Goal: Contribute content: Contribute content

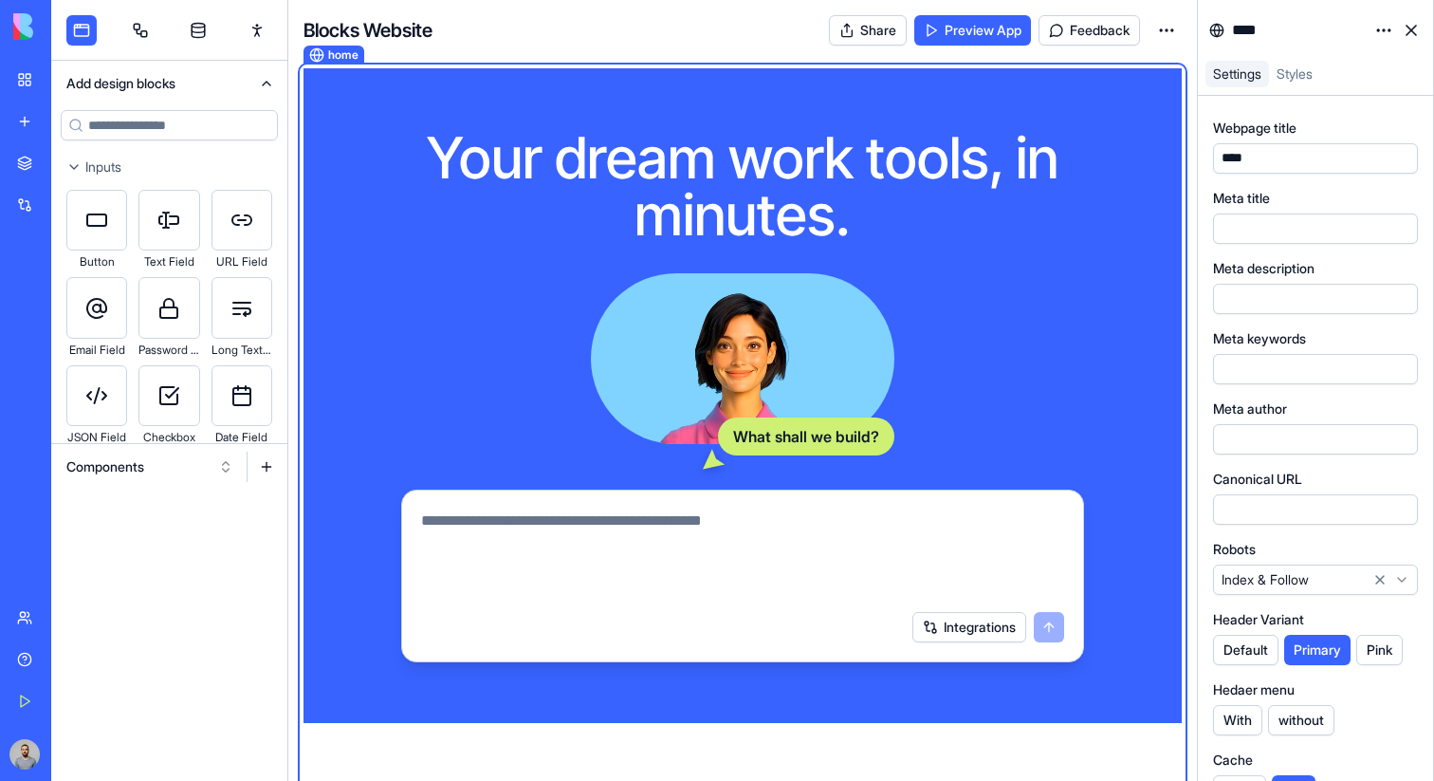
click at [59, 81] on div "My Workspace" at bounding box center [58, 79] width 25 height 19
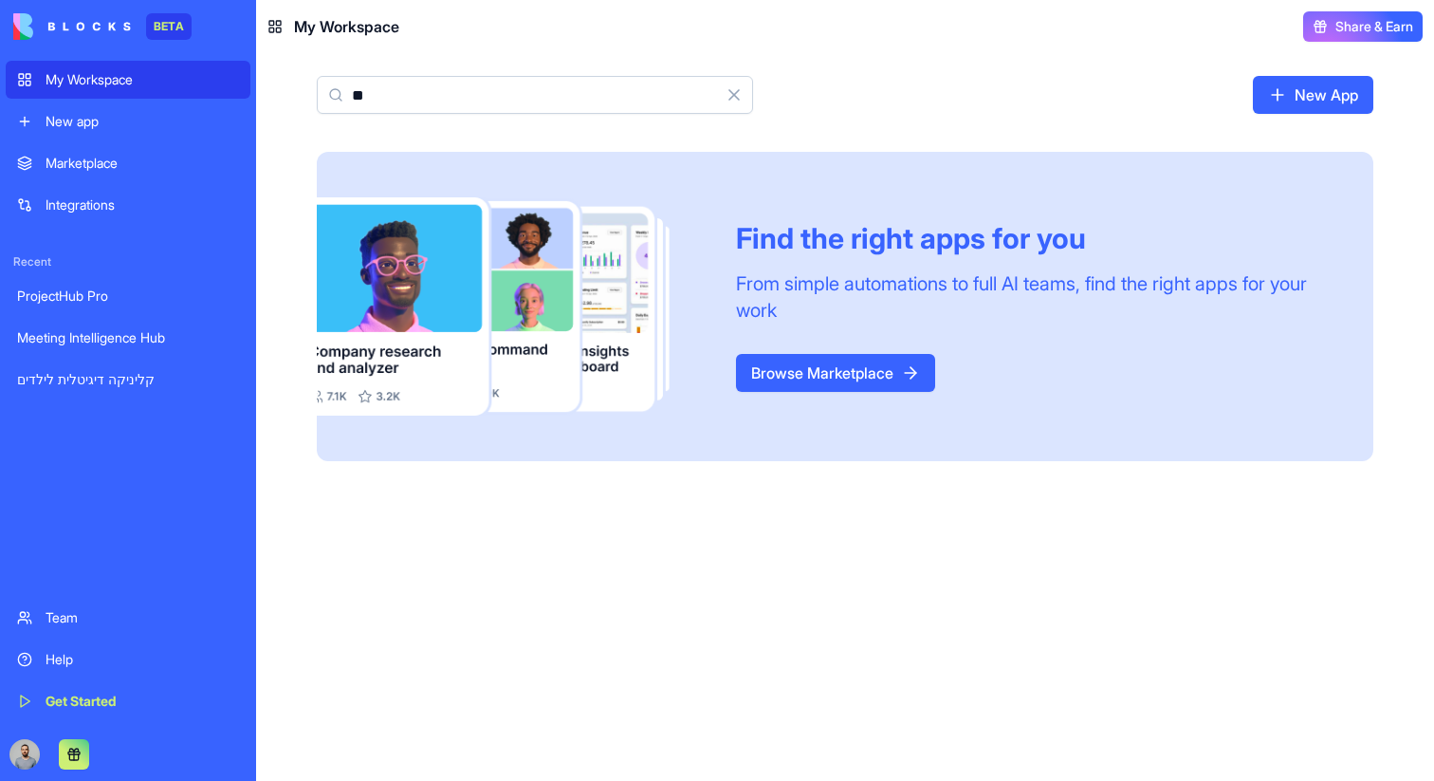
type input "*"
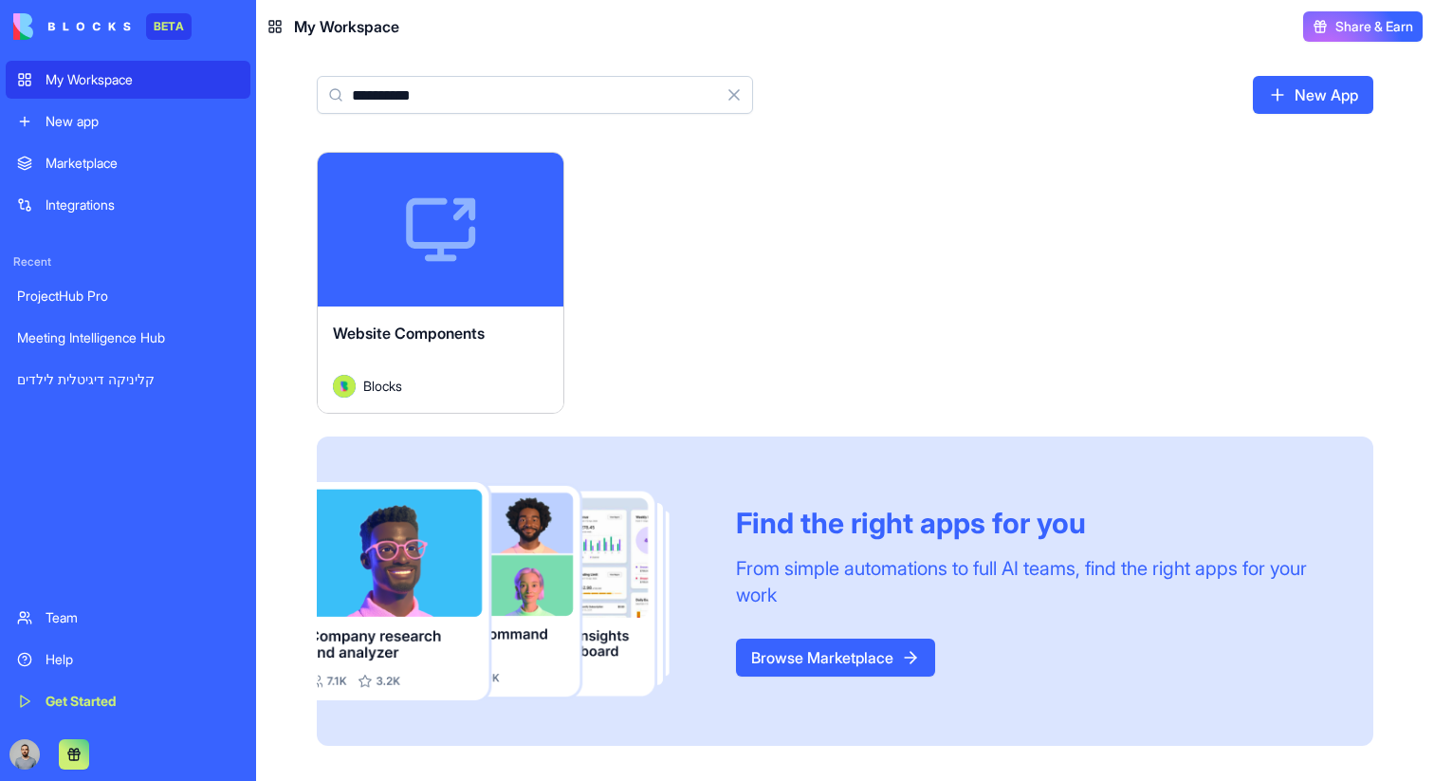
type input "**********"
click at [537, 274] on div "Launch" at bounding box center [441, 230] width 246 height 154
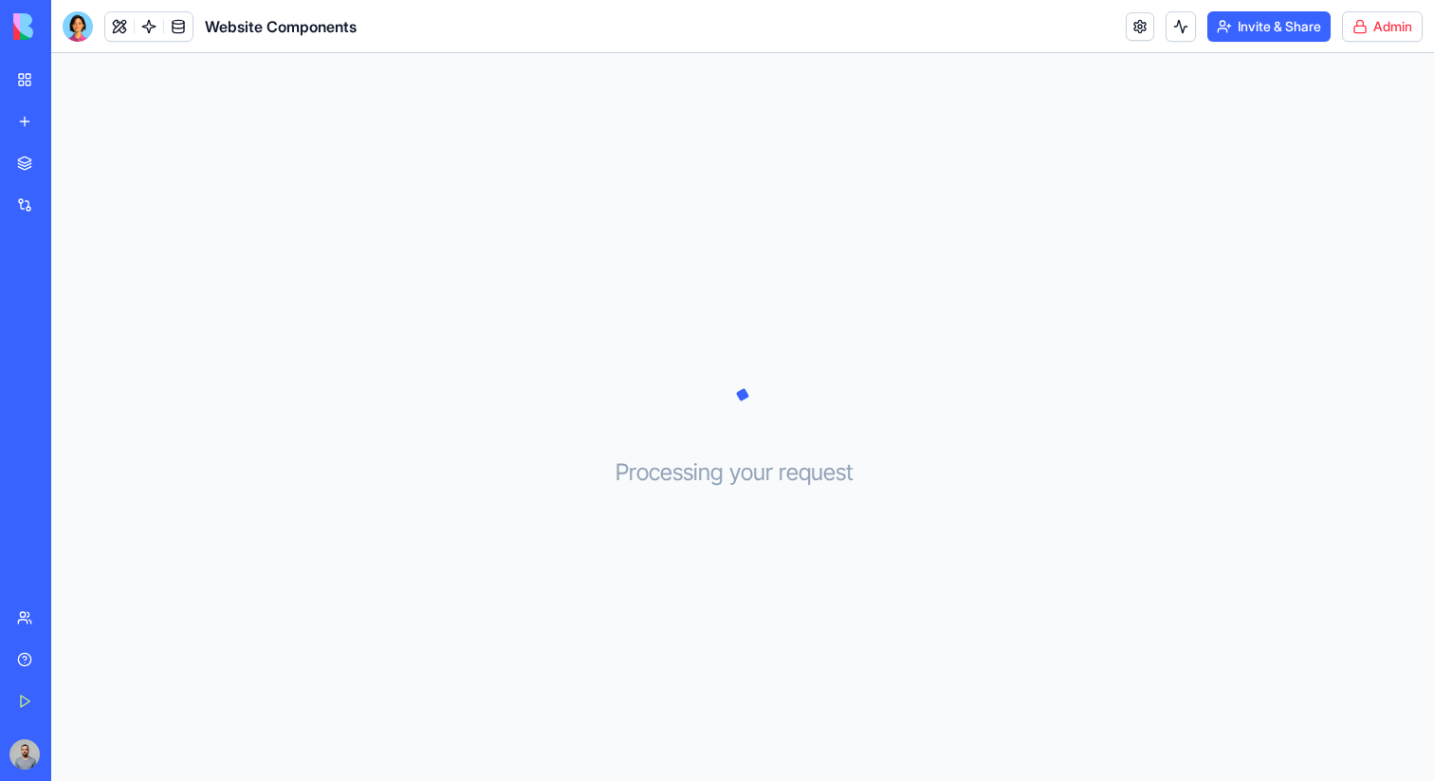
click at [1379, 52] on header "Website Components Invite & Share Admin" at bounding box center [742, 26] width 1383 height 53
click at [1397, 16] on html "BETA My Workspace New app Marketplace Integrations Recent ProjectHub Pro Meetin…" at bounding box center [717, 390] width 1434 height 781
click at [1352, 162] on span "Switch to old builder" at bounding box center [1343, 168] width 121 height 19
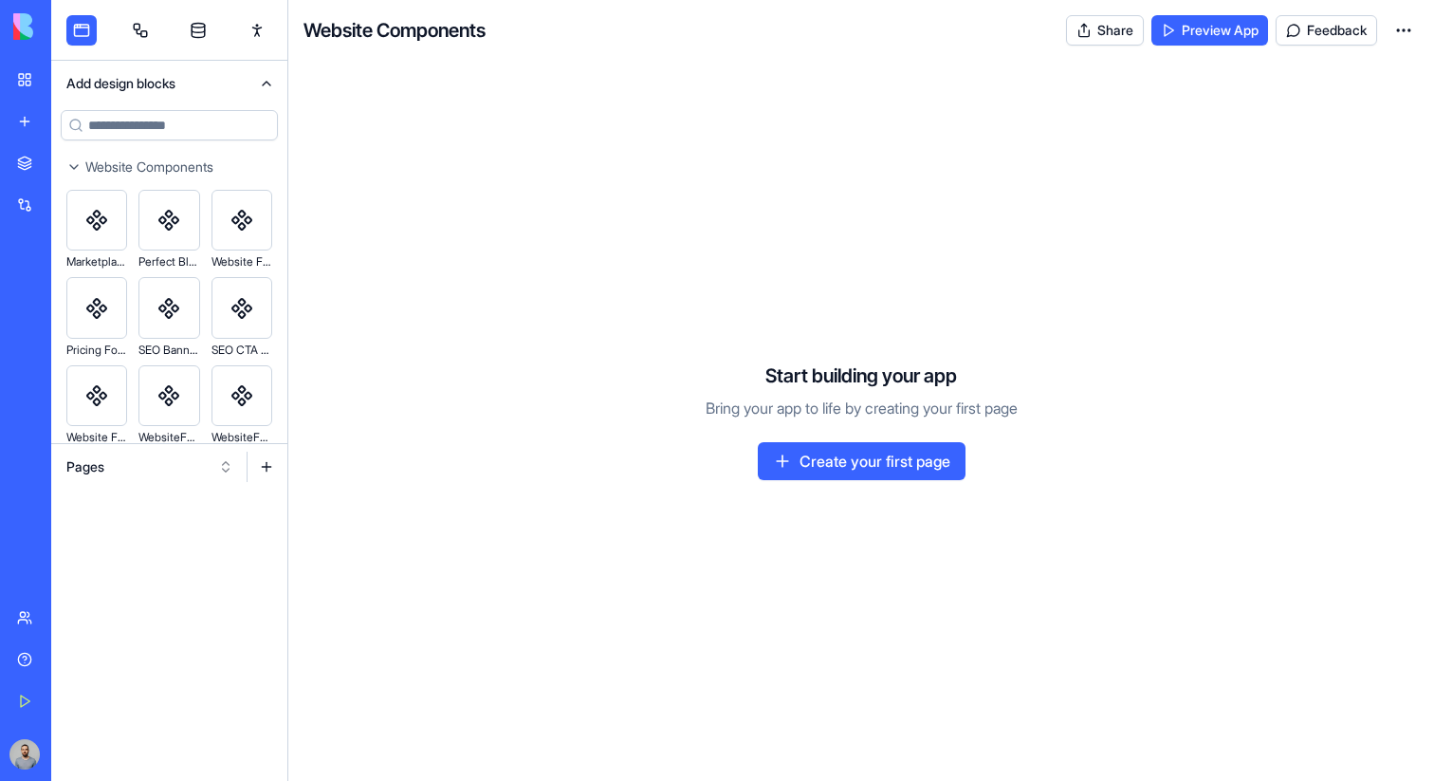
click at [161, 472] on button "Pages" at bounding box center [150, 467] width 186 height 30
click at [162, 533] on div "Components" at bounding box center [150, 536] width 180 height 30
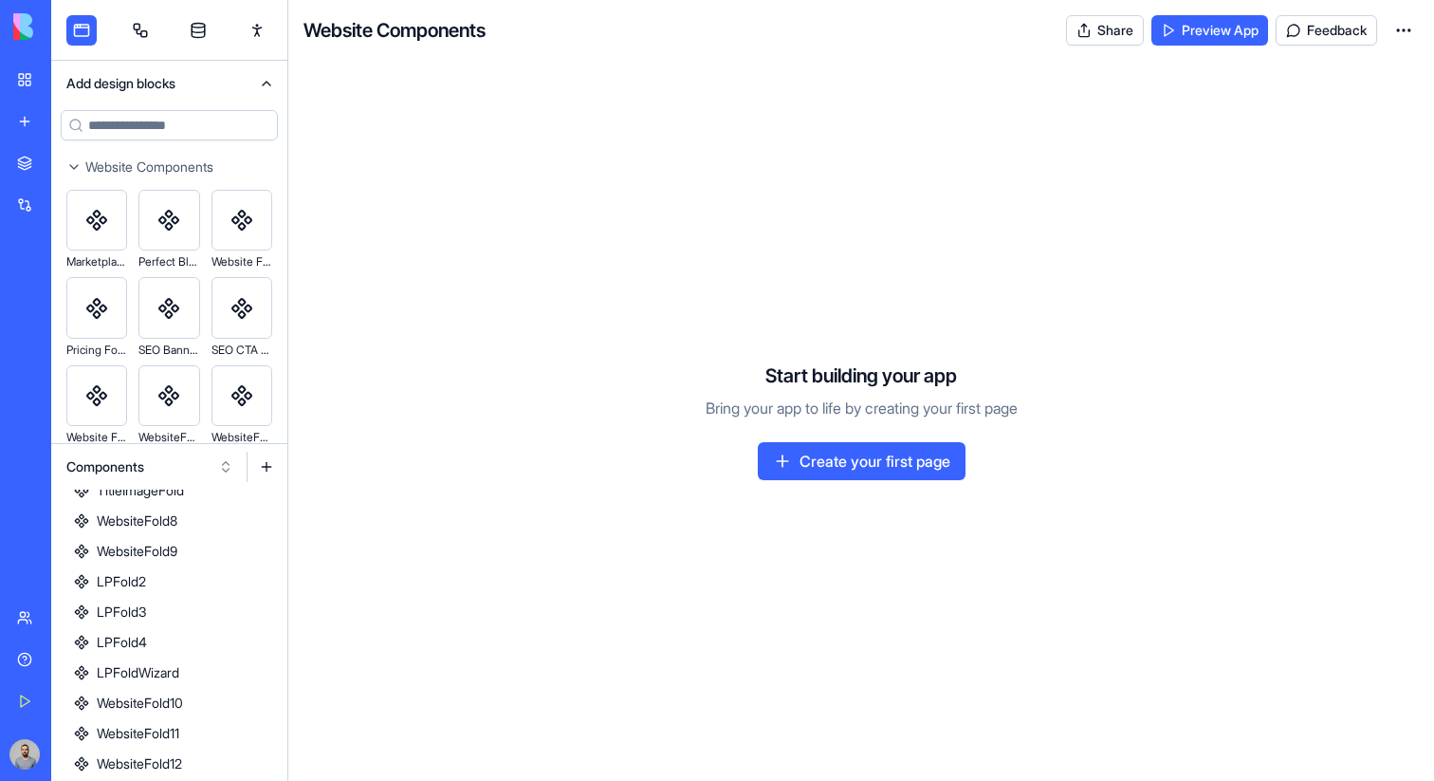
scroll to position [437, 0]
click at [237, 763] on link "AboutUsFold" at bounding box center [169, 765] width 236 height 30
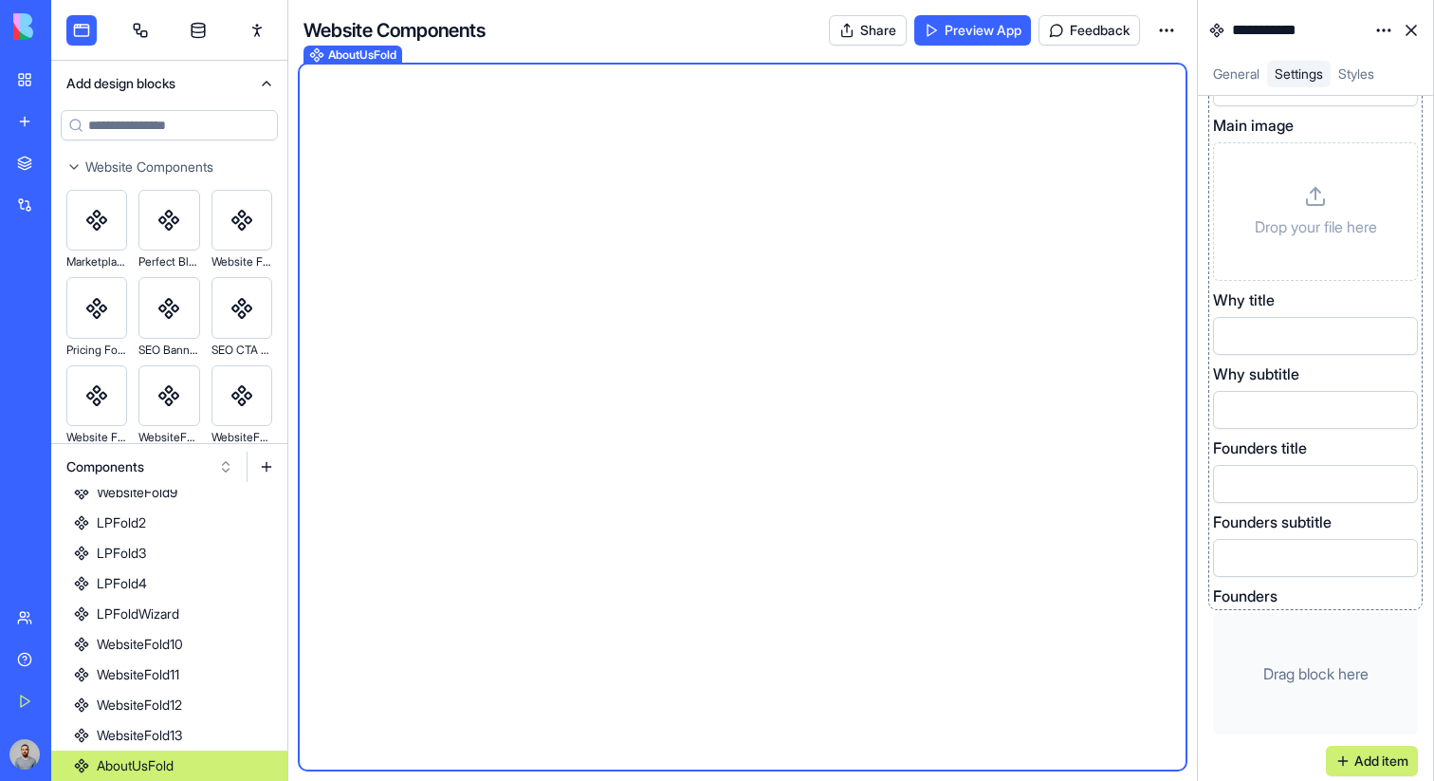
scroll to position [156, 0]
click at [142, 128] on input at bounding box center [169, 125] width 217 height 30
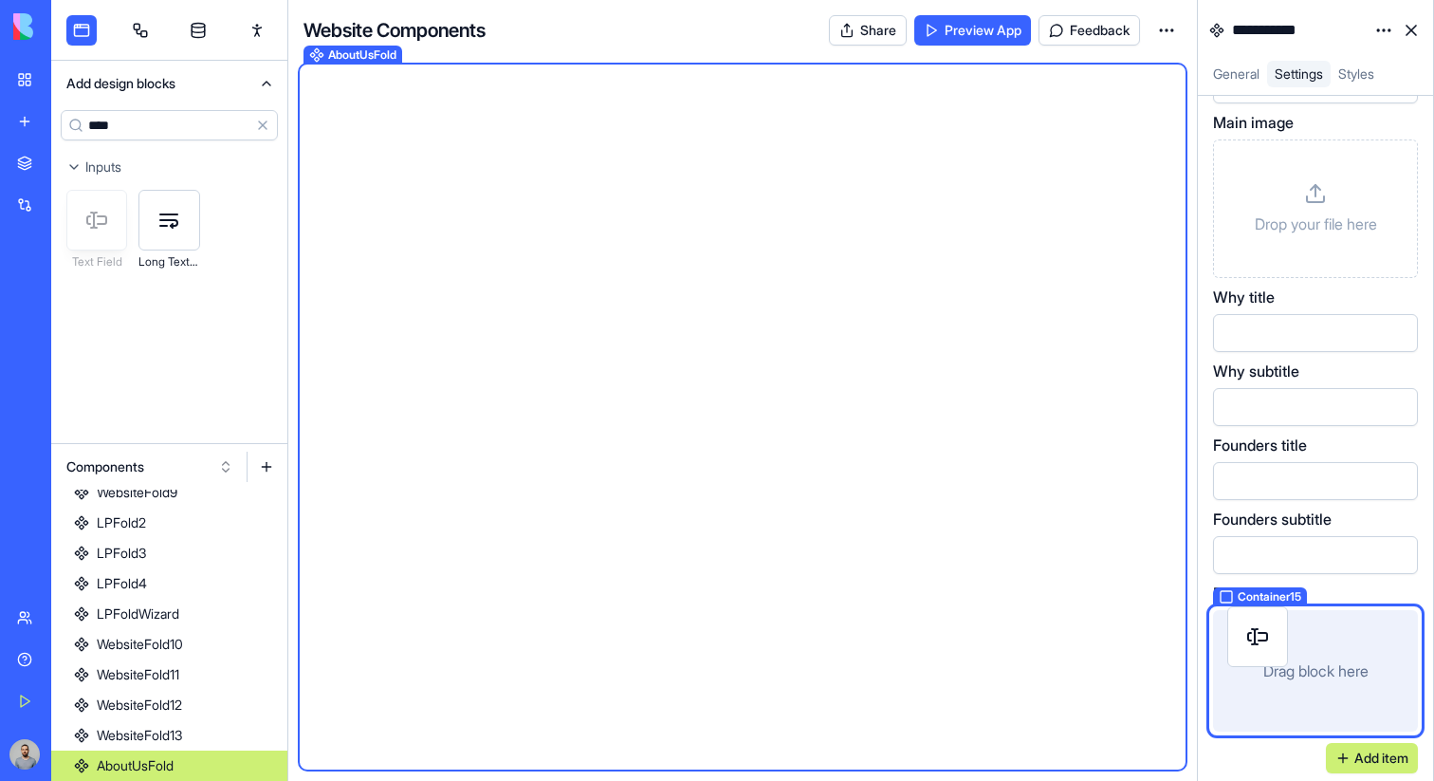
drag, startPoint x: 94, startPoint y: 220, endPoint x: 1253, endPoint y: 621, distance: 1226.9
click at [1255, 637] on div "**********" at bounding box center [742, 390] width 1383 height 781
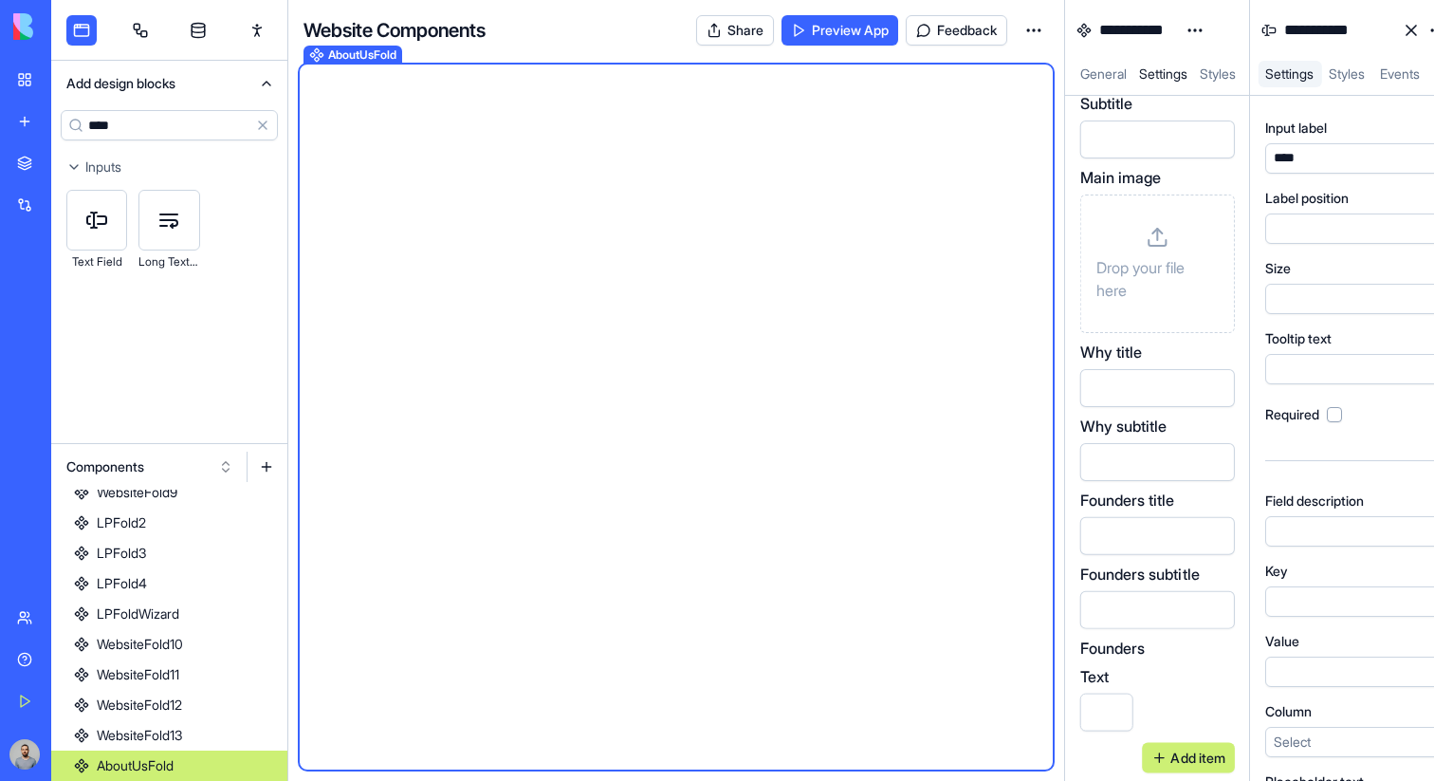
scroll to position [97, 0]
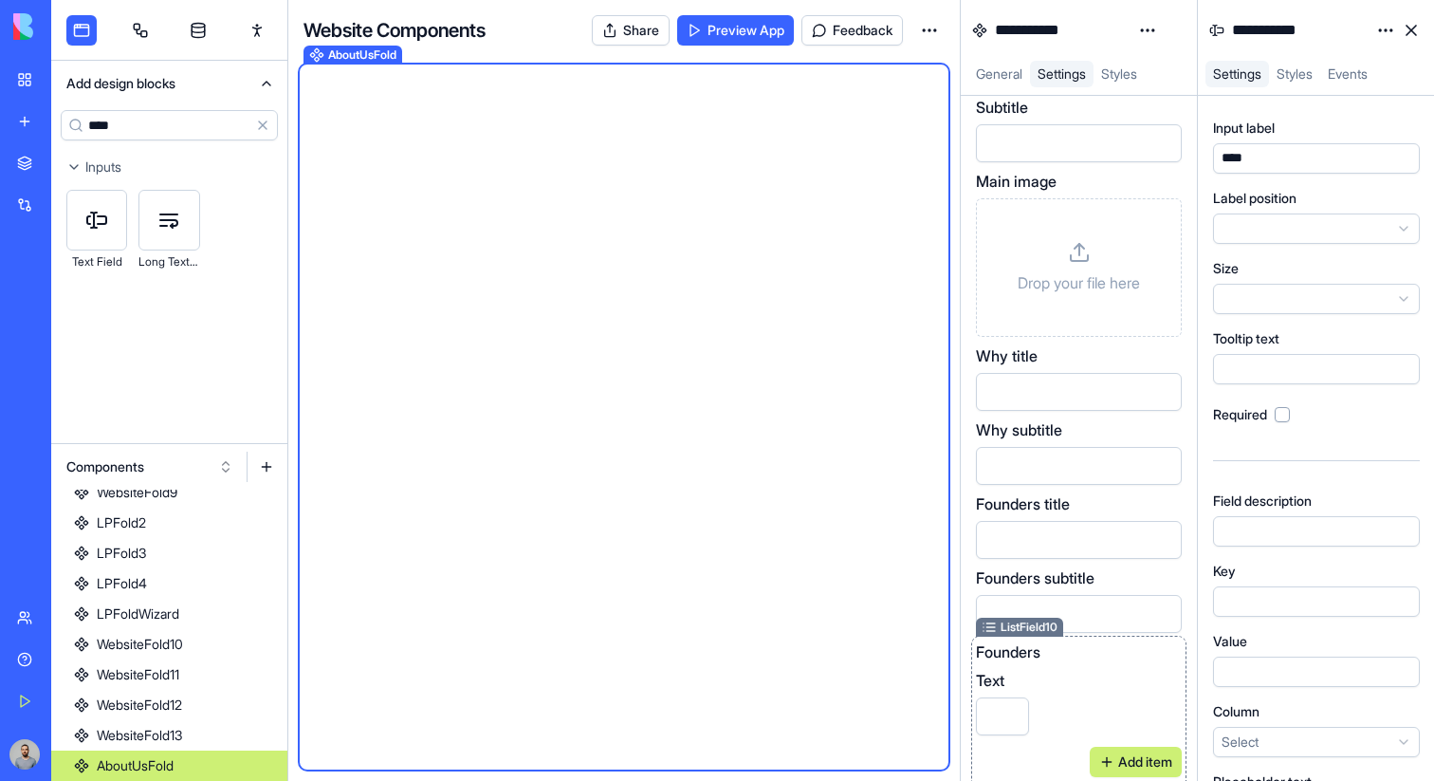
click at [1114, 653] on div "Founders" at bounding box center [1079, 651] width 206 height 23
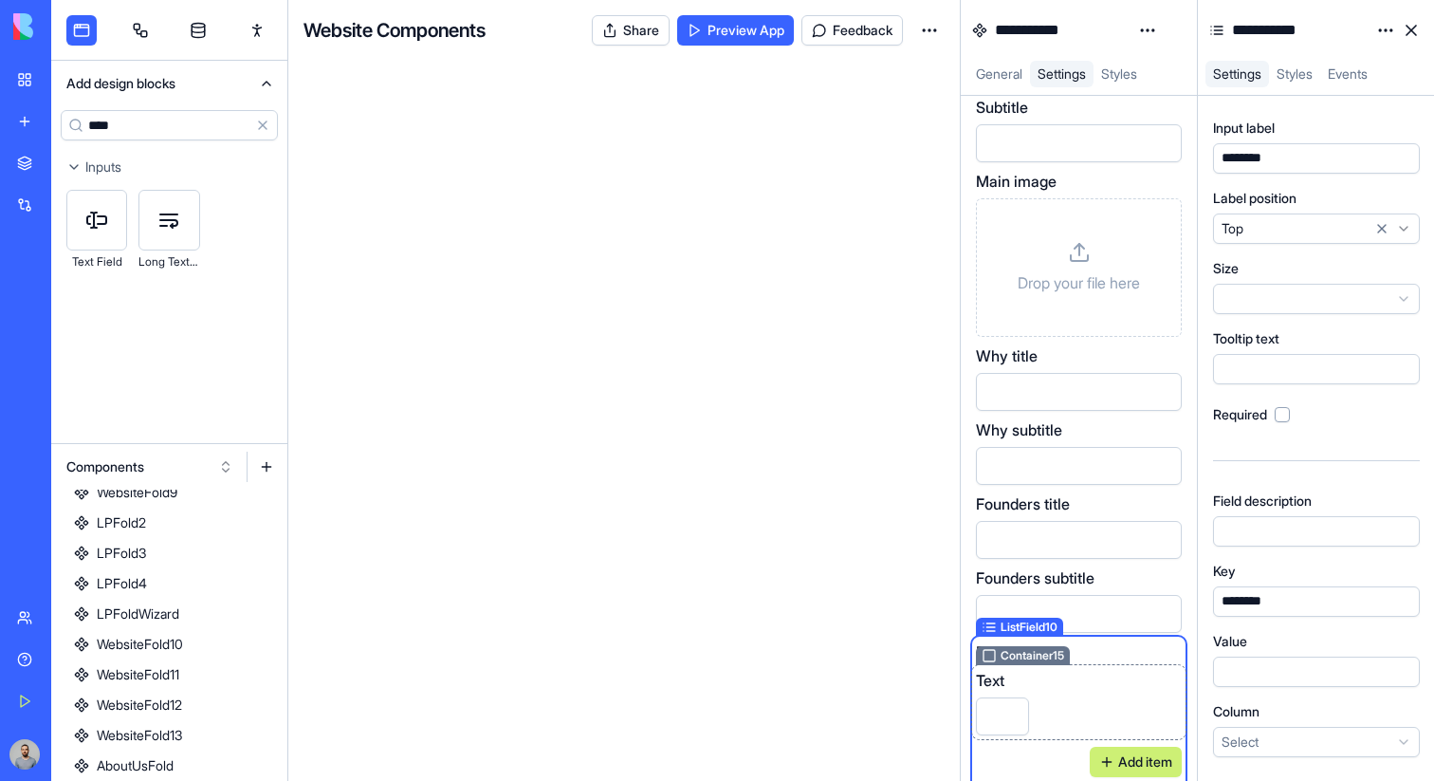
click at [1125, 672] on div "Text" at bounding box center [1079, 702] width 206 height 66
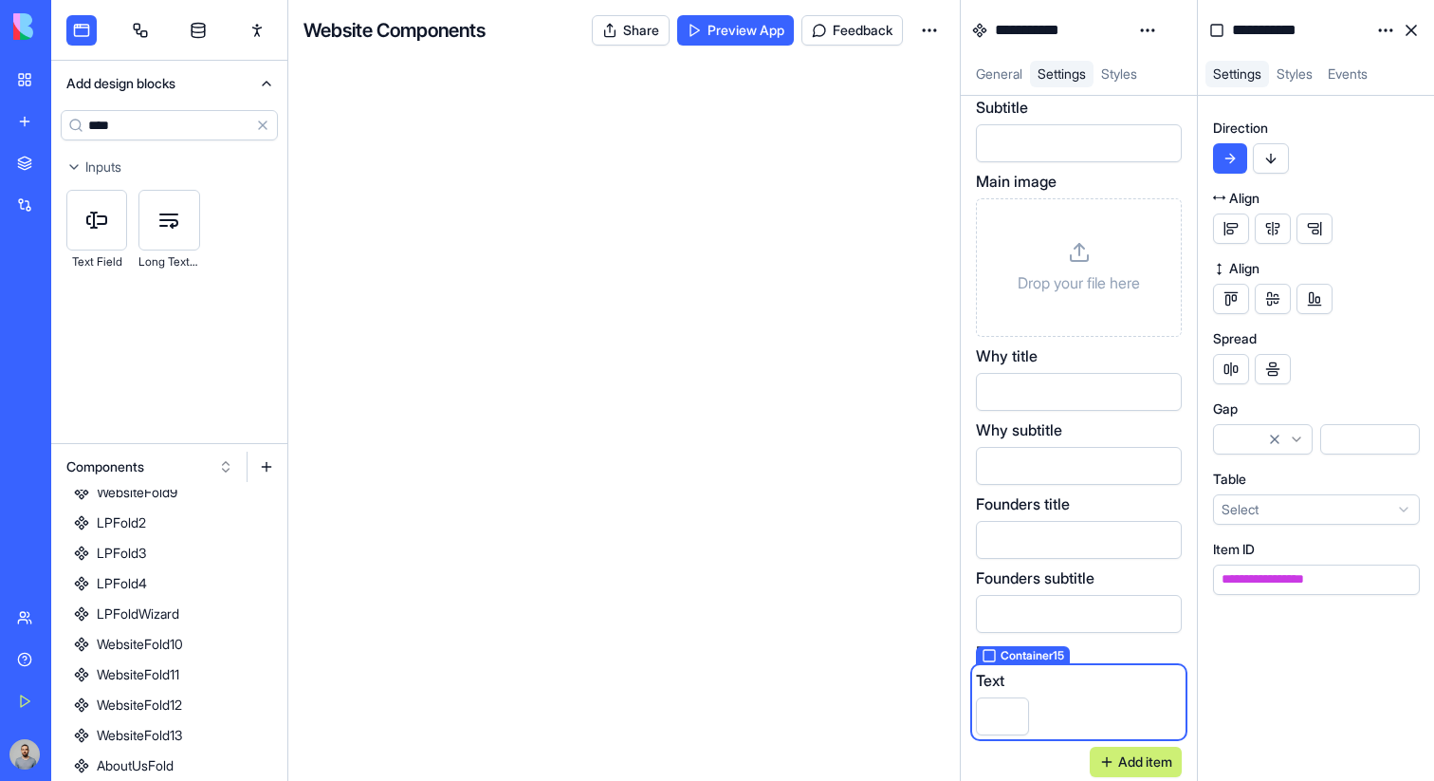
click at [1274, 155] on button "button" at bounding box center [1271, 158] width 36 height 30
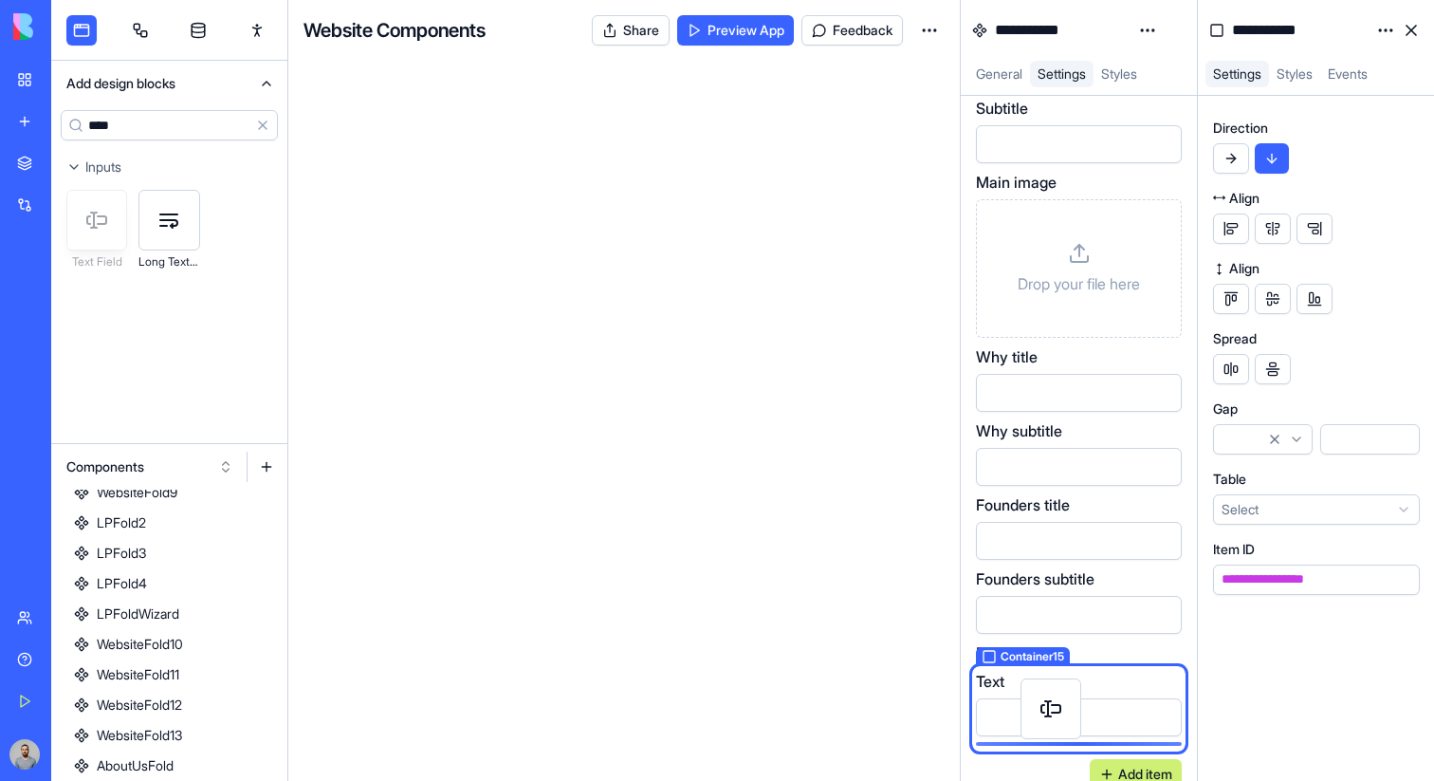
scroll to position [112, 0]
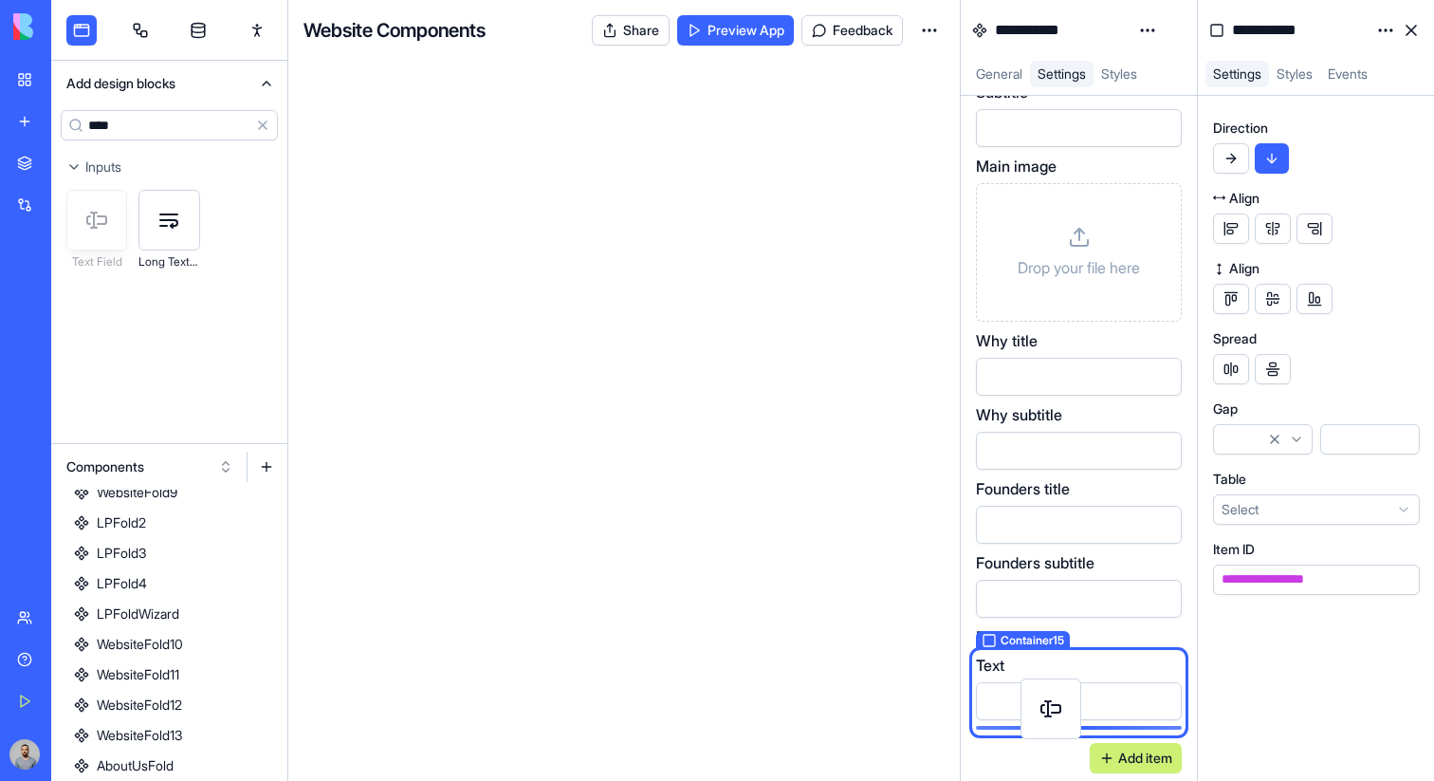
drag, startPoint x: 100, startPoint y: 225, endPoint x: 1054, endPoint y: 714, distance: 1072.7
click at [1054, 714] on div "**********" at bounding box center [742, 390] width 1383 height 781
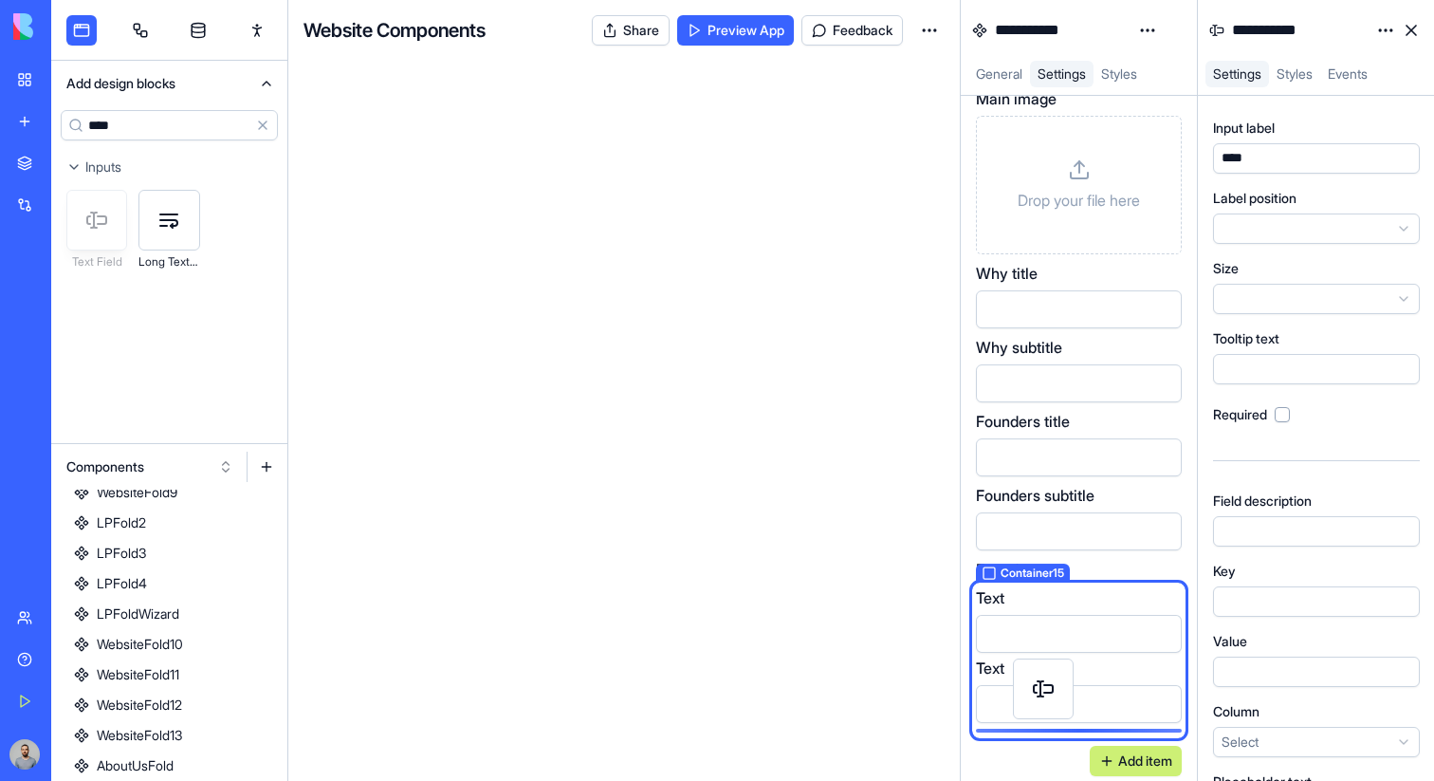
scroll to position [182, 0]
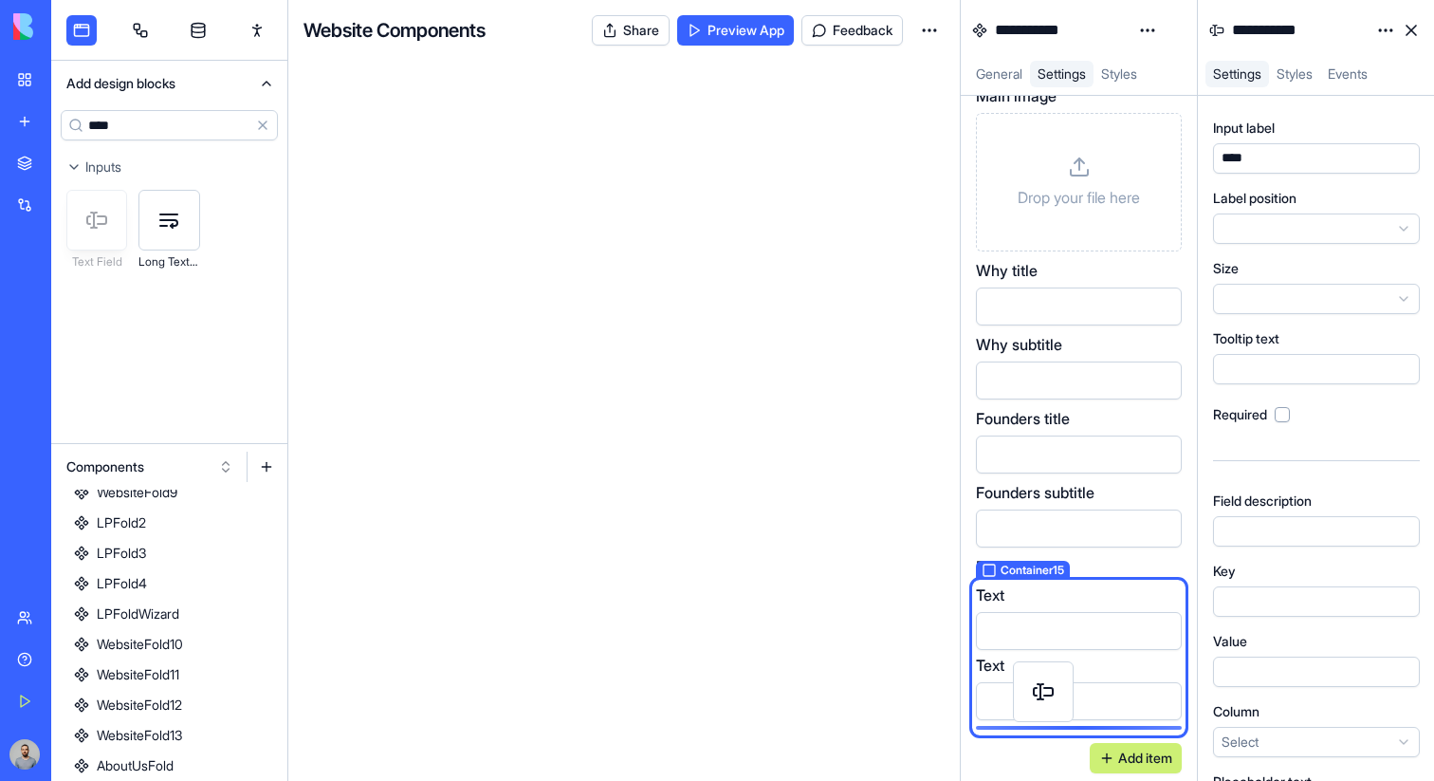
drag, startPoint x: 101, startPoint y: 235, endPoint x: 1047, endPoint y: 707, distance: 1057.8
click at [1047, 707] on div "**********" at bounding box center [742, 390] width 1383 height 781
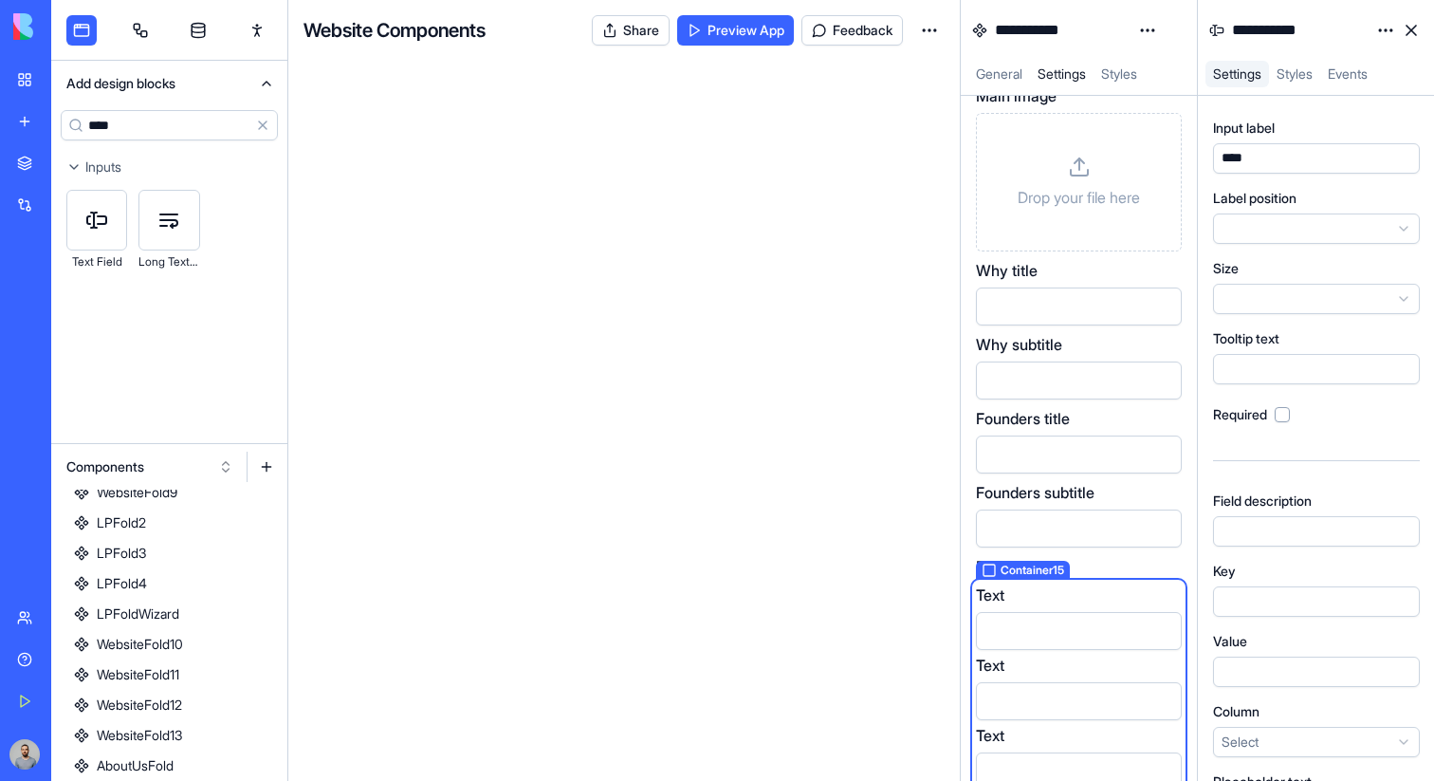
click at [127, 130] on input "****" at bounding box center [169, 125] width 217 height 30
type input "****"
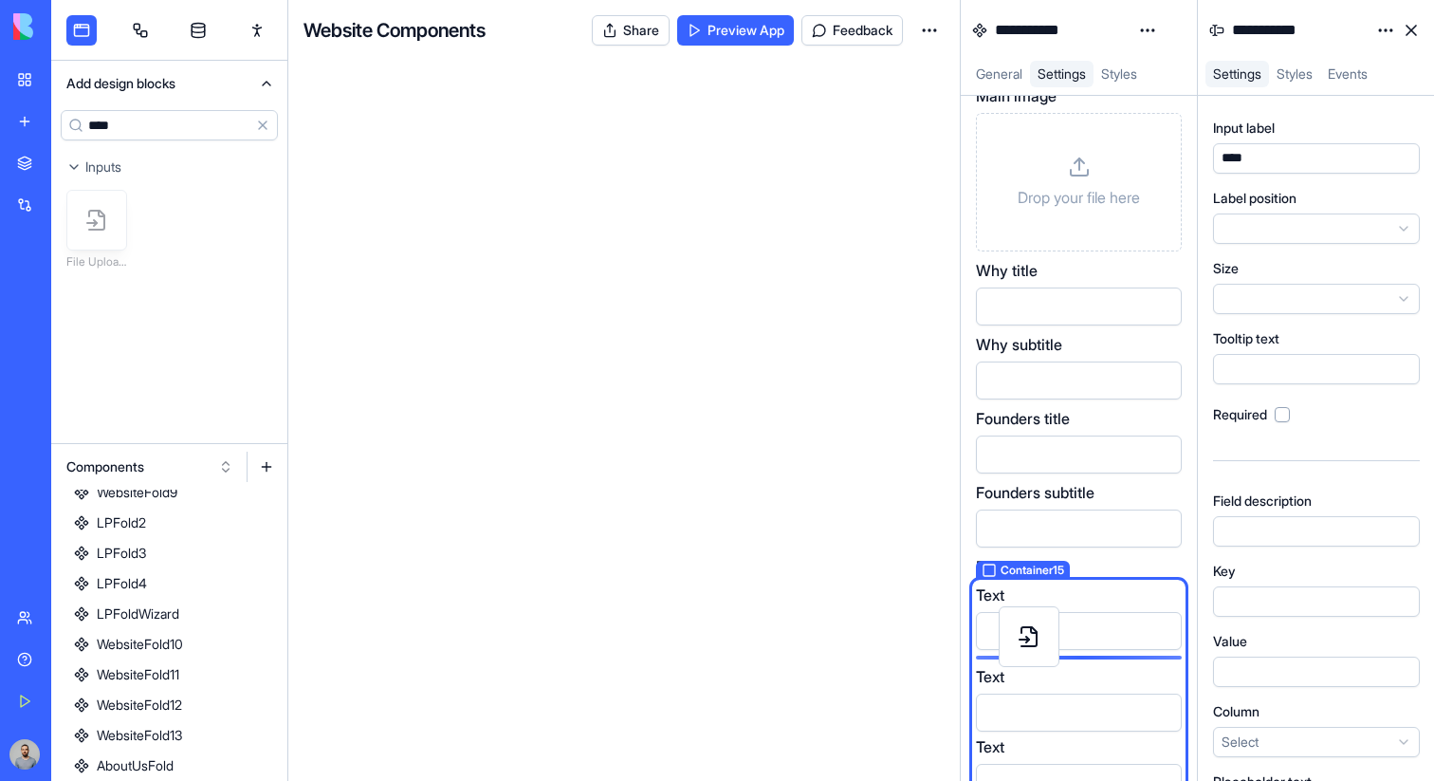
drag, startPoint x: 95, startPoint y: 213, endPoint x: 1027, endPoint y: 630, distance: 1021.4
click at [1027, 630] on div "**********" at bounding box center [742, 390] width 1383 height 781
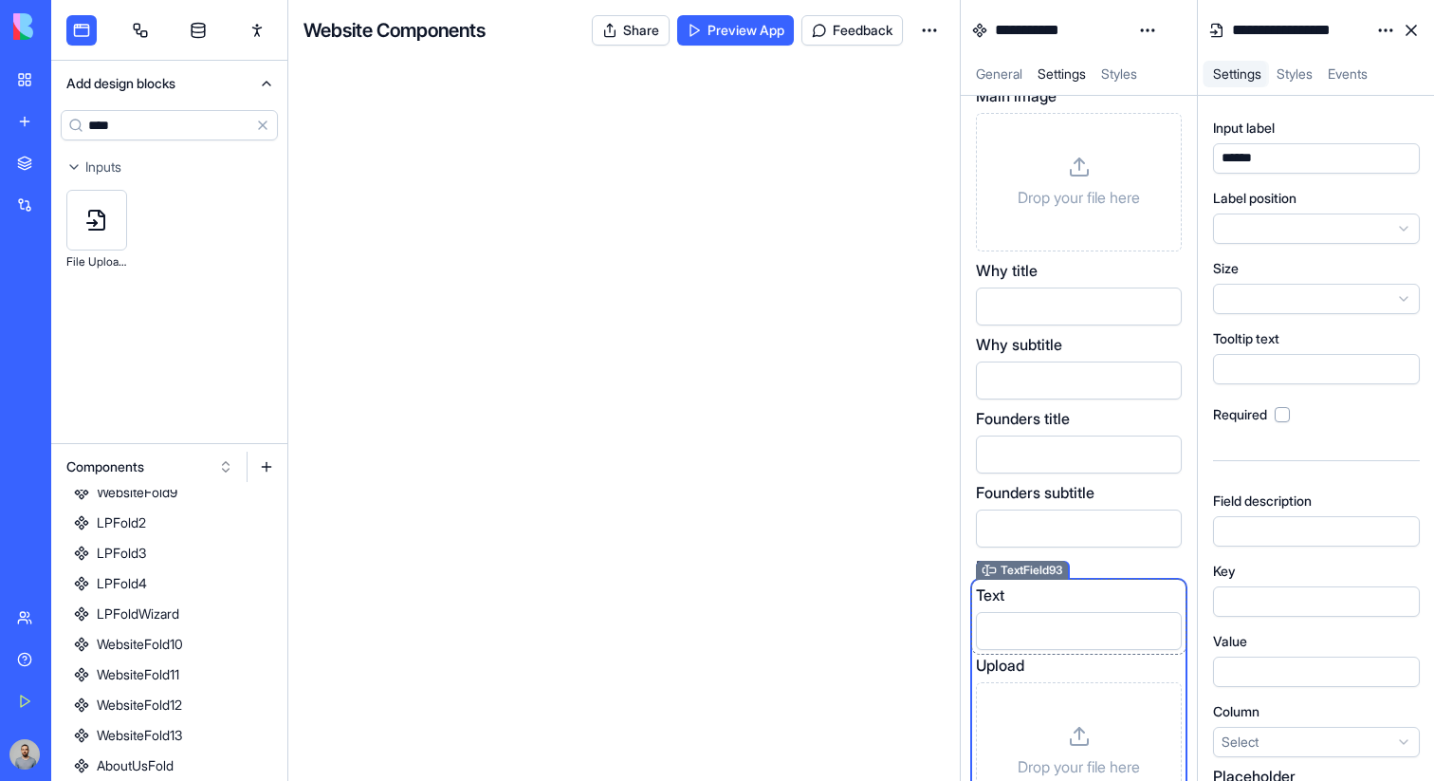
click at [1051, 591] on div "Text" at bounding box center [1079, 594] width 206 height 23
click at [1298, 143] on div "****" at bounding box center [1316, 158] width 207 height 30
click at [1294, 156] on div "****" at bounding box center [1298, 158] width 165 height 21
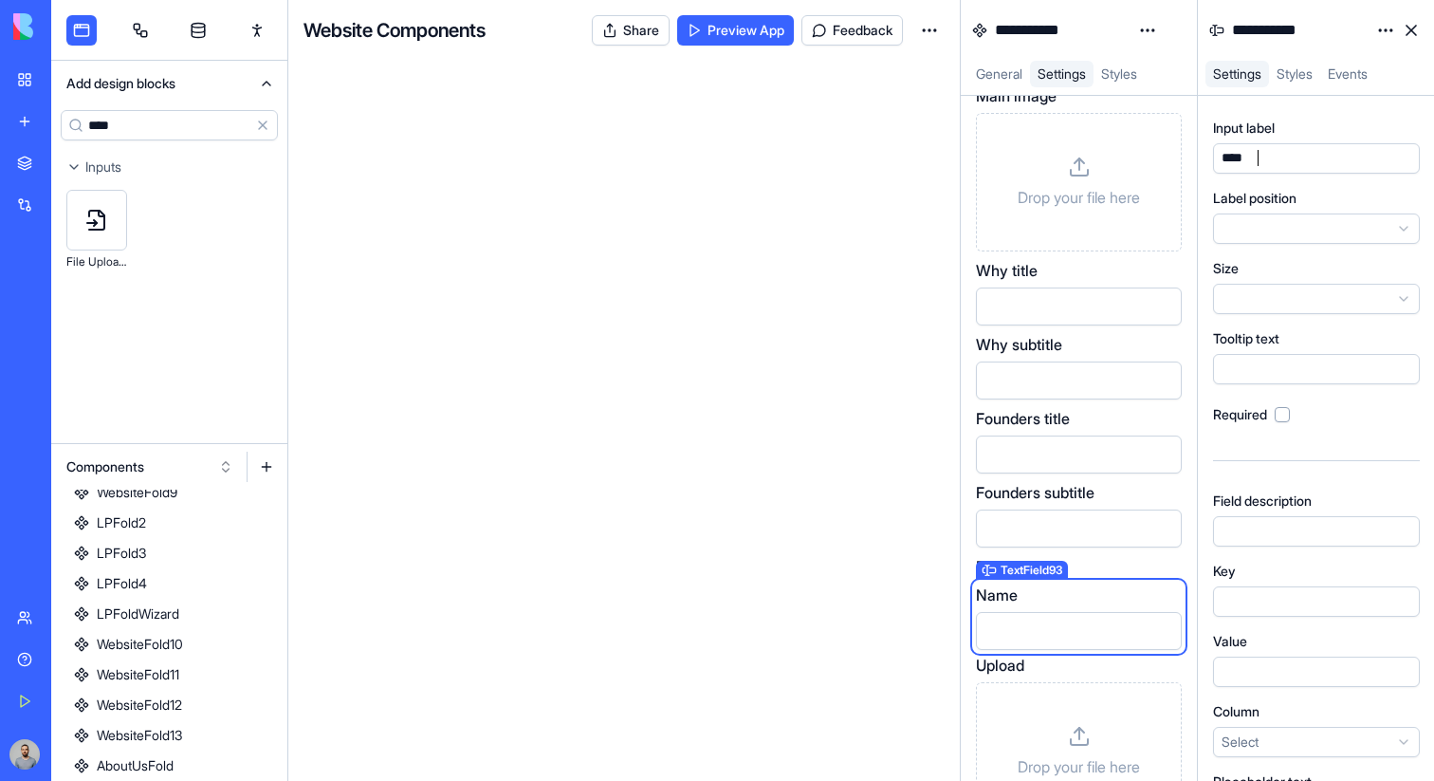
click at [1251, 610] on div at bounding box center [1298, 601] width 165 height 21
click at [1119, 658] on div "Upload" at bounding box center [1079, 665] width 206 height 23
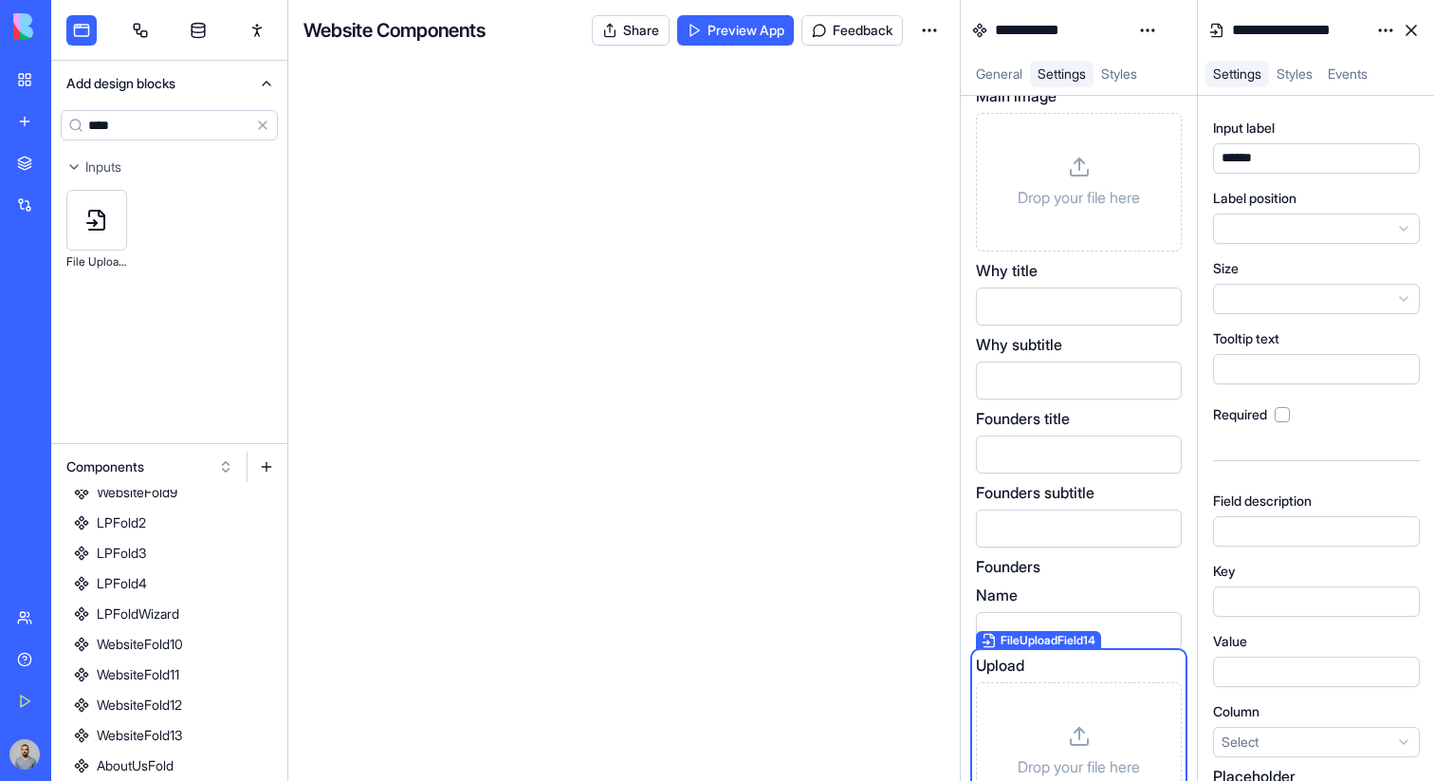
click at [1263, 148] on div "******" at bounding box center [1298, 158] width 165 height 21
click at [1262, 612] on div at bounding box center [1316, 601] width 207 height 30
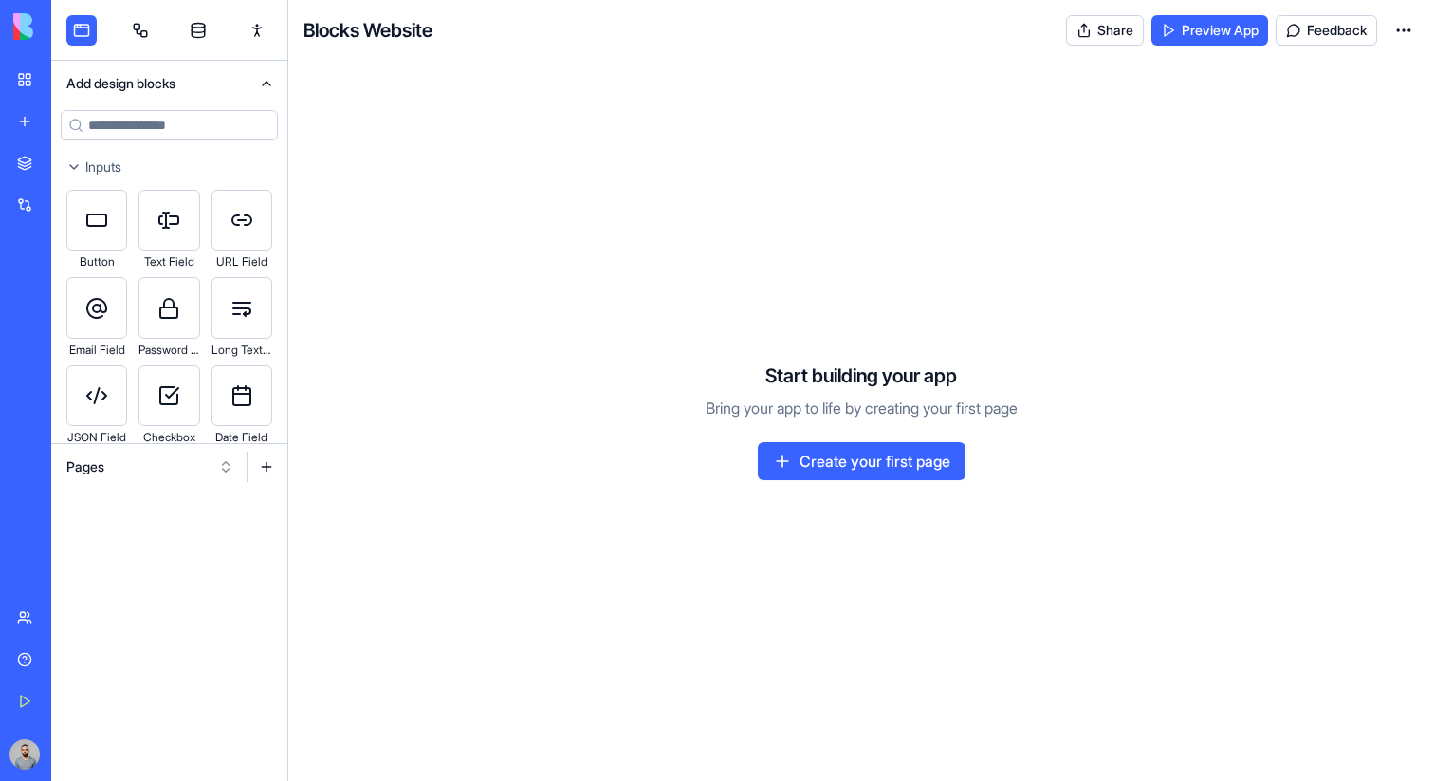
click at [106, 468] on button "Pages" at bounding box center [150, 467] width 186 height 30
click at [131, 576] on div "Websites" at bounding box center [150, 566] width 180 height 30
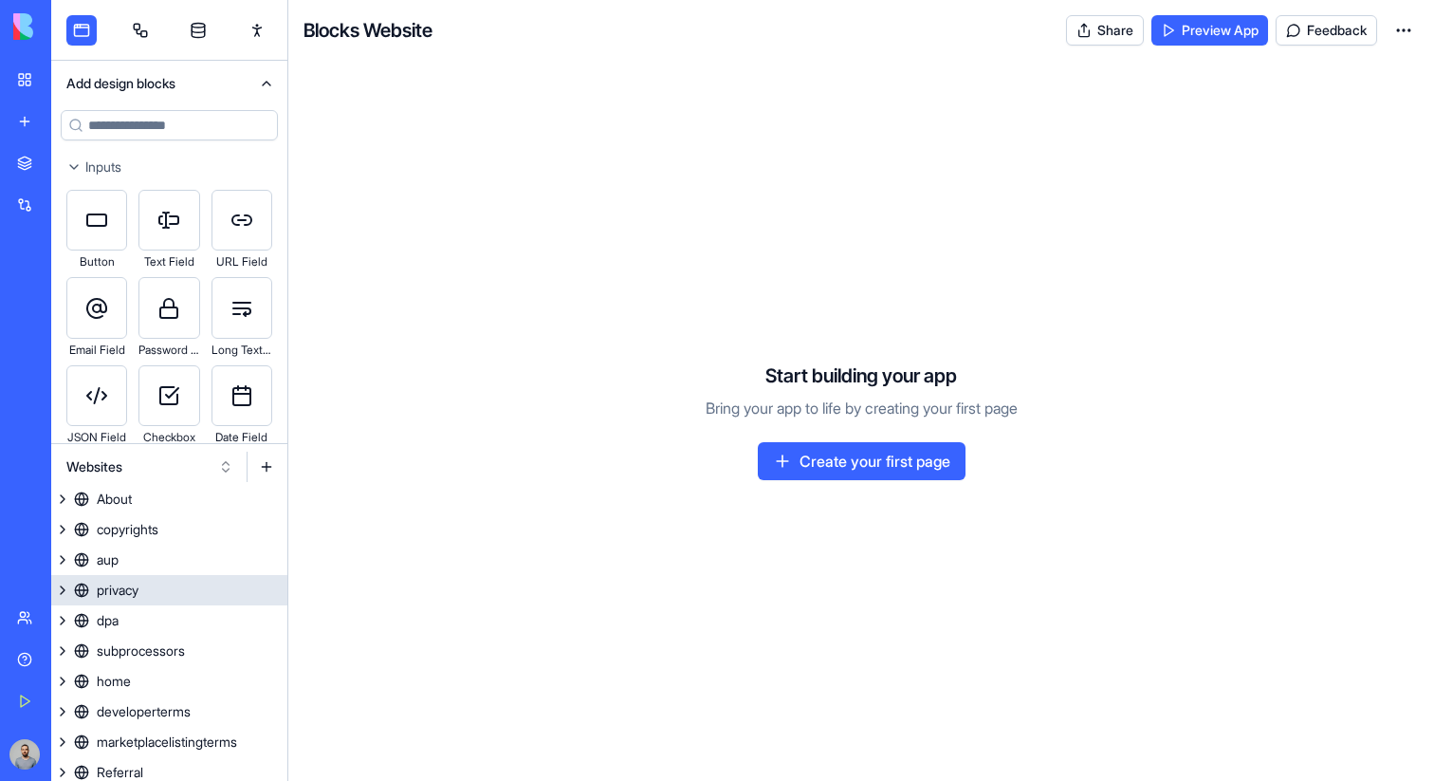
scroll to position [103, 0]
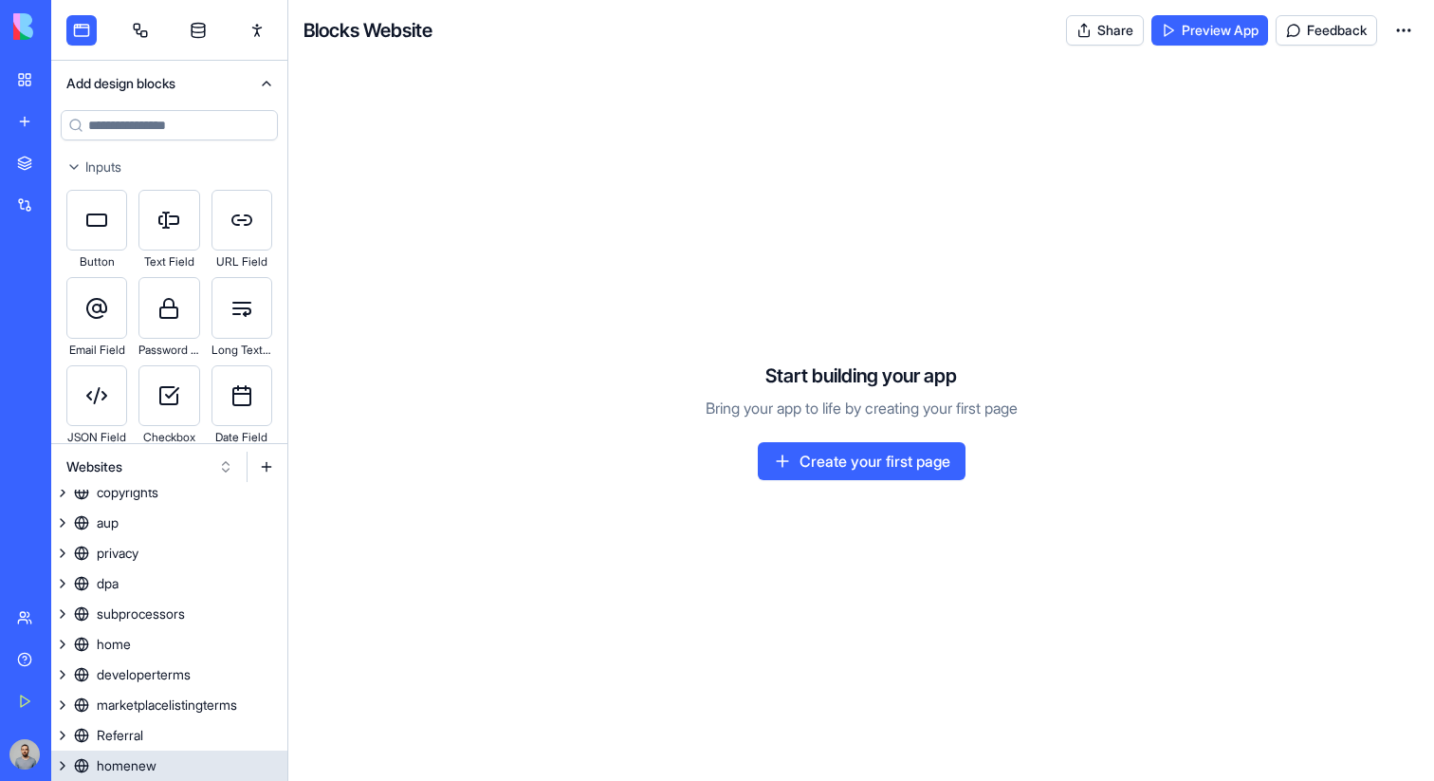
click at [204, 761] on link "homenew" at bounding box center [169, 765] width 236 height 30
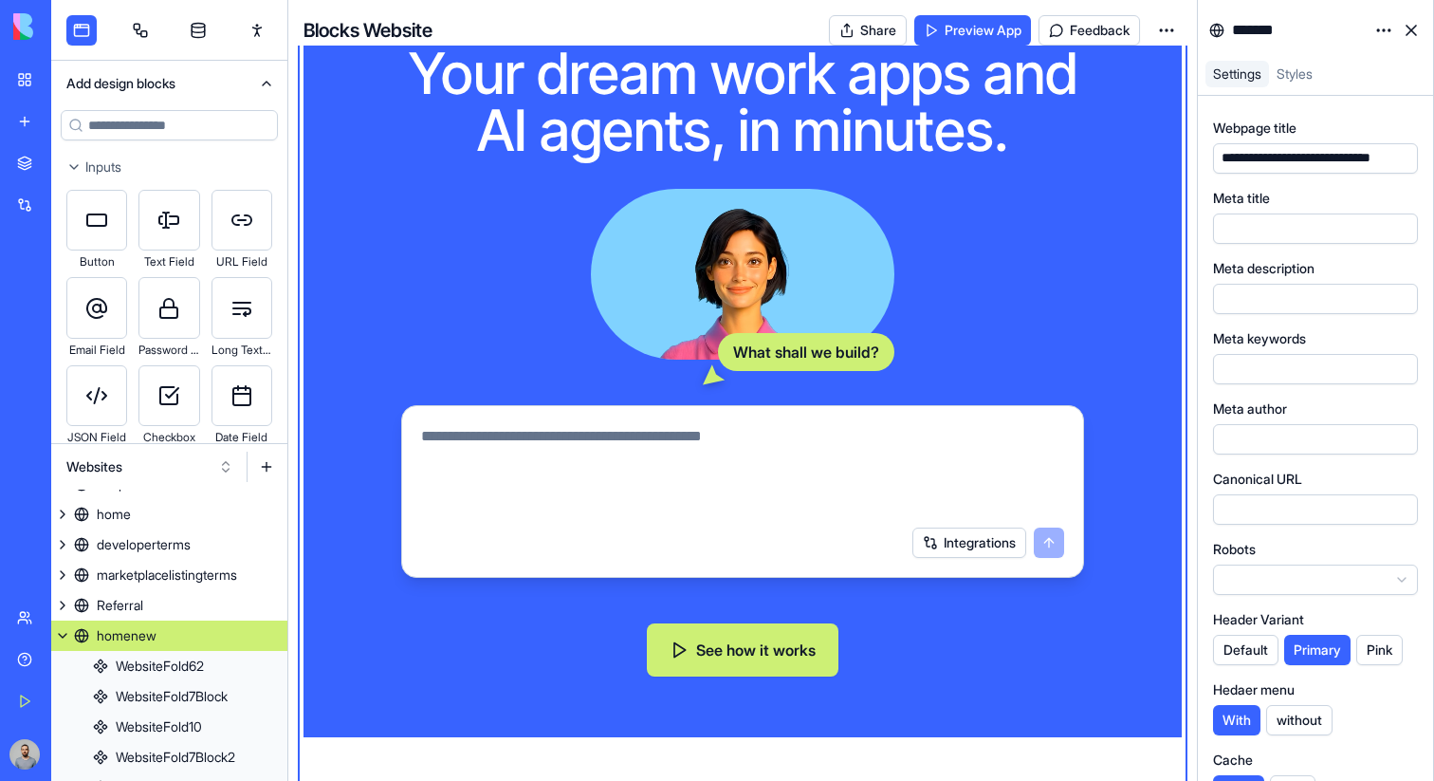
scroll to position [93, 0]
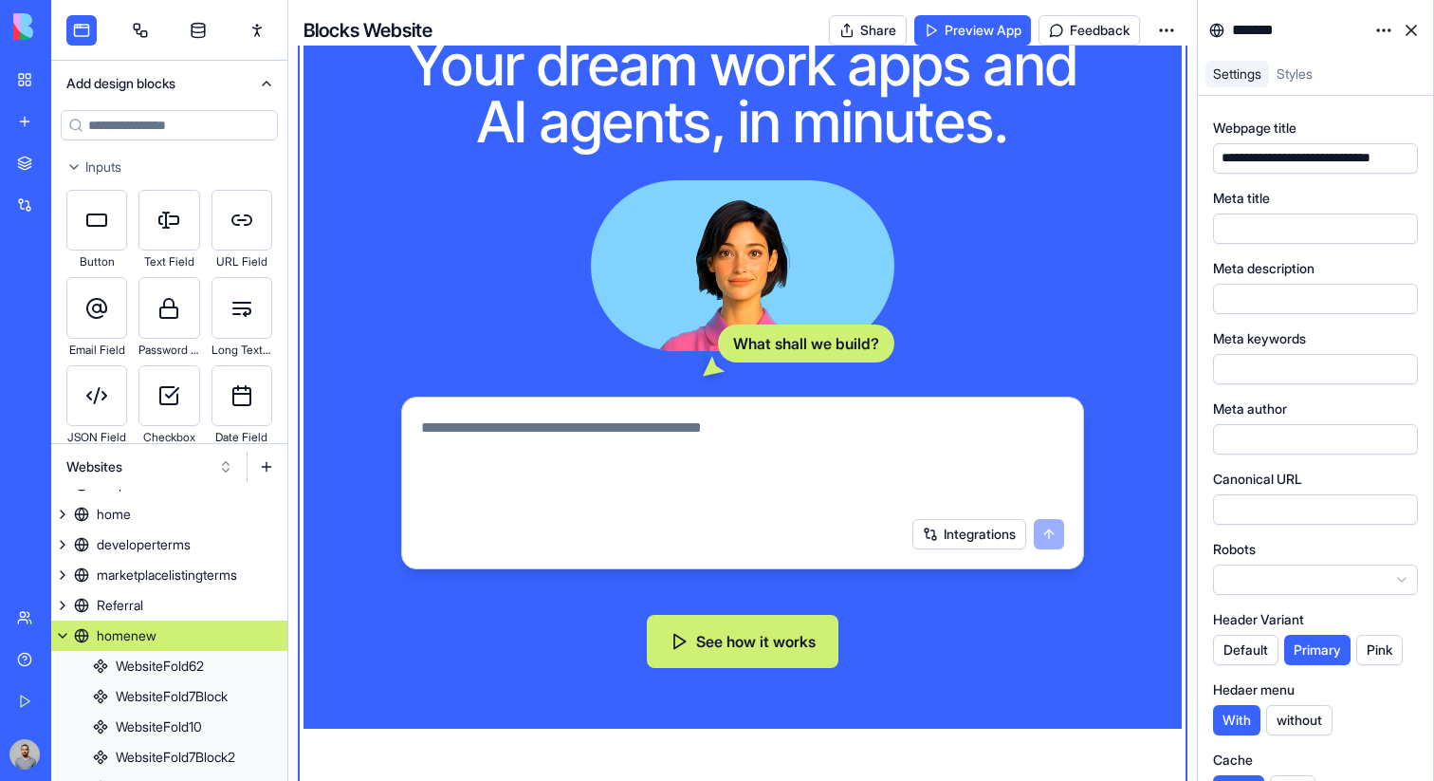
click at [65, 632] on button at bounding box center [62, 635] width 23 height 30
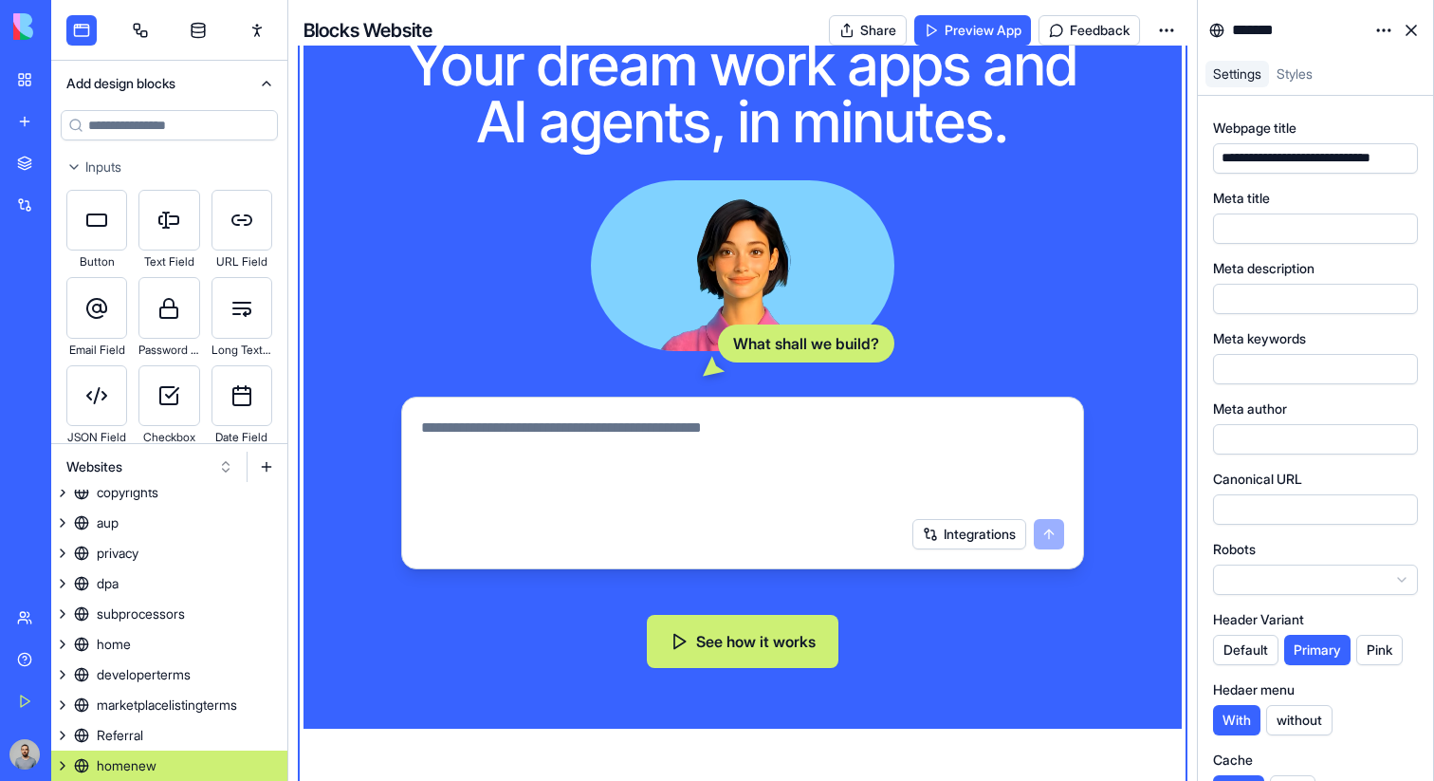
click at [271, 468] on button at bounding box center [266, 467] width 30 height 30
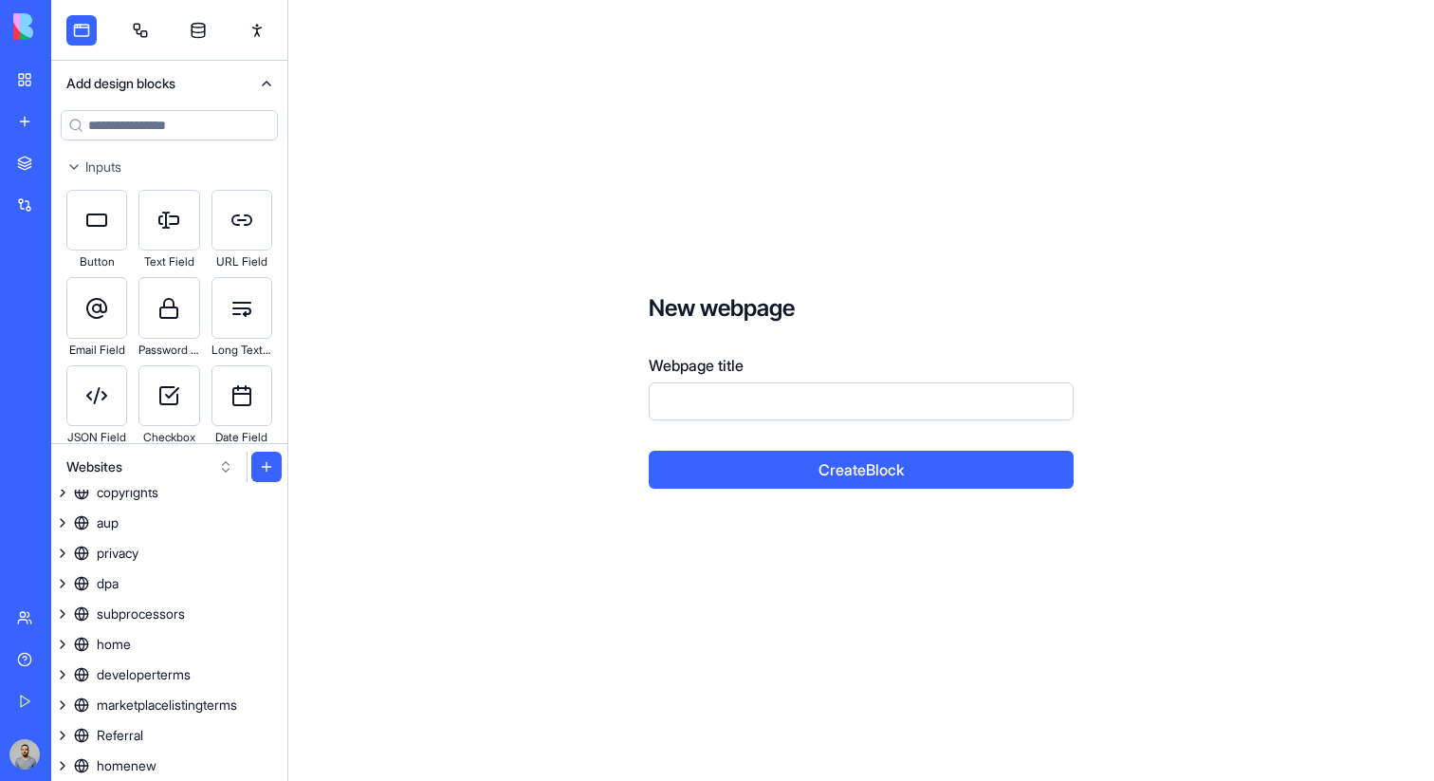
click at [666, 392] on input "Webpage title" at bounding box center [861, 401] width 425 height 38
type input "********"
click at [744, 479] on button "Create Block" at bounding box center [861, 470] width 425 height 38
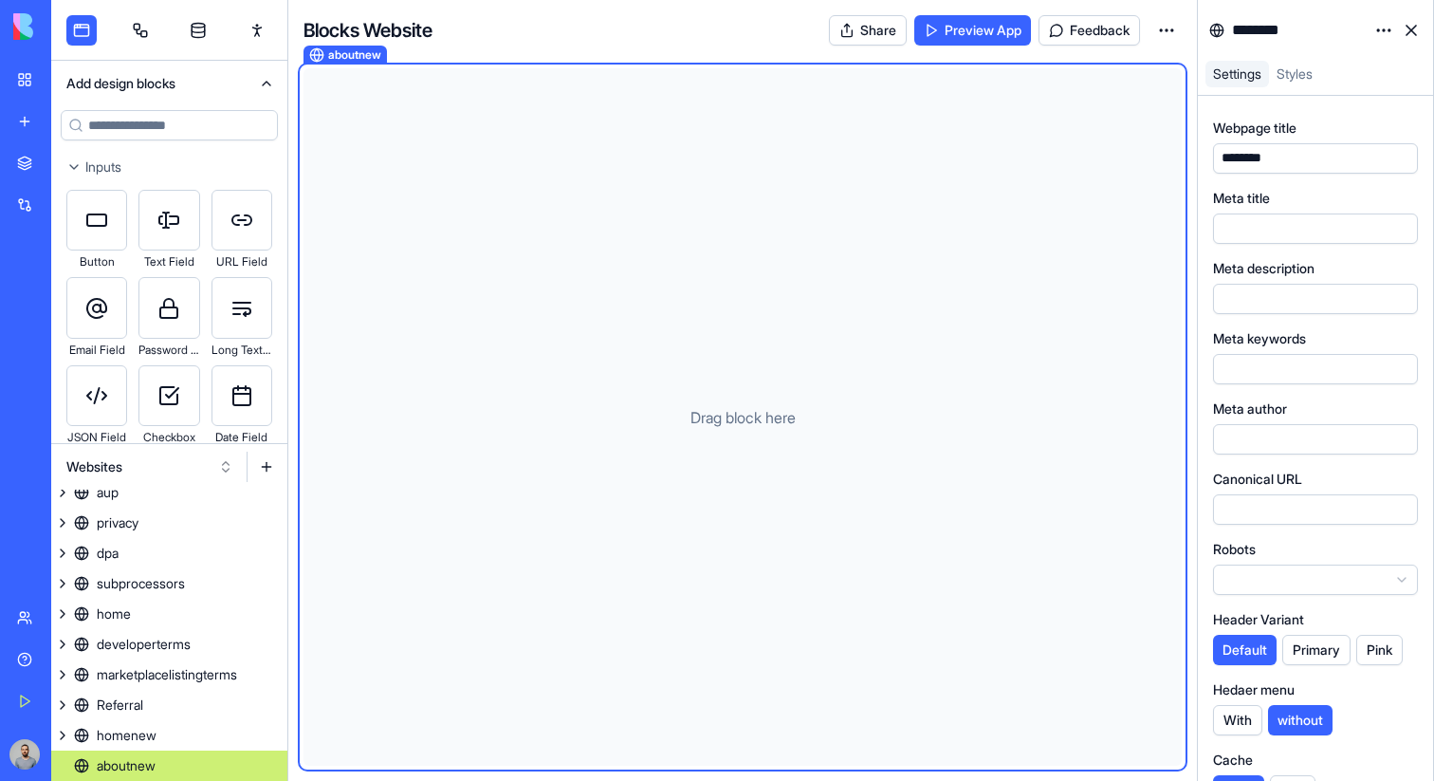
click at [268, 461] on button at bounding box center [266, 467] width 30 height 30
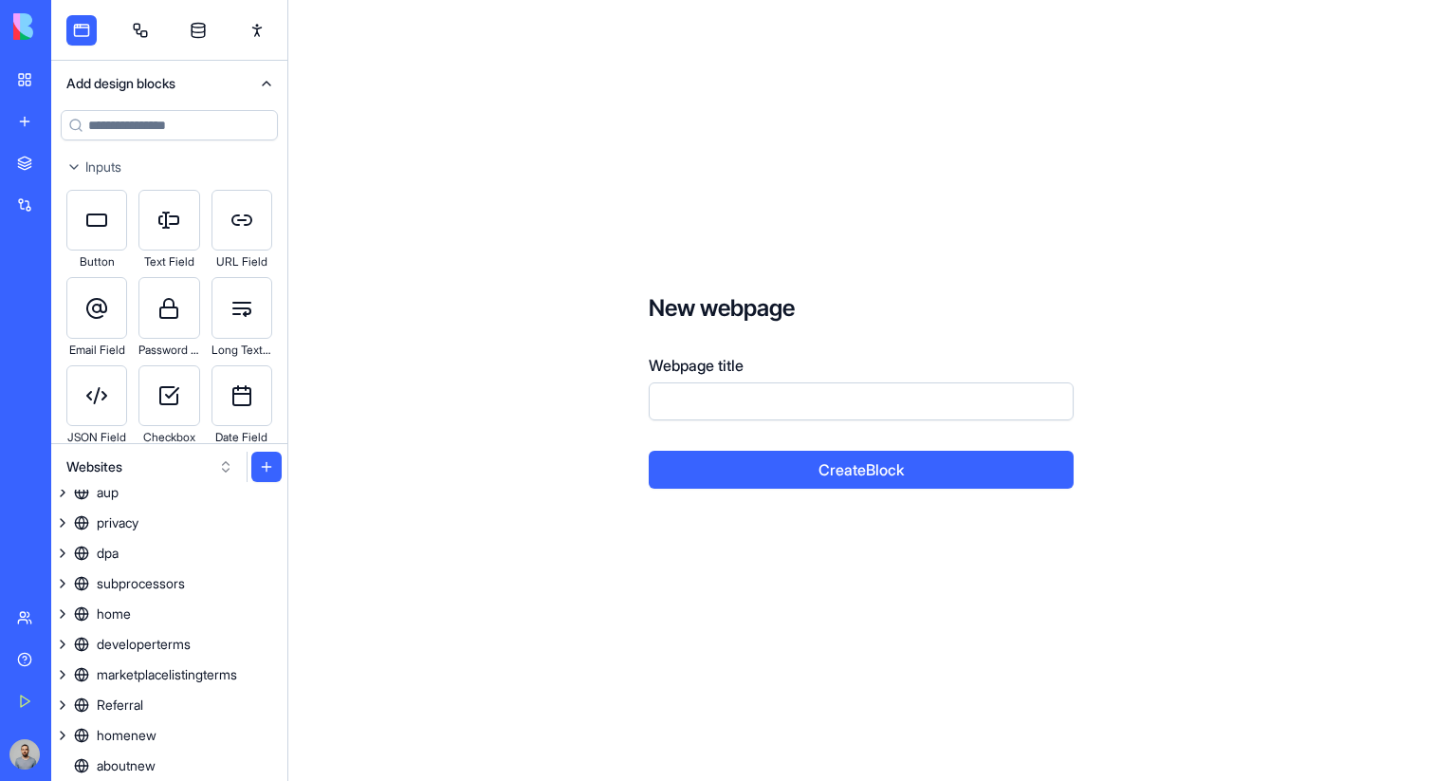
click at [697, 389] on input "Webpage title" at bounding box center [861, 401] width 425 height 38
type input "*****"
click at [649, 451] on button "Create Block" at bounding box center [861, 470] width 425 height 38
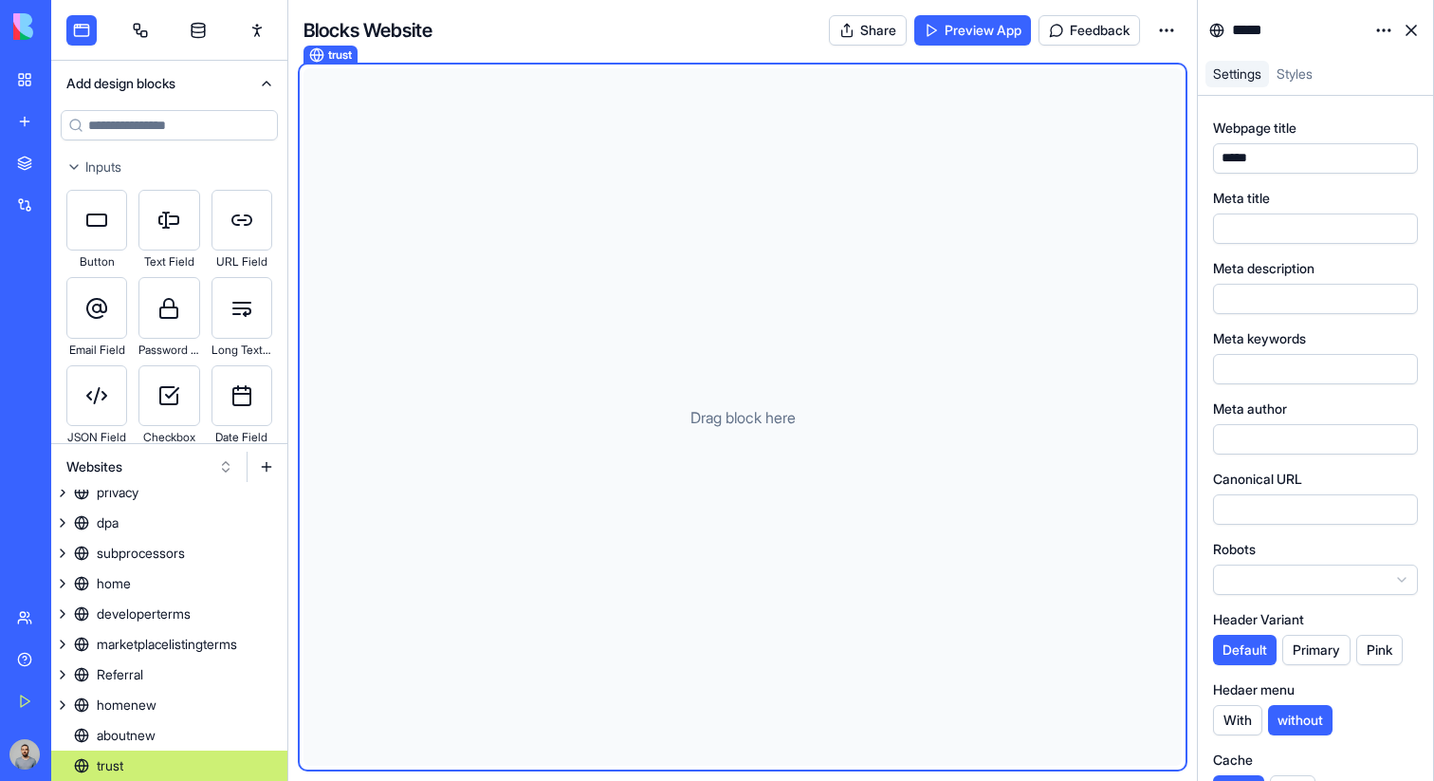
click at [182, 128] on input at bounding box center [169, 125] width 217 height 30
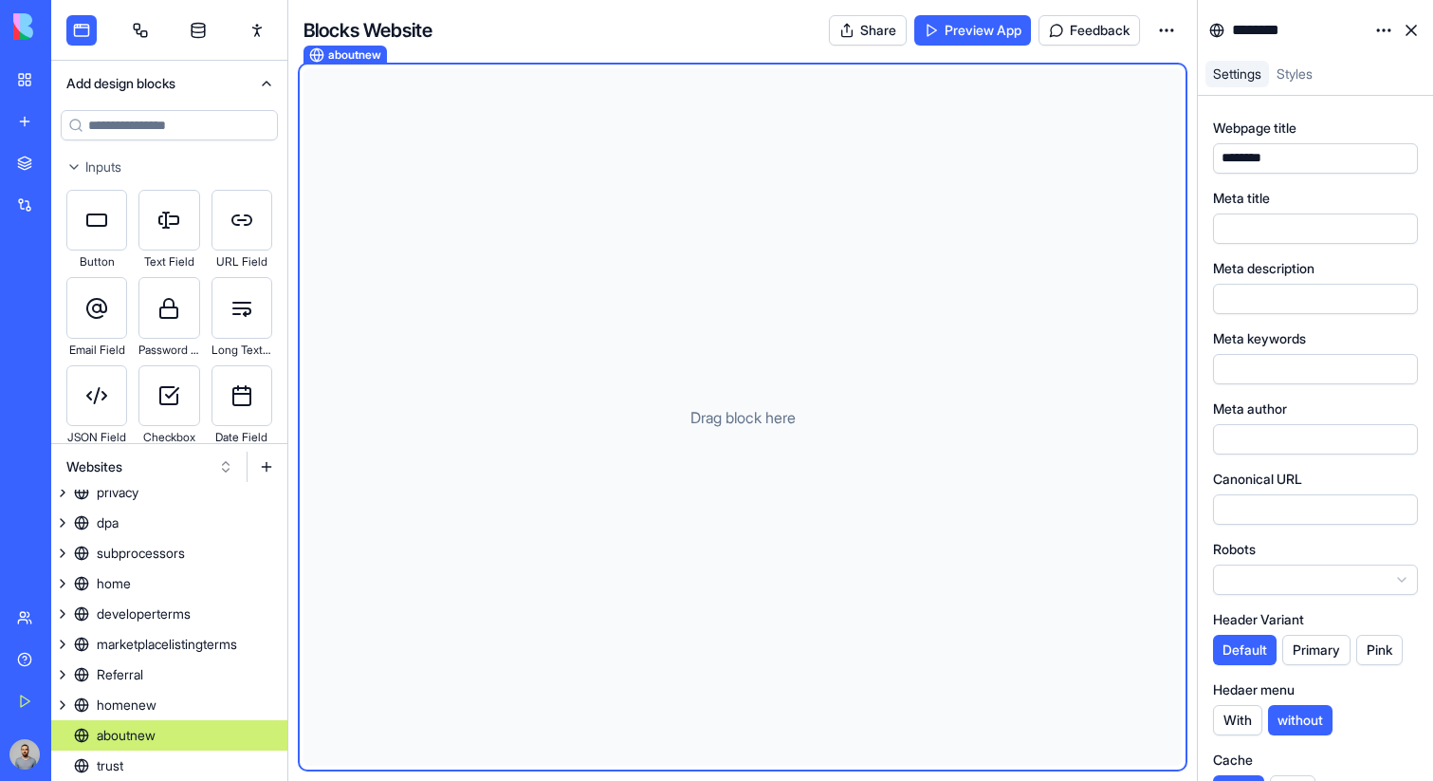
click at [182, 723] on link "aboutnew" at bounding box center [169, 735] width 236 height 30
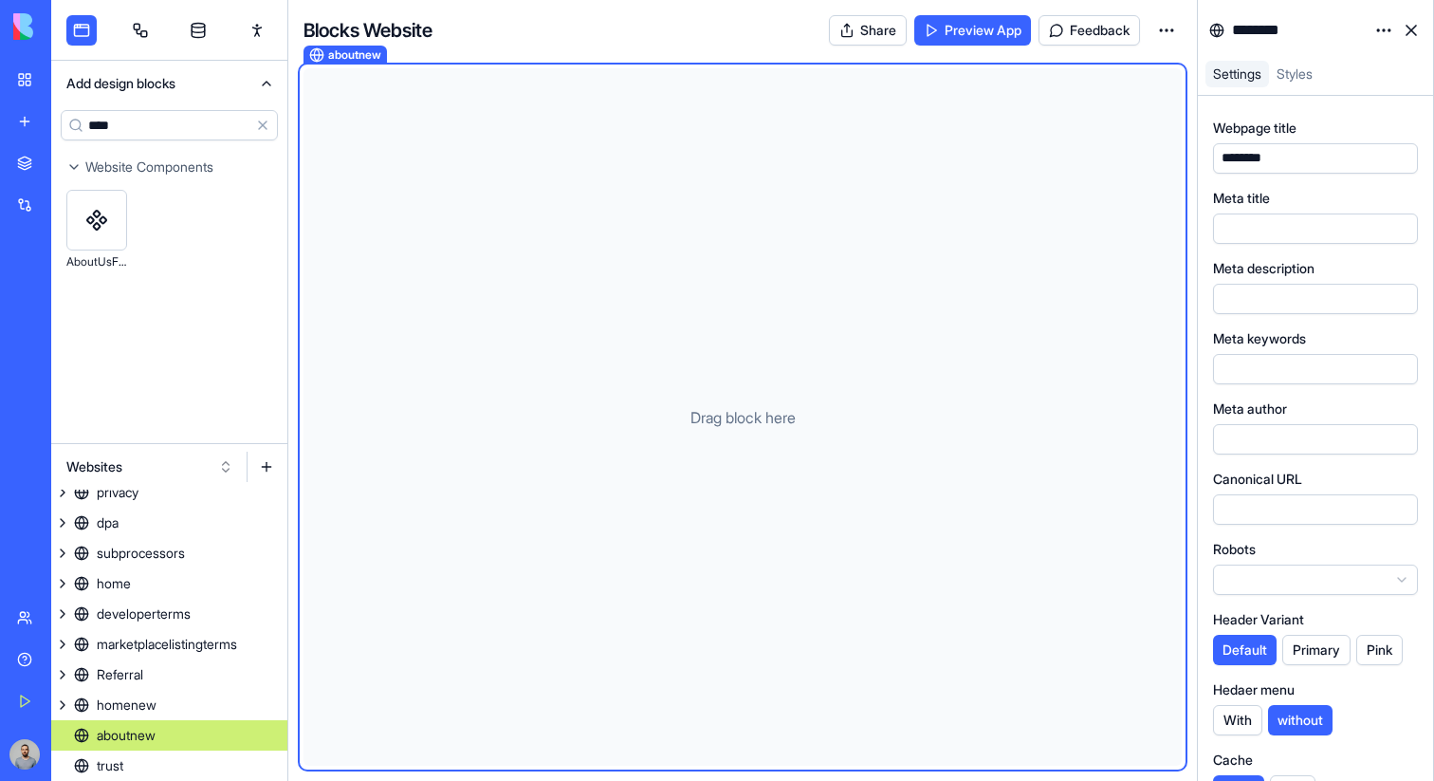
type input "****"
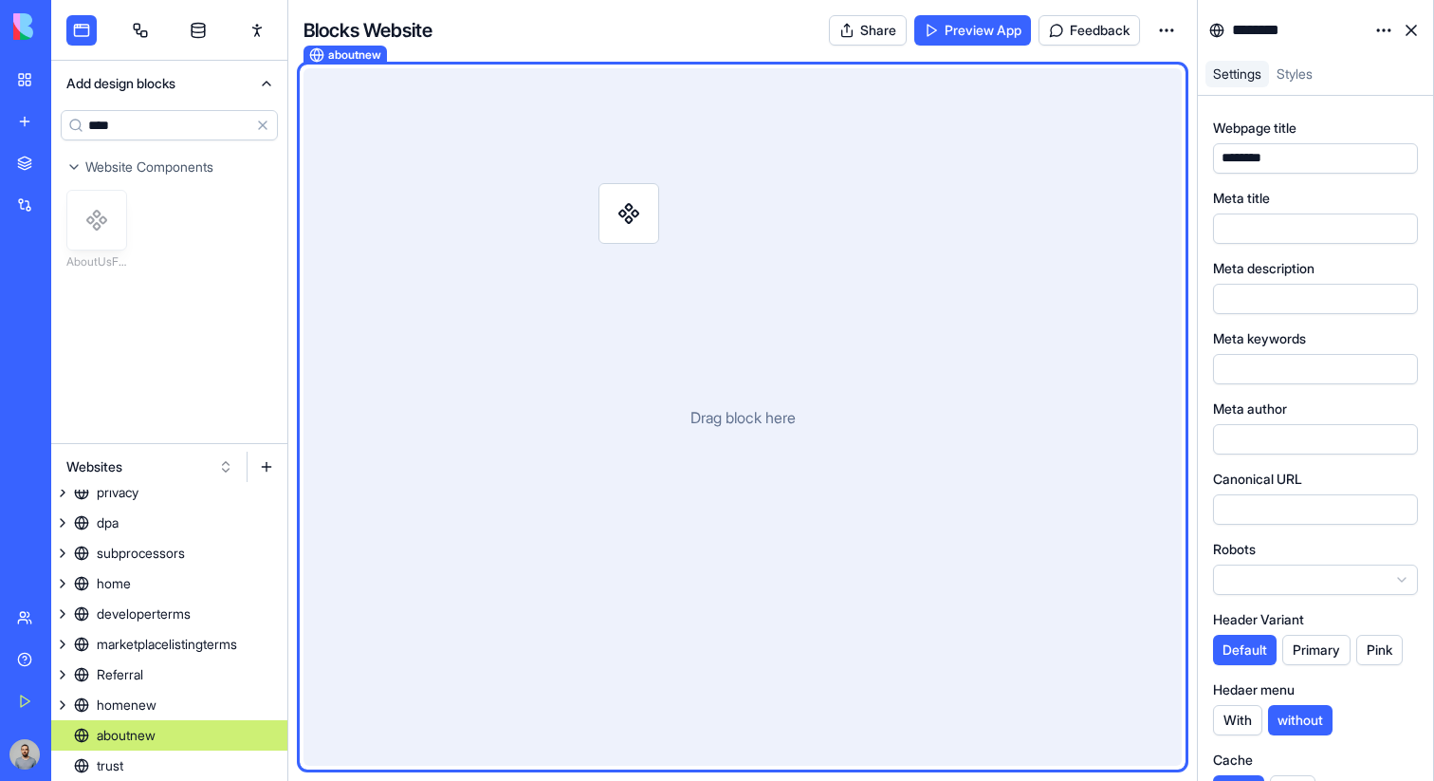
drag, startPoint x: 99, startPoint y: 222, endPoint x: 628, endPoint y: 213, distance: 529.5
click at [629, 214] on div "Add design blocks **** Clear Website Components AboutUsFold Websites homeold te…" at bounding box center [742, 390] width 1383 height 781
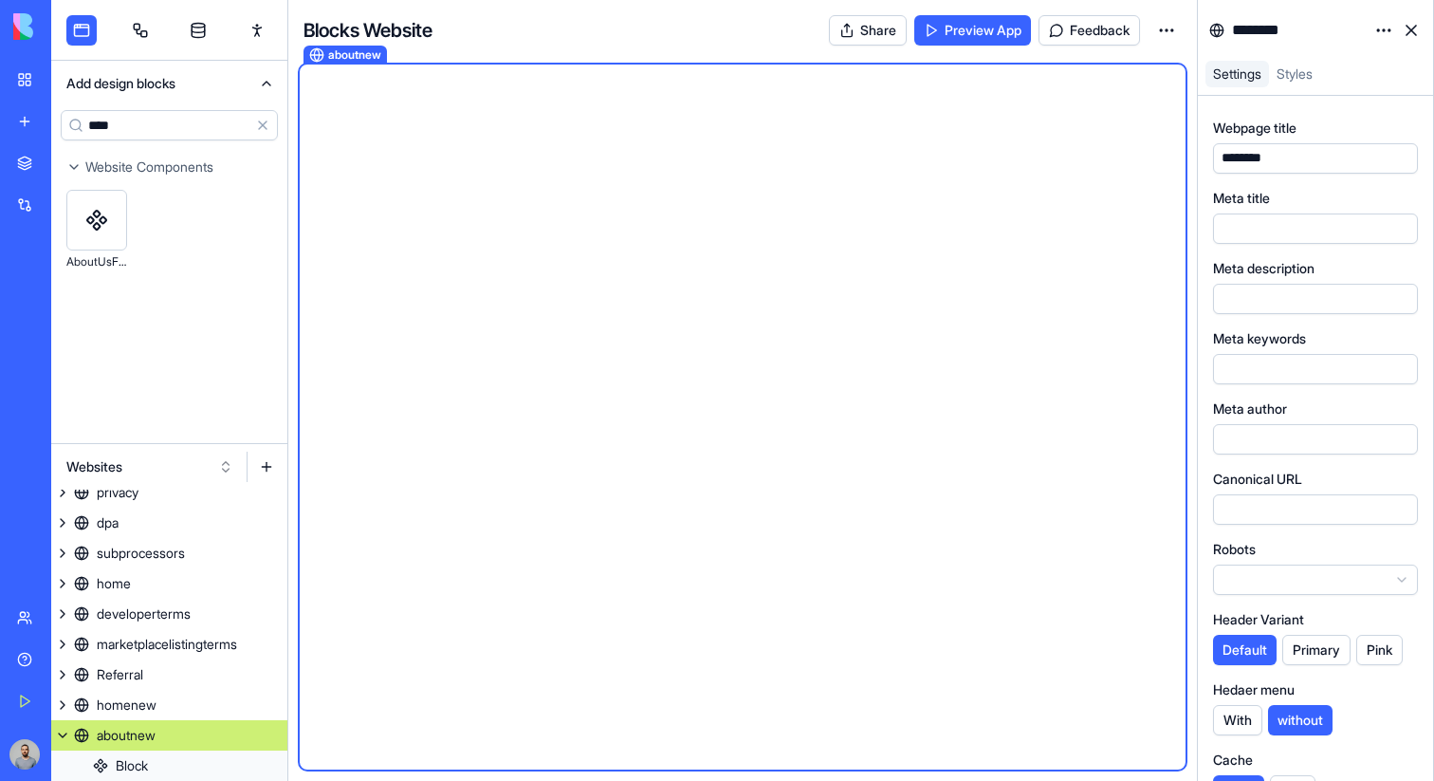
scroll to position [194, 0]
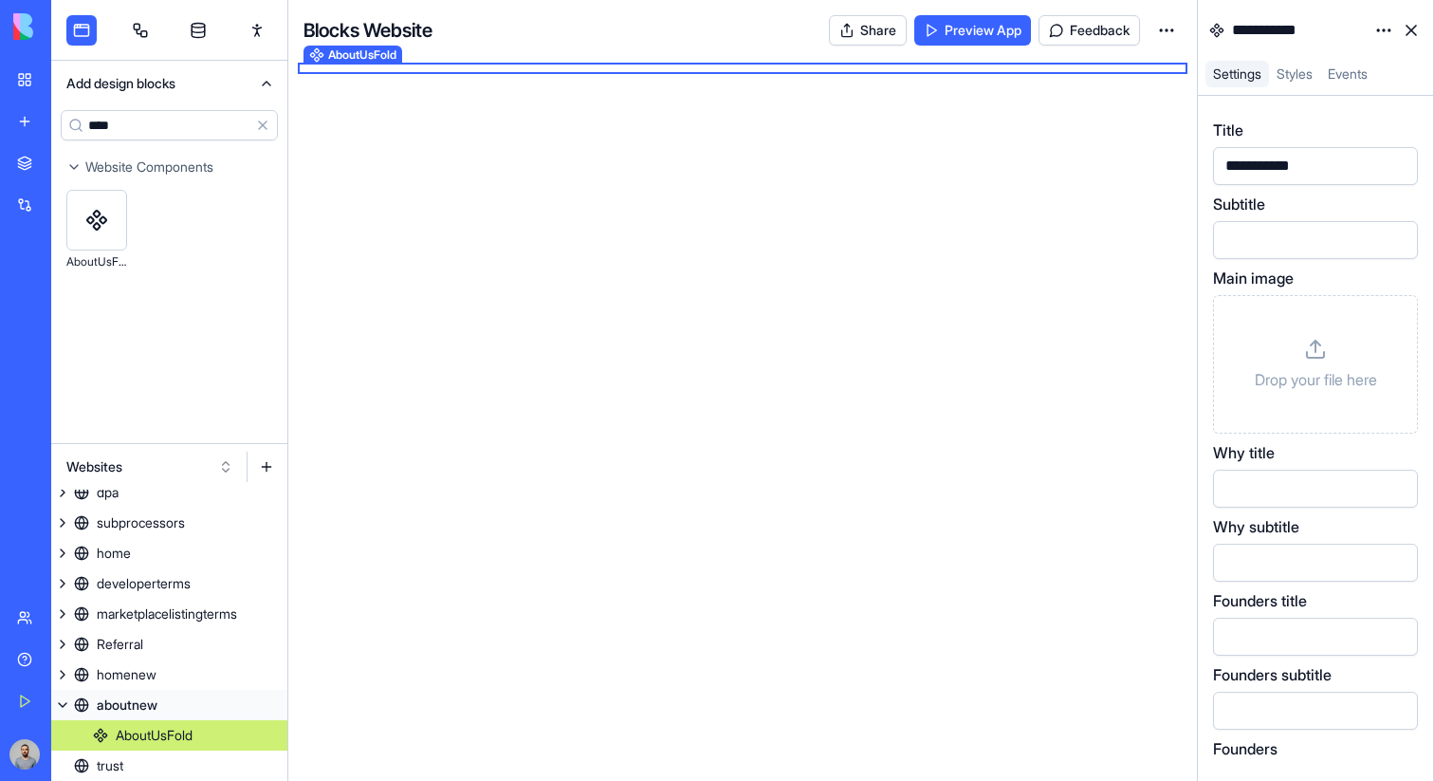
click at [1379, 39] on html "**********" at bounding box center [717, 390] width 1434 height 781
click at [1357, 75] on div "State" at bounding box center [1339, 69] width 112 height 30
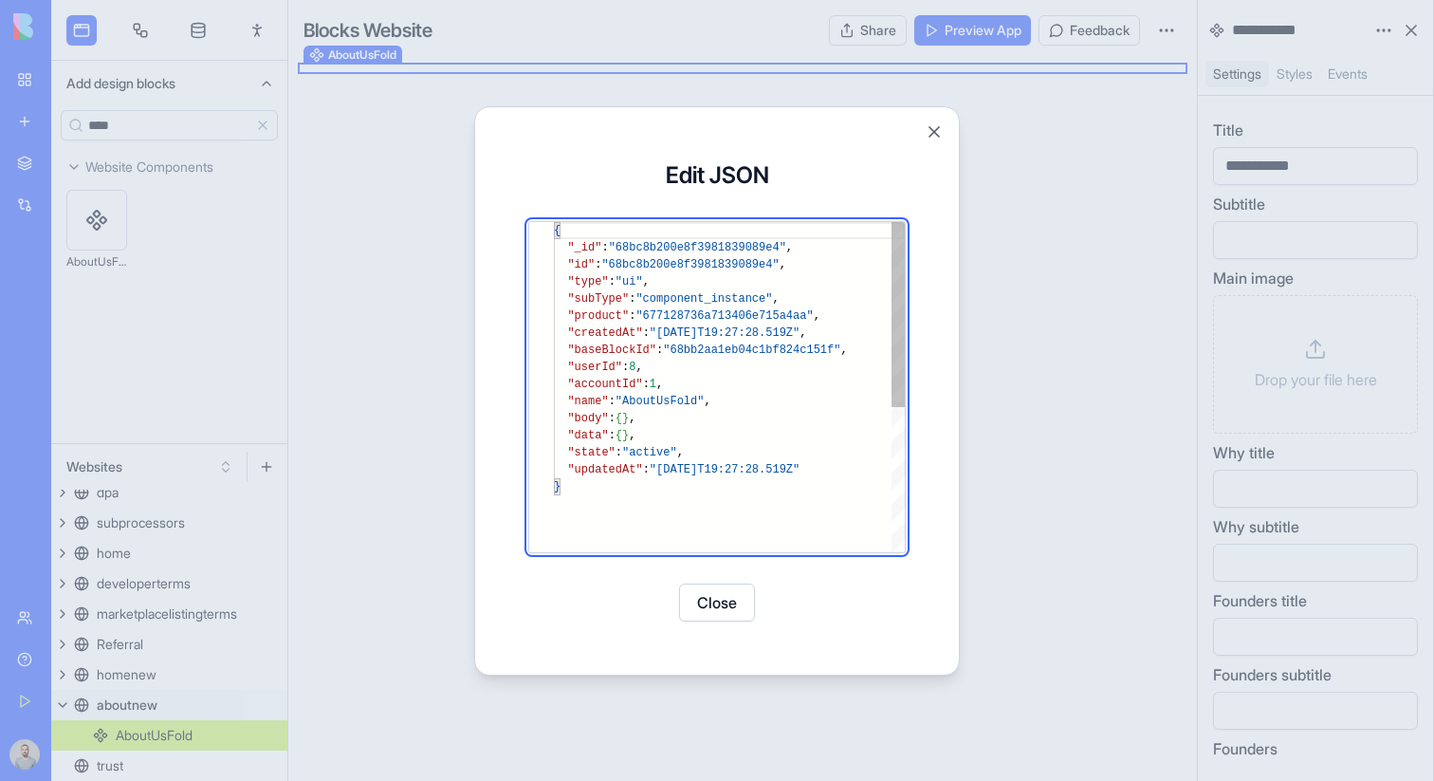
click at [667, 437] on div "{ "_id" : "68bc8b200e8f3981839089e4" , "id" : "68bc8b200e8f3981839089e4" , "typ…" at bounding box center [729, 515] width 351 height 586
type textarea "**********"
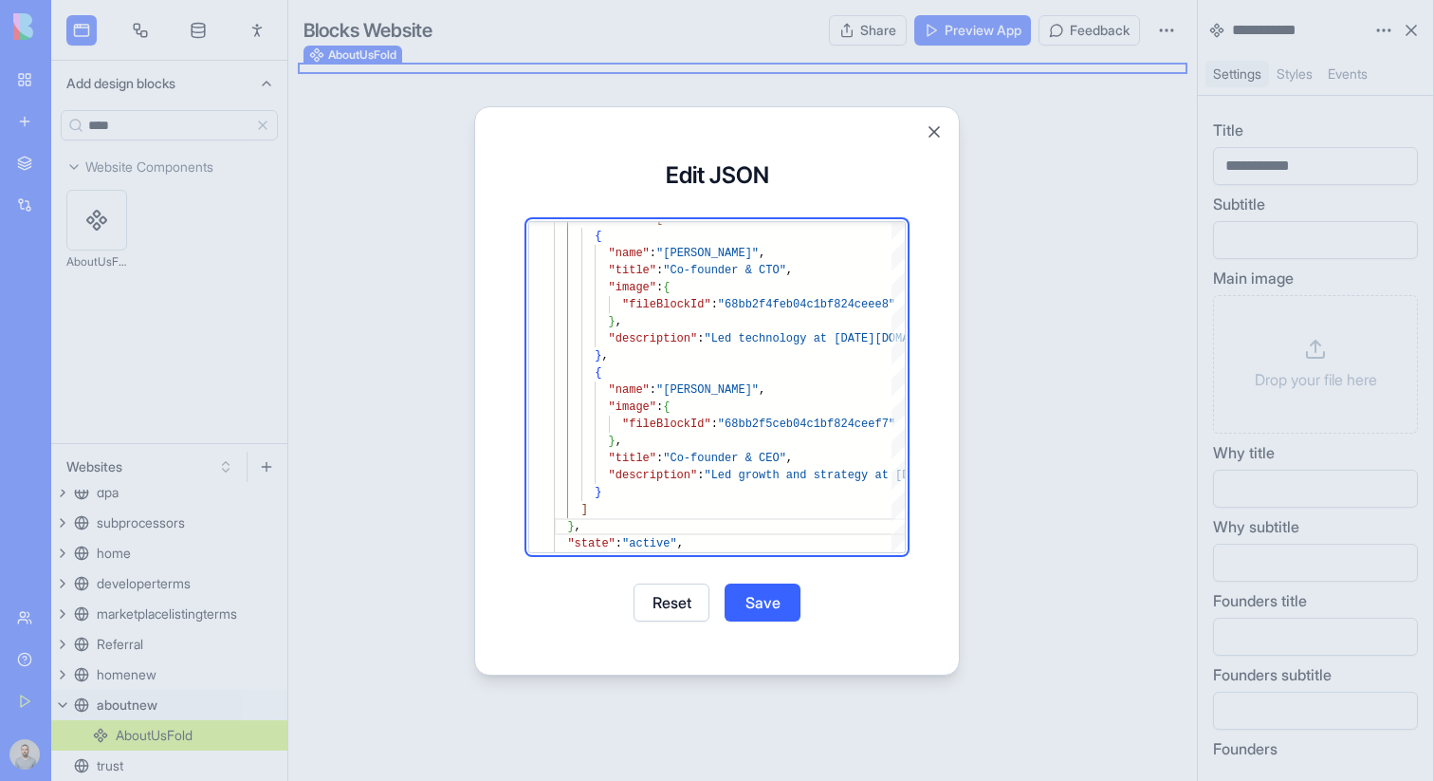
click at [780, 611] on button "Save" at bounding box center [763, 602] width 76 height 38
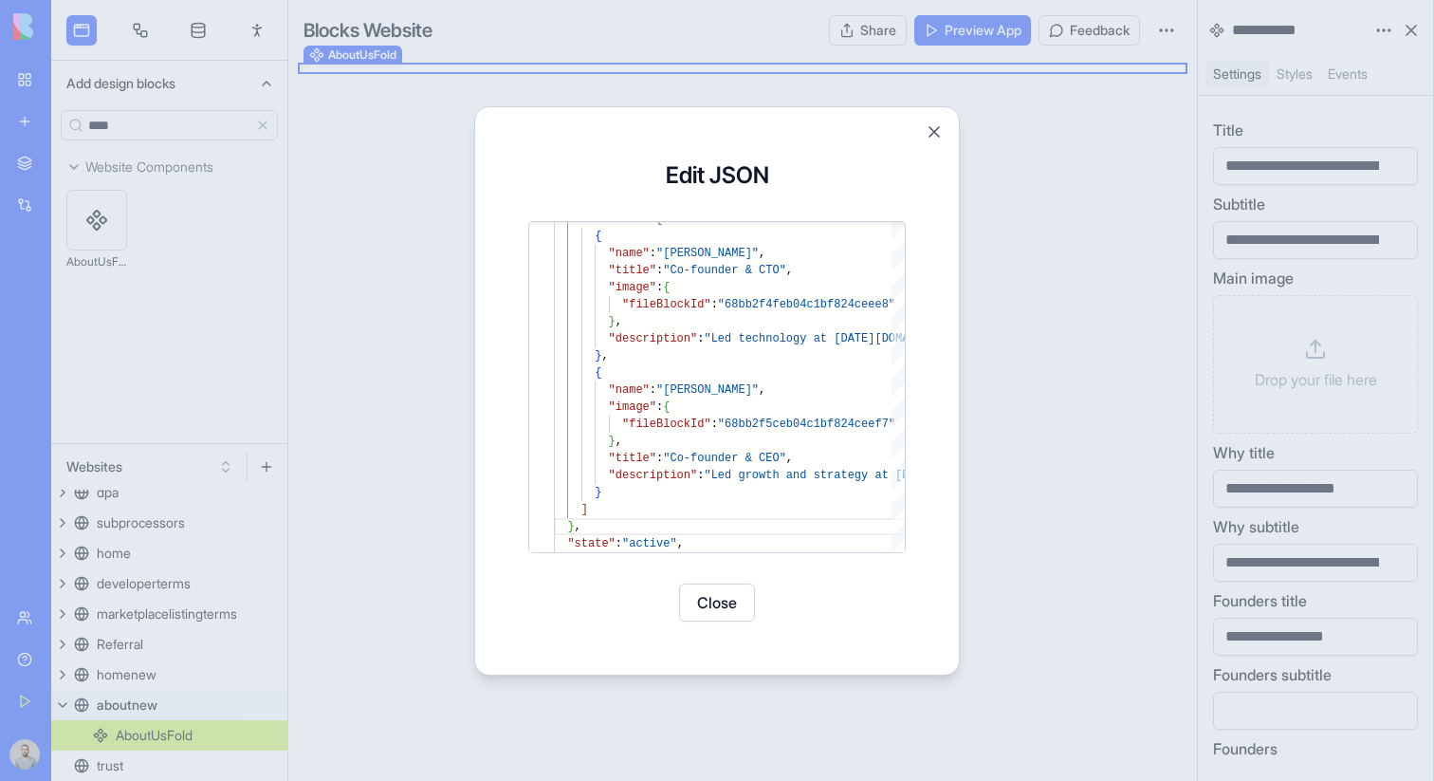
click at [725, 598] on button "Close" at bounding box center [717, 602] width 76 height 38
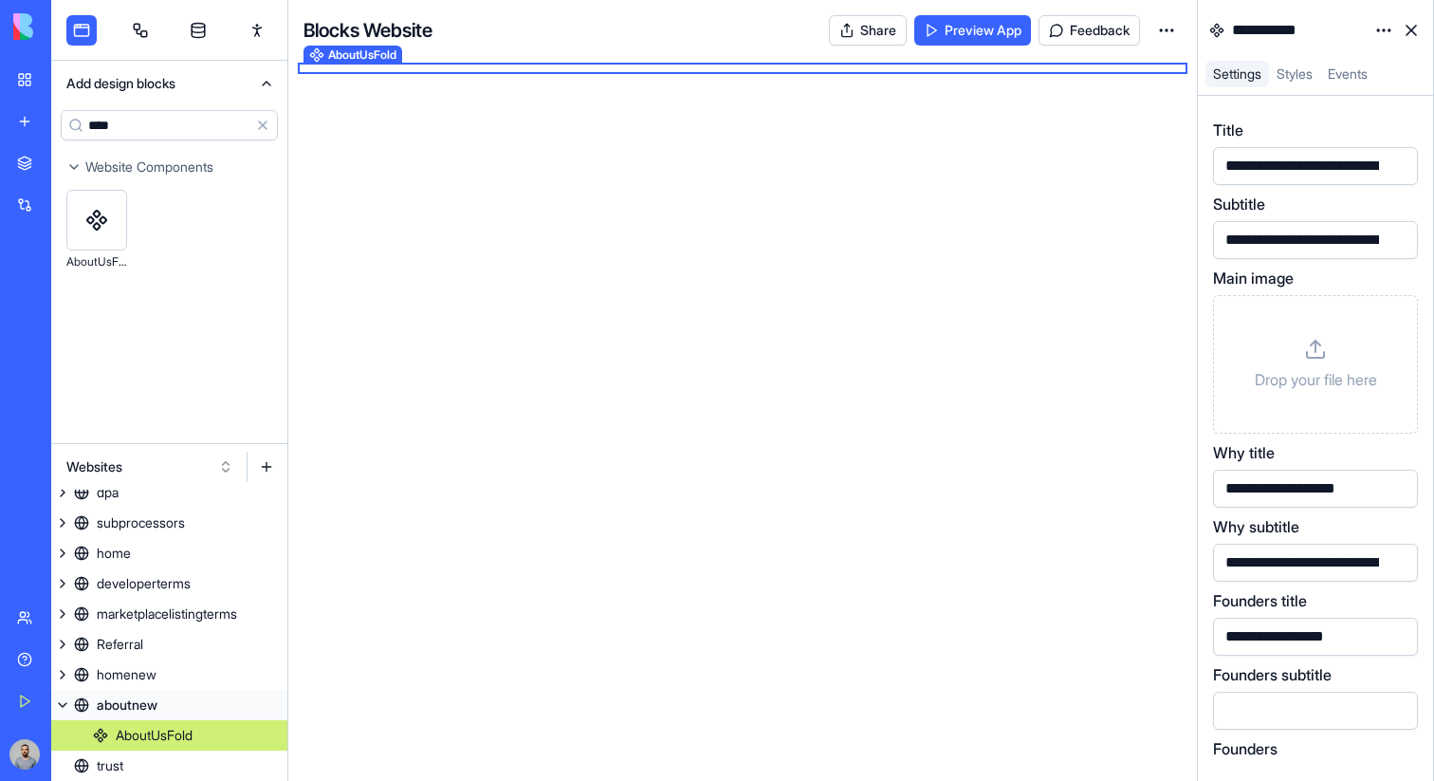
click at [1320, 377] on p "Drop your file here" at bounding box center [1316, 379] width 122 height 23
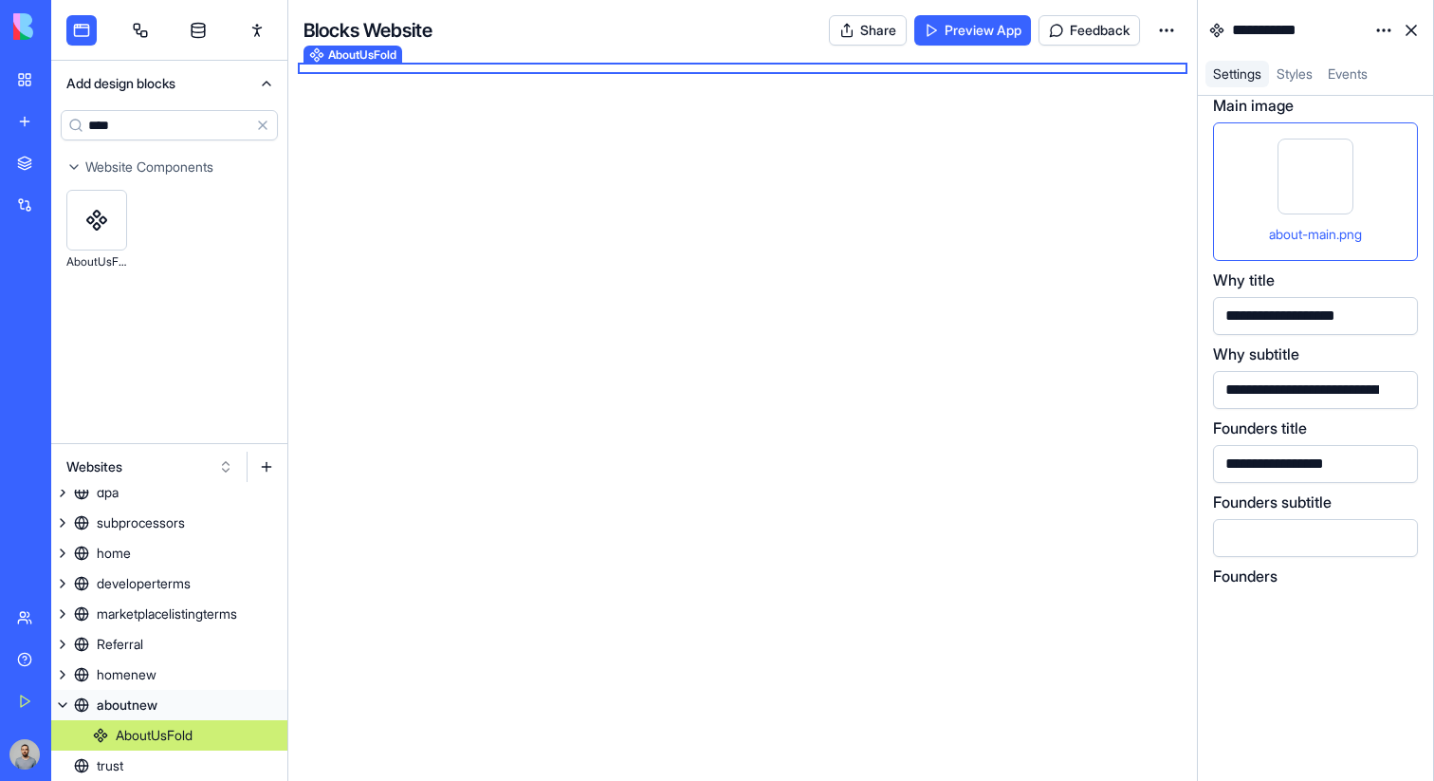
scroll to position [281, 0]
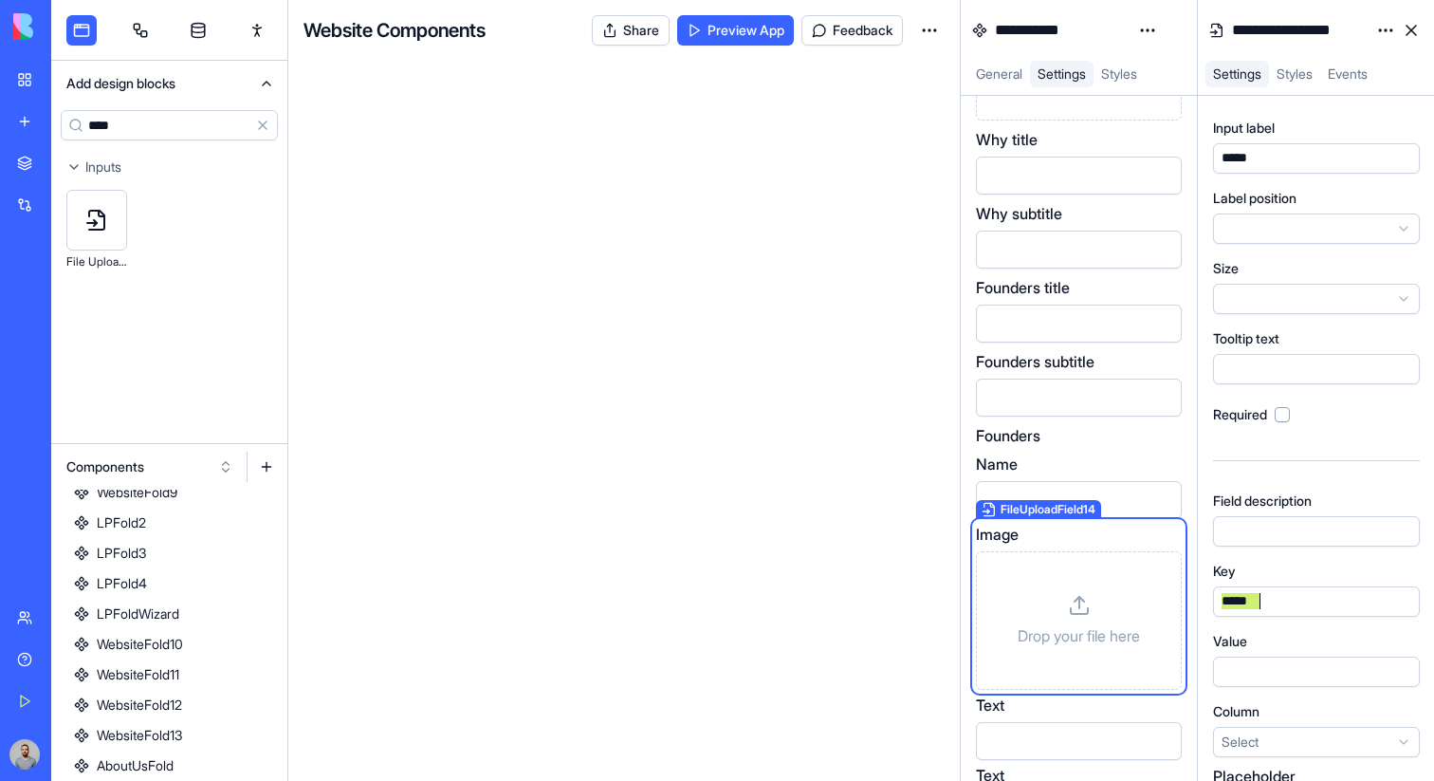
scroll to position [412, 0]
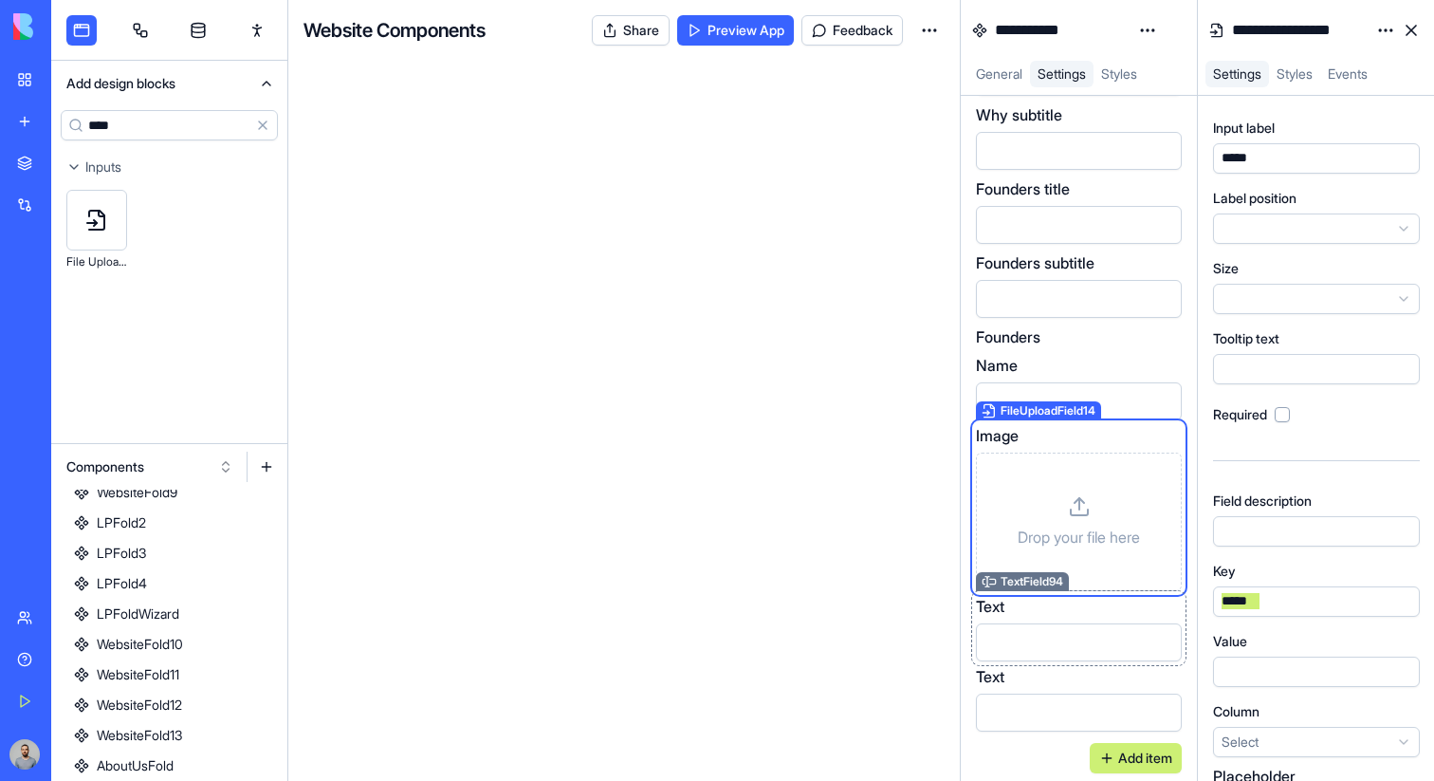
click at [1118, 620] on div "Text" at bounding box center [1079, 628] width 206 height 66
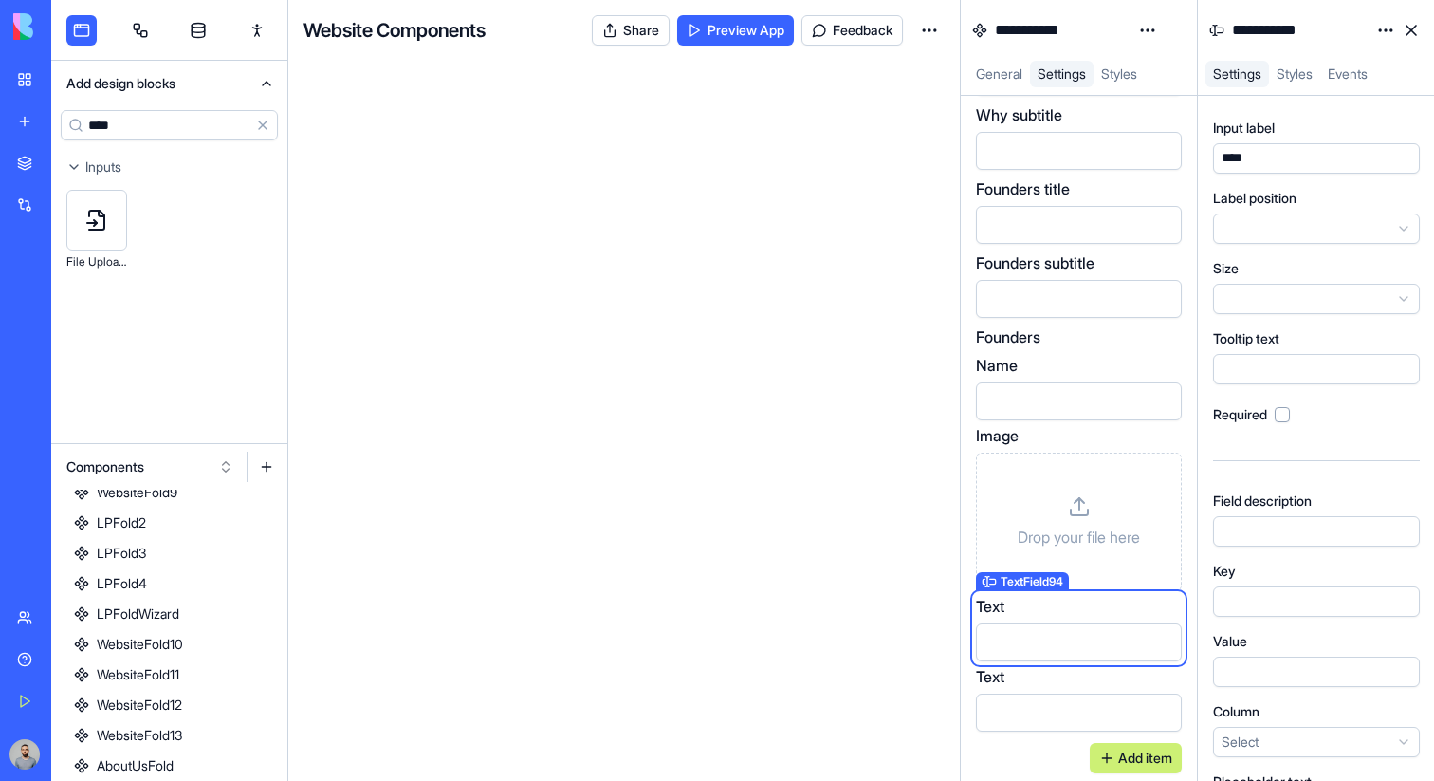
click at [1285, 166] on div "****" at bounding box center [1298, 158] width 165 height 21
click at [1262, 587] on div at bounding box center [1316, 601] width 207 height 30
click at [1094, 673] on div "Text" at bounding box center [1079, 676] width 206 height 23
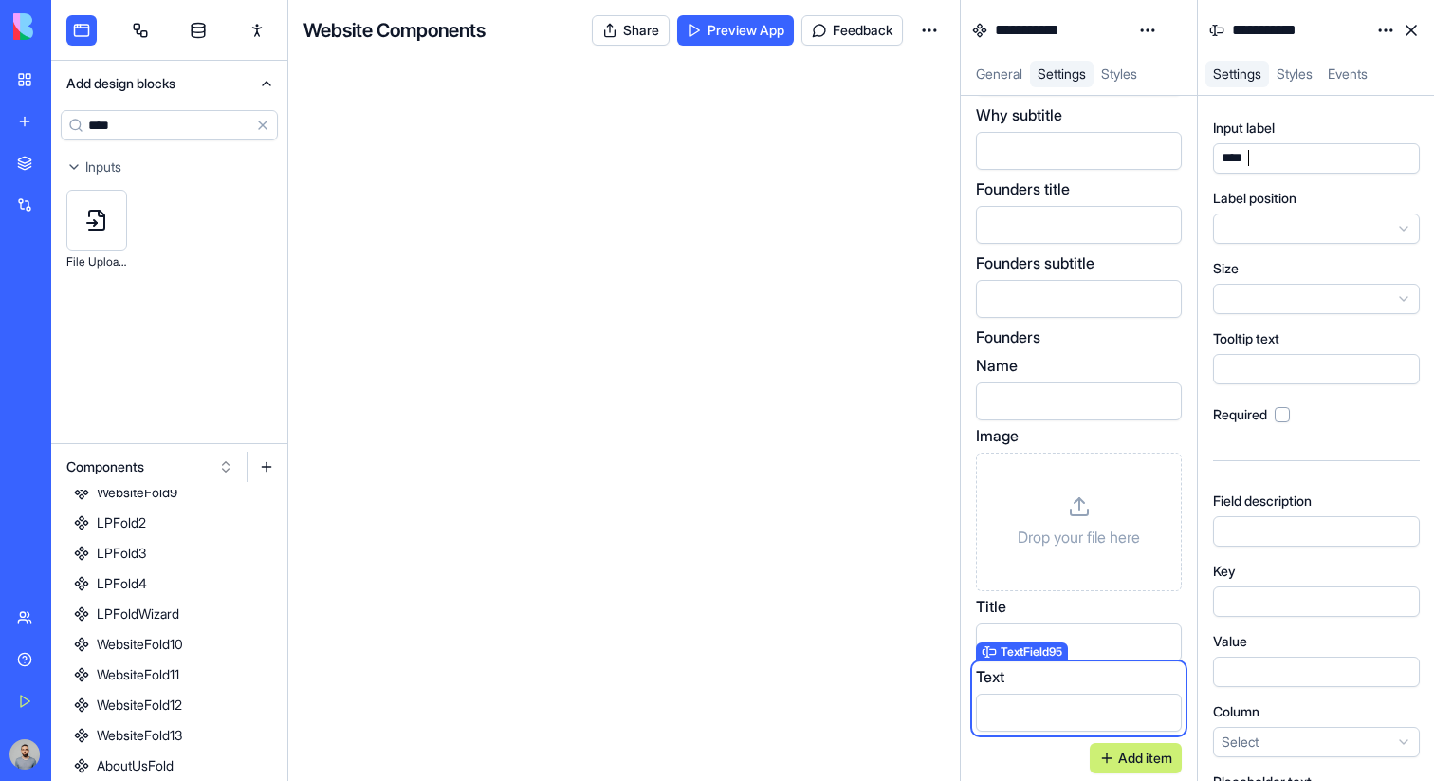
click at [1274, 159] on div "****" at bounding box center [1298, 158] width 165 height 21
click at [1235, 583] on div "Key" at bounding box center [1316, 589] width 207 height 55
click at [1132, 599] on div "Title" at bounding box center [1079, 606] width 206 height 23
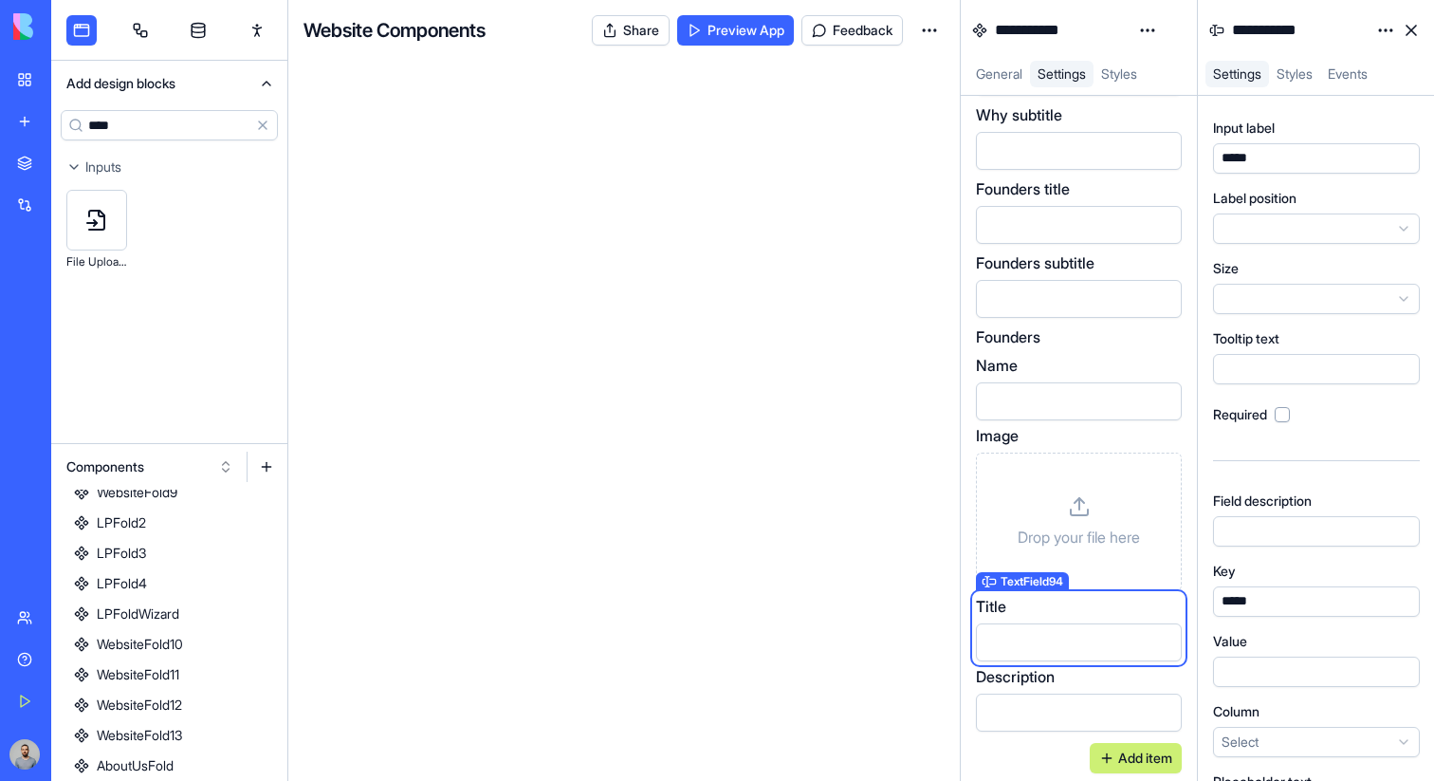
click at [271, 473] on button at bounding box center [266, 467] width 30 height 30
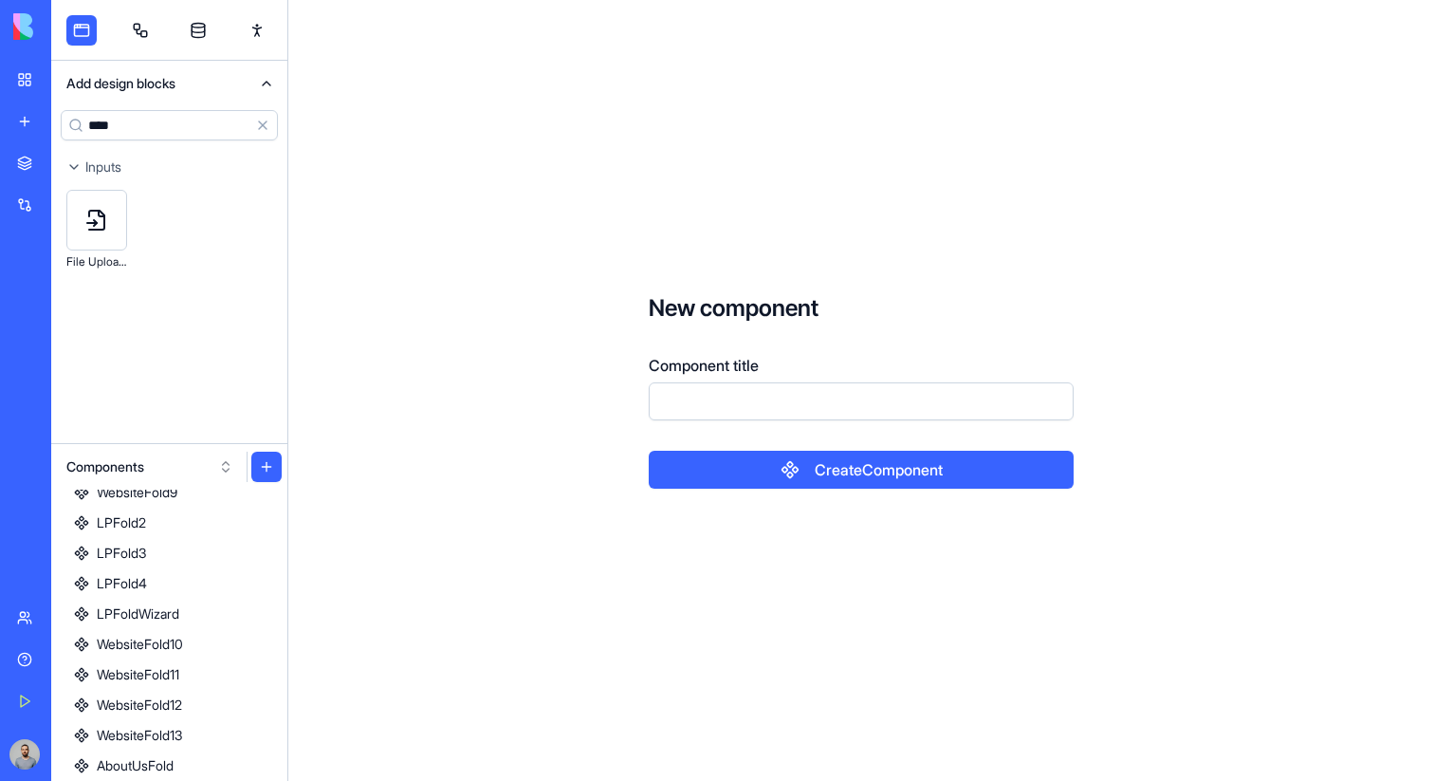
click at [662, 416] on input "Component title" at bounding box center [861, 401] width 425 height 38
type input "**********"
click at [649, 451] on button "Create Component" at bounding box center [861, 470] width 425 height 38
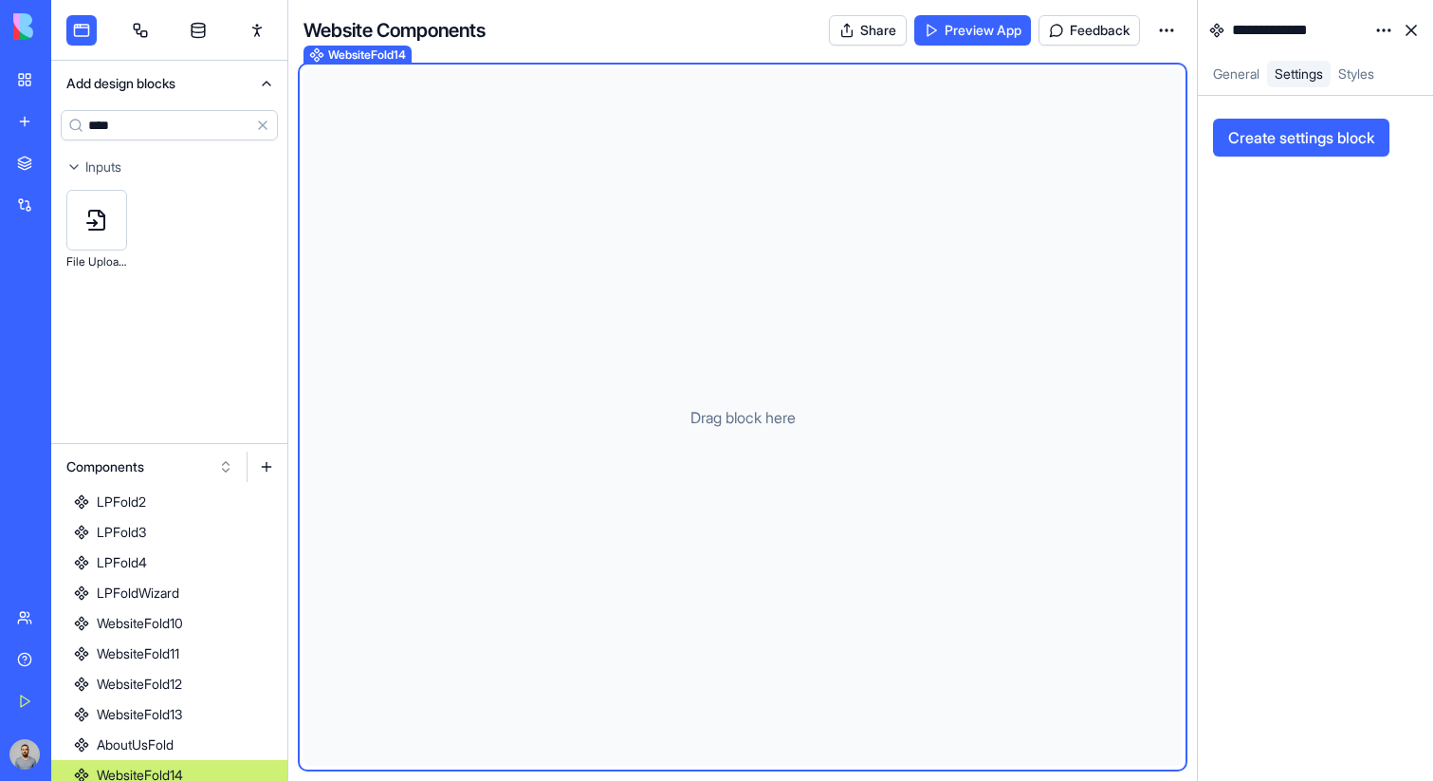
scroll to position [468, 0]
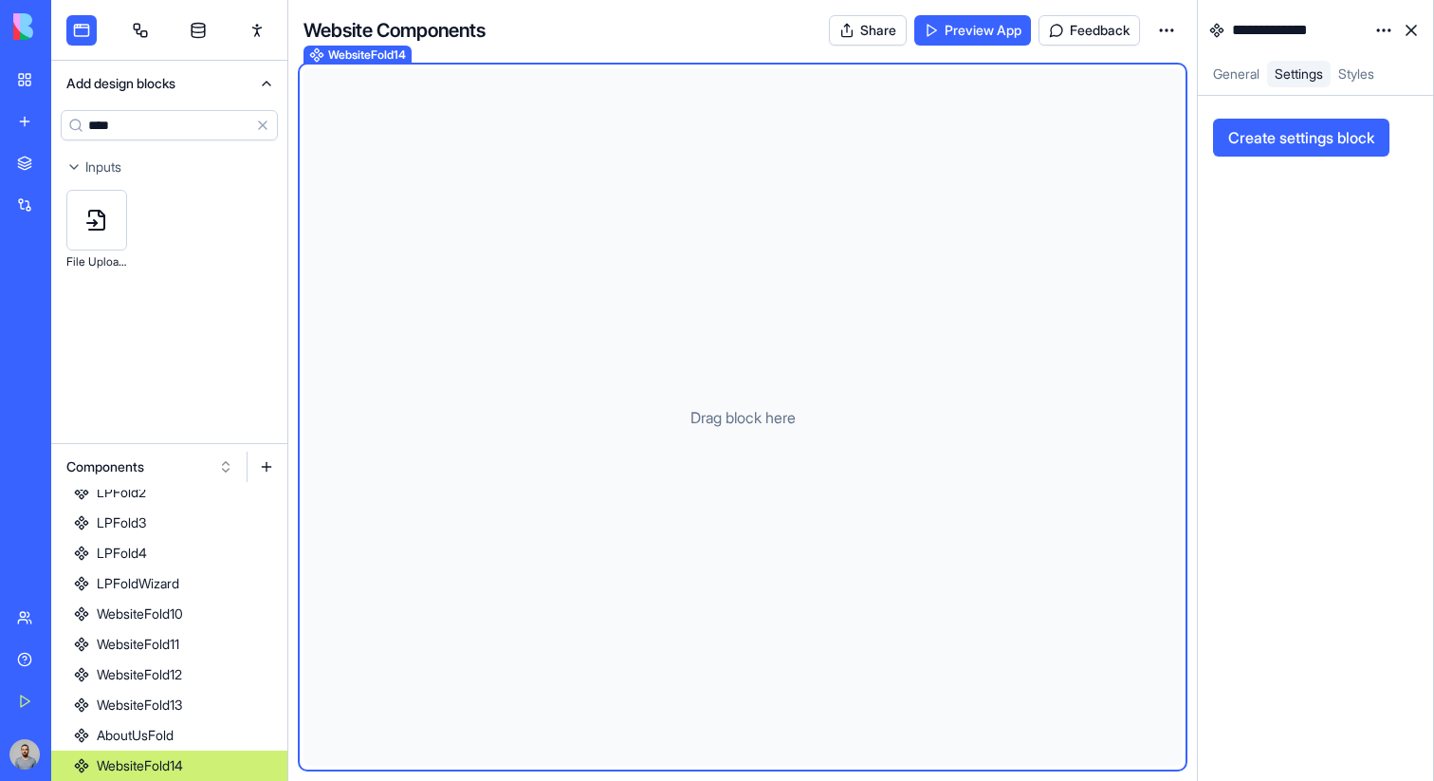
click at [1224, 71] on span "General" at bounding box center [1236, 73] width 46 height 16
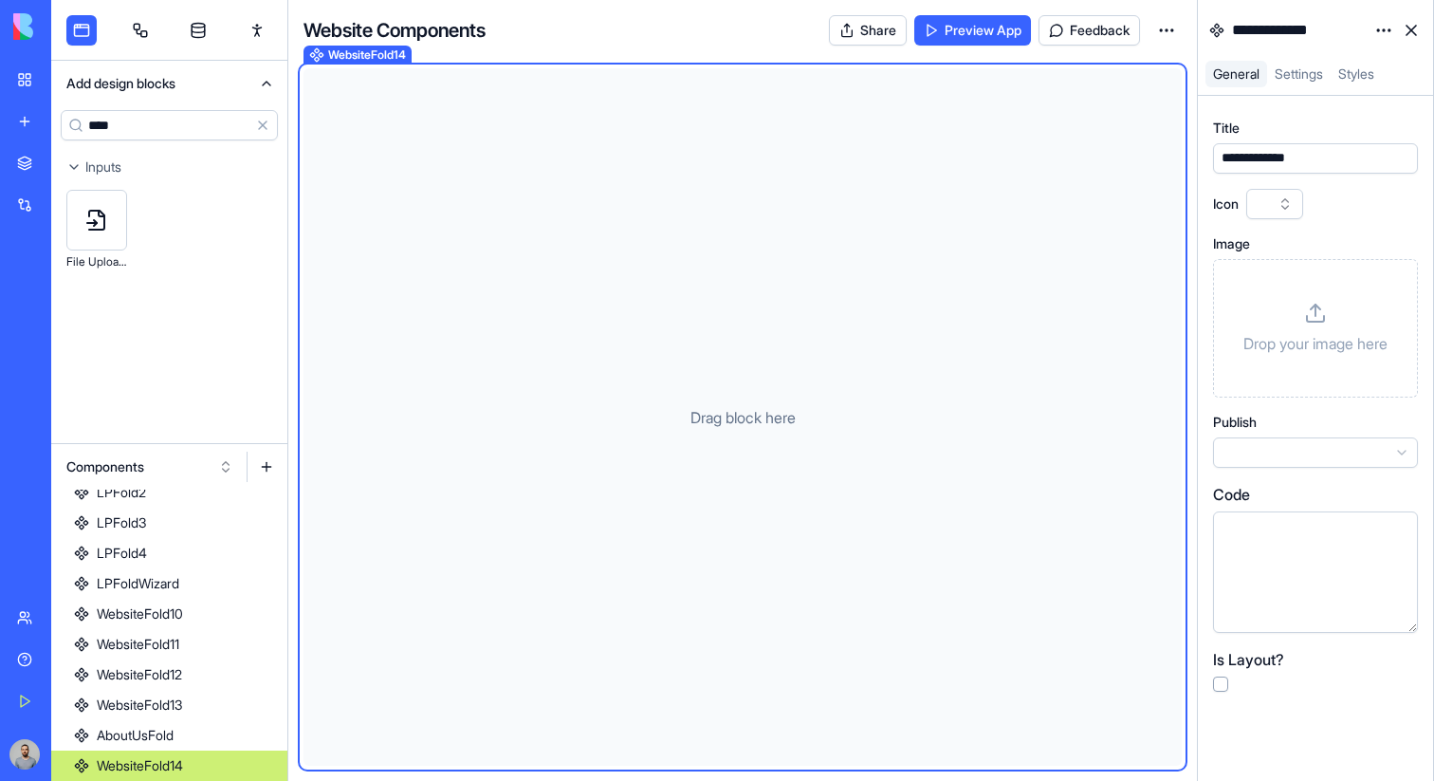
click at [1296, 454] on html "**********" at bounding box center [717, 390] width 1434 height 781
click at [1295, 80] on span "Settings" at bounding box center [1299, 73] width 48 height 16
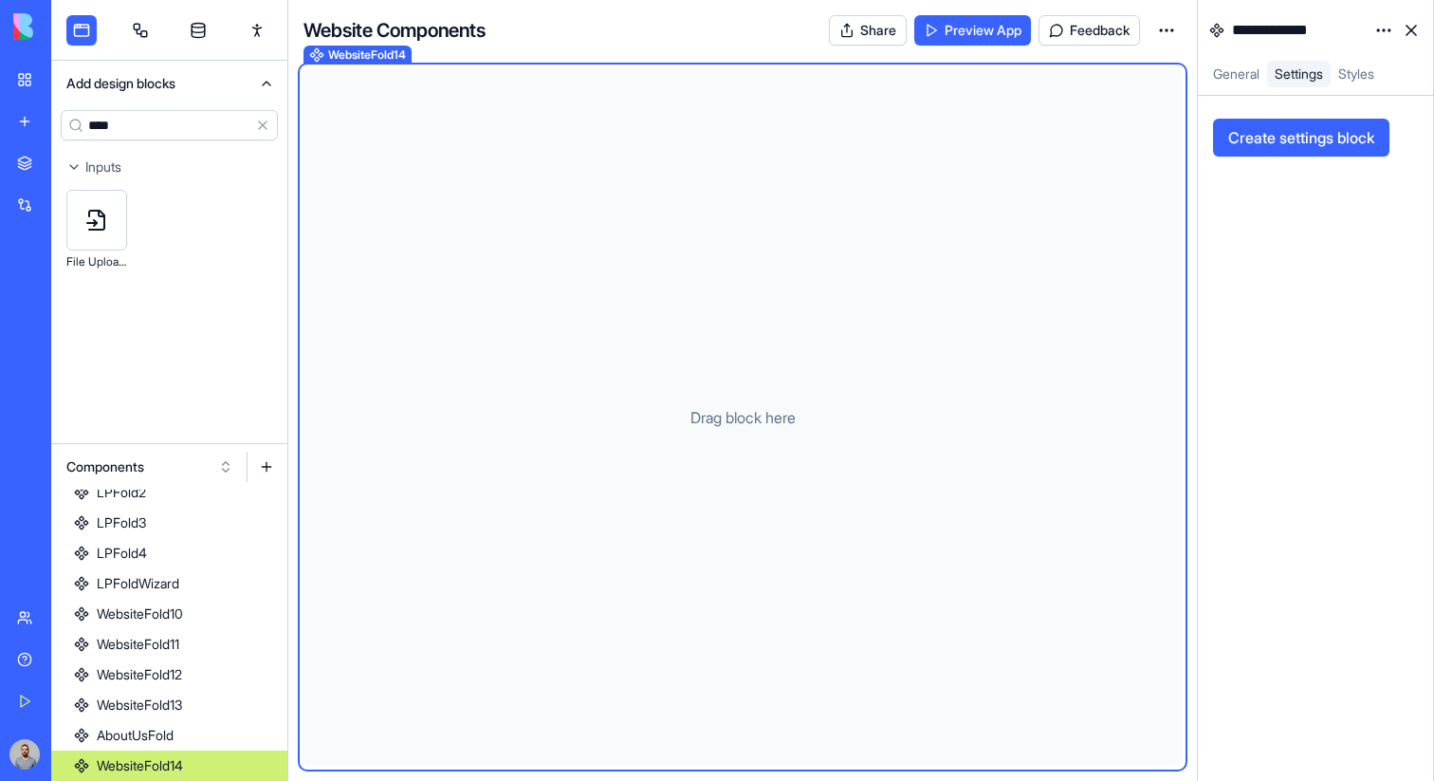
click at [1279, 146] on button "Create settings block" at bounding box center [1301, 138] width 176 height 38
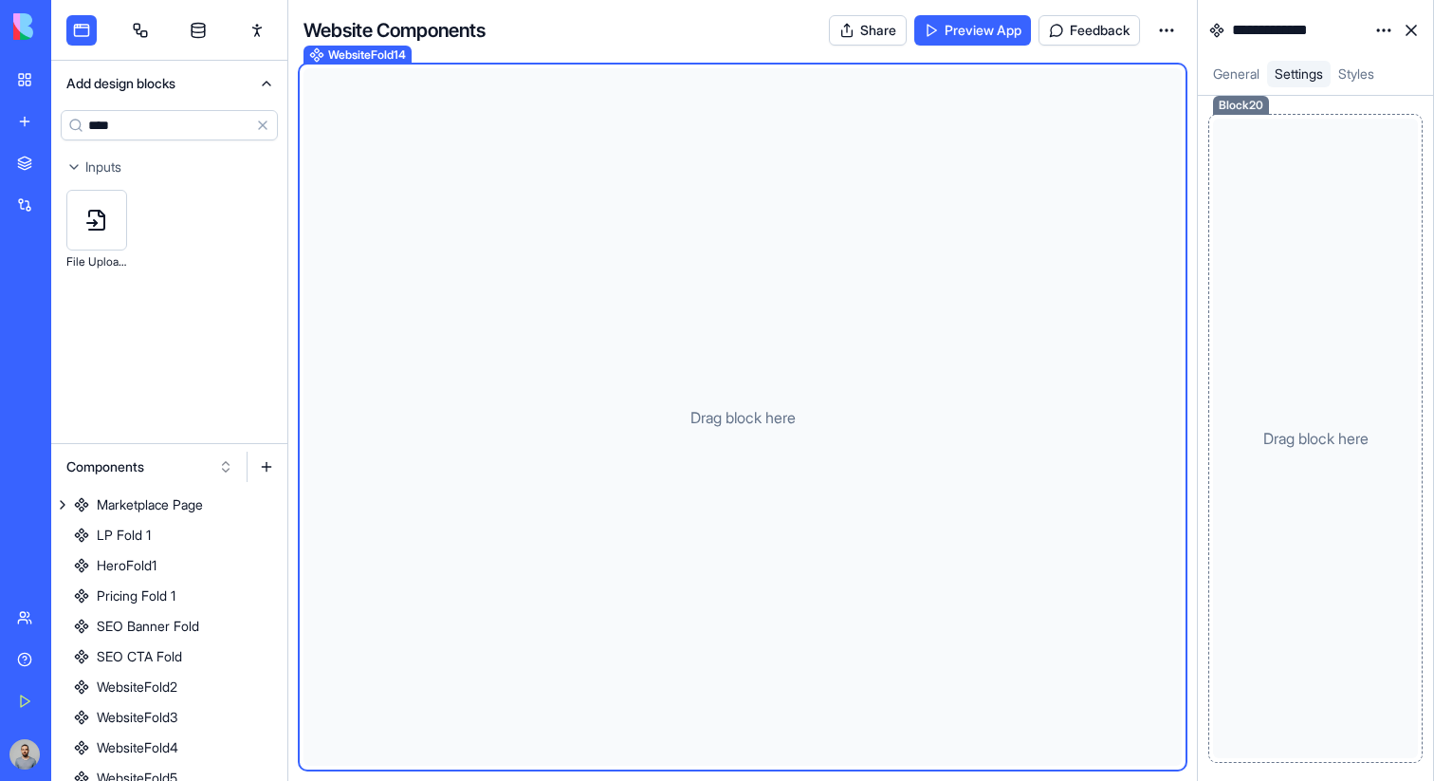
scroll to position [468, 0]
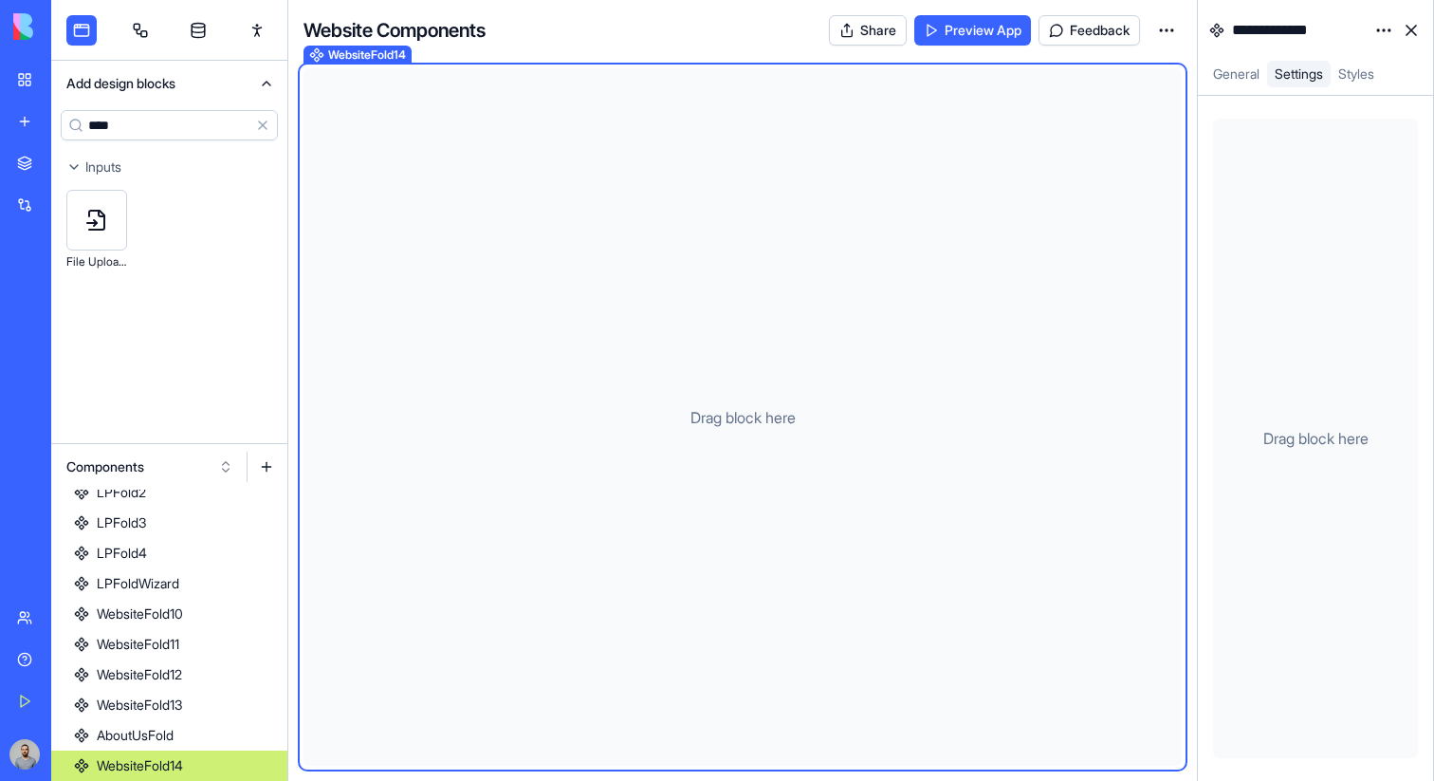
click at [185, 120] on input "****" at bounding box center [169, 125] width 217 height 30
type input "****"
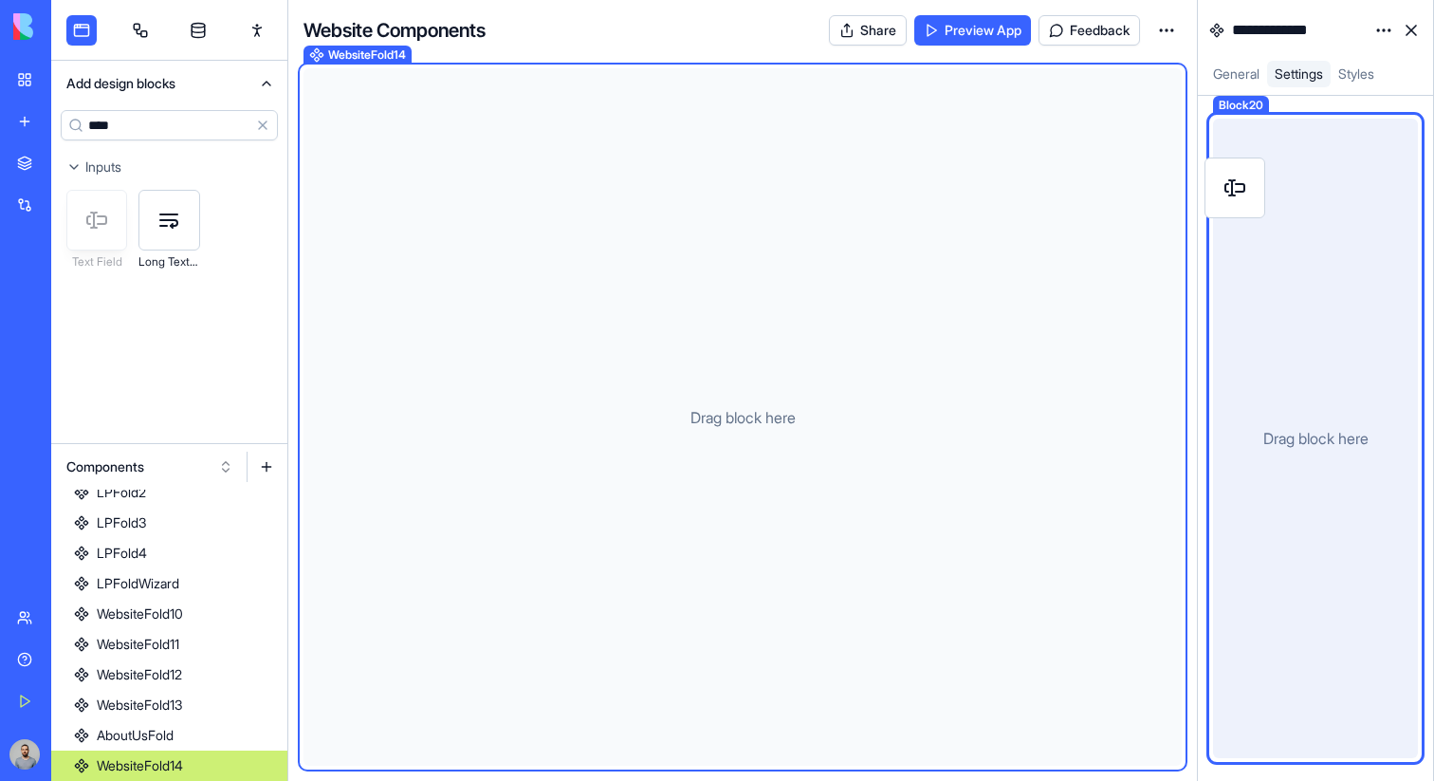
drag, startPoint x: 94, startPoint y: 216, endPoint x: 1231, endPoint y: 184, distance: 1138.0
click at [1231, 184] on div "**********" at bounding box center [742, 390] width 1383 height 781
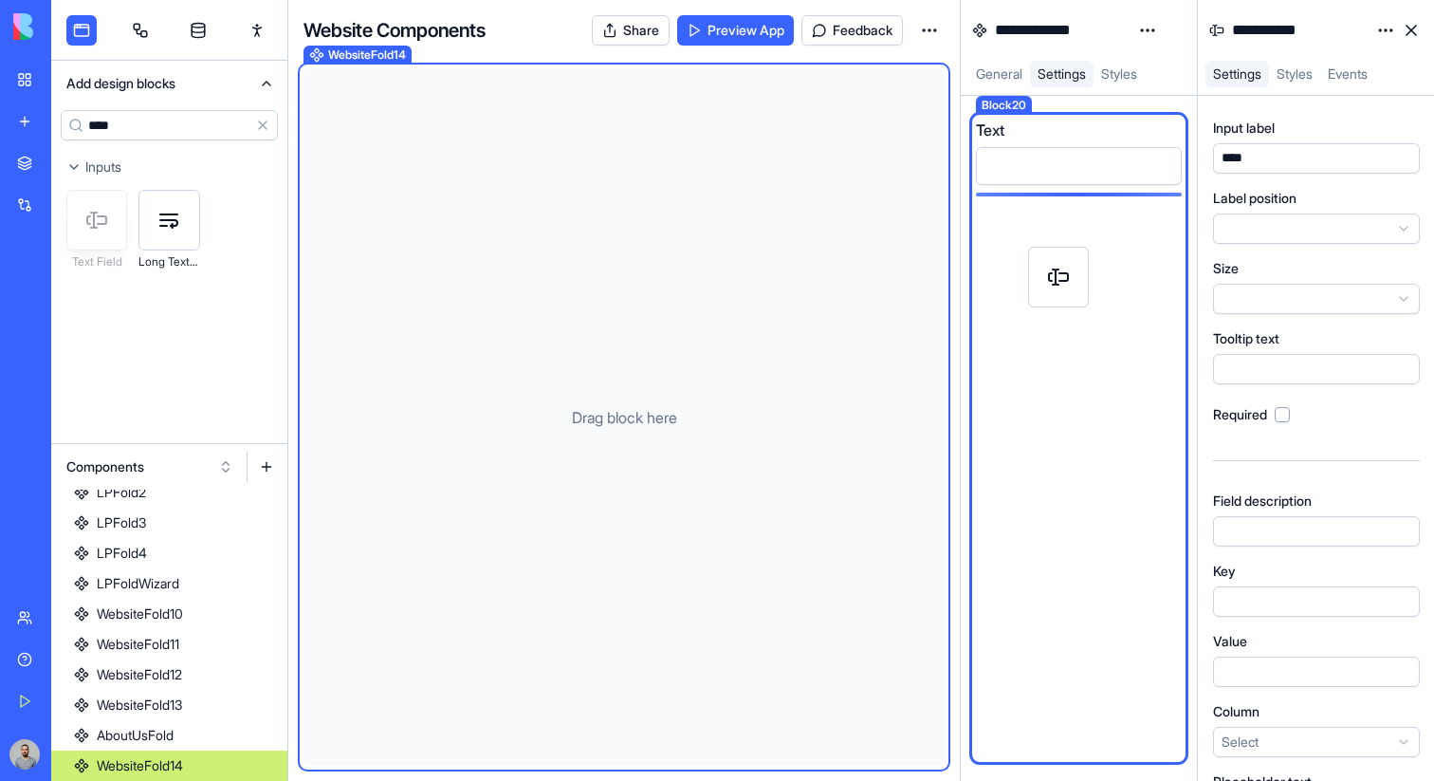
drag, startPoint x: 103, startPoint y: 234, endPoint x: 1065, endPoint y: 291, distance: 963.7
click at [1065, 291] on div "**********" at bounding box center [742, 390] width 1383 height 781
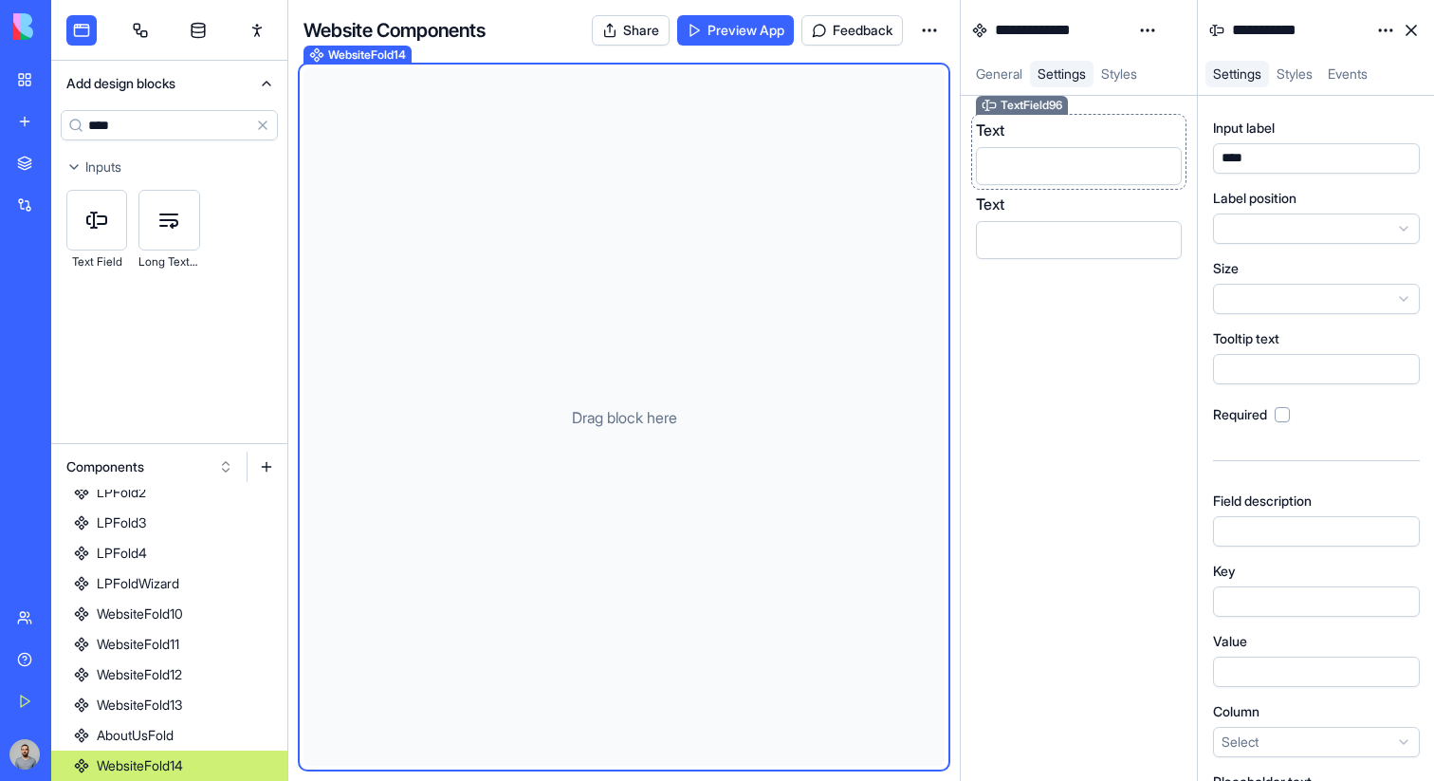
click at [1106, 138] on div "Text" at bounding box center [1079, 130] width 206 height 23
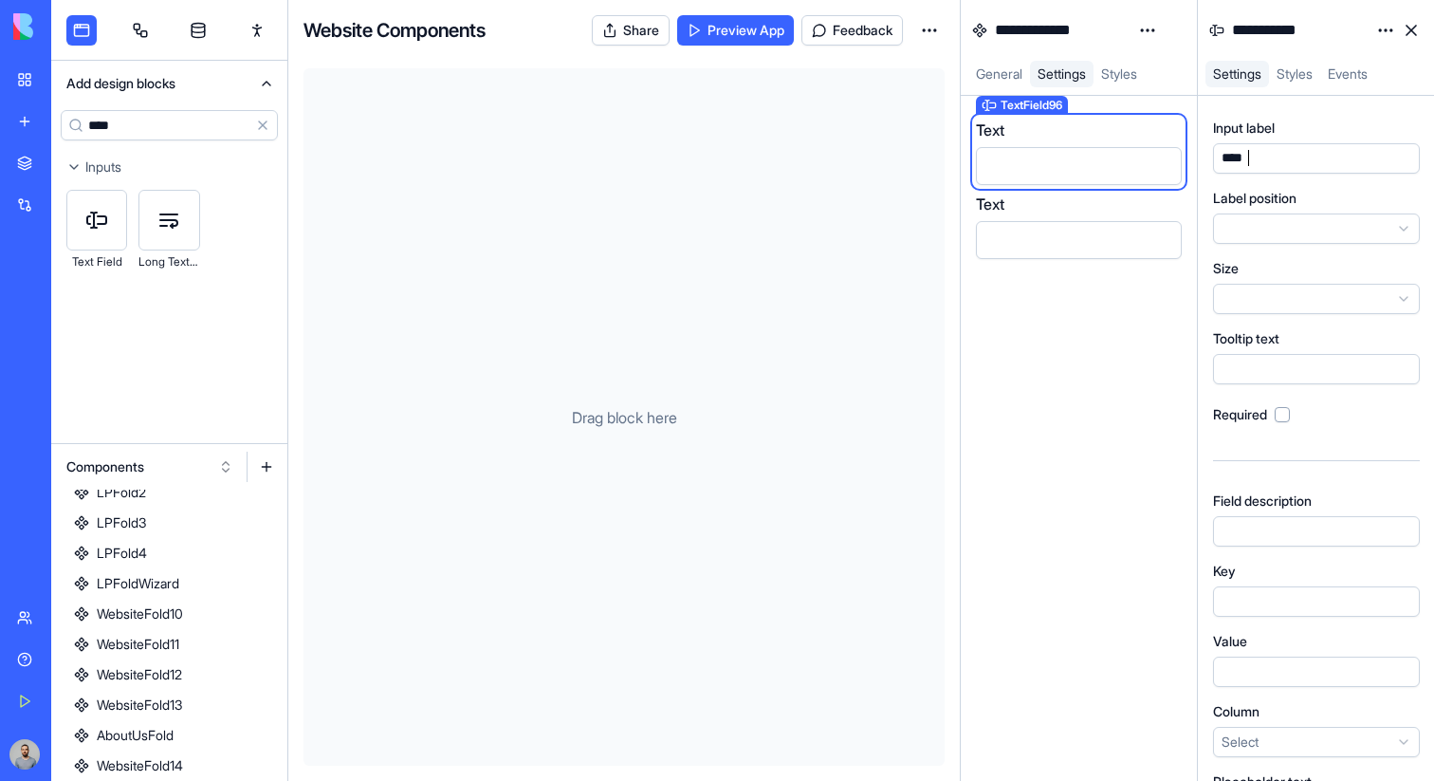
click at [1306, 157] on div "****" at bounding box center [1298, 158] width 165 height 21
click at [1241, 587] on div at bounding box center [1316, 601] width 207 height 30
click at [1084, 213] on div "Text" at bounding box center [1079, 204] width 206 height 23
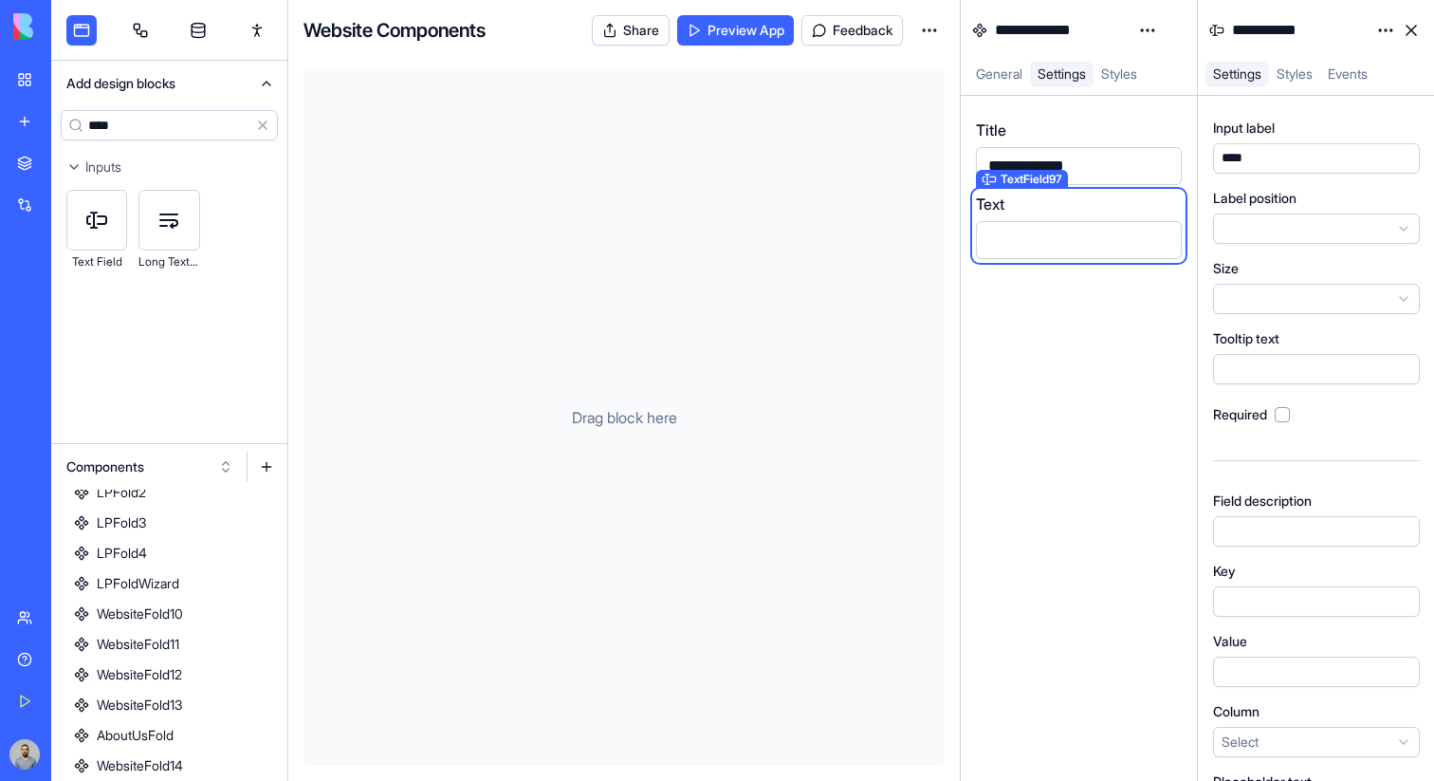
click at [1239, 161] on div "****" at bounding box center [1233, 158] width 34 height 19
click at [1258, 602] on div at bounding box center [1298, 601] width 165 height 21
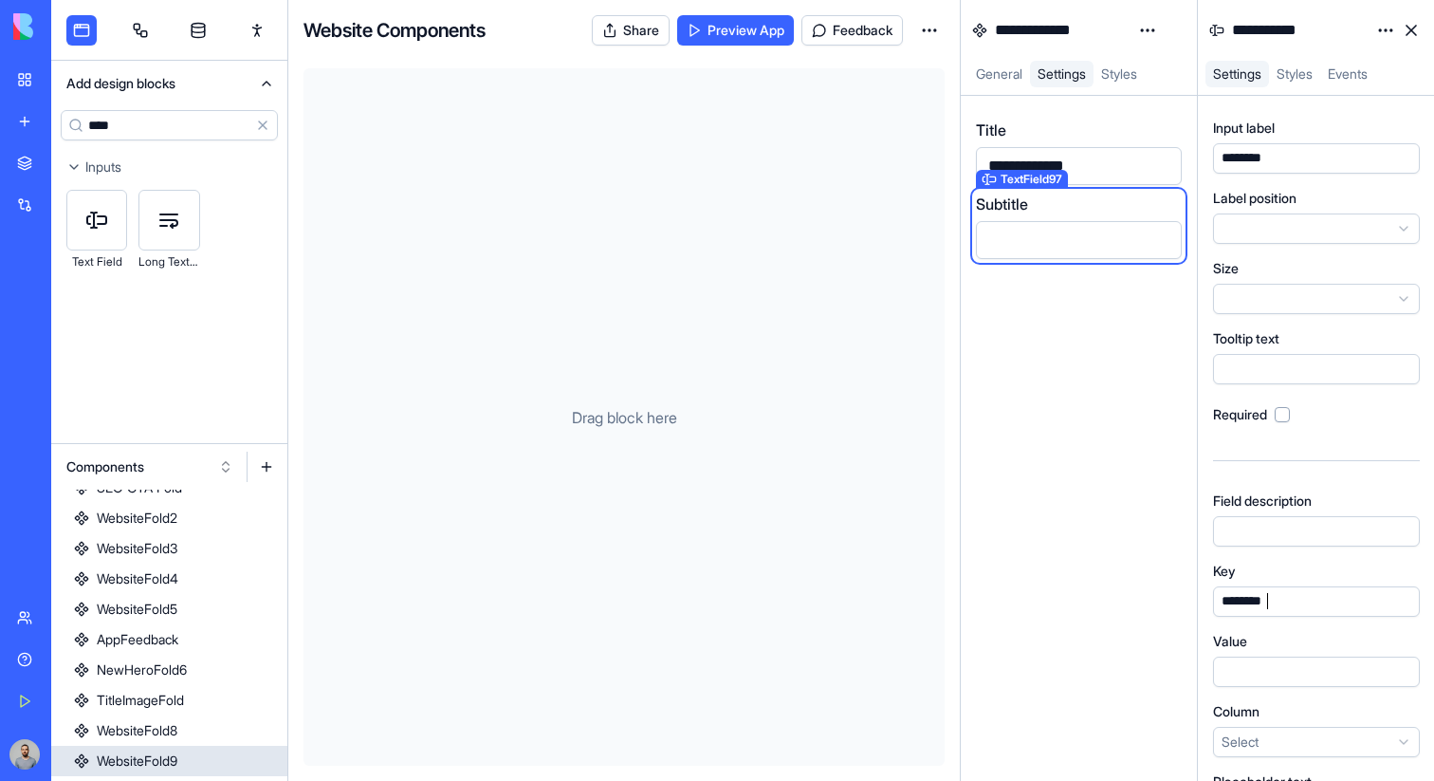
scroll to position [156, 0]
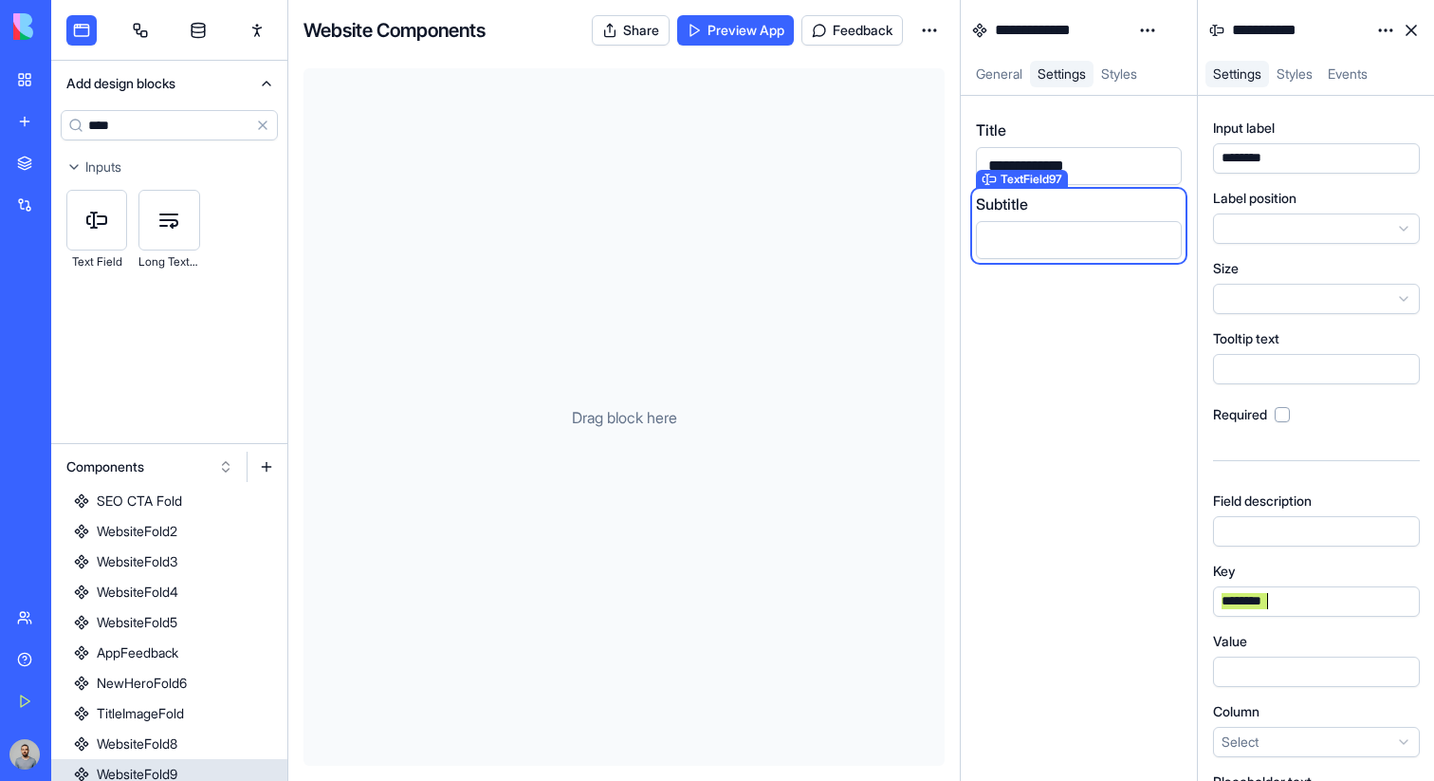
click at [172, 771] on div "WebsiteFold9" at bounding box center [137, 774] width 81 height 19
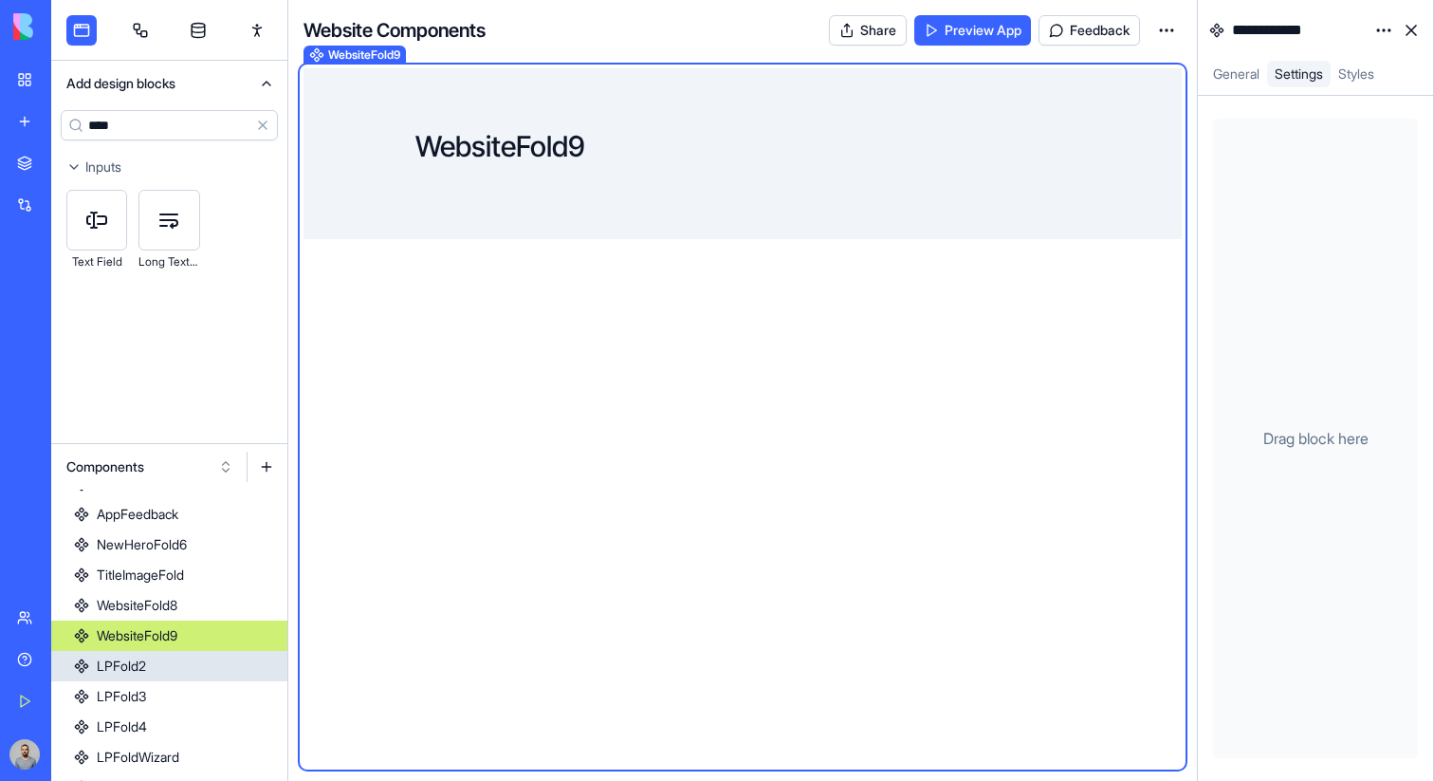
scroll to position [468, 0]
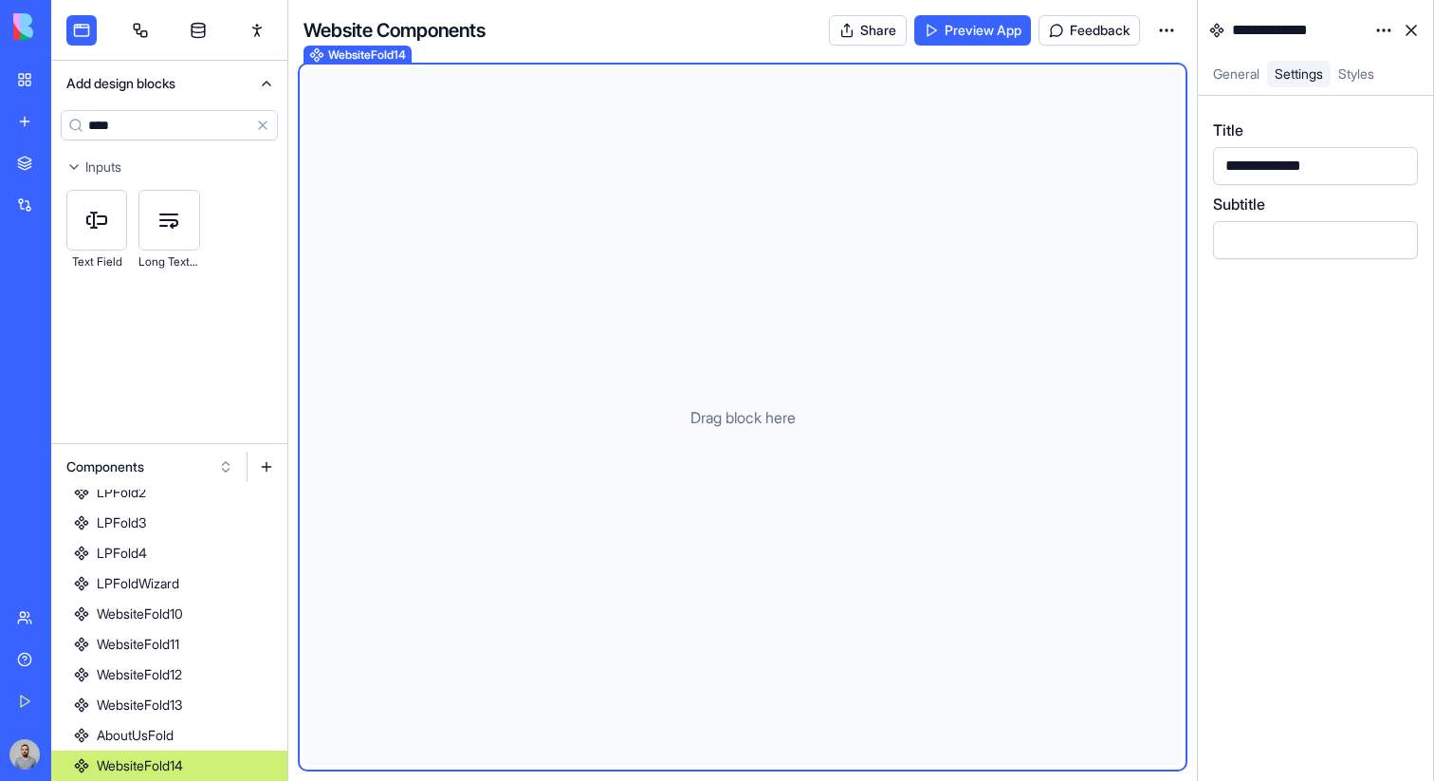
click at [212, 759] on link "WebsiteFold14" at bounding box center [169, 765] width 236 height 30
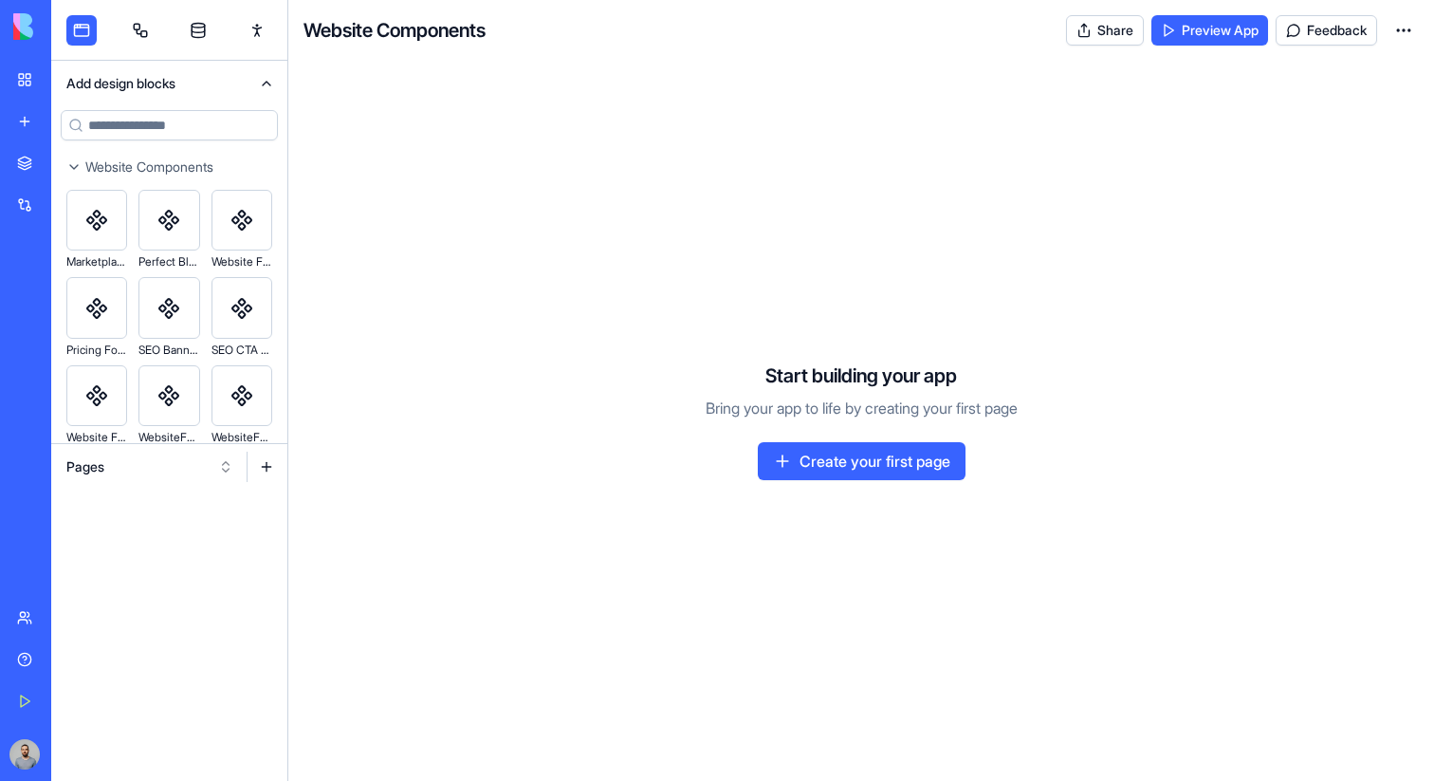
click at [154, 472] on button "Pages" at bounding box center [150, 467] width 186 height 30
click at [154, 529] on div "Components" at bounding box center [150, 536] width 180 height 30
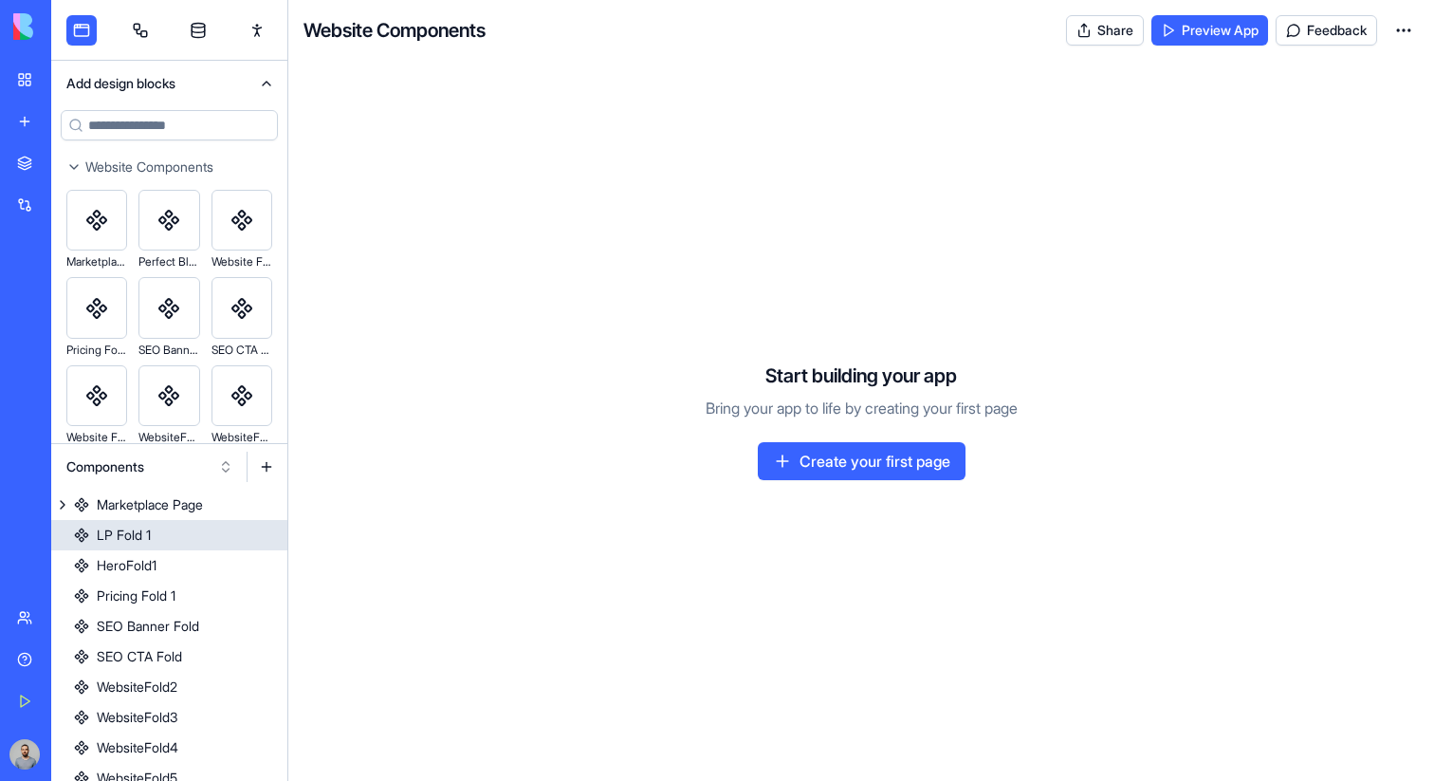
scroll to position [468, 0]
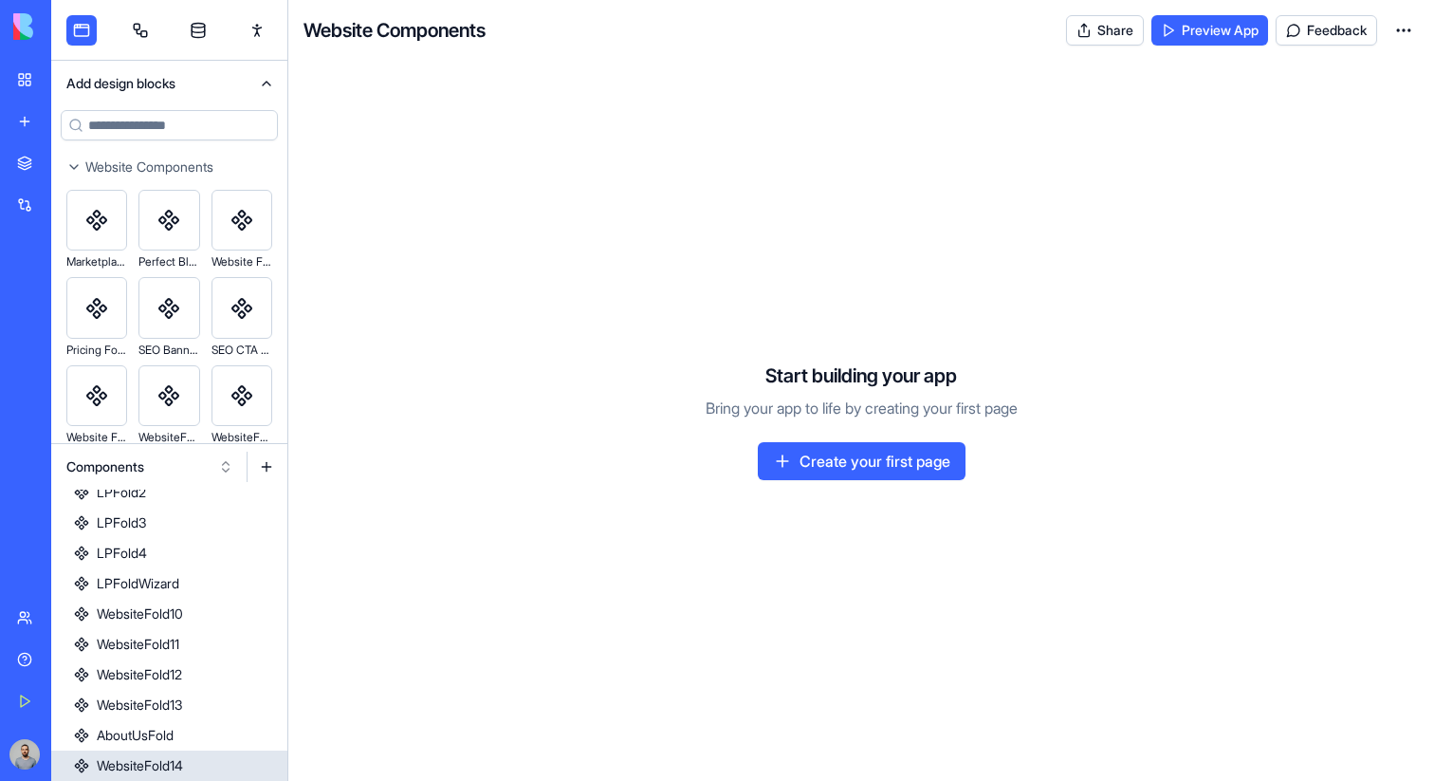
click at [177, 770] on div "WebsiteFold14" at bounding box center [140, 765] width 86 height 19
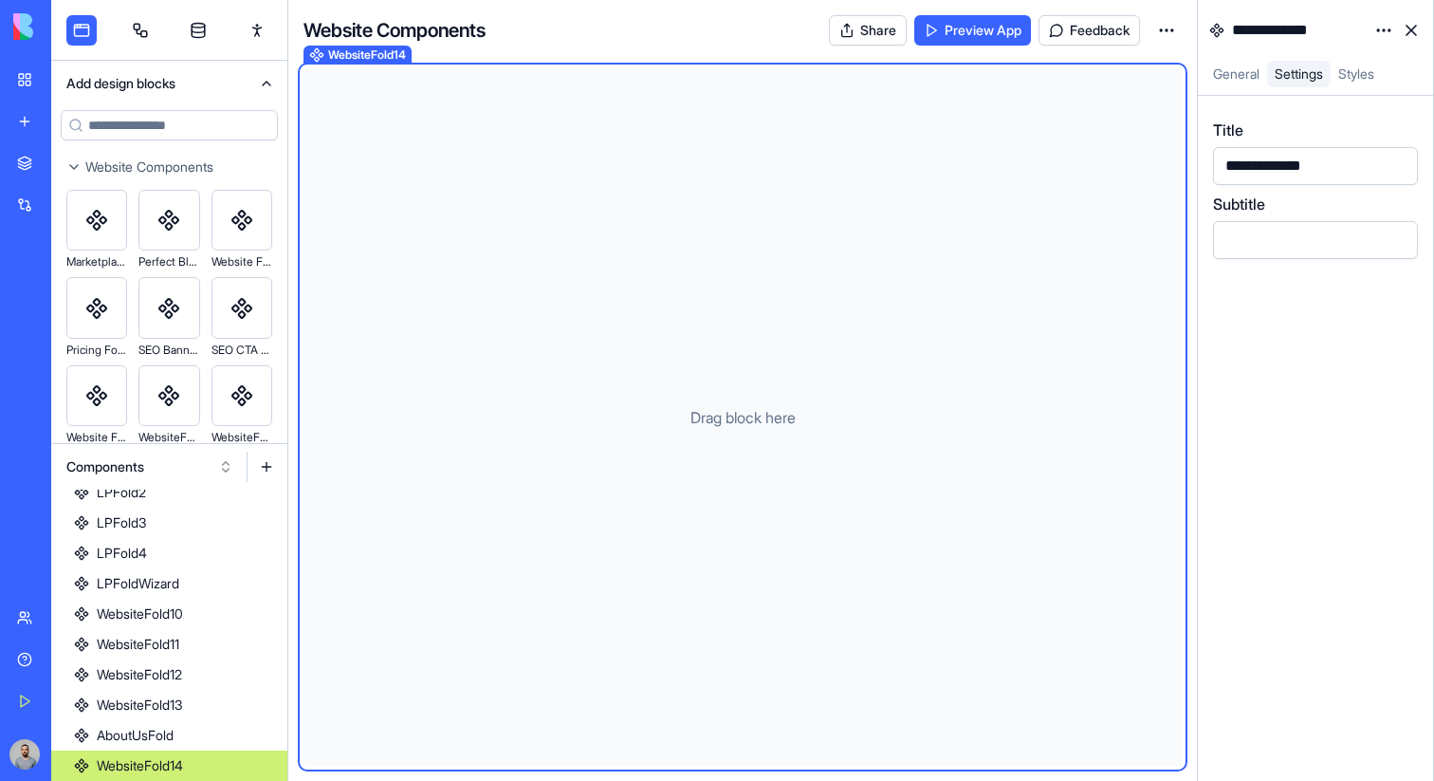
click at [1380, 35] on html "BETA My Workspace New app Marketplace Integrations Recent New App Purple Task M…" at bounding box center [717, 390] width 1434 height 781
click at [1375, 55] on div "State Delete" at bounding box center [1338, 84] width 121 height 70
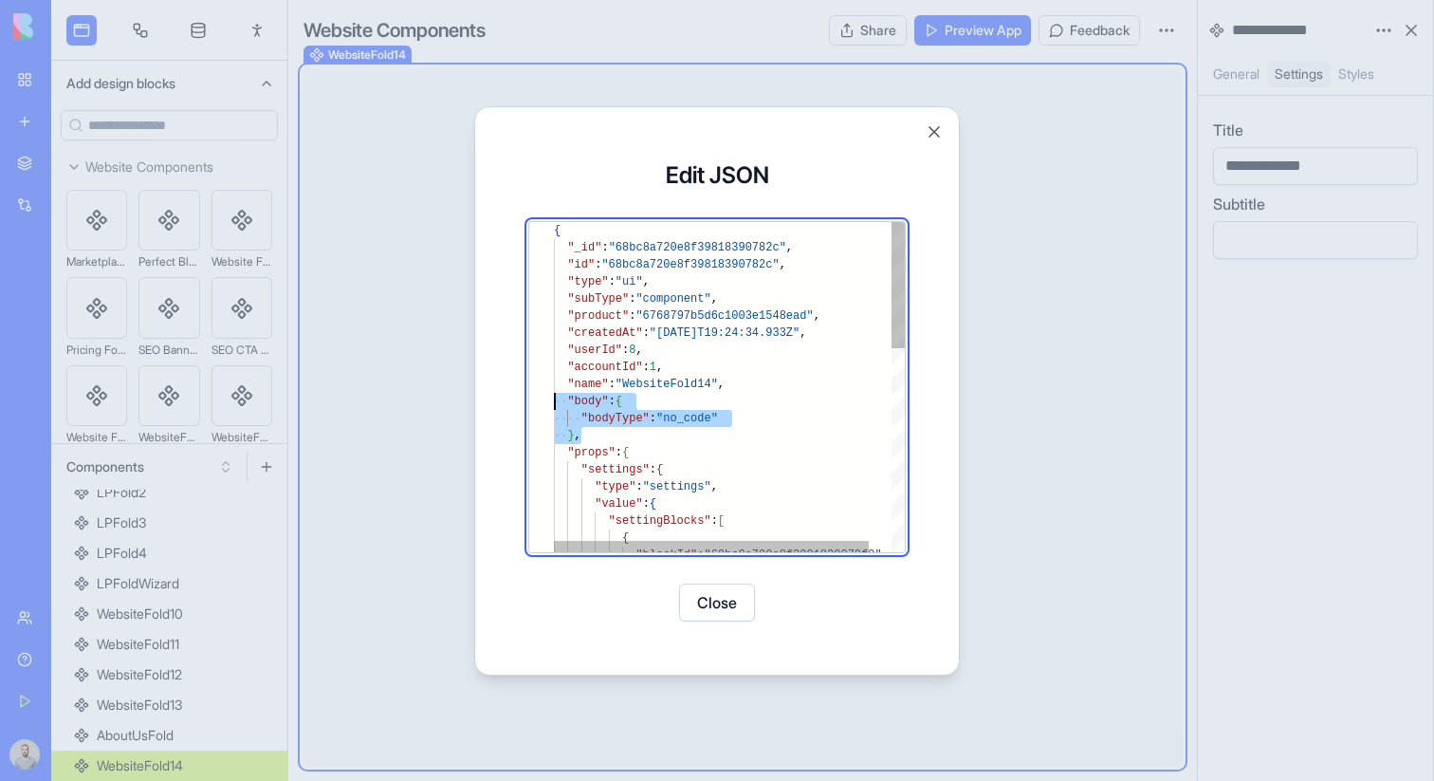
drag, startPoint x: 618, startPoint y: 432, endPoint x: 475, endPoint y: 402, distance: 145.3
click at [554, 402] on div "{ "_id" : "68bc8a720e8f39818390782c" , "id" : "68bc8a720e8f39818390782c" , "typ…" at bounding box center [742, 652] width 376 height 860
type textarea "**********"
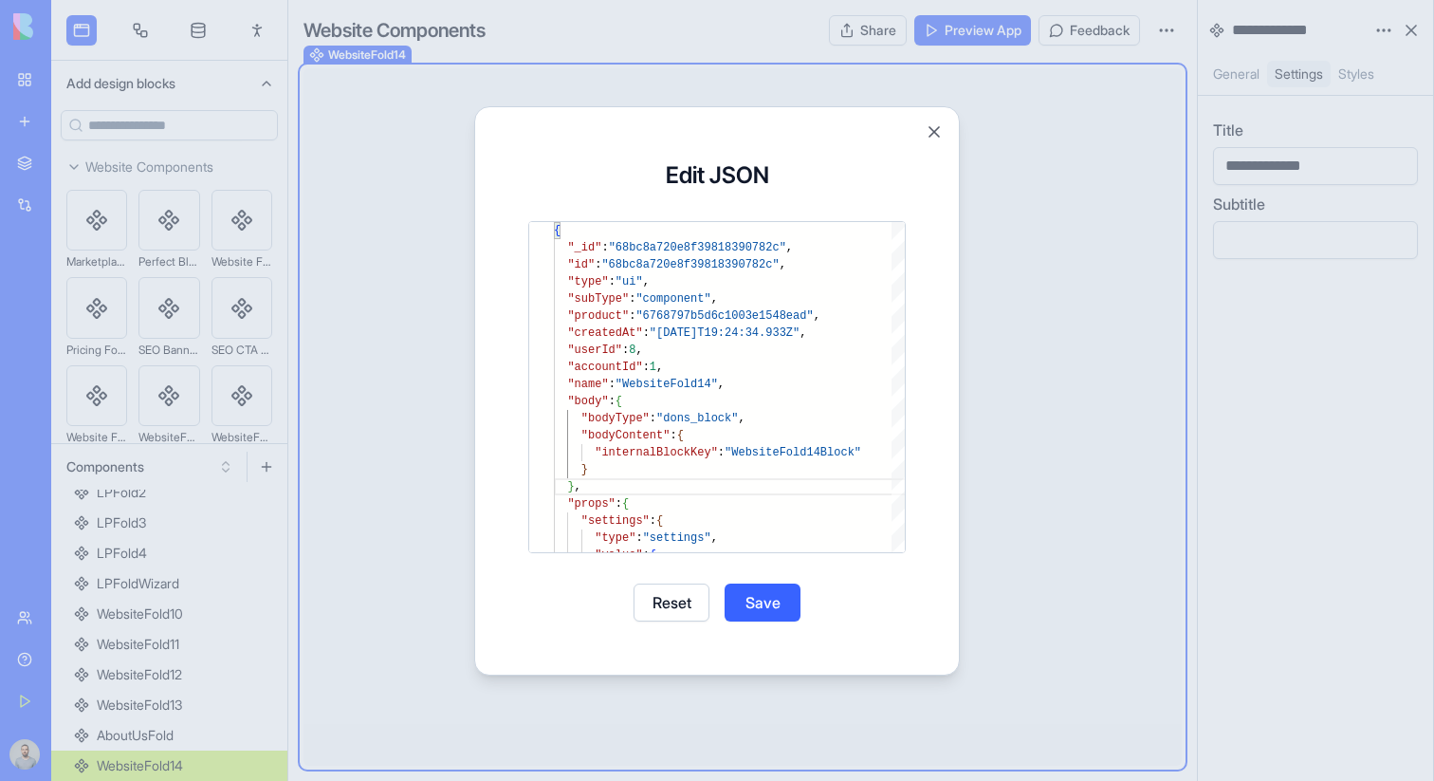
click at [769, 615] on button "Save" at bounding box center [763, 602] width 76 height 38
click at [741, 612] on button "Close" at bounding box center [717, 602] width 76 height 38
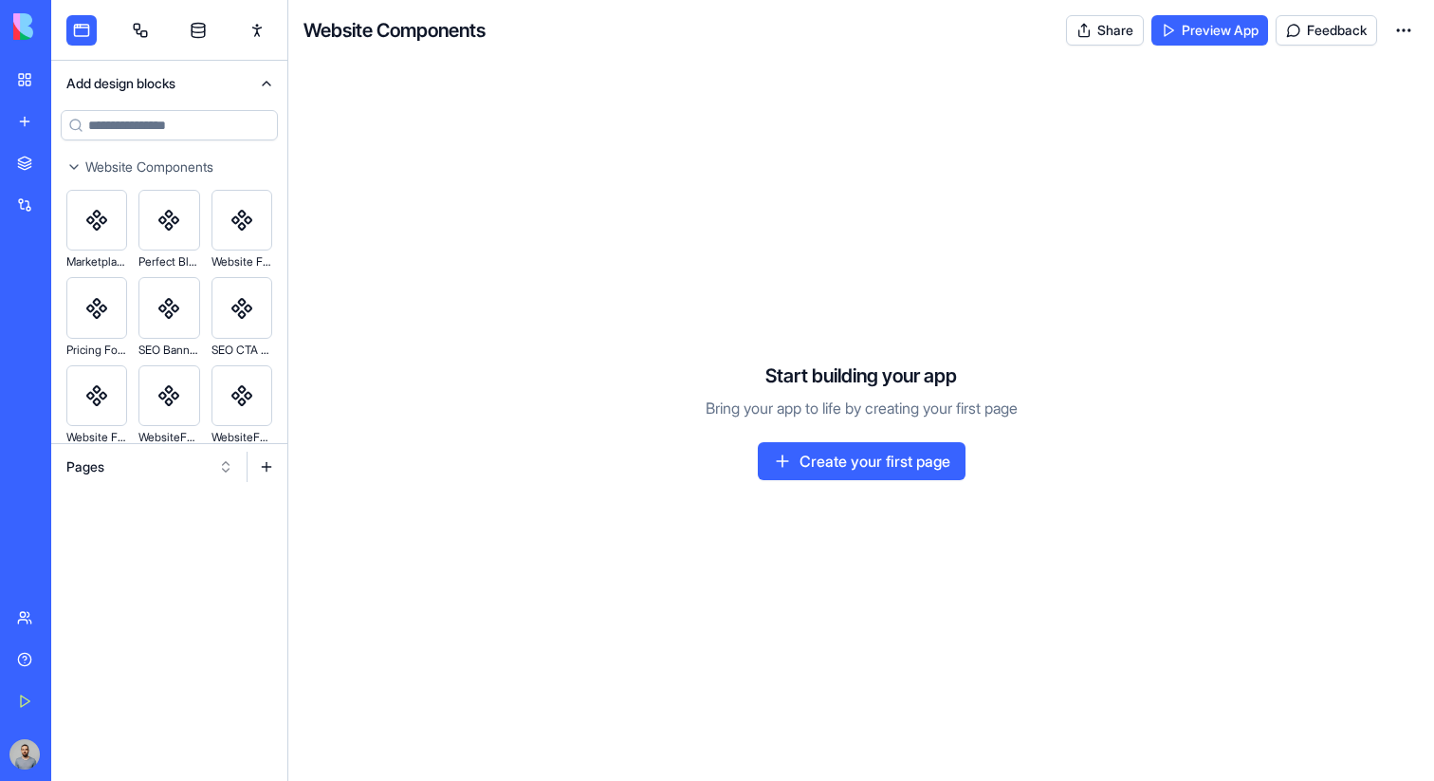
click at [114, 459] on button "Pages" at bounding box center [150, 467] width 186 height 30
click at [119, 532] on div "Components" at bounding box center [150, 536] width 180 height 30
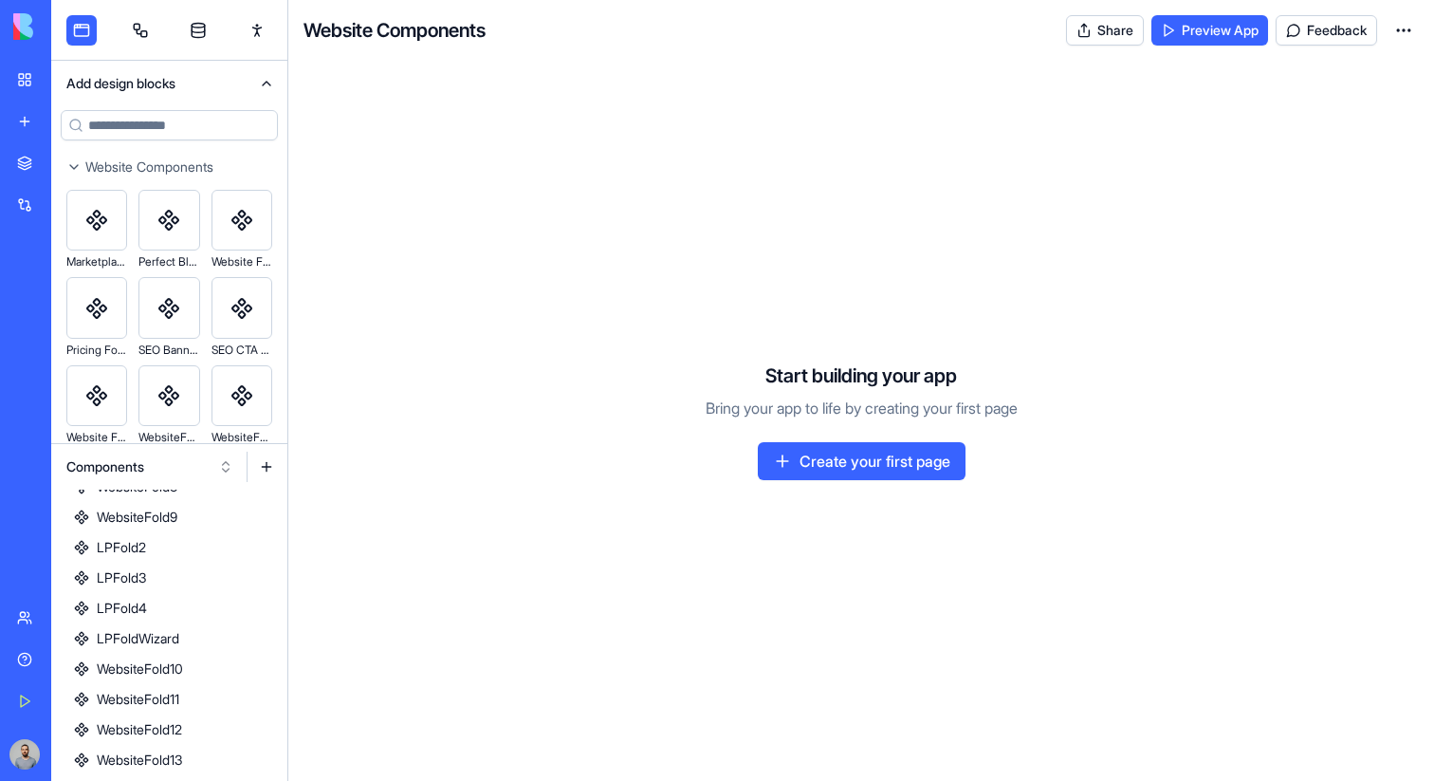
scroll to position [468, 0]
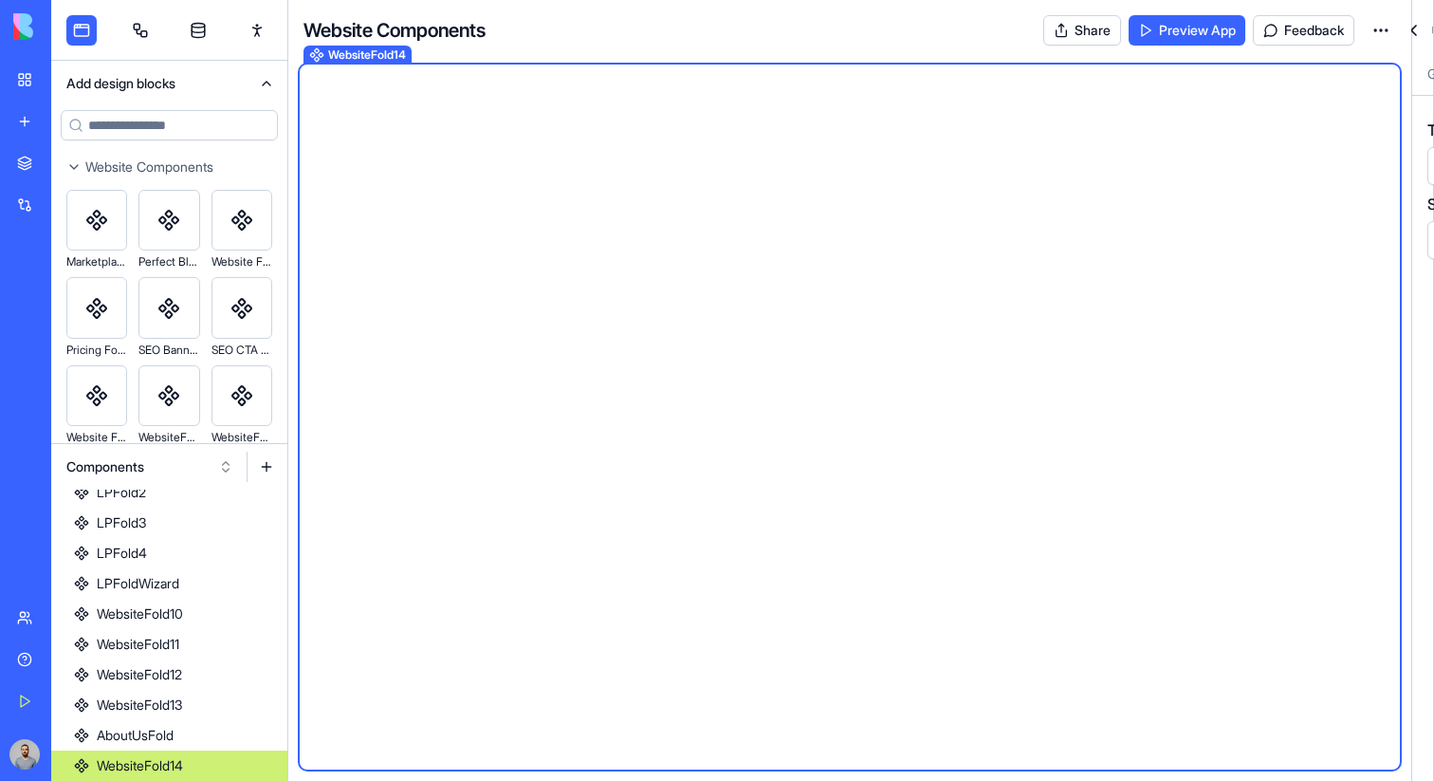
click at [194, 758] on link "WebsiteFold14" at bounding box center [169, 765] width 236 height 30
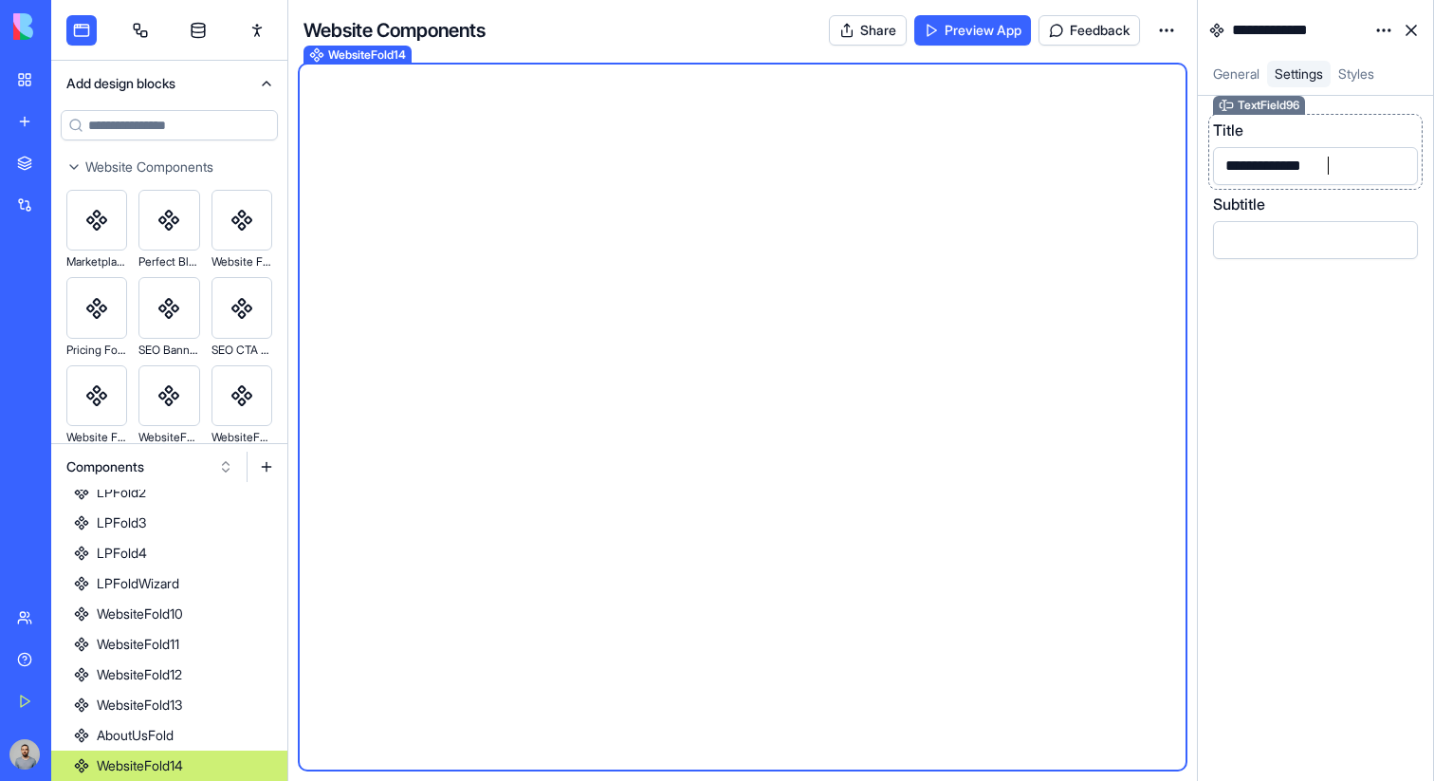
click at [1337, 163] on div "**********" at bounding box center [1299, 166] width 159 height 28
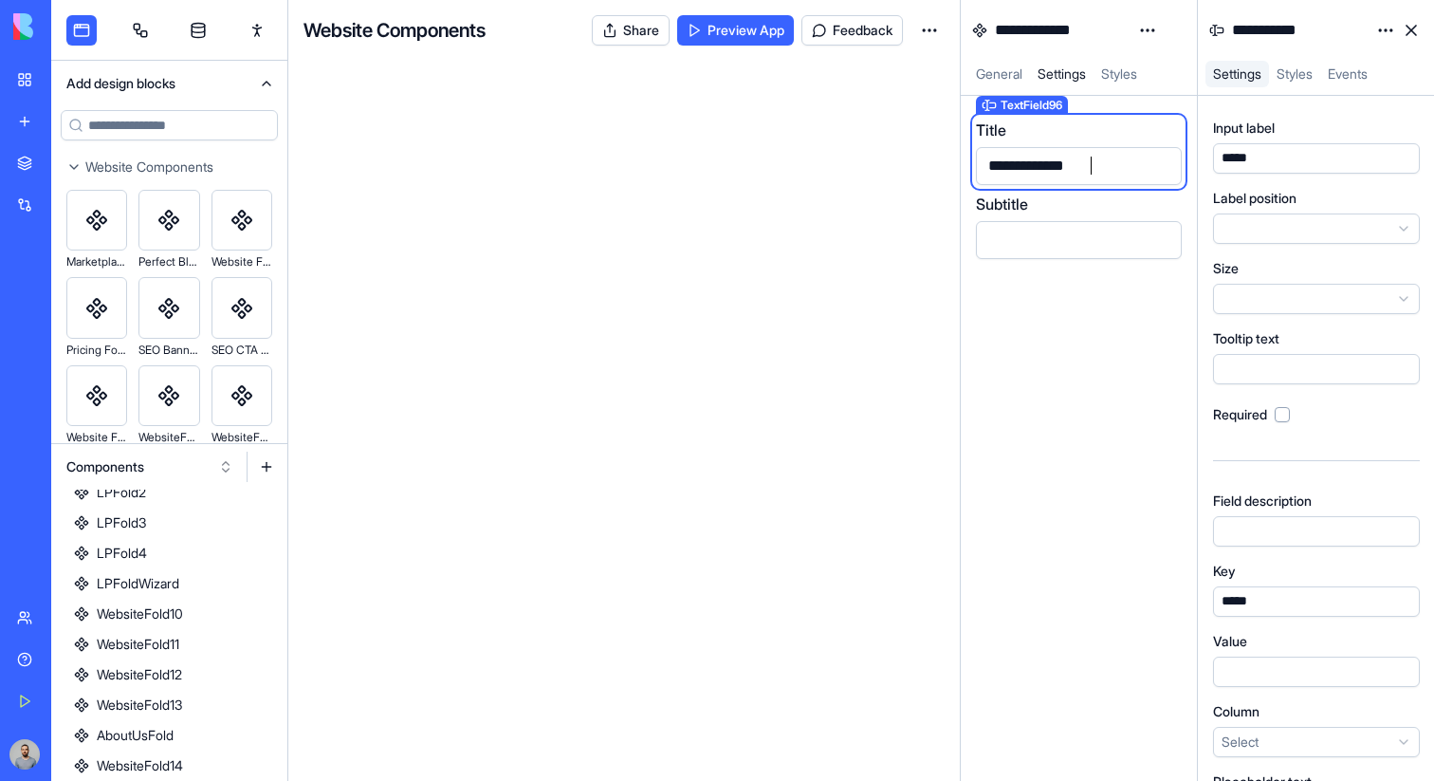
click at [1419, 37] on link at bounding box center [1412, 30] width 30 height 30
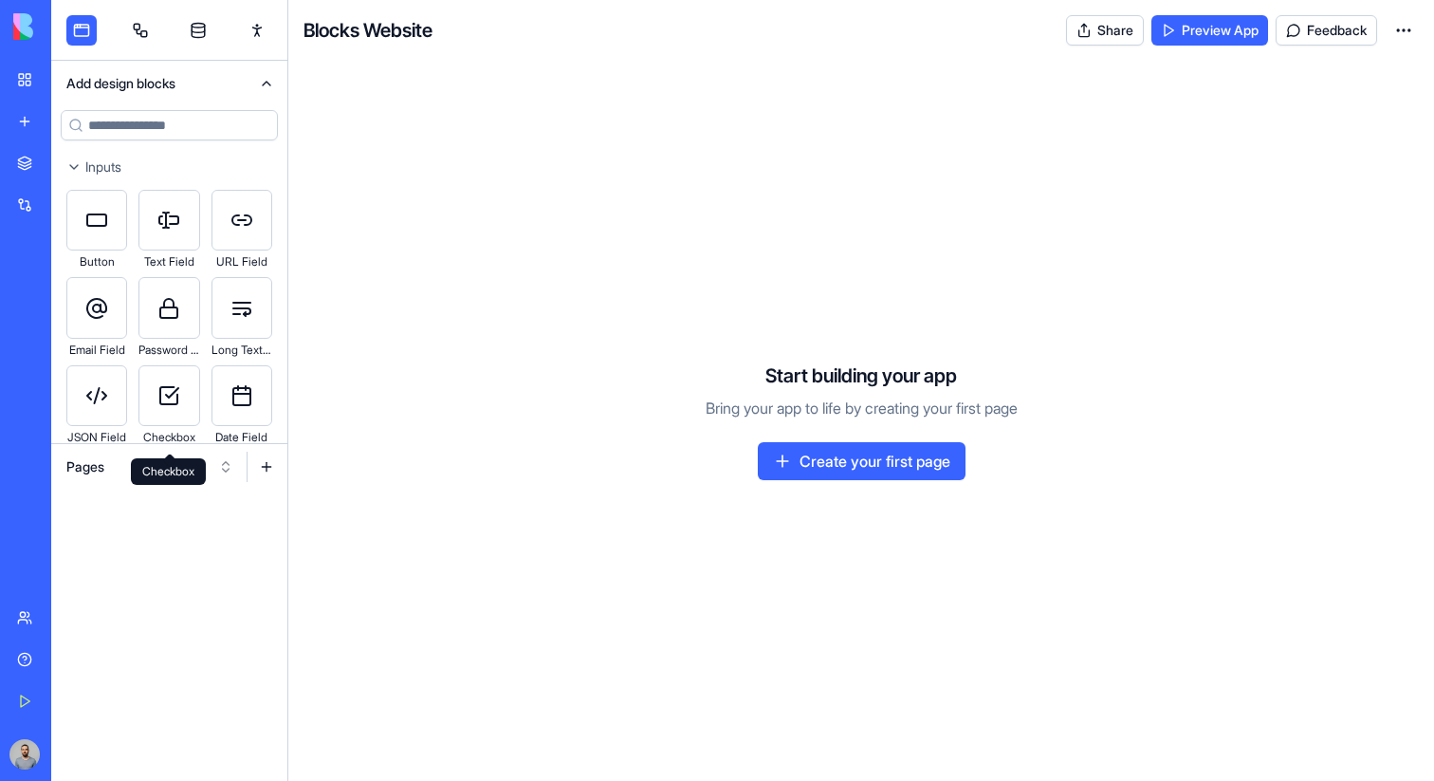
click at [124, 468] on button "Pages" at bounding box center [150, 467] width 186 height 30
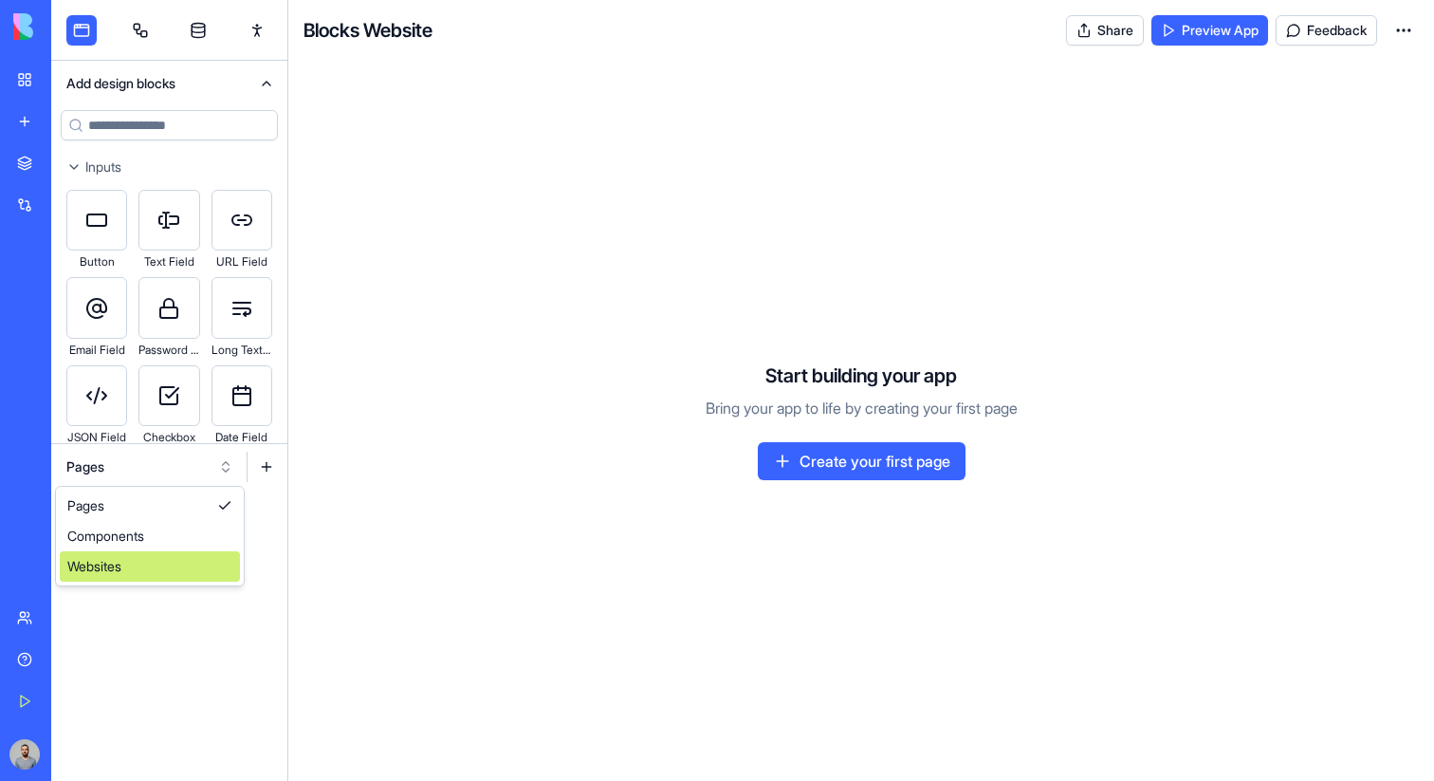
click at [130, 562] on div "Websites" at bounding box center [150, 566] width 180 height 30
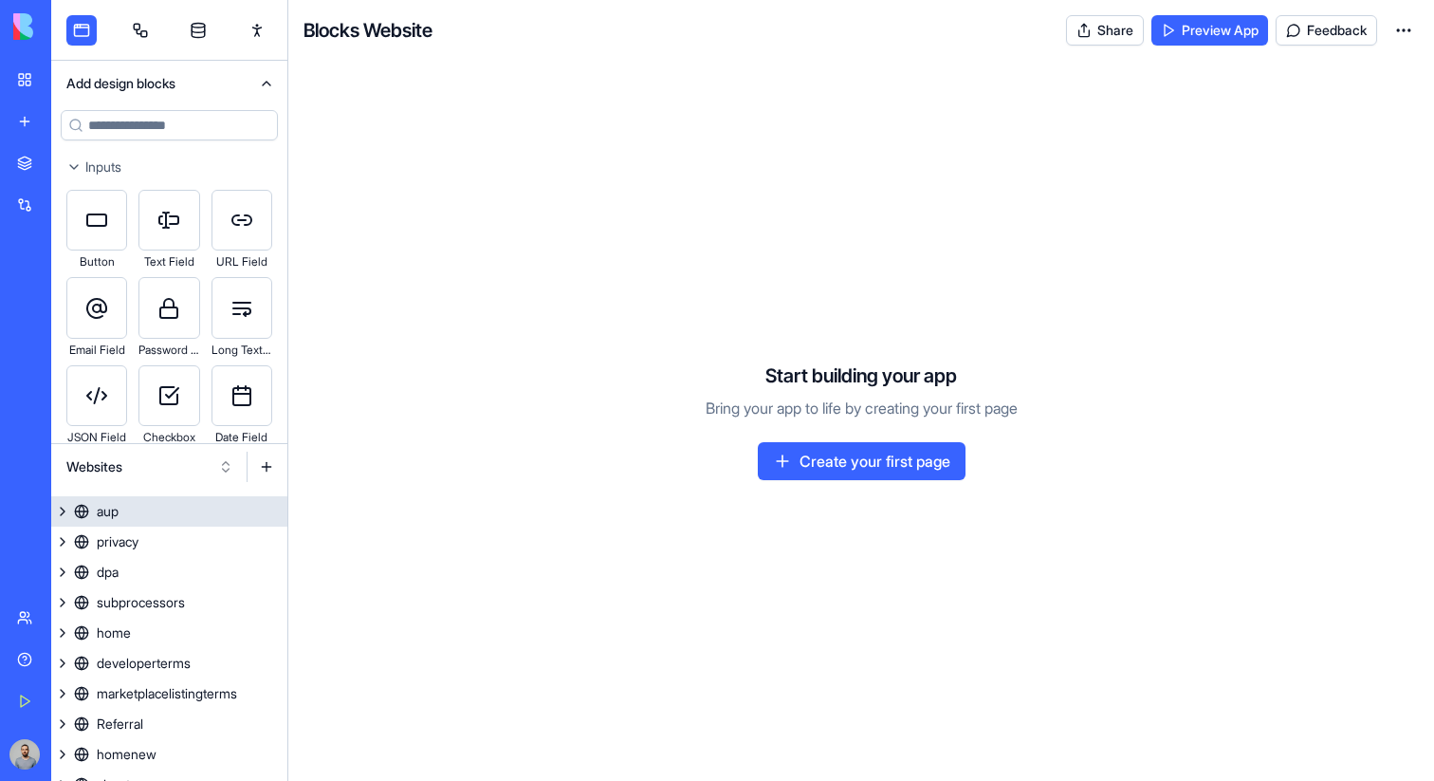
scroll to position [164, 0]
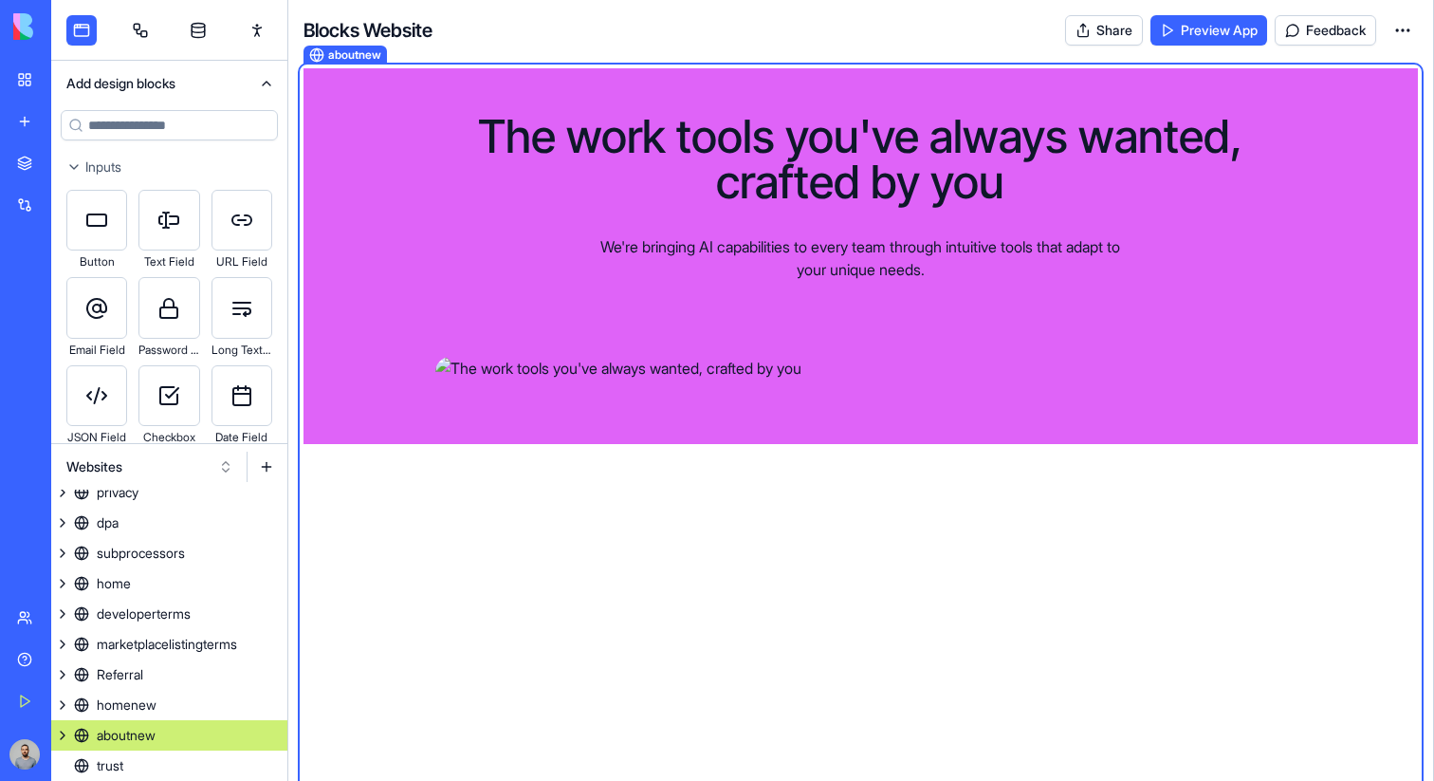
click at [202, 736] on link "aboutnew" at bounding box center [169, 735] width 236 height 30
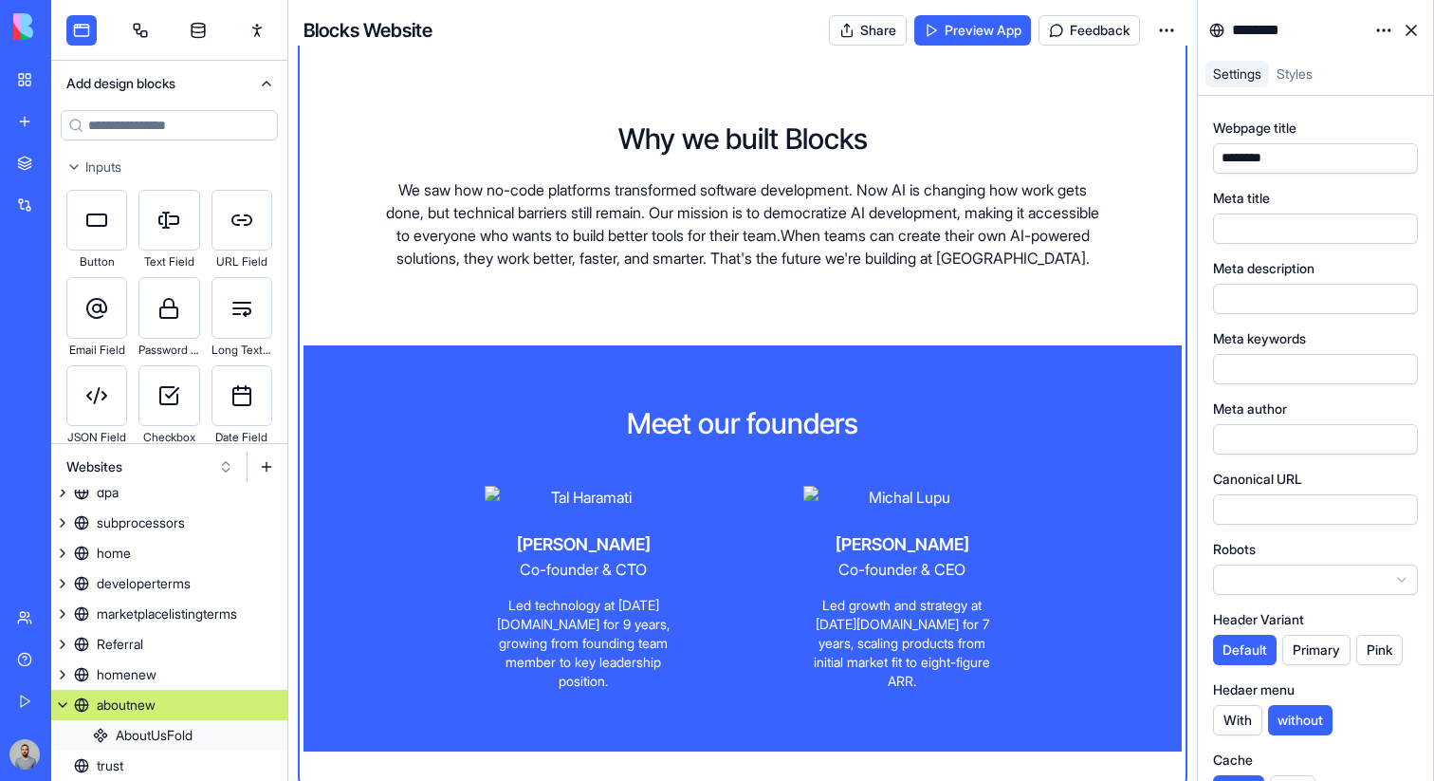
scroll to position [791, 0]
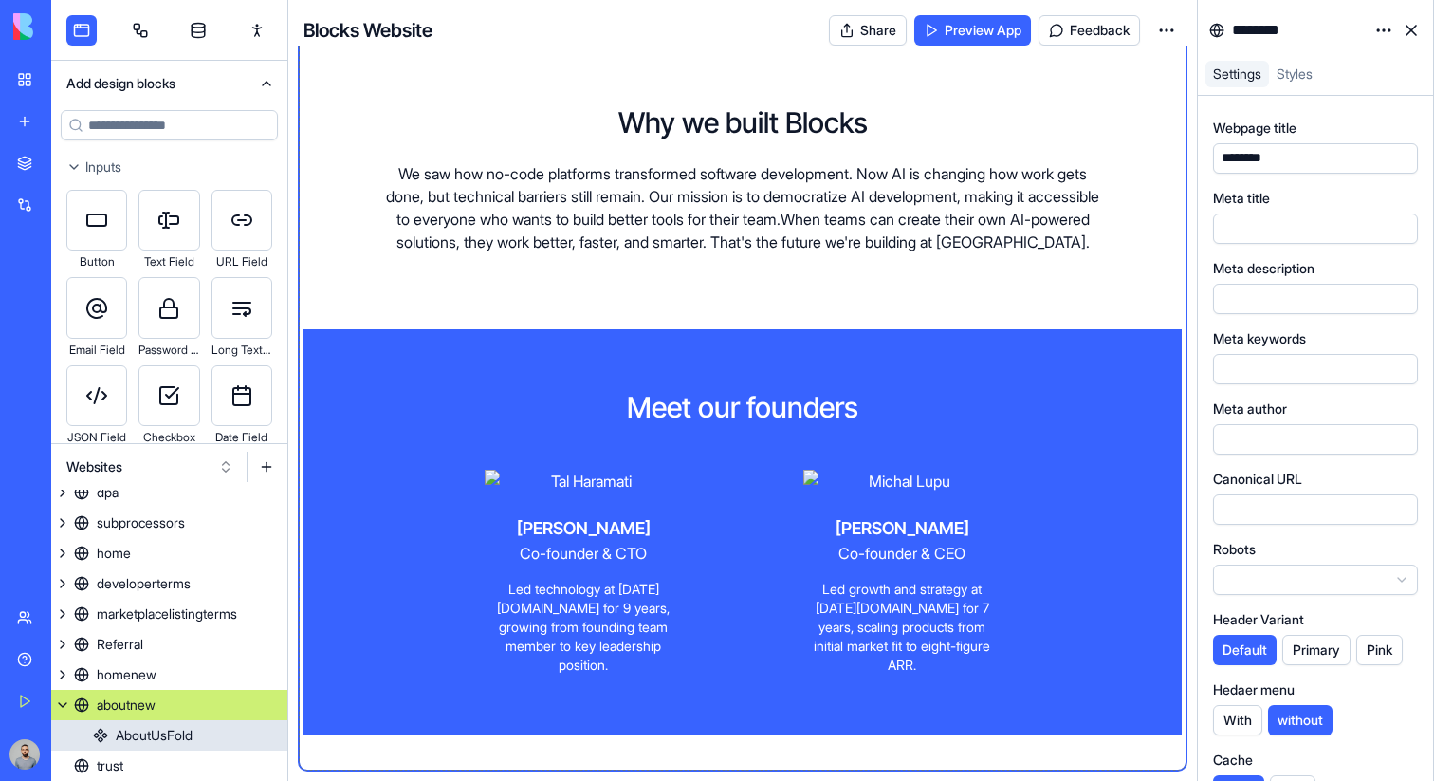
click at [1081, 424] on div "Meet our founders" at bounding box center [743, 407] width 879 height 34
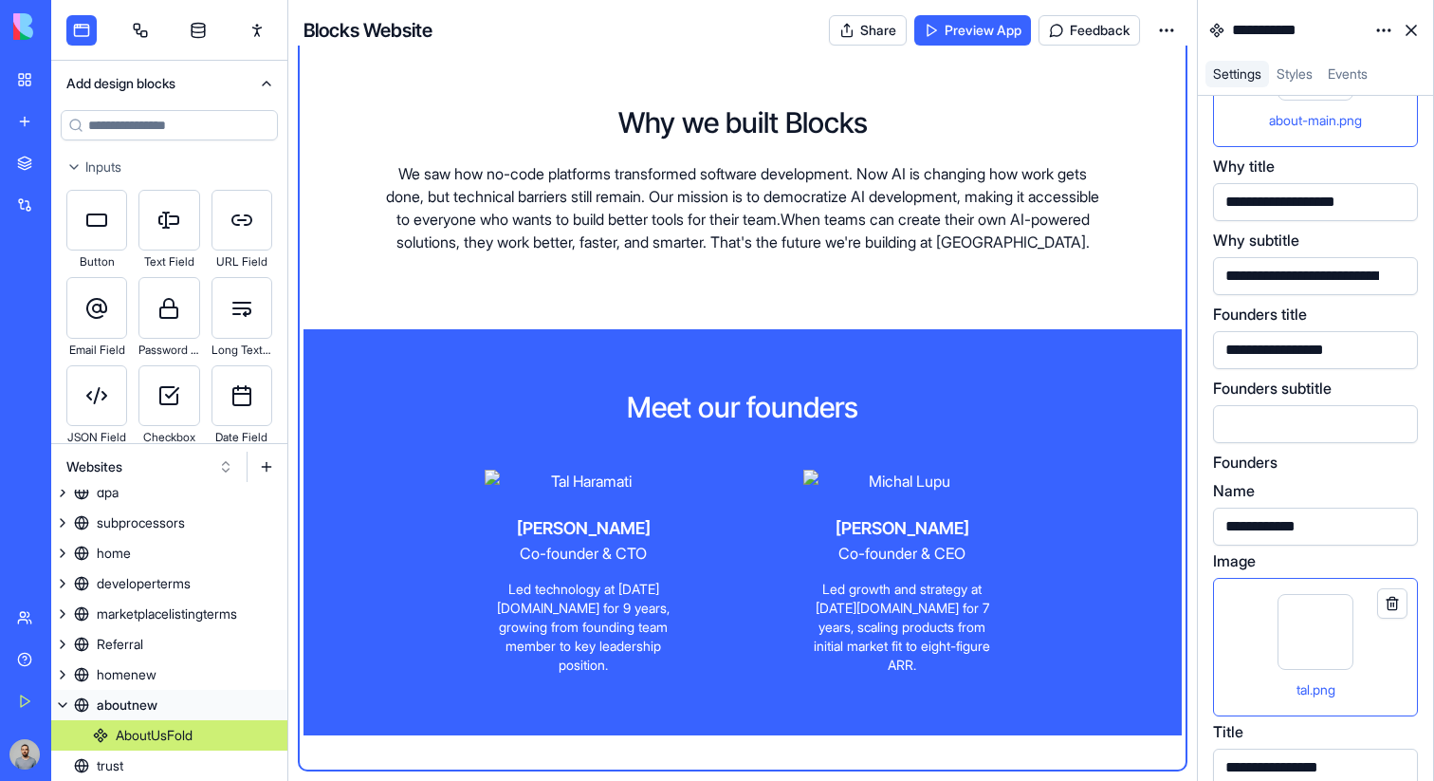
scroll to position [307, 0]
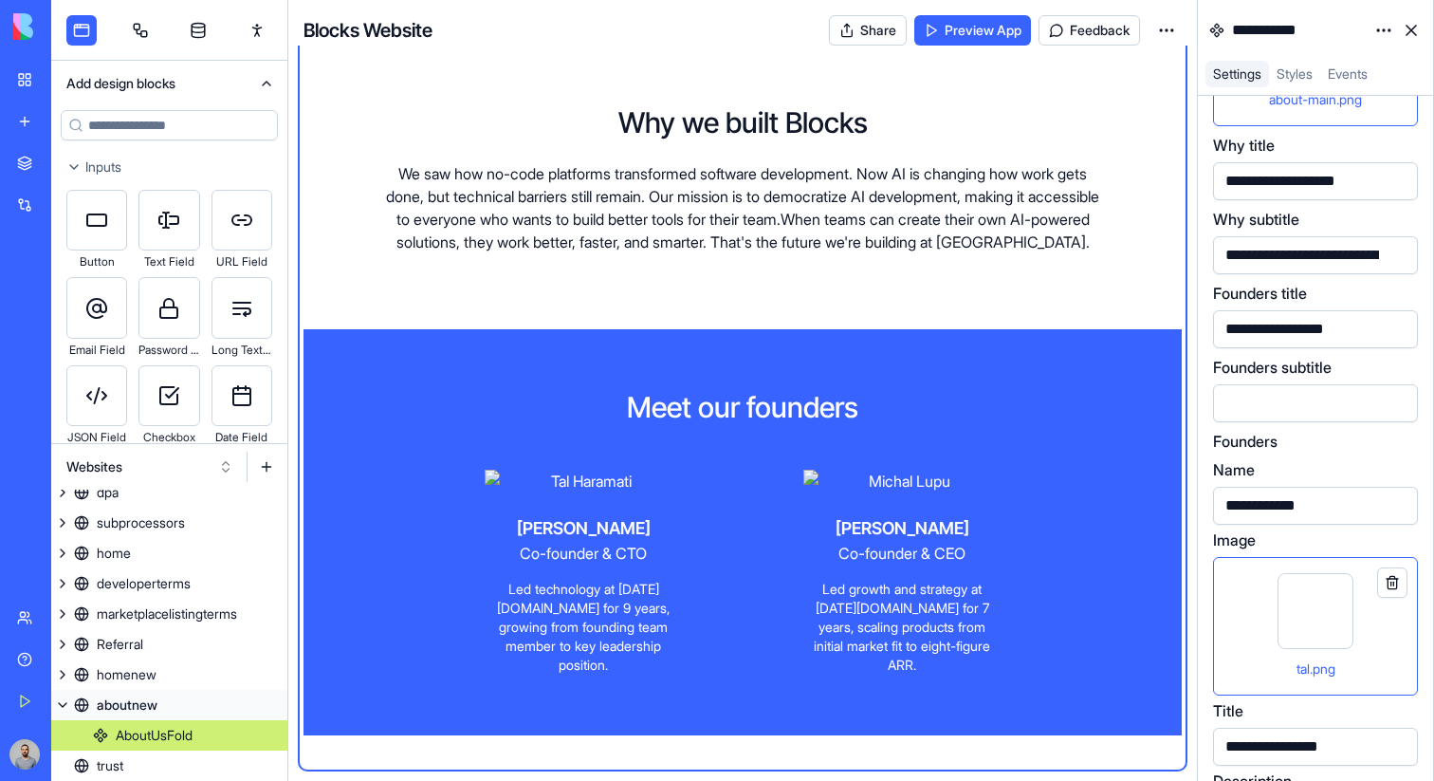
click at [1256, 597] on div "tal.png" at bounding box center [1316, 626] width 173 height 106
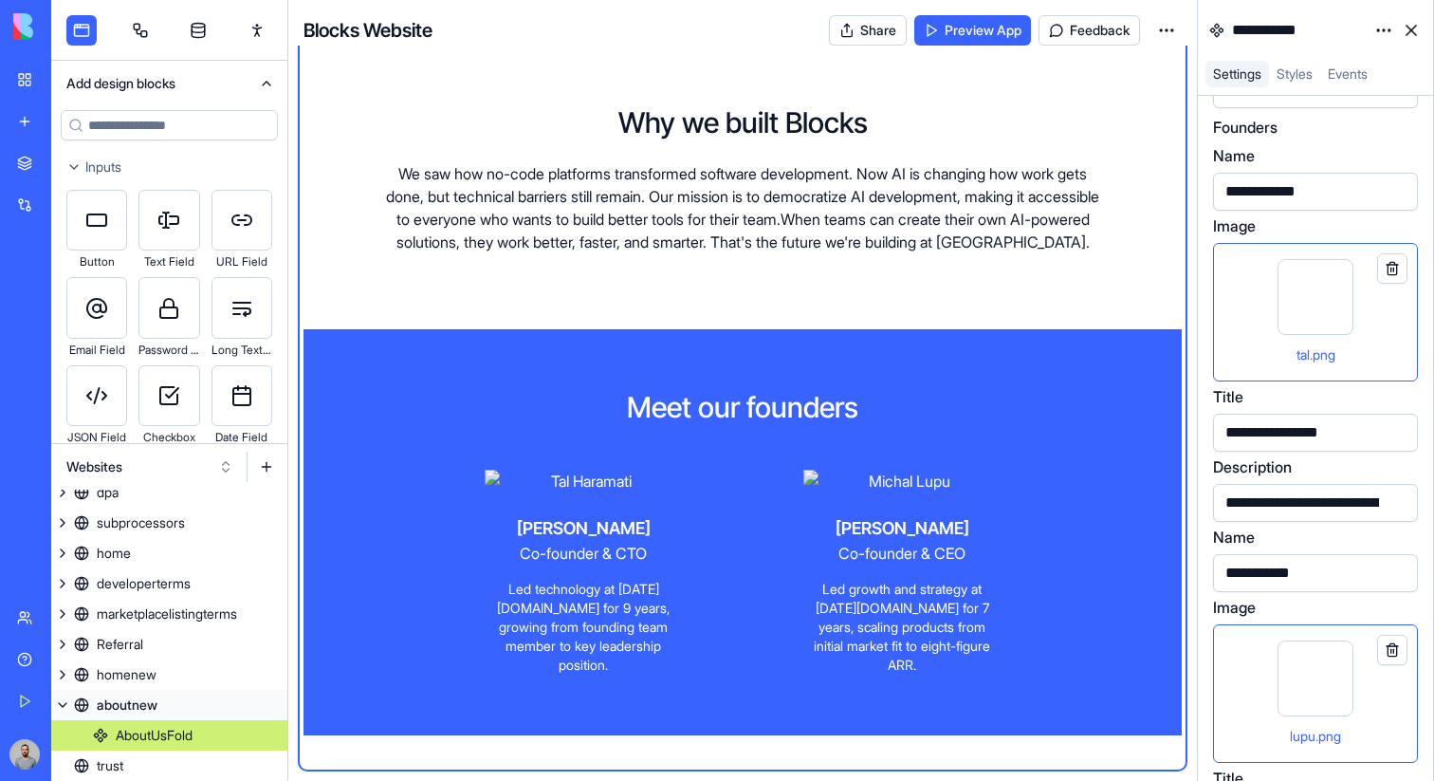
scroll to position [627, 0]
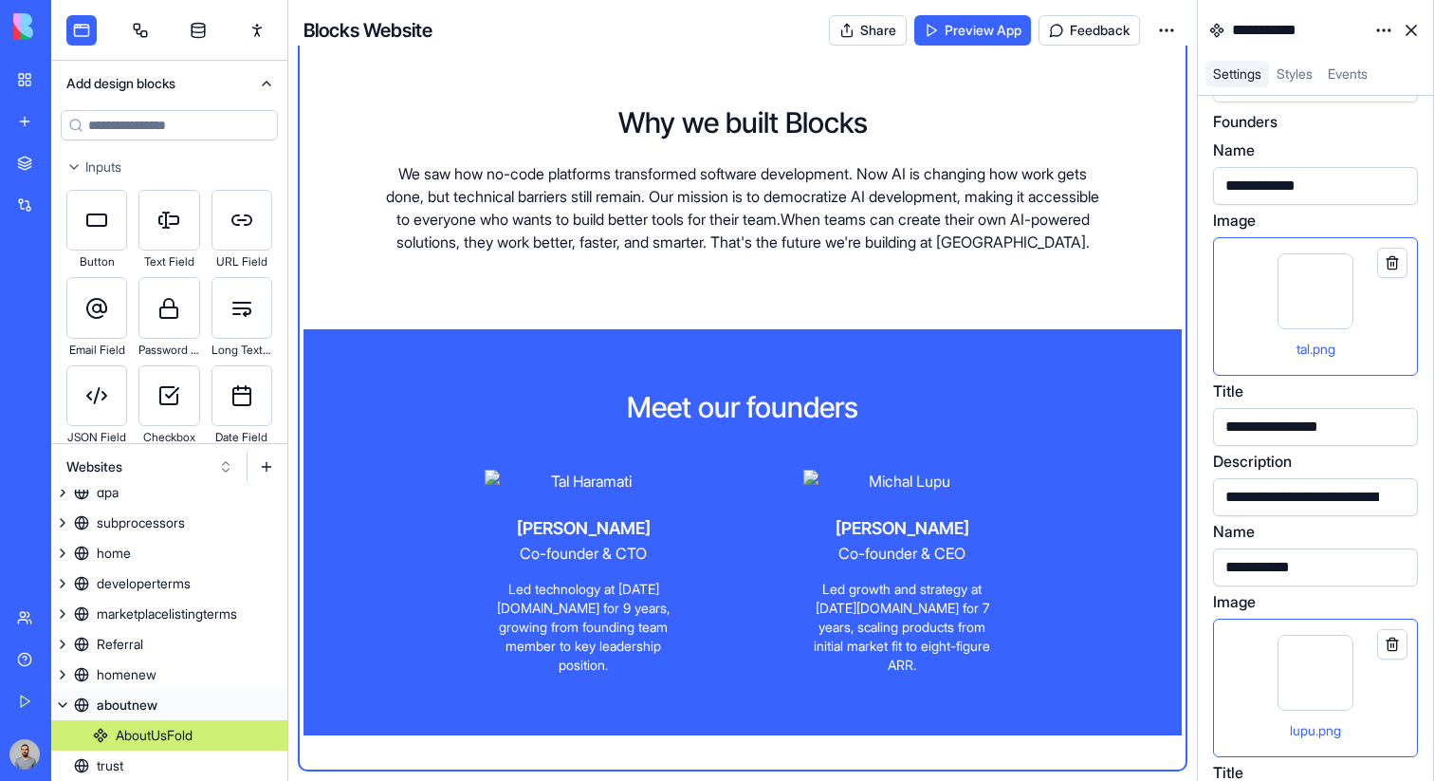
click at [1248, 679] on div "lupu.png" at bounding box center [1316, 688] width 173 height 106
click at [137, 114] on input at bounding box center [169, 125] width 217 height 30
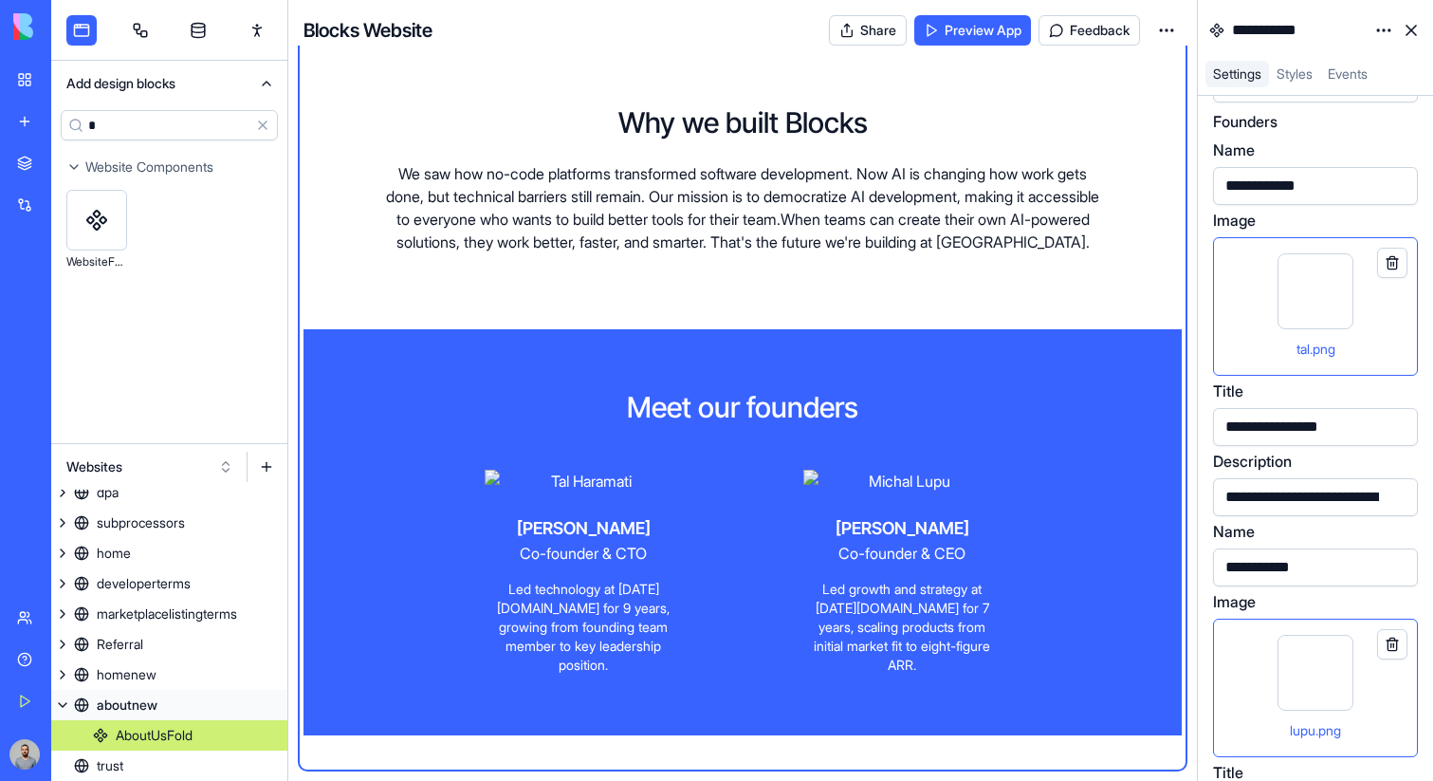
type input "*"
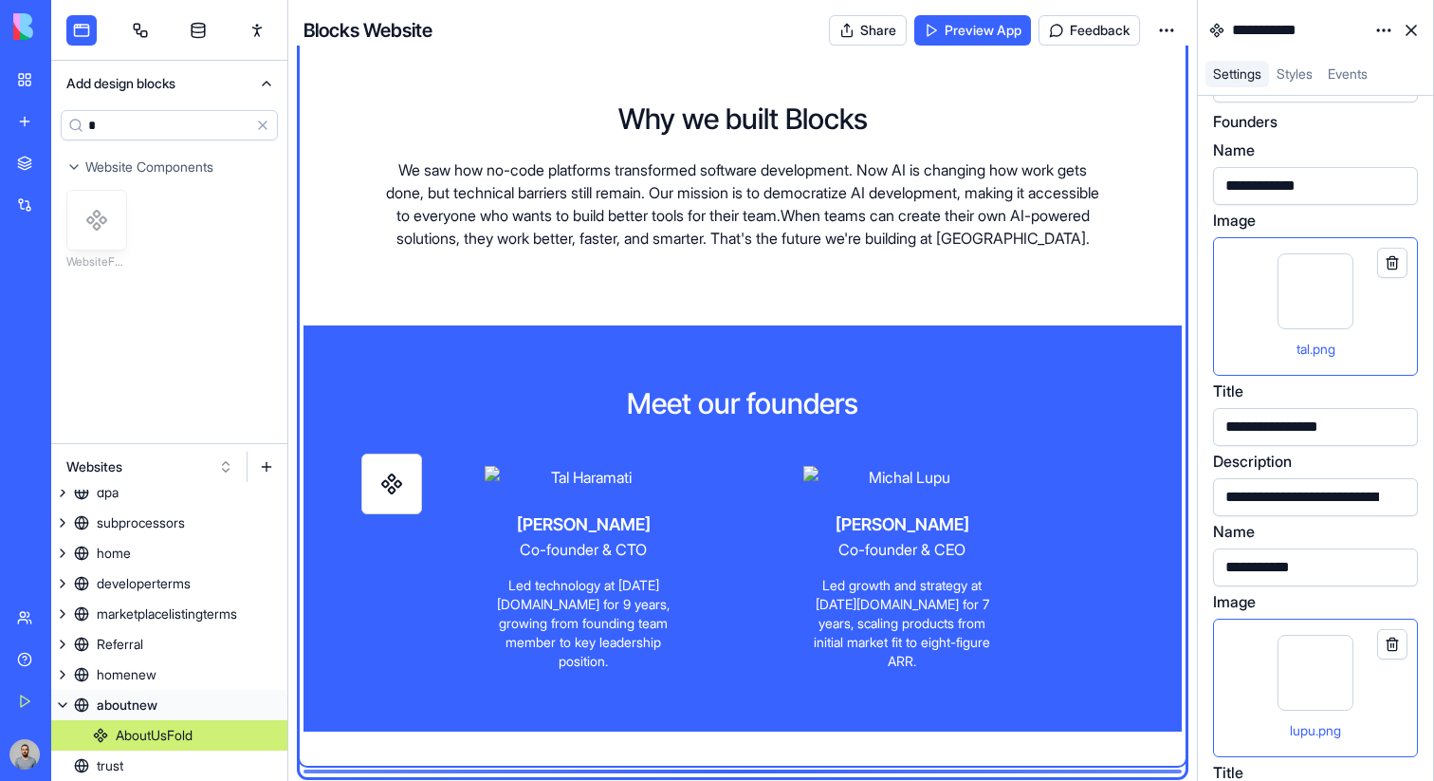
scroll to position [803, 0]
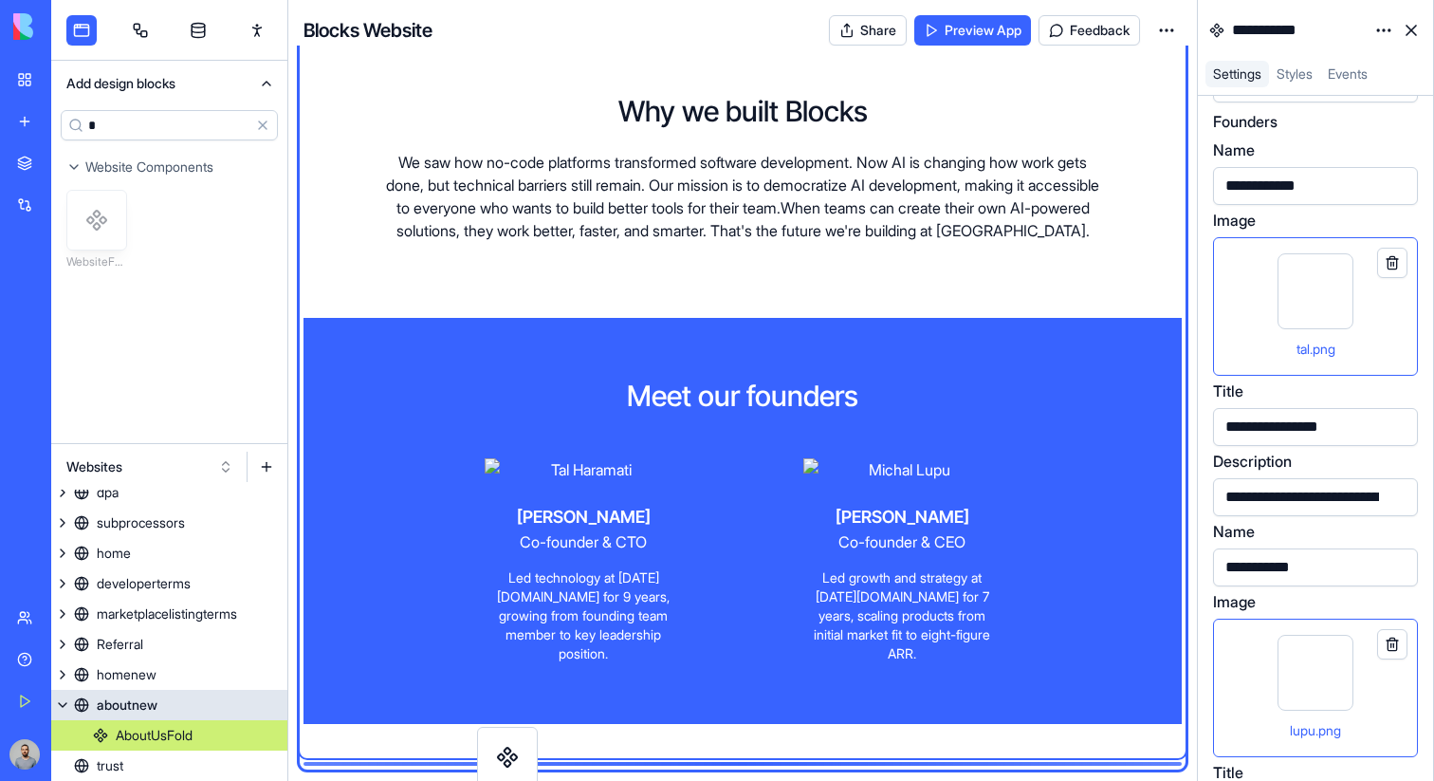
drag, startPoint x: 100, startPoint y: 219, endPoint x: 510, endPoint y: 756, distance: 676.1
click at [510, 756] on div "Add design blocks * Clear Website Components WebsiteFold5 Websites homeold term…" at bounding box center [742, 390] width 1383 height 781
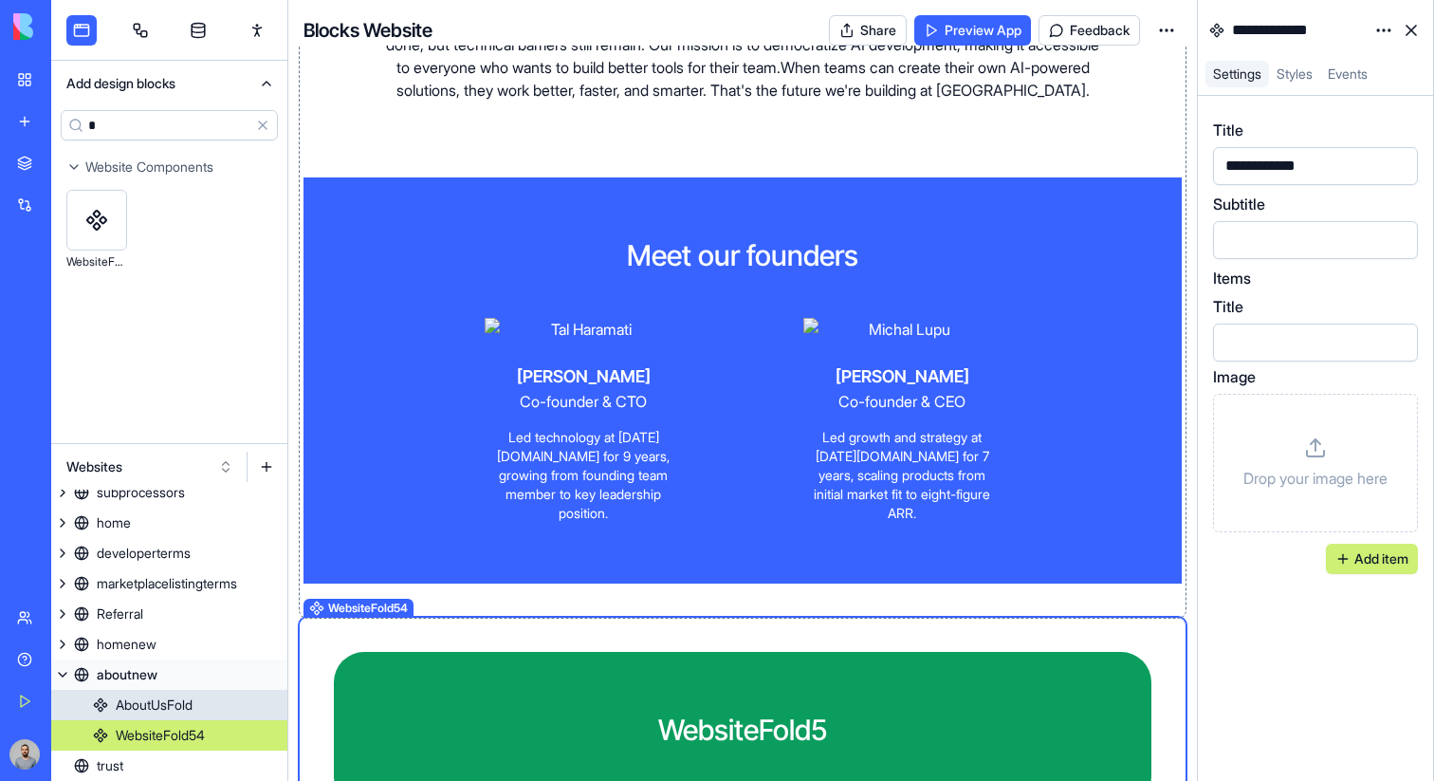
scroll to position [1015, 0]
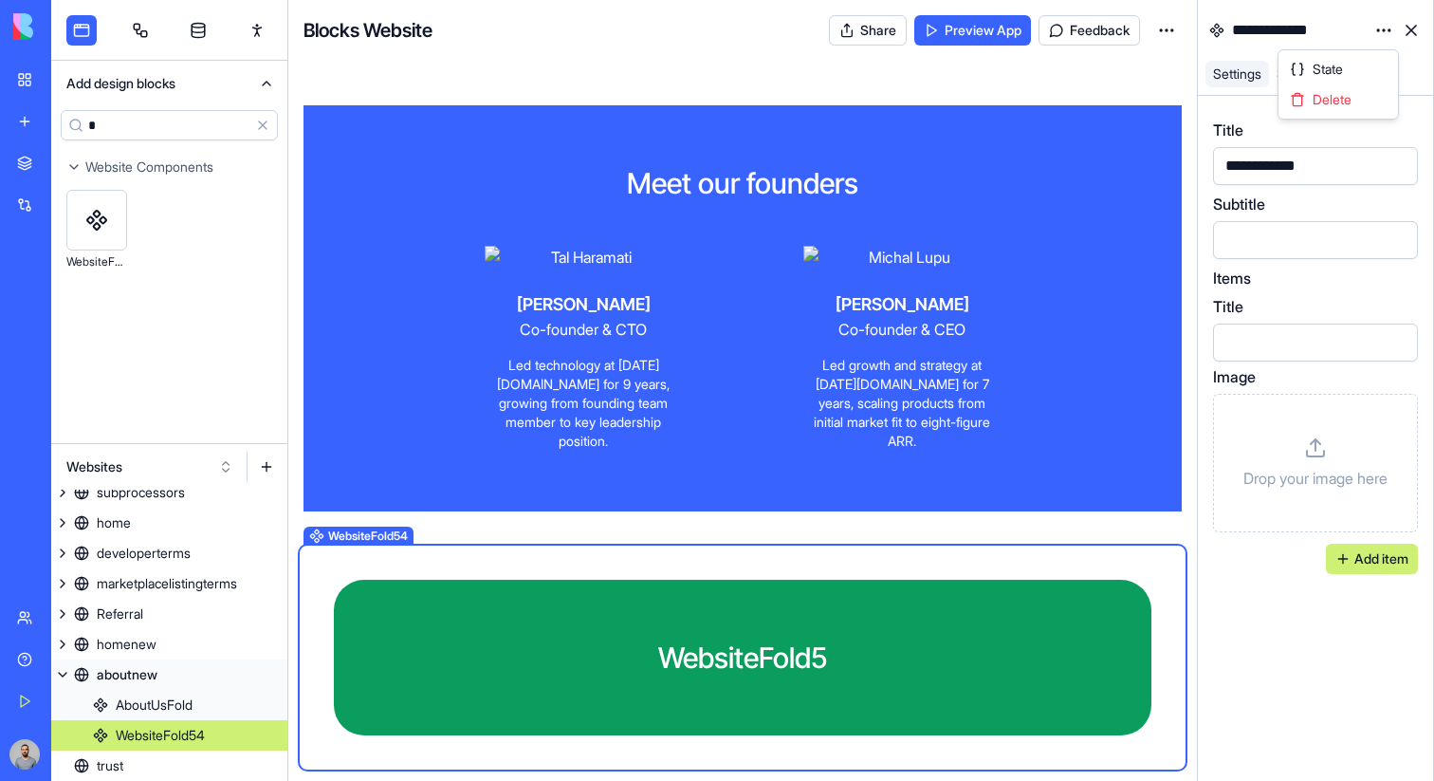
click at [1383, 31] on html "BETA My Workspace New app Marketplace Integrations Recent New App Purple Task M…" at bounding box center [717, 390] width 1434 height 781
click at [1360, 64] on div "State" at bounding box center [1339, 69] width 112 height 30
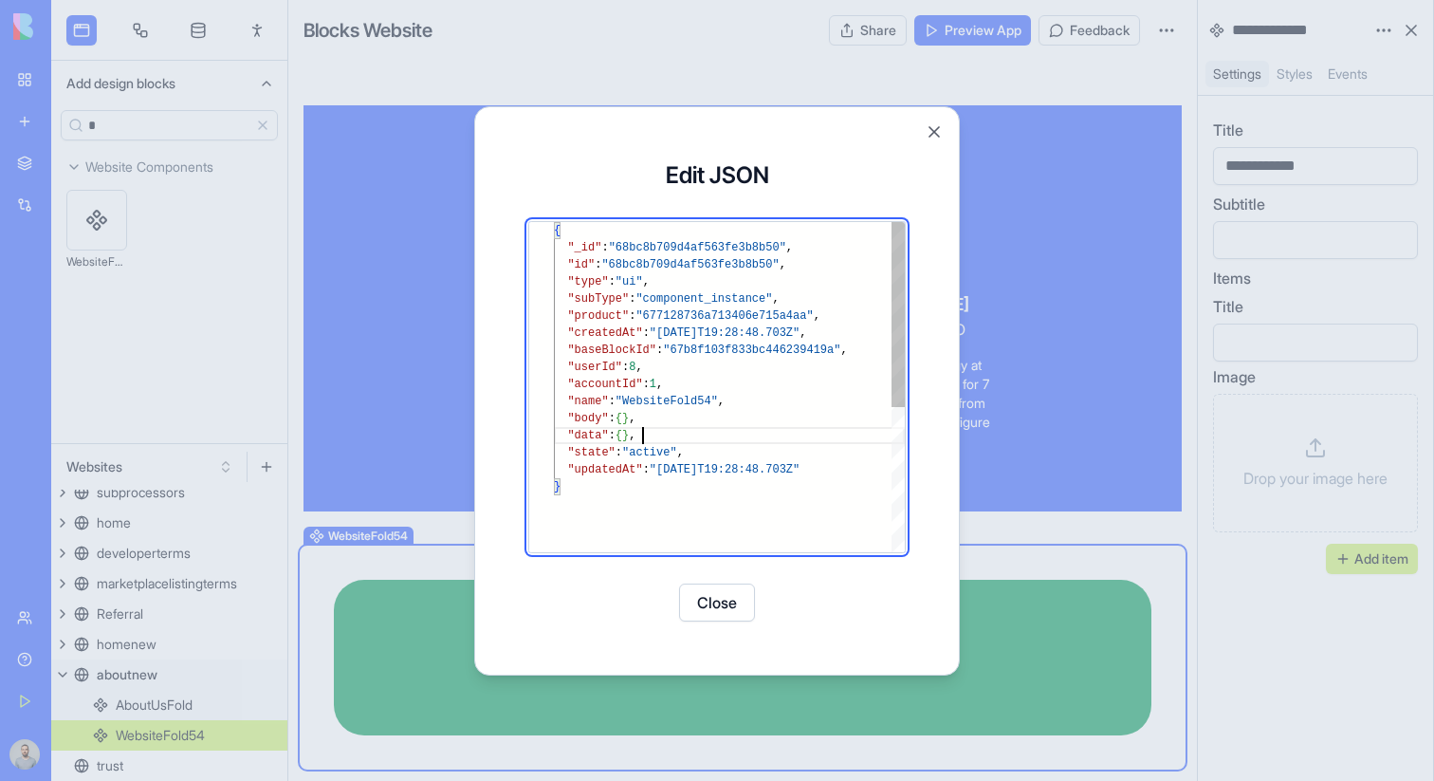
click at [666, 434] on div "{ "_id" : "68bc8b709d4af563fe3b8b50" , "id" : "68bc8b709d4af563fe3b8b50" , "typ…" at bounding box center [729, 515] width 351 height 586
type textarea "**********"
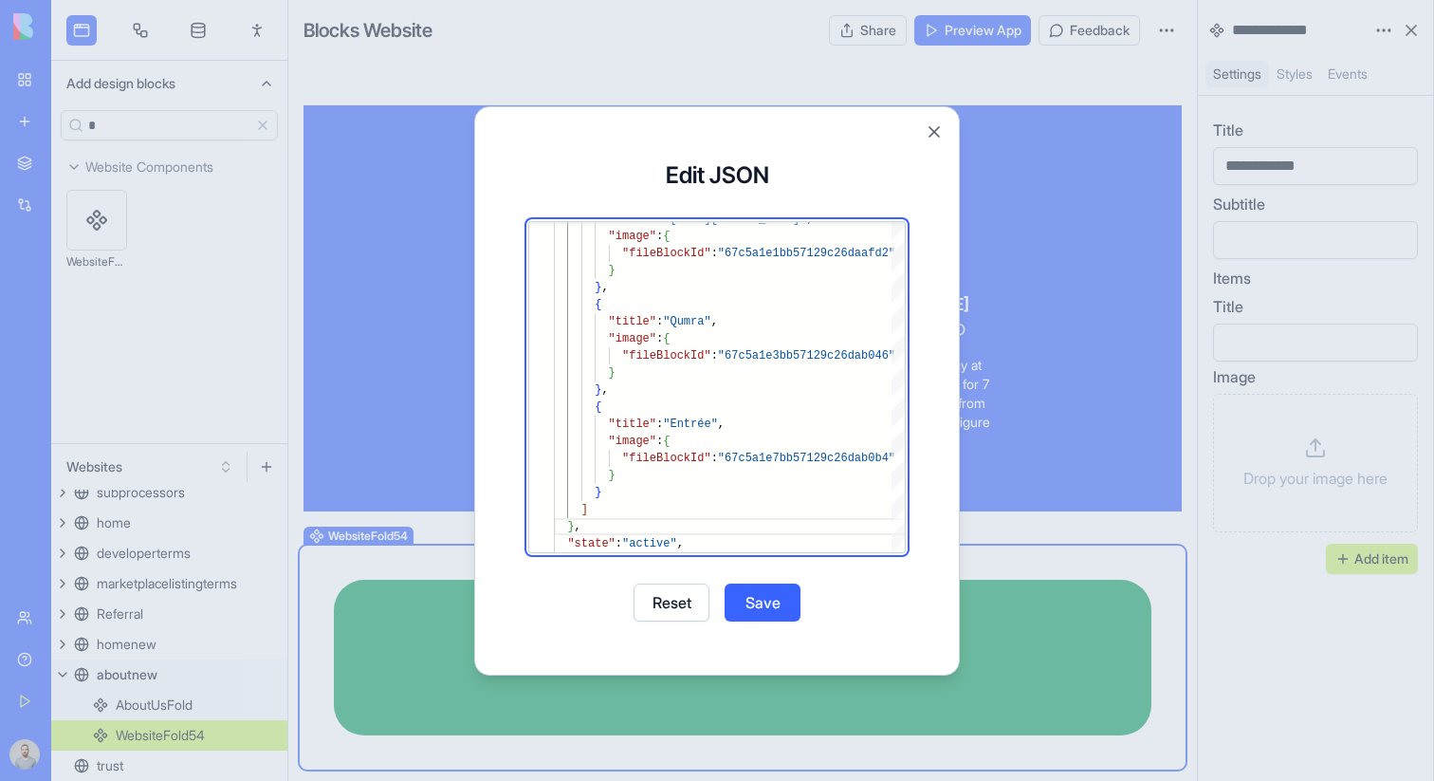
click at [771, 602] on button "Save" at bounding box center [763, 602] width 76 height 38
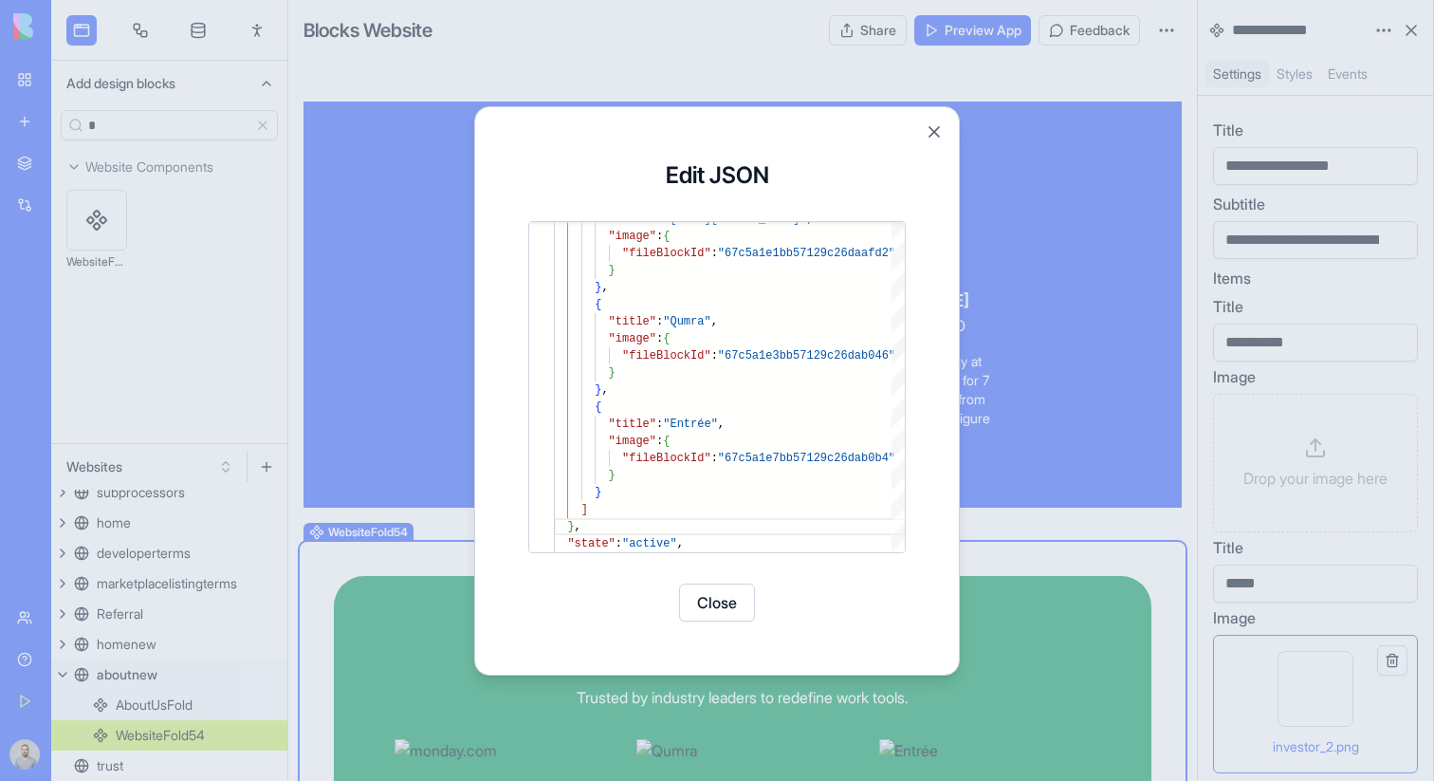
click at [698, 604] on button "Close" at bounding box center [717, 602] width 76 height 38
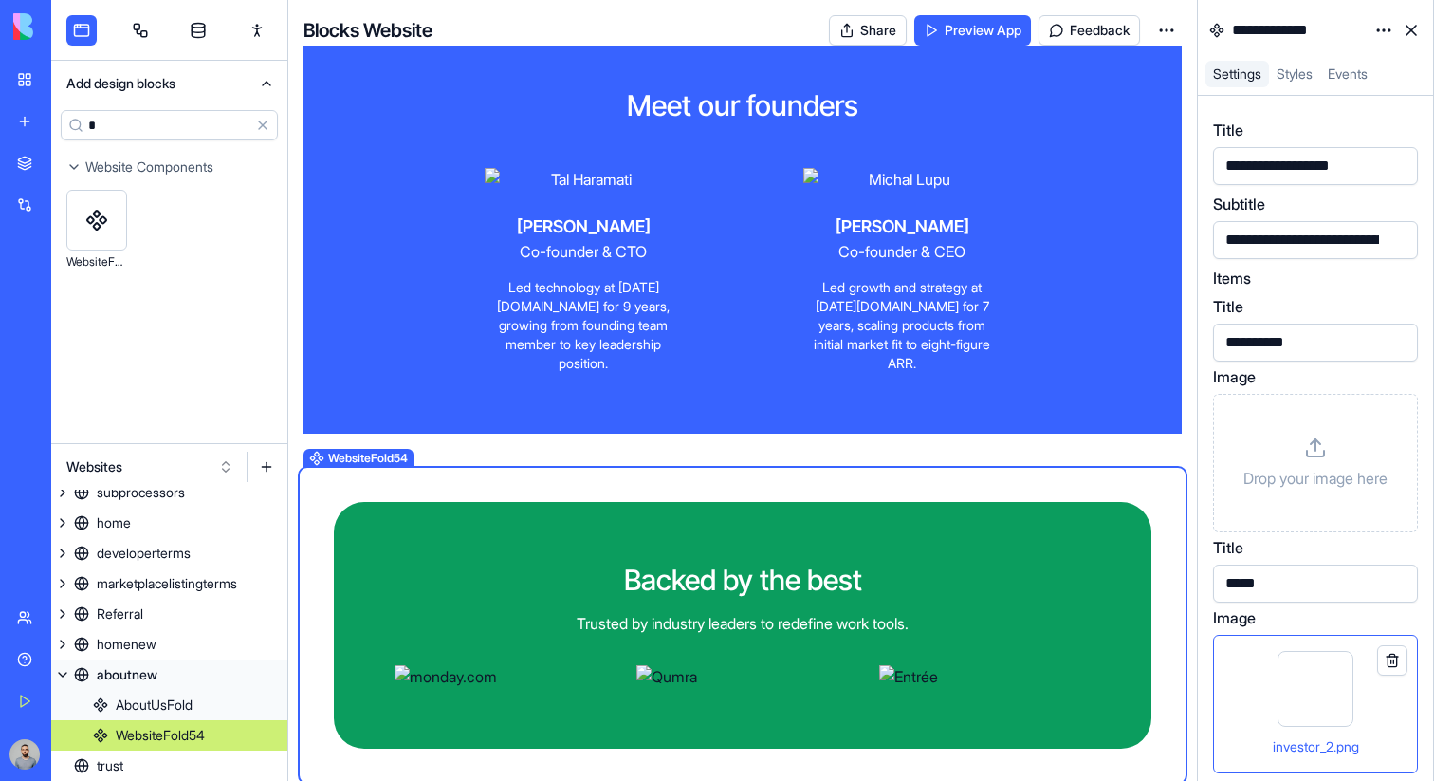
scroll to position [1164, 0]
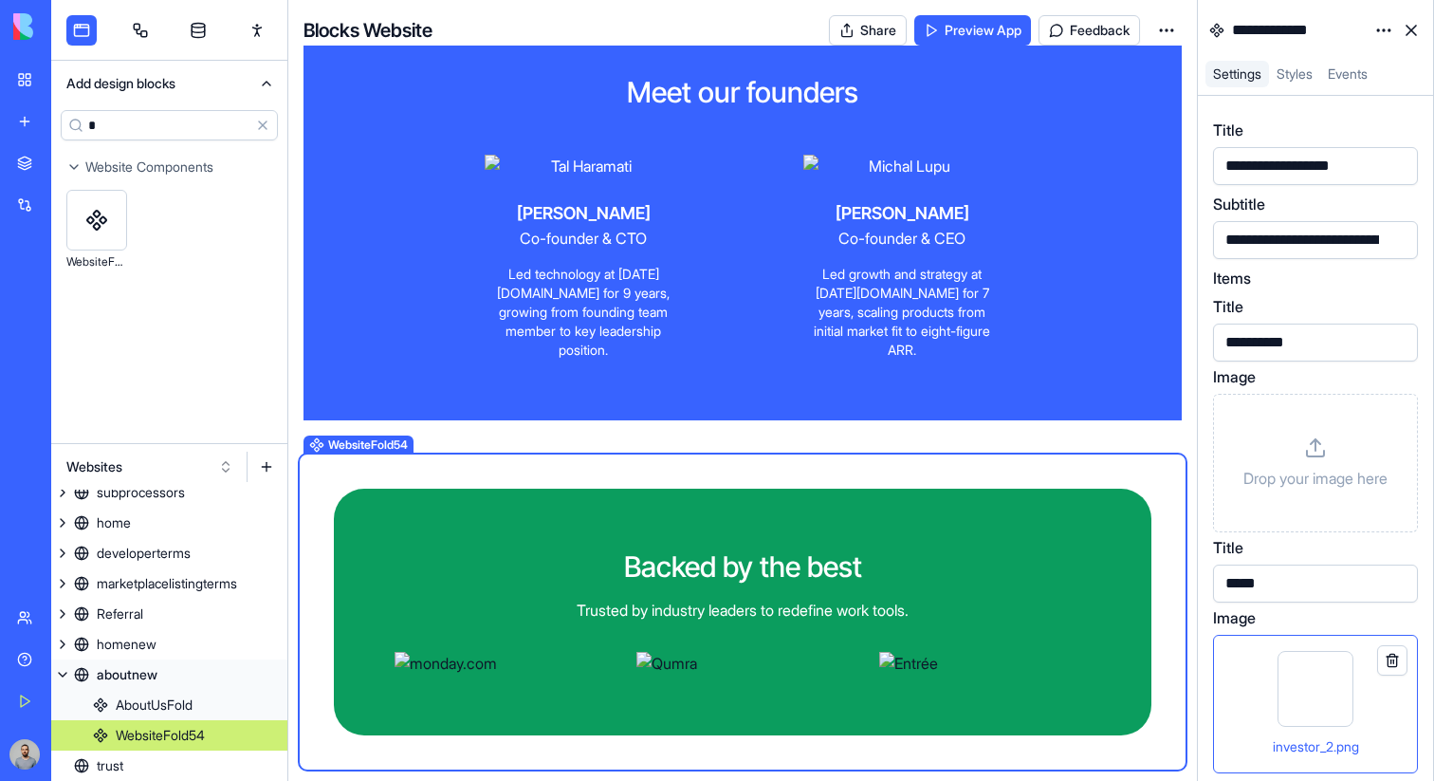
click at [176, 135] on input "*" at bounding box center [169, 125] width 217 height 30
type input "***"
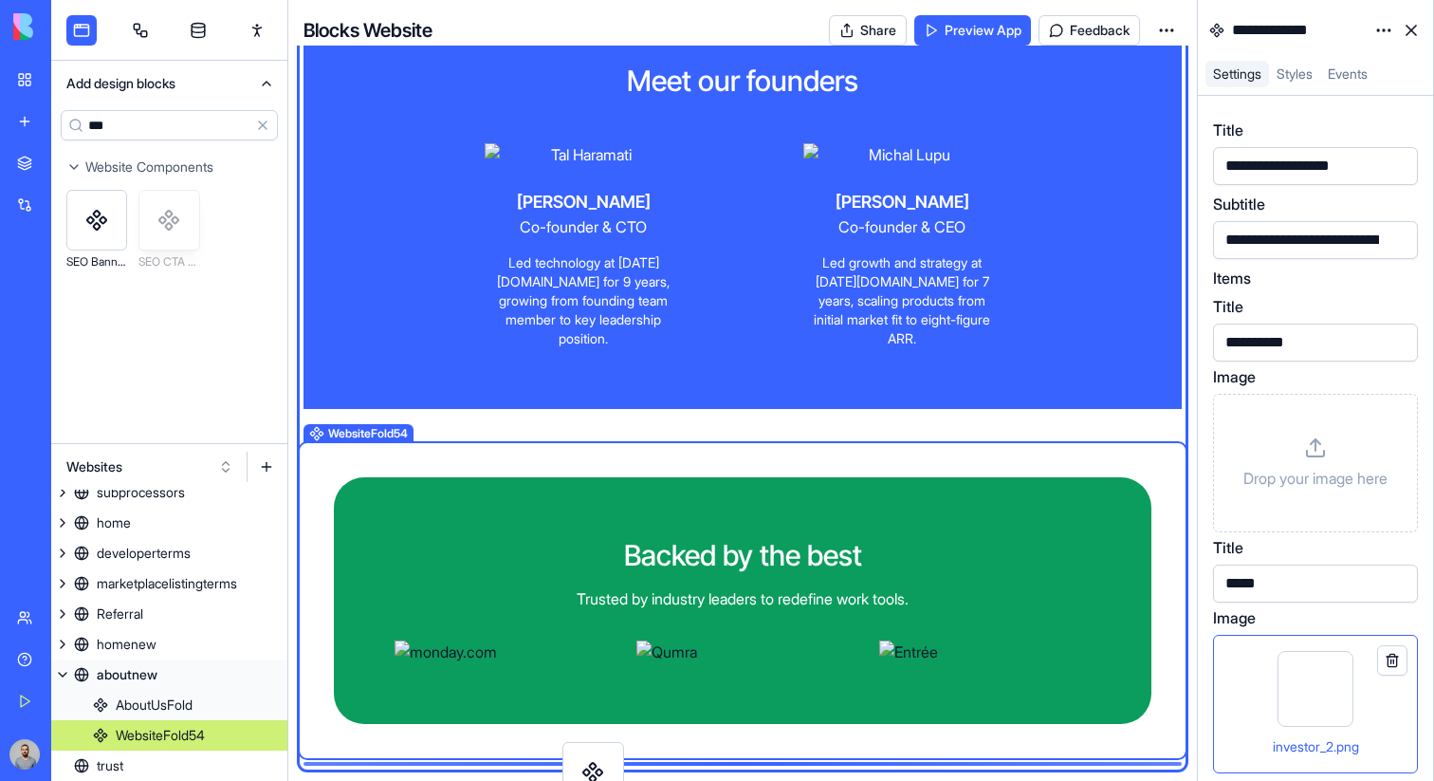
scroll to position [1175, 0]
drag, startPoint x: 159, startPoint y: 228, endPoint x: 585, endPoint y: 765, distance: 685.4
click at [585, 765] on div "**********" at bounding box center [742, 390] width 1383 height 781
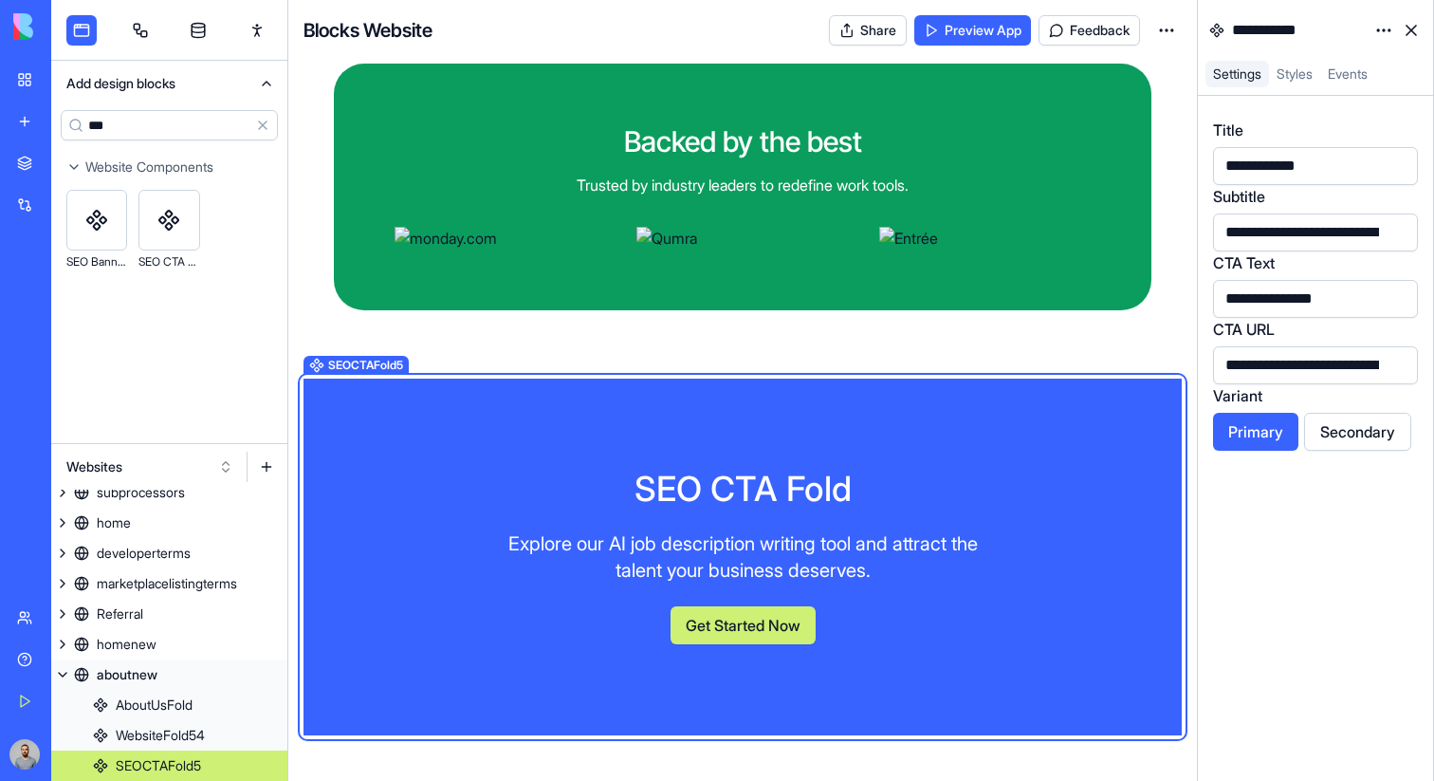
scroll to position [255, 0]
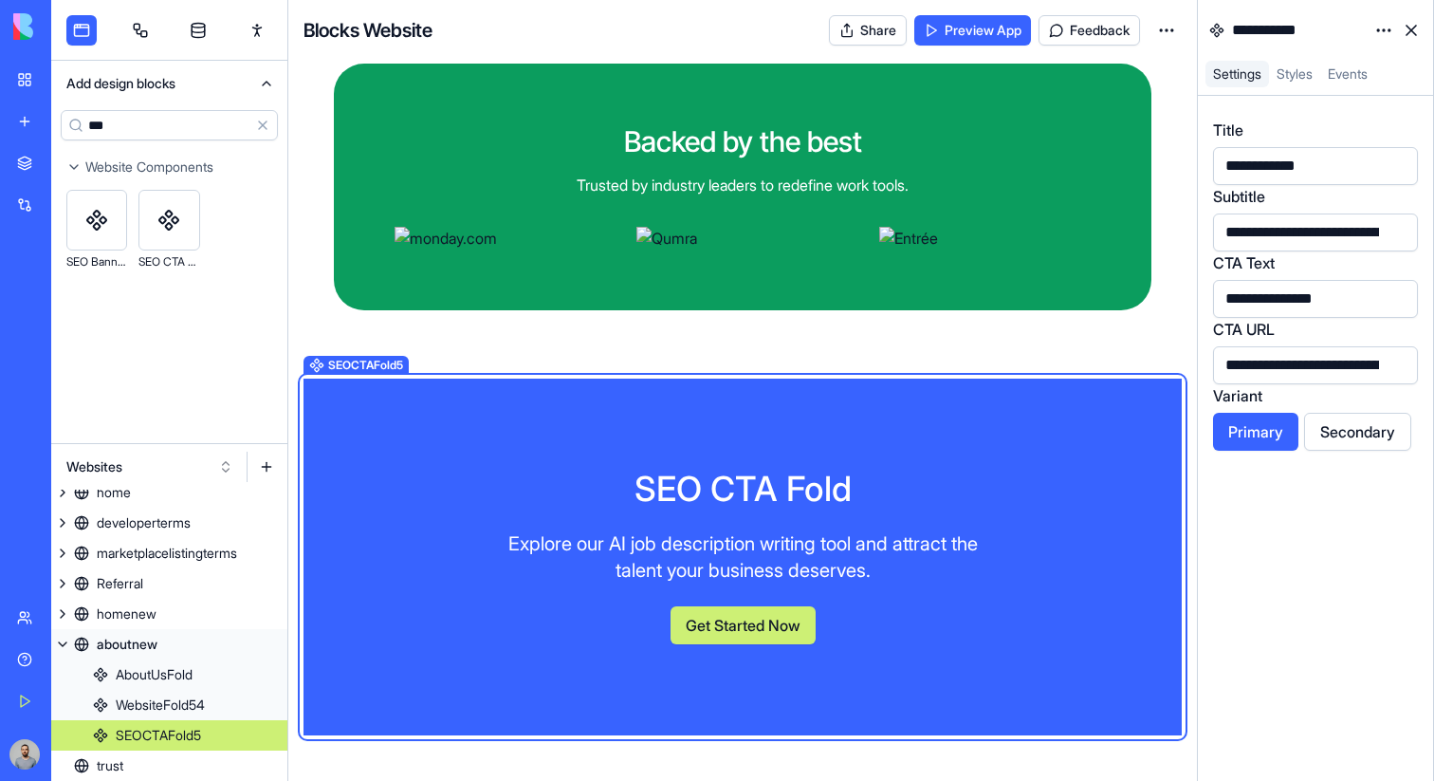
click at [993, 538] on div "SEO CTA Fold Explore our AI job description writing tool and attract the talent…" at bounding box center [743, 557] width 879 height 357
click at [1388, 20] on html "BETA My Workspace New app Marketplace Integrations Recent New App Purple Task M…" at bounding box center [717, 390] width 1434 height 781
click at [1056, 538] on html "BETA My Workspace New app Marketplace Integrations Recent New App Purple Task M…" at bounding box center [717, 390] width 1434 height 781
click at [1381, 29] on html "BETA My Workspace New app Marketplace Integrations Recent New App Purple Task M…" at bounding box center [717, 390] width 1434 height 781
click at [1379, 63] on div "State" at bounding box center [1339, 69] width 112 height 30
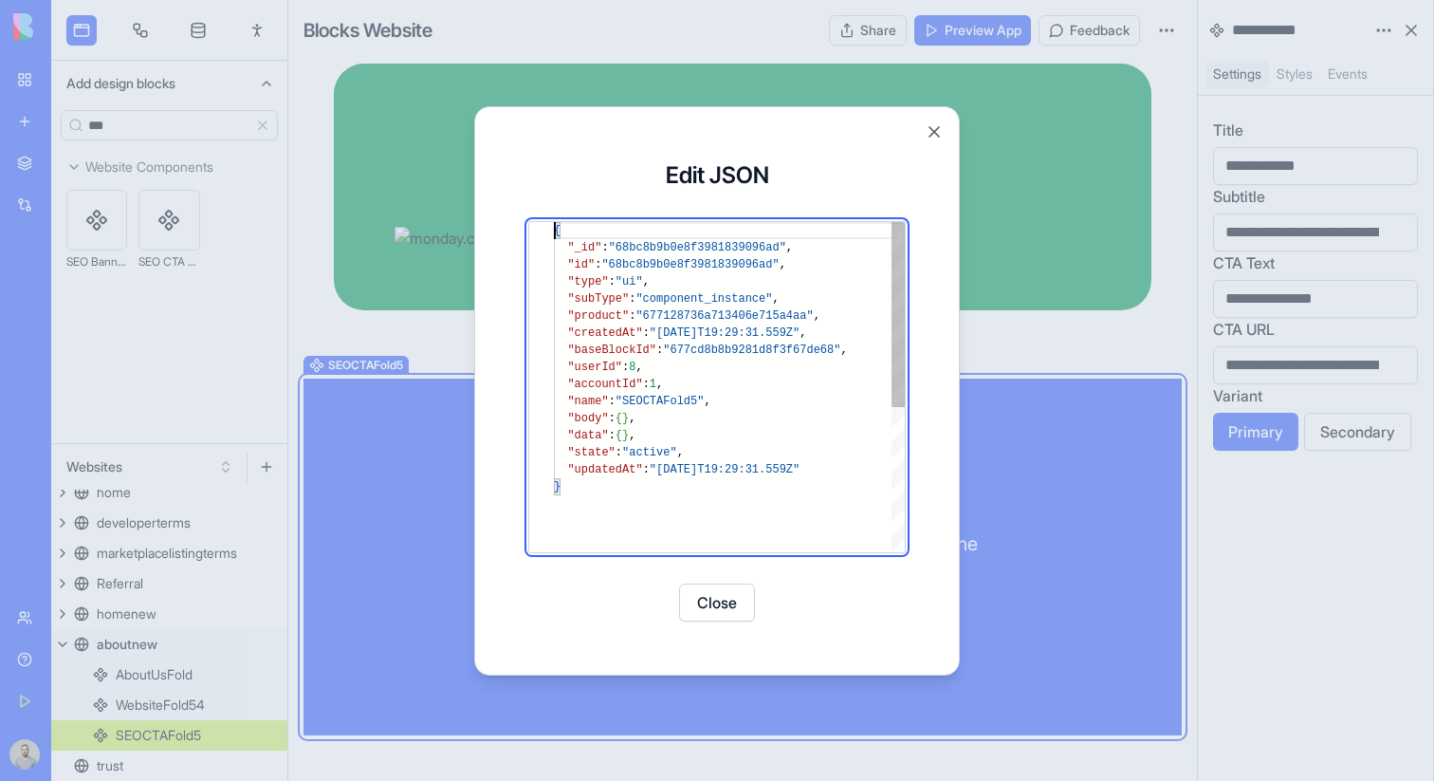
click at [680, 435] on div "{ "_id" : "68bc8b9b0e8f3981839096ad" , "id" : "68bc8b9b0e8f3981839096ad" , "typ…" at bounding box center [729, 515] width 351 height 586
type textarea "**********"
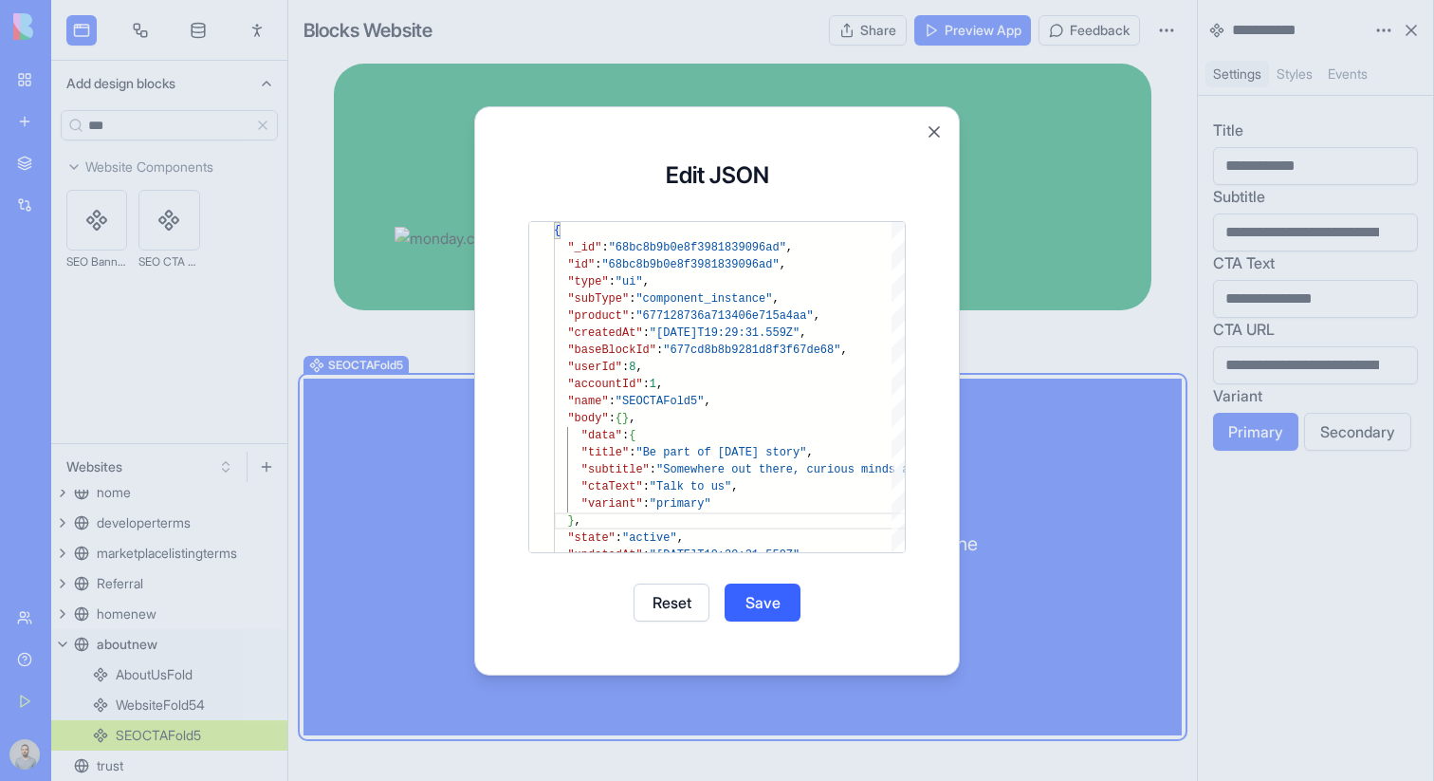
click at [782, 610] on button "Save" at bounding box center [763, 602] width 76 height 38
click at [710, 606] on button "Close" at bounding box center [717, 602] width 76 height 38
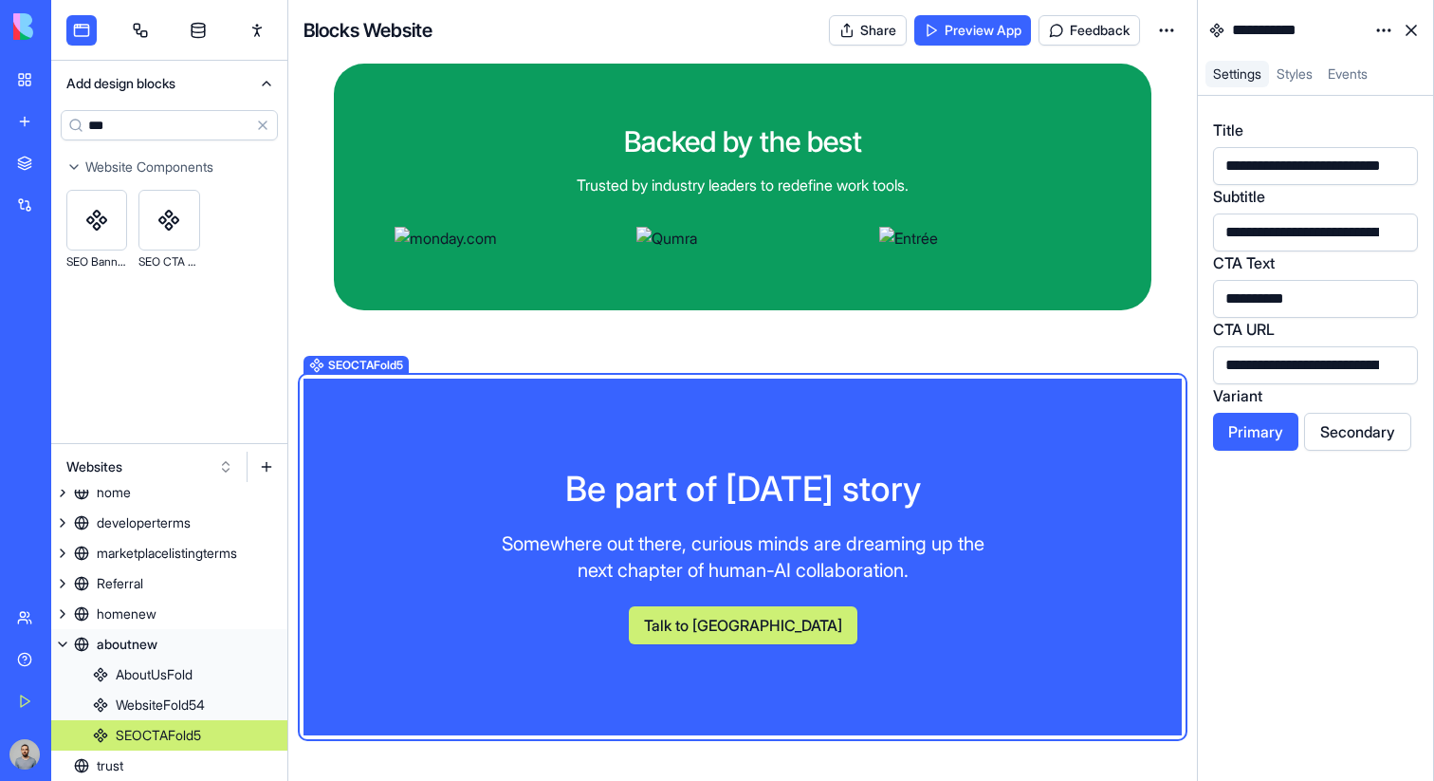
click at [768, 624] on button "Talk to us" at bounding box center [743, 625] width 229 height 38
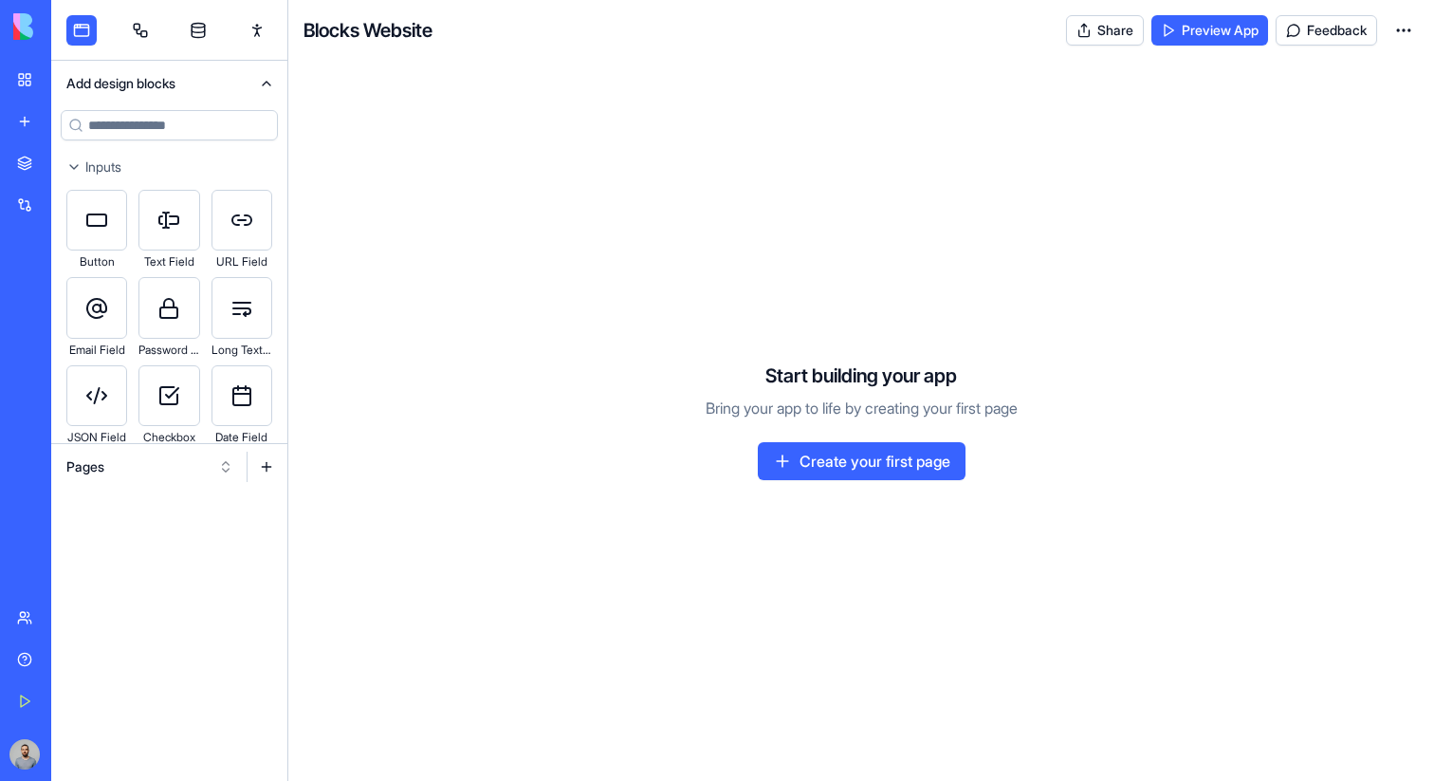
click at [189, 464] on button "Pages" at bounding box center [150, 467] width 186 height 30
click at [189, 570] on div "Websites" at bounding box center [150, 566] width 180 height 30
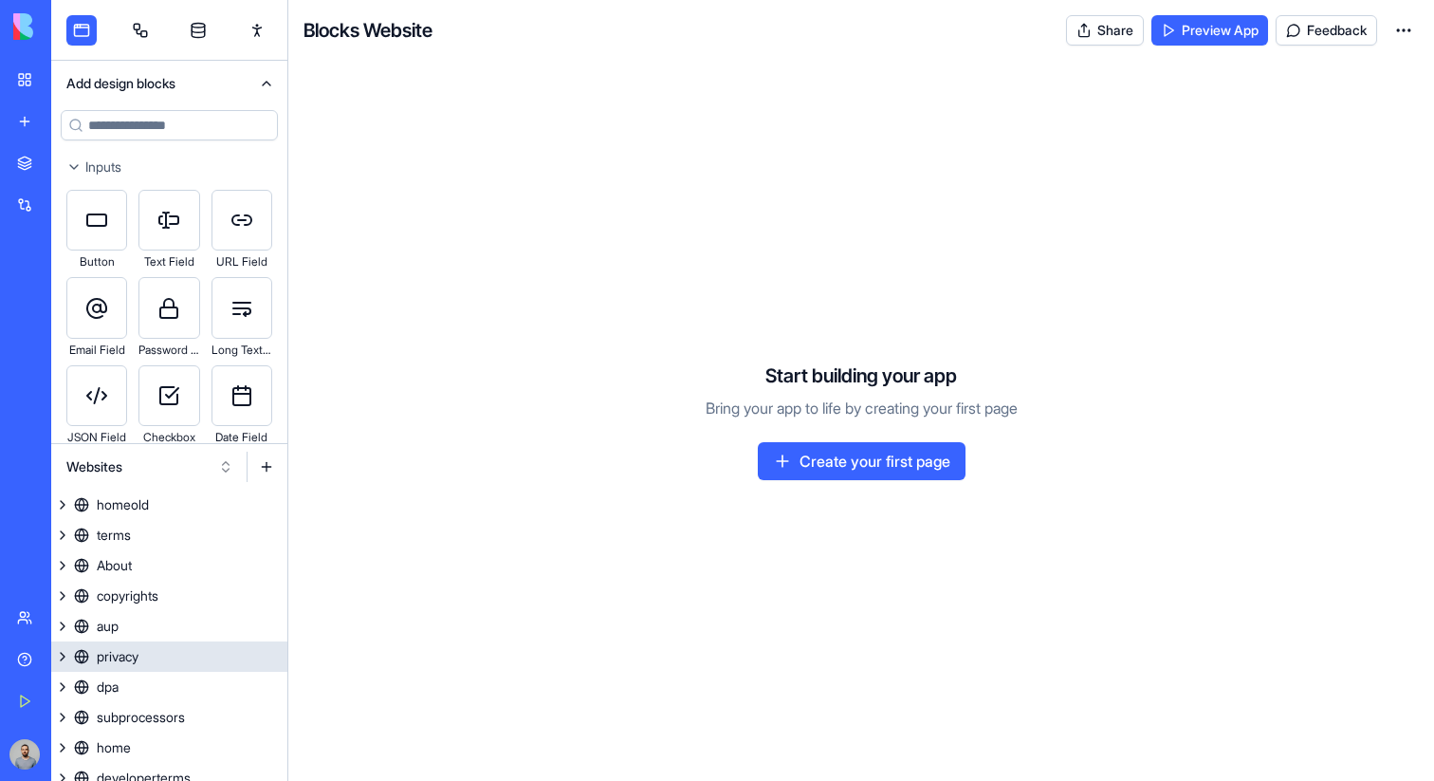
scroll to position [164, 0]
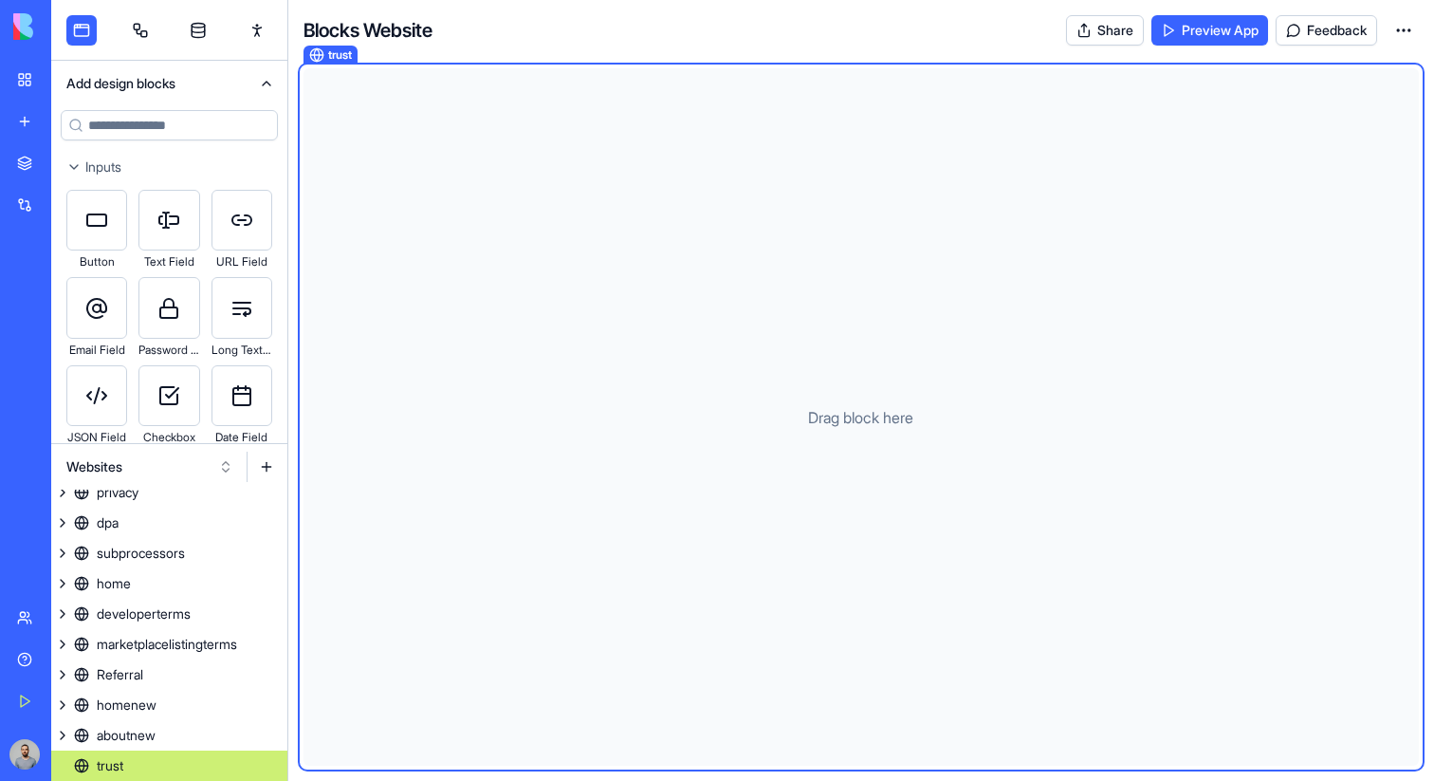
click at [220, 758] on link "trust" at bounding box center [169, 765] width 236 height 30
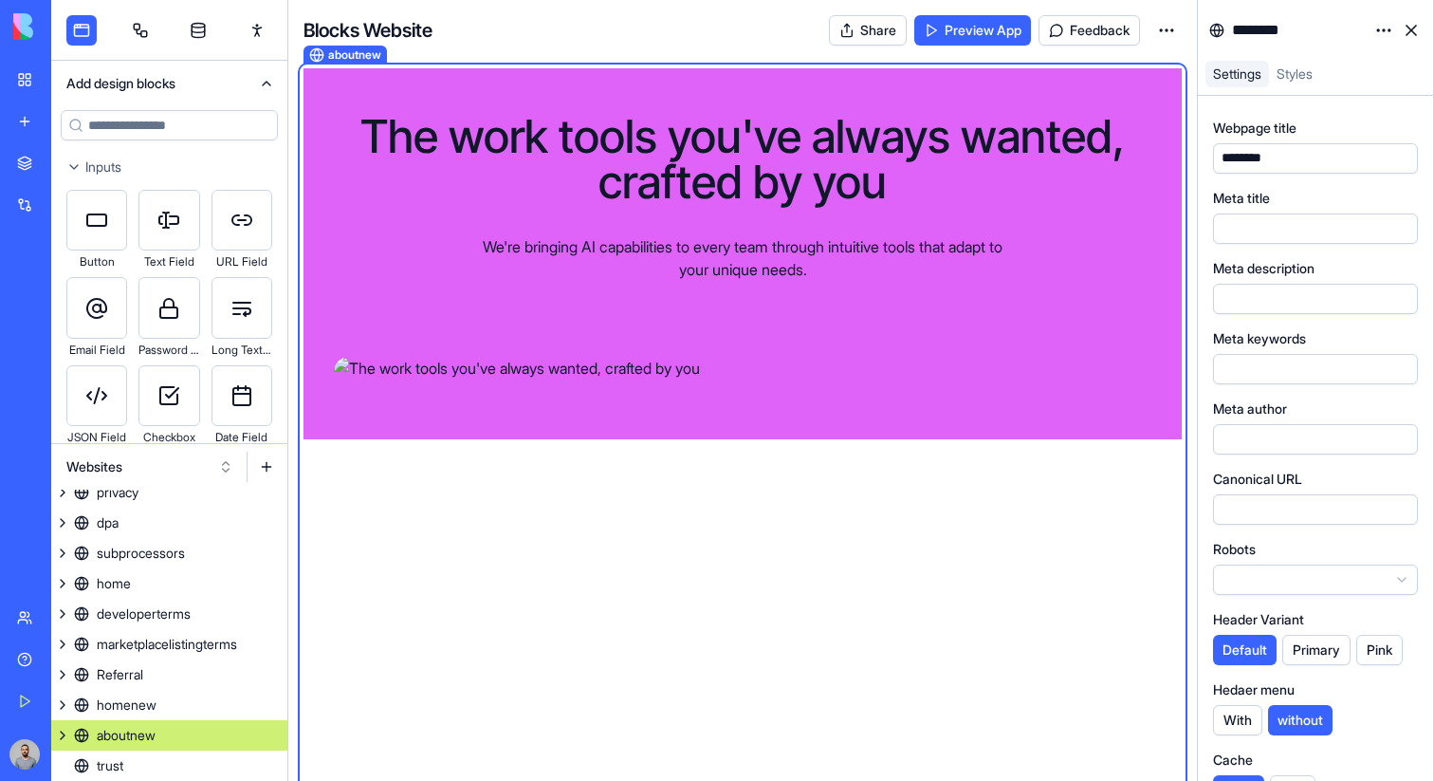
click at [216, 741] on link "aboutnew" at bounding box center [169, 735] width 236 height 30
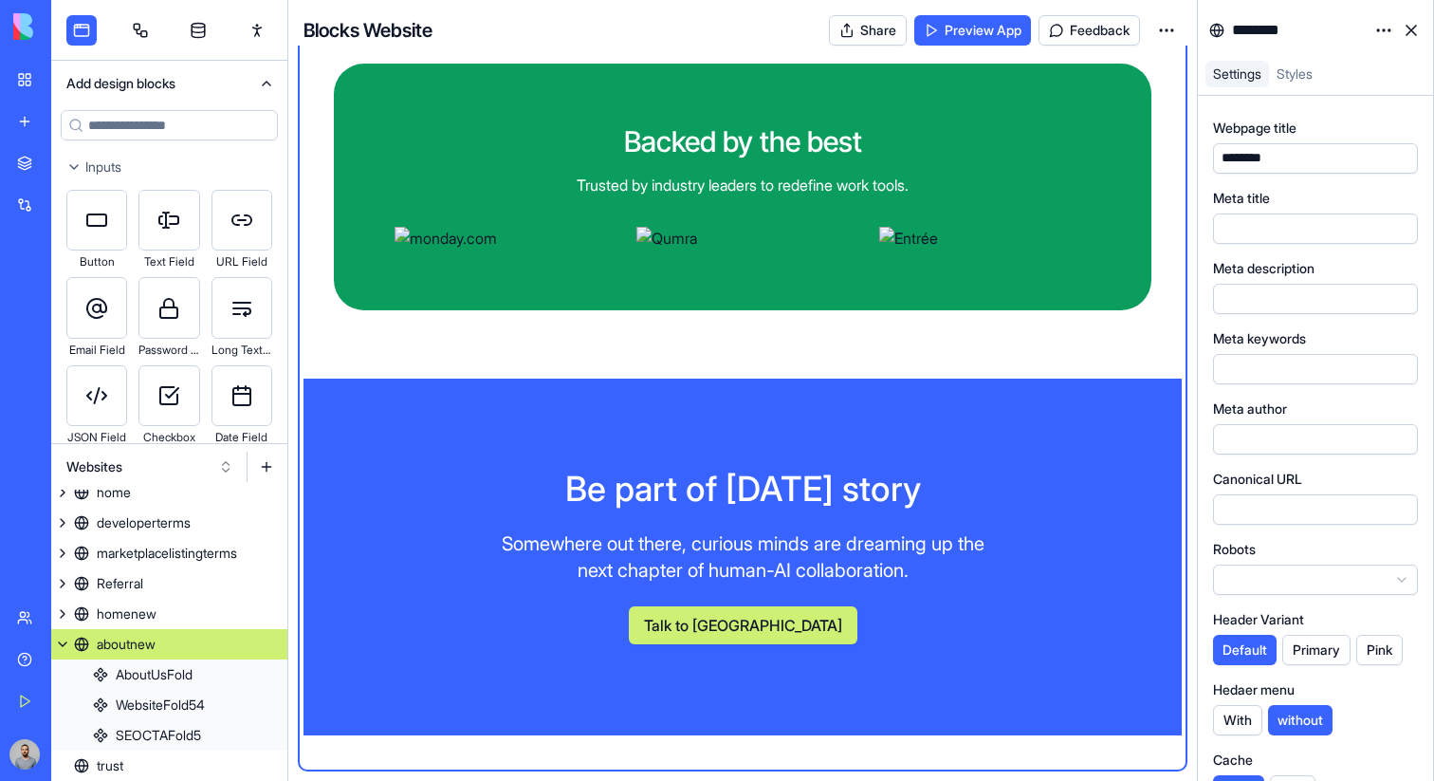
scroll to position [1791, 0]
click at [235, 760] on link "trust" at bounding box center [169, 765] width 236 height 30
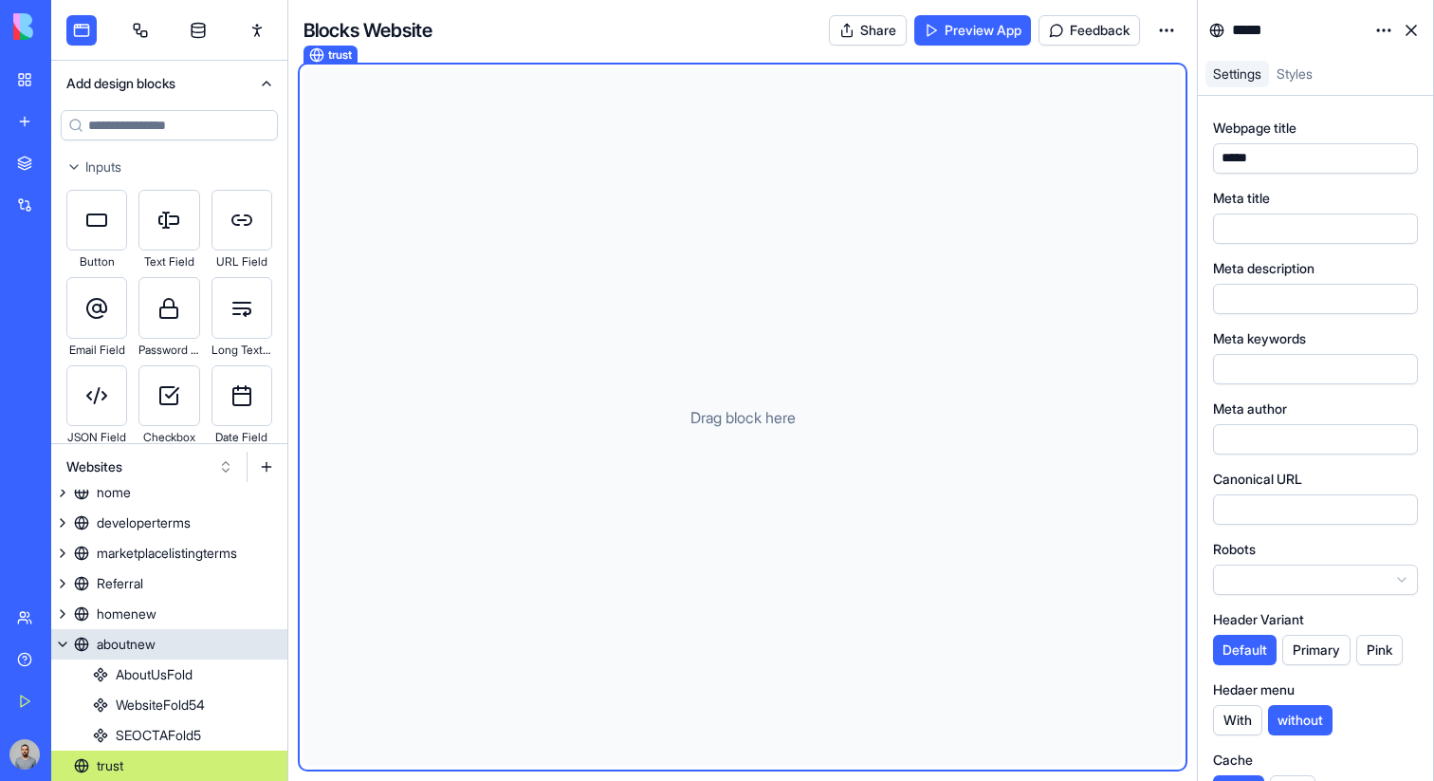
click at [59, 641] on button at bounding box center [62, 644] width 23 height 30
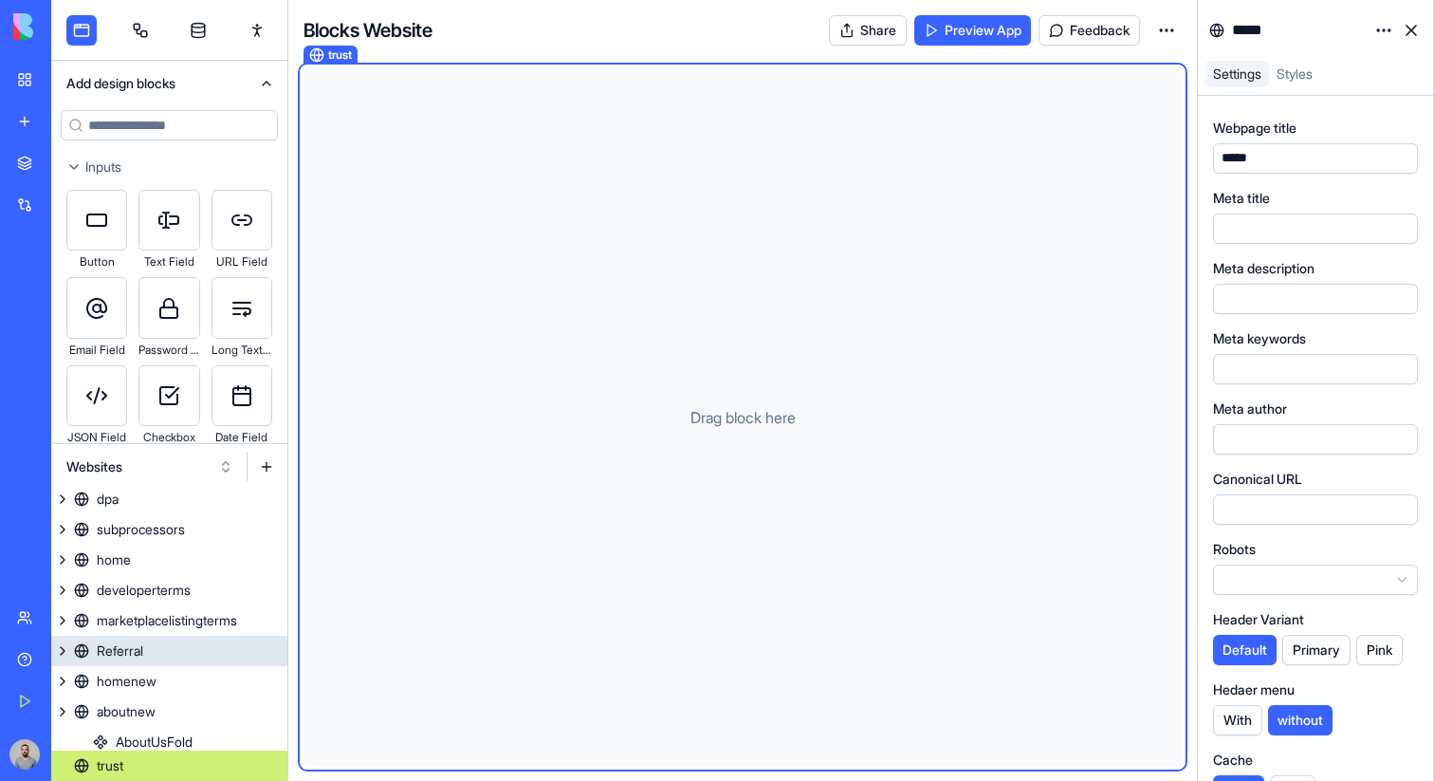
scroll to position [164, 0]
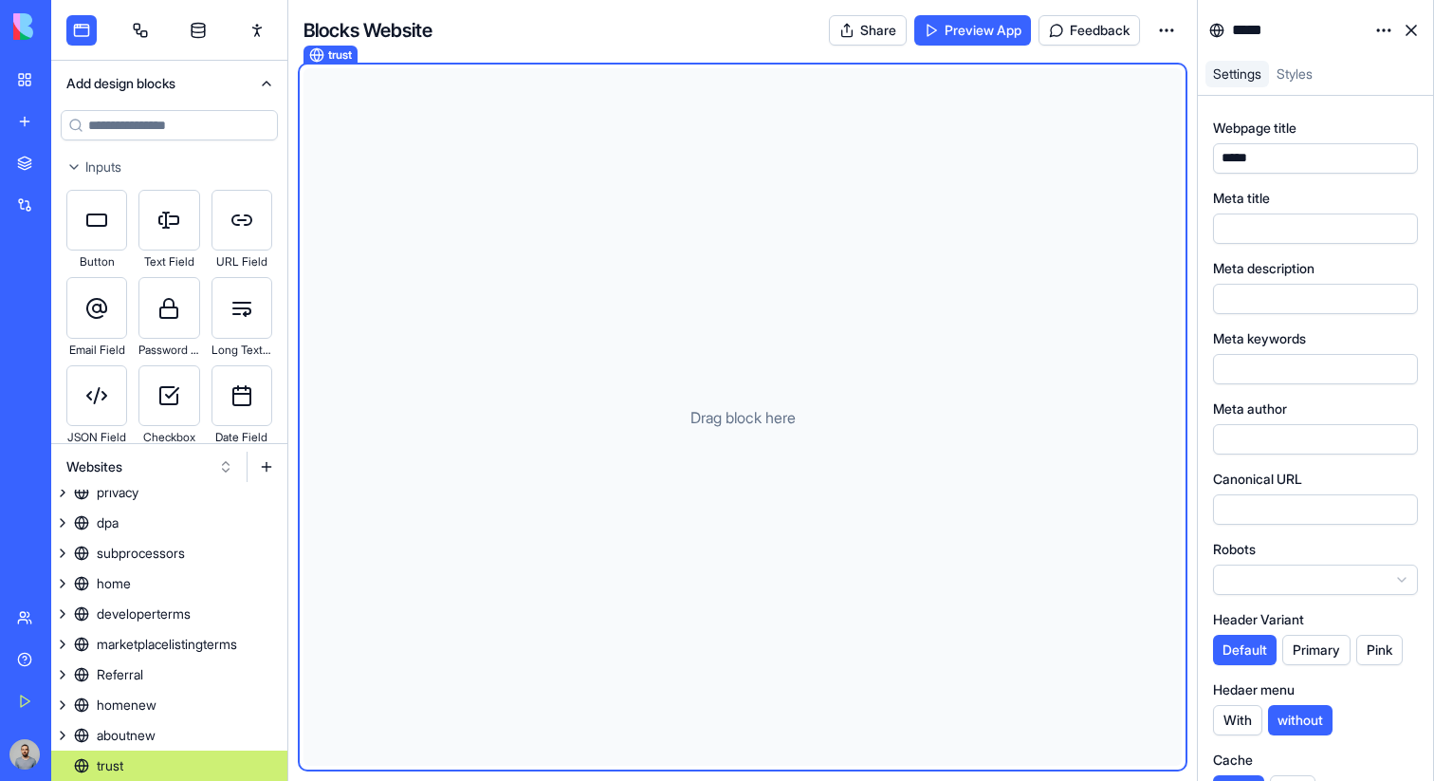
click at [102, 761] on div "trust" at bounding box center [110, 765] width 27 height 19
click at [194, 122] on input at bounding box center [169, 125] width 217 height 30
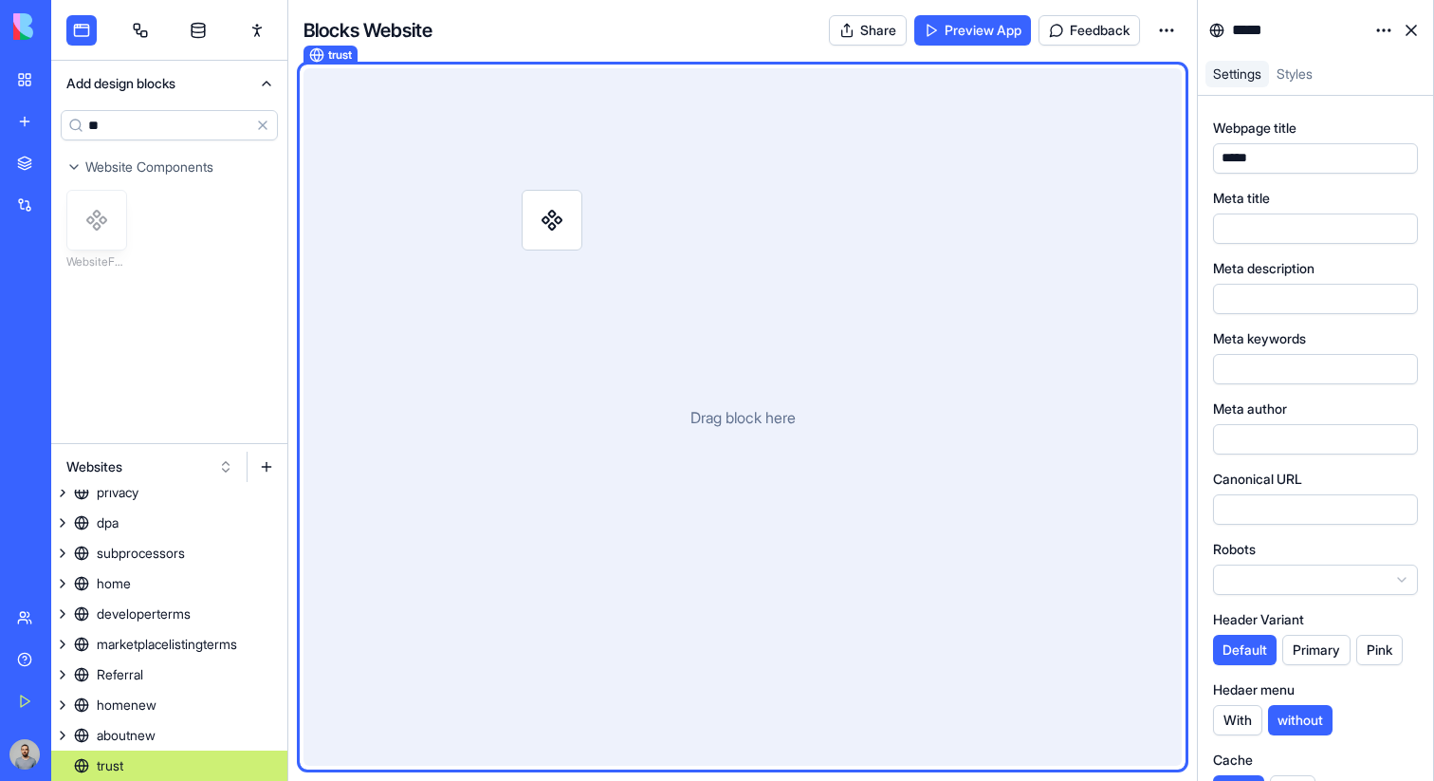
drag, startPoint x: 117, startPoint y: 226, endPoint x: 572, endPoint y: 226, distance: 455.4
click at [572, 226] on div "Add design blocks ** Clear Website Components WebsiteFold14 Websites homeold te…" at bounding box center [742, 390] width 1383 height 781
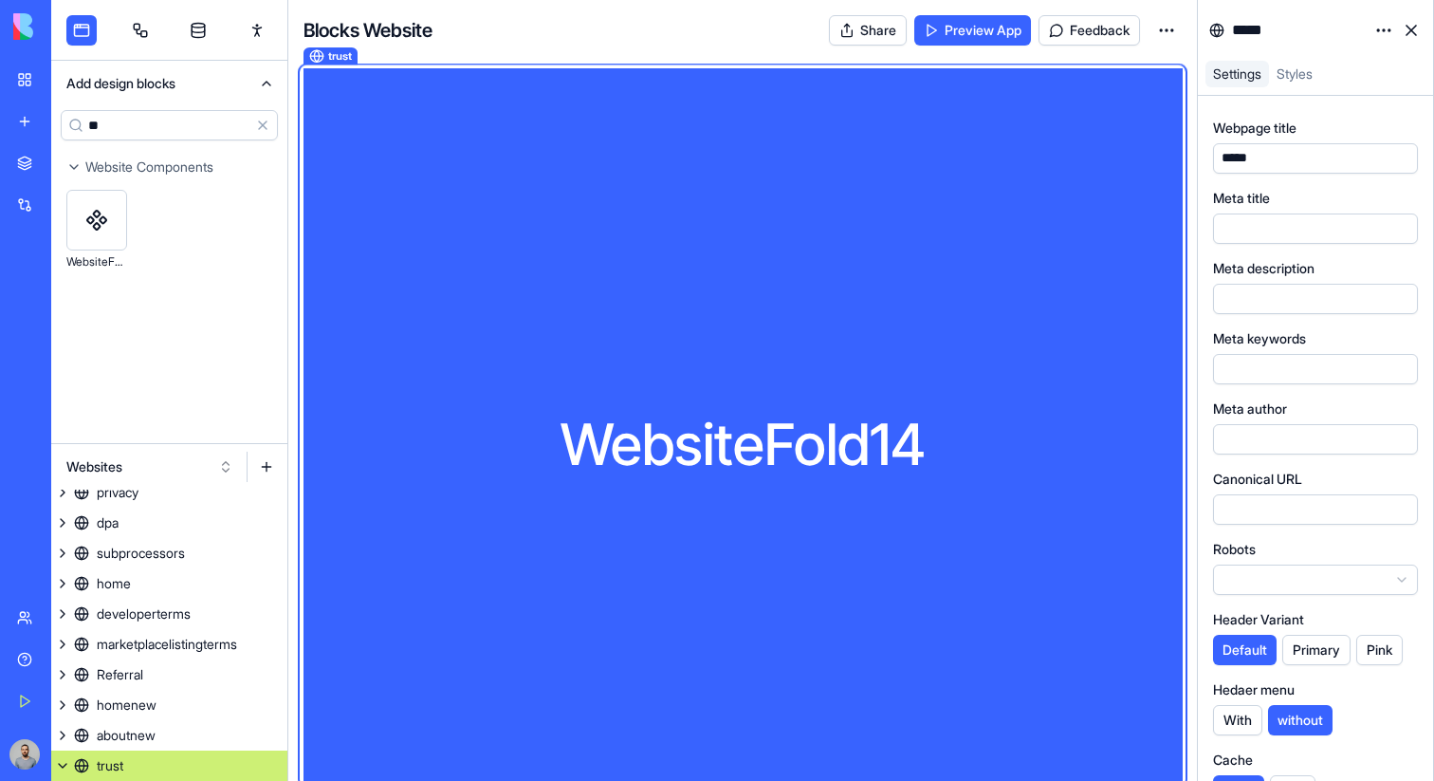
scroll to position [194, 0]
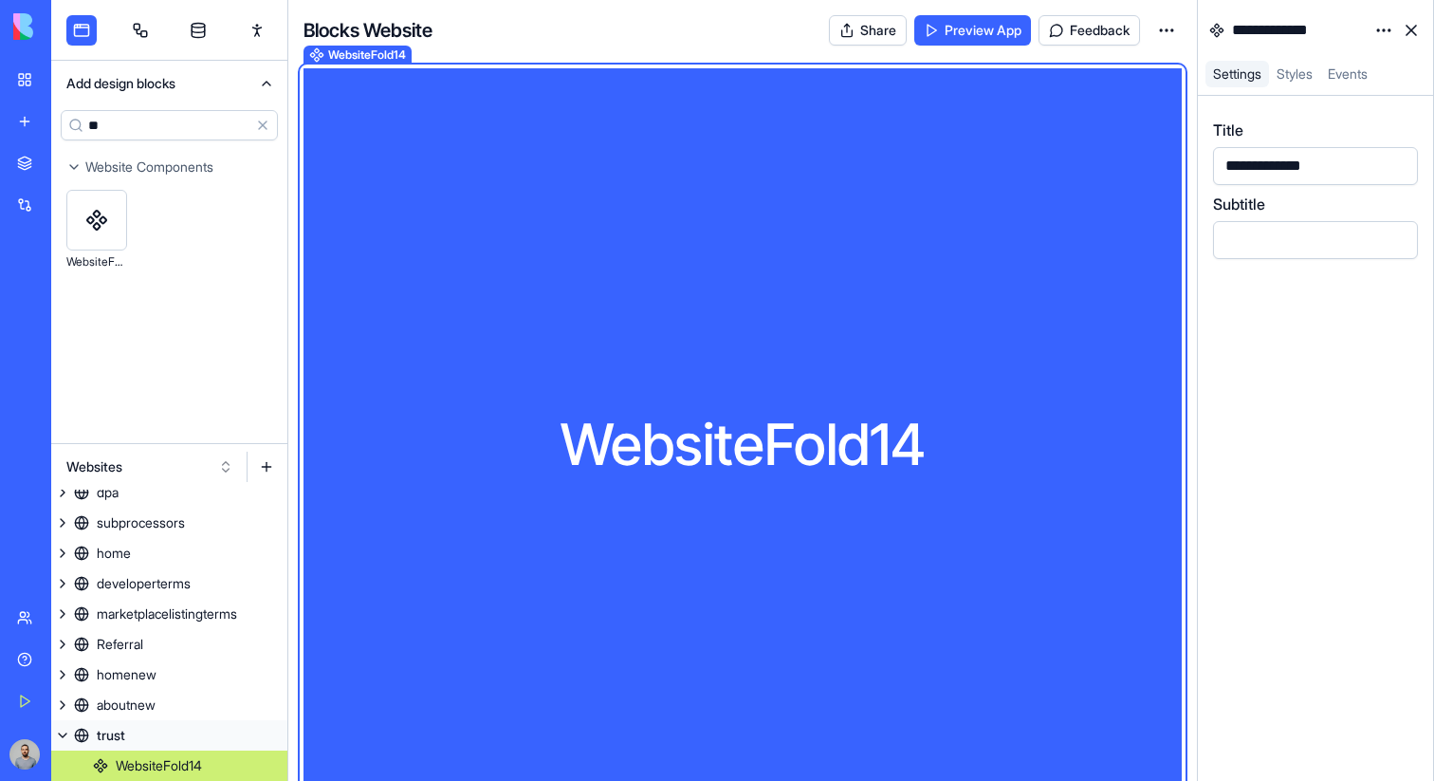
click at [977, 241] on div "WebsiteFold14" at bounding box center [743, 458] width 879 height 781
click at [1316, 162] on div "**********" at bounding box center [1275, 166] width 111 height 21
click at [969, 410] on div "Trust Center" at bounding box center [743, 458] width 879 height 781
click at [1292, 259] on div "**********" at bounding box center [1315, 438] width 205 height 639
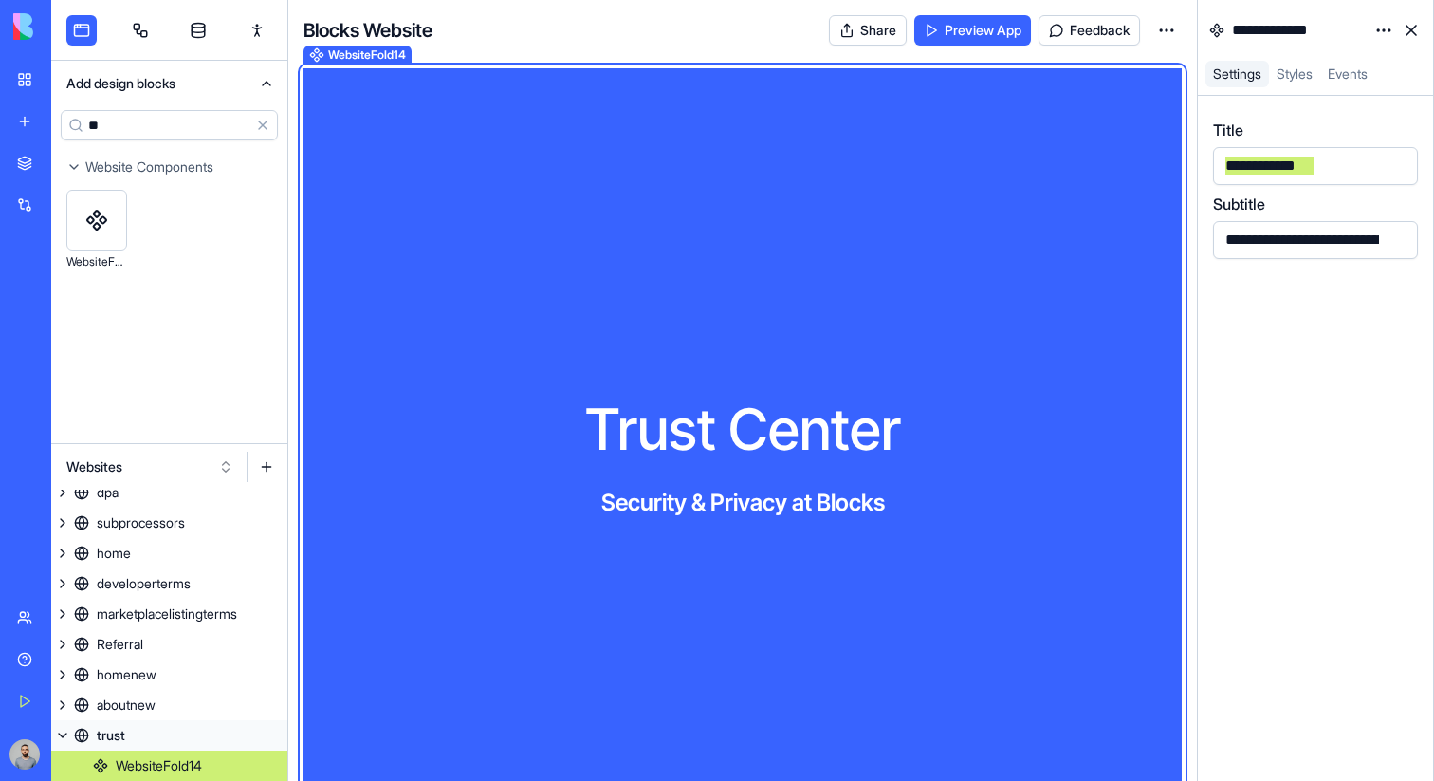
scroll to position [0, 51]
click at [143, 130] on input "**" at bounding box center [169, 125] width 217 height 30
type input "*"
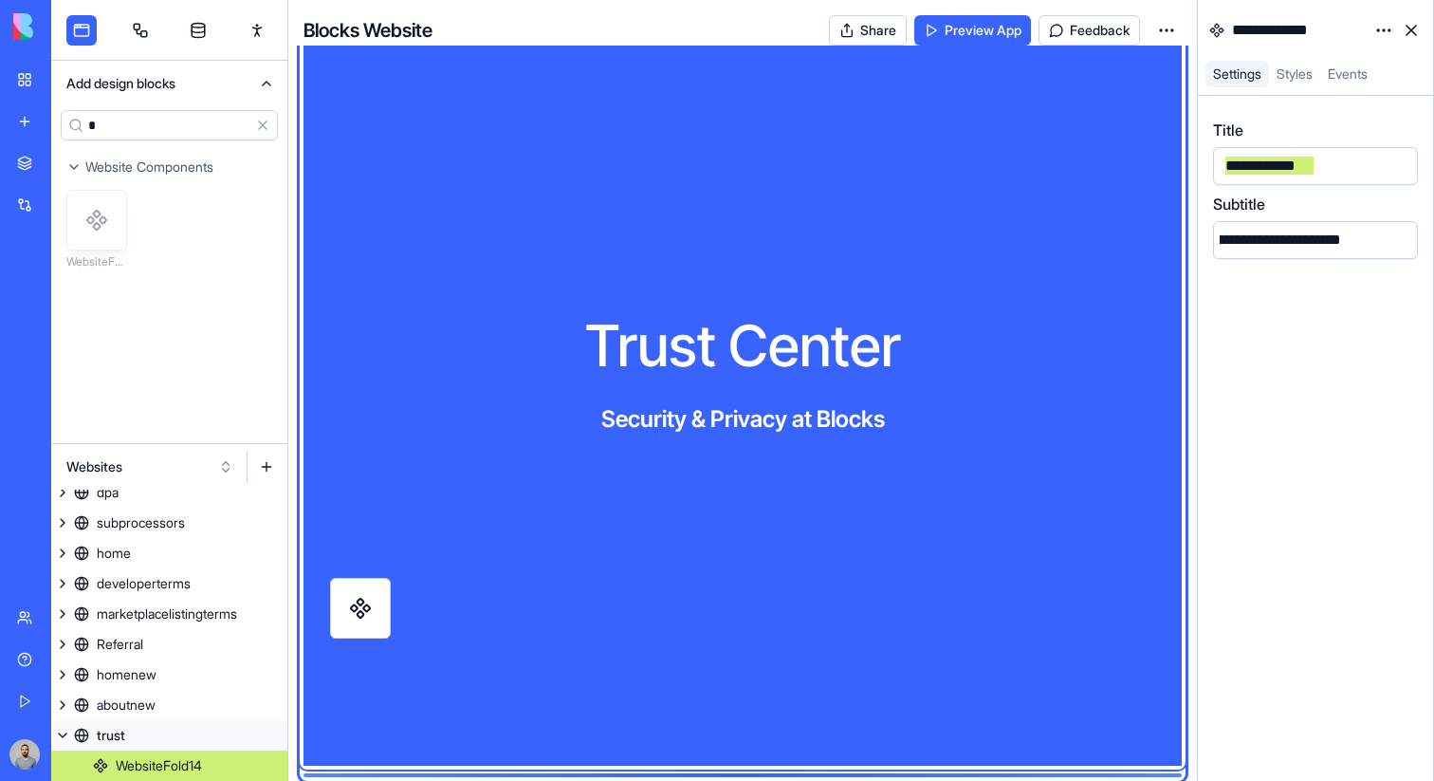
scroll to position [95, 0]
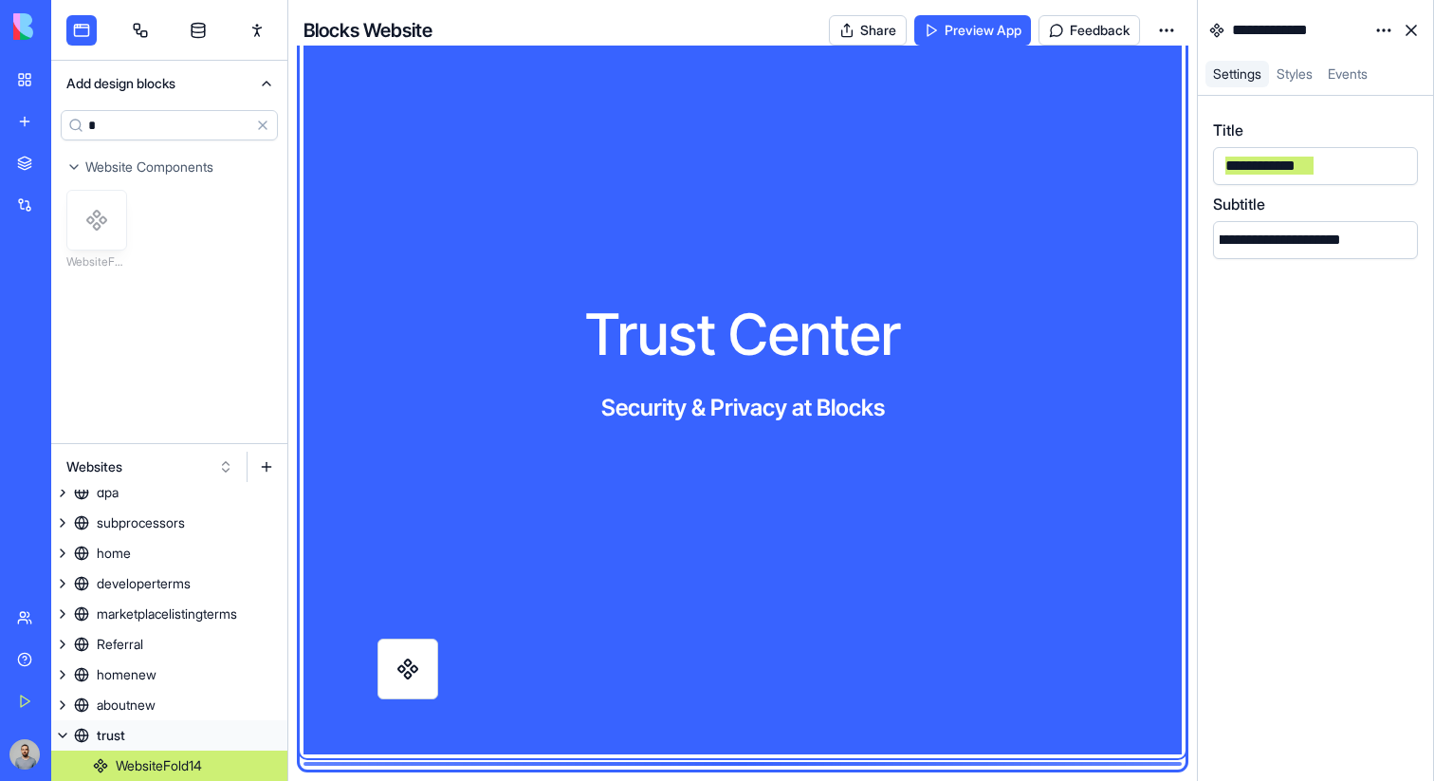
drag, startPoint x: 102, startPoint y: 227, endPoint x: 412, endPoint y: 676, distance: 545.6
click at [412, 676] on div "**********" at bounding box center [742, 390] width 1383 height 781
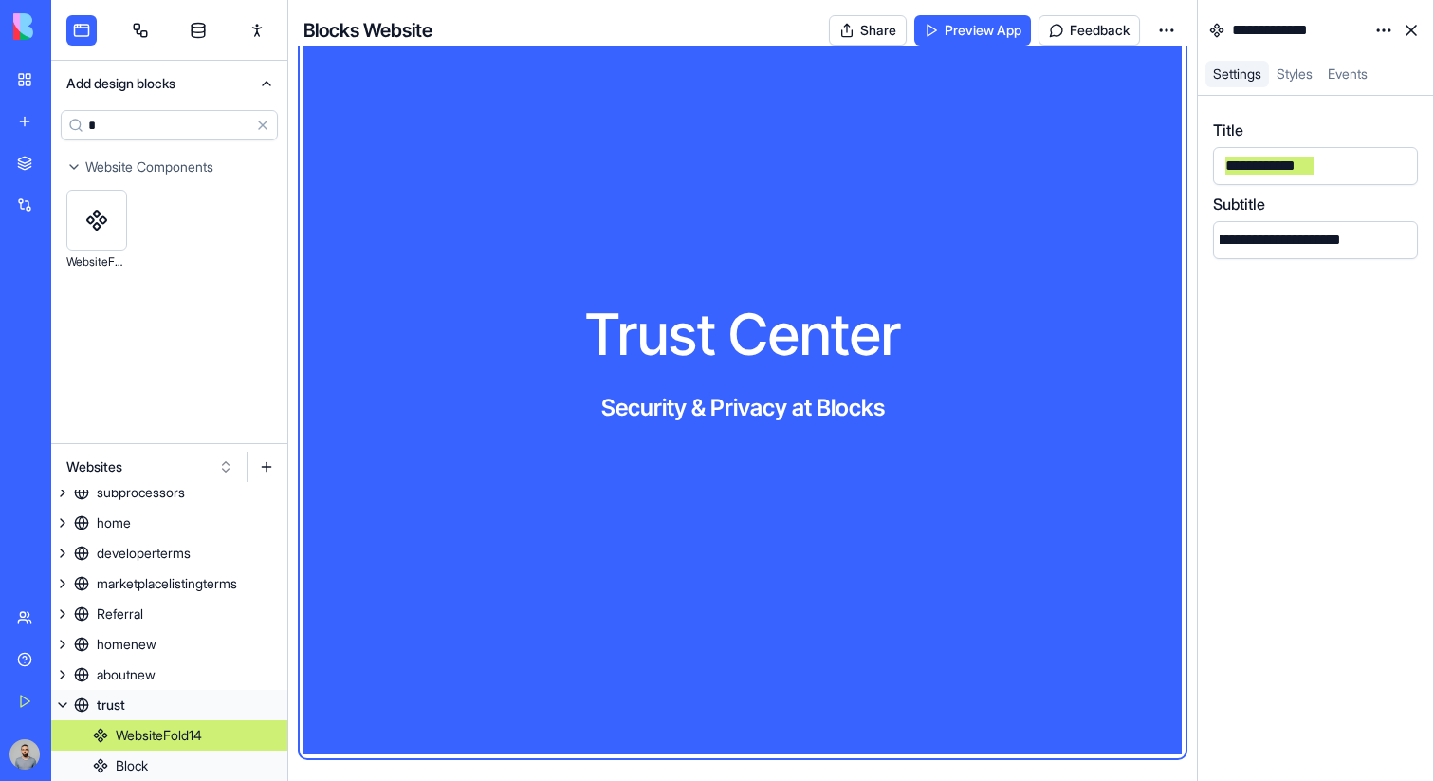
scroll to position [311, 0]
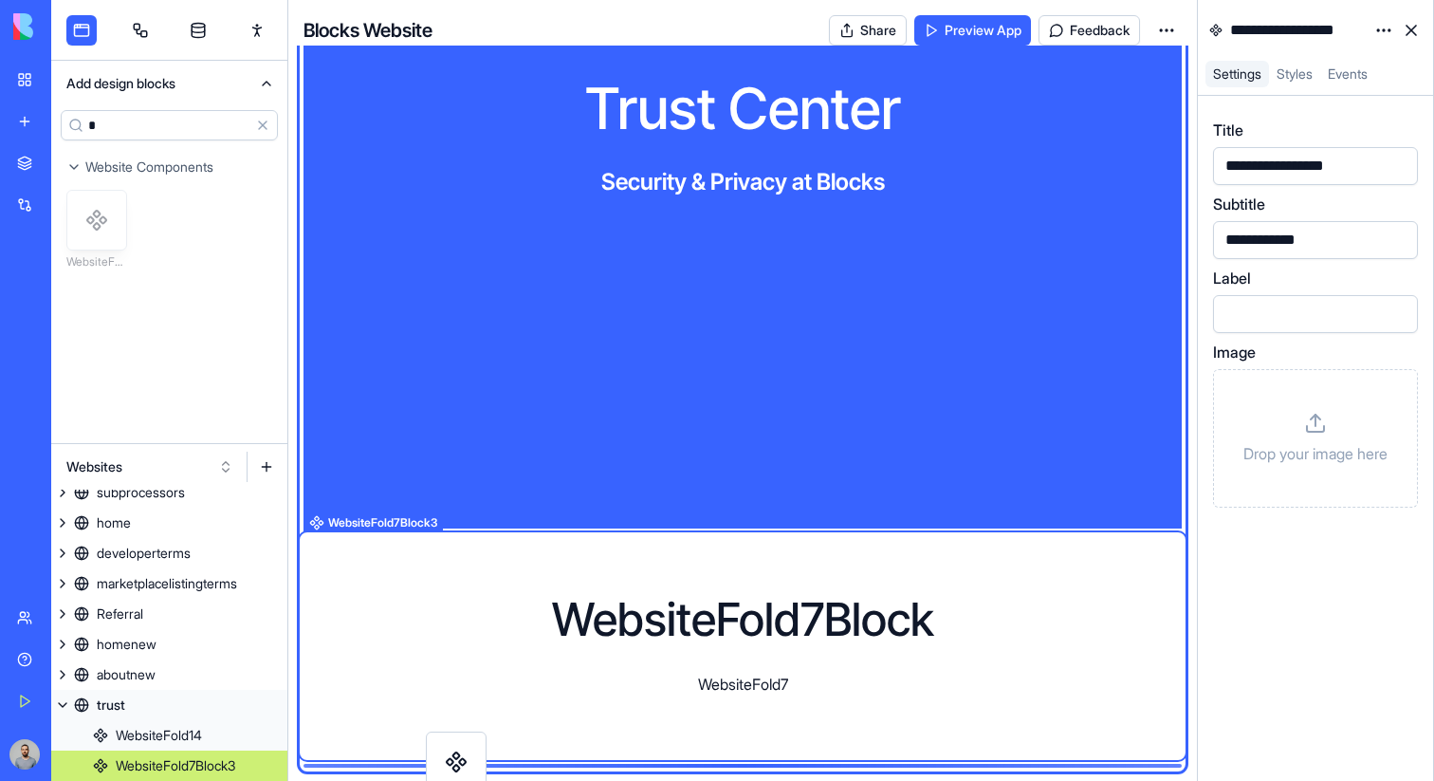
scroll to position [323, 0]
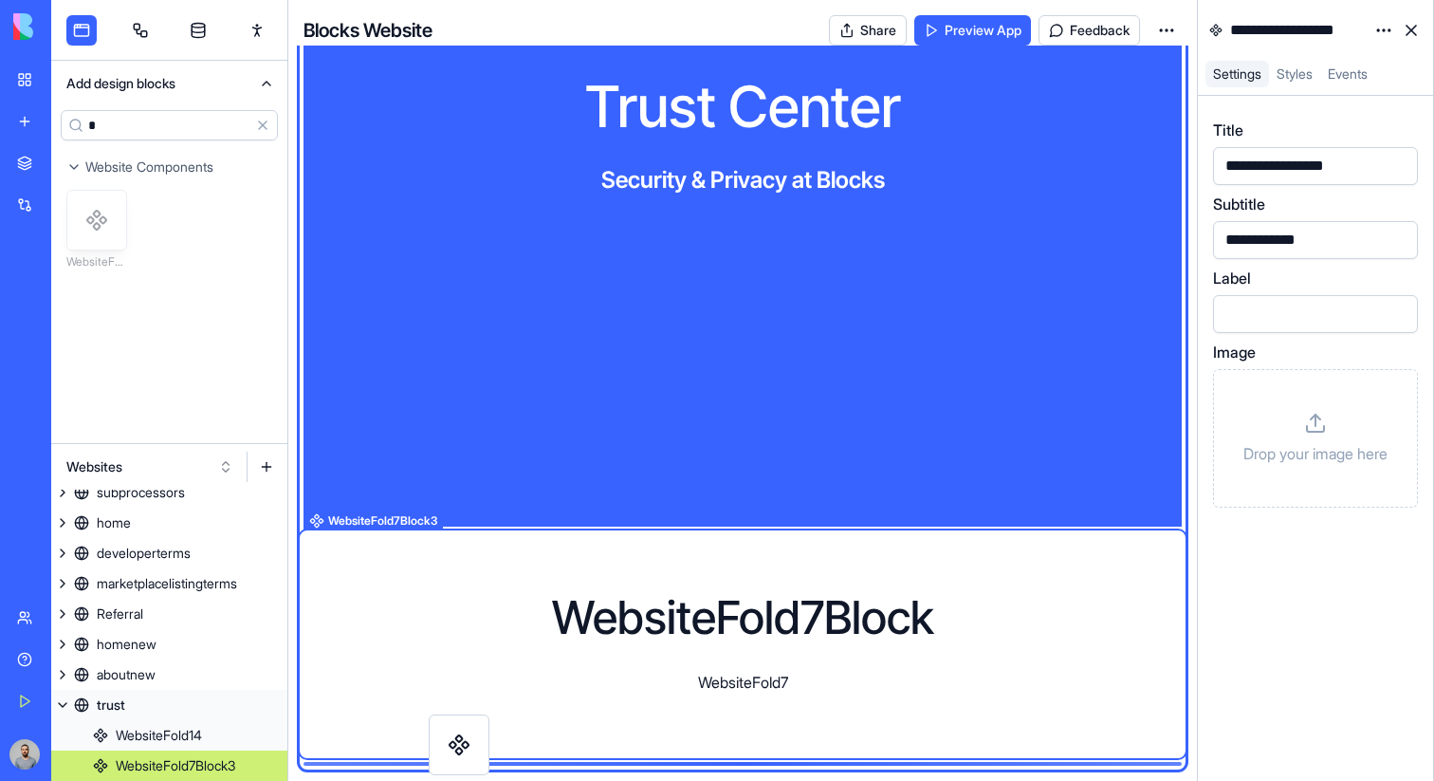
drag, startPoint x: 87, startPoint y: 212, endPoint x: 449, endPoint y: 737, distance: 637.9
click at [449, 737] on div "**********" at bounding box center [742, 390] width 1383 height 781
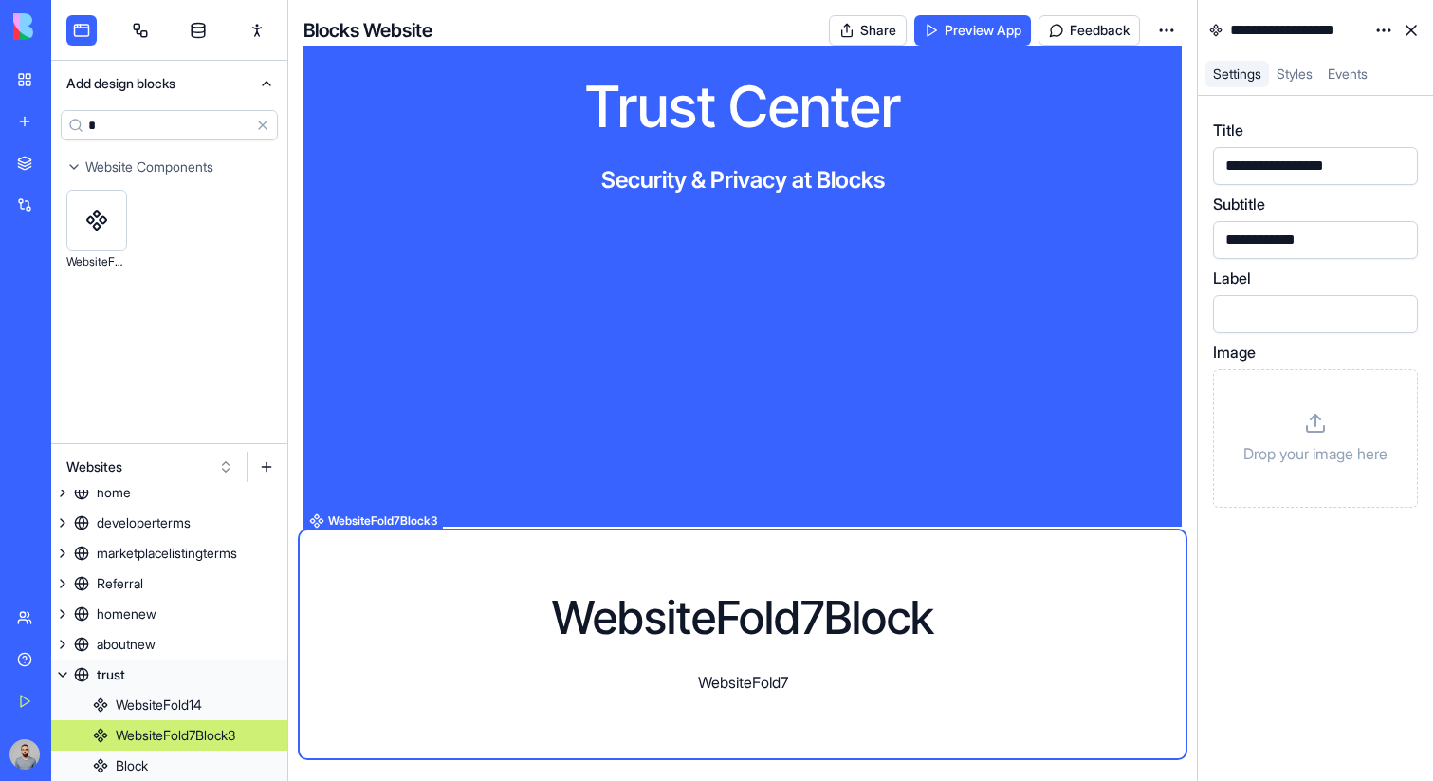
scroll to position [539, 0]
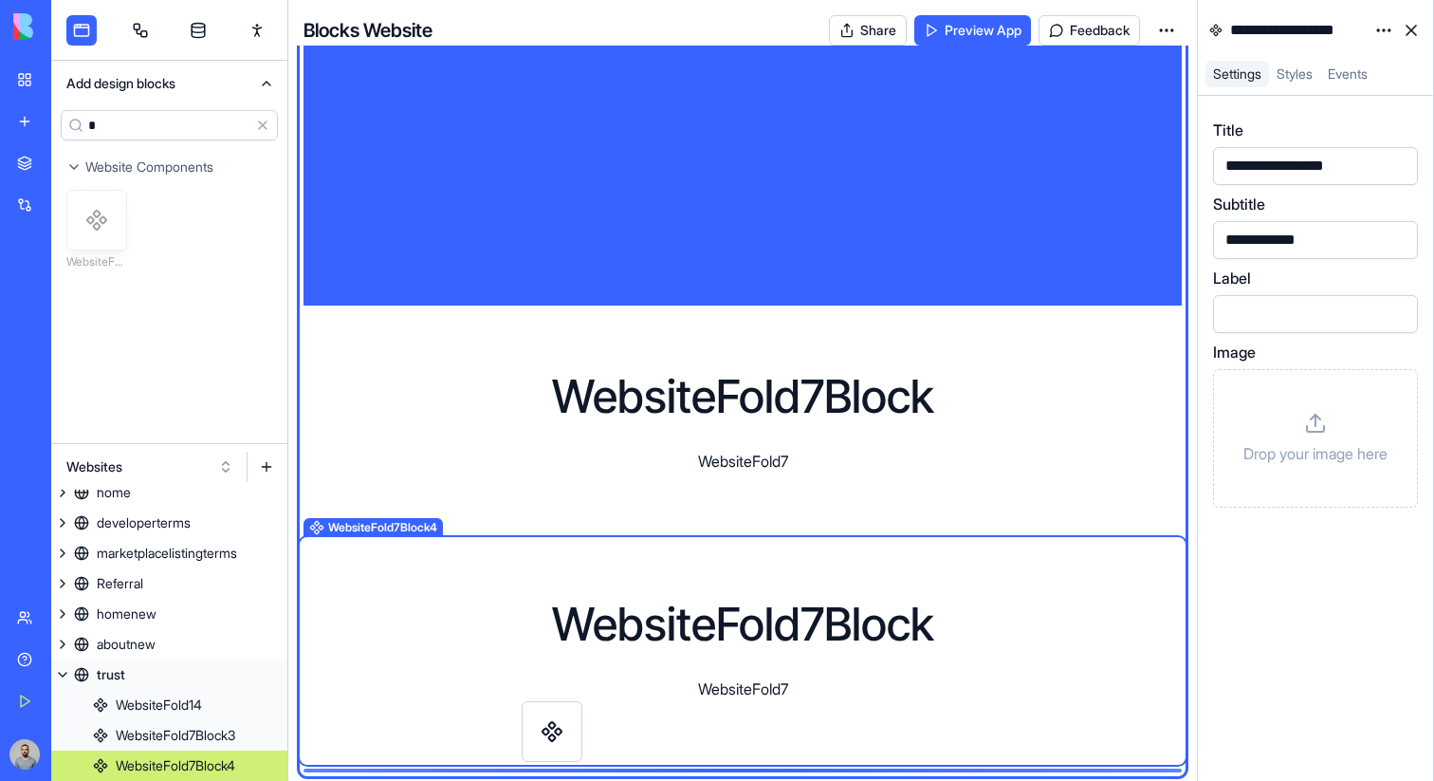
scroll to position [550, 0]
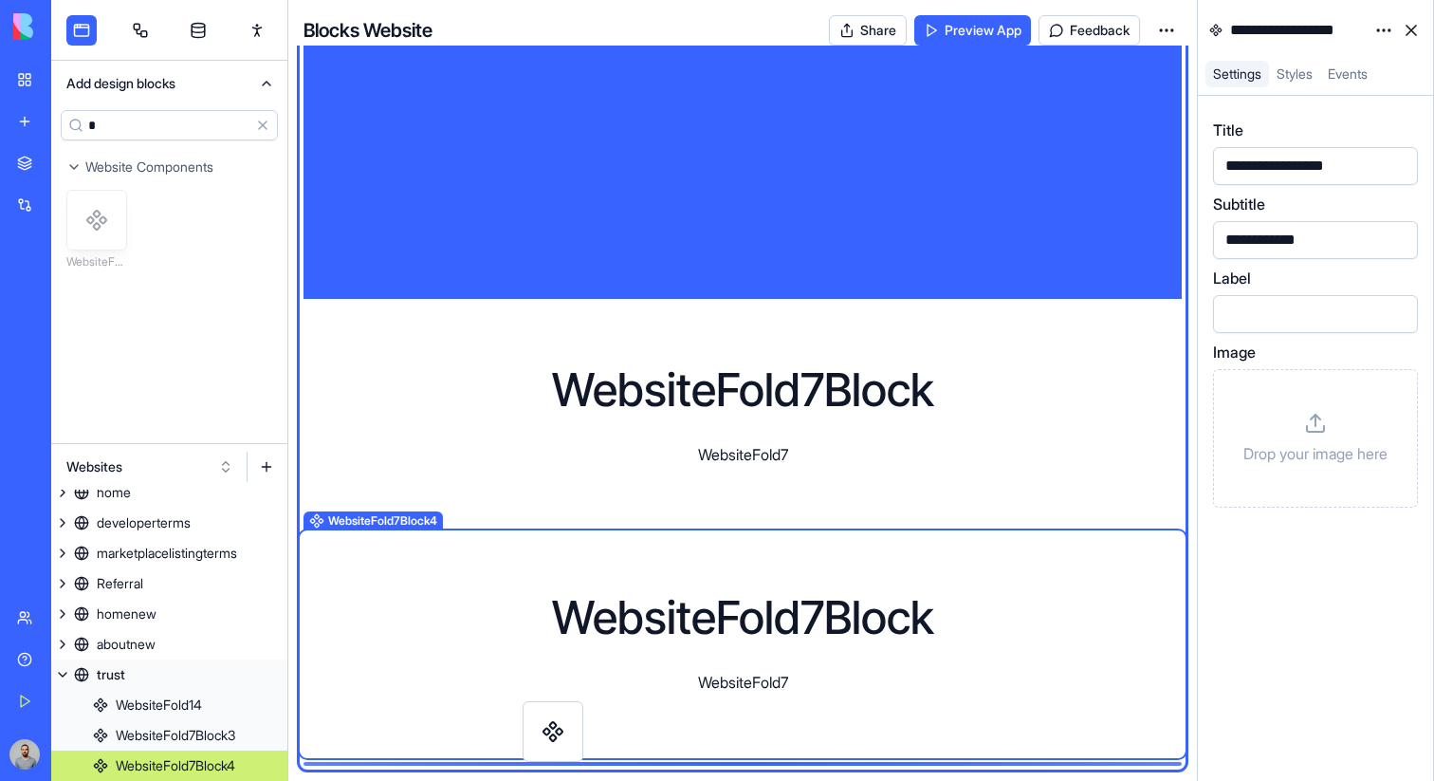
drag, startPoint x: 96, startPoint y: 198, endPoint x: 552, endPoint y: 711, distance: 686.1
click at [552, 711] on div "**********" at bounding box center [742, 390] width 1383 height 781
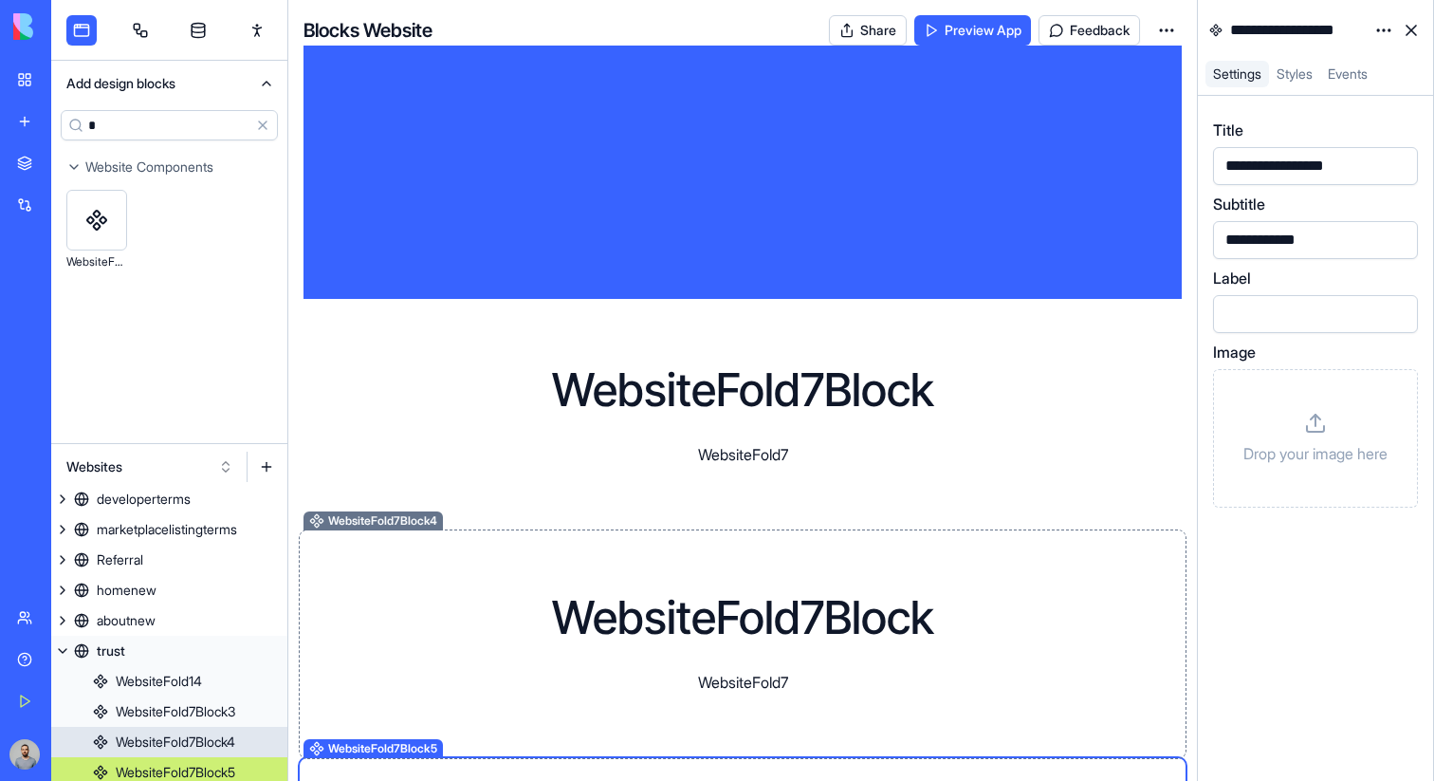
scroll to position [286, 0]
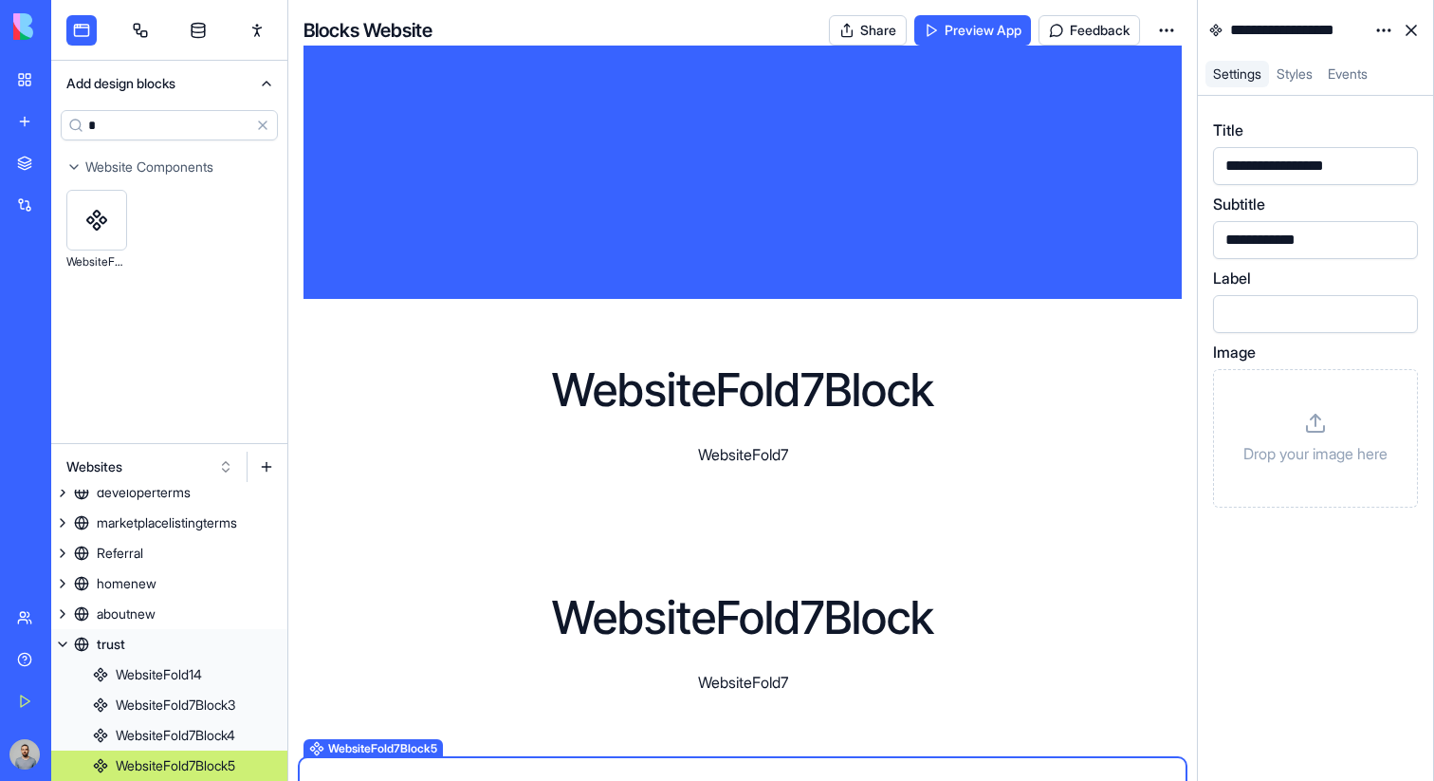
click at [142, 123] on input "*" at bounding box center [169, 125] width 217 height 30
click at [594, 438] on div "WebsiteFold7Block WebsiteFold7" at bounding box center [743, 416] width 382 height 99
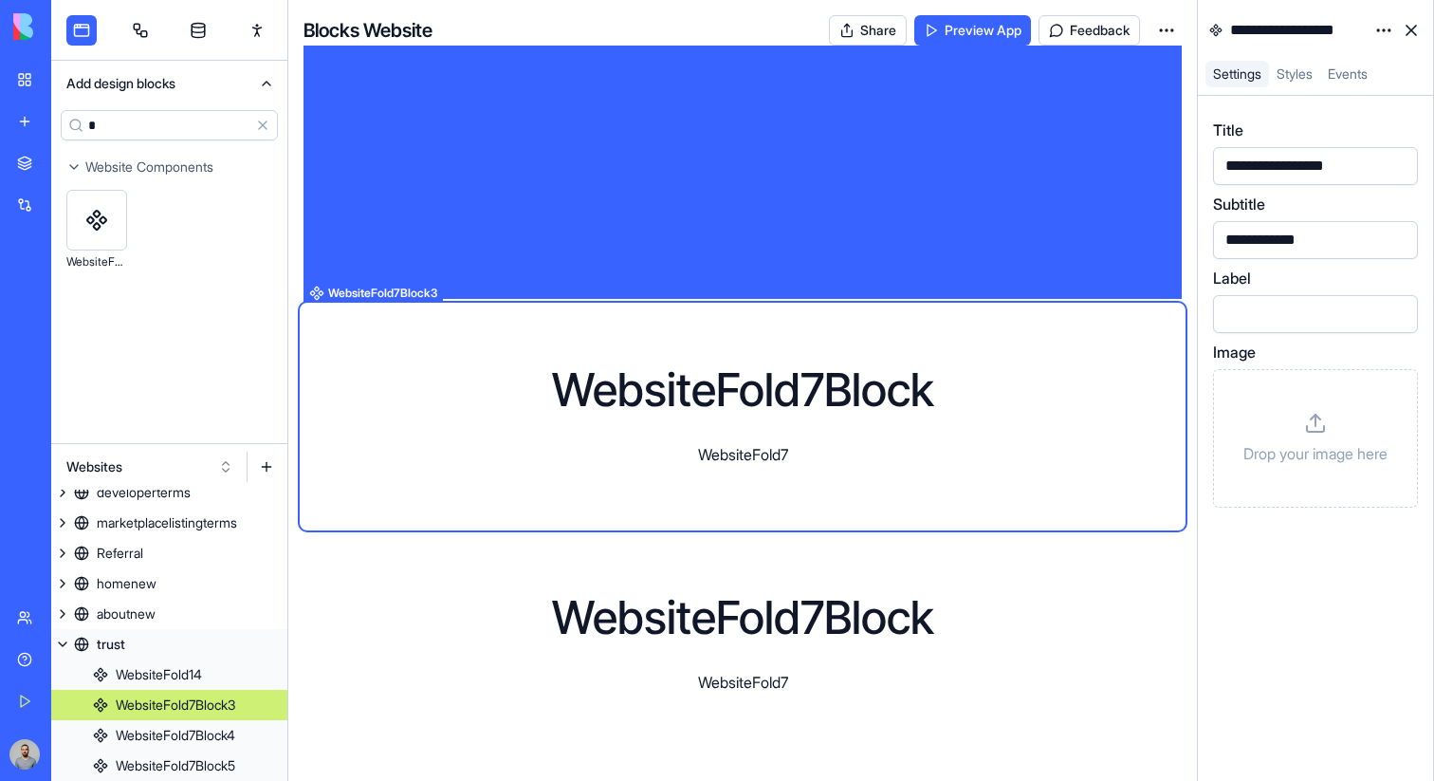
click at [1388, 36] on html "**********" at bounding box center [717, 390] width 1434 height 781
click at [1376, 58] on div "State Delete" at bounding box center [1338, 84] width 121 height 70
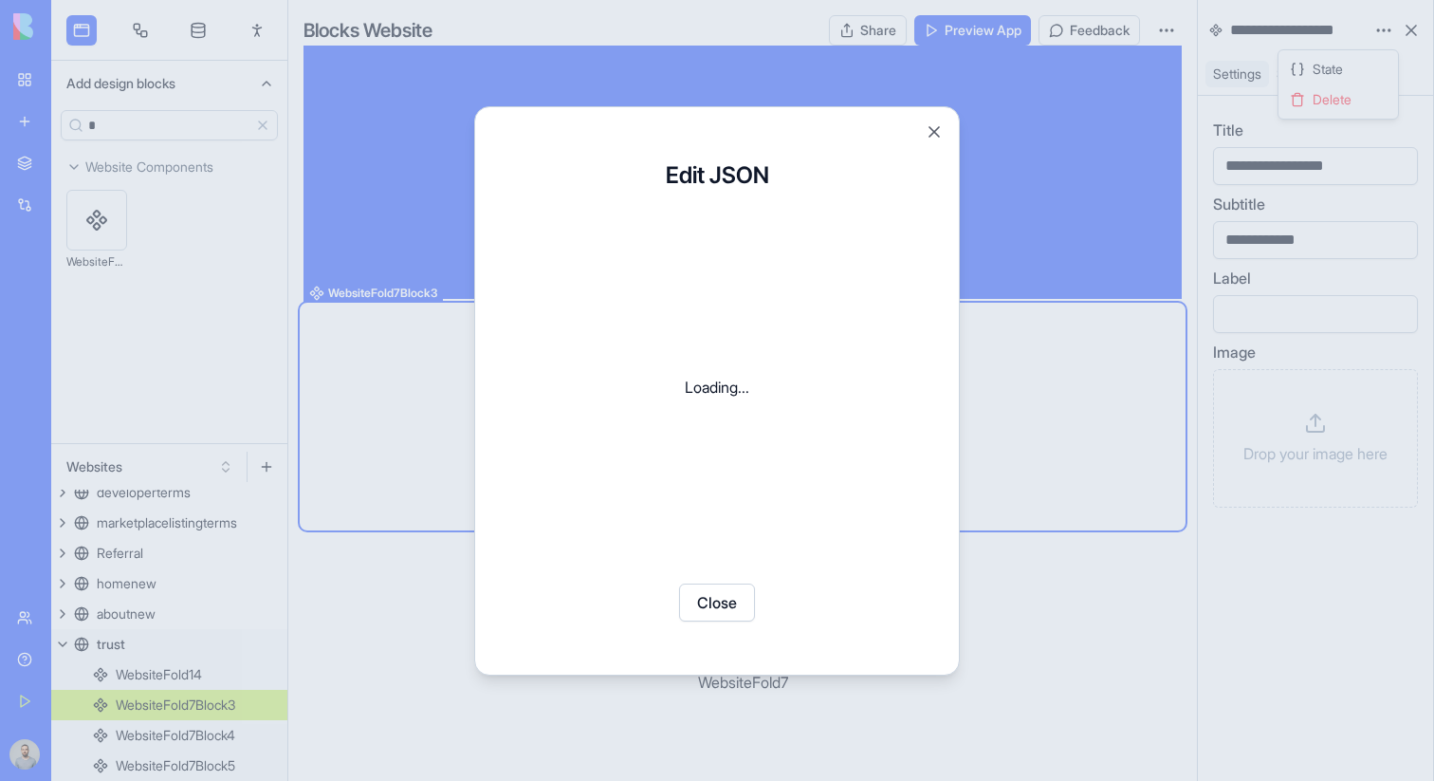
click at [1376, 58] on div at bounding box center [717, 390] width 1434 height 781
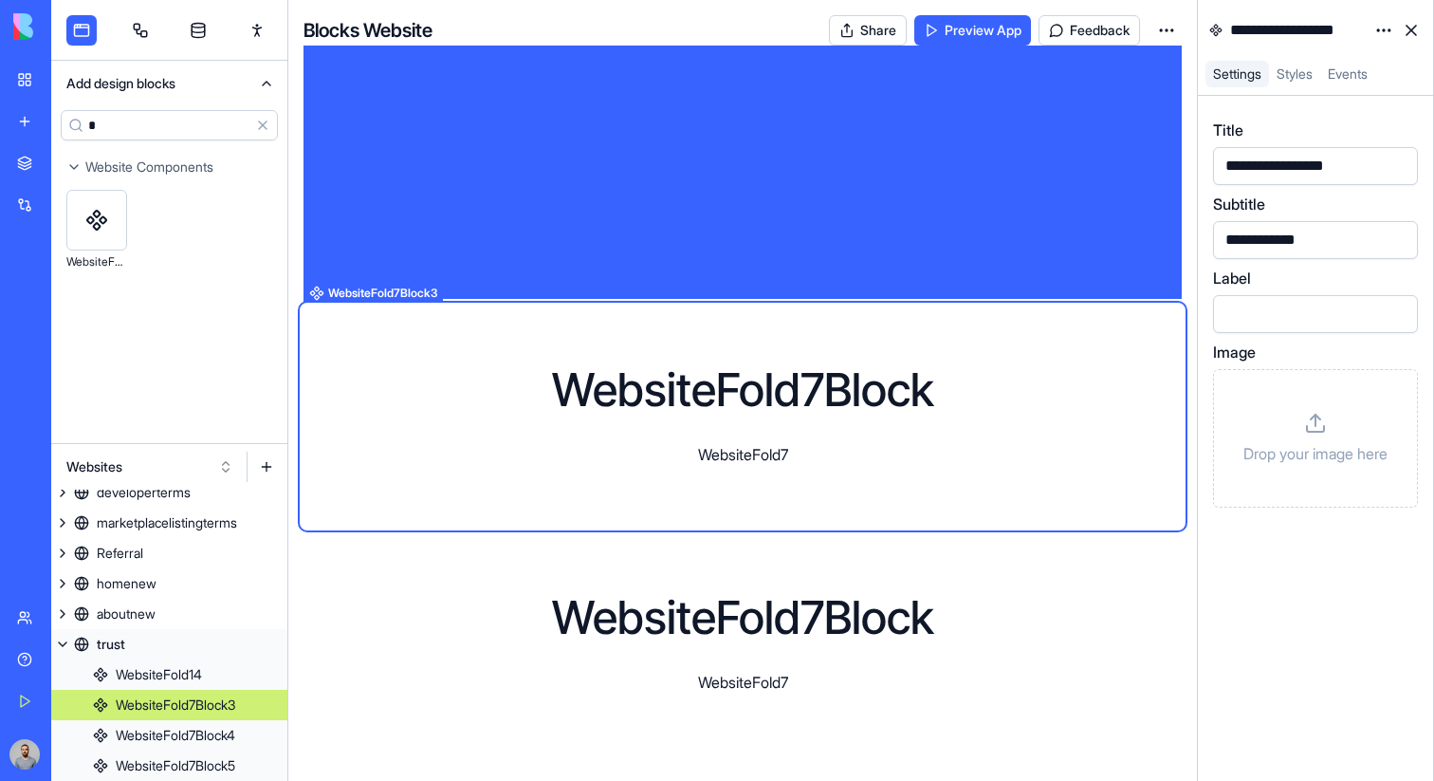
click at [1391, 35] on html "**********" at bounding box center [717, 390] width 1434 height 781
click at [1366, 54] on div "State" at bounding box center [1339, 69] width 112 height 30
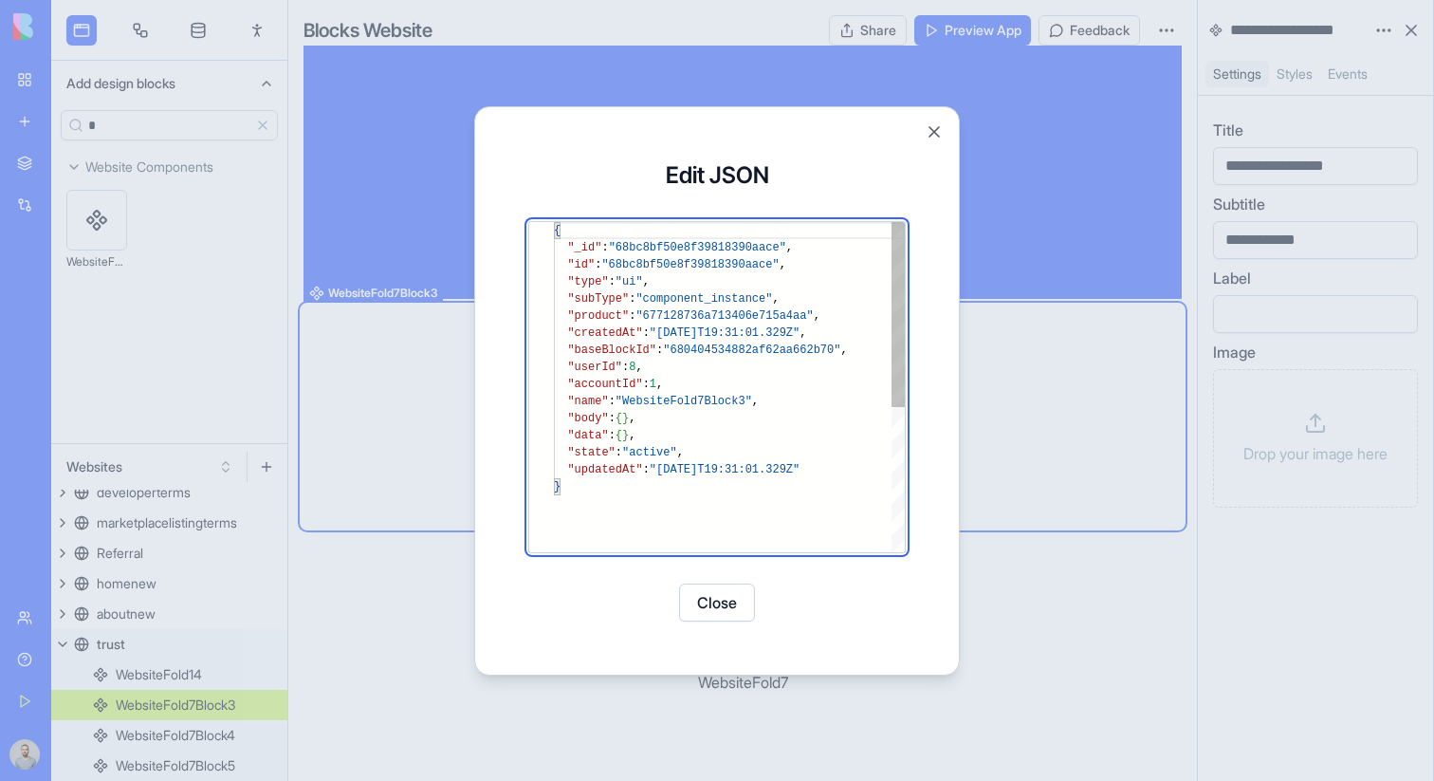
click at [677, 431] on div "{ "_id" : "68bc8bf50e8f39818390aace" , "id" : "68bc8bf50e8f39818390aace" , "typ…" at bounding box center [729, 515] width 351 height 586
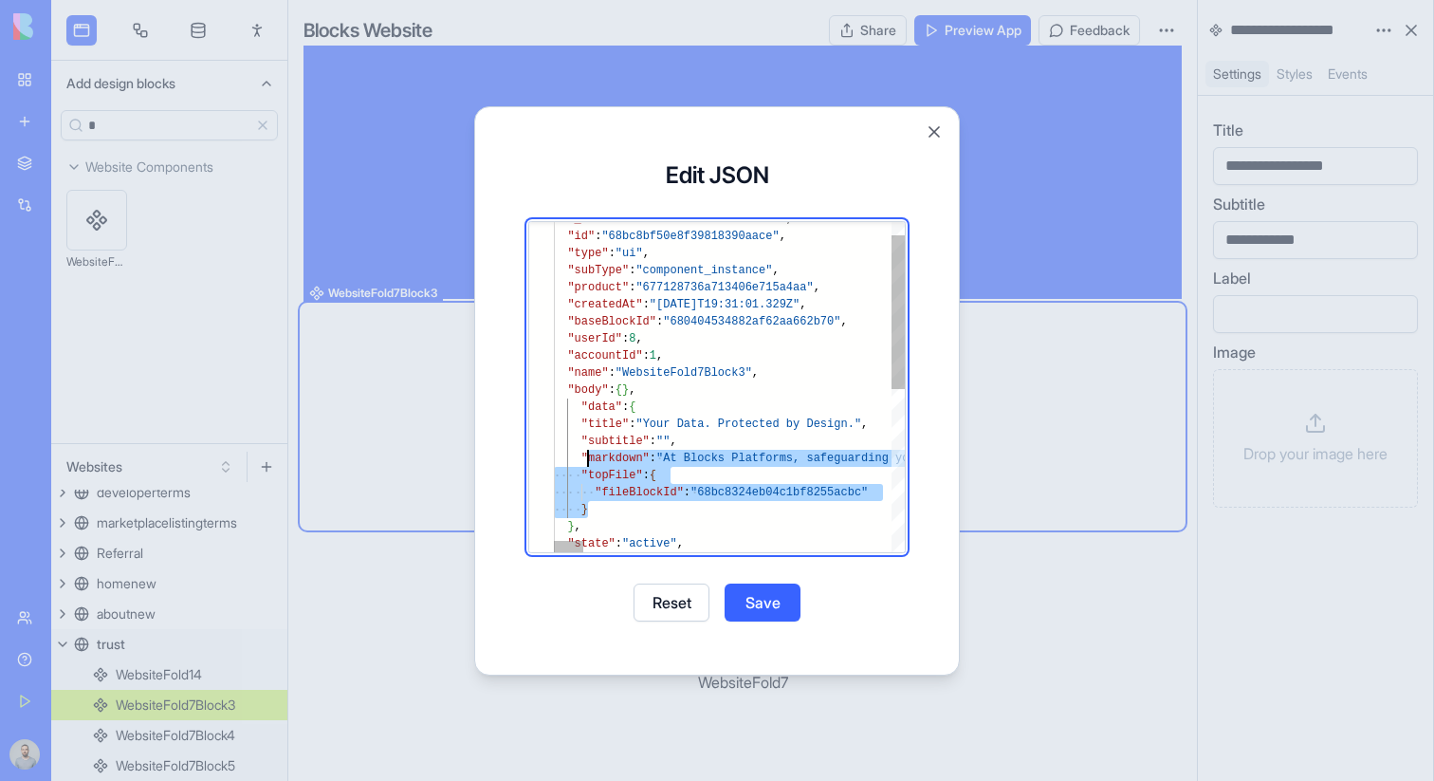
scroll to position [85, 34]
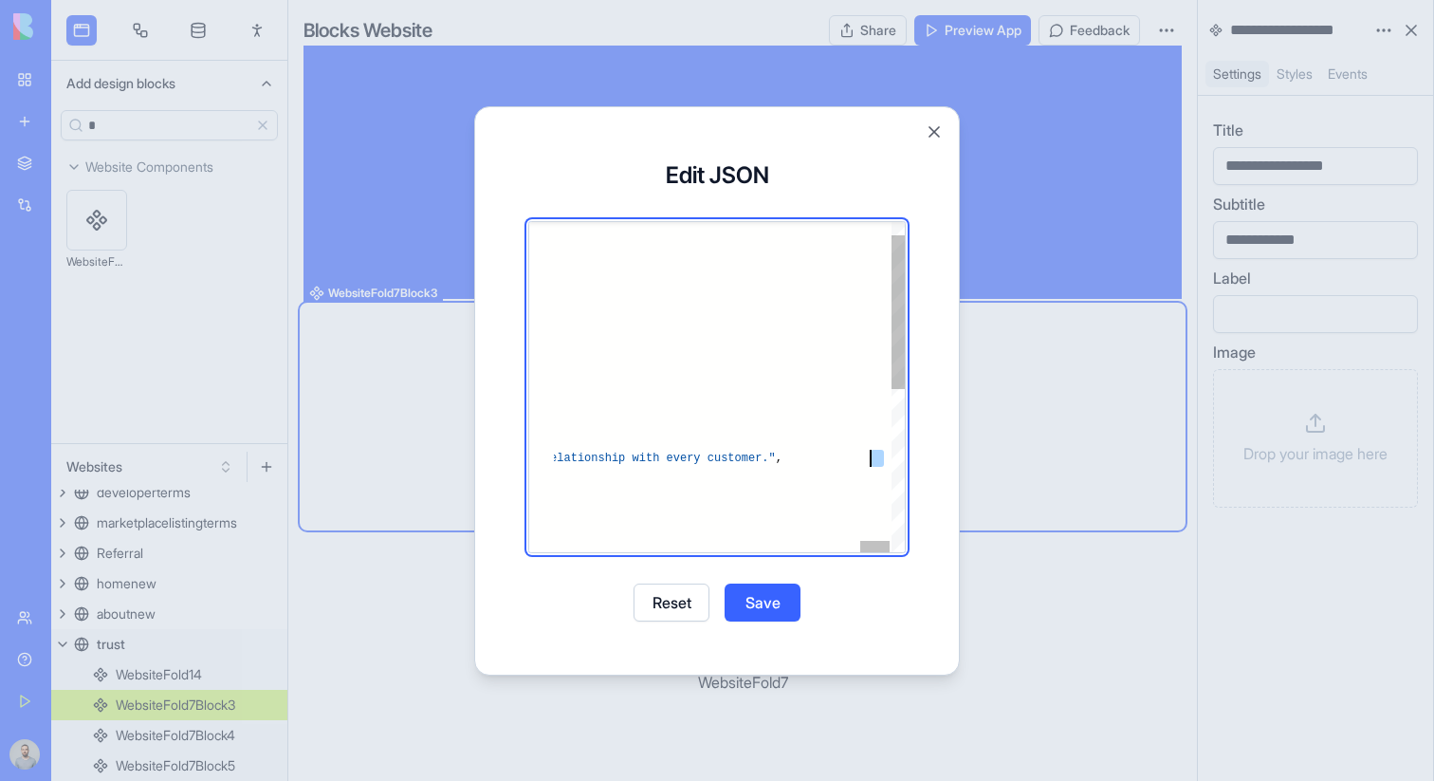
type textarea "**********"
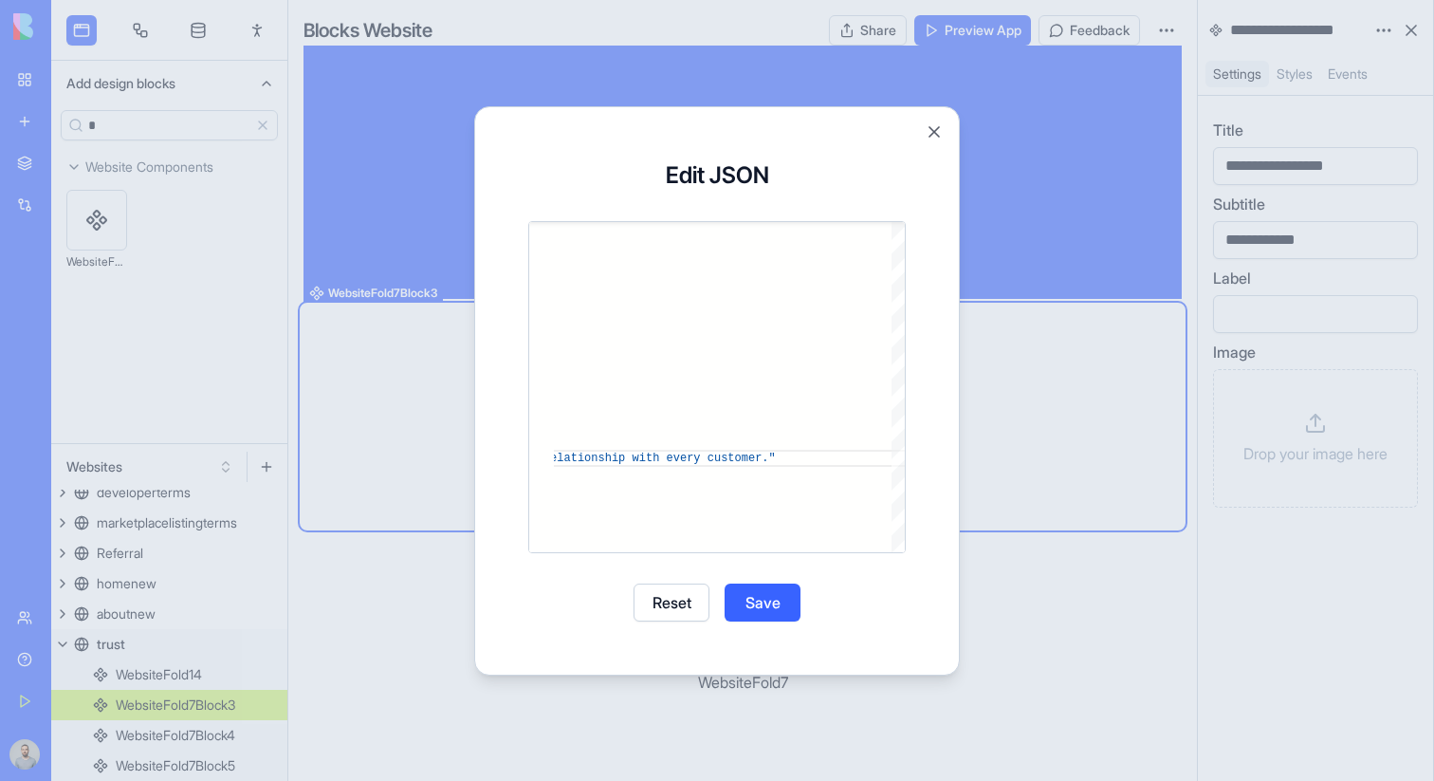
click at [770, 586] on button "Save" at bounding box center [763, 602] width 76 height 38
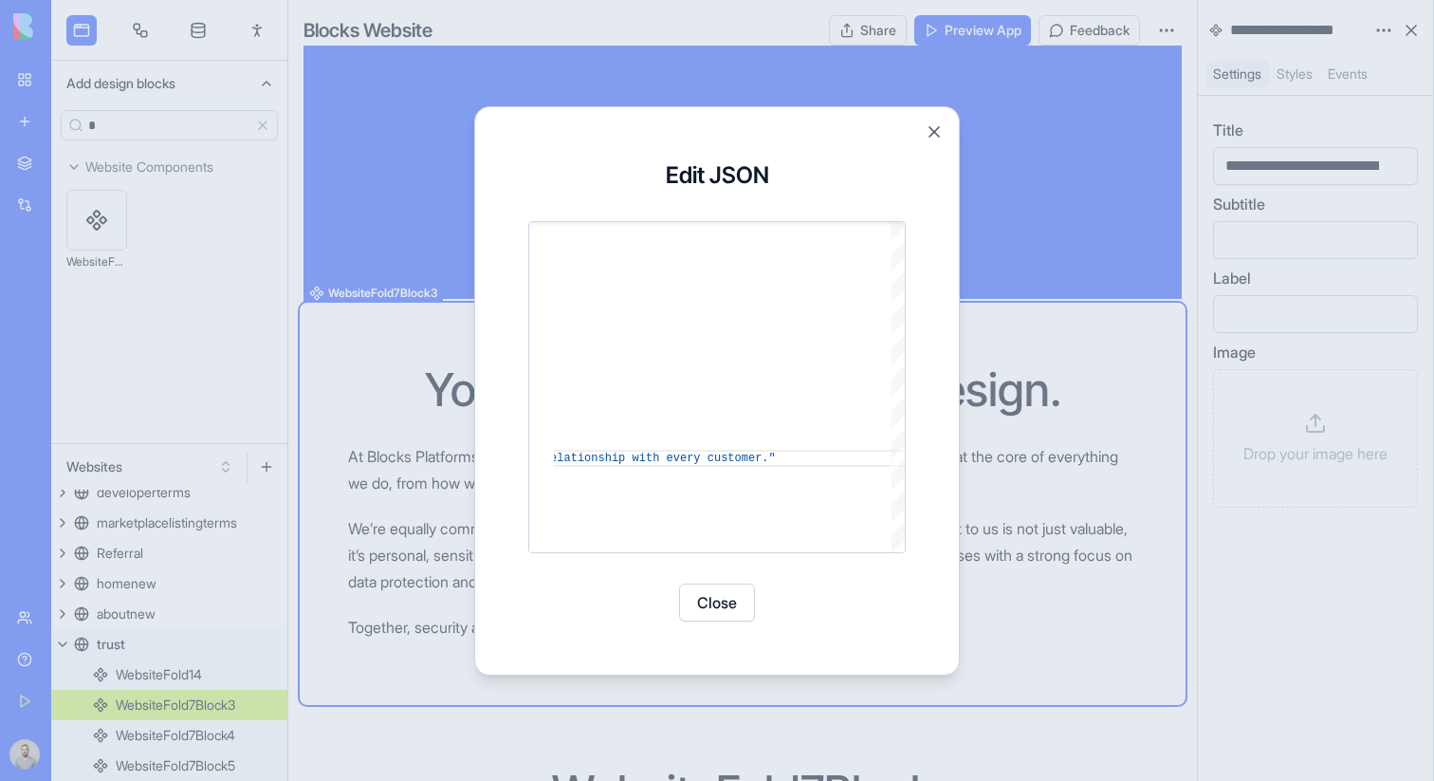
click at [694, 606] on button "Close" at bounding box center [717, 602] width 76 height 38
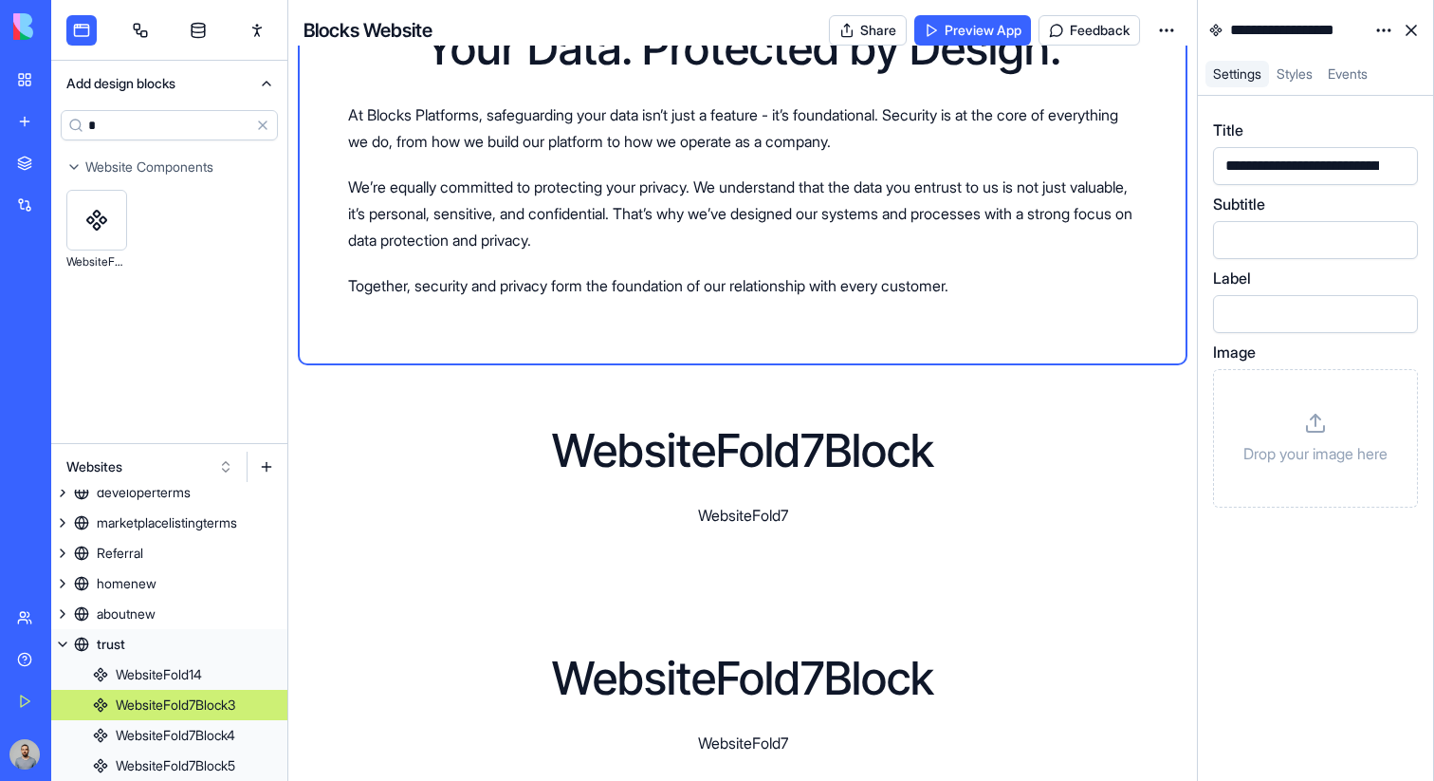
scroll to position [941, 0]
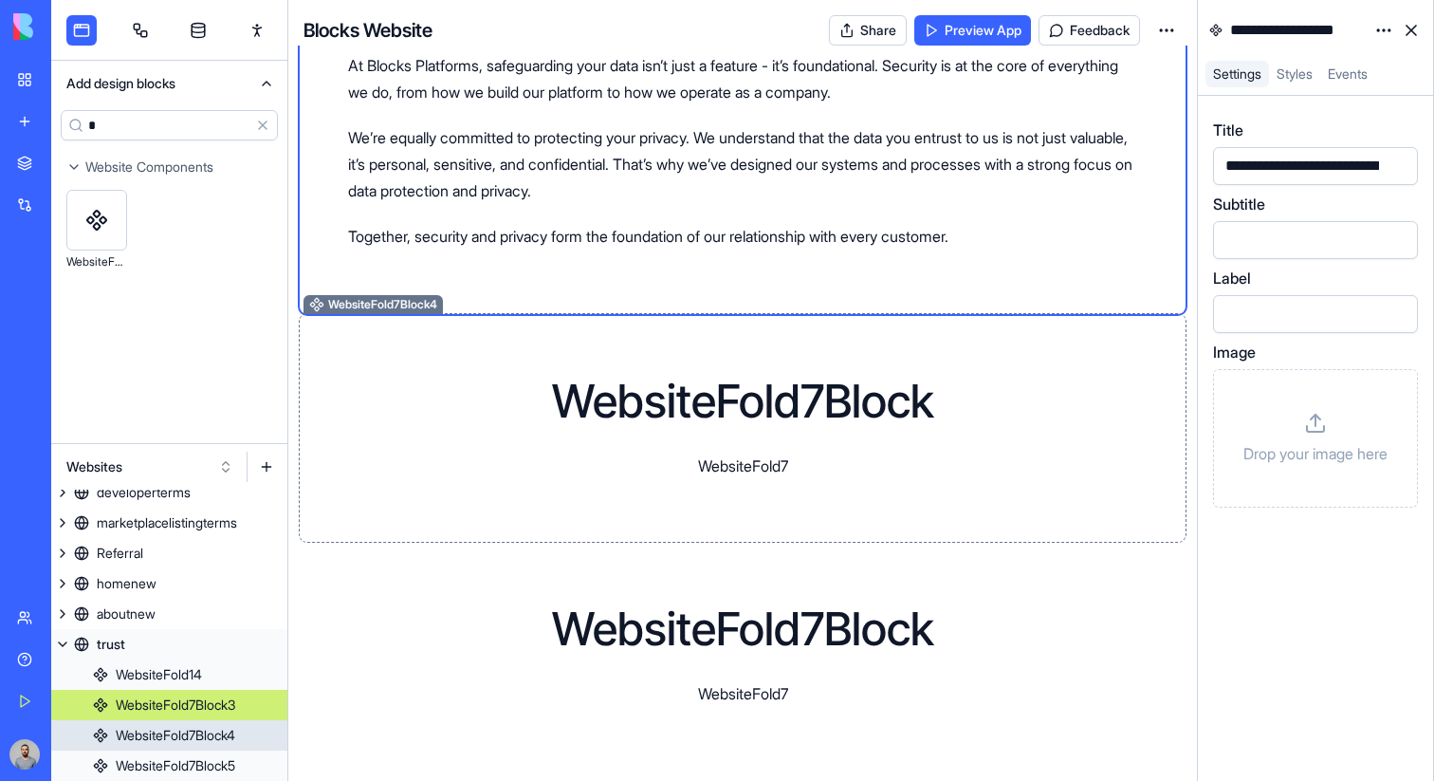
click at [967, 457] on div "WebsiteFold7Block WebsiteFold7" at bounding box center [742, 428] width 789 height 99
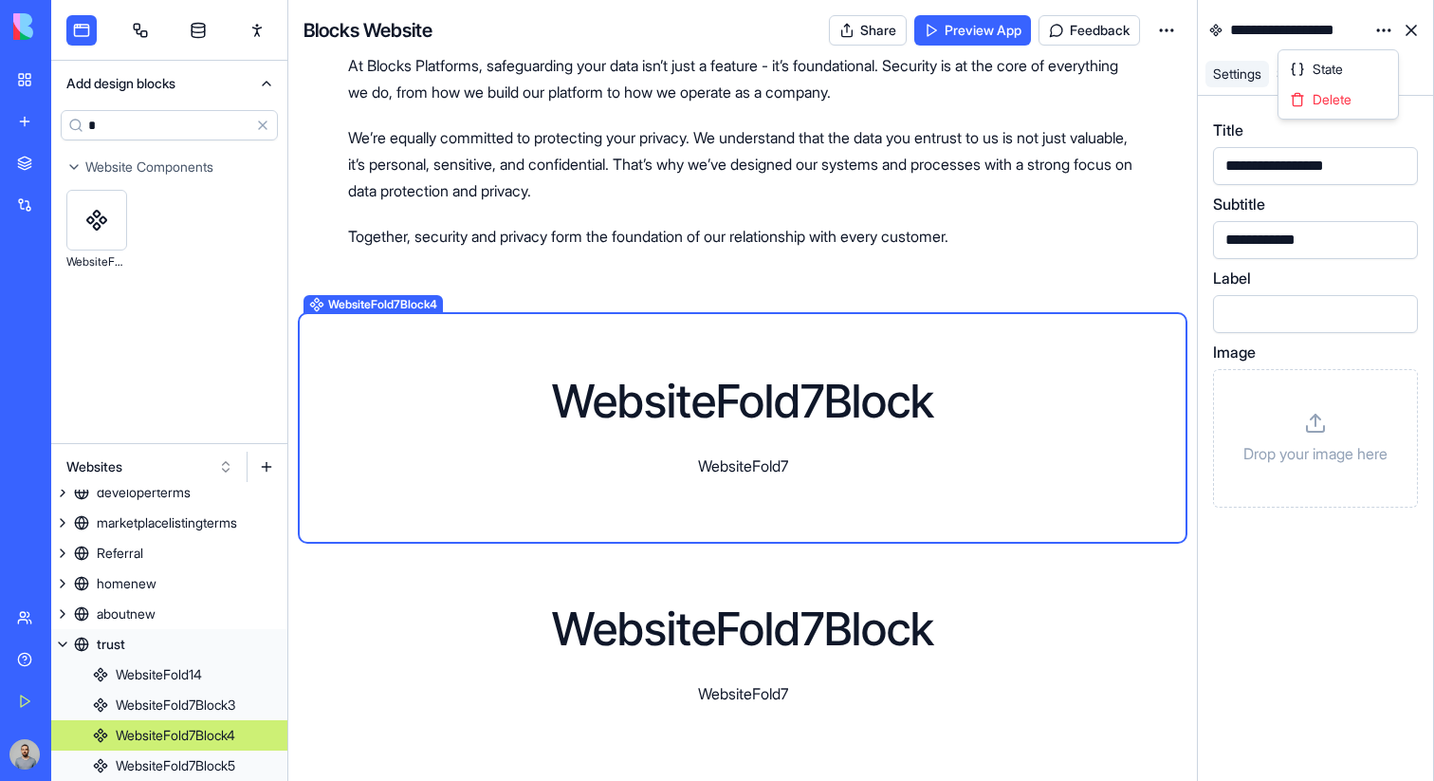
click at [1384, 31] on html "BETA My Workspace New app Marketplace Integrations Recent New App Purple Task M…" at bounding box center [717, 390] width 1434 height 781
click at [1357, 83] on div "State" at bounding box center [1339, 69] width 112 height 30
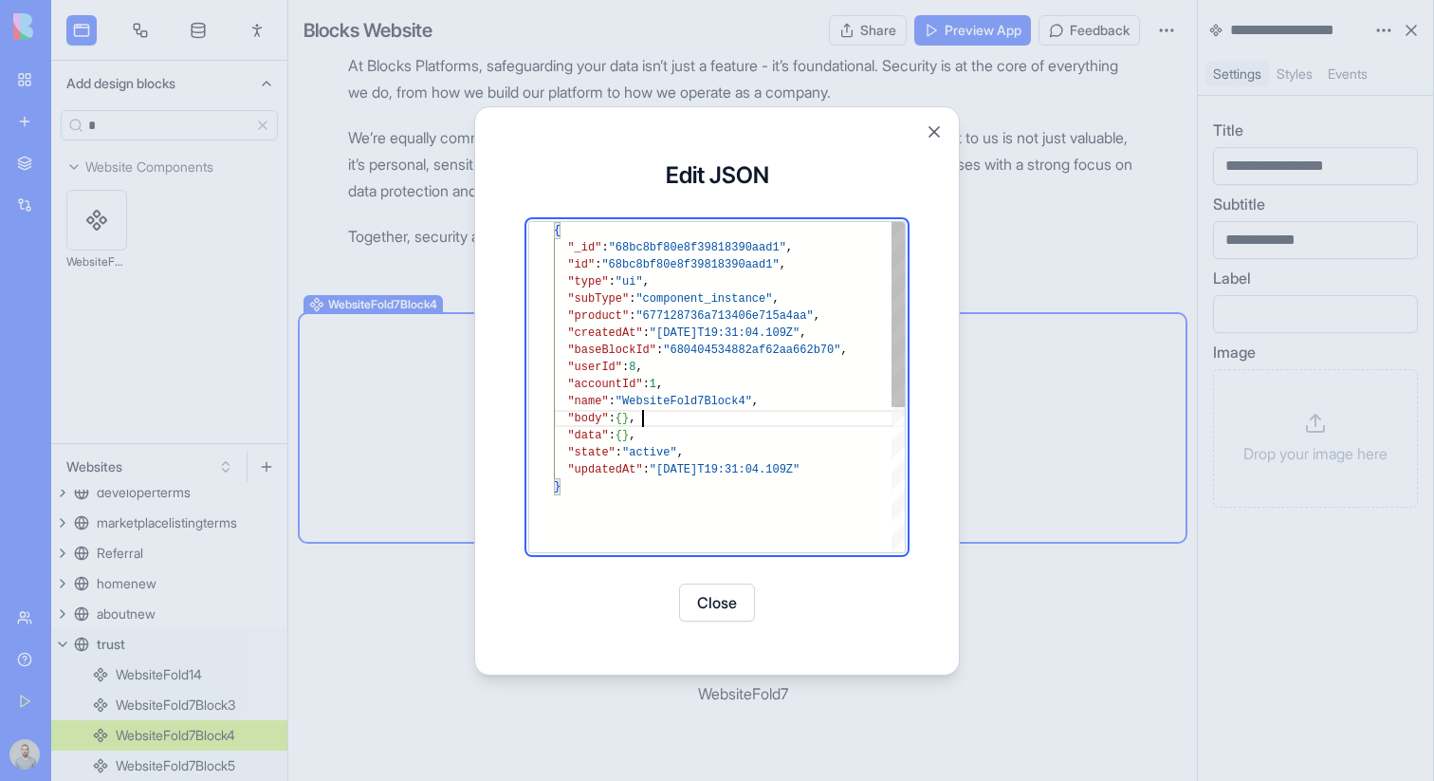
click at [691, 413] on div "{ "_id" : "68bc8bf80e8f39818390aad1" , "id" : "68bc8bf80e8f39818390aad1" , "typ…" at bounding box center [729, 515] width 351 height 586
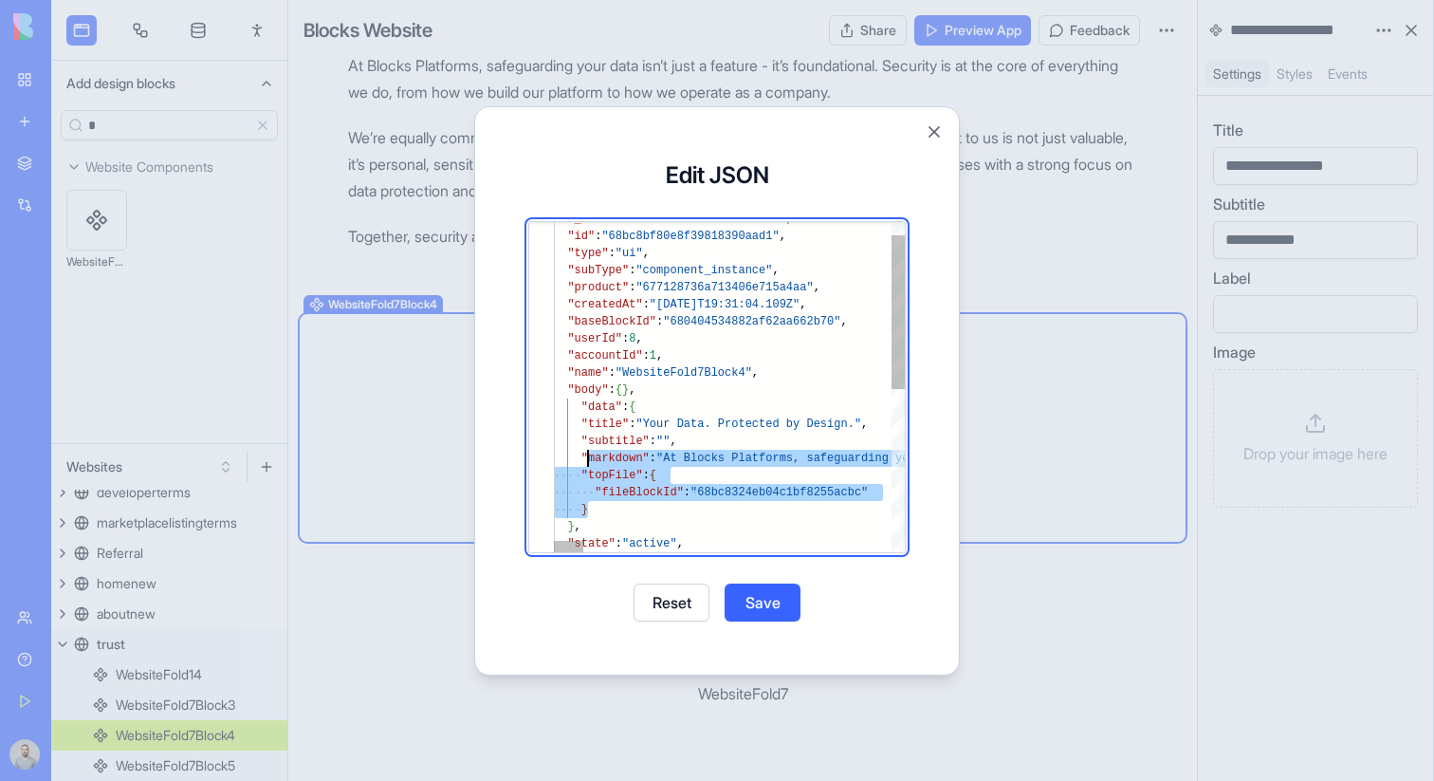
scroll to position [85, 34]
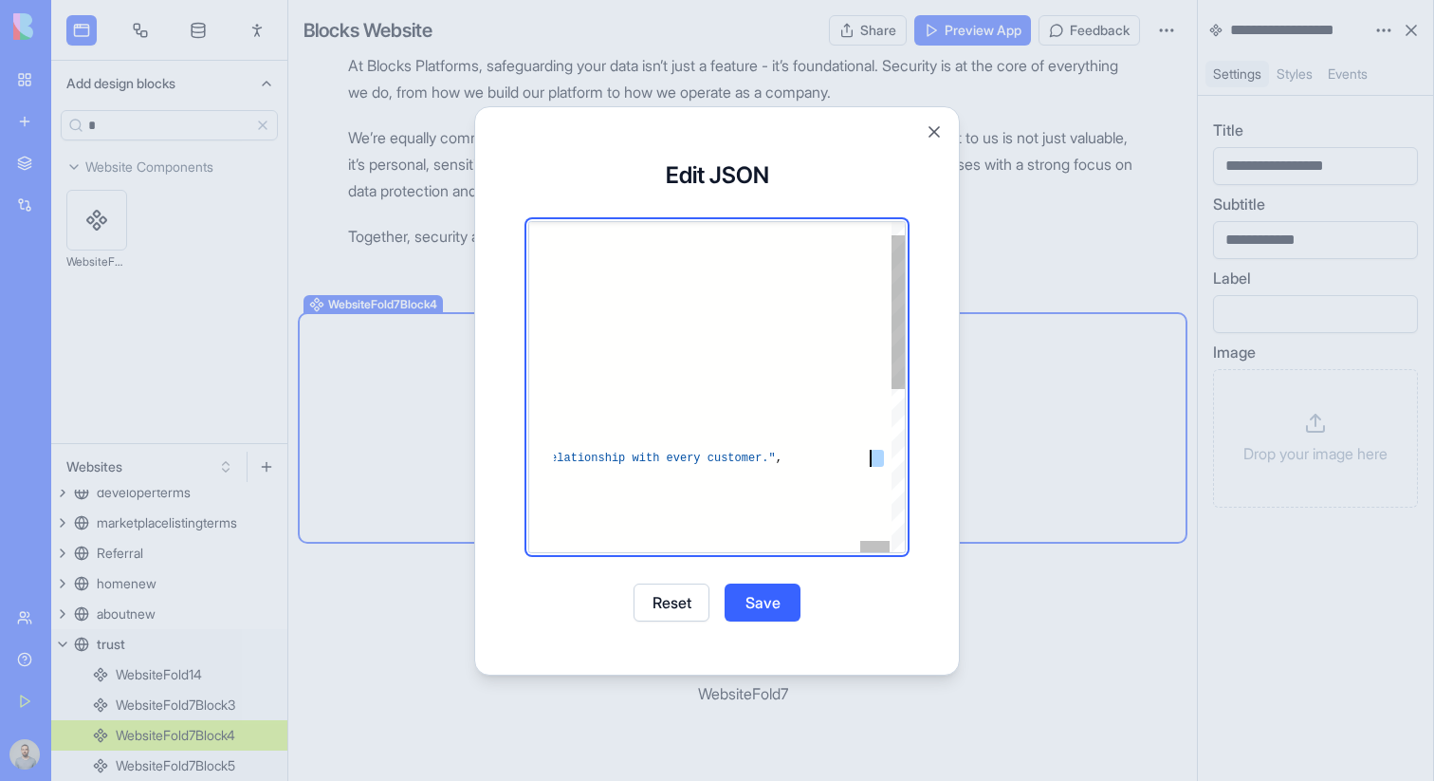
type textarea "**********"
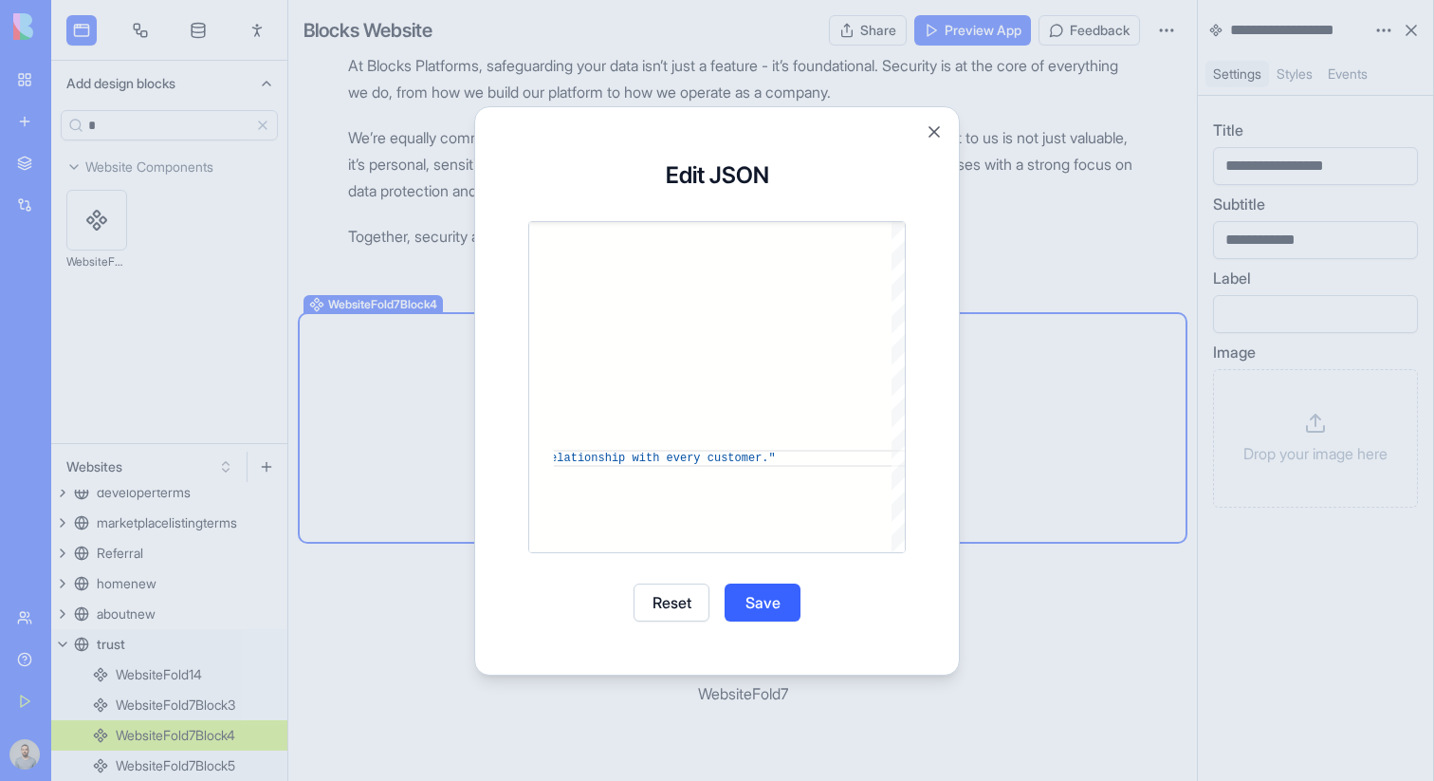
click at [753, 593] on button "Save" at bounding box center [763, 602] width 76 height 38
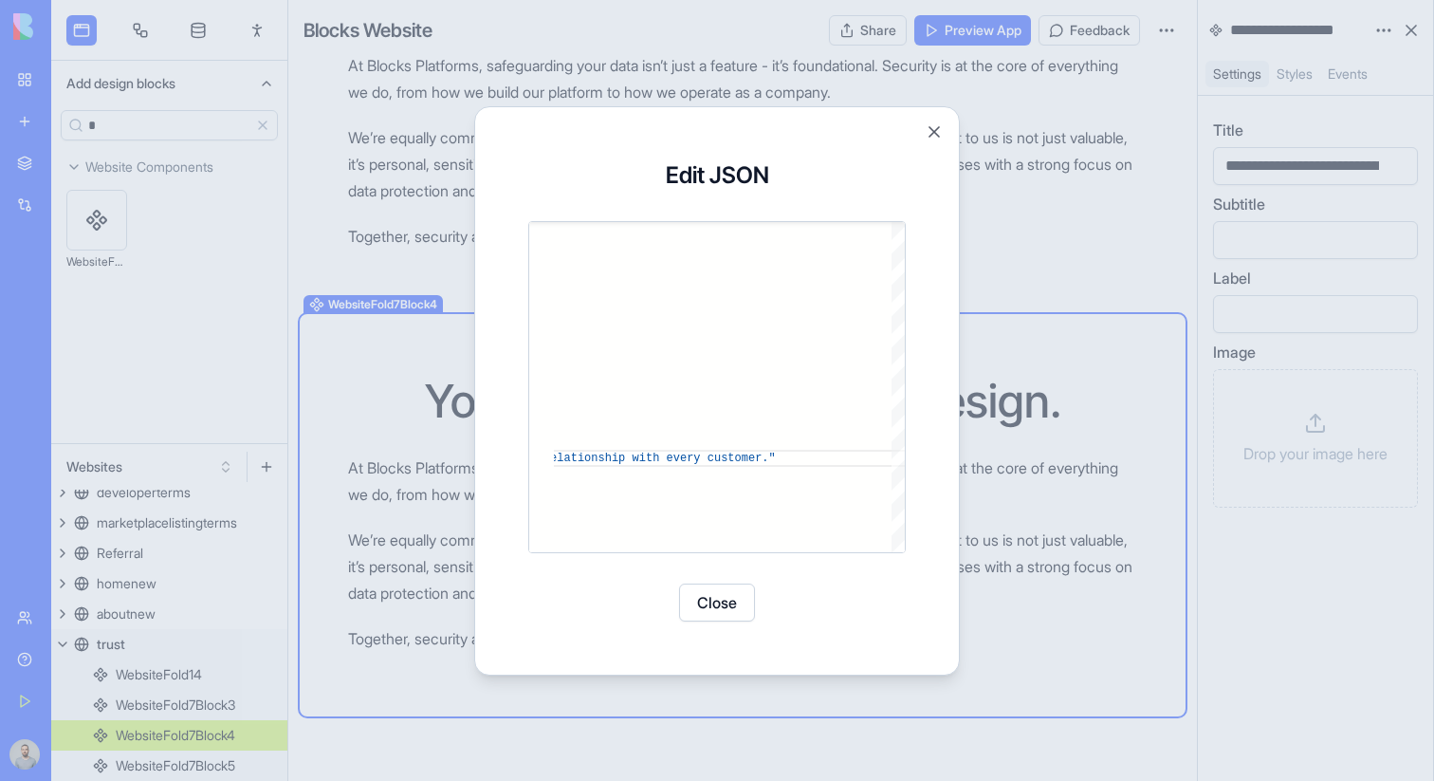
click at [725, 595] on button "Close" at bounding box center [717, 602] width 76 height 38
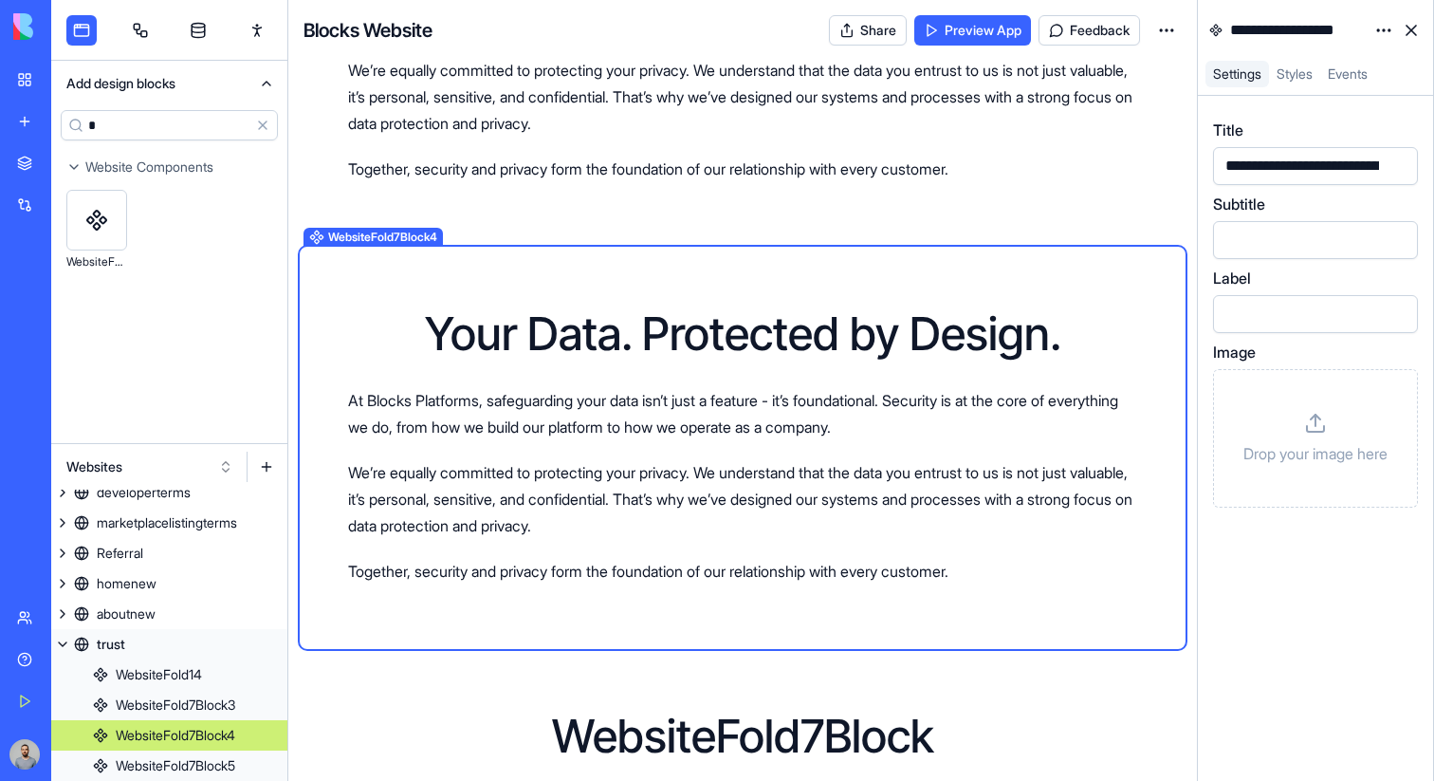
scroll to position [1116, 0]
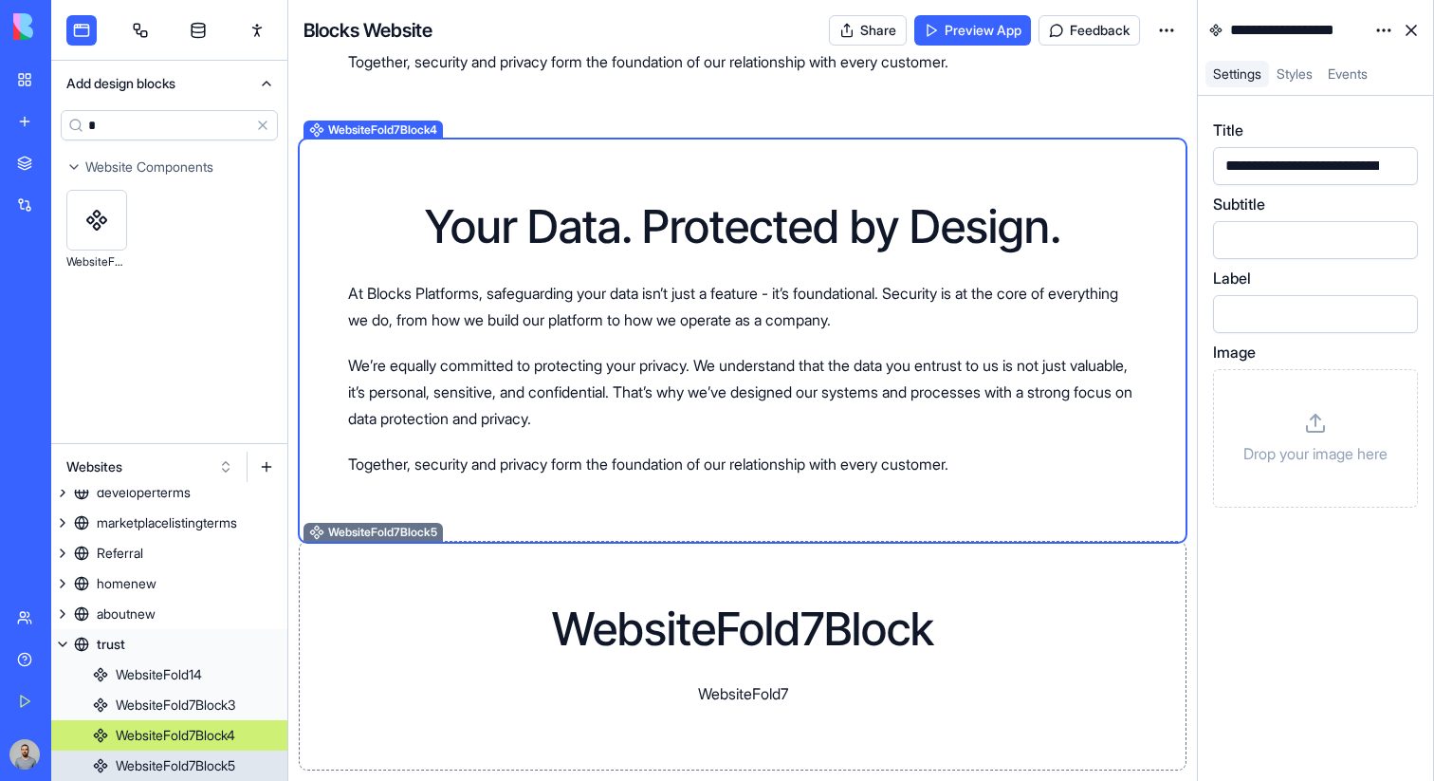
click at [849, 598] on div "WebsiteFold7Block WebsiteFold7" at bounding box center [743, 656] width 879 height 220
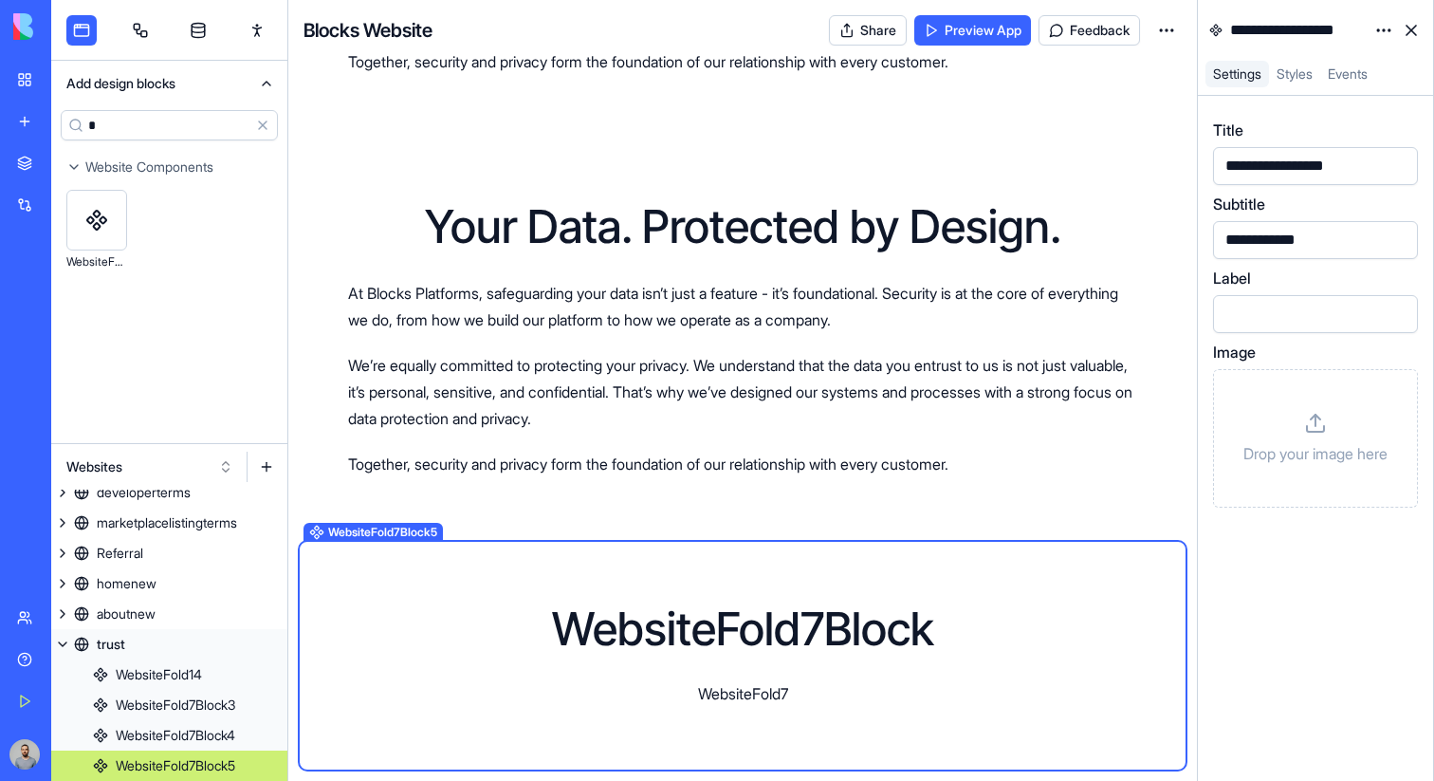
click at [935, 618] on div "WebsiteFold7Block WebsiteFold7" at bounding box center [742, 655] width 789 height 99
click at [1386, 30] on html "BETA My Workspace New app Marketplace Integrations Recent New App Purple Task M…" at bounding box center [717, 390] width 1434 height 781
click at [1369, 77] on div "State" at bounding box center [1339, 69] width 112 height 30
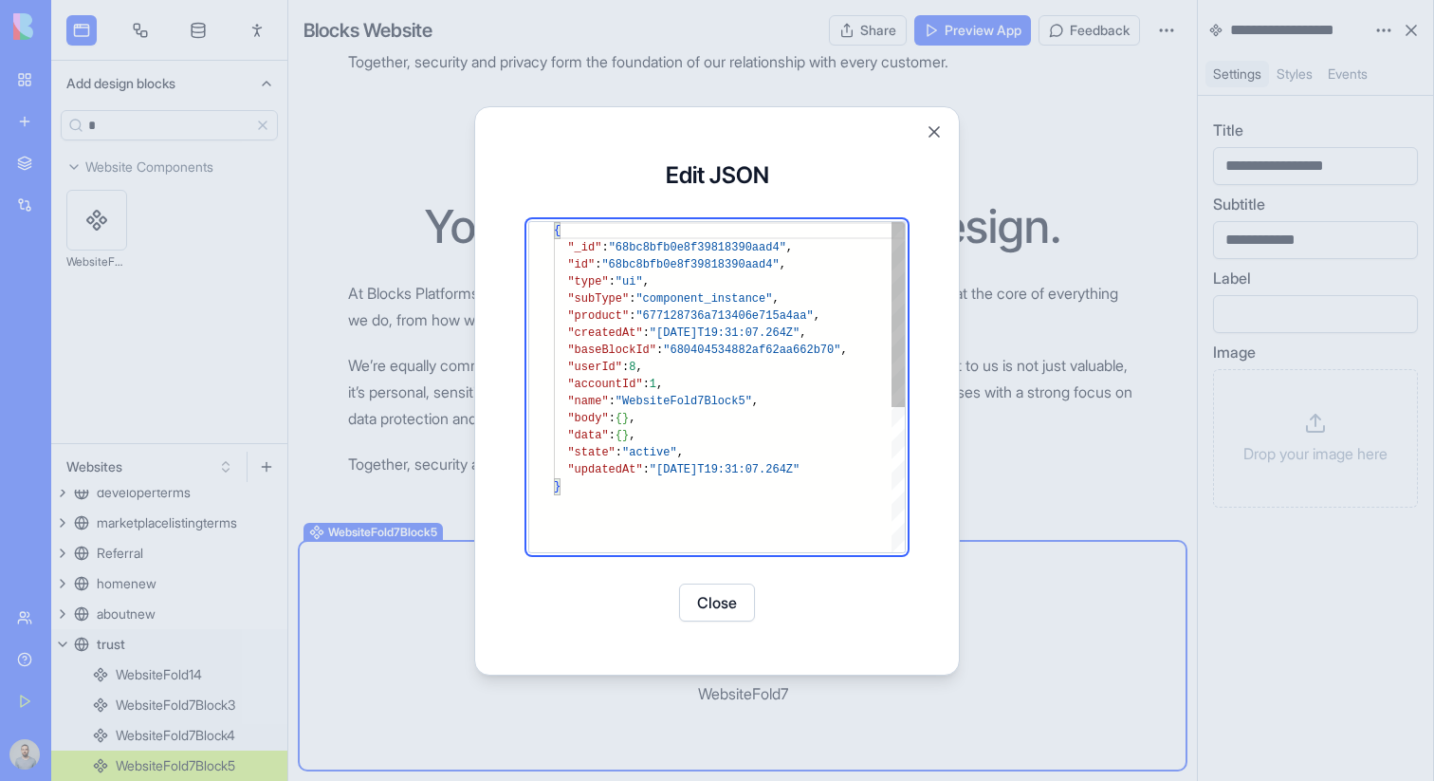
click at [683, 430] on div "{ "_id" : "68bc8bfb0e8f39818390aad4" , "id" : "68bc8bfb0e8f39818390aad4" , "typ…" at bounding box center [729, 515] width 351 height 586
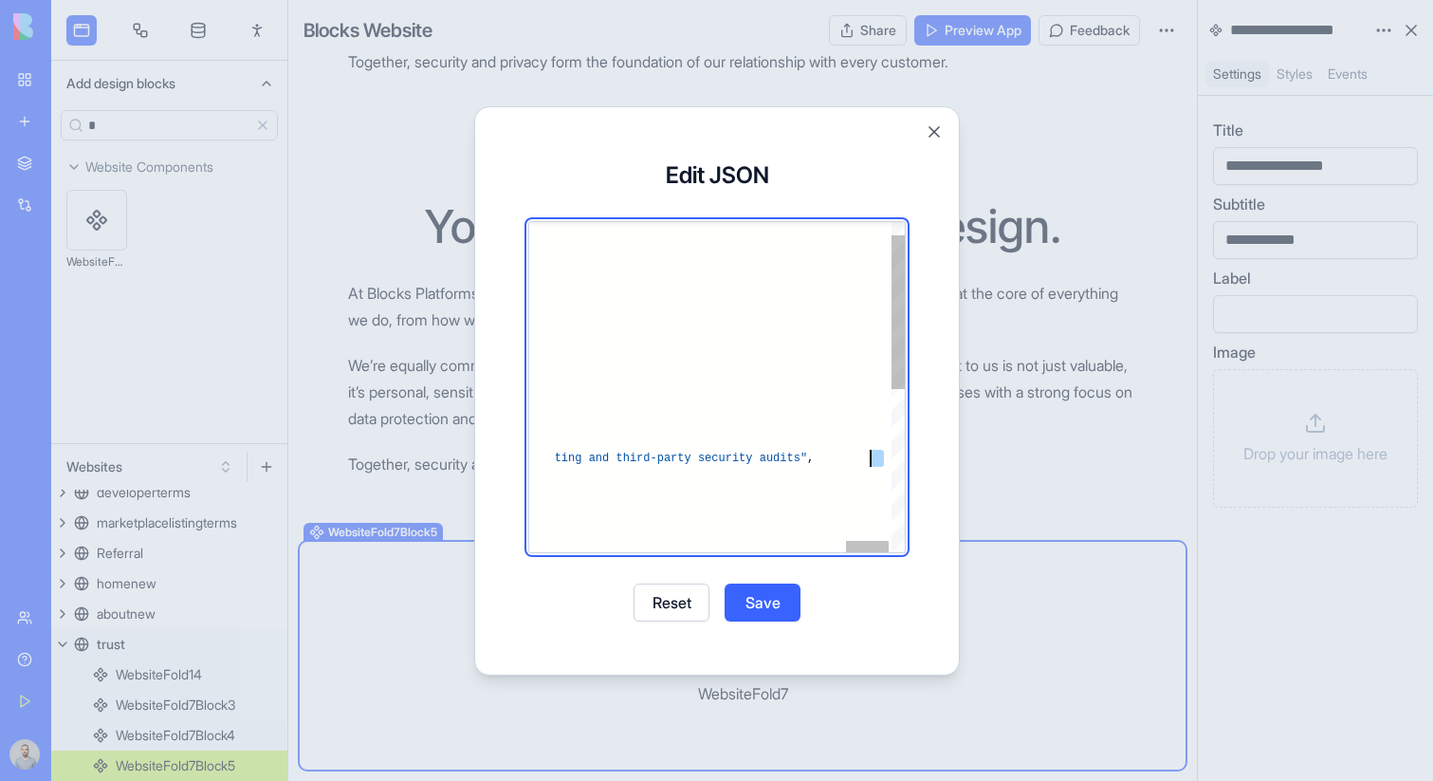
type textarea "**********"
click at [750, 590] on button "Save" at bounding box center [763, 602] width 76 height 38
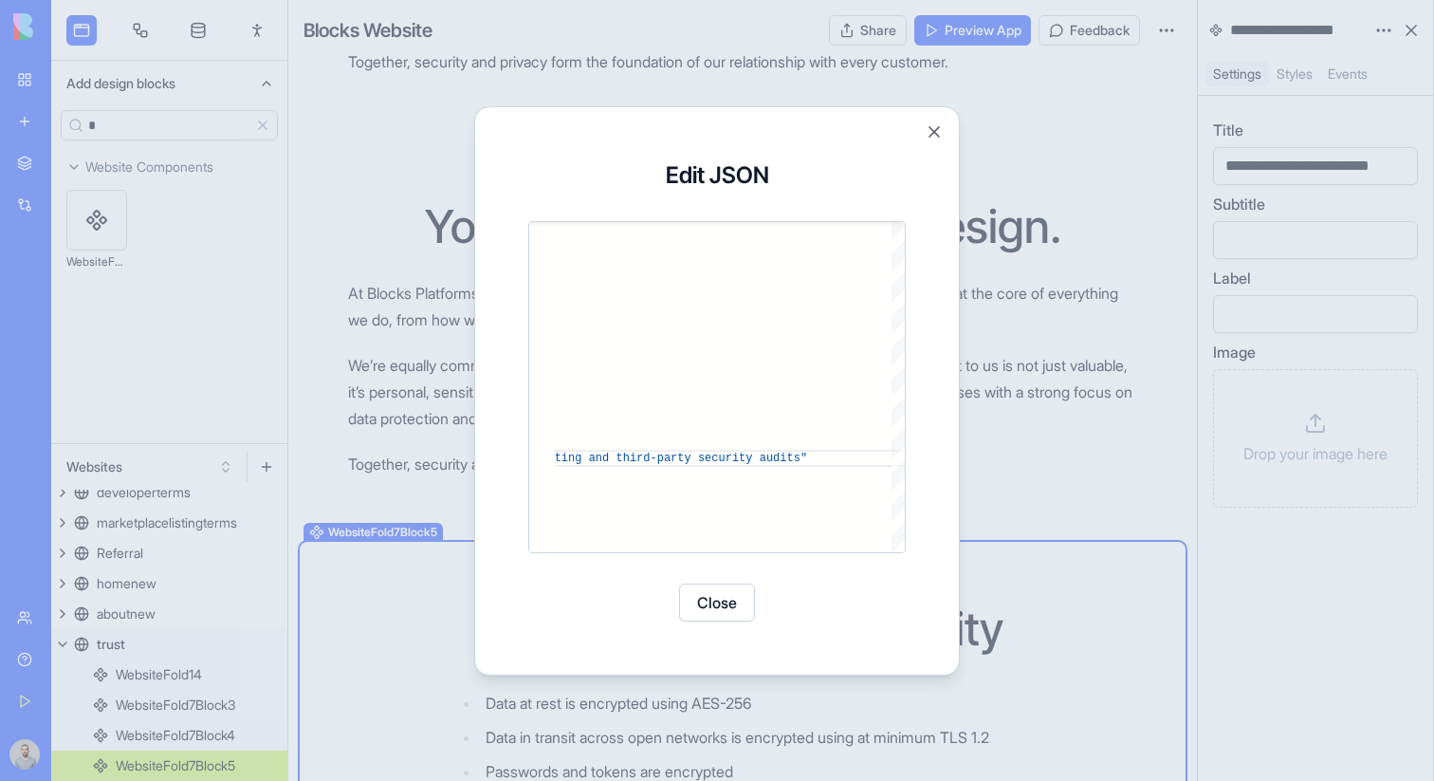
click at [730, 594] on button "Close" at bounding box center [717, 602] width 76 height 38
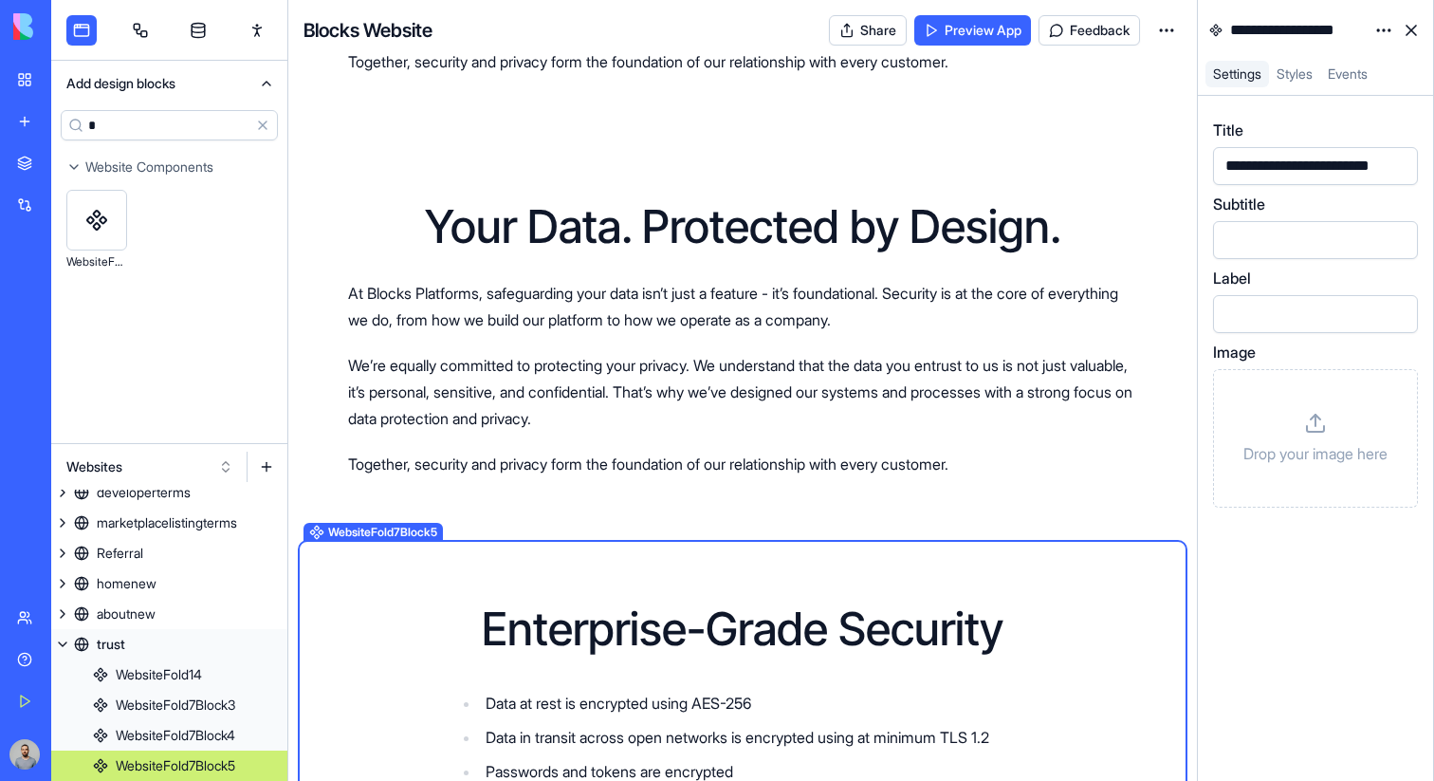
scroll to position [1305, 0]
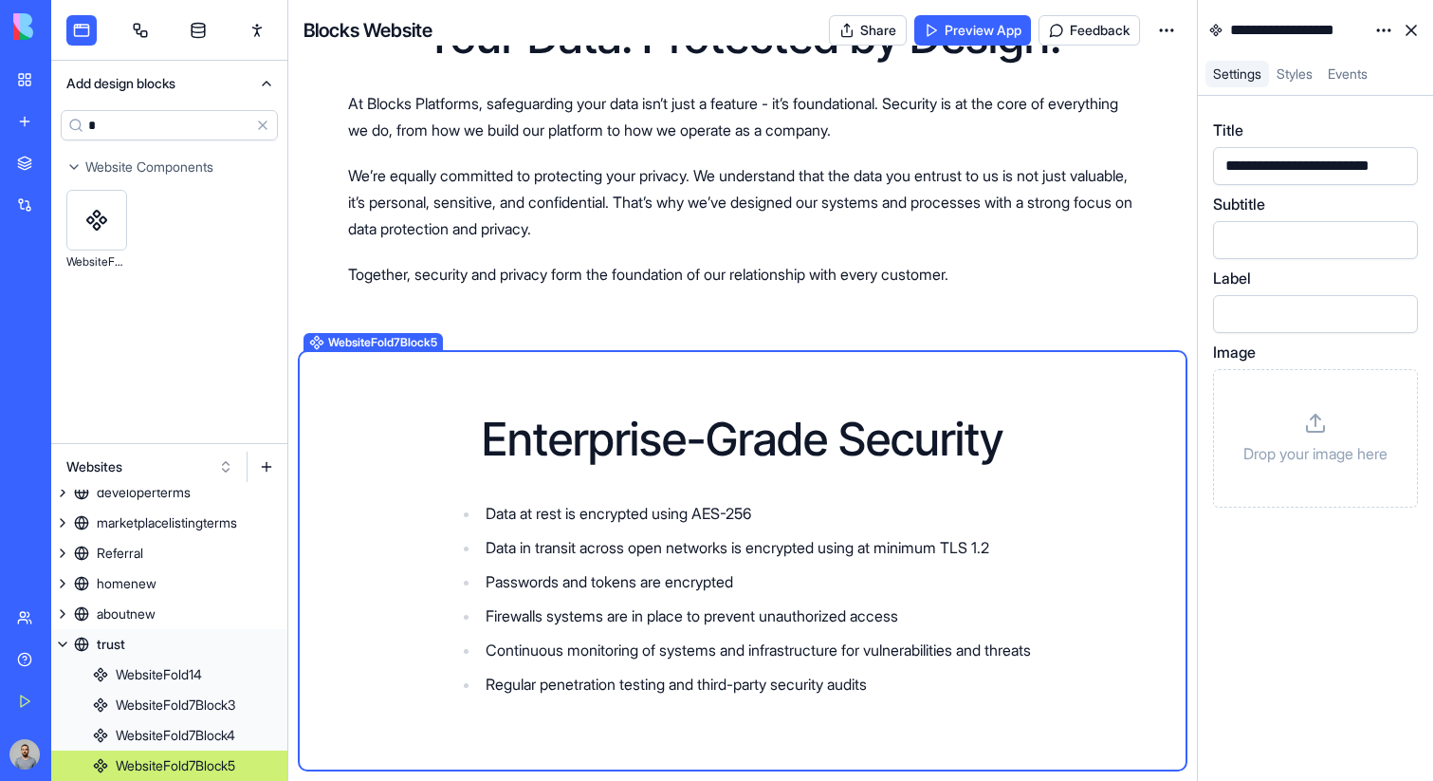
click at [179, 123] on input "*" at bounding box center [169, 125] width 217 height 30
type input "*"
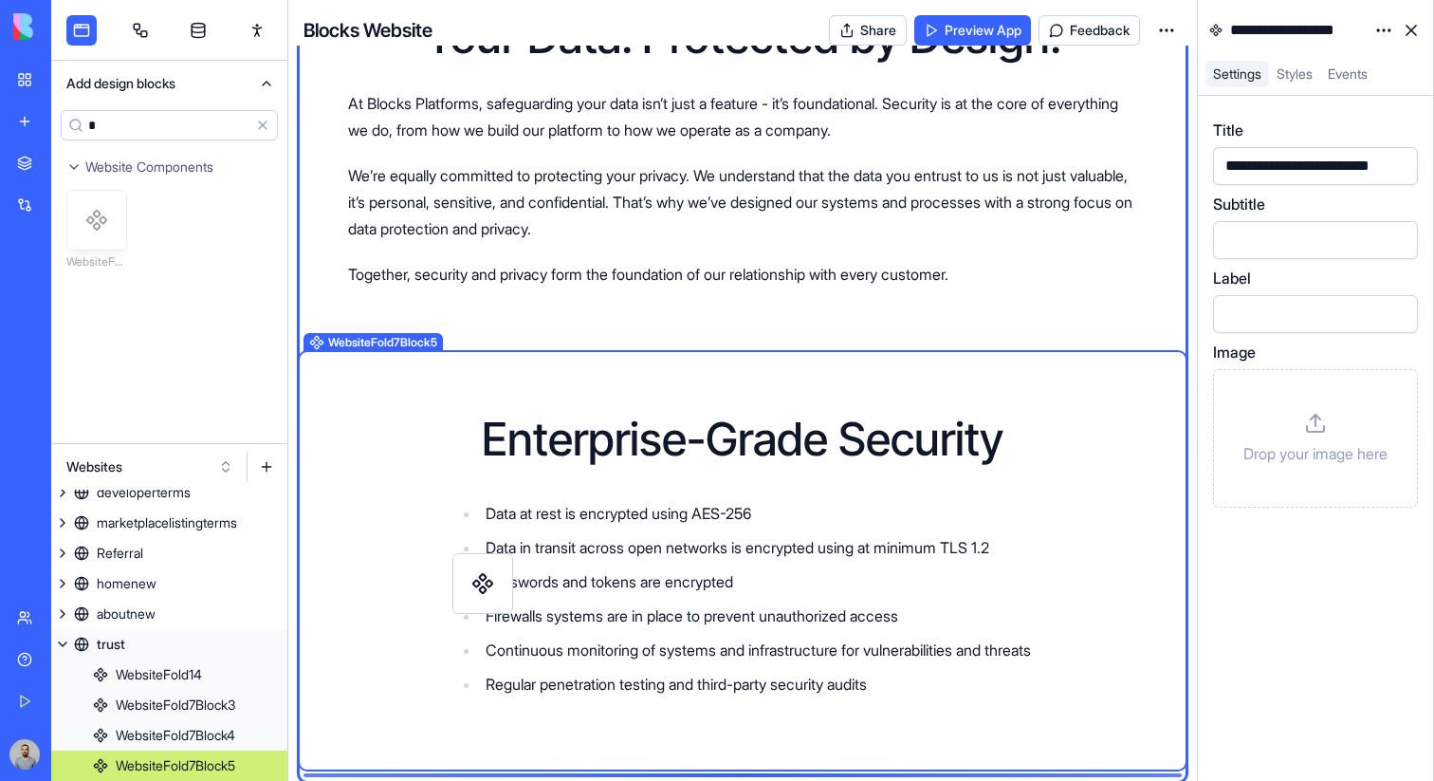
scroll to position [1317, 0]
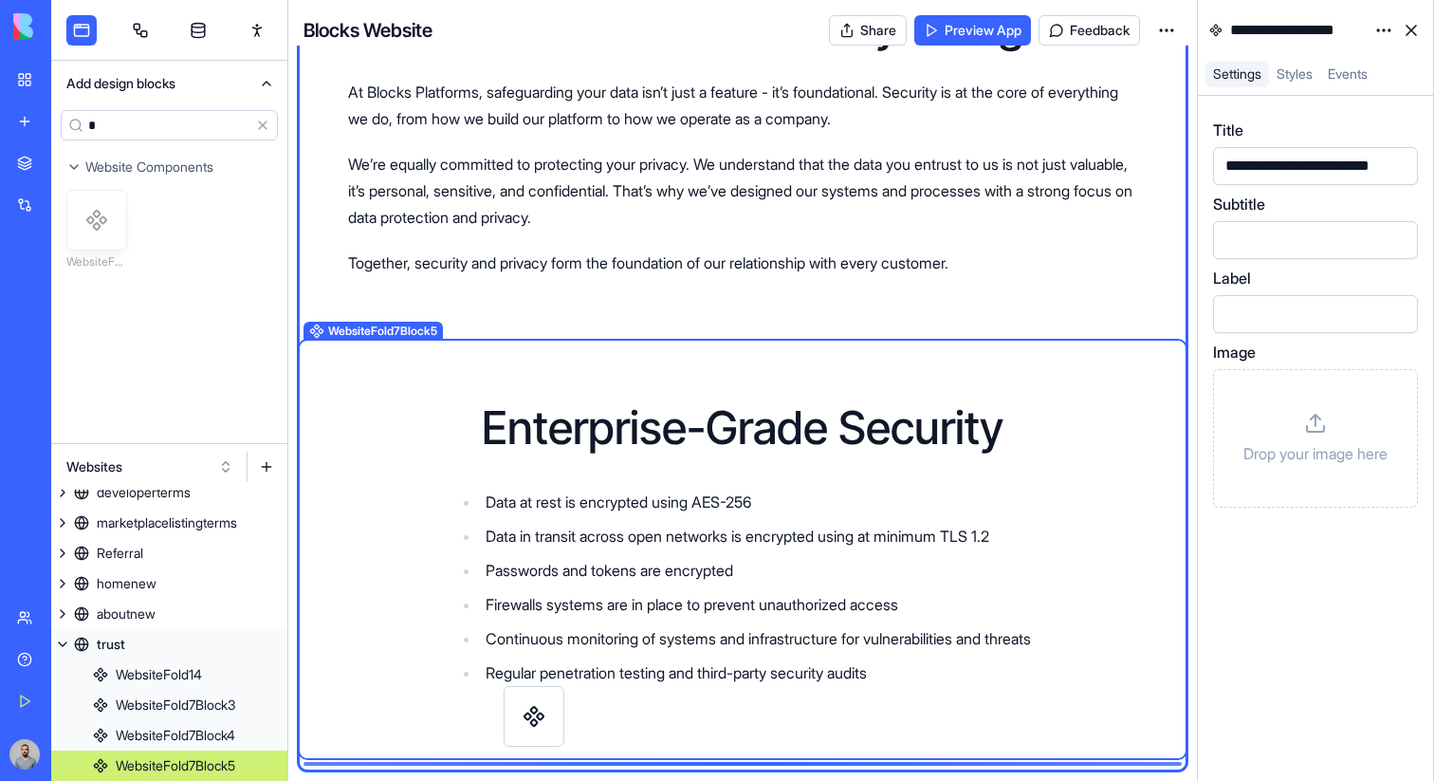
drag, startPoint x: 106, startPoint y: 227, endPoint x: 543, endPoint y: 722, distance: 660.1
click at [543, 722] on div "Add design blocks * Clear Website Components WebsiteFold5 Websites homeold term…" at bounding box center [742, 390] width 1383 height 781
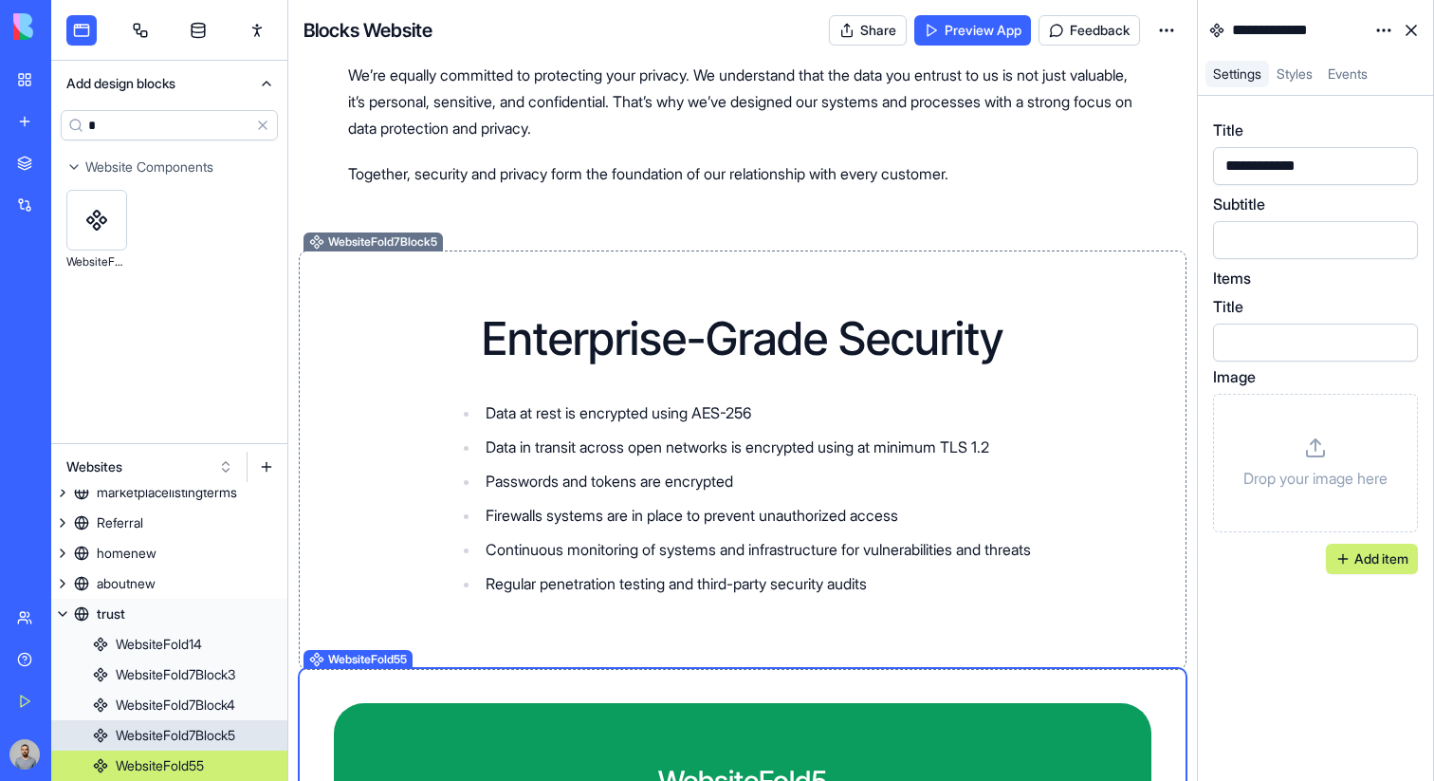
scroll to position [1529, 0]
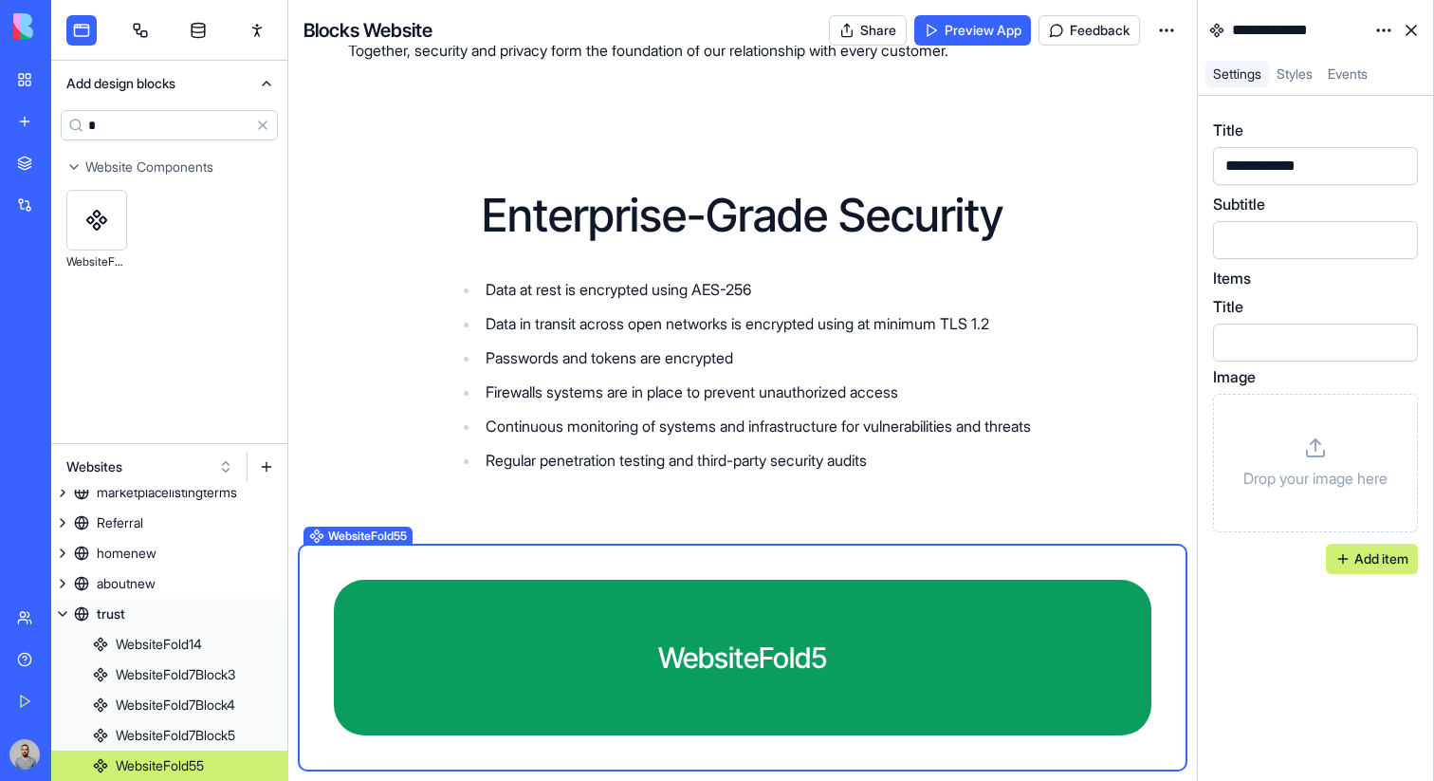
click at [953, 573] on div "WebsiteFold5" at bounding box center [743, 657] width 879 height 216
click at [1382, 34] on html "BETA My Workspace New app Marketplace Integrations Recent New App Purple Task M…" at bounding box center [717, 390] width 1434 height 781
click at [1360, 58] on div "State" at bounding box center [1339, 69] width 112 height 30
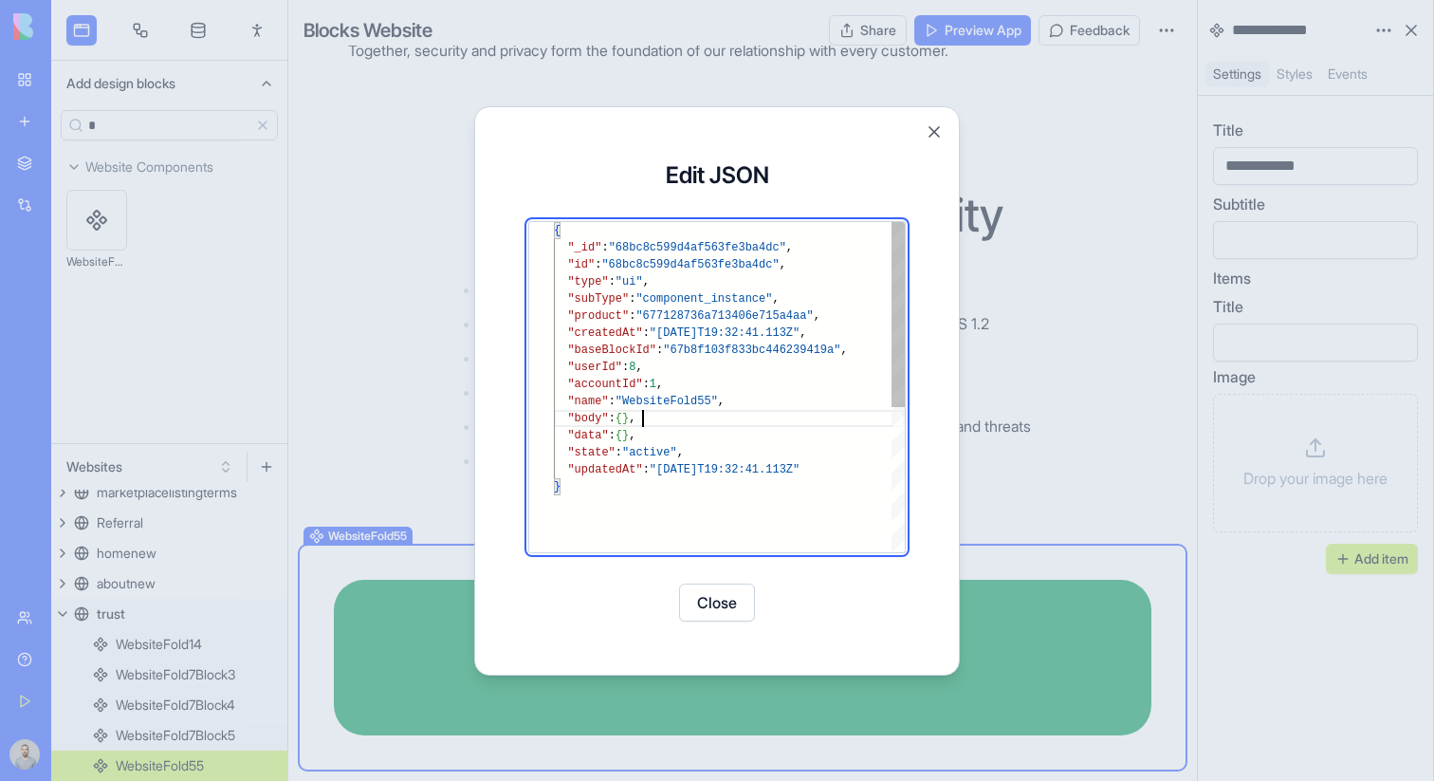
click at [674, 419] on div "{ "_id" : "68bc8c599d4af563fe3ba4dc" , "id" : "68bc8c599d4af563fe3ba4dc" , "typ…" at bounding box center [729, 515] width 351 height 586
type textarea "**********"
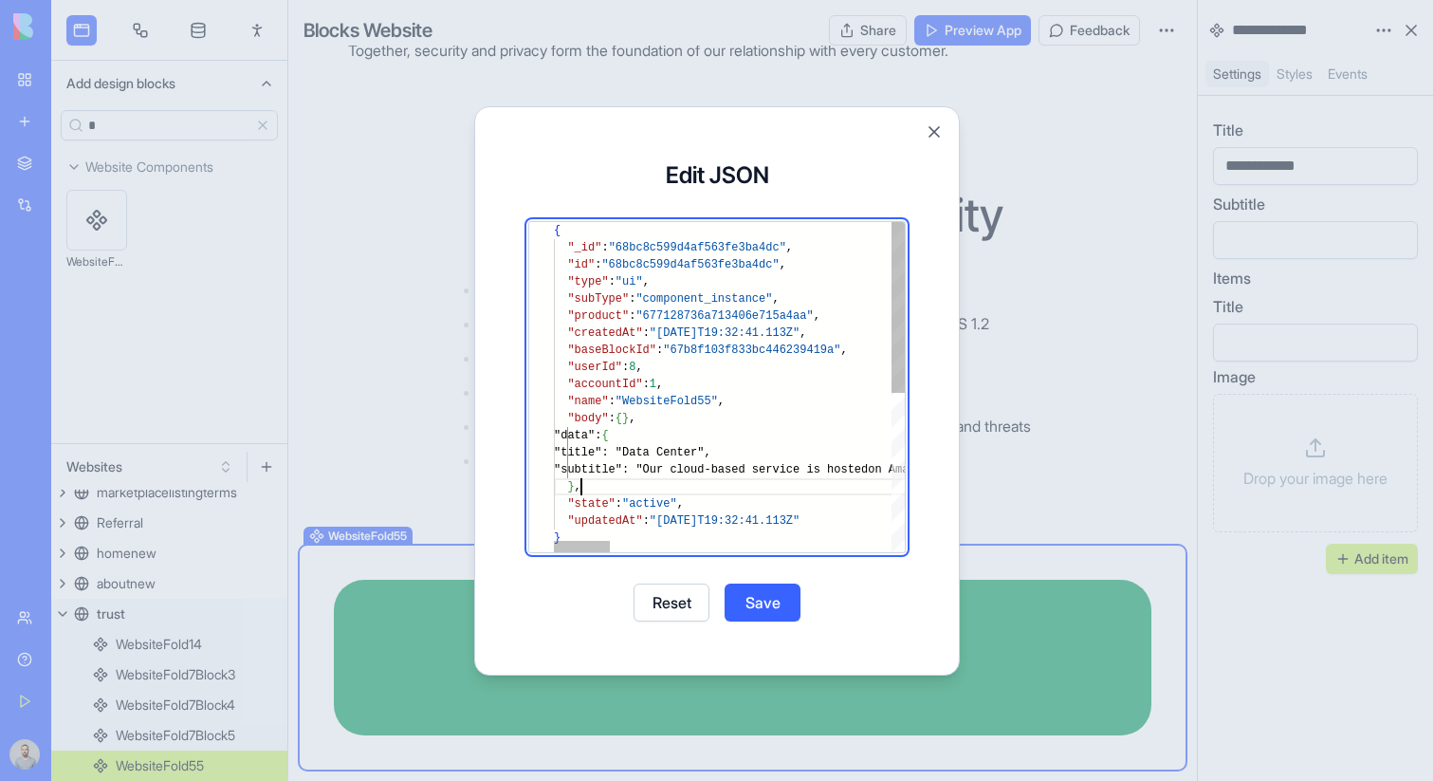
scroll to position [85, 28]
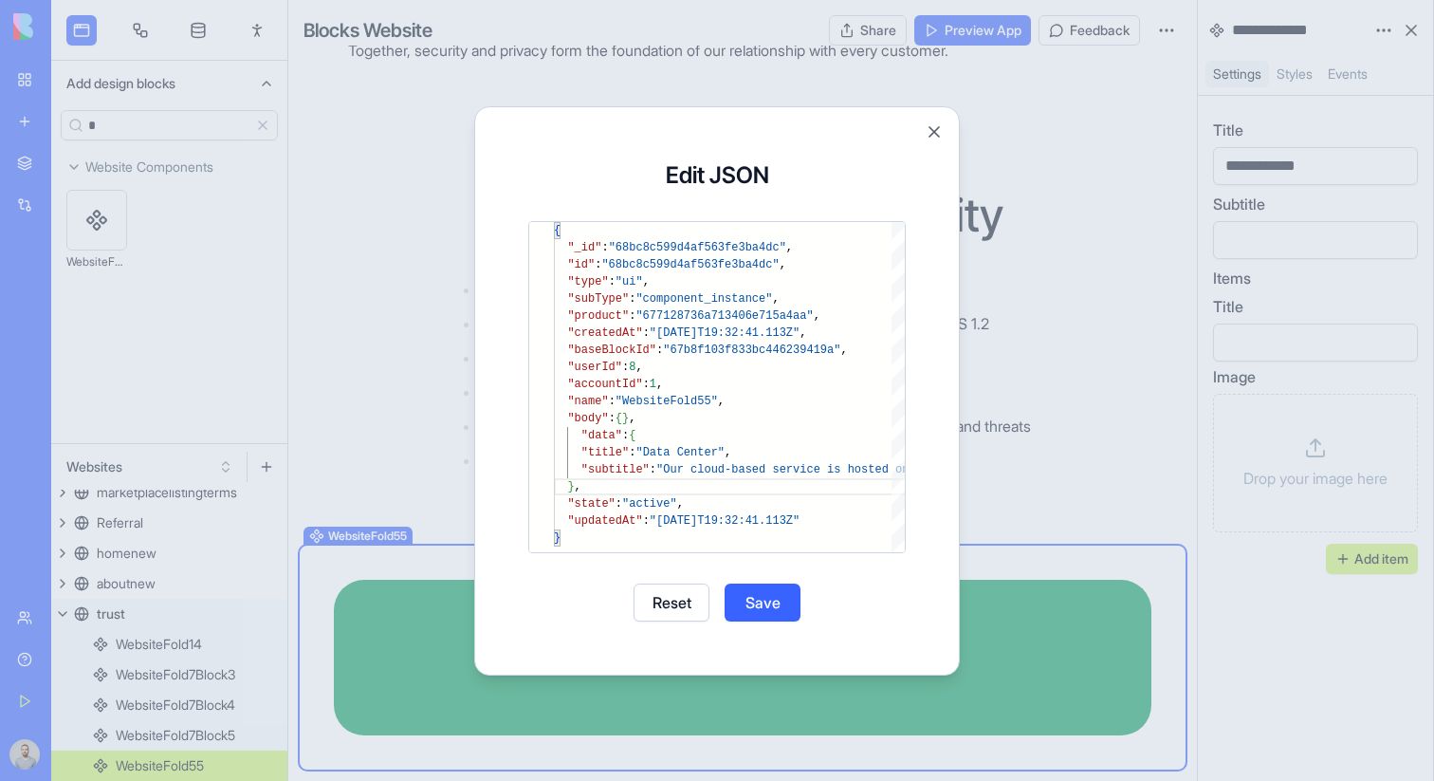
click at [768, 597] on button "Save" at bounding box center [763, 602] width 76 height 38
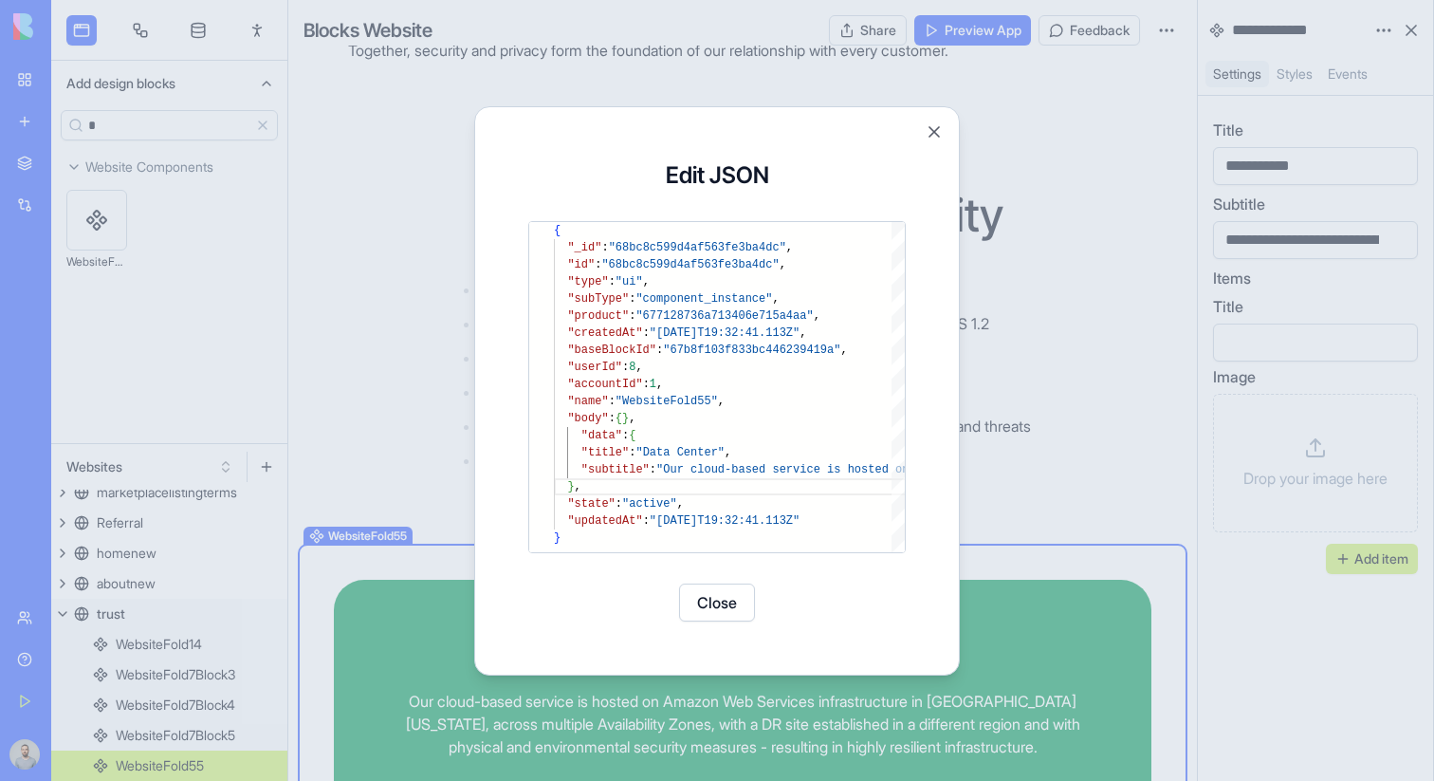
click at [697, 598] on button "Close" at bounding box center [717, 602] width 76 height 38
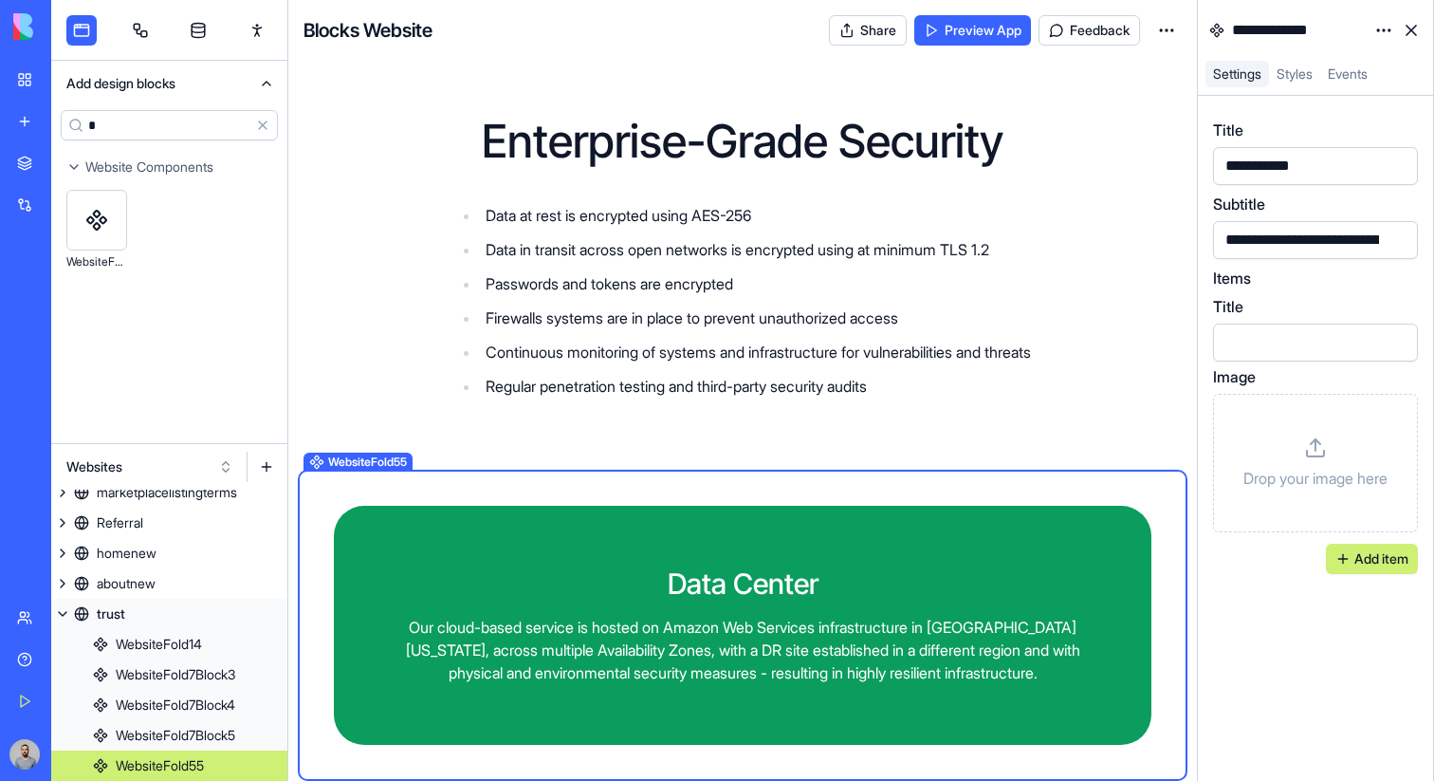
scroll to position [1613, 0]
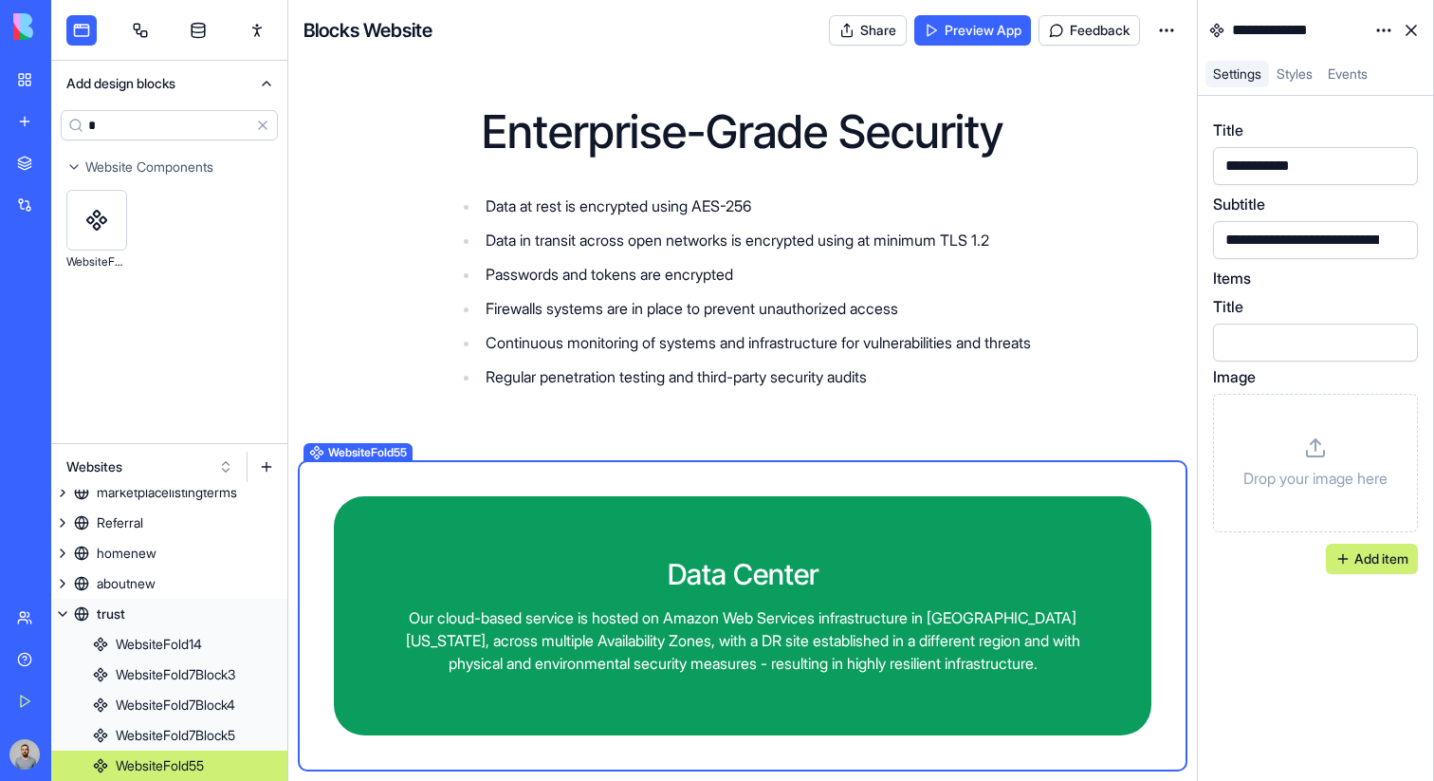
click at [140, 125] on input "*" at bounding box center [169, 125] width 217 height 30
type input "*"
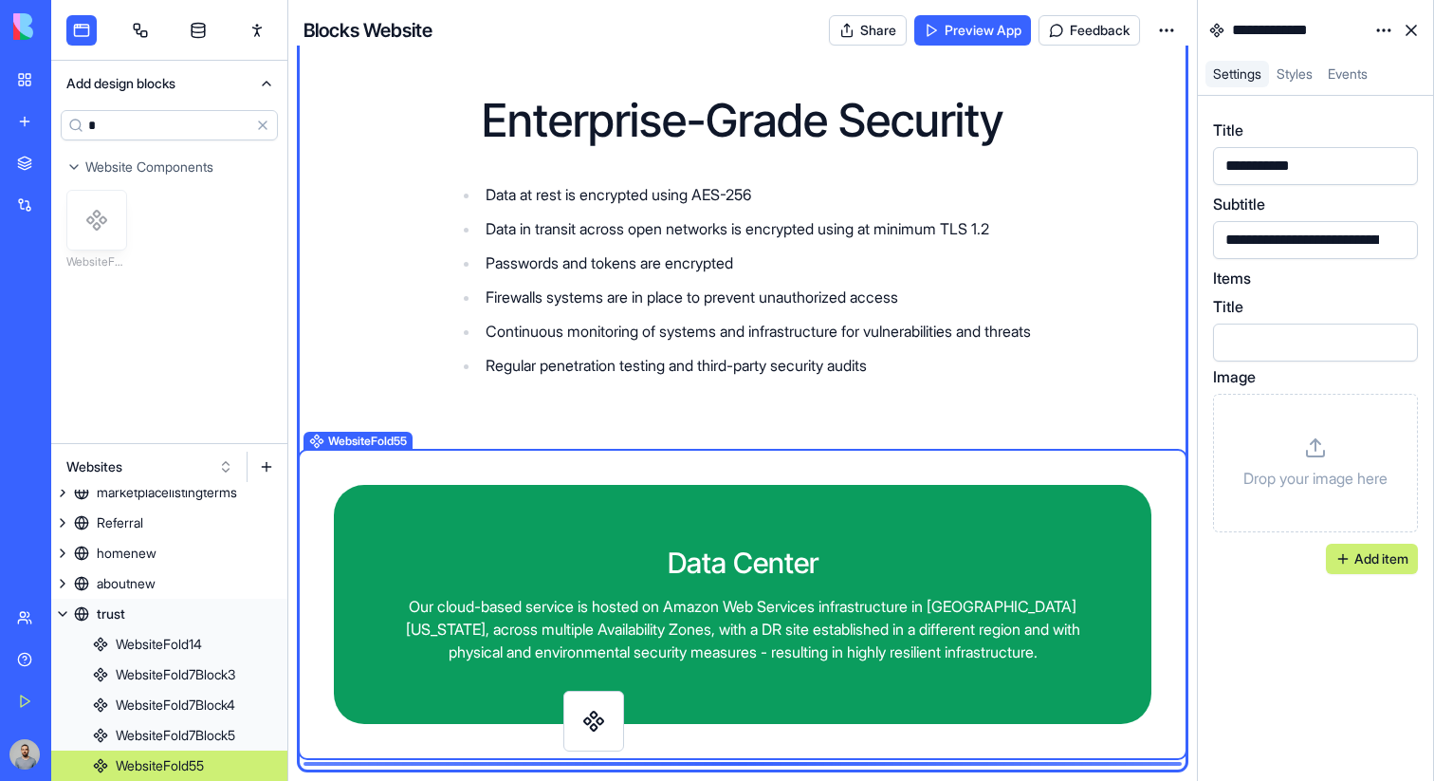
drag, startPoint x: 98, startPoint y: 220, endPoint x: 594, endPoint y: 721, distance: 705.1
click at [594, 721] on div "Add design blocks * Clear Website Components WebsiteFold7Block Websites homeold…" at bounding box center [742, 390] width 1383 height 781
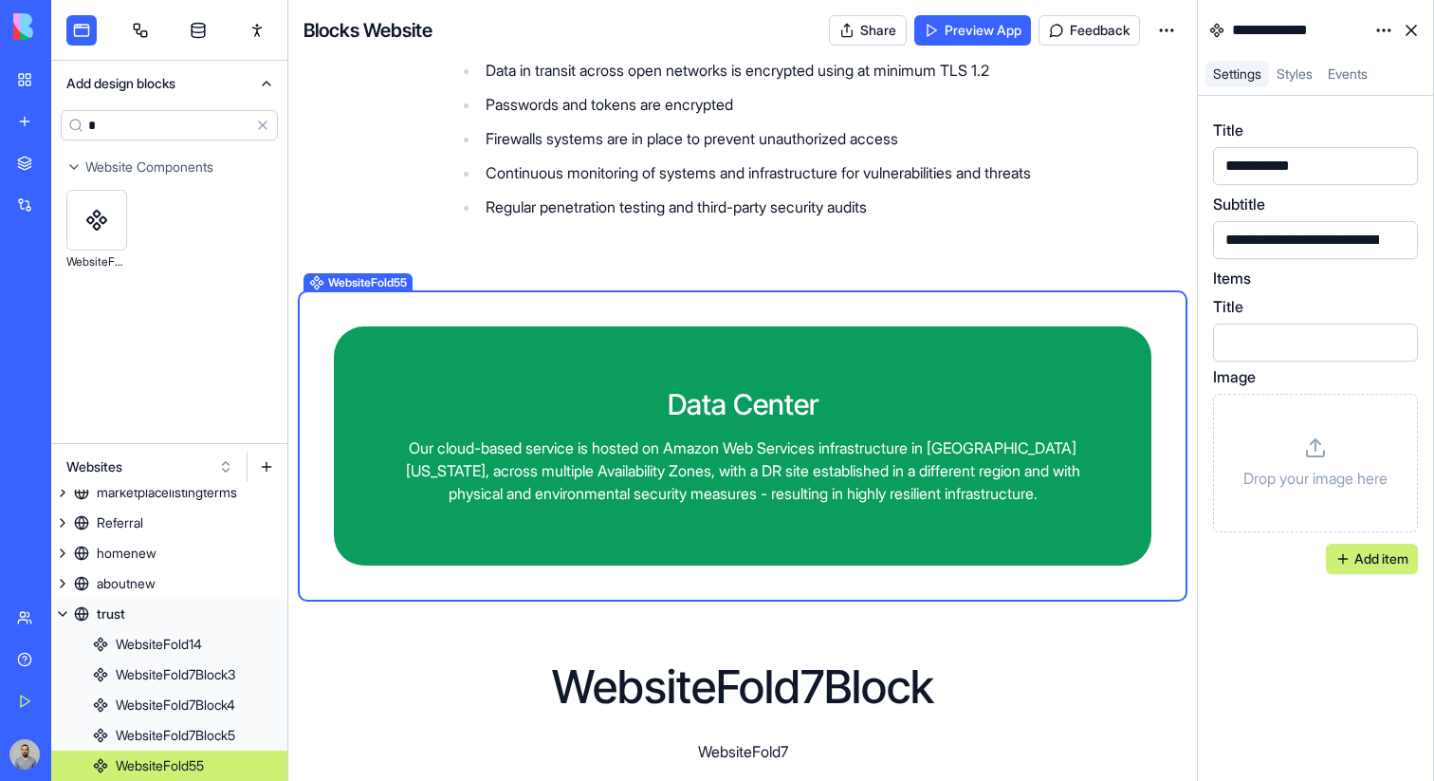
scroll to position [1841, 0]
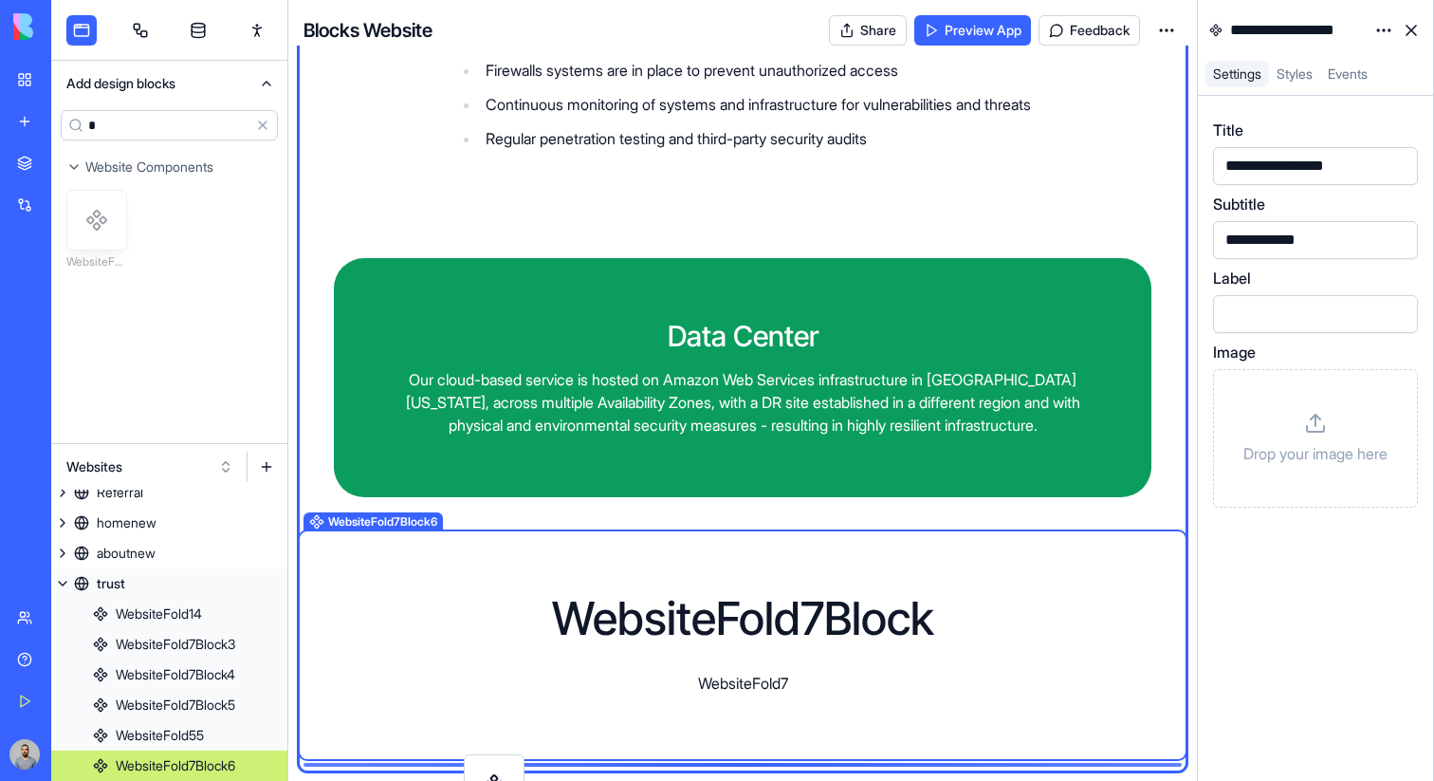
scroll to position [1852, 0]
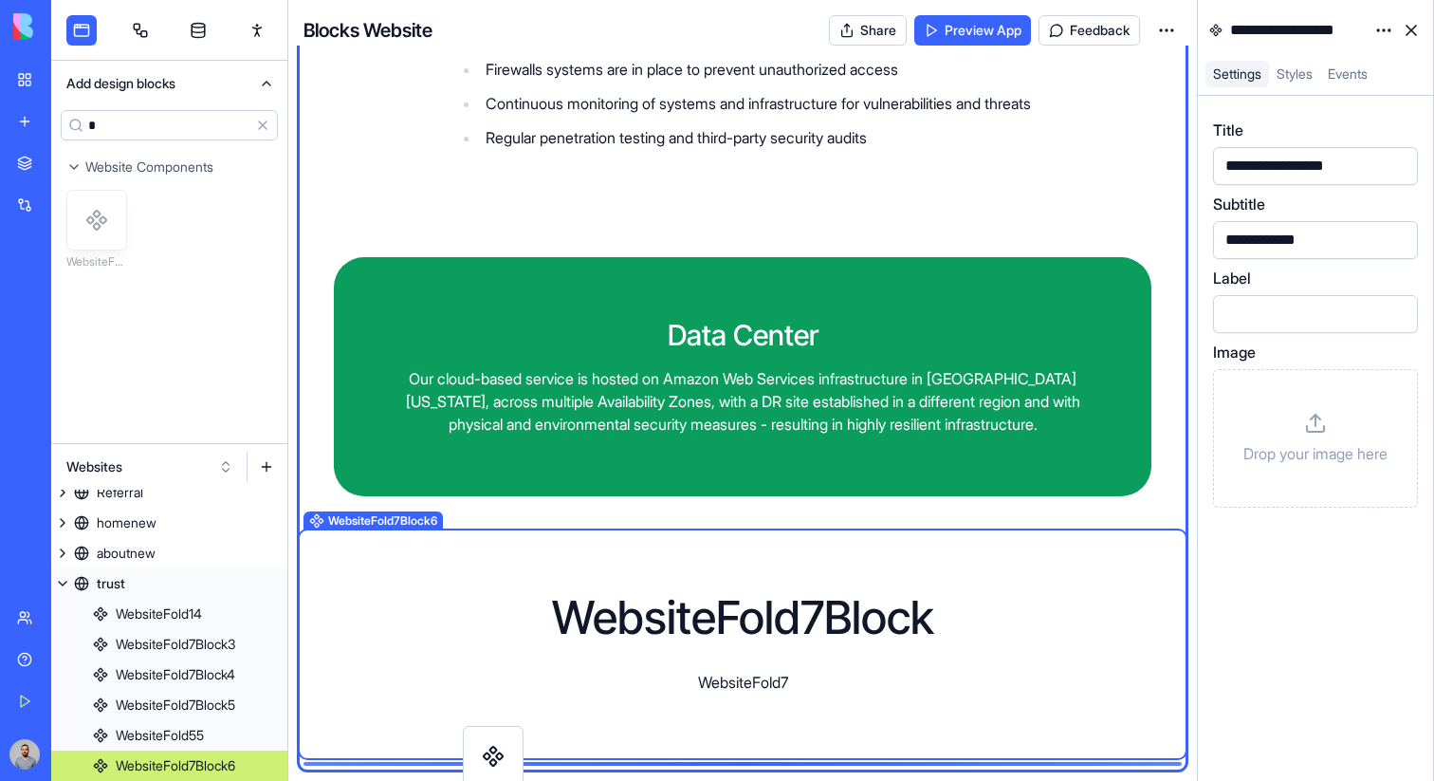
drag, startPoint x: 110, startPoint y: 215, endPoint x: 508, endPoint y: 753, distance: 668.9
click at [509, 753] on div "Add design blocks * Clear Website Components WebsiteFold7Block Websites homeold…" at bounding box center [742, 390] width 1383 height 781
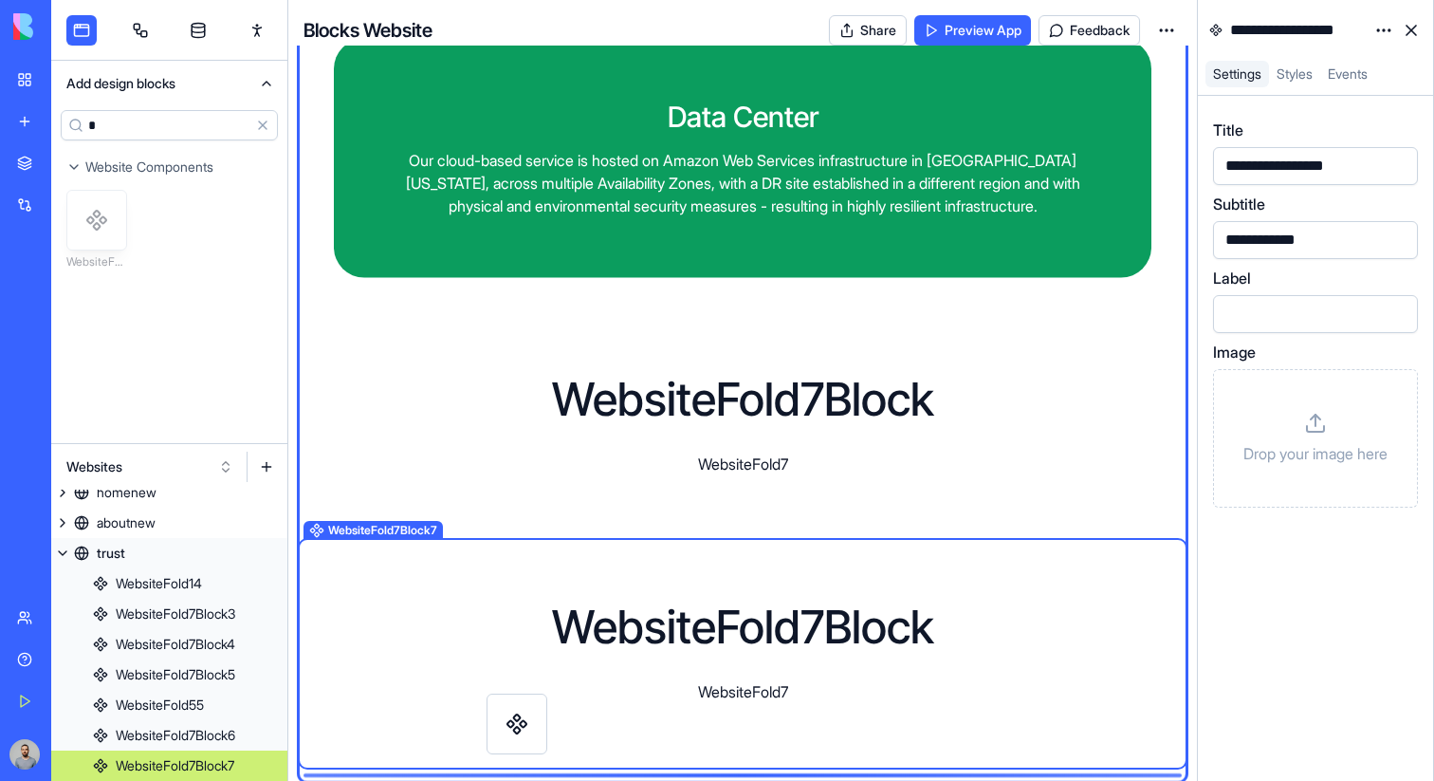
scroll to position [2080, 0]
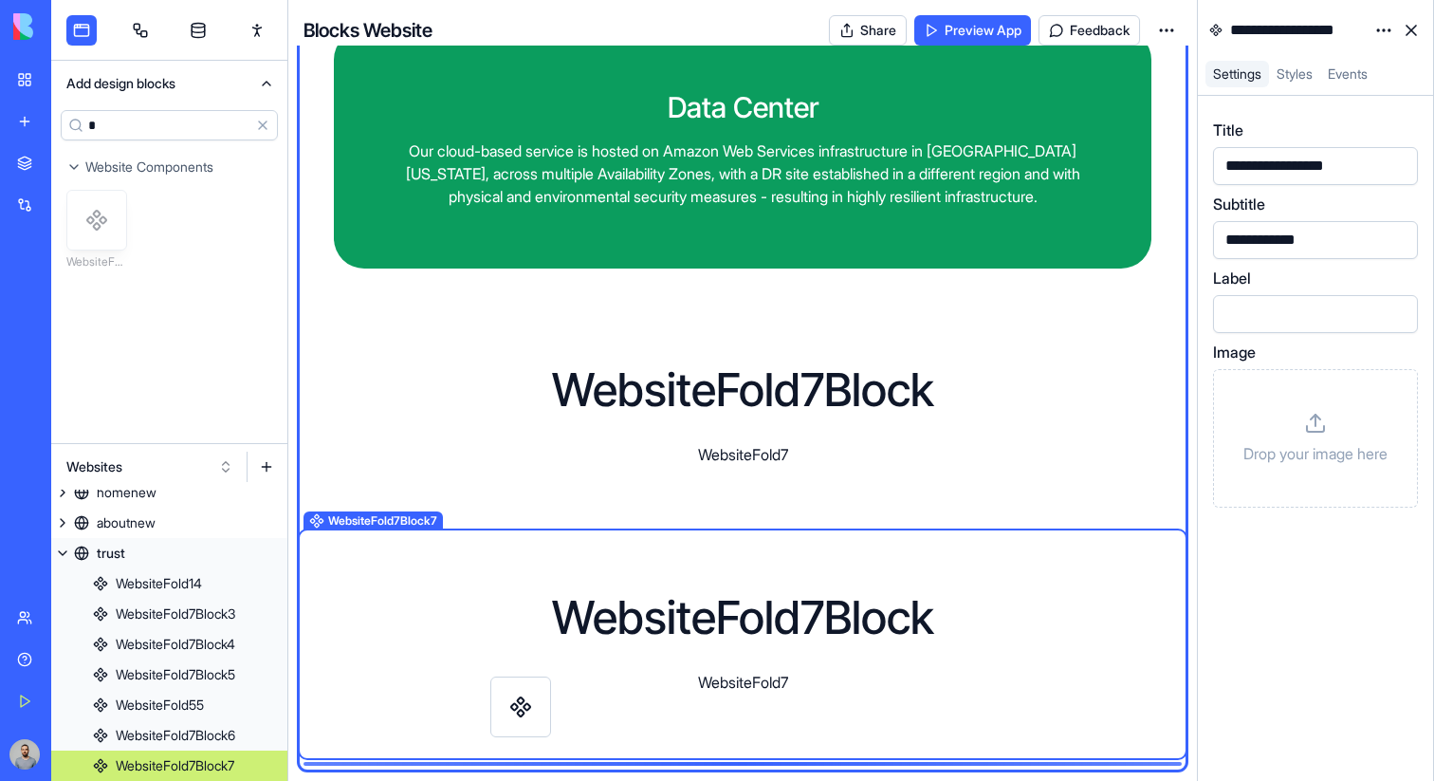
drag, startPoint x: 93, startPoint y: 234, endPoint x: 517, endPoint y: 721, distance: 645.5
click at [517, 721] on div "Add design blocks * Clear Website Components WebsiteFold7Block Websites homeold…" at bounding box center [742, 390] width 1383 height 781
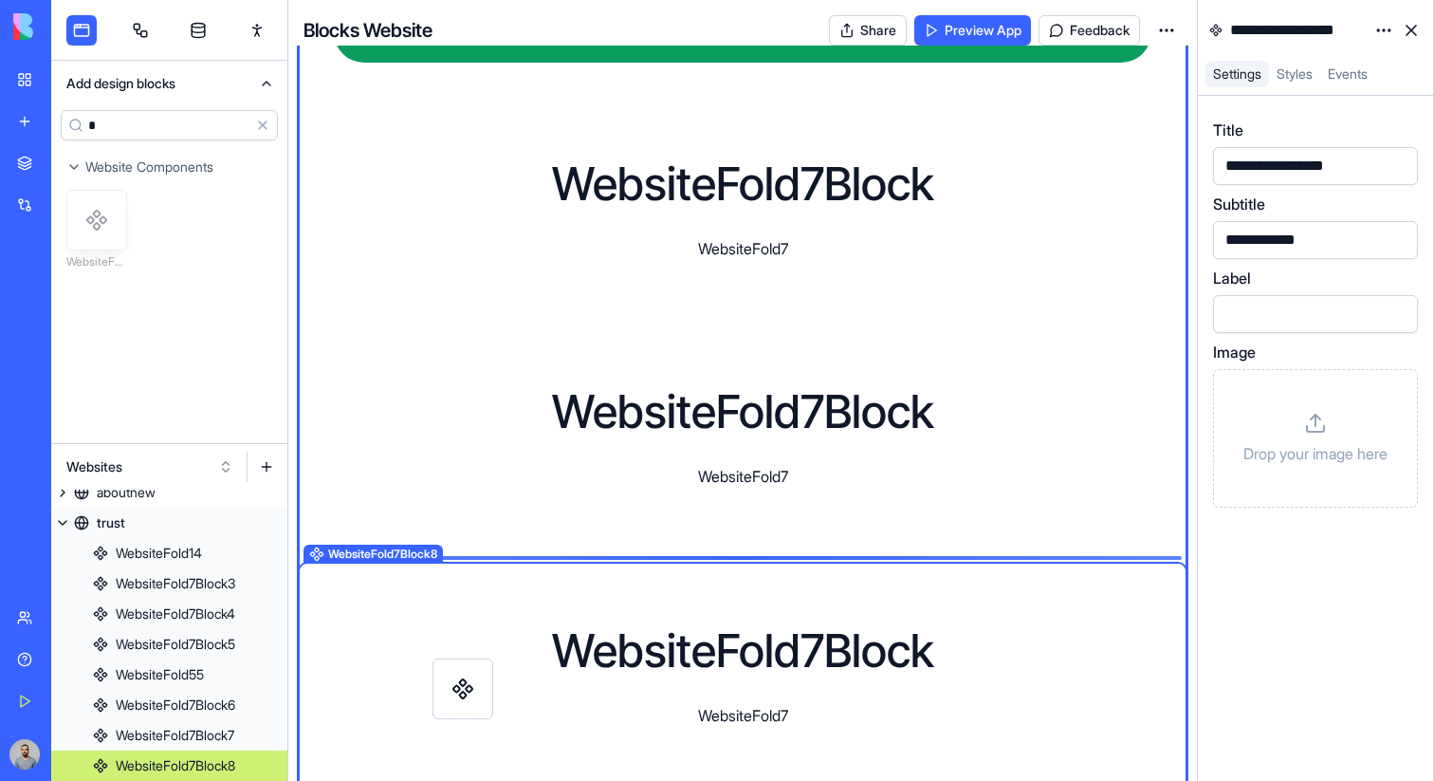
scroll to position [2307, 0]
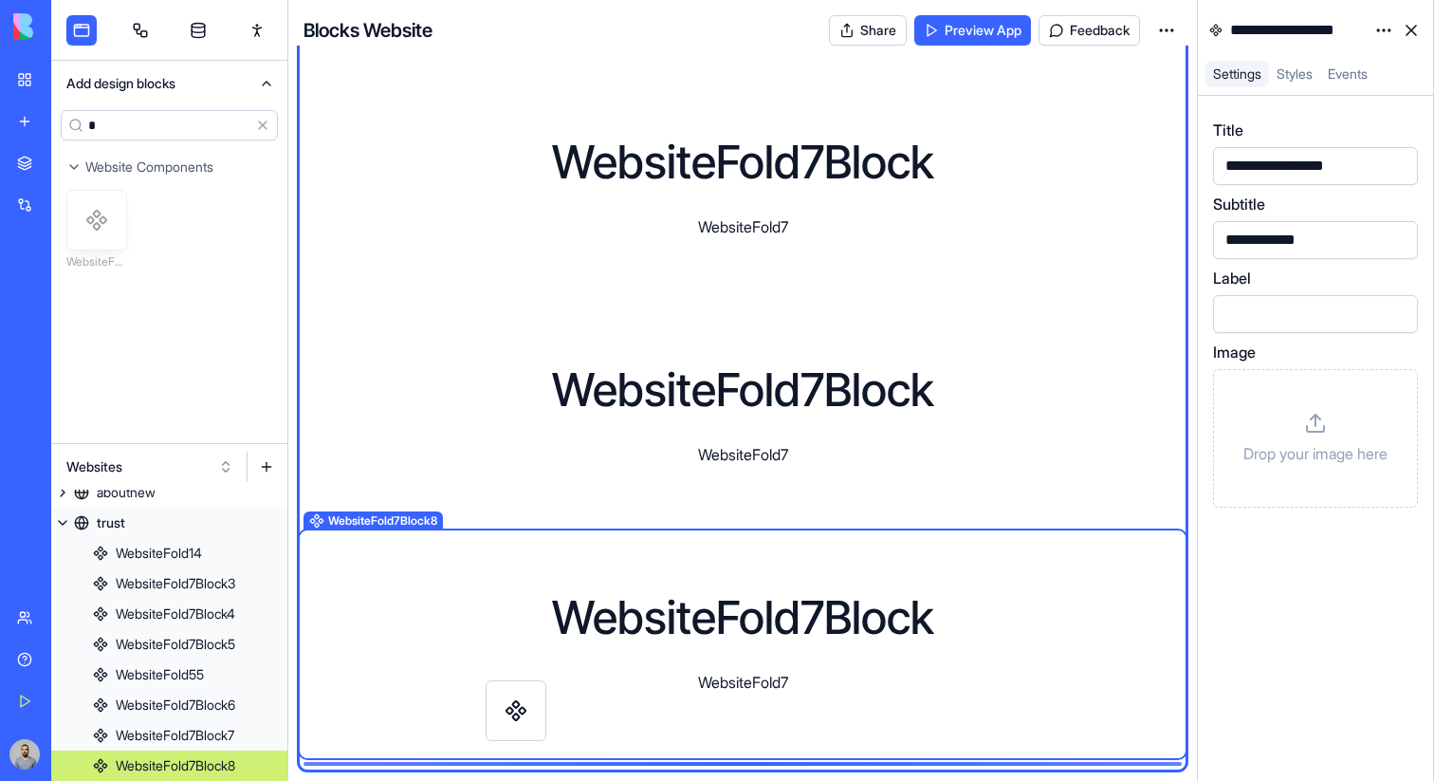
drag, startPoint x: 112, startPoint y: 227, endPoint x: 532, endPoint y: 717, distance: 645.9
click at [532, 717] on div "Add design blocks * Clear Website Components WebsiteFold7Block Websites homeold…" at bounding box center [742, 390] width 1383 height 781
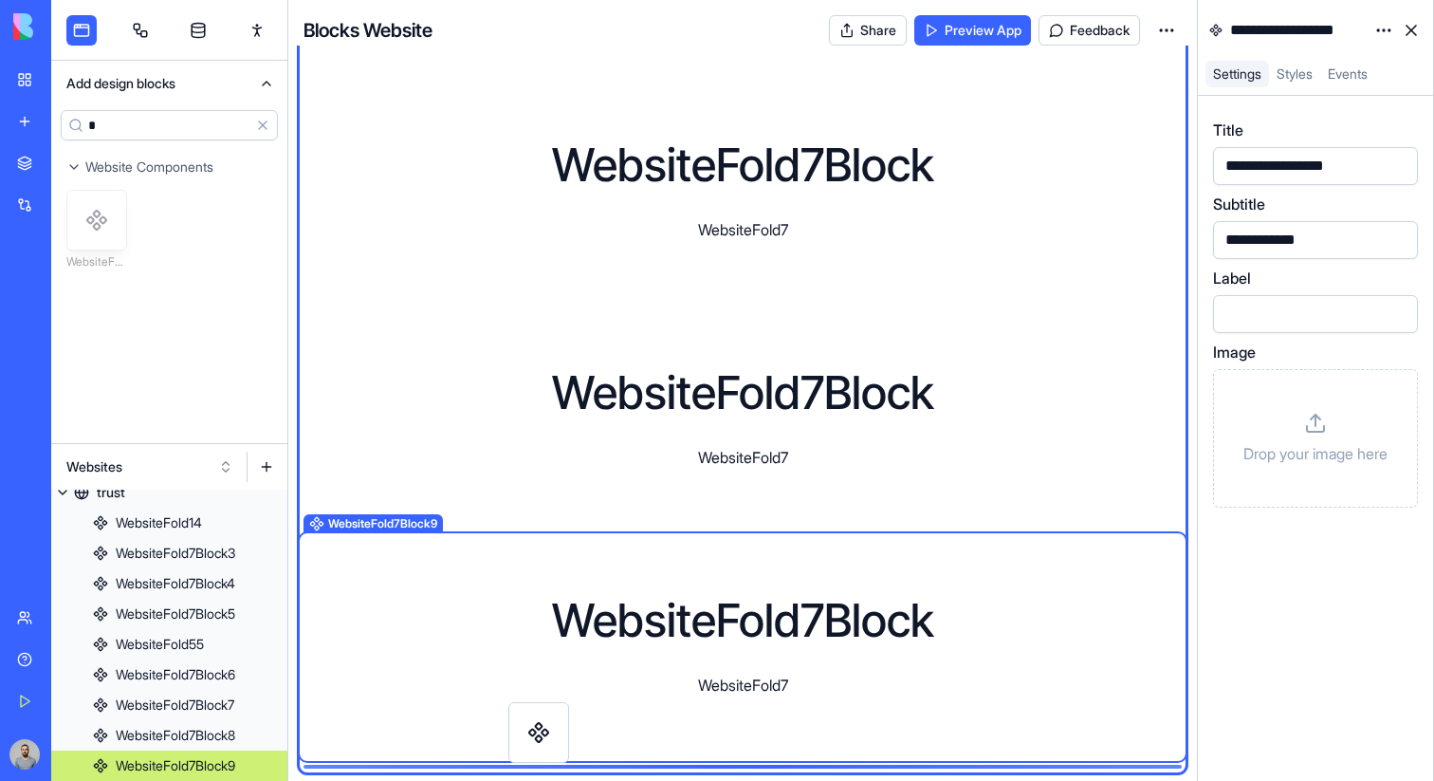
scroll to position [2535, 0]
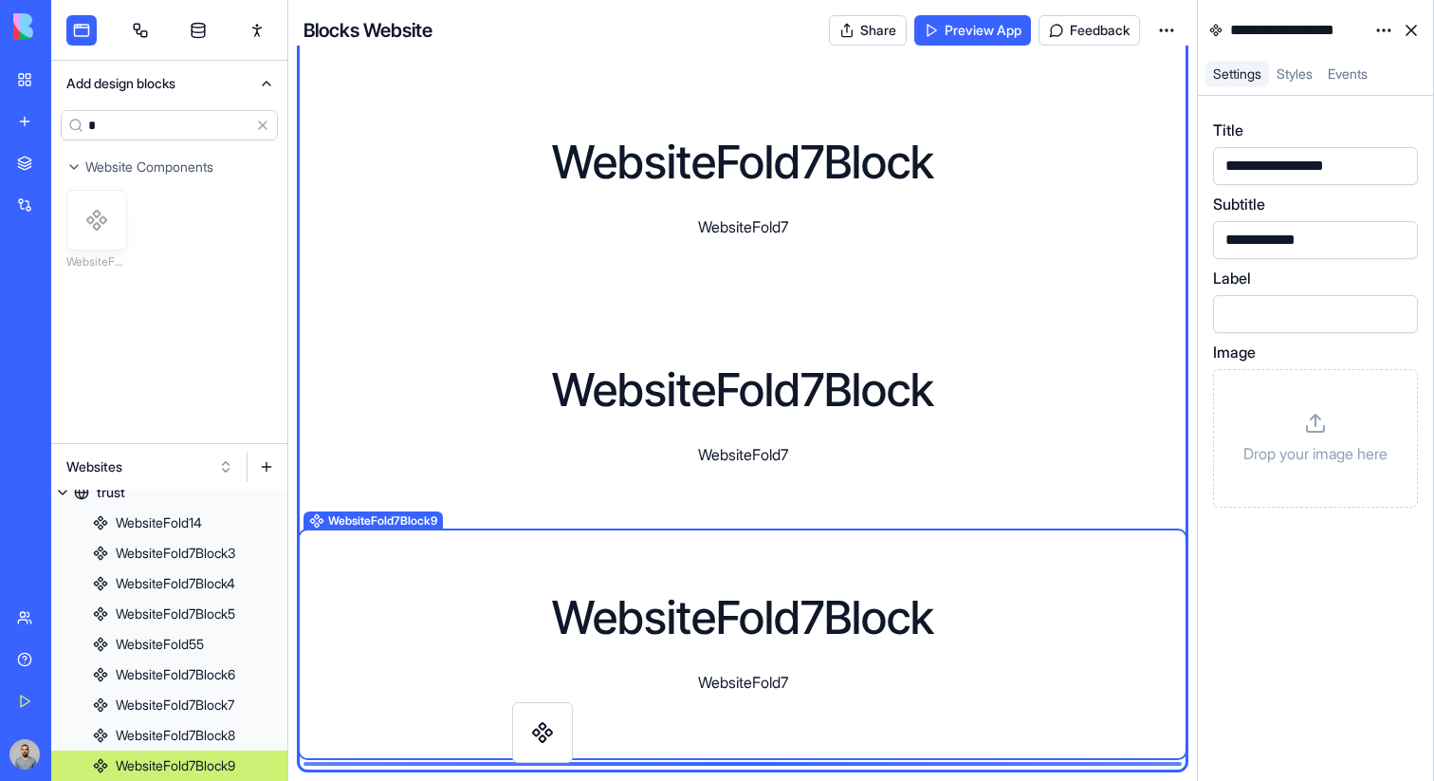
drag, startPoint x: 114, startPoint y: 224, endPoint x: 560, endPoint y: 736, distance: 679.2
click at [560, 736] on div "Add design blocks * Clear Website Components WebsiteFold7Block Websites homeold…" at bounding box center [742, 390] width 1383 height 781
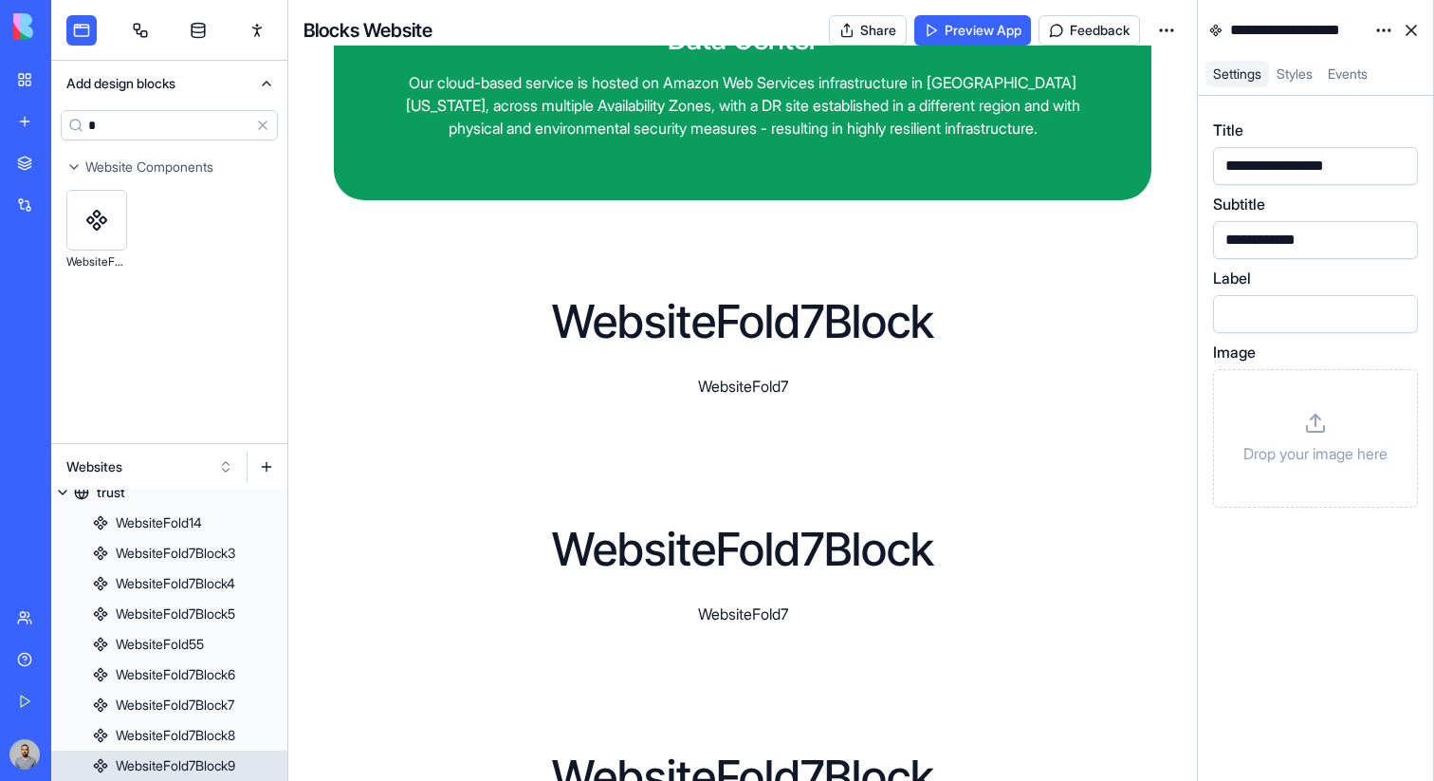
scroll to position [468, 0]
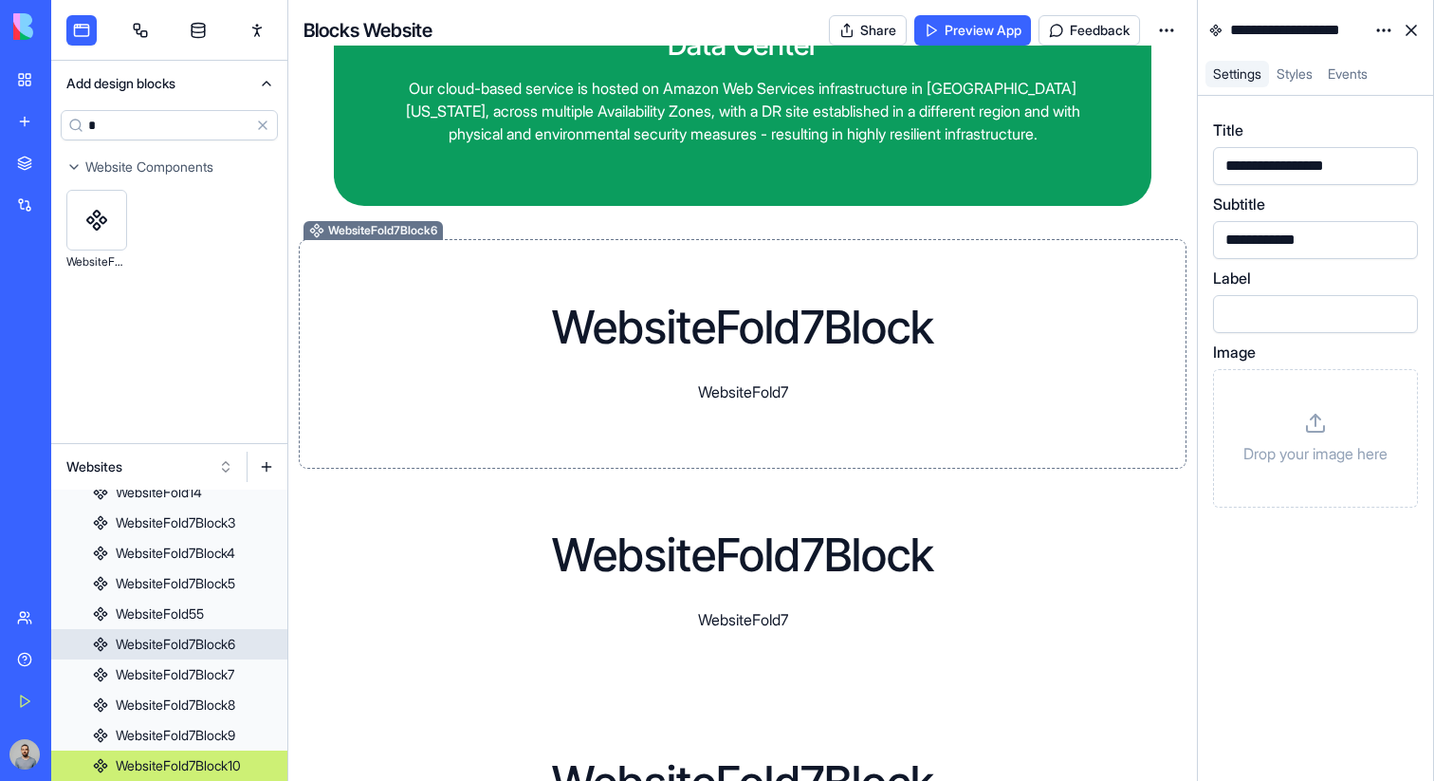
click at [1134, 320] on div "WebsiteFold7Block WebsiteFold7" at bounding box center [742, 354] width 789 height 99
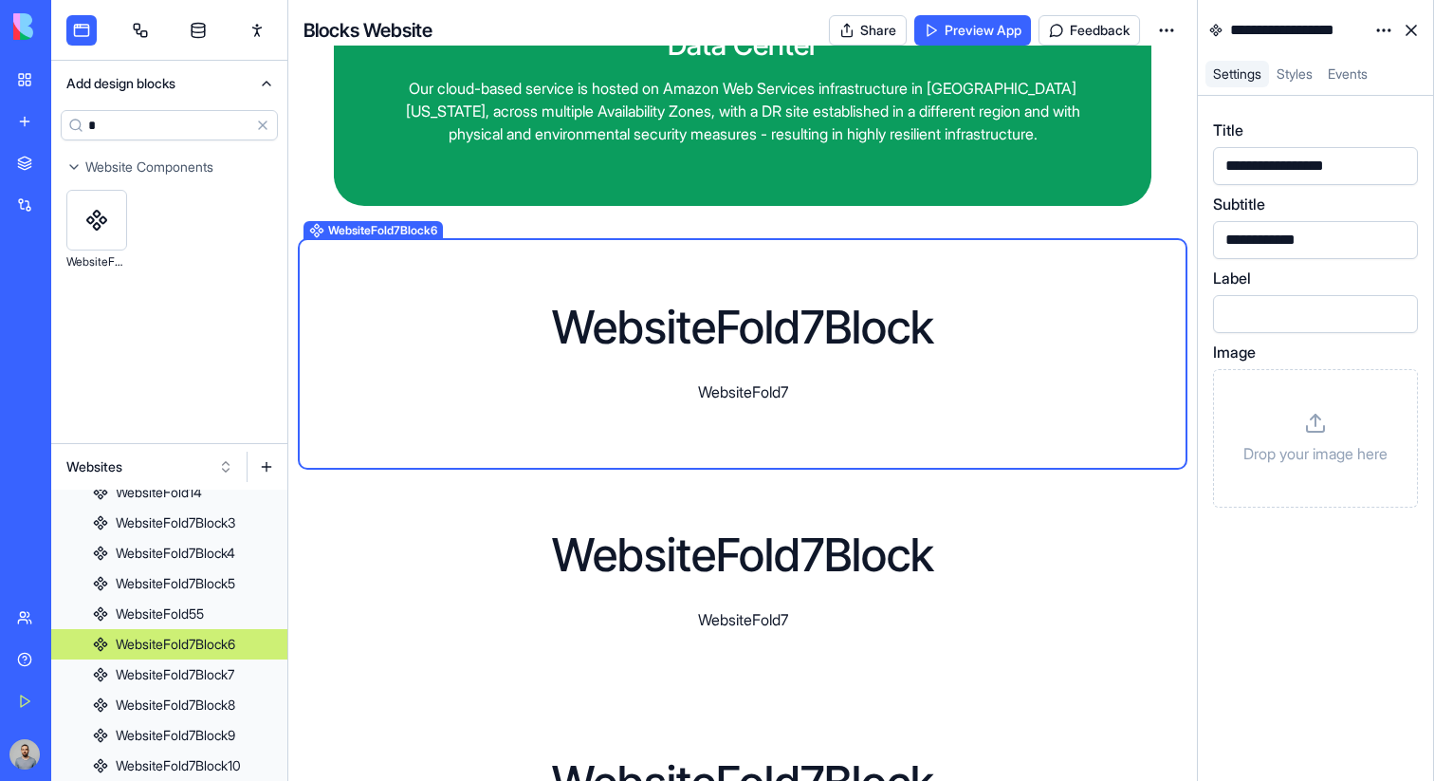
click at [1380, 41] on html "BETA My Workspace New app Marketplace Integrations Recent New App Purple Task M…" at bounding box center [717, 390] width 1434 height 781
click at [1363, 60] on div "State" at bounding box center [1339, 69] width 112 height 30
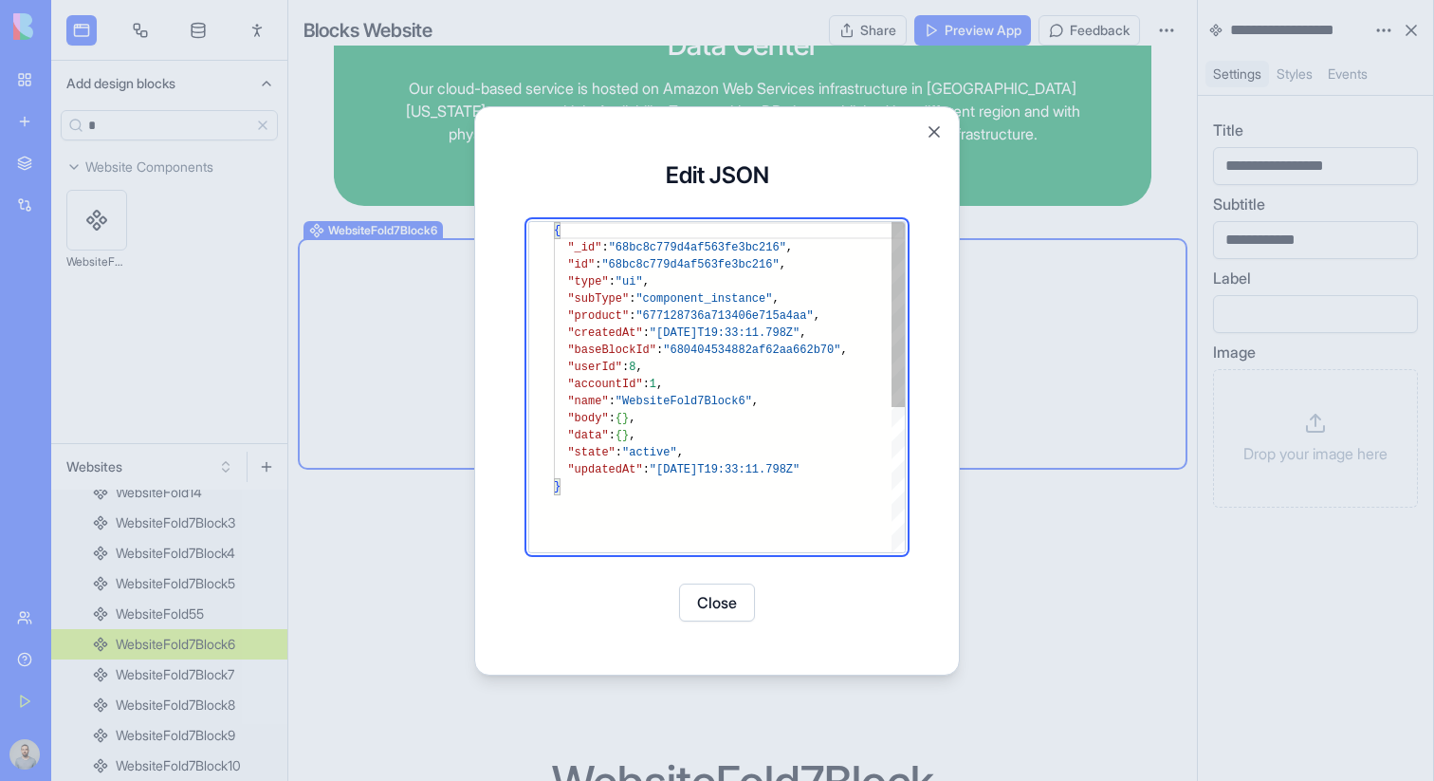
click at [664, 430] on div "{ "_id" : "68bc8c779d4af563fe3bc216" , "id" : "68bc8c779d4af563fe3bc216" , "typ…" at bounding box center [729, 515] width 351 height 586
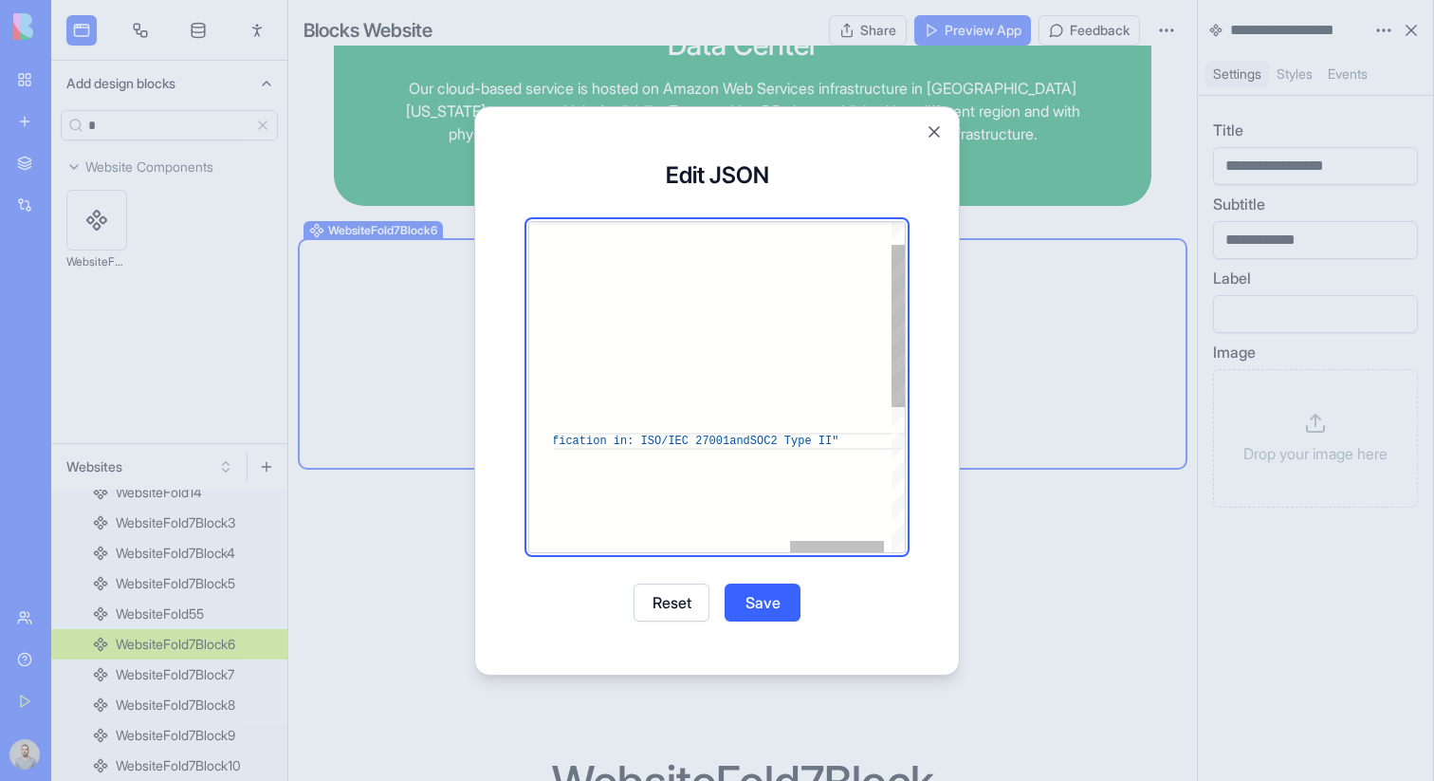
scroll to position [85, 1205]
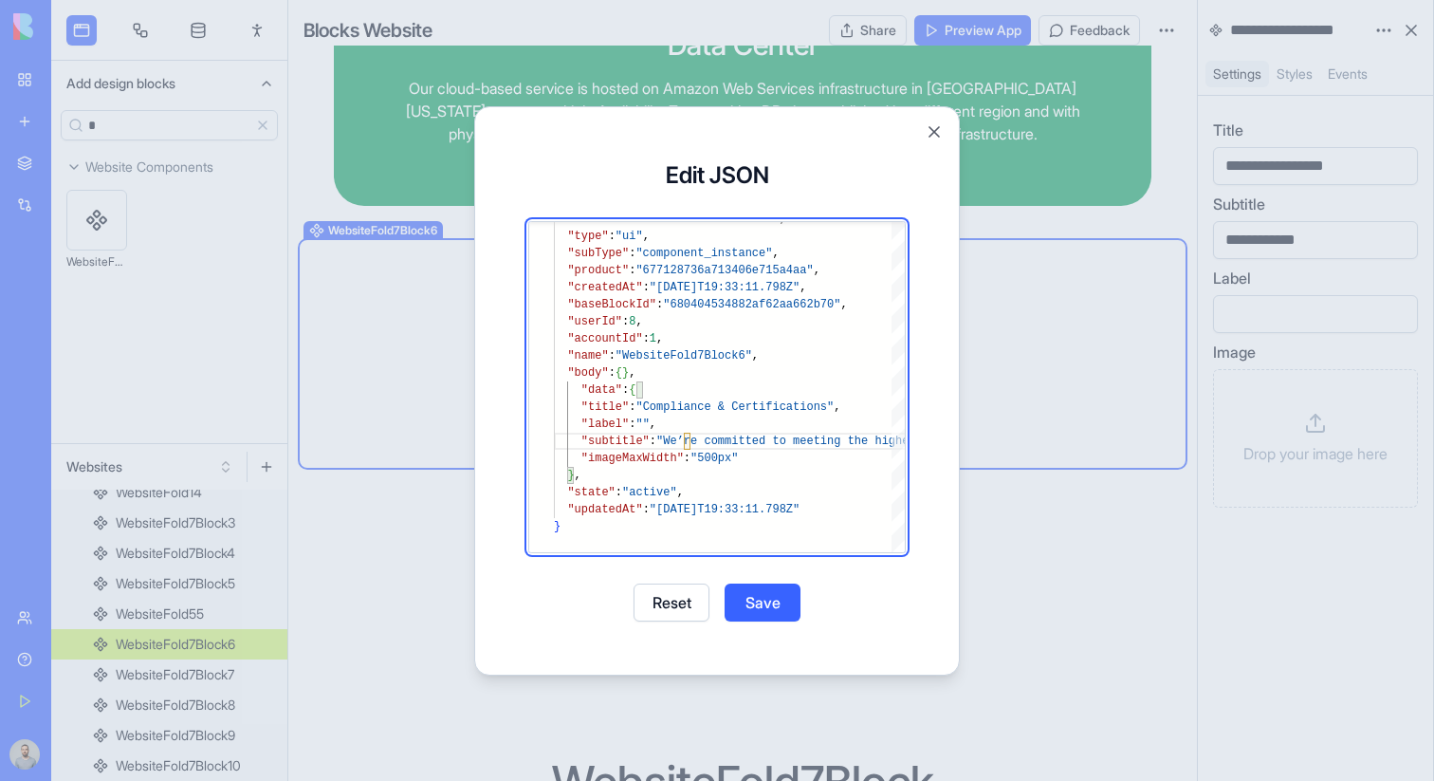
type textarea "**********"
click at [740, 588] on button "Save" at bounding box center [763, 602] width 76 height 38
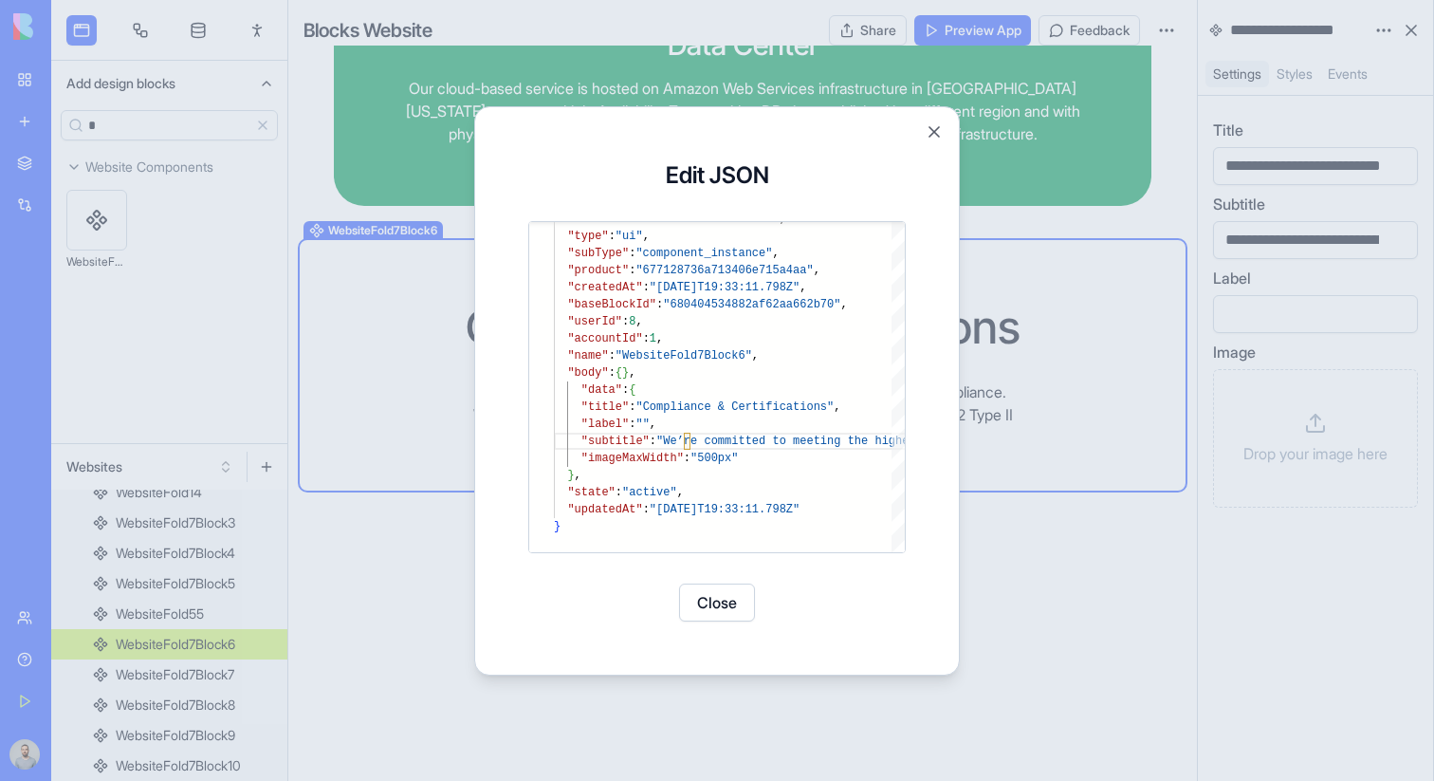
click at [713, 604] on button "Close" at bounding box center [717, 602] width 76 height 38
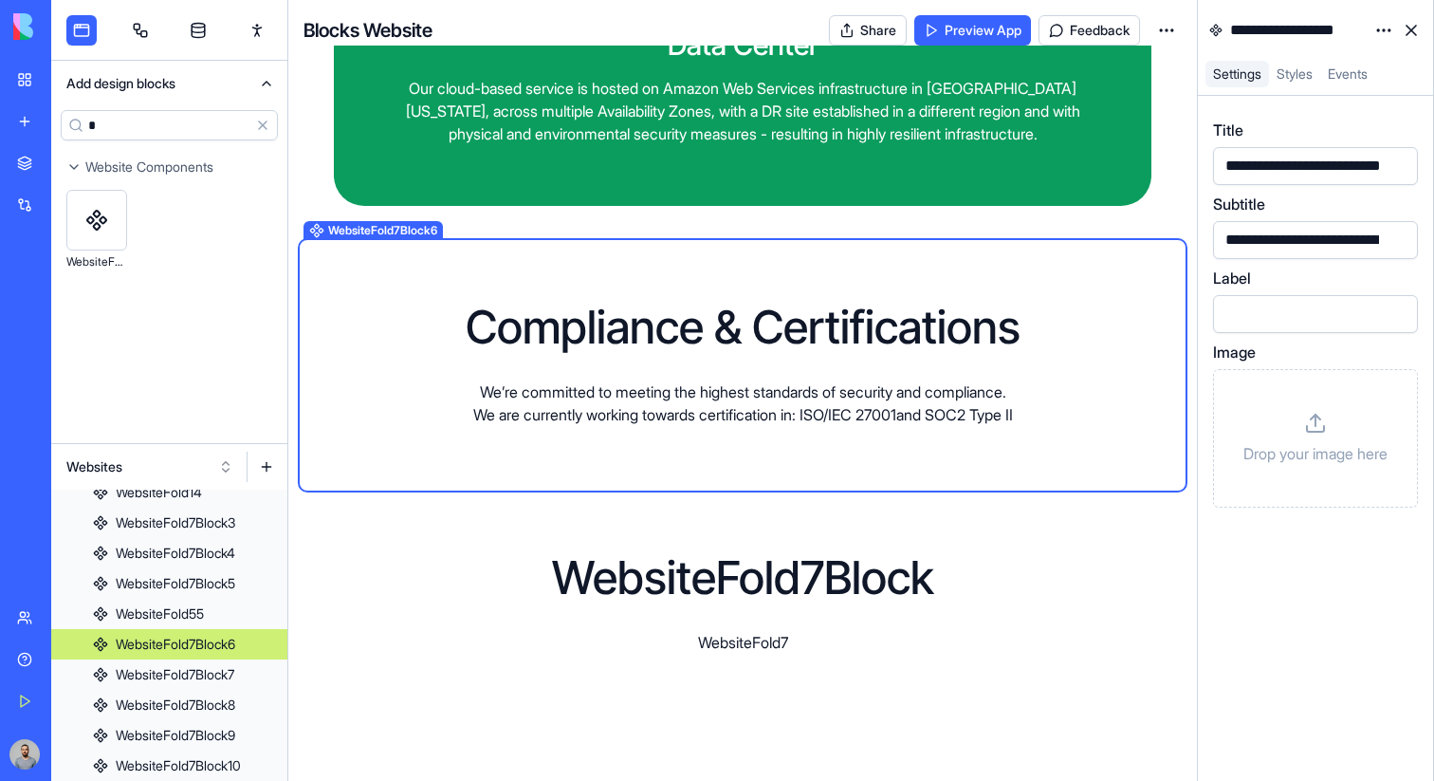
click at [1294, 448] on p "Drop your image here" at bounding box center [1316, 453] width 144 height 23
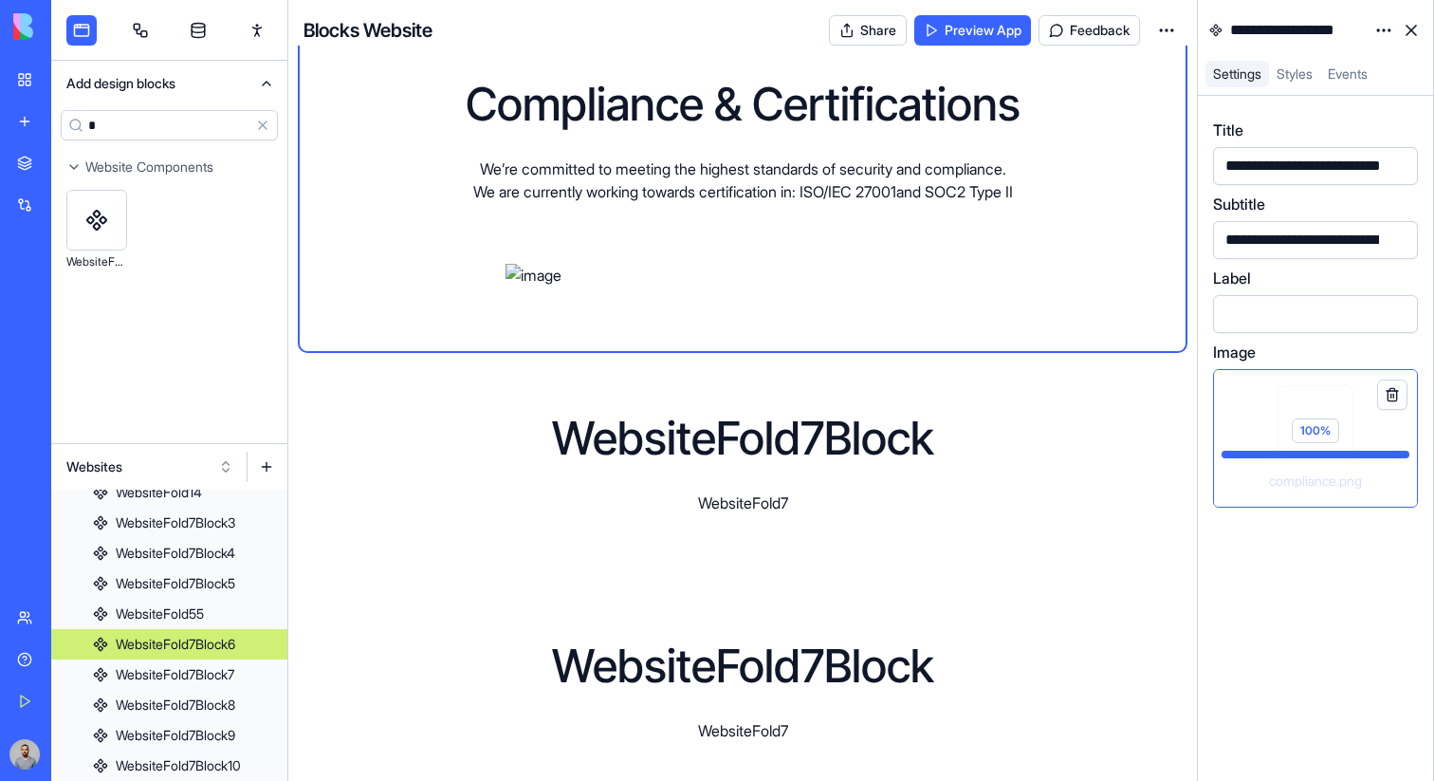
scroll to position [2369, 0]
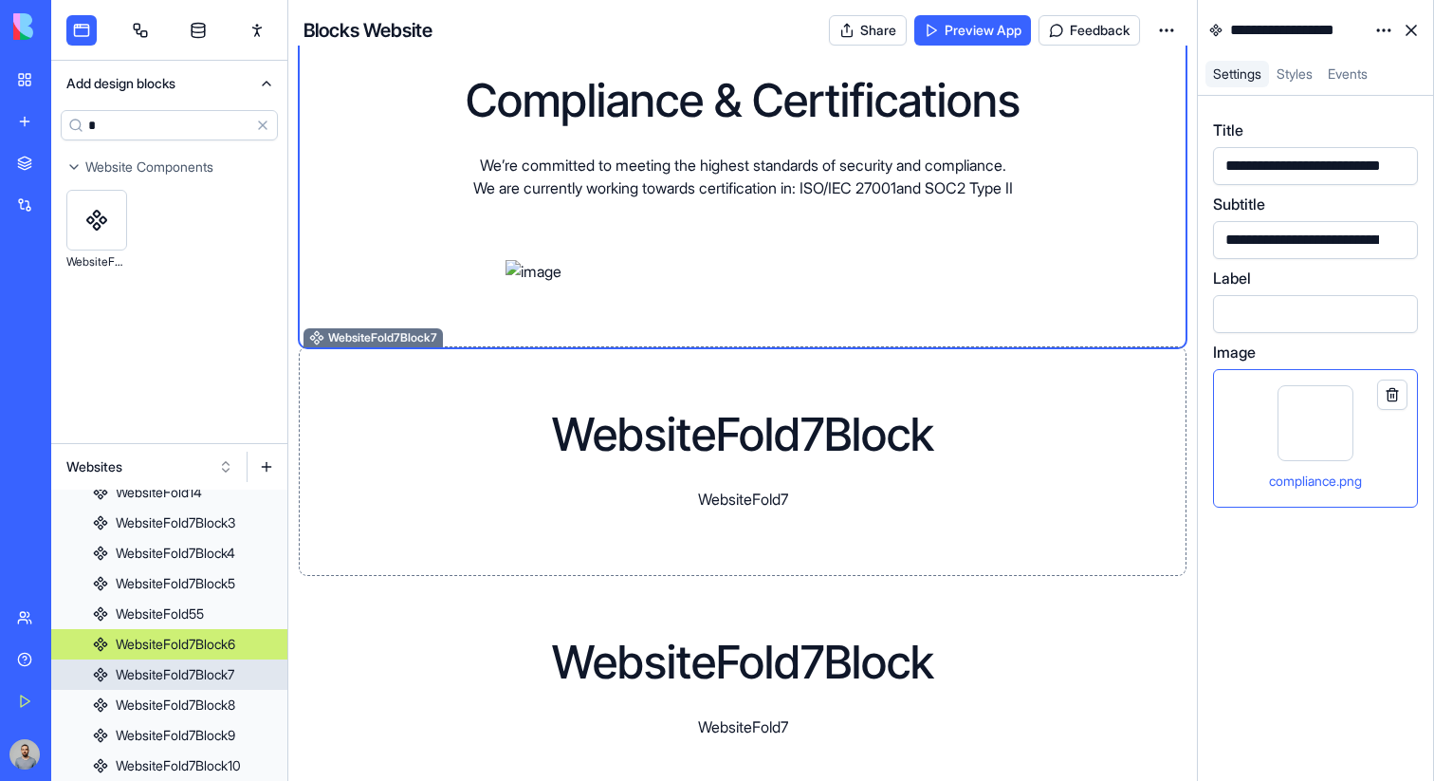
click at [946, 486] on div "WebsiteFold7Block WebsiteFold7" at bounding box center [742, 461] width 789 height 99
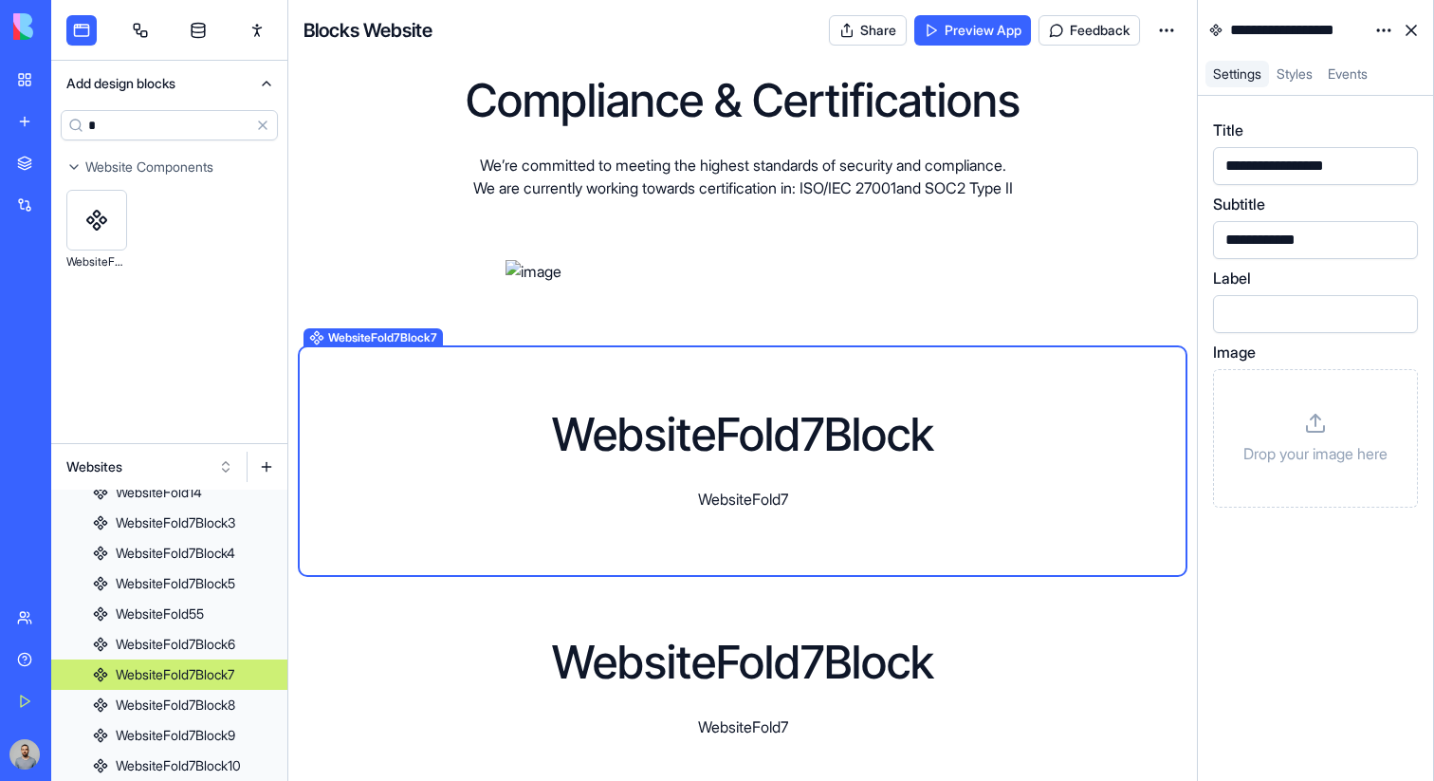
click at [1381, 39] on html "BETA My Workspace New app Marketplace Integrations Recent New App Purple Task M…" at bounding box center [717, 390] width 1434 height 781
click at [1374, 55] on div "State" at bounding box center [1339, 69] width 112 height 30
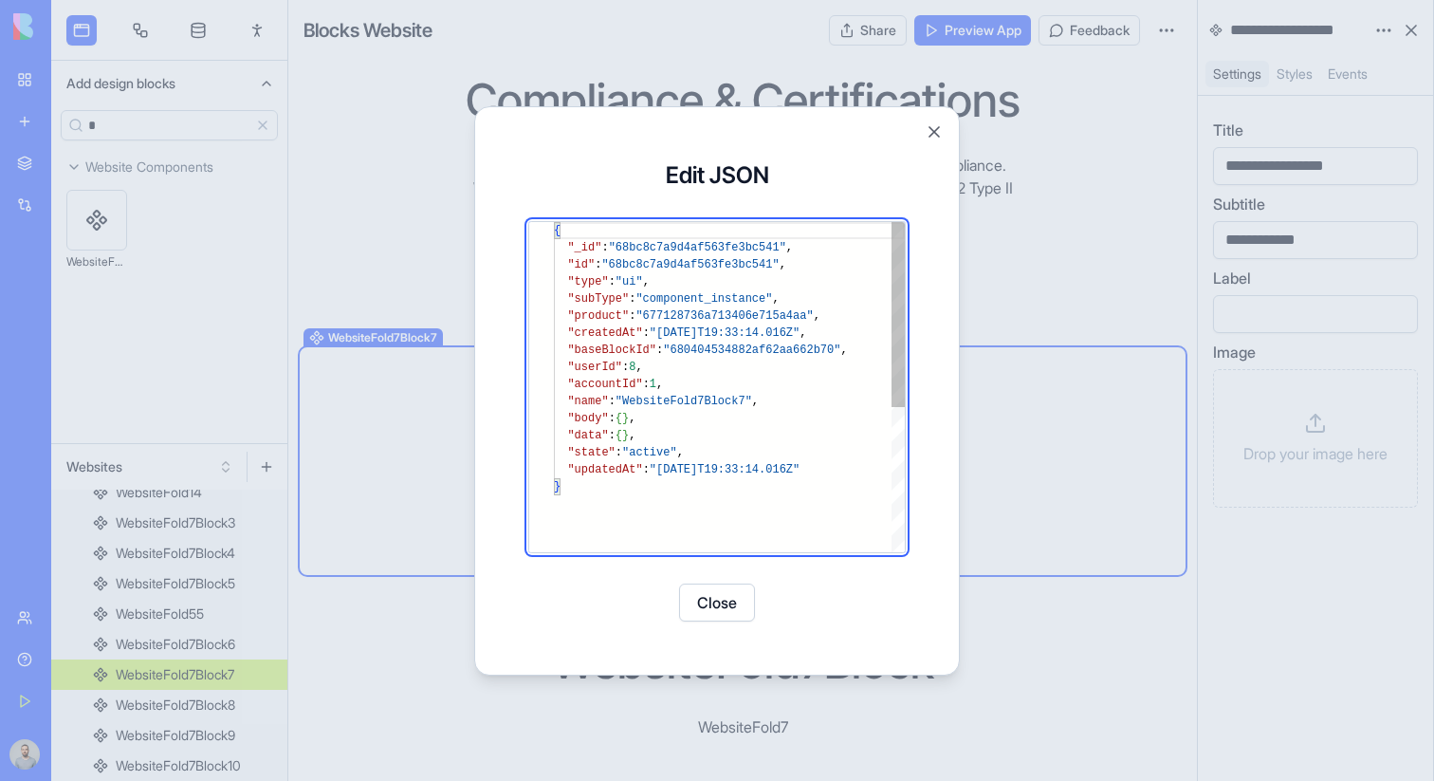
click at [677, 434] on div "{ "_id" : "68bc8c7a9d4af563fe3bc541" , "id" : "68bc8c7a9d4af563fe3bc541" , "typ…" at bounding box center [729, 515] width 351 height 586
type textarea "**********"
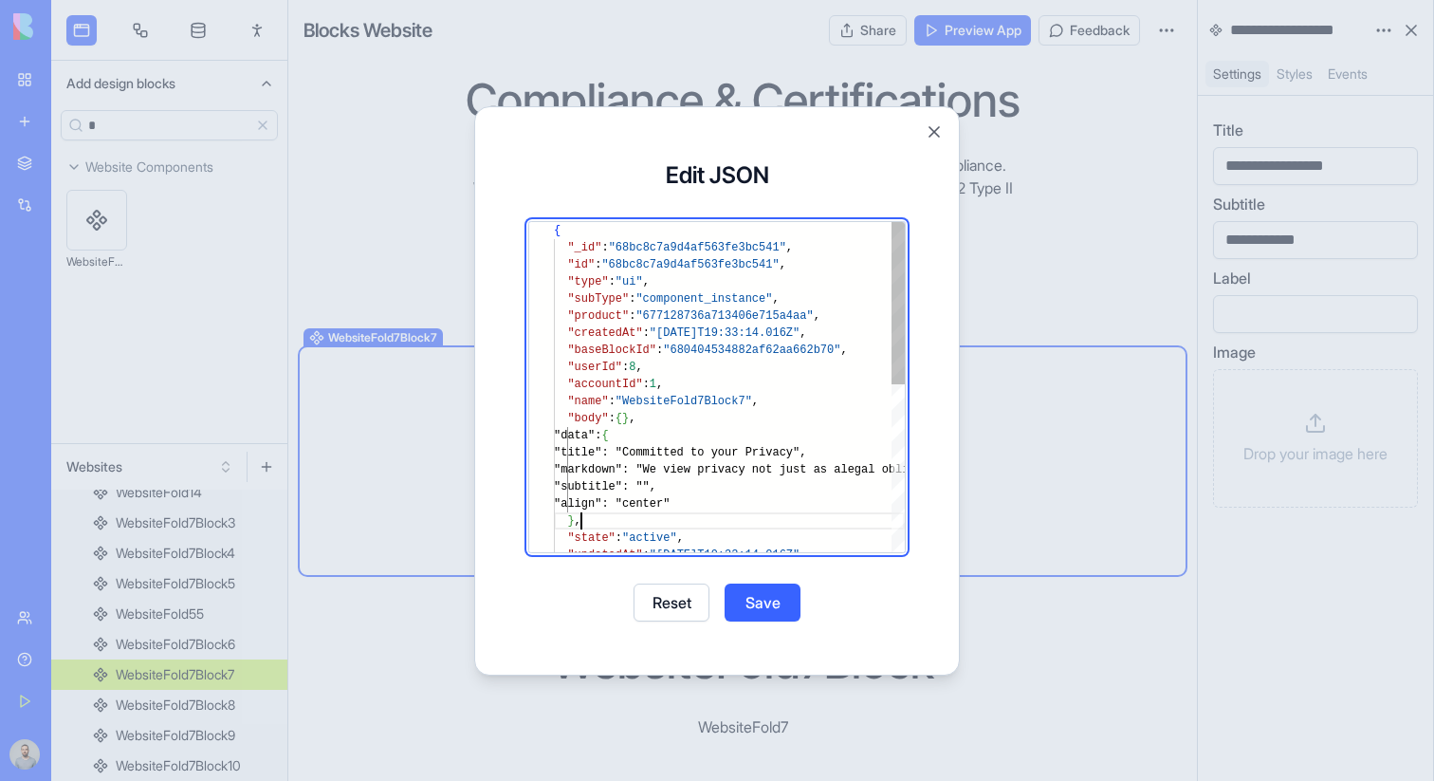
scroll to position [51, 28]
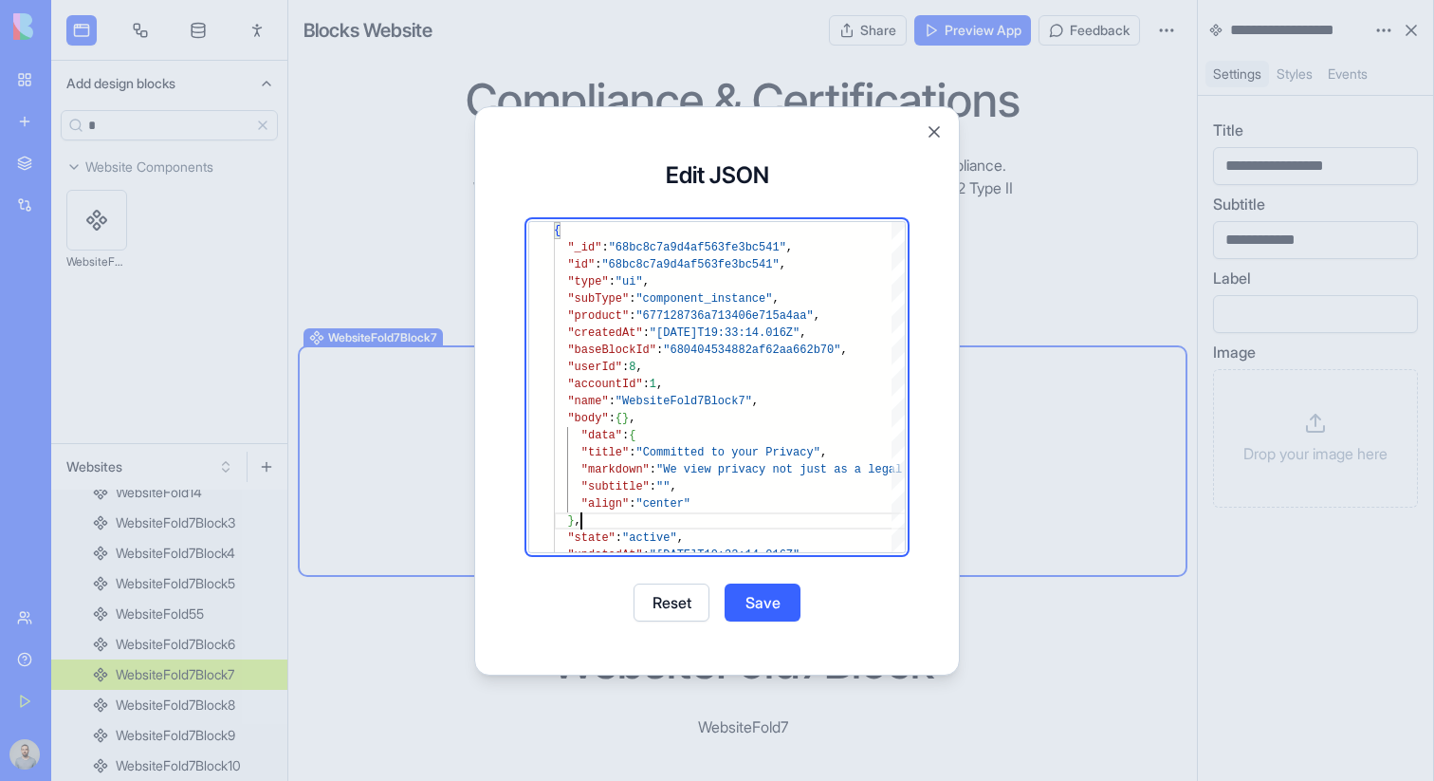
click at [784, 611] on button "Save" at bounding box center [763, 602] width 76 height 38
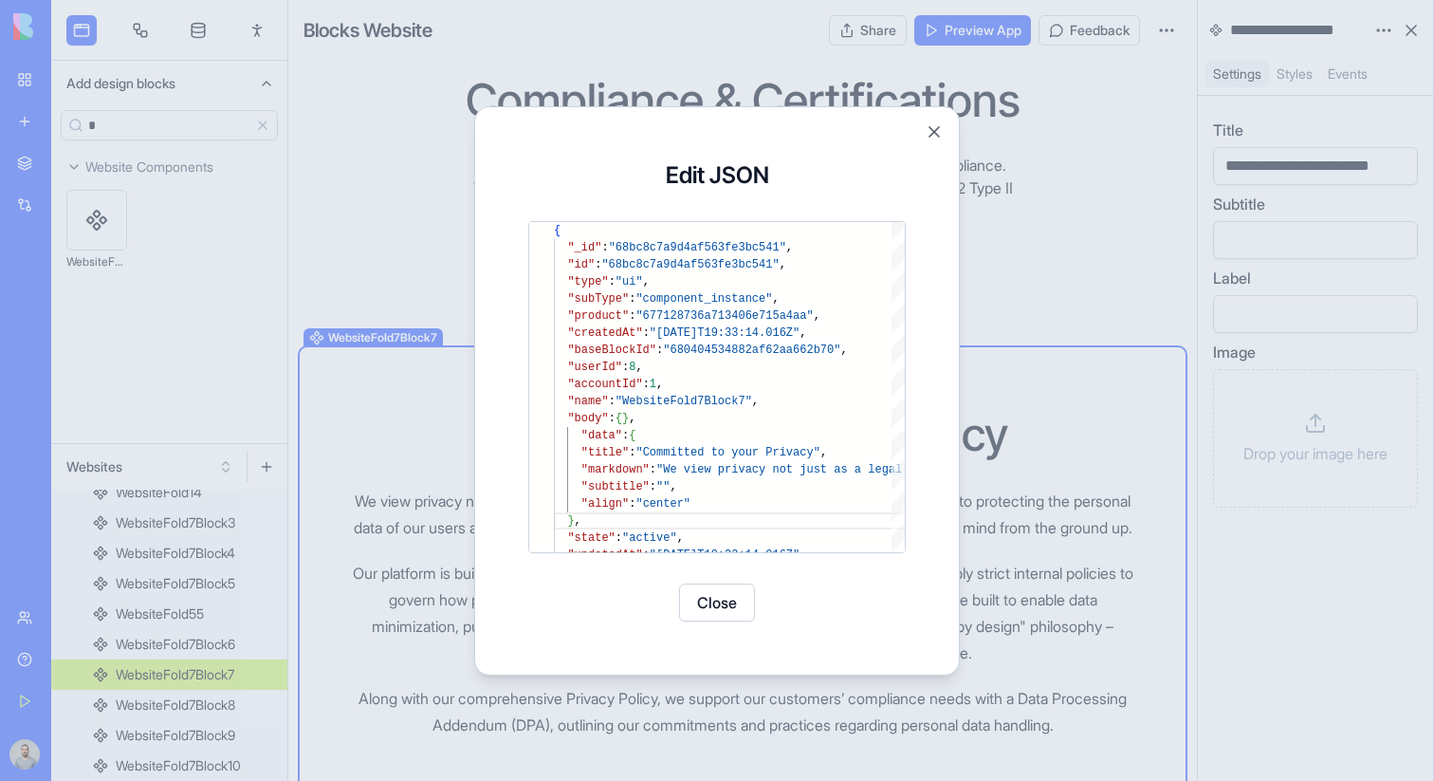
click at [719, 610] on button "Close" at bounding box center [717, 602] width 76 height 38
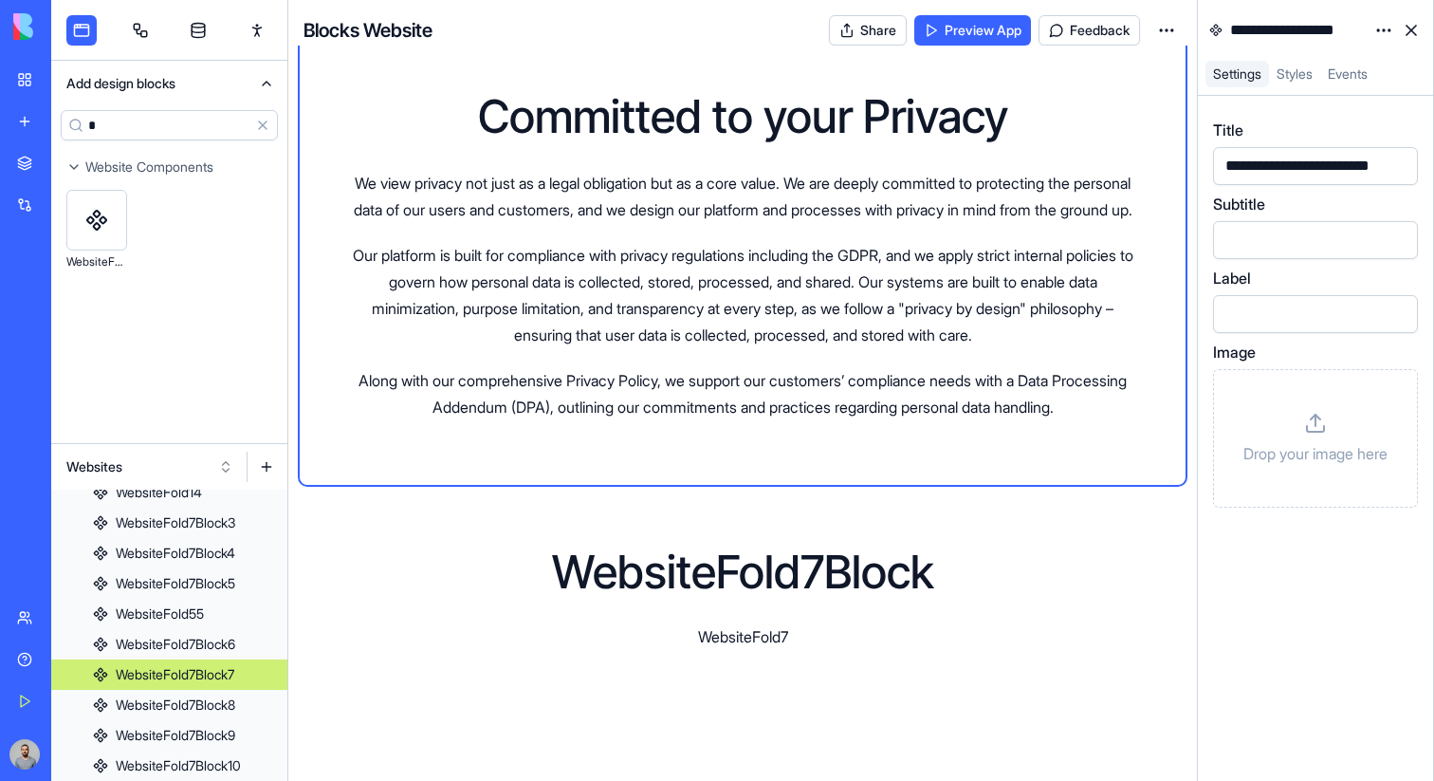
scroll to position [2957, 0]
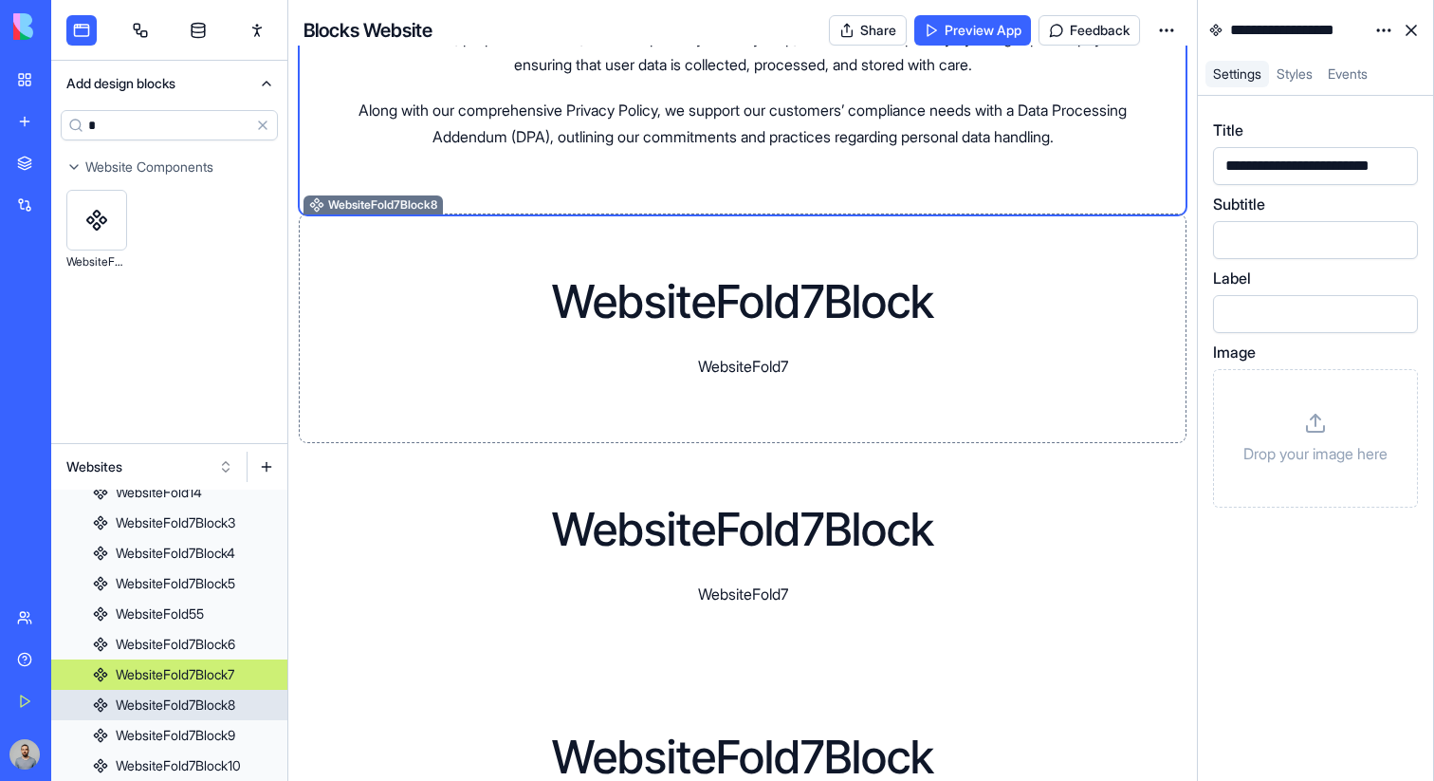
click at [874, 324] on h1 "WebsiteFold7Block" at bounding box center [743, 302] width 382 height 46
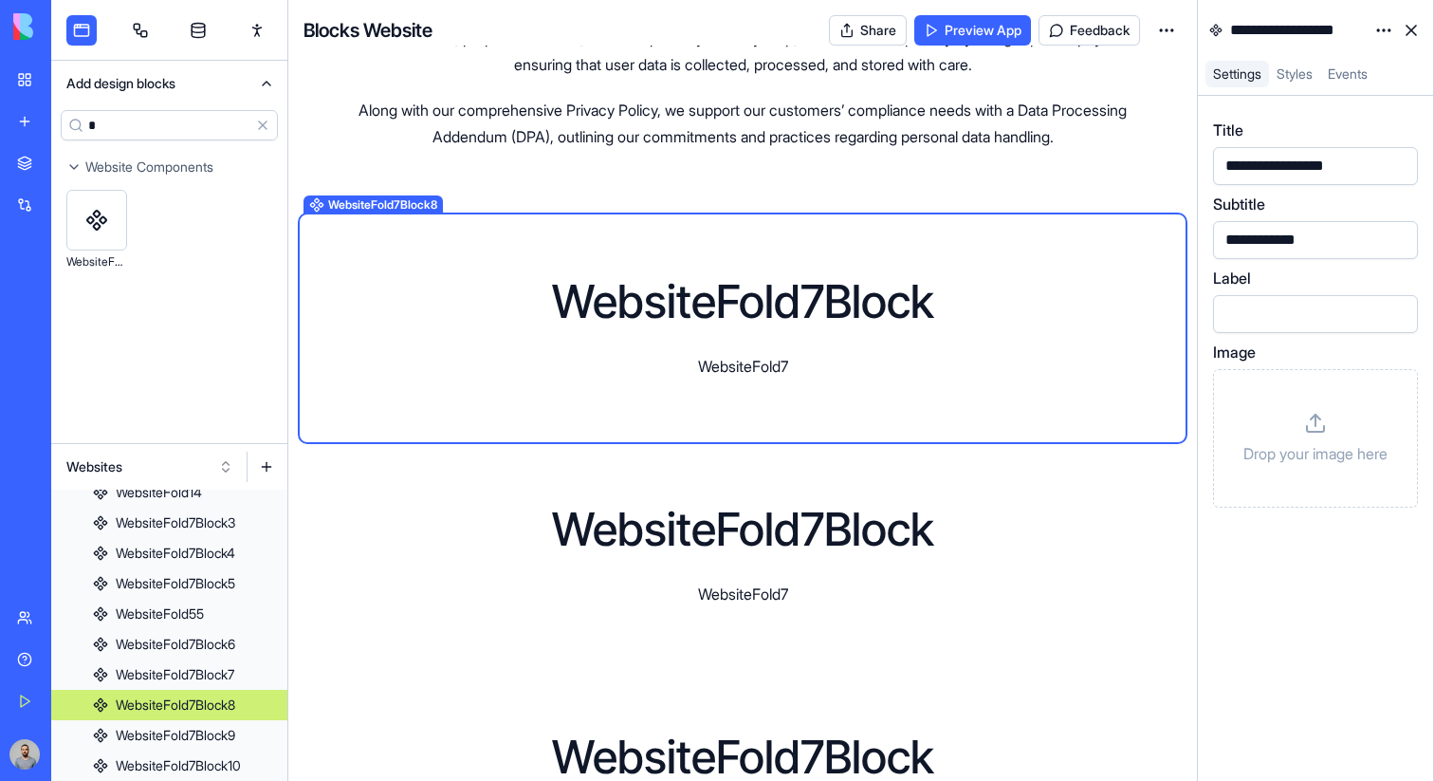
click at [1379, 28] on html "BETA My Workspace New app Marketplace Integrations Recent New App Purple Task M…" at bounding box center [717, 390] width 1434 height 781
click at [1372, 75] on div "State" at bounding box center [1339, 69] width 112 height 30
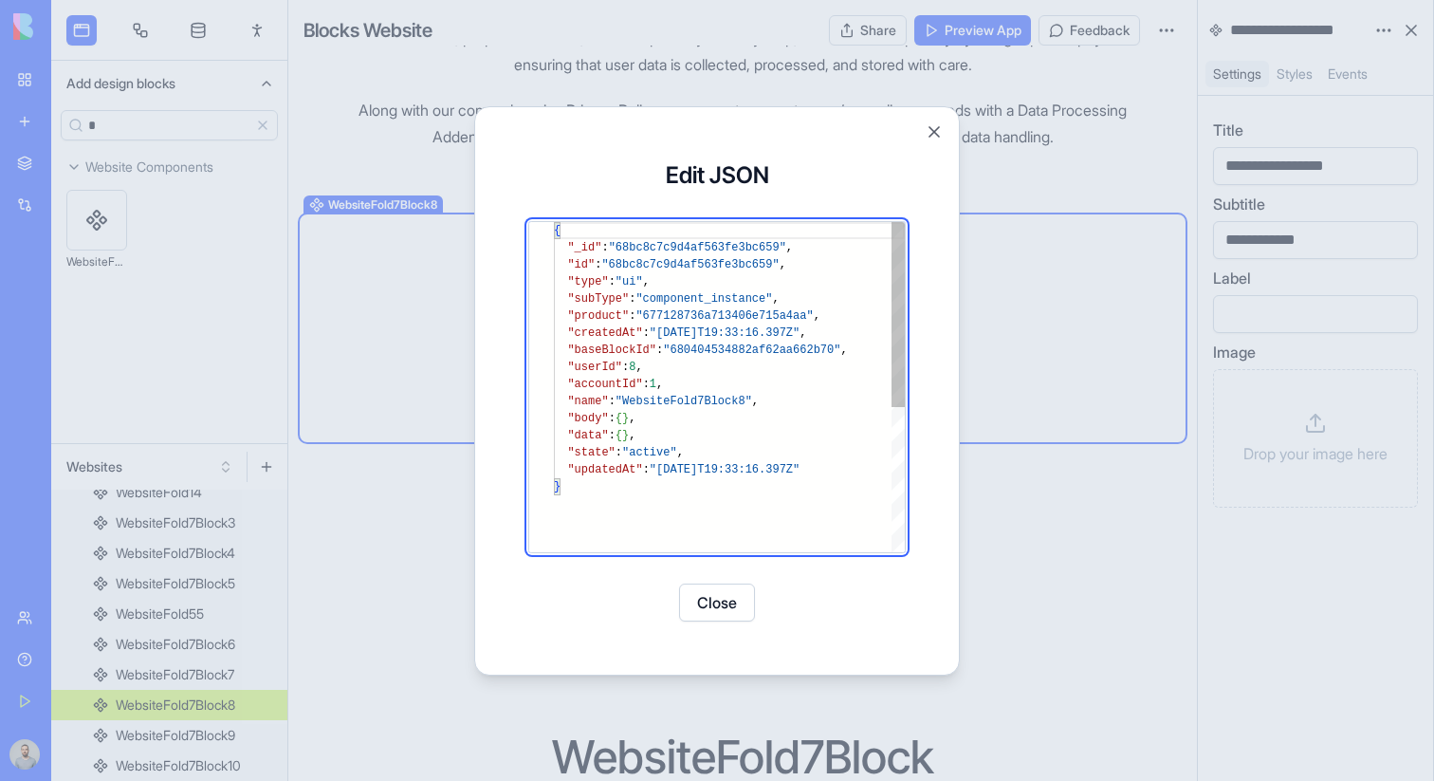
click at [712, 436] on div "{ "_id" : "68bc8c7c9d4af563fe3bc659" , "id" : "68bc8c7c9d4af563fe3bc659" , "typ…" at bounding box center [729, 515] width 351 height 586
type textarea "**********"
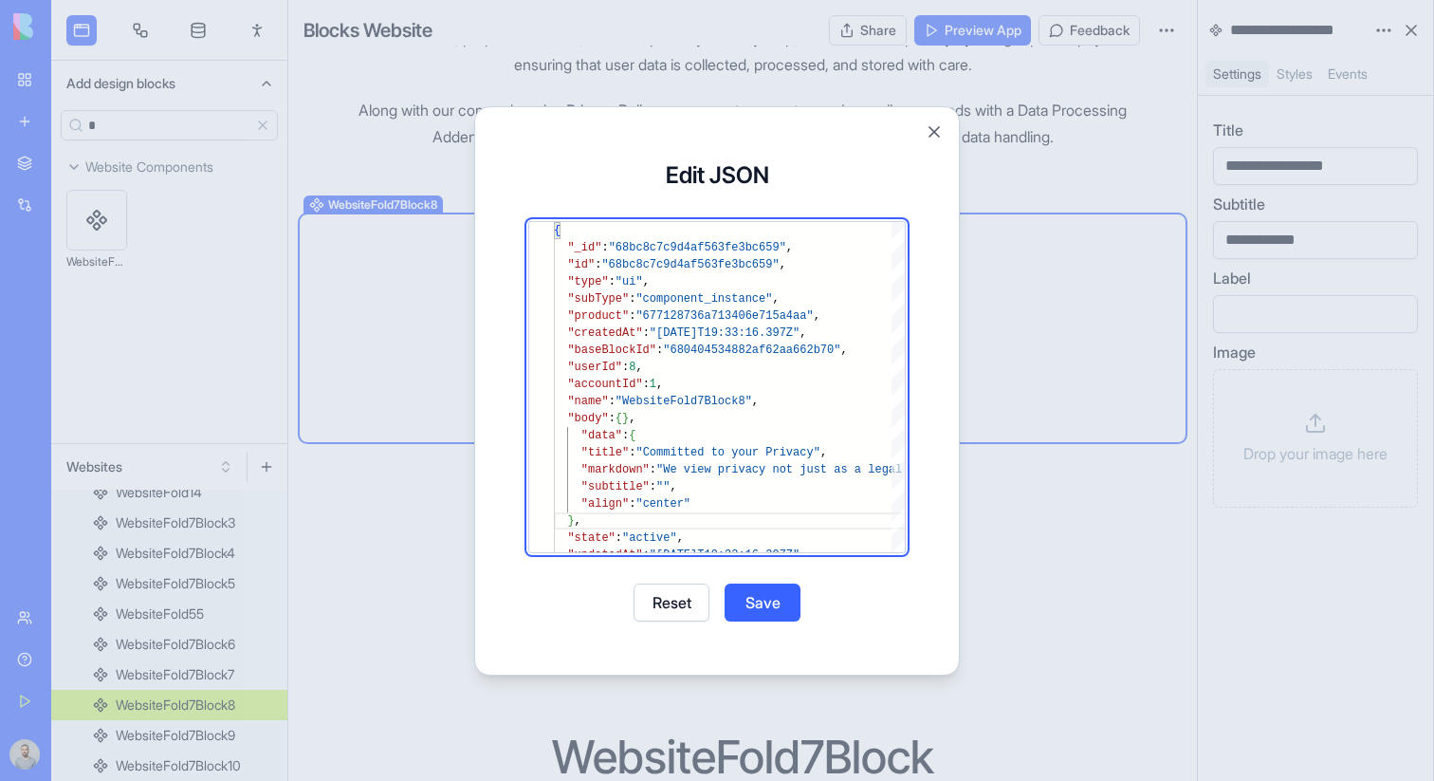
click at [772, 607] on button "Save" at bounding box center [763, 602] width 76 height 38
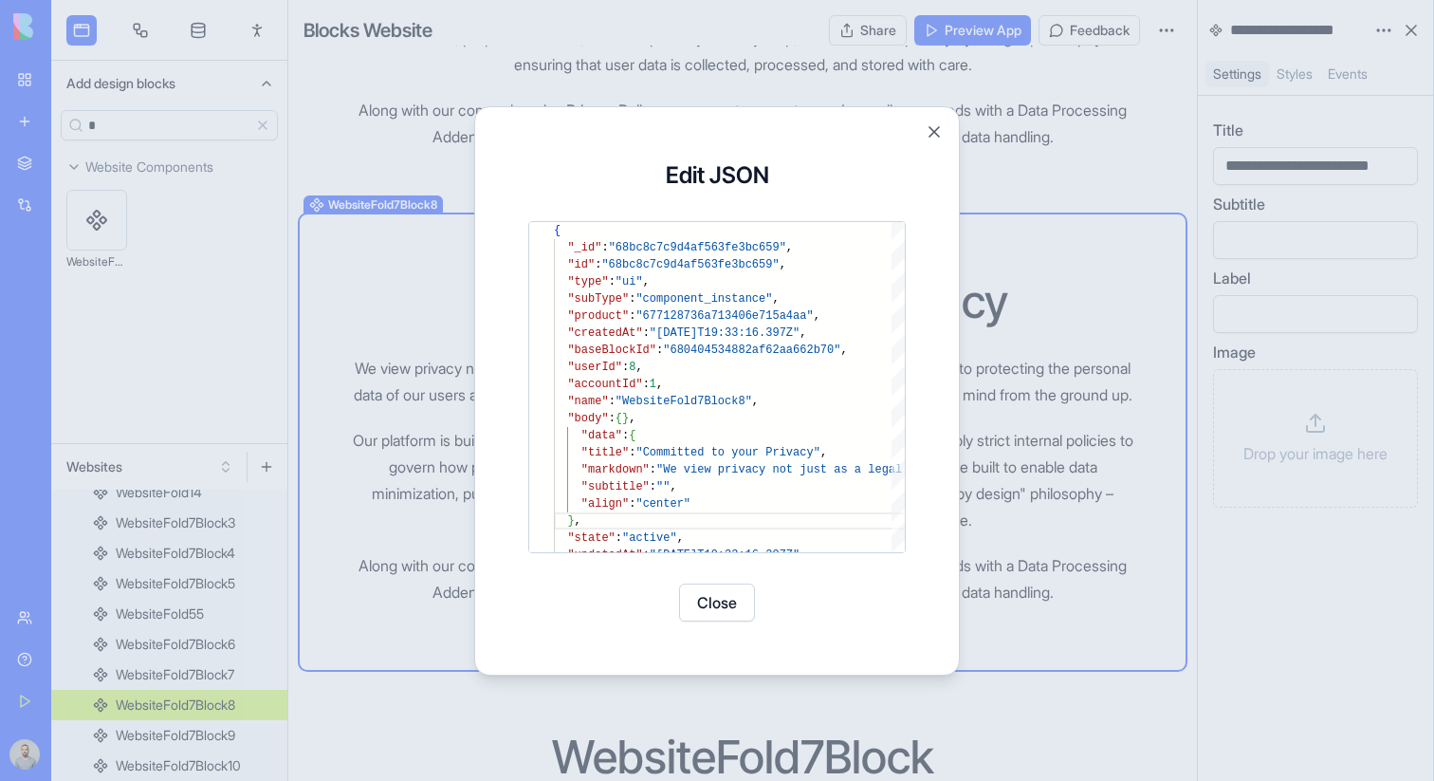
click at [710, 602] on button "Close" at bounding box center [717, 602] width 76 height 38
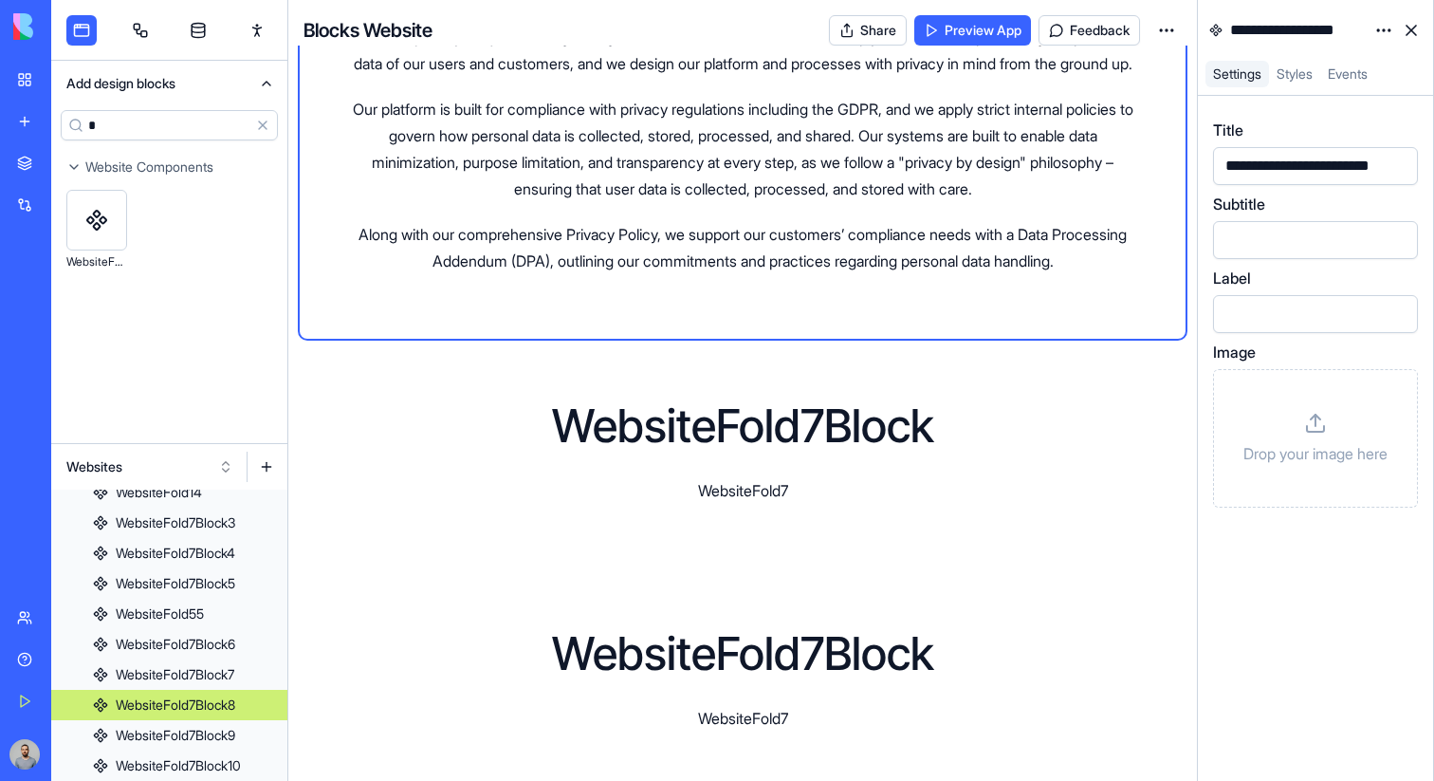
scroll to position [3256, 0]
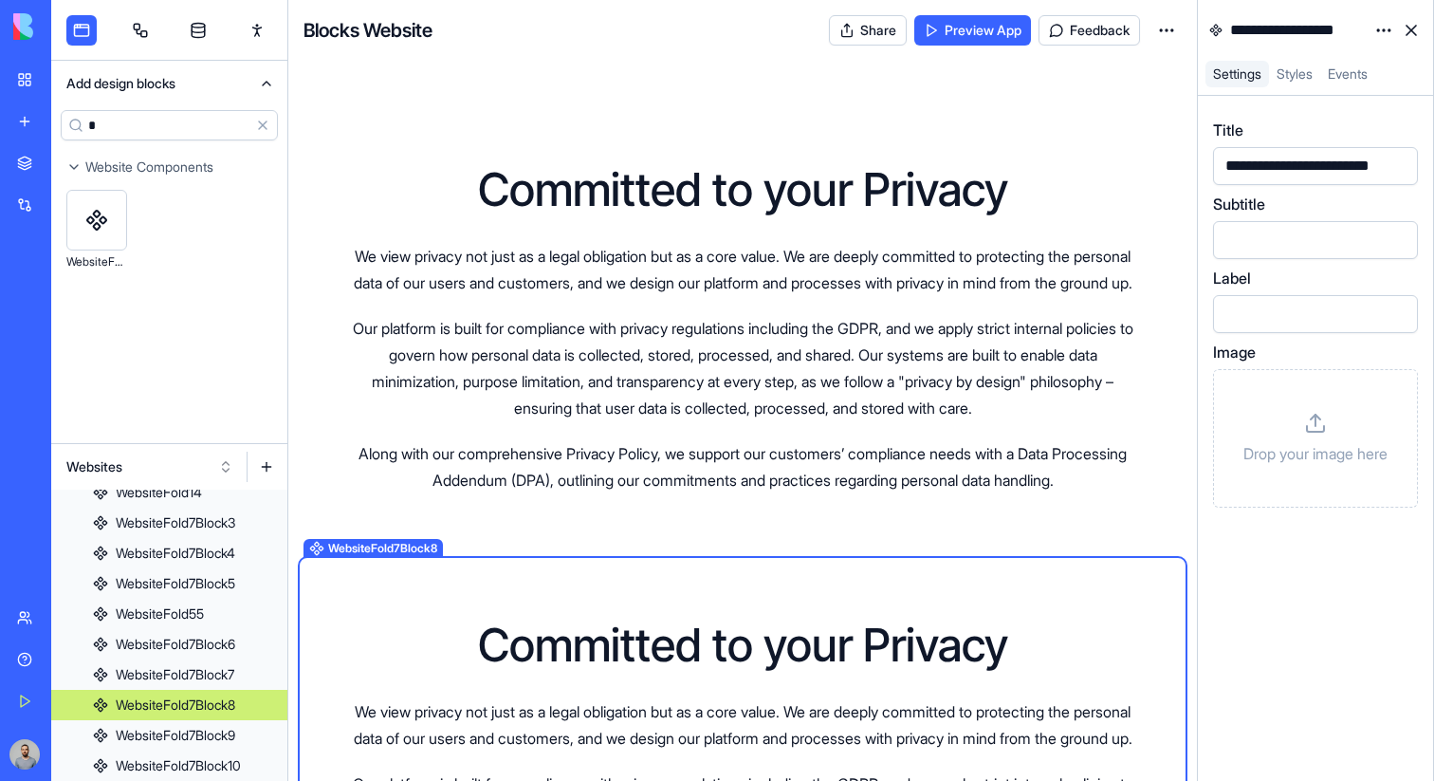
scroll to position [2618, 0]
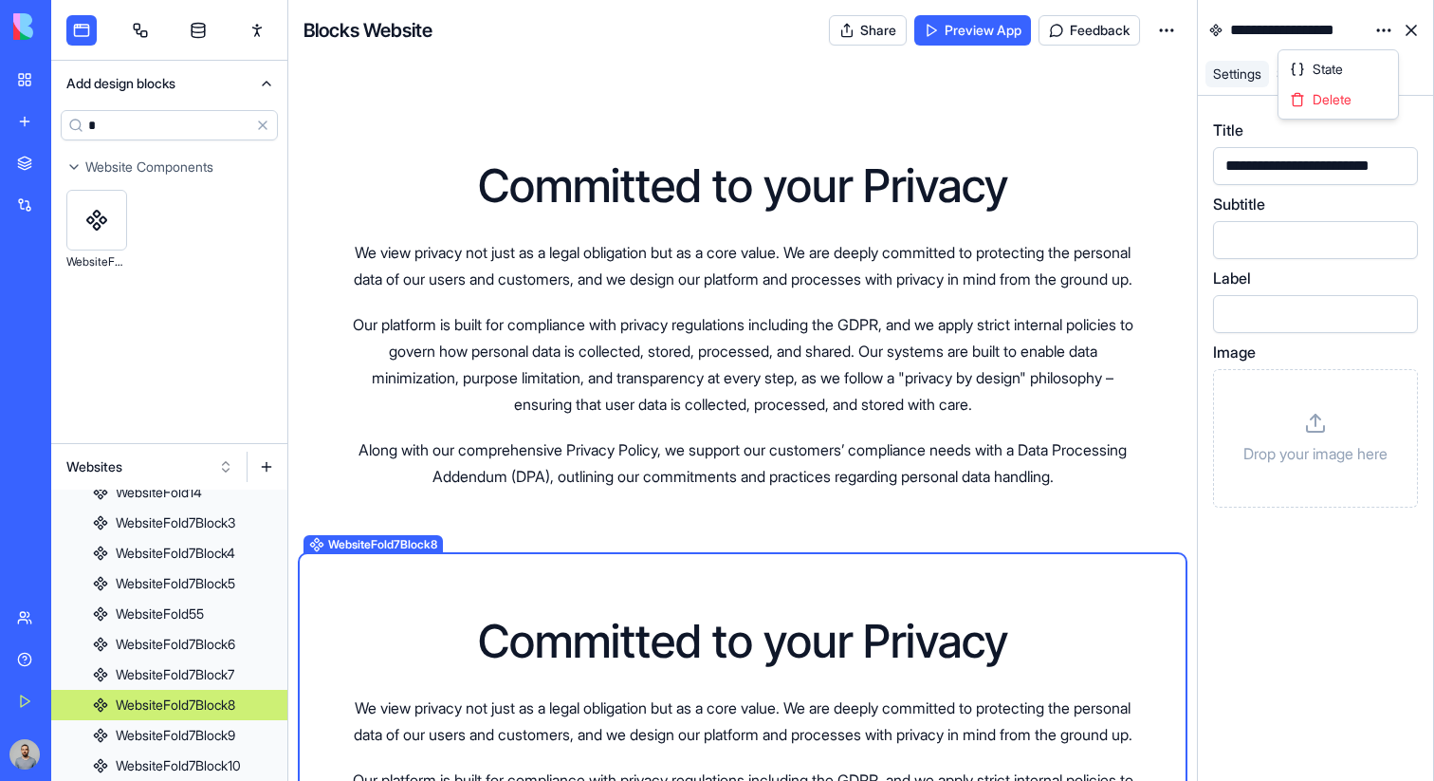
click at [1384, 27] on html "BETA My Workspace New app Marketplace Integrations Recent New App Purple Task M…" at bounding box center [717, 390] width 1434 height 781
click at [1350, 66] on div "State" at bounding box center [1339, 69] width 112 height 30
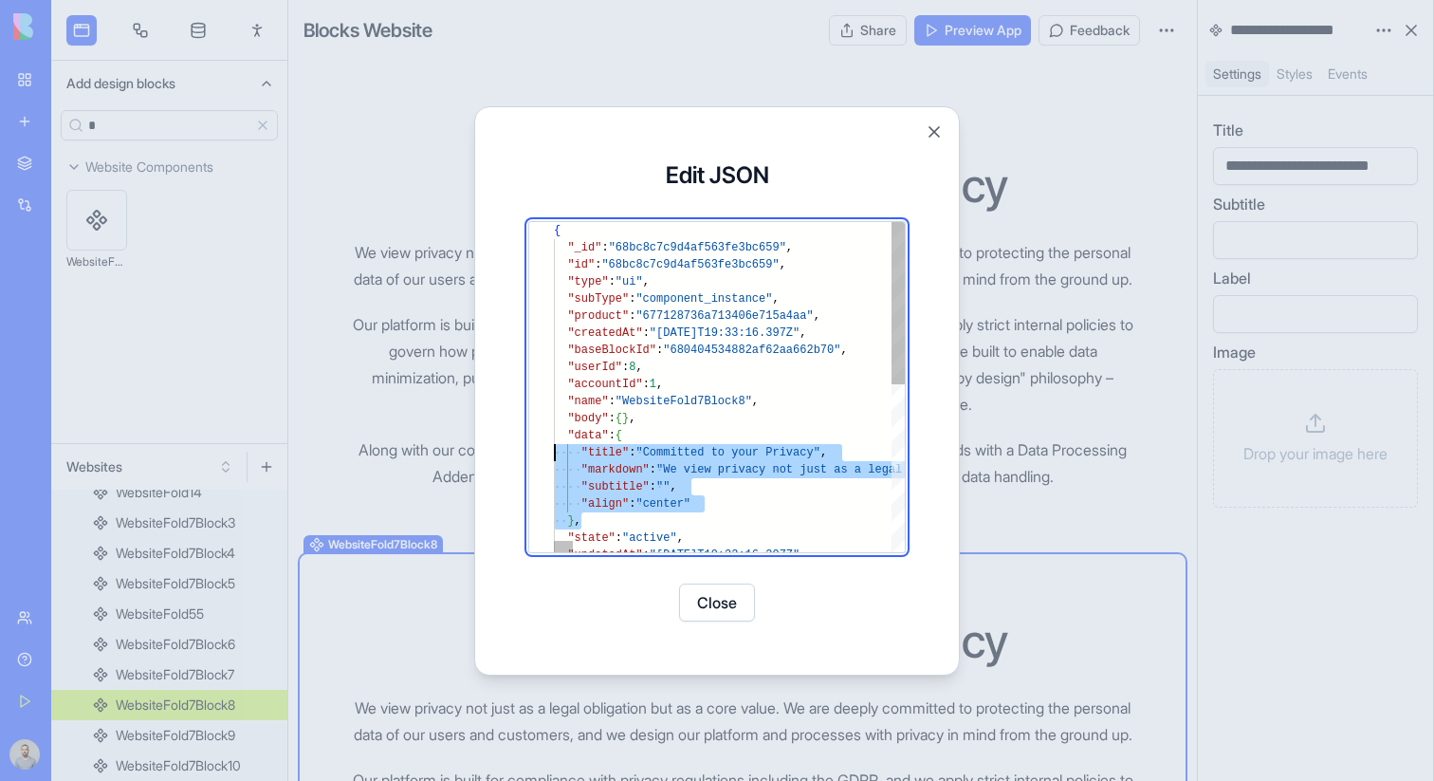
scroll to position [34, 0]
drag, startPoint x: 627, startPoint y: 521, endPoint x: 525, endPoint y: 442, distance: 129.2
type textarea "**********"
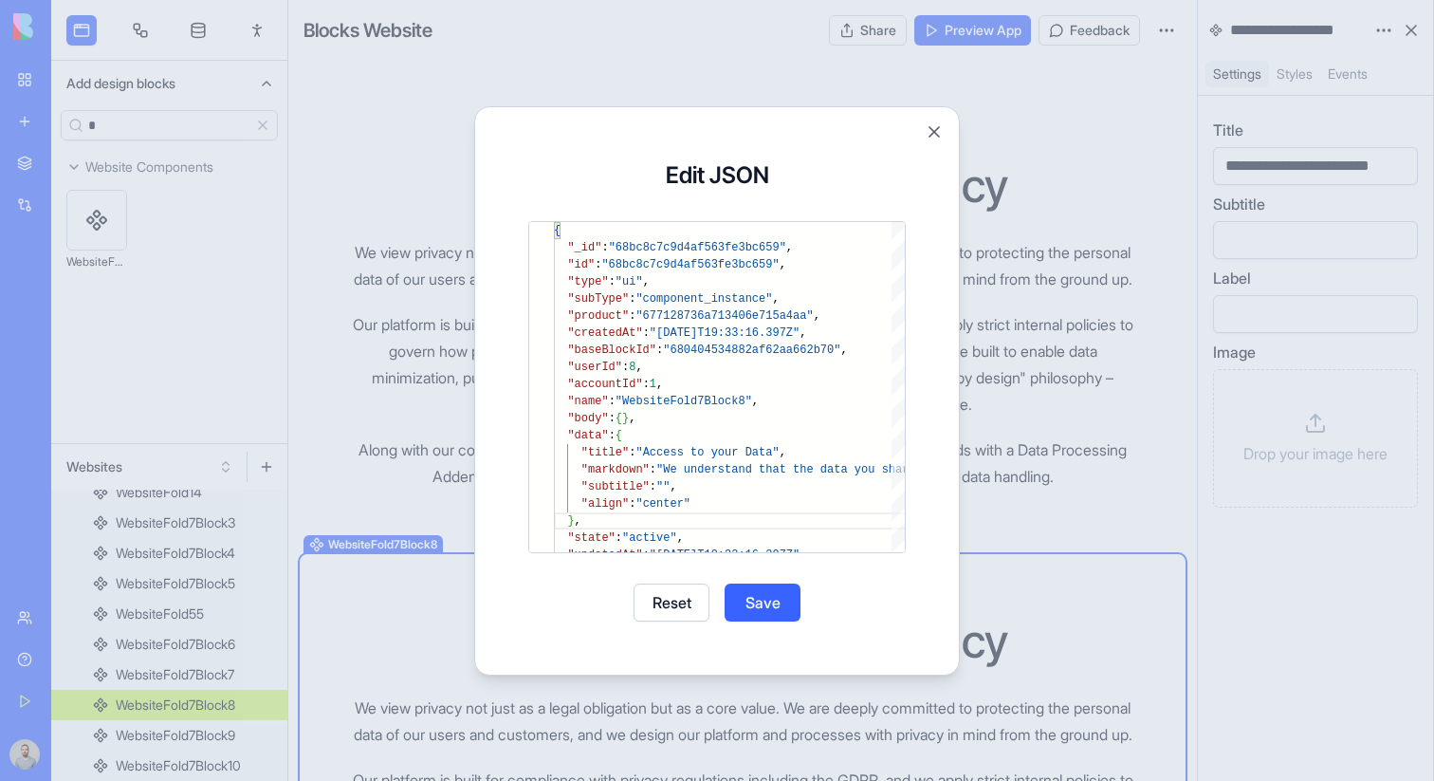
click at [762, 594] on button "Save" at bounding box center [763, 602] width 76 height 38
click at [735, 597] on button "Close" at bounding box center [717, 602] width 76 height 38
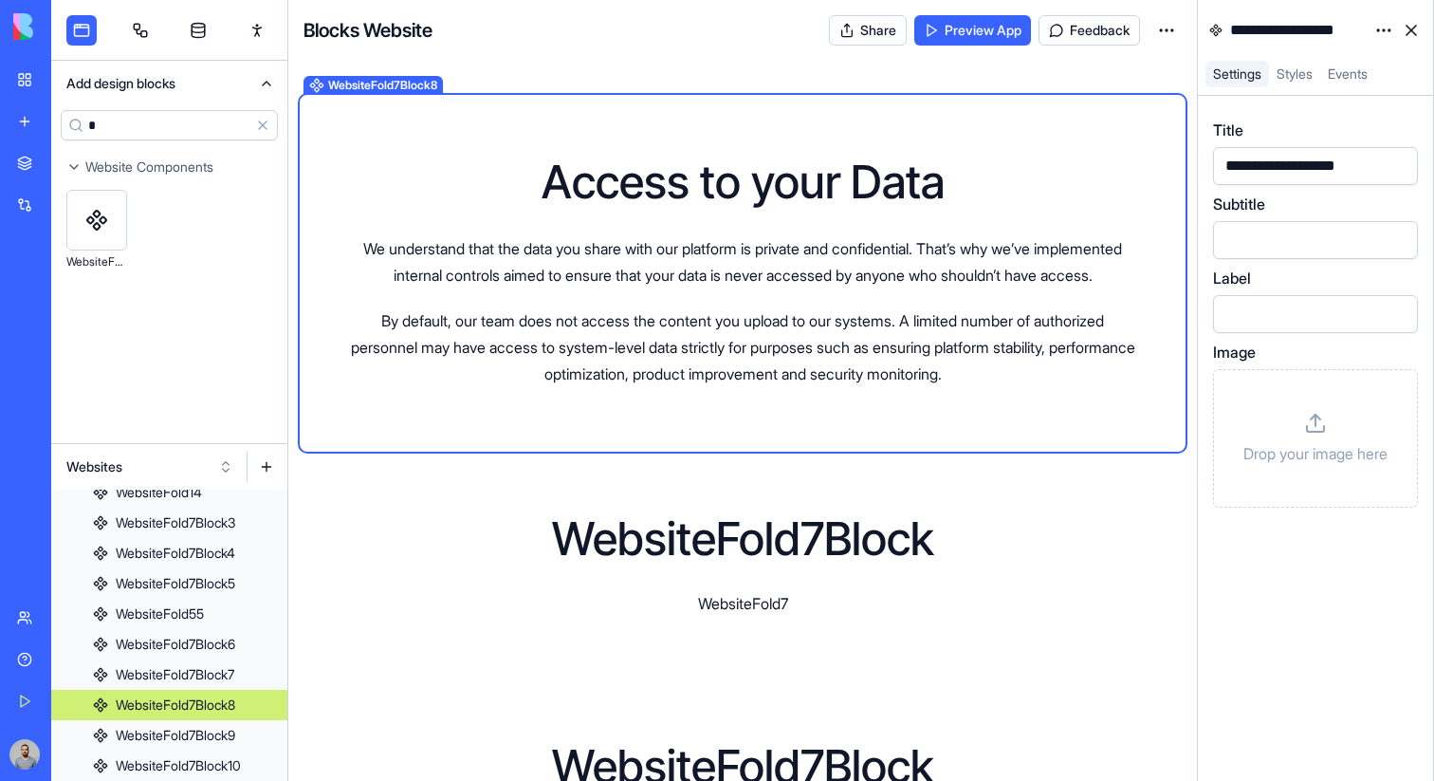
scroll to position [3091, 0]
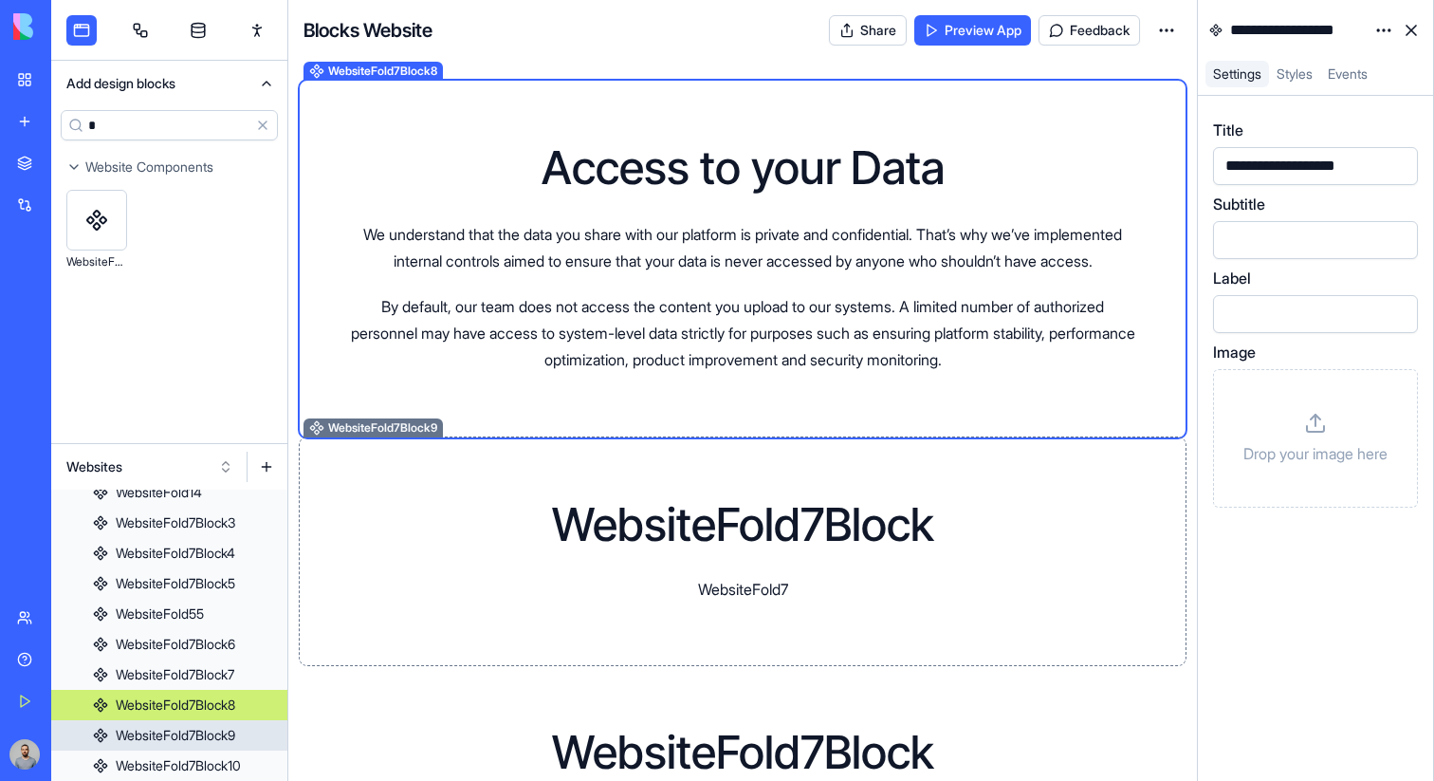
click at [990, 536] on div "WebsiteFold7Block WebsiteFold7" at bounding box center [743, 551] width 879 height 220
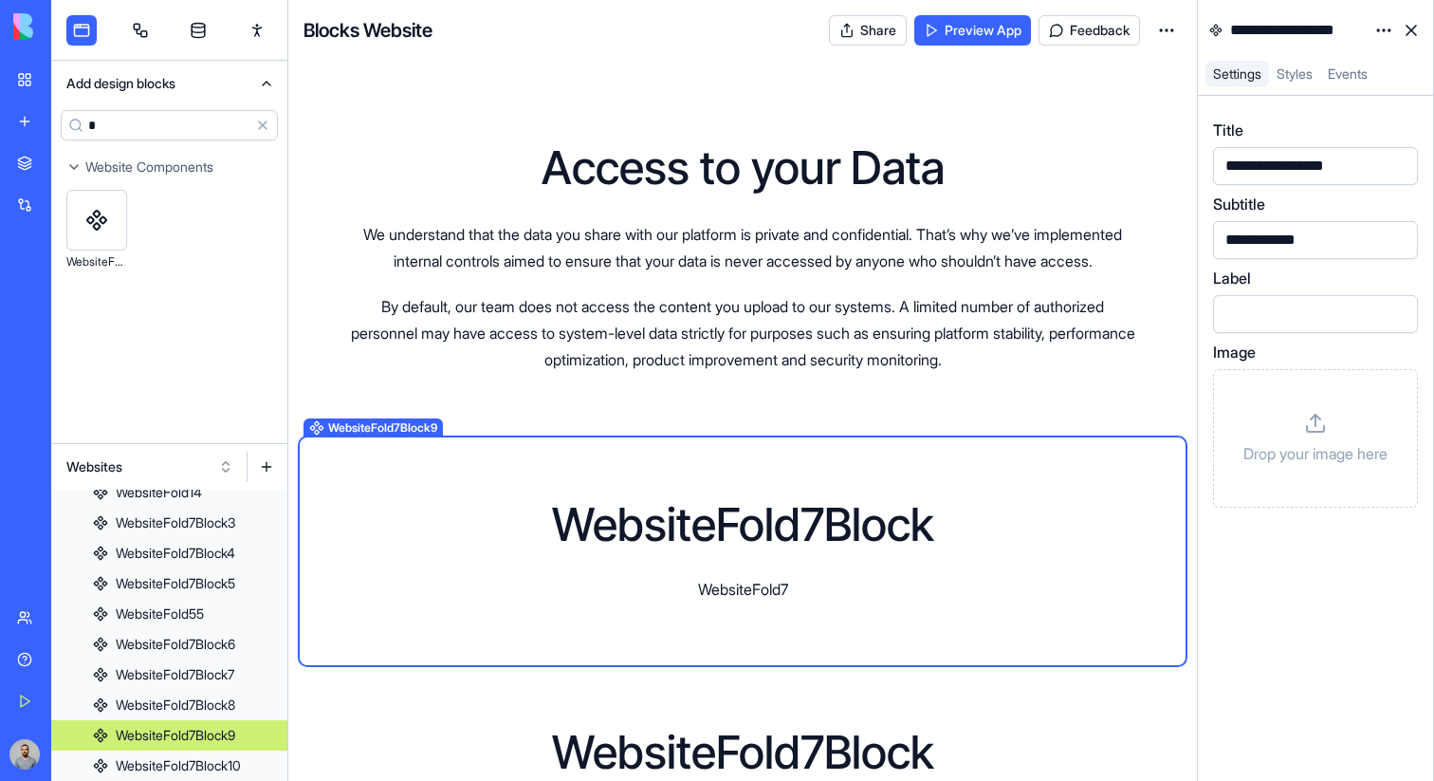
click at [1383, 31] on html "BETA My Workspace New app Marketplace Integrations Recent New App Purple Task M…" at bounding box center [717, 390] width 1434 height 781
click at [1372, 63] on div "State" at bounding box center [1339, 69] width 112 height 30
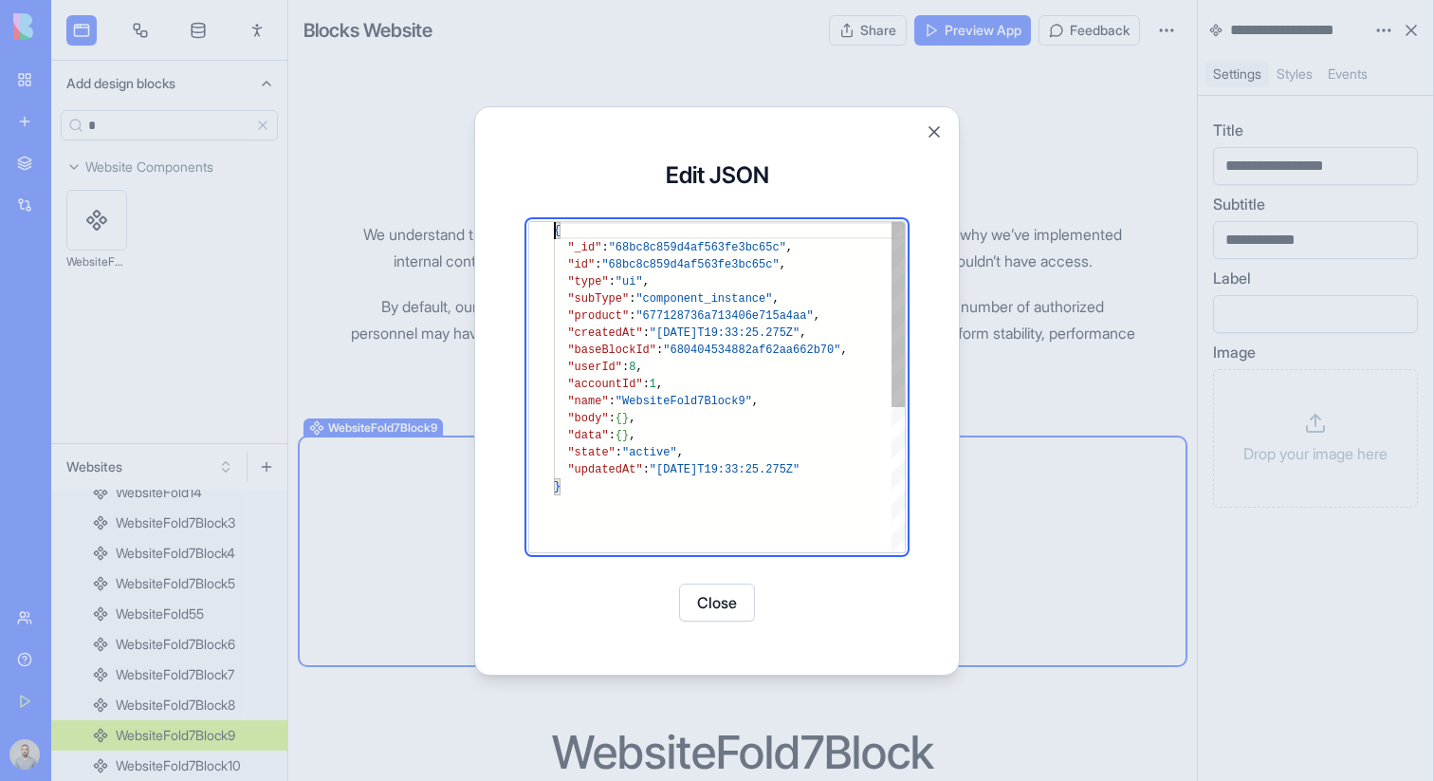
click at [664, 433] on div "{ "_id" : "68bc8c859d4af563fe3bc65c" , "id" : "68bc8c859d4af563fe3bc65c" , "typ…" at bounding box center [729, 515] width 351 height 586
type textarea "**********"
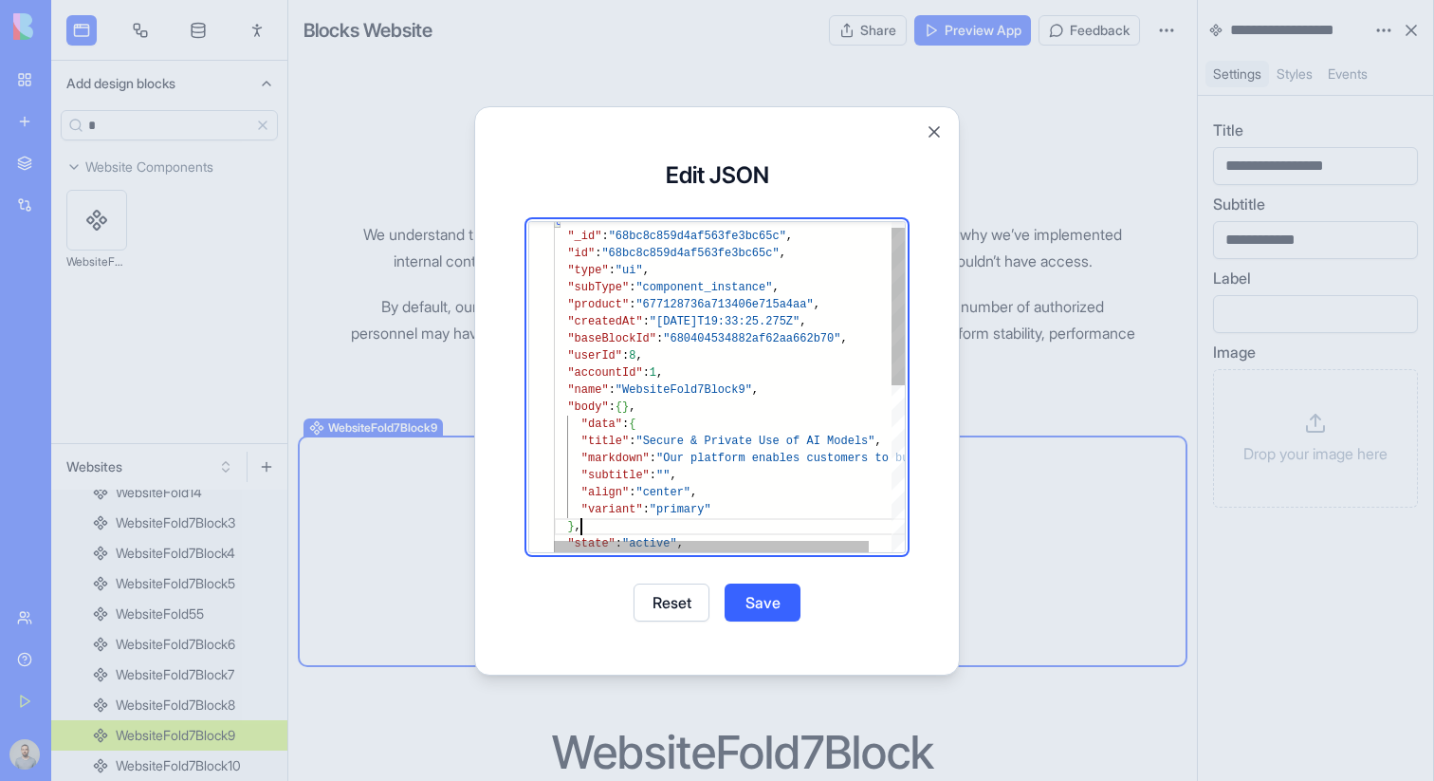
scroll to position [68, 28]
click at [752, 602] on button "Save" at bounding box center [763, 602] width 76 height 38
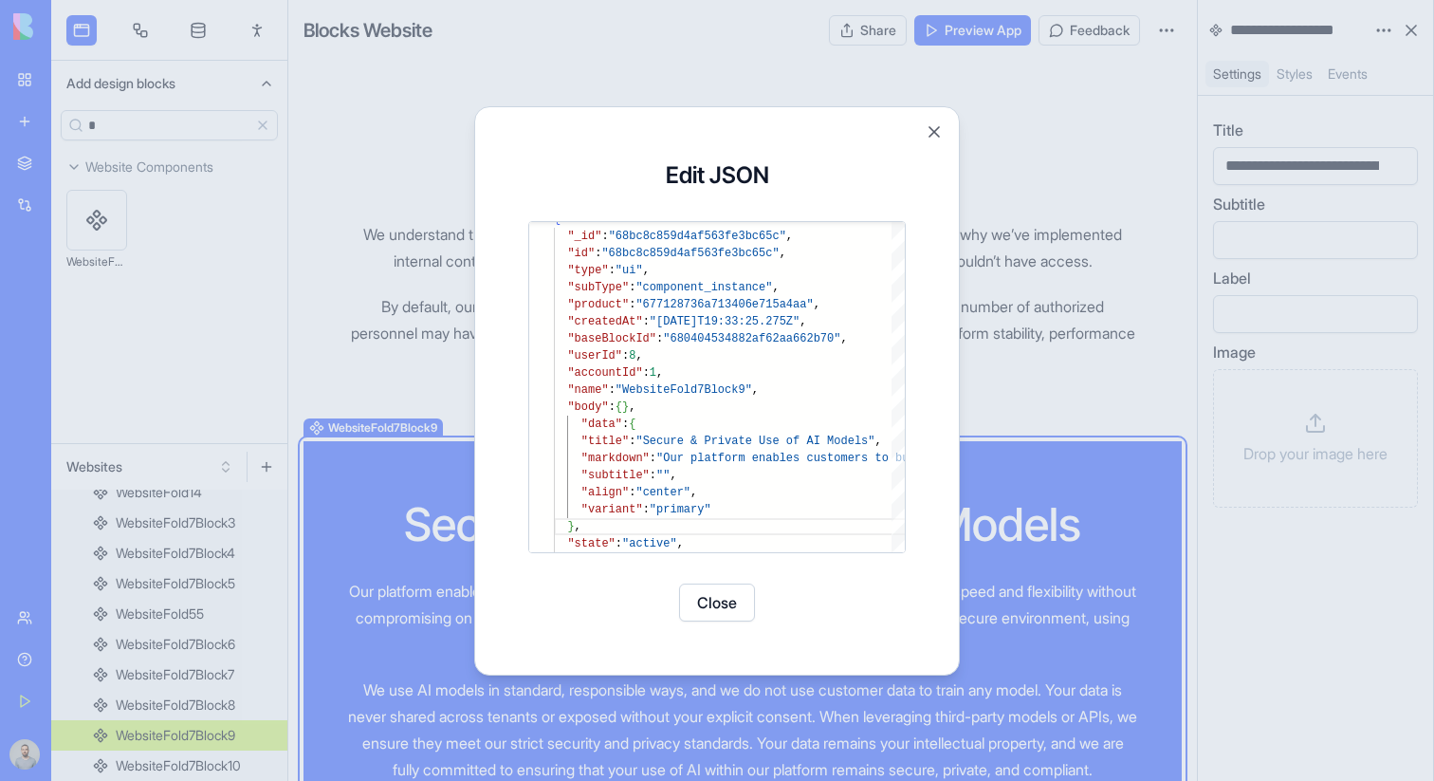
click at [715, 601] on button "Close" at bounding box center [717, 602] width 76 height 38
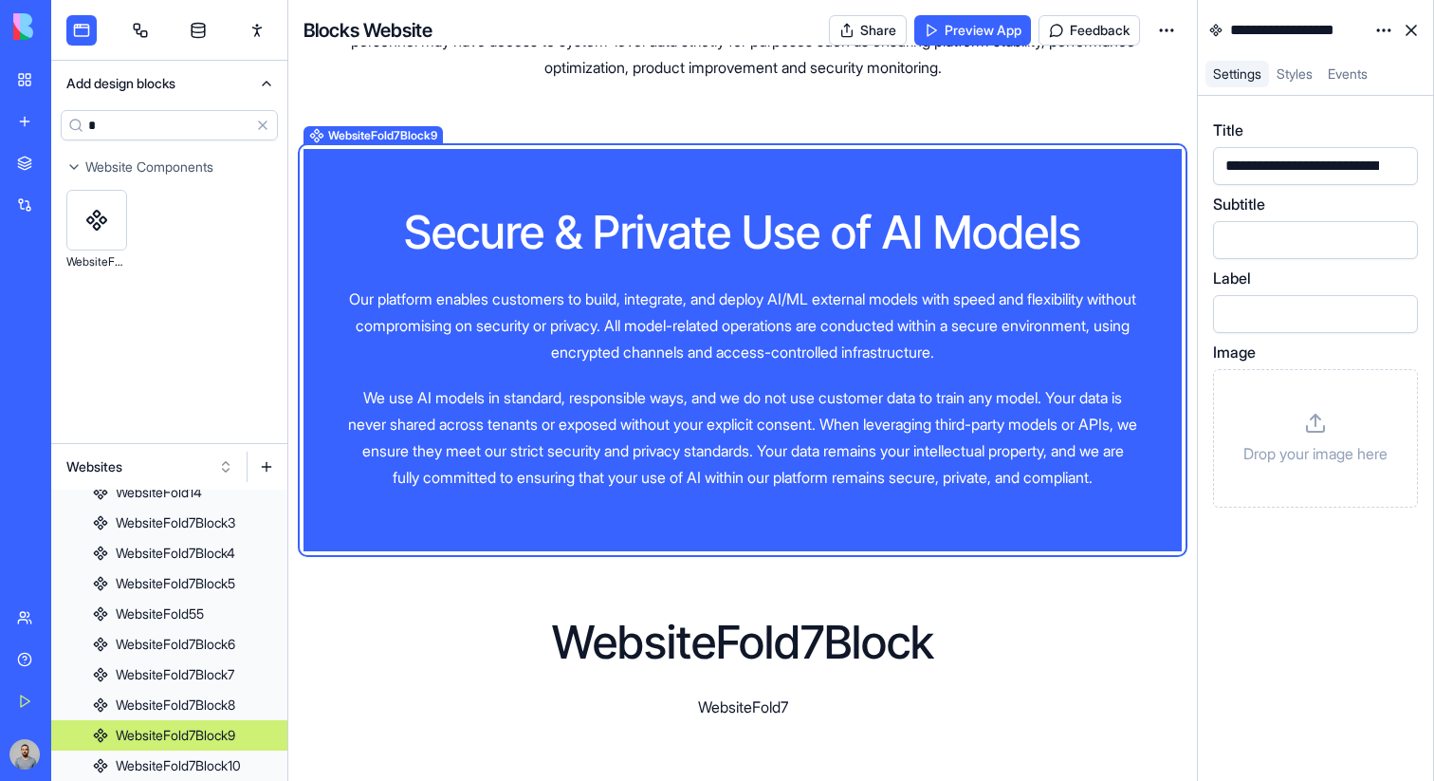
scroll to position [3499, 0]
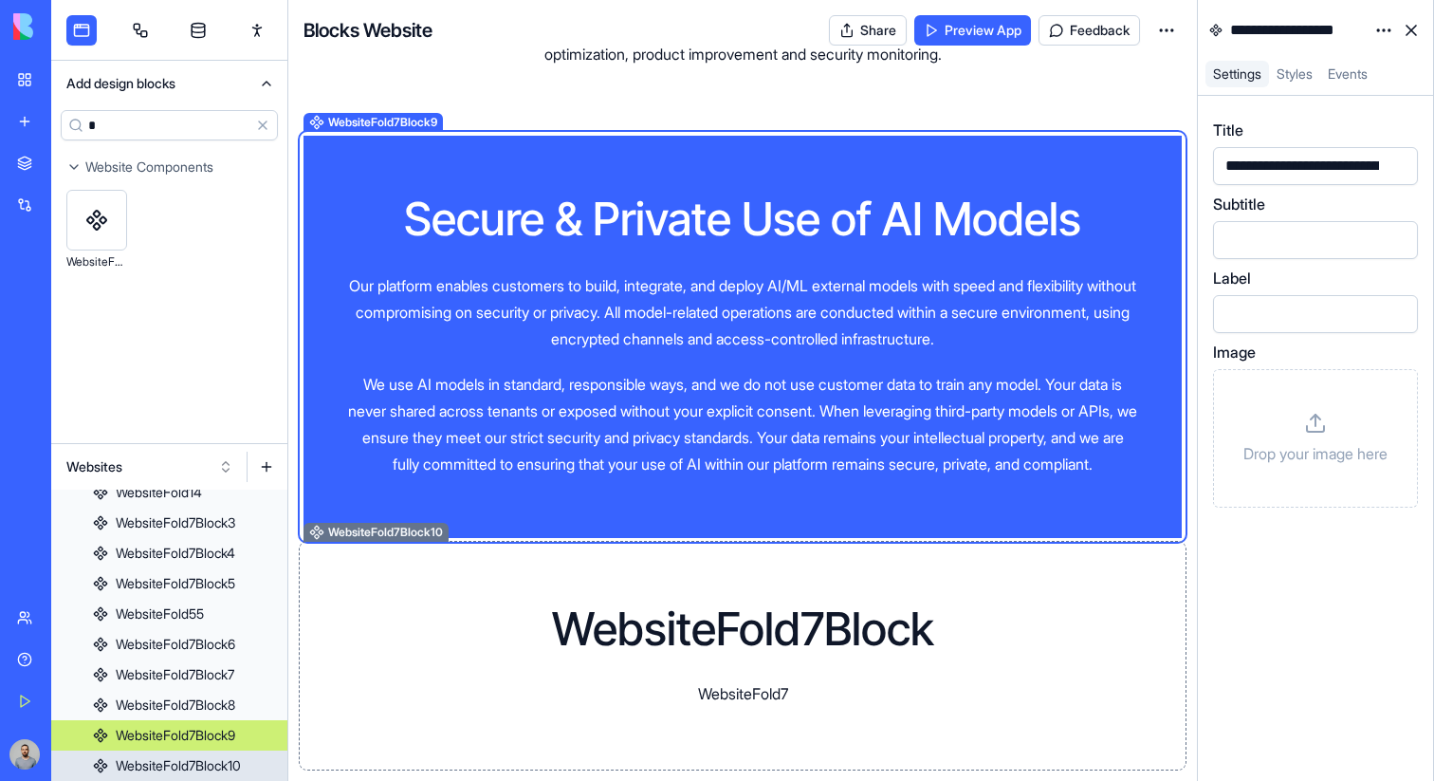
click at [953, 584] on div "WebsiteFold7Block WebsiteFold7" at bounding box center [743, 656] width 879 height 220
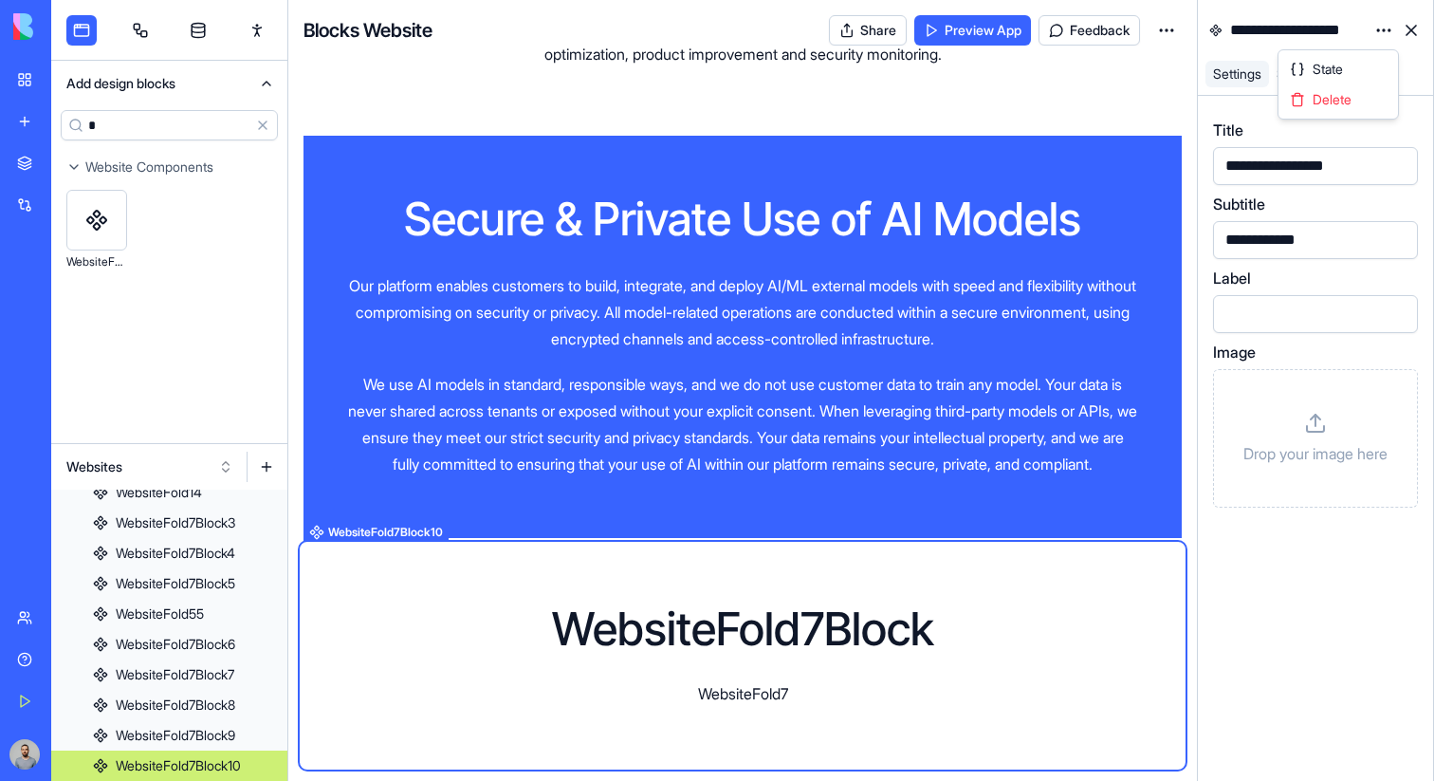
click at [1381, 27] on html "BETA My Workspace New app Marketplace Integrations Recent New App Purple Task M…" at bounding box center [717, 390] width 1434 height 781
click at [1368, 58] on div "State" at bounding box center [1339, 69] width 112 height 30
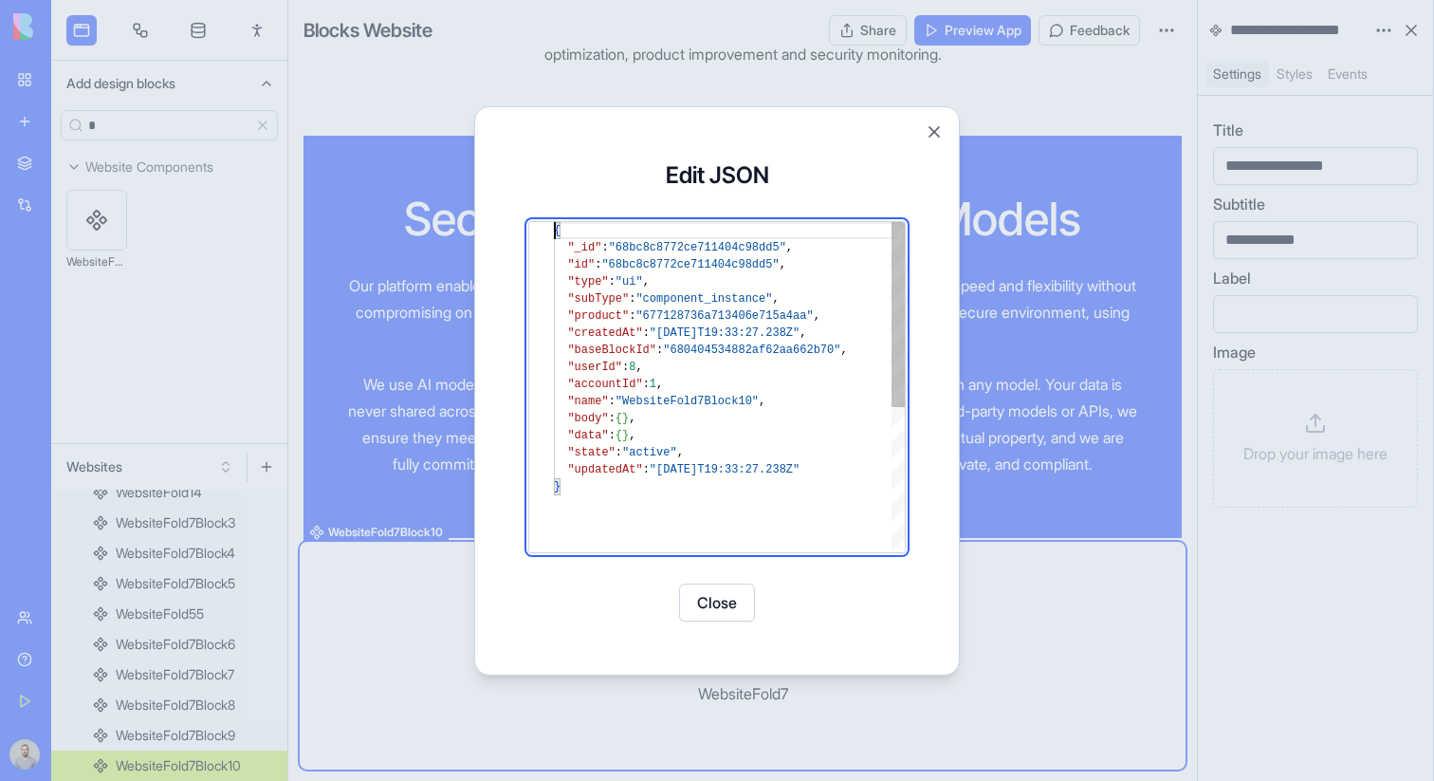
click at [696, 434] on div "{ "_id" : "68bc8c8772ce711404c98dd5" , "id" : "68bc8c8772ce711404c98dd5" , "typ…" at bounding box center [729, 515] width 351 height 586
type textarea "**********"
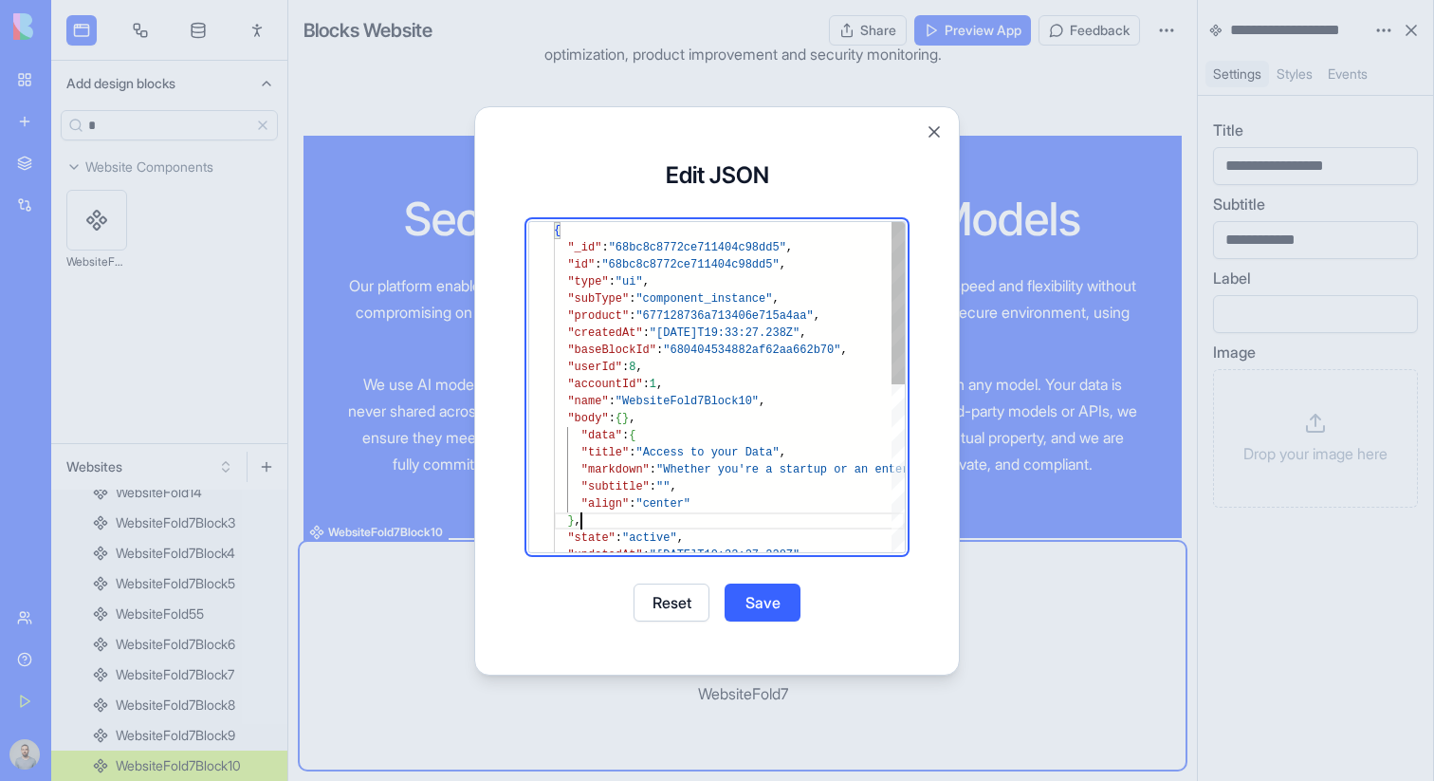
scroll to position [120, 28]
click at [754, 577] on div "Edit JSON { "_id" : "68bc8c8772ce711404c98dd5" , "id" : "68bc8c8772ce711404c98d…" at bounding box center [717, 391] width 438 height 522
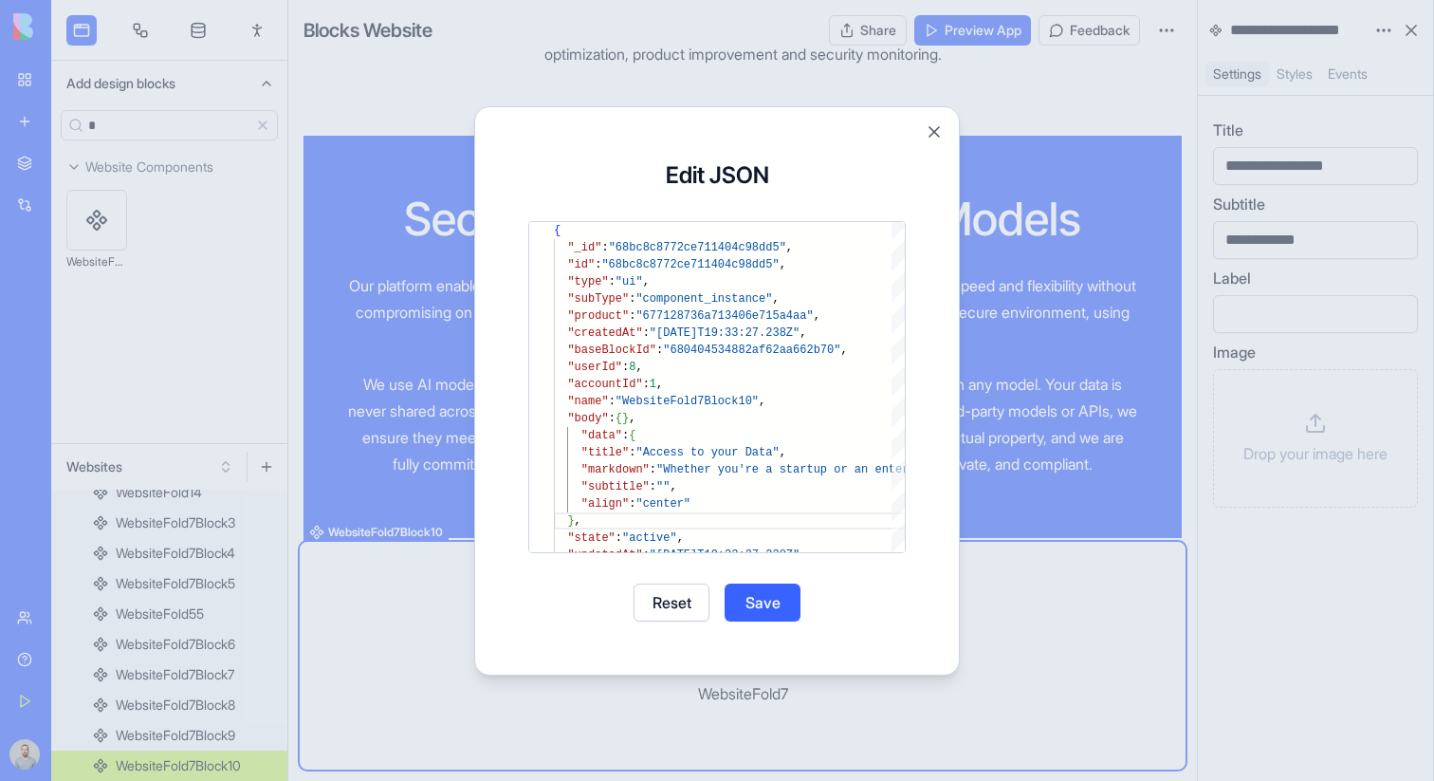
click at [754, 595] on button "Save" at bounding box center [763, 602] width 76 height 38
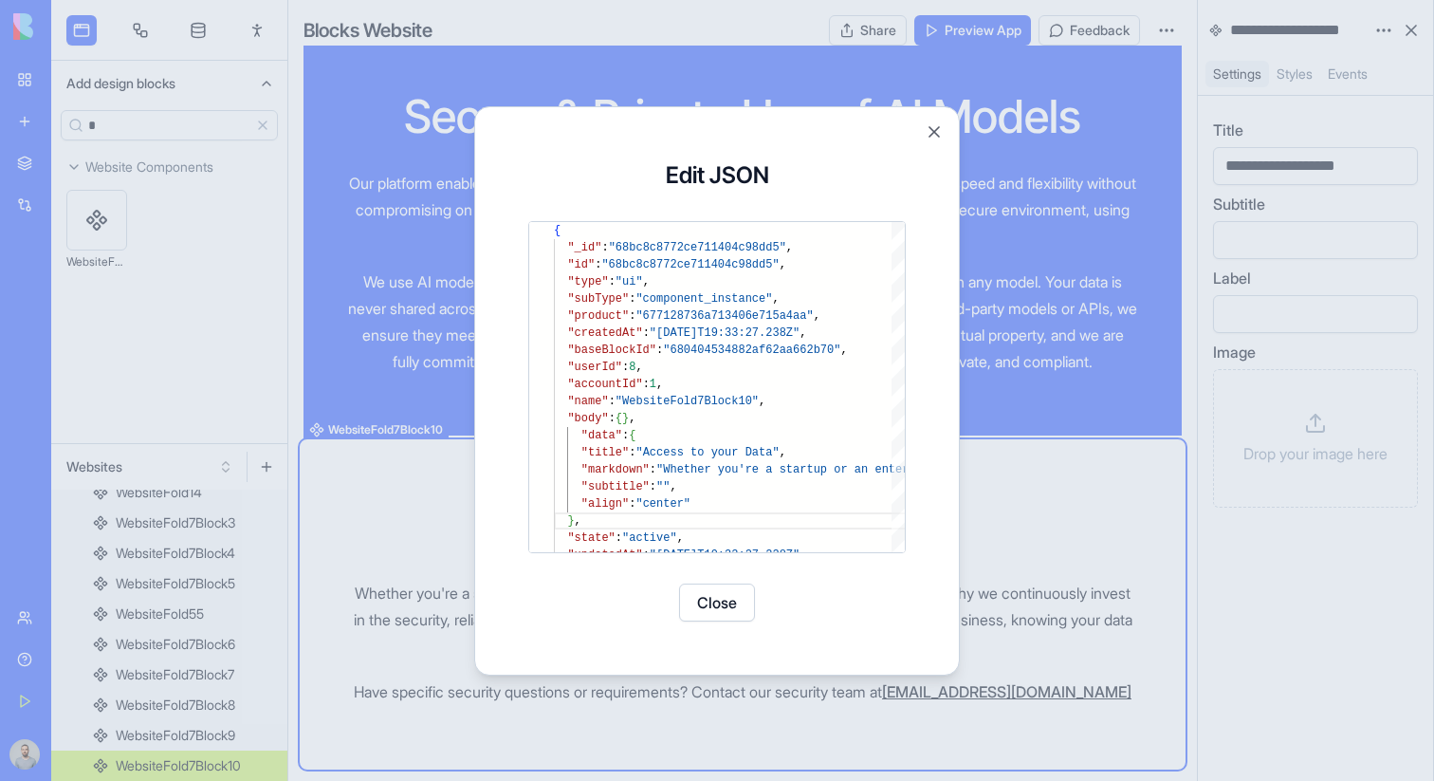
click at [728, 598] on button "Close" at bounding box center [717, 602] width 76 height 38
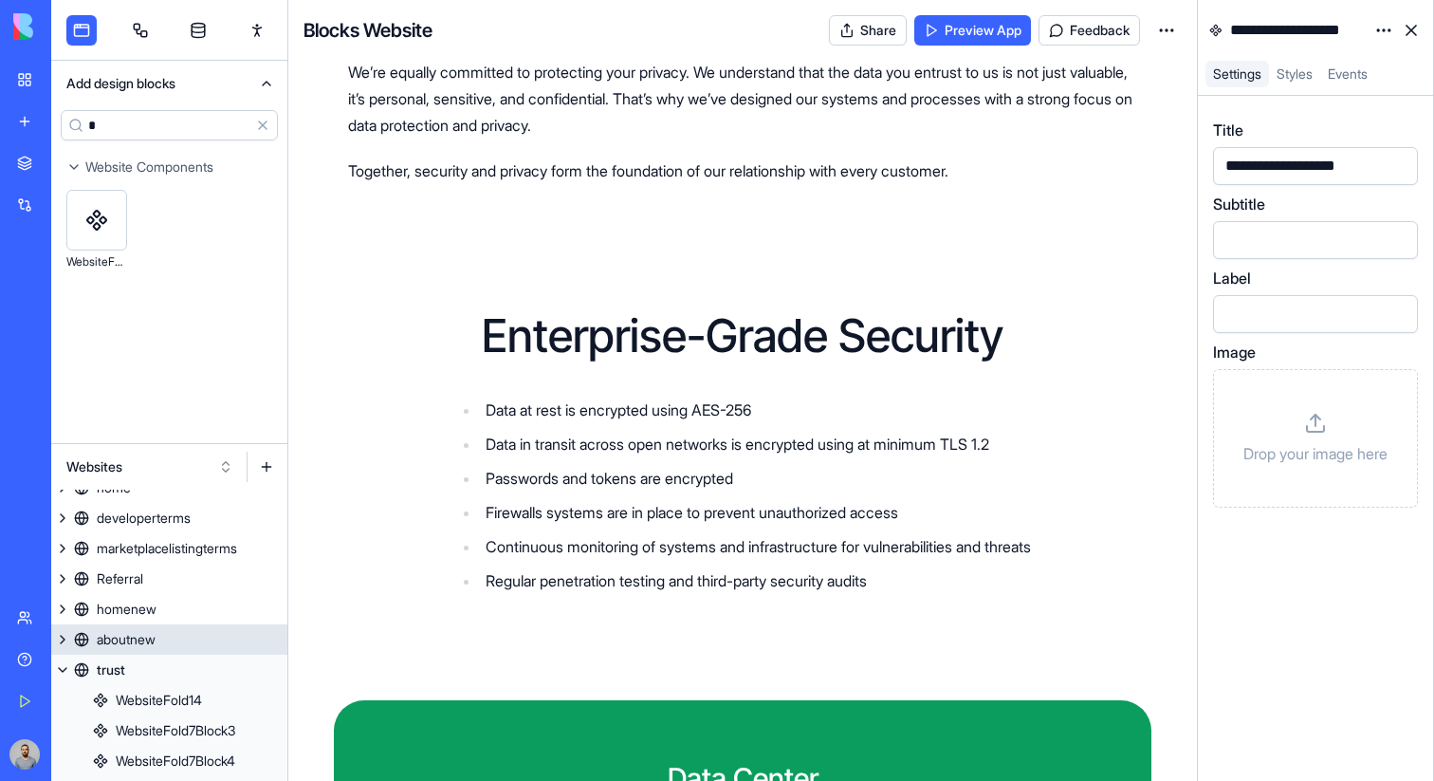
scroll to position [217, 0]
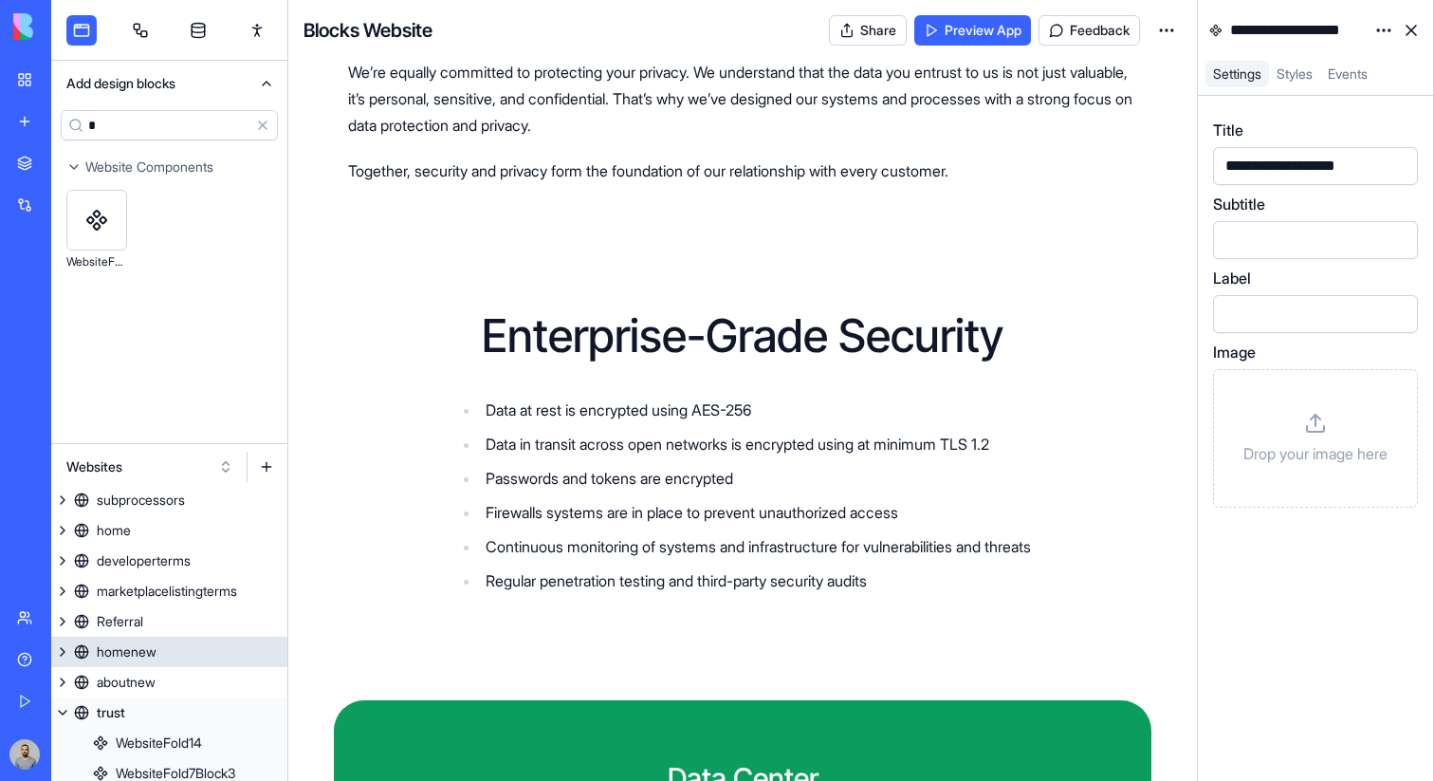
click at [179, 647] on link "homenew" at bounding box center [169, 652] width 236 height 30
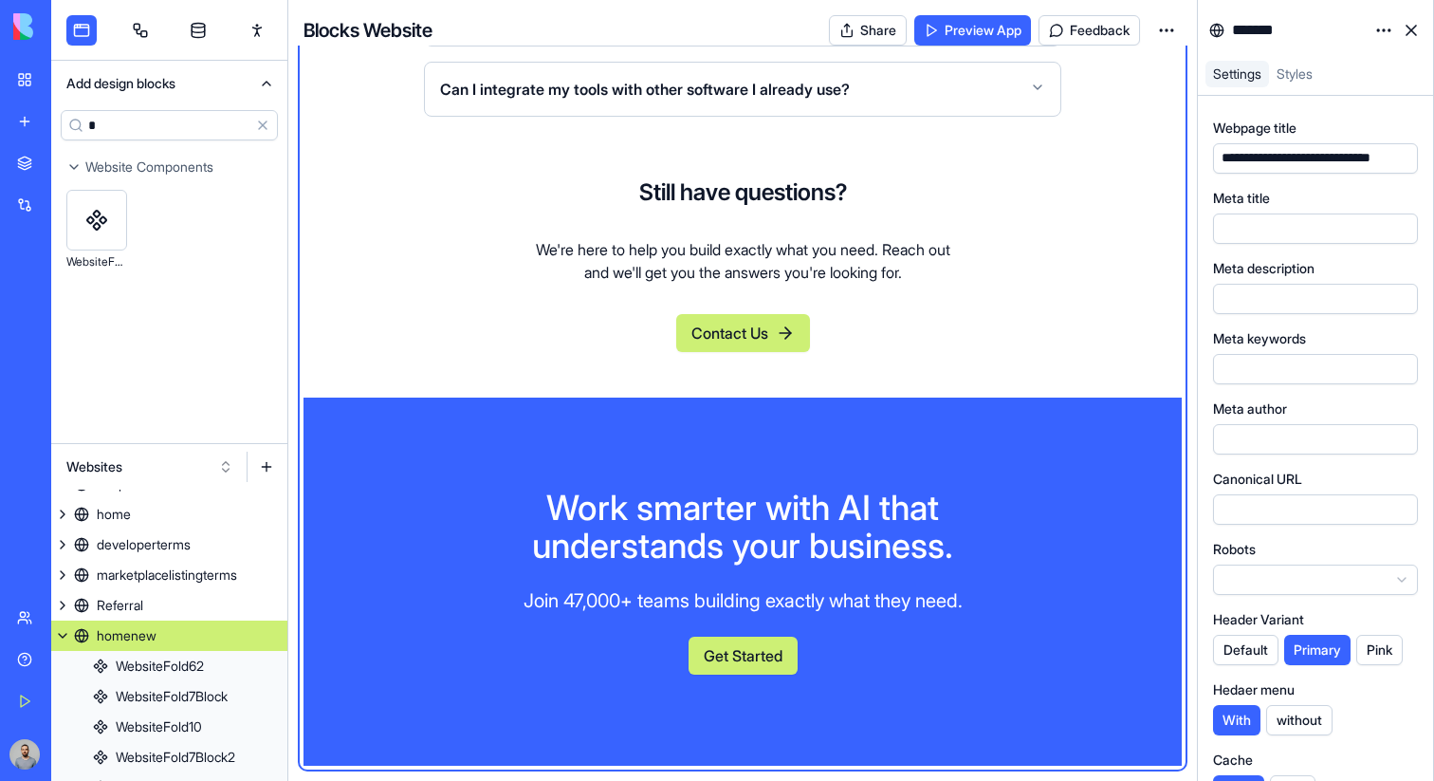
scroll to position [6280, 0]
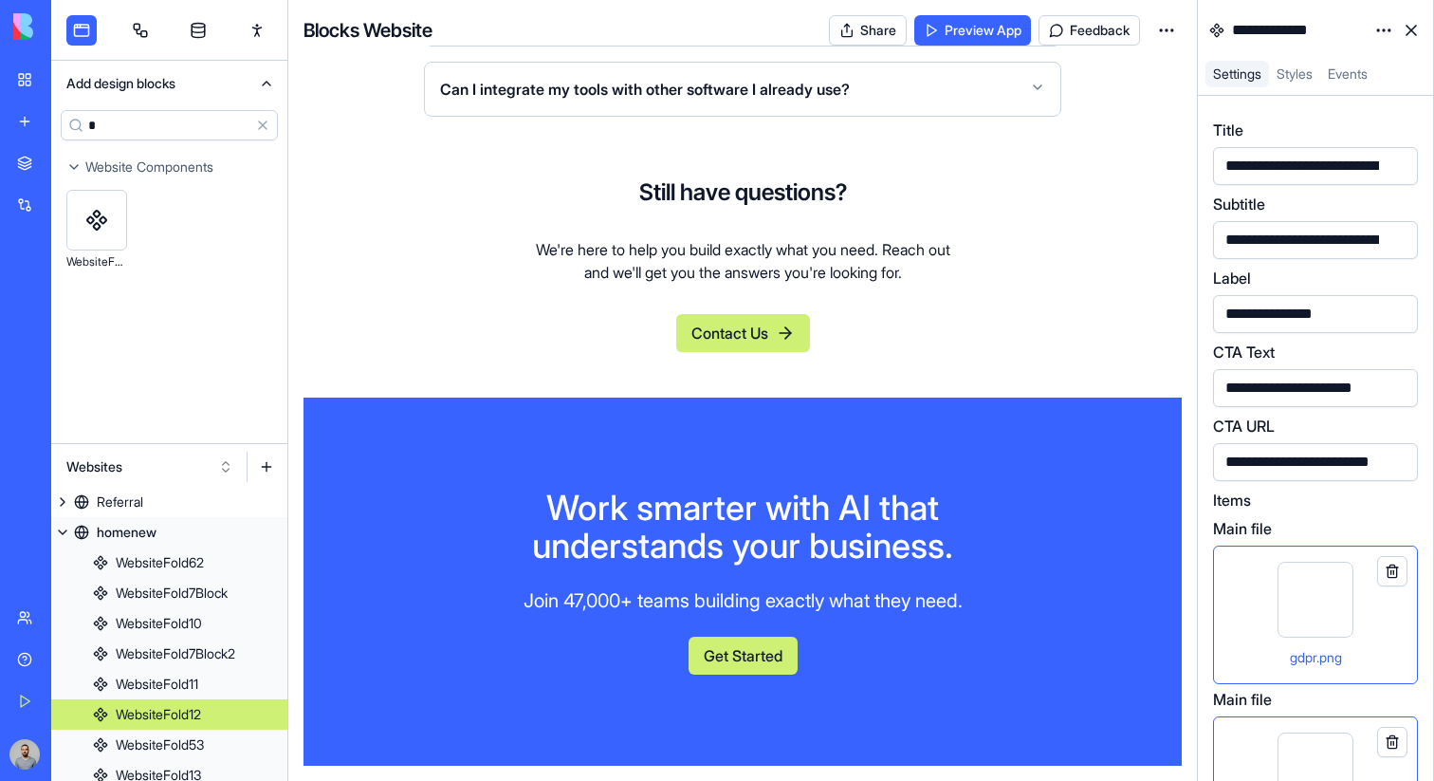
scroll to position [416, 0]
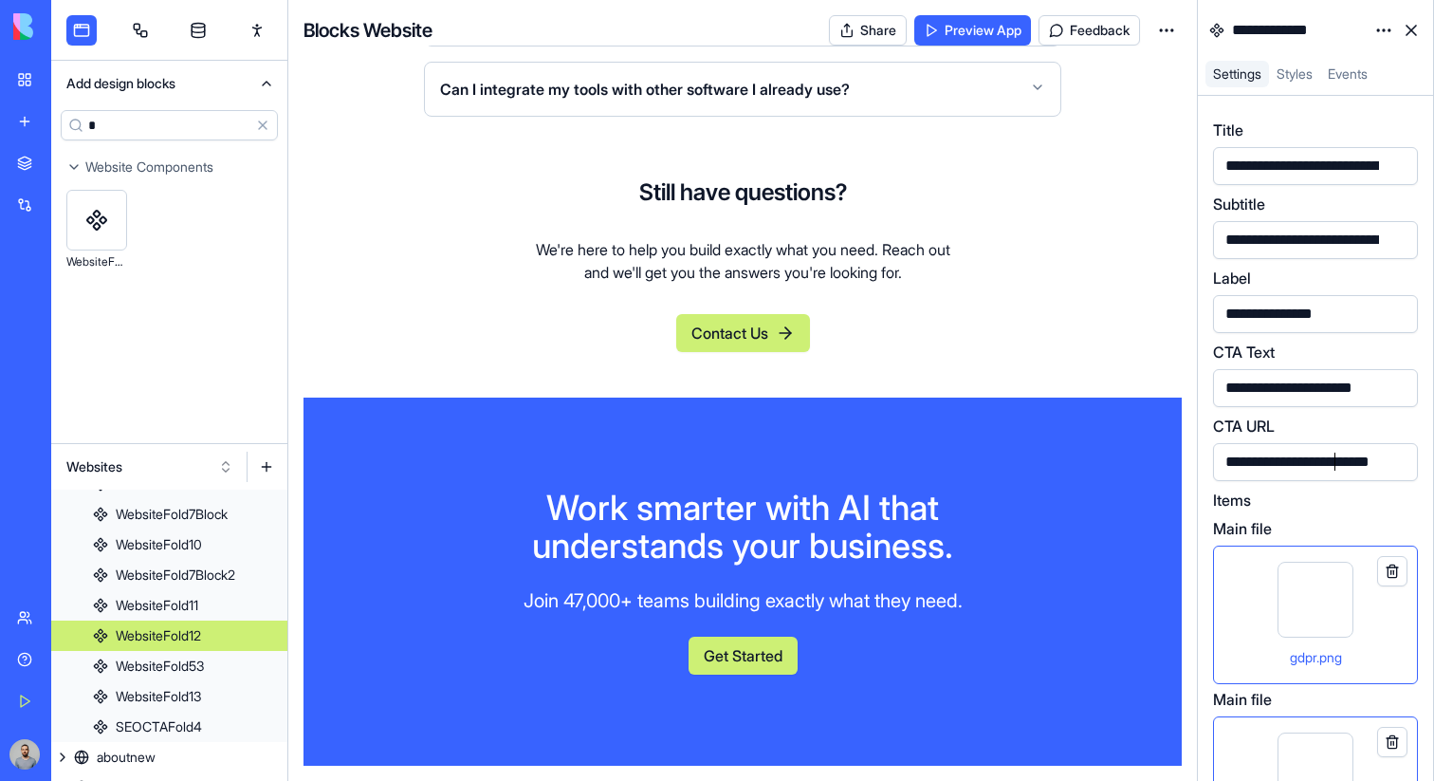
click at [1338, 464] on div "**********" at bounding box center [1306, 462] width 172 height 21
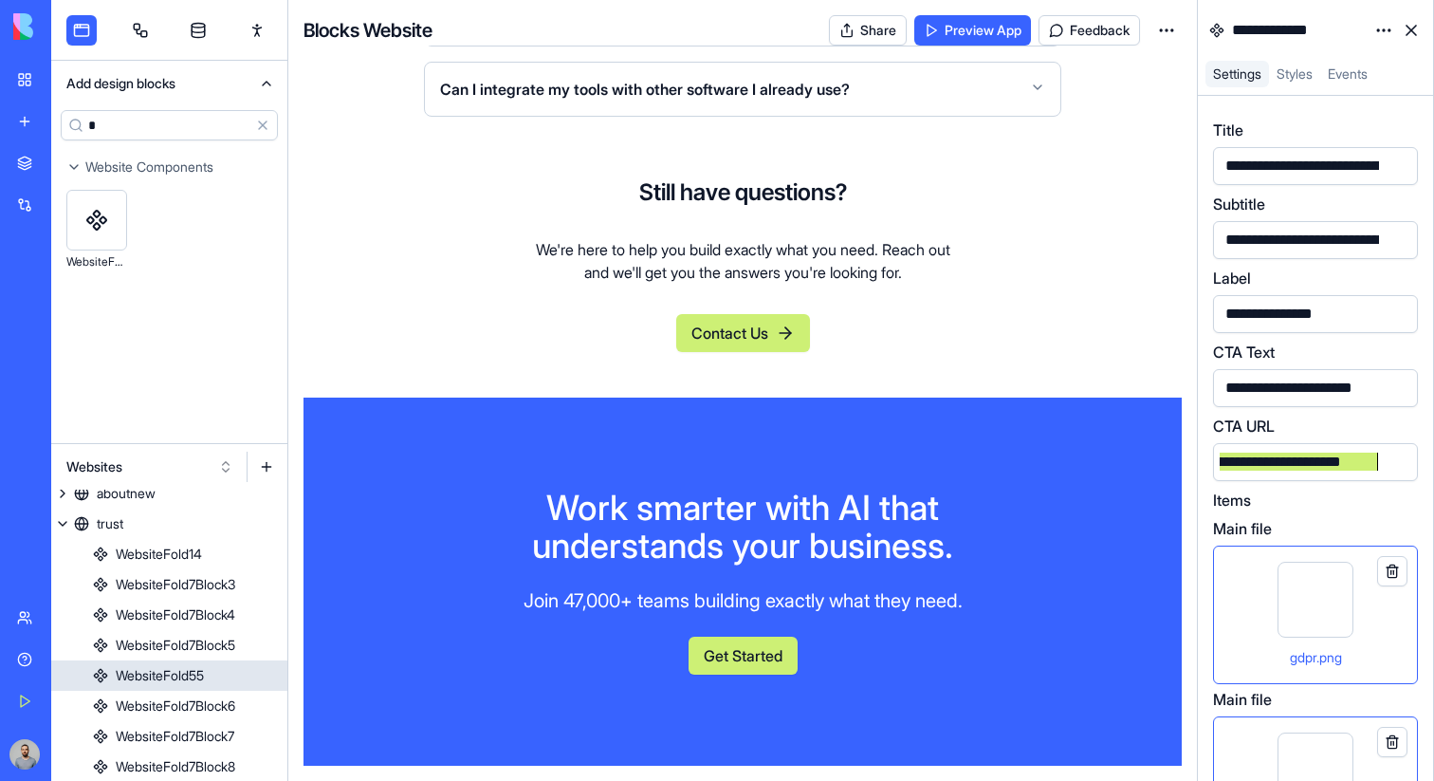
scroll to position [626, 0]
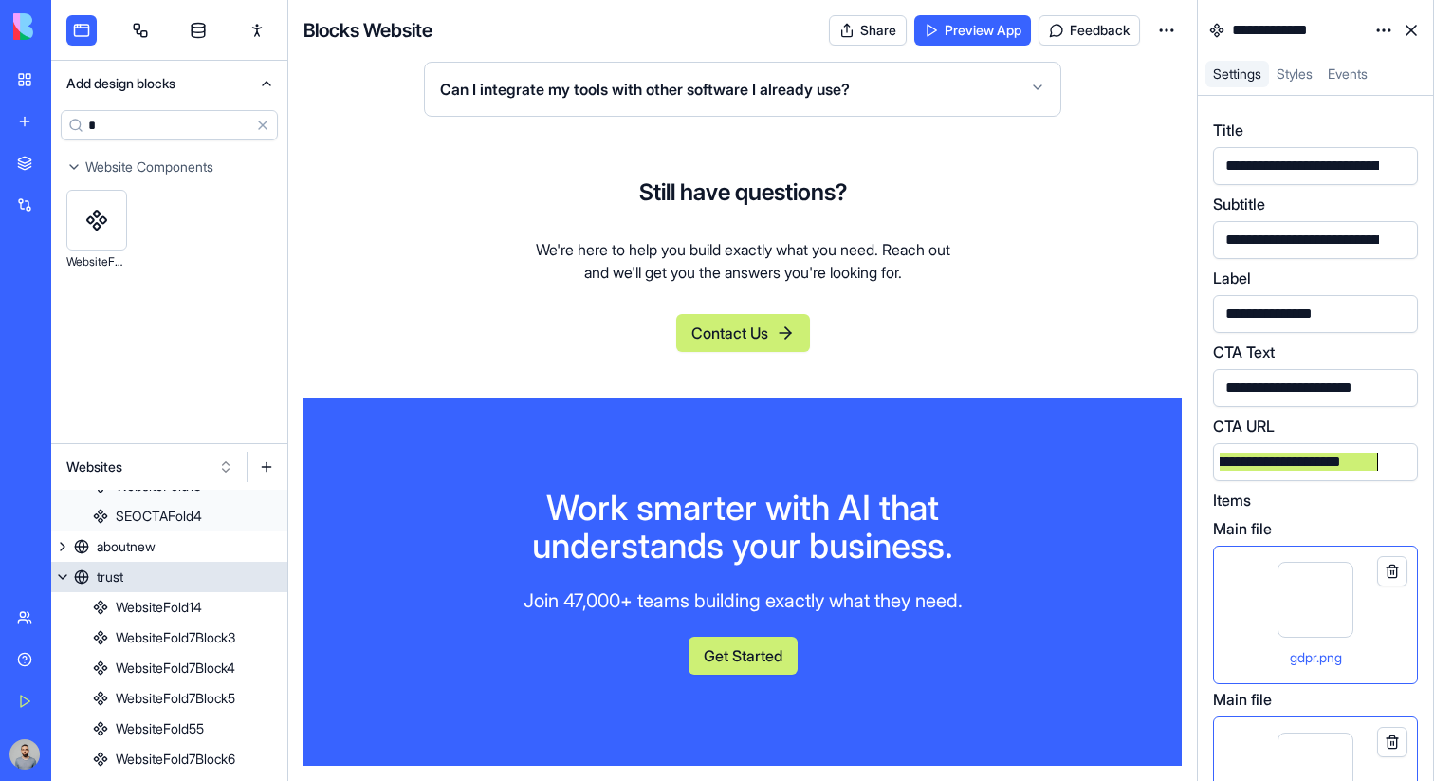
click at [167, 584] on link "trust" at bounding box center [169, 577] width 236 height 30
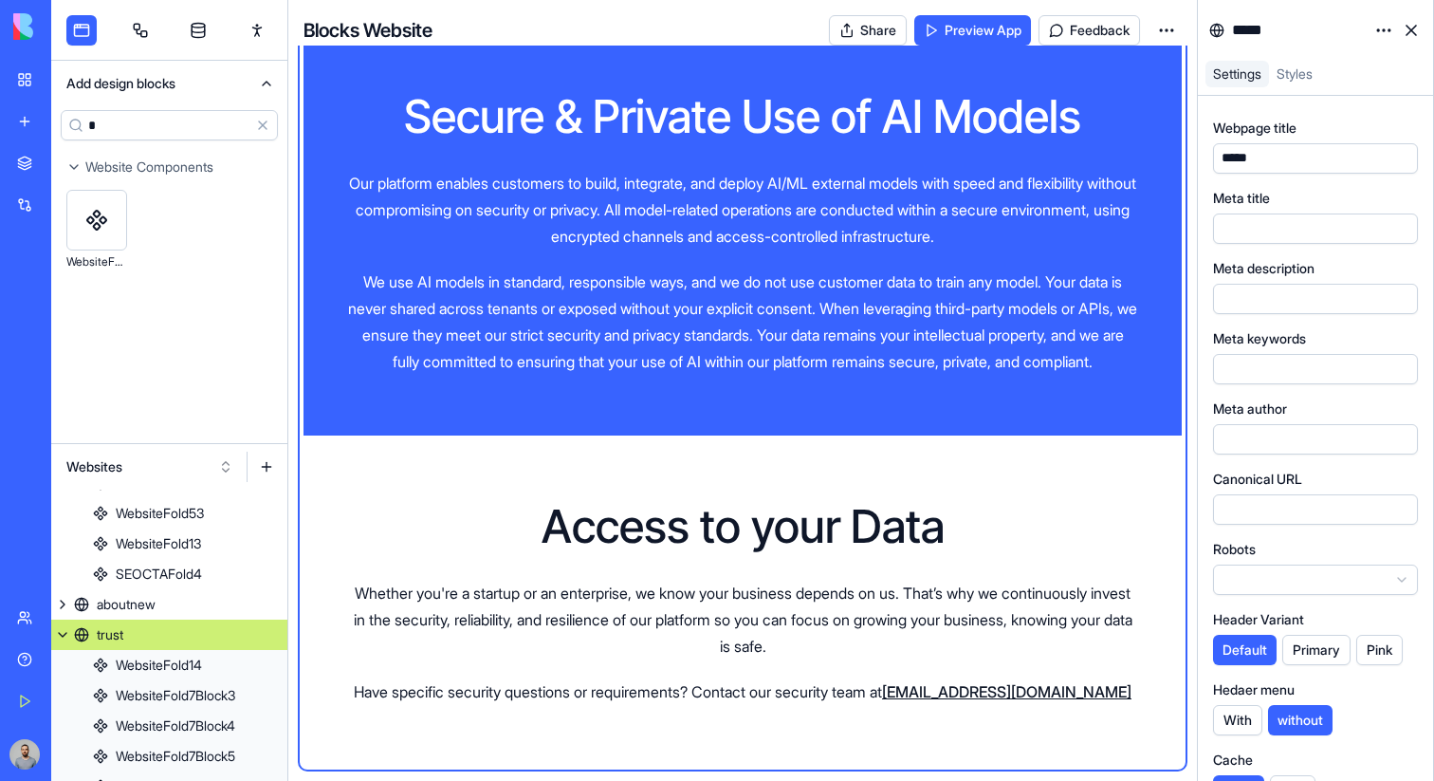
scroll to position [567, 0]
click at [226, 596] on link "aboutnew" at bounding box center [169, 605] width 236 height 30
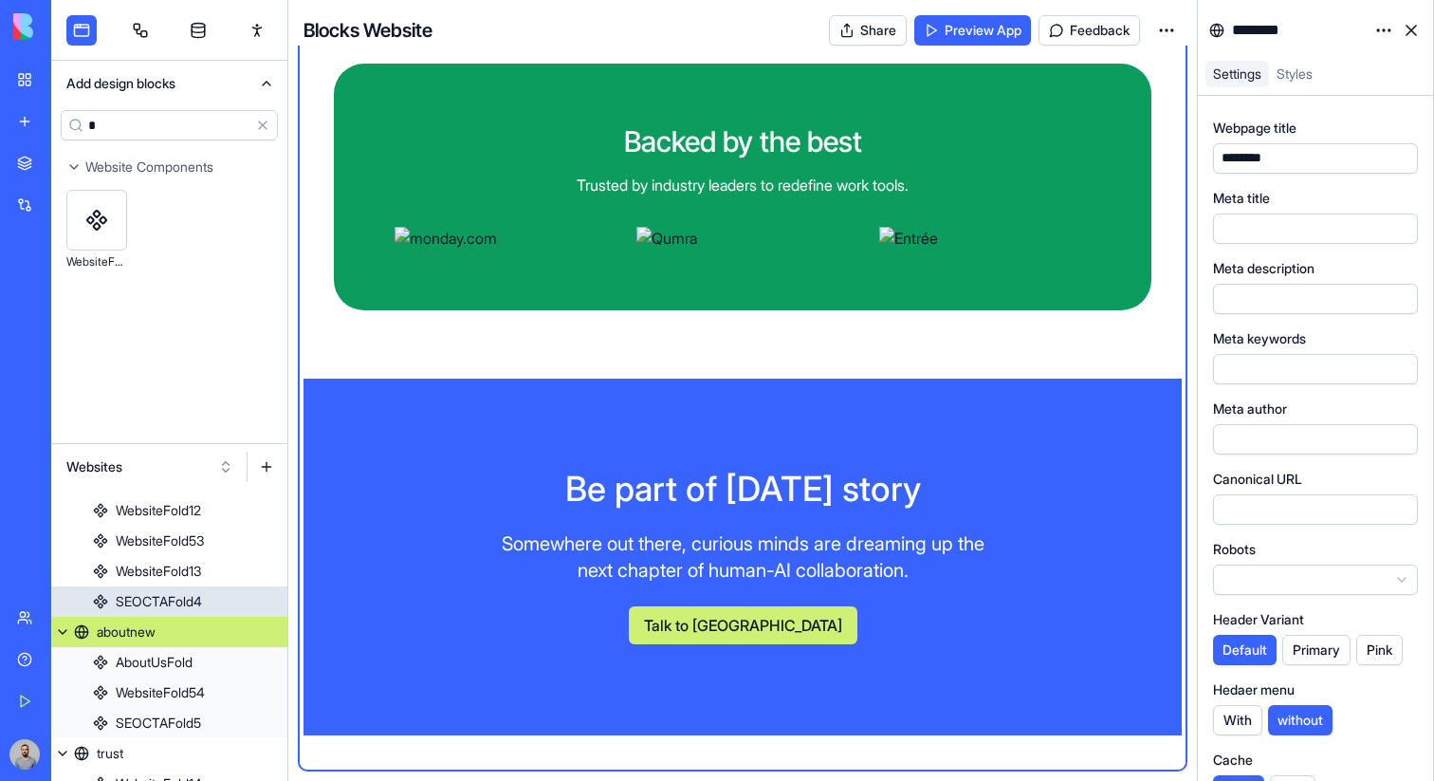
scroll to position [537, 0]
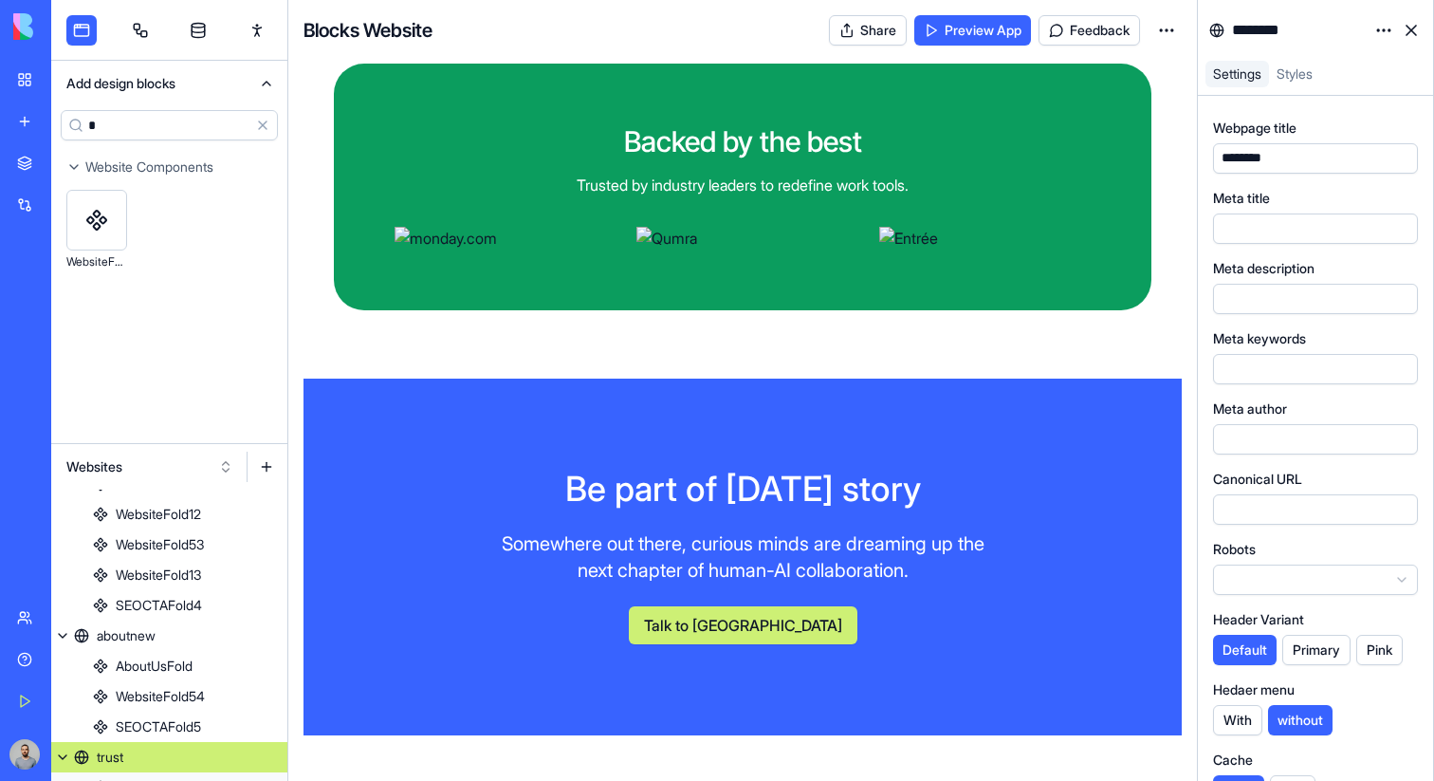
click at [195, 760] on link "trust" at bounding box center [169, 757] width 236 height 30
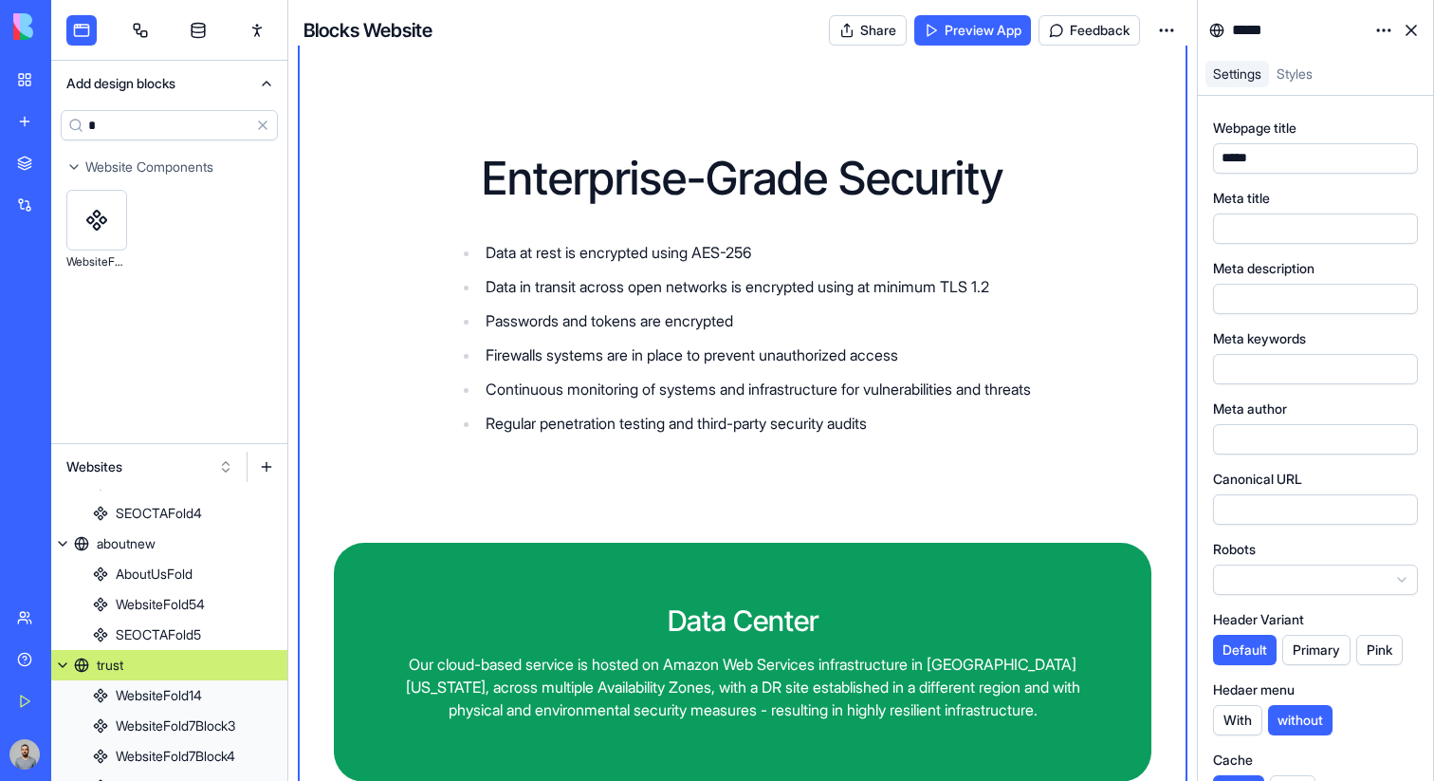
scroll to position [658, 0]
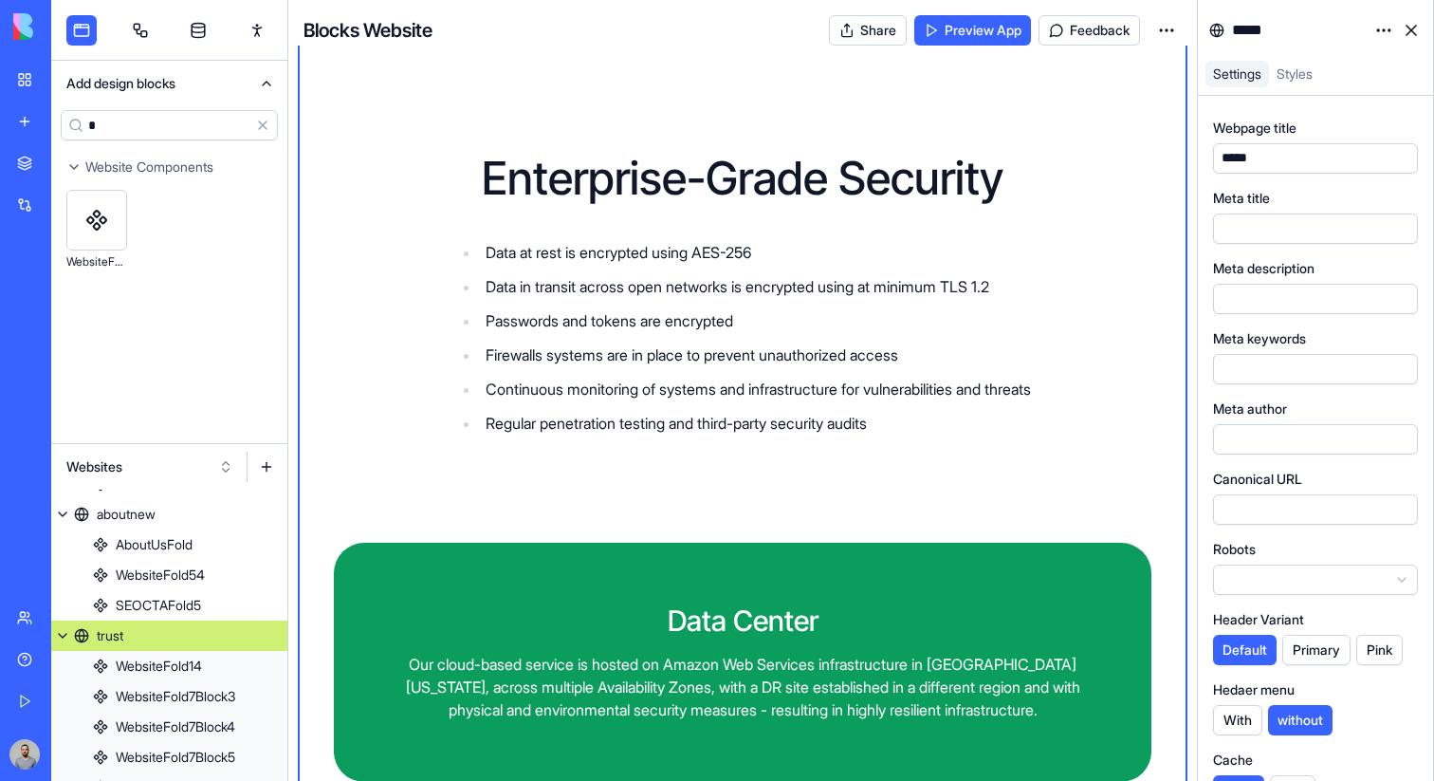
click at [1250, 79] on span "Settings" at bounding box center [1237, 73] width 48 height 16
click at [1328, 655] on button "Primary" at bounding box center [1317, 650] width 68 height 30
click at [1252, 707] on button "With" at bounding box center [1237, 720] width 49 height 30
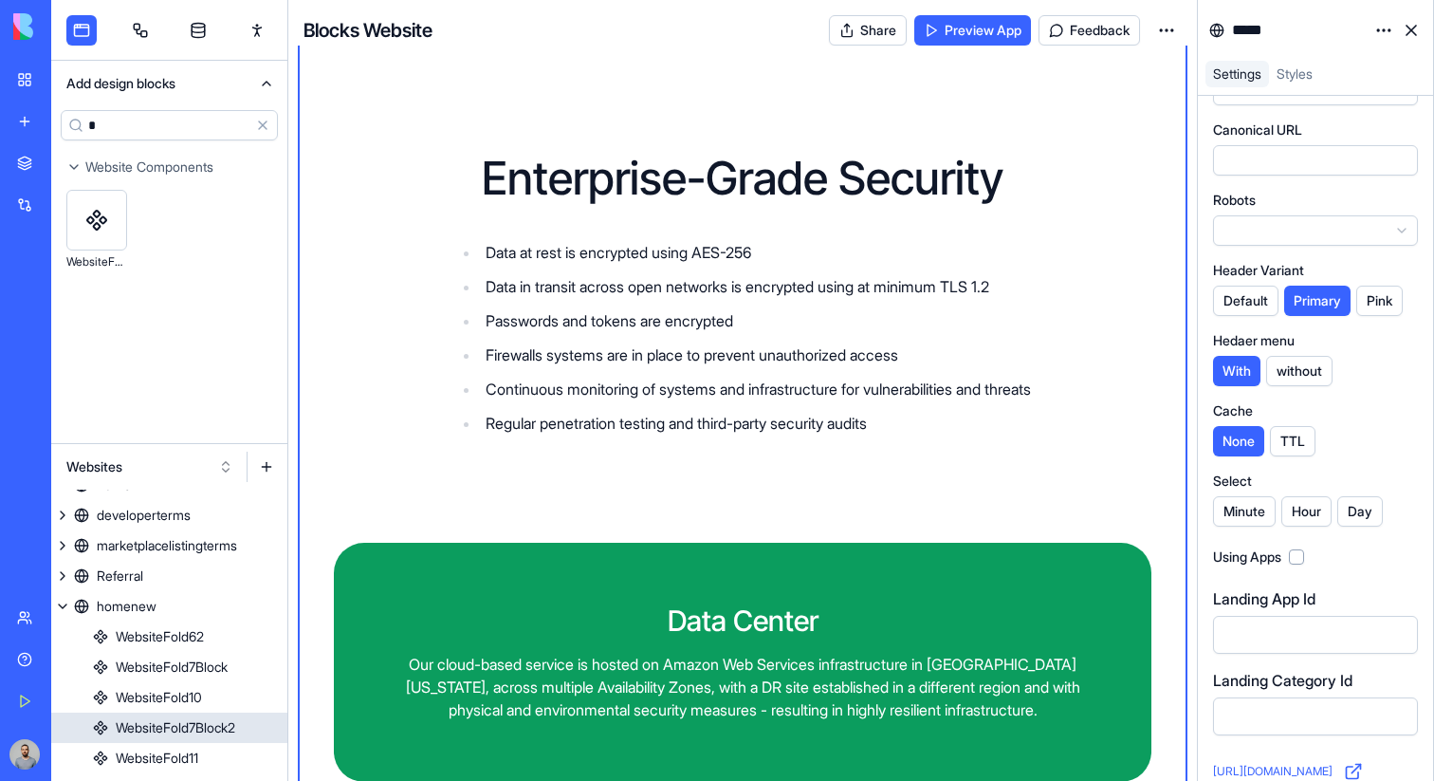
scroll to position [190, 0]
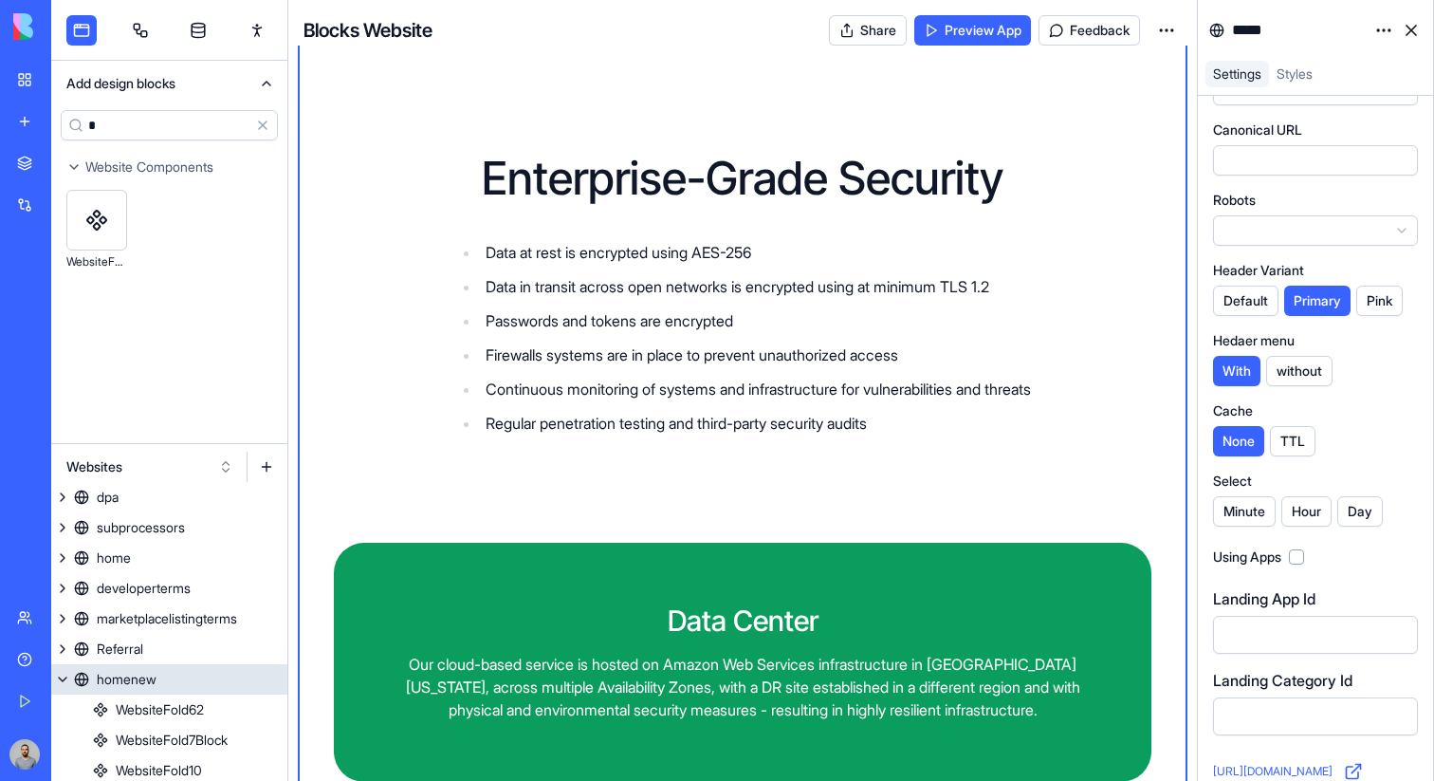
click at [155, 681] on div "homenew" at bounding box center [127, 679] width 60 height 19
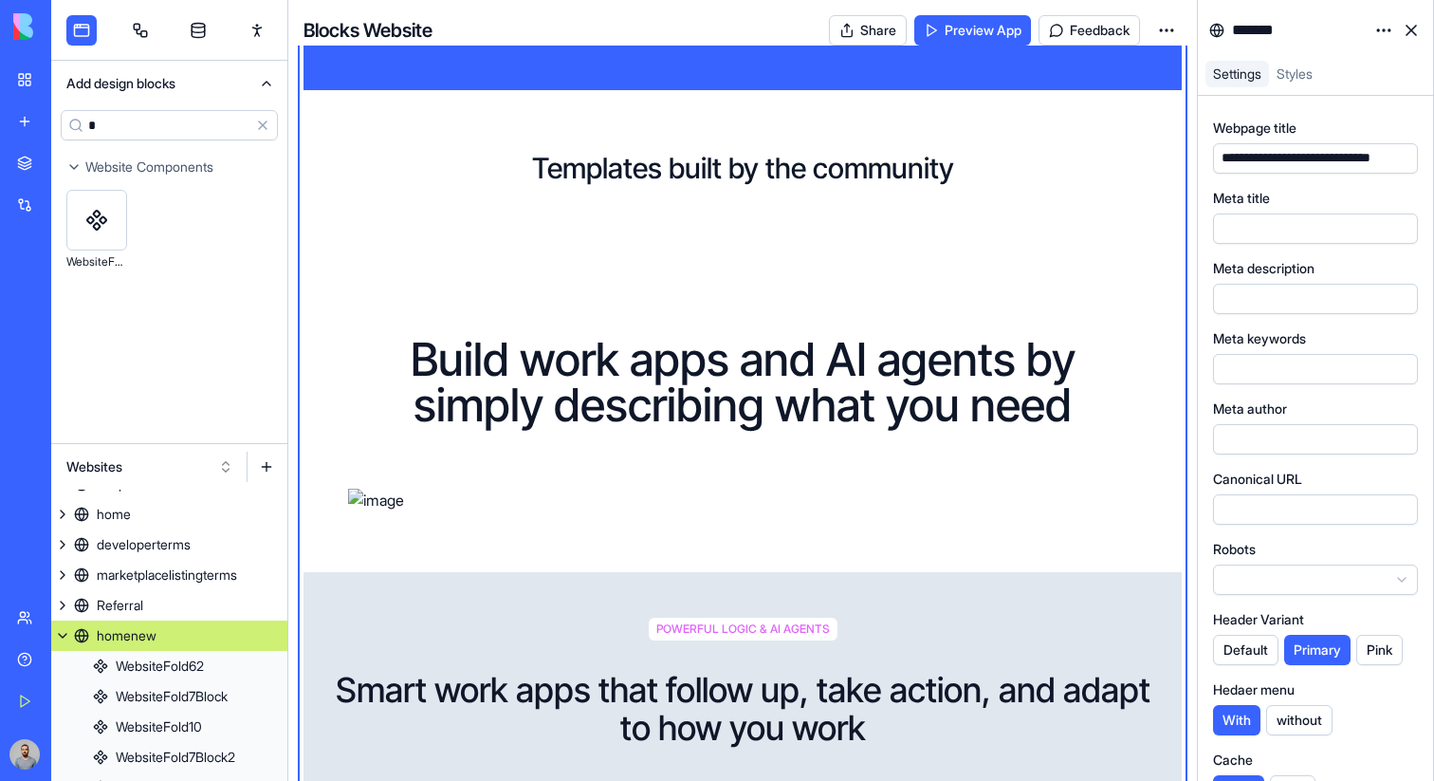
scroll to position [798, 0]
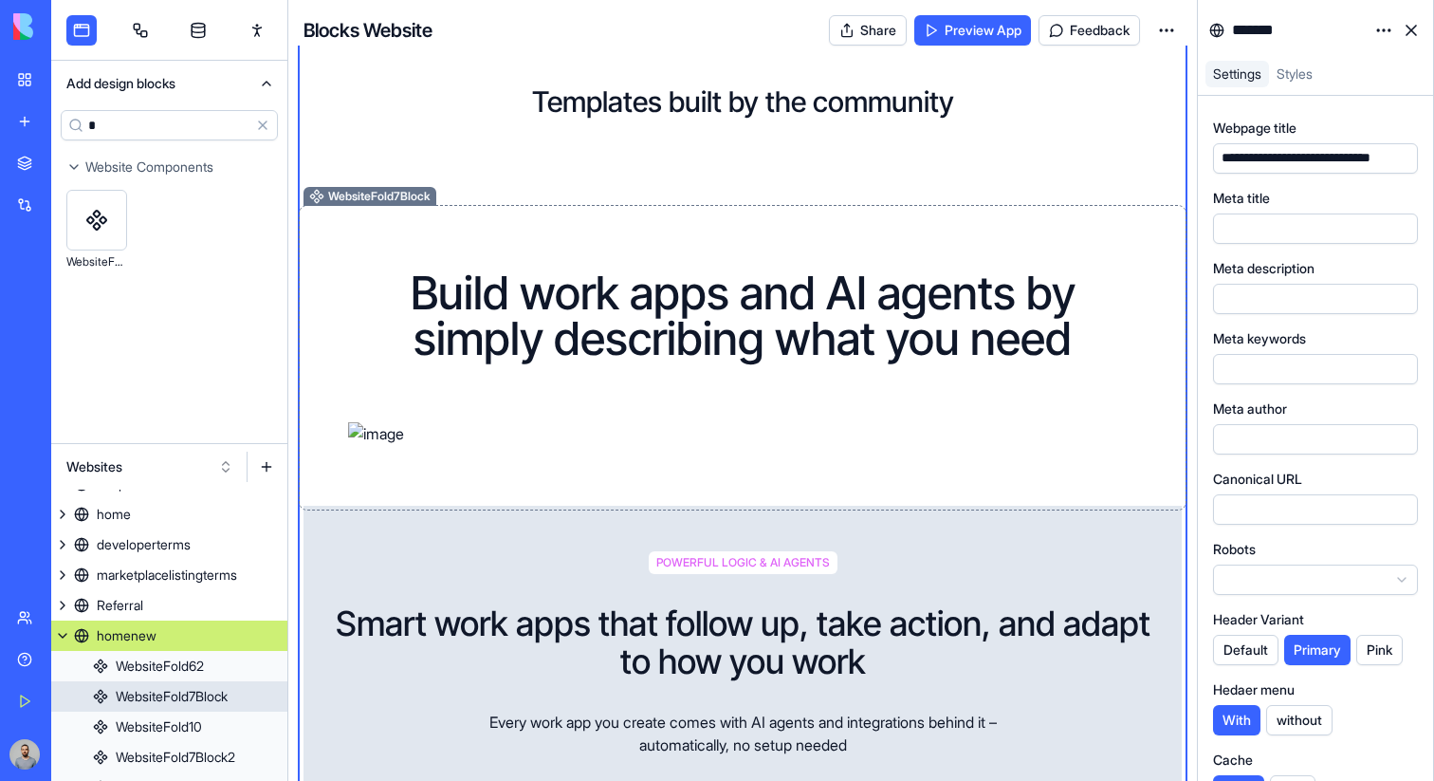
click at [1087, 305] on h1 "Build work apps and AI agents by simply describing what you need" at bounding box center [742, 315] width 789 height 91
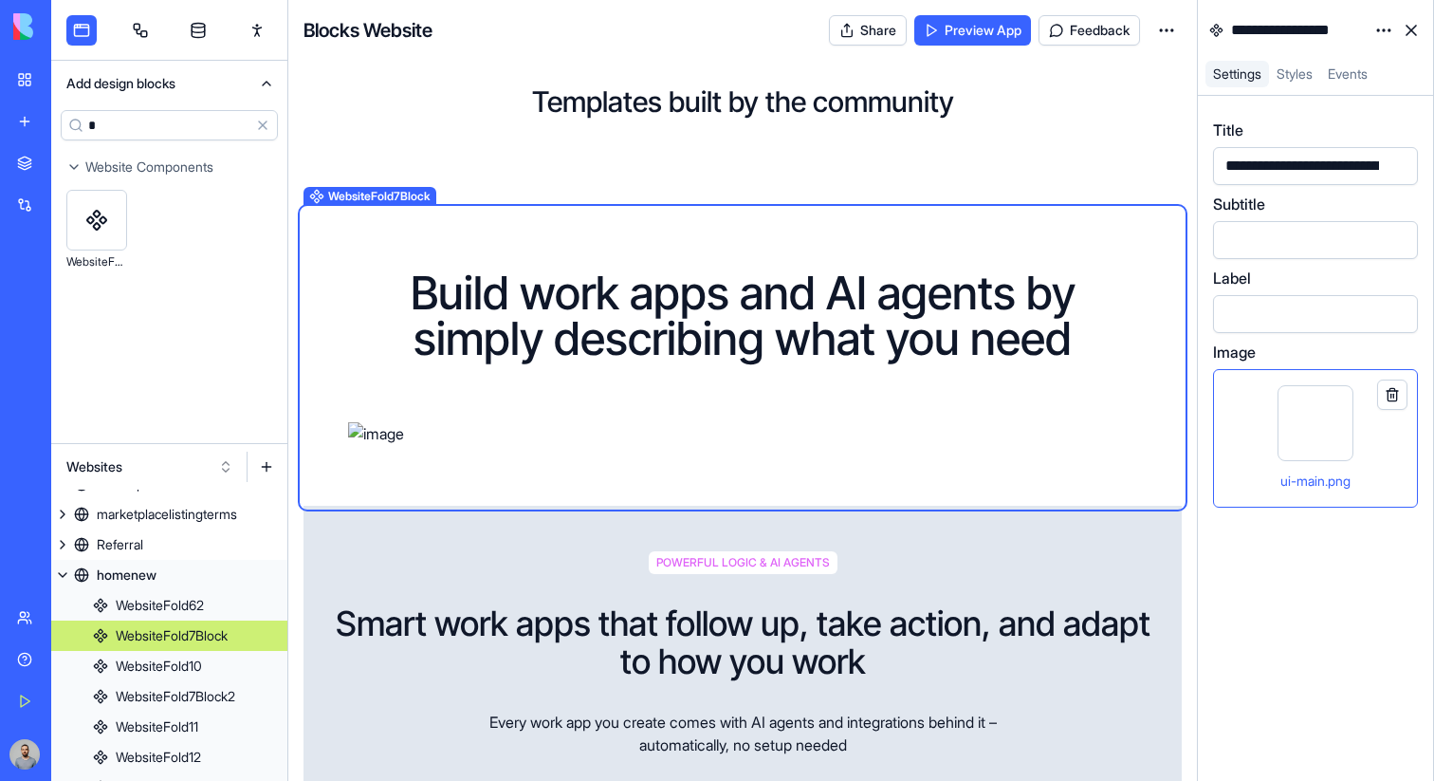
scroll to position [294, 0]
click at [1295, 146] on div "**********" at bounding box center [1315, 152] width 205 height 66
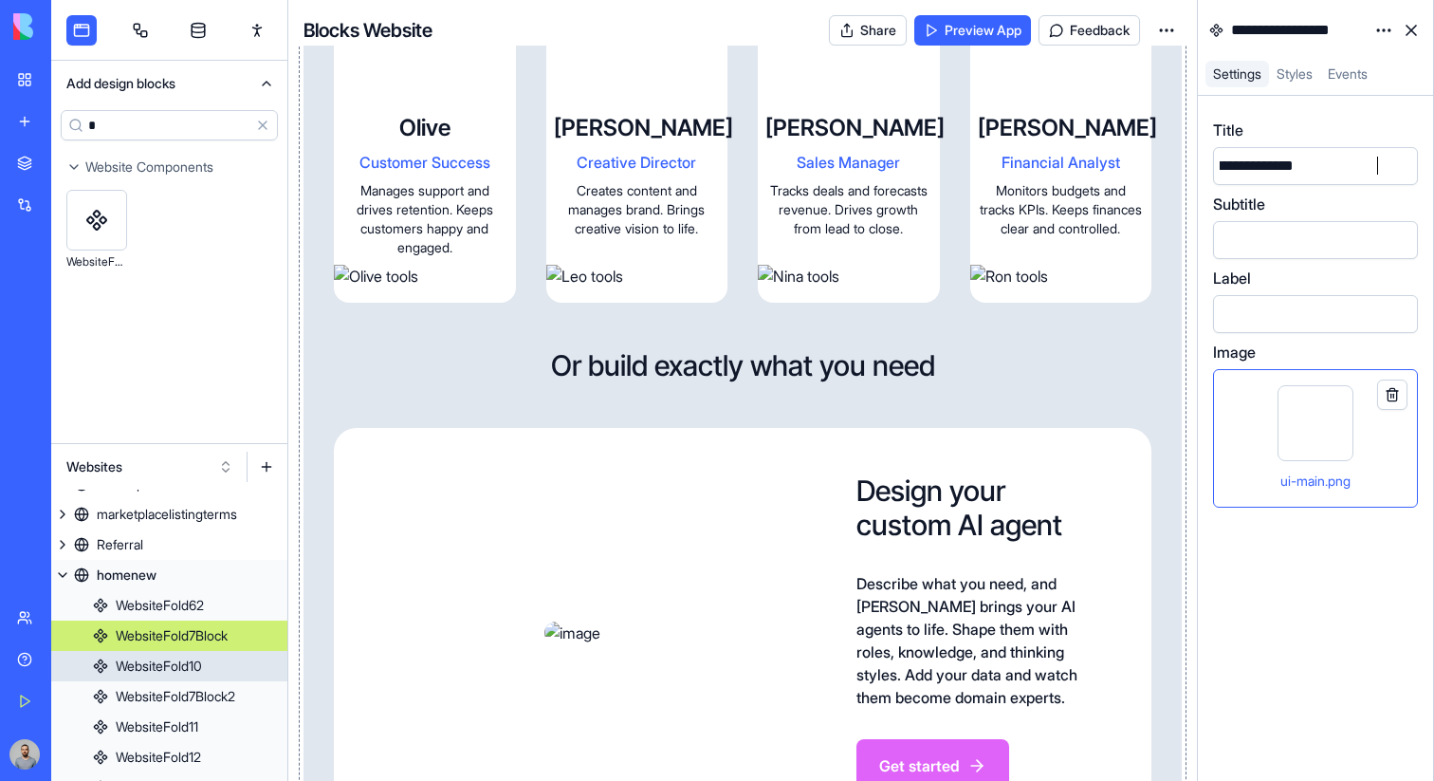
scroll to position [2116, 0]
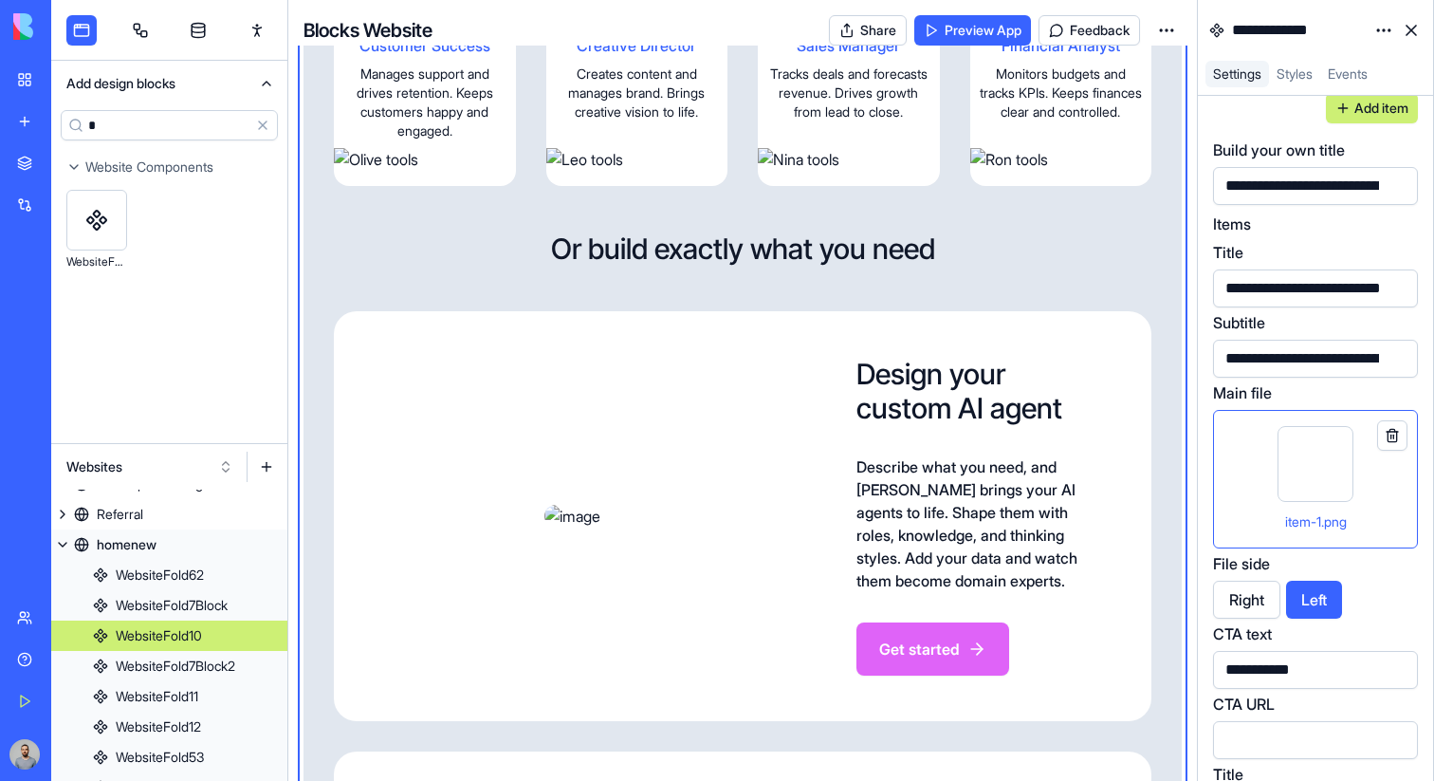
scroll to position [4748, 0]
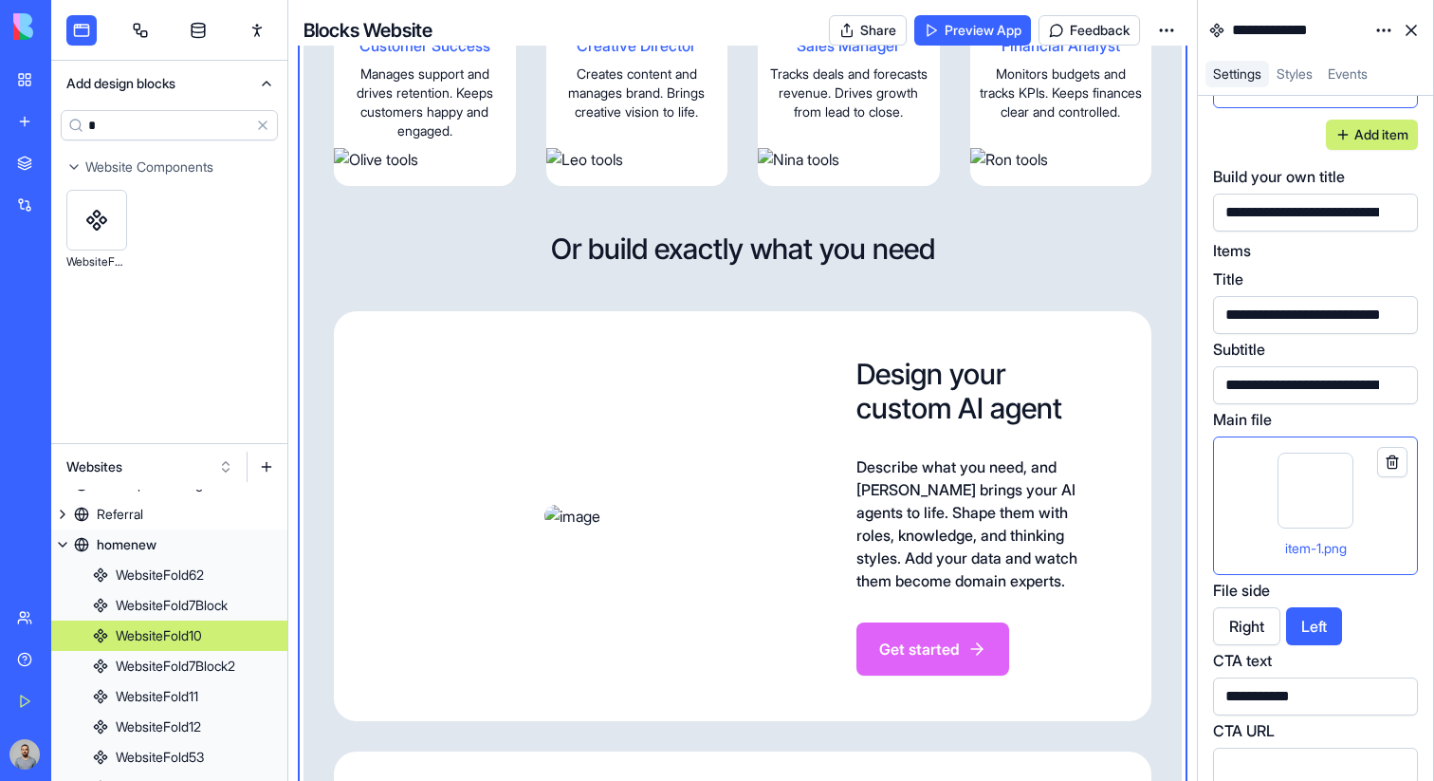
click at [1315, 223] on div "**********" at bounding box center [1335, 212] width 231 height 28
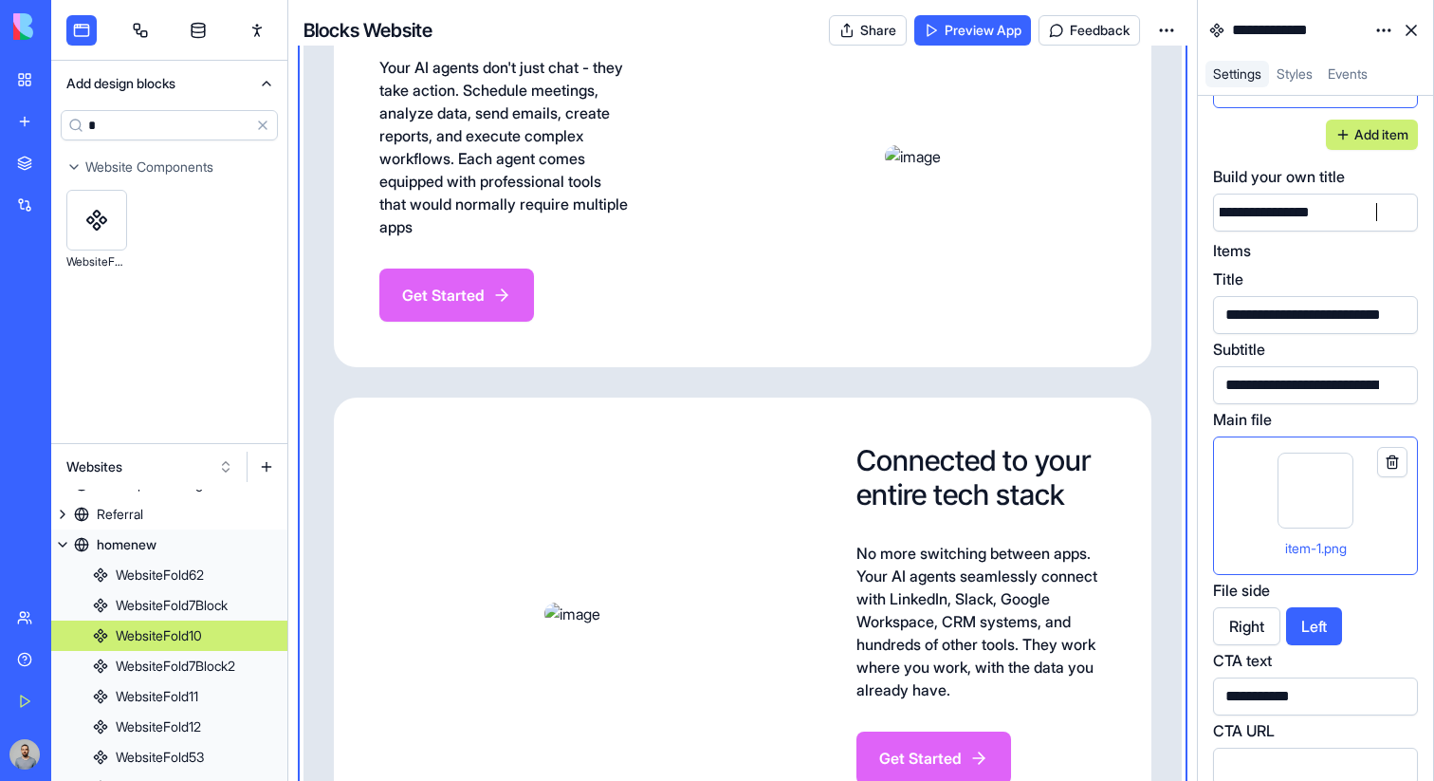
scroll to position [2914, 0]
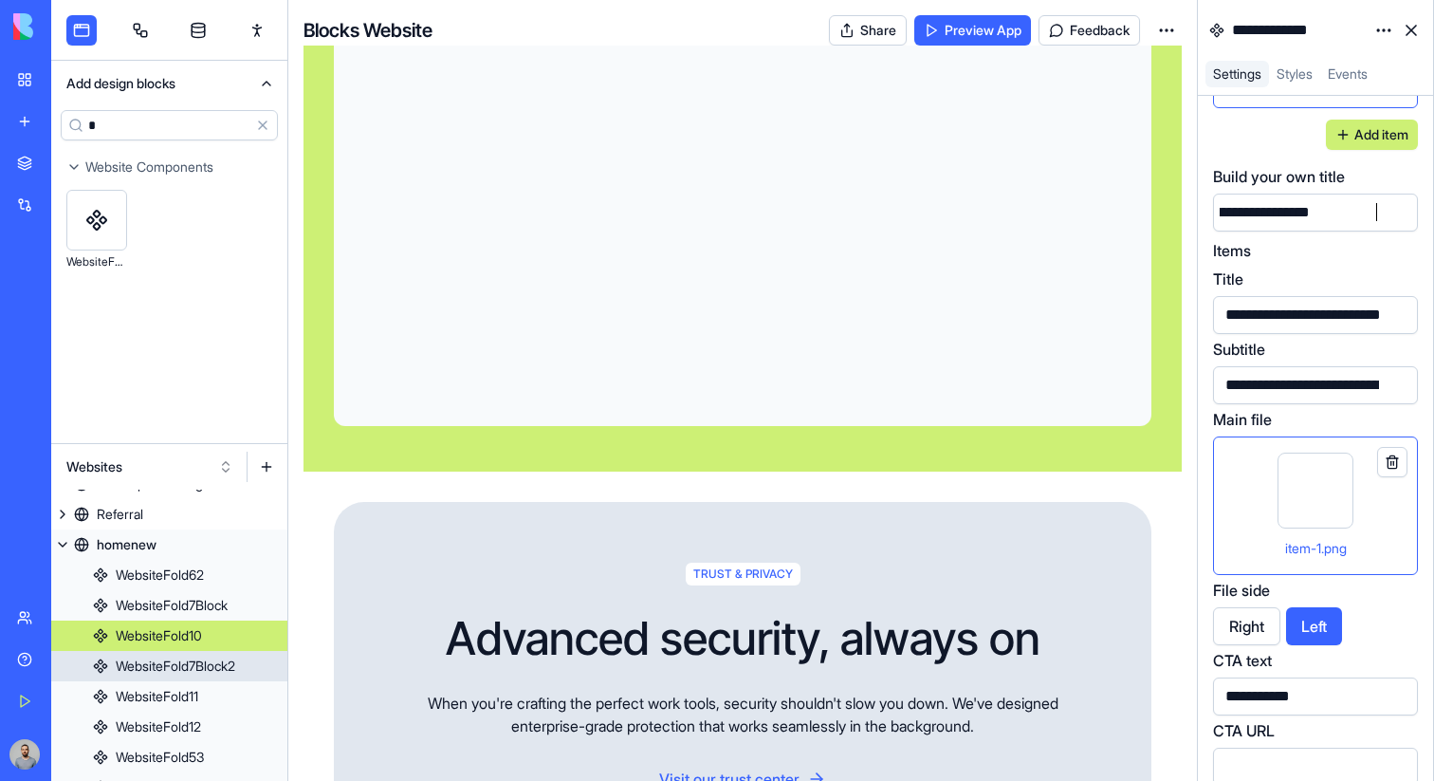
scroll to position [4427, 0]
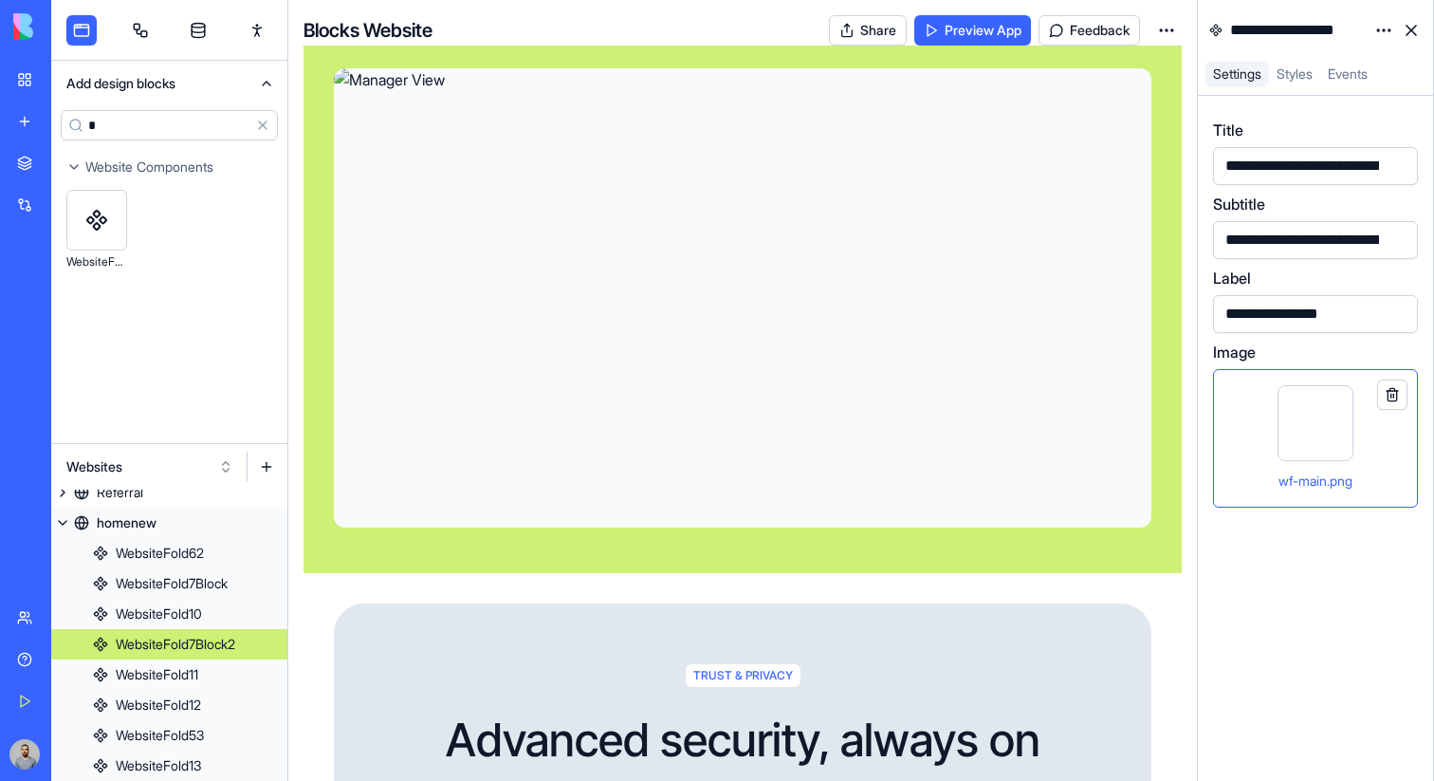
scroll to position [355, 0]
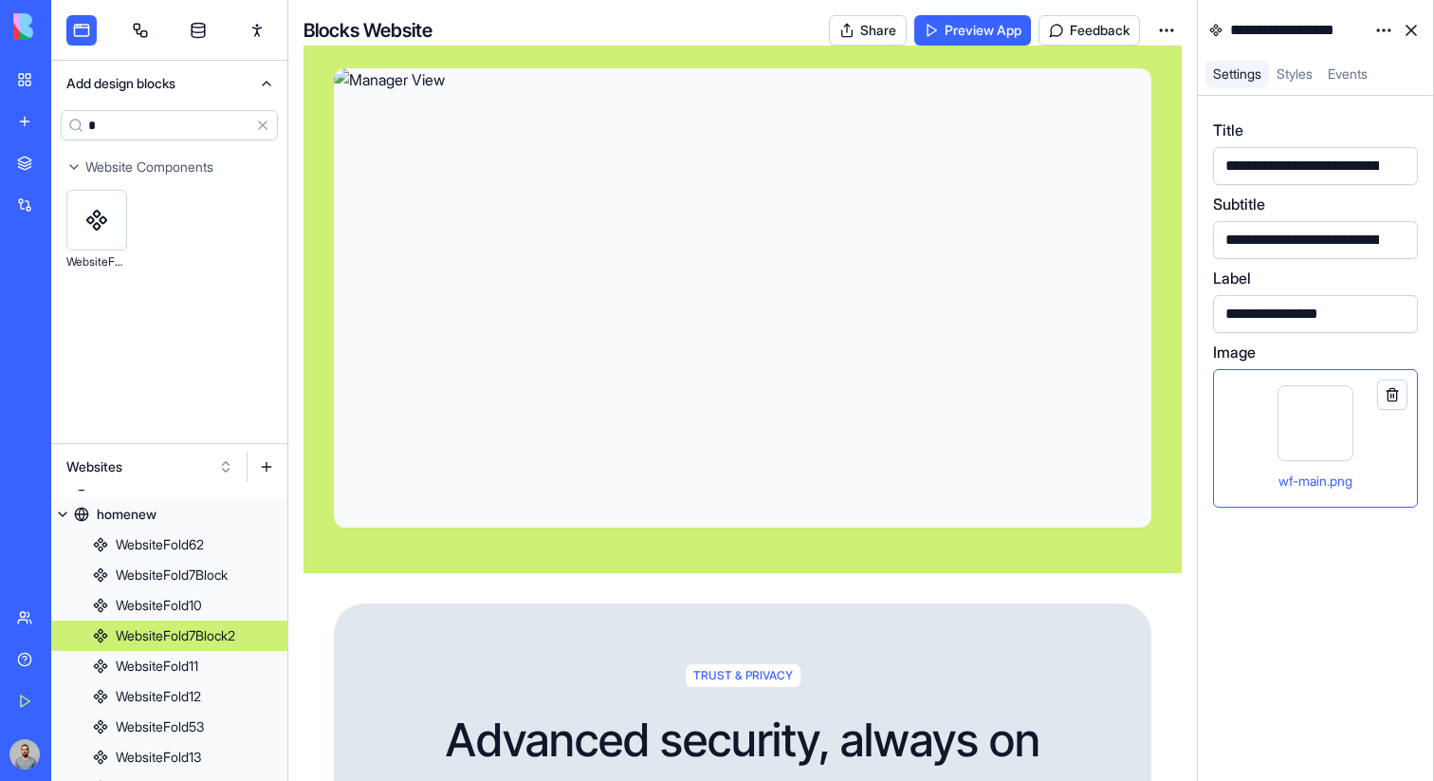
click at [1299, 158] on div "**********" at bounding box center [1337, 166] width 235 height 21
click at [1281, 172] on div "**********" at bounding box center [1319, 166] width 235 height 21
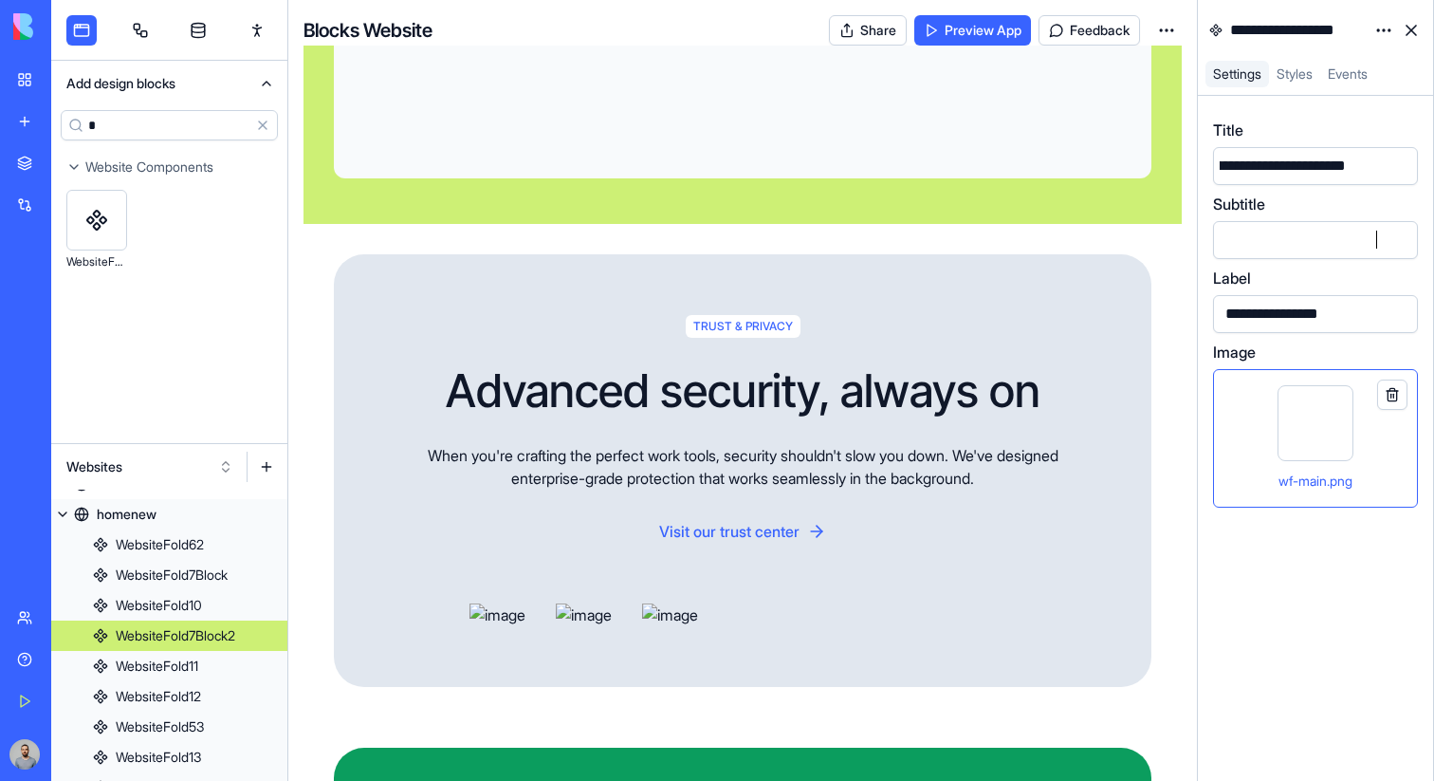
scroll to position [5107, 0]
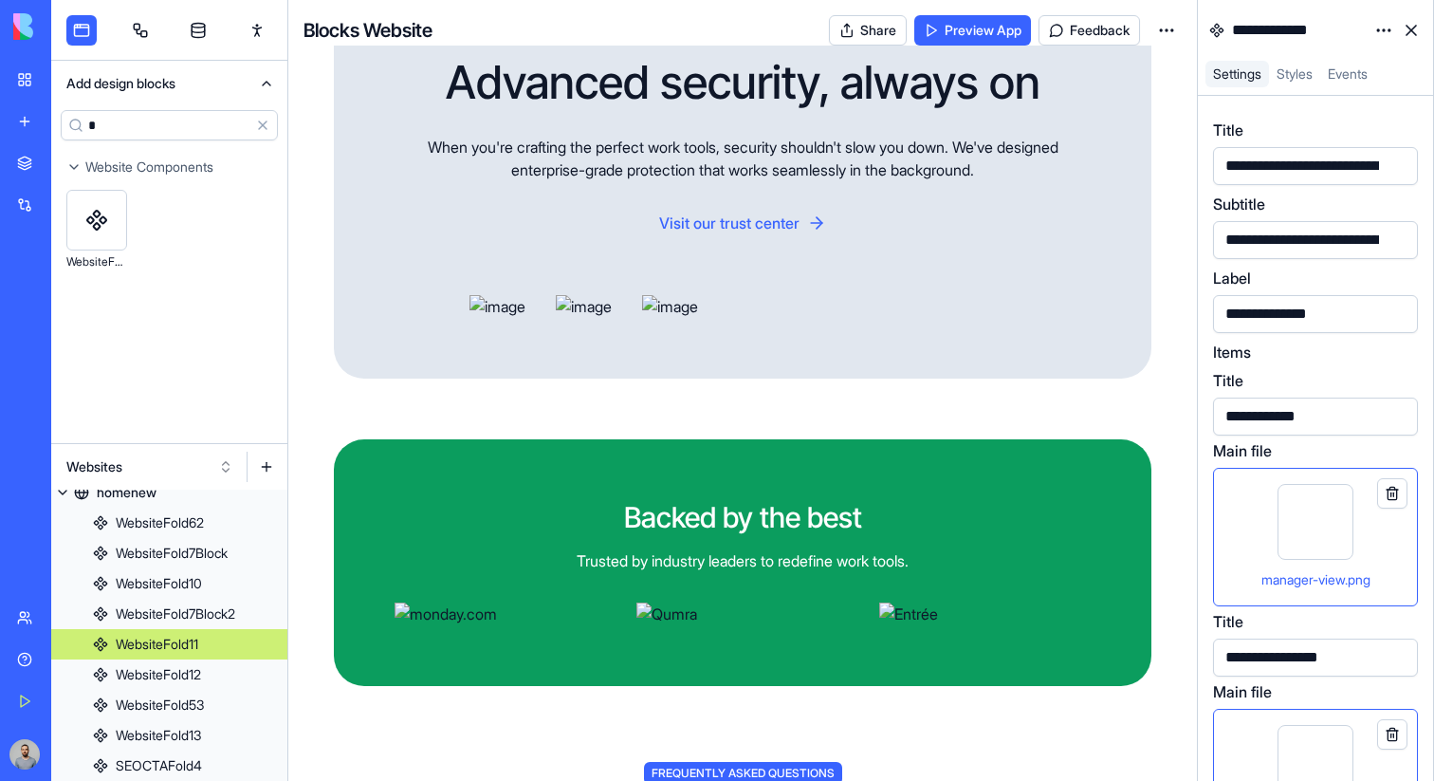
scroll to position [385, 0]
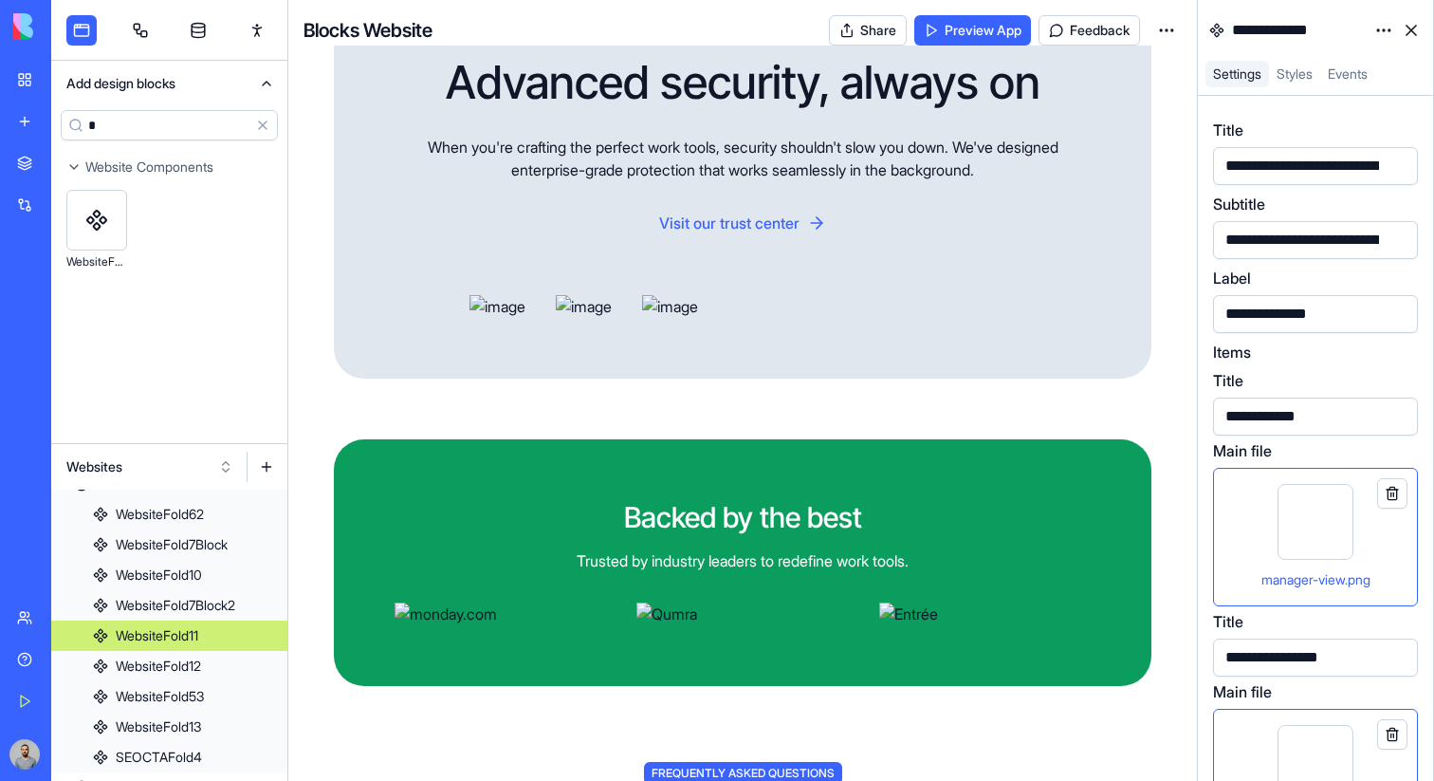
click at [1272, 154] on div "**********" at bounding box center [1356, 166] width 273 height 28
click at [1273, 158] on div "**********" at bounding box center [1356, 166] width 273 height 21
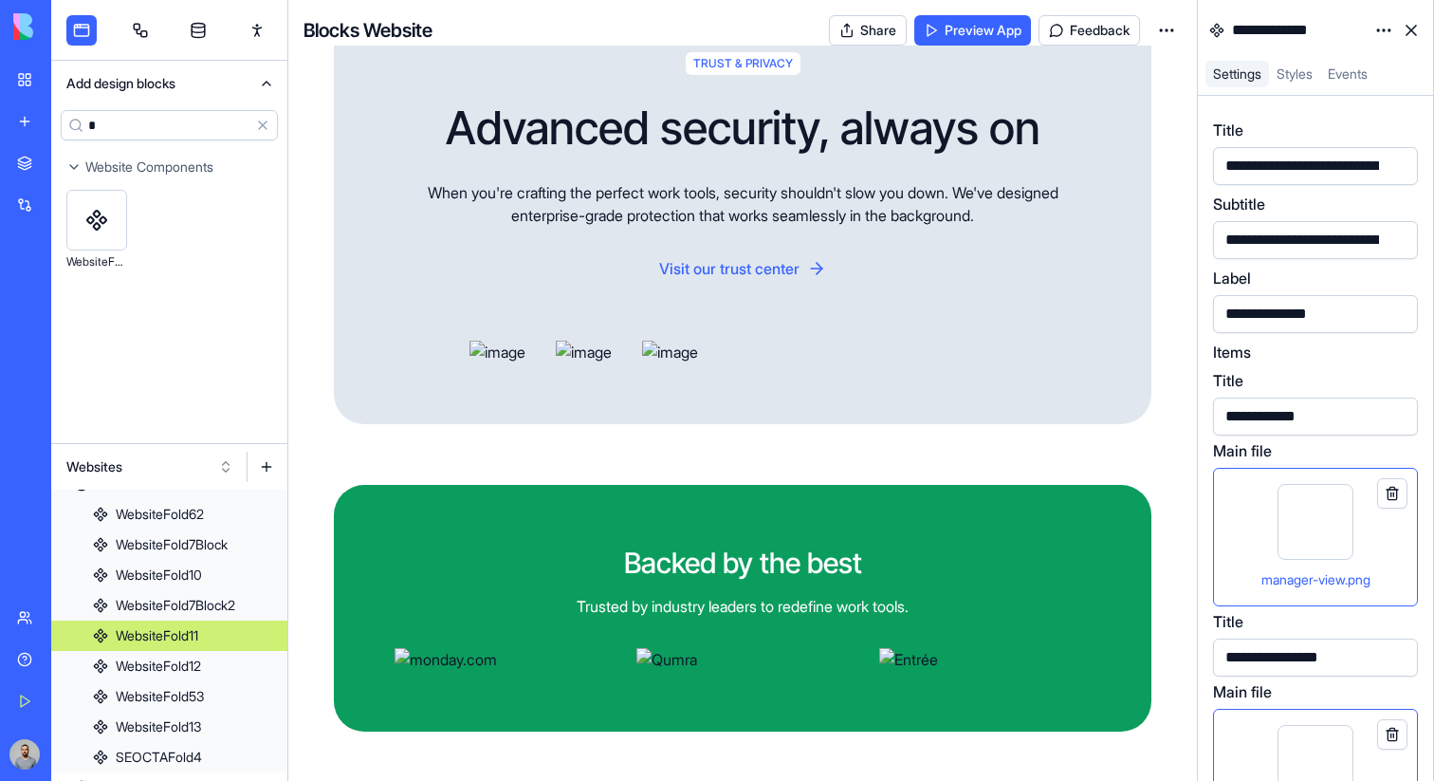
scroll to position [0, 324]
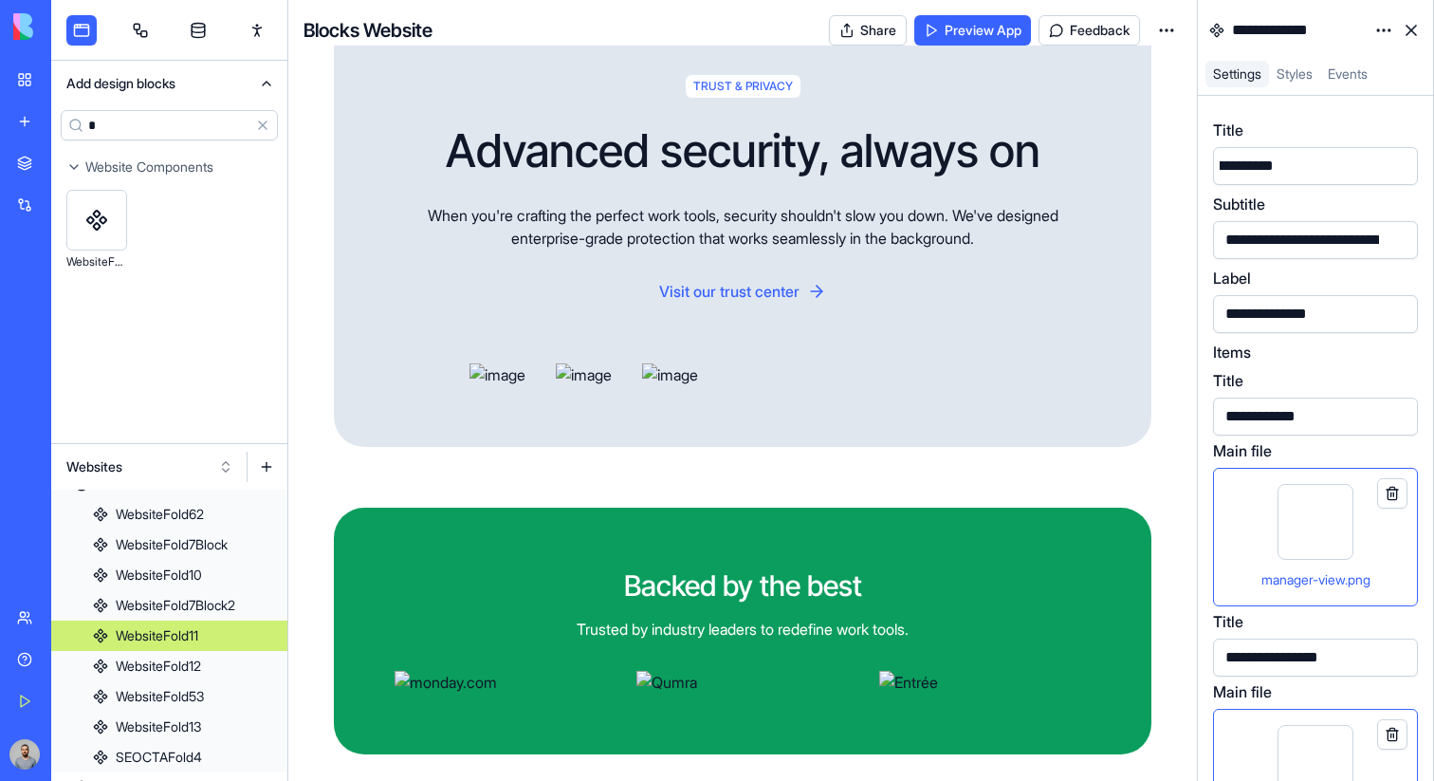
scroll to position [0, 1104]
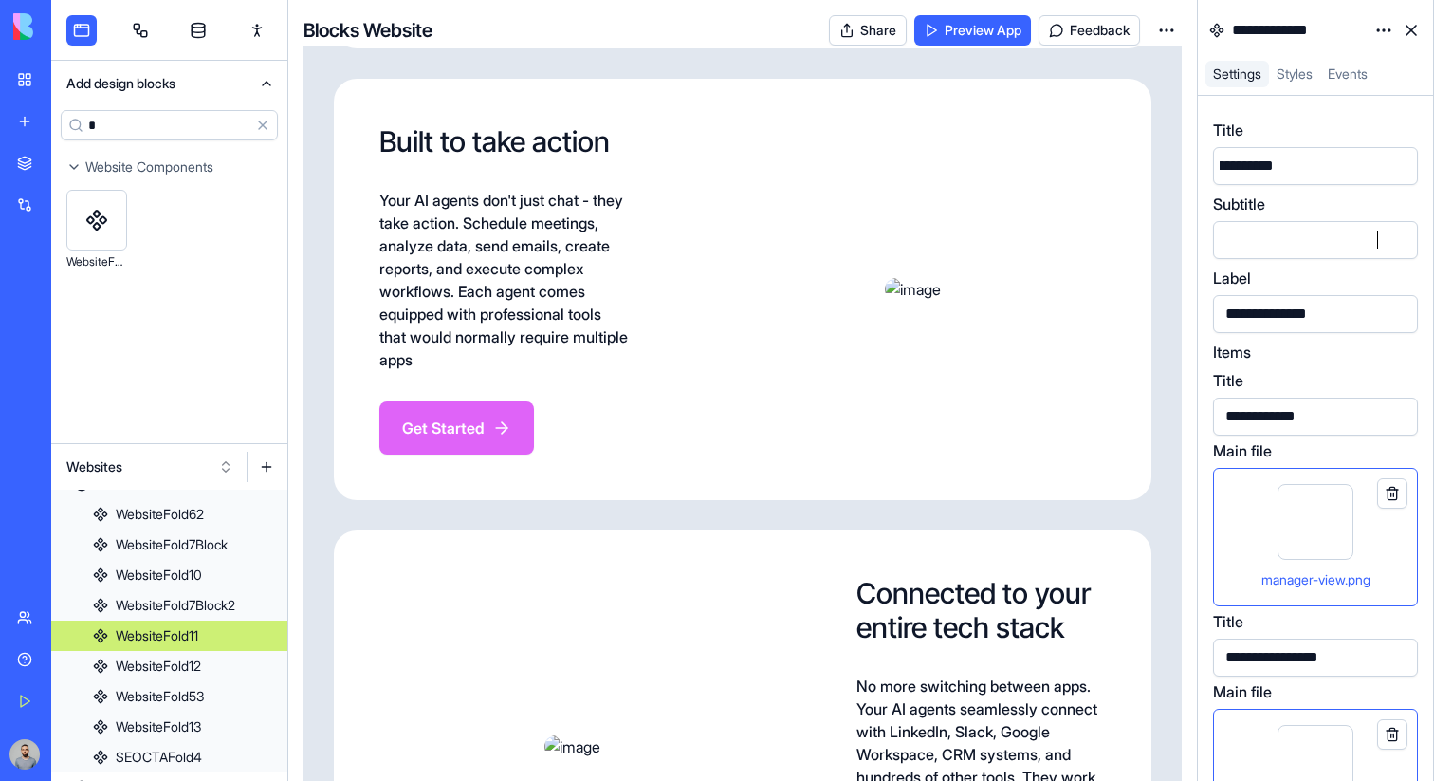
scroll to position [2779, 0]
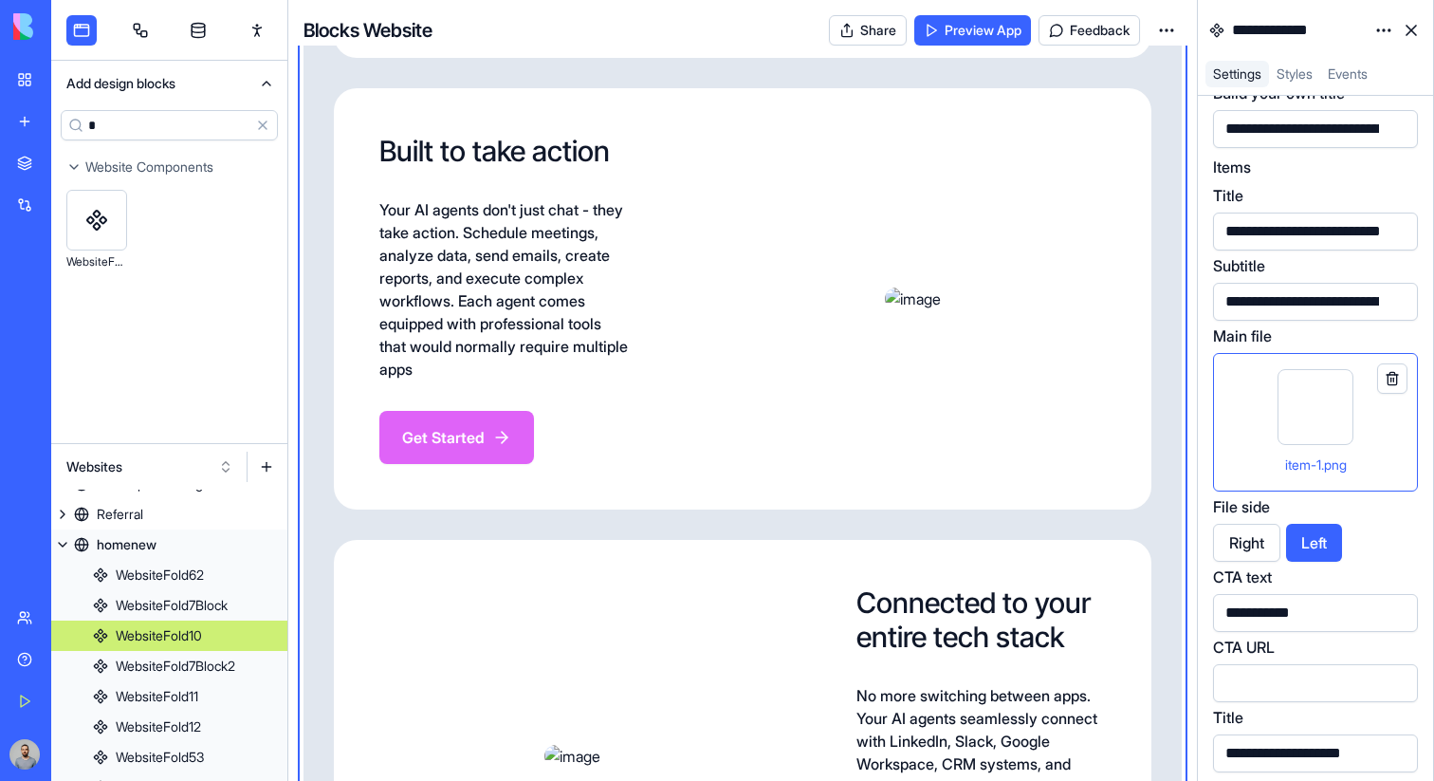
scroll to position [4830, 0]
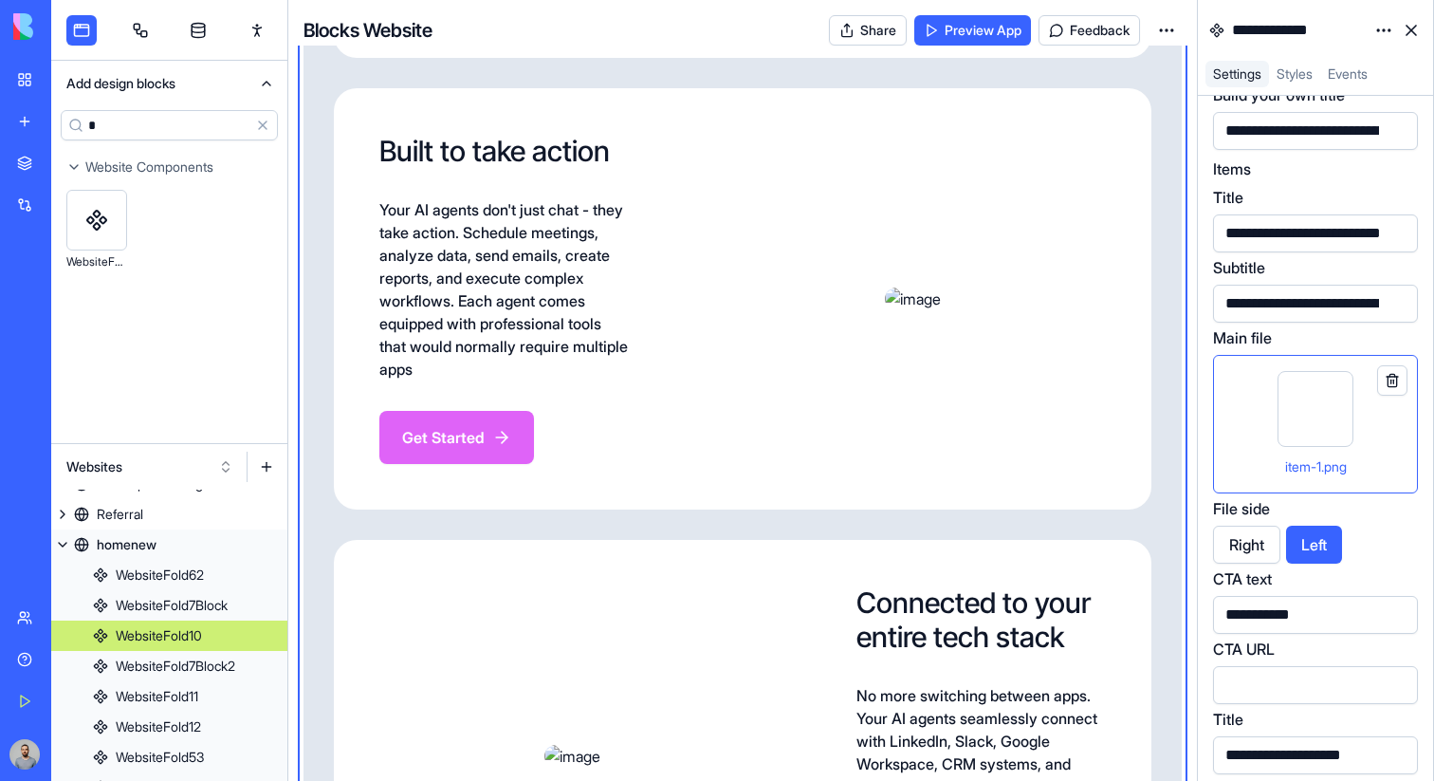
click at [1305, 240] on div "**********" at bounding box center [1326, 233] width 213 height 21
click at [1335, 241] on div "**********" at bounding box center [1326, 233] width 213 height 21
click at [1329, 232] on div "**********" at bounding box center [1326, 233] width 213 height 21
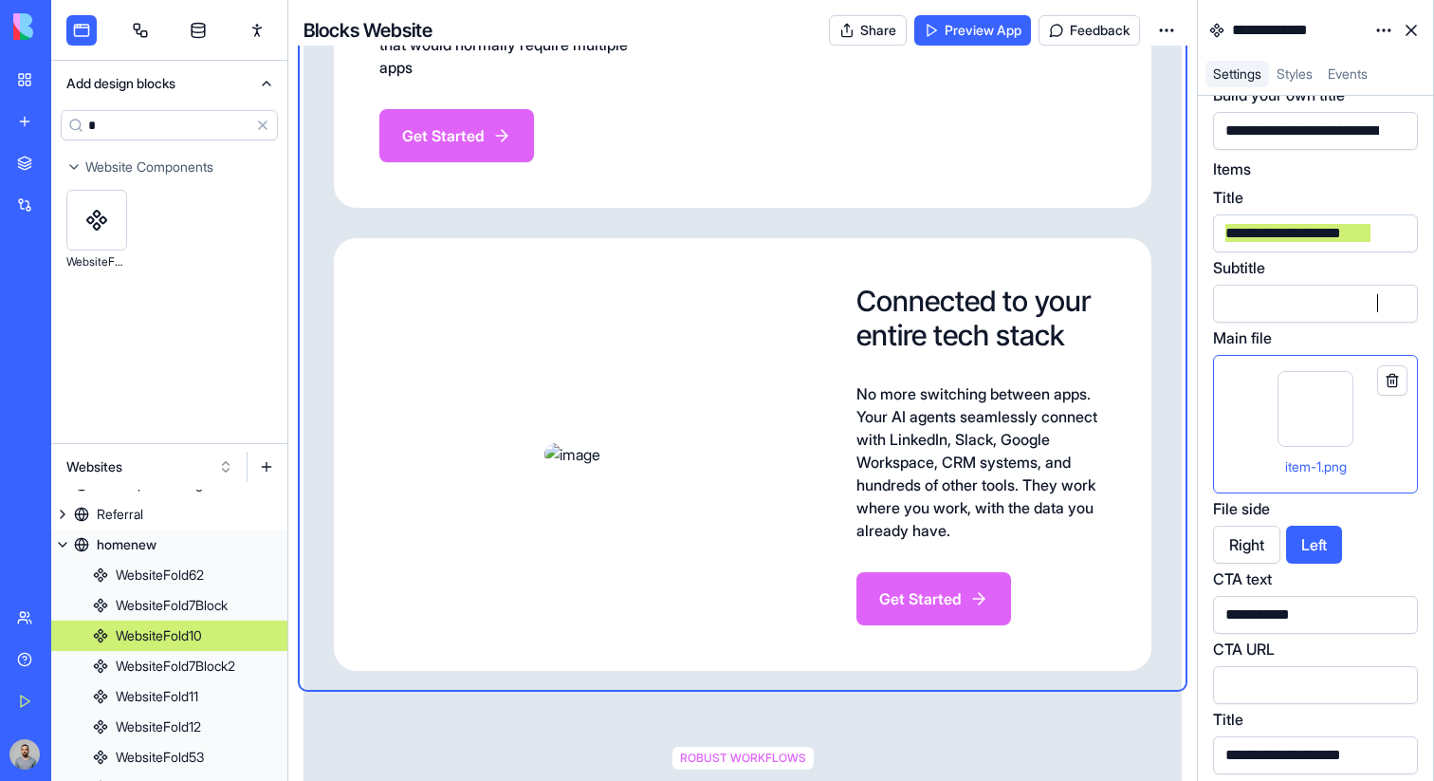
scroll to position [3065, 0]
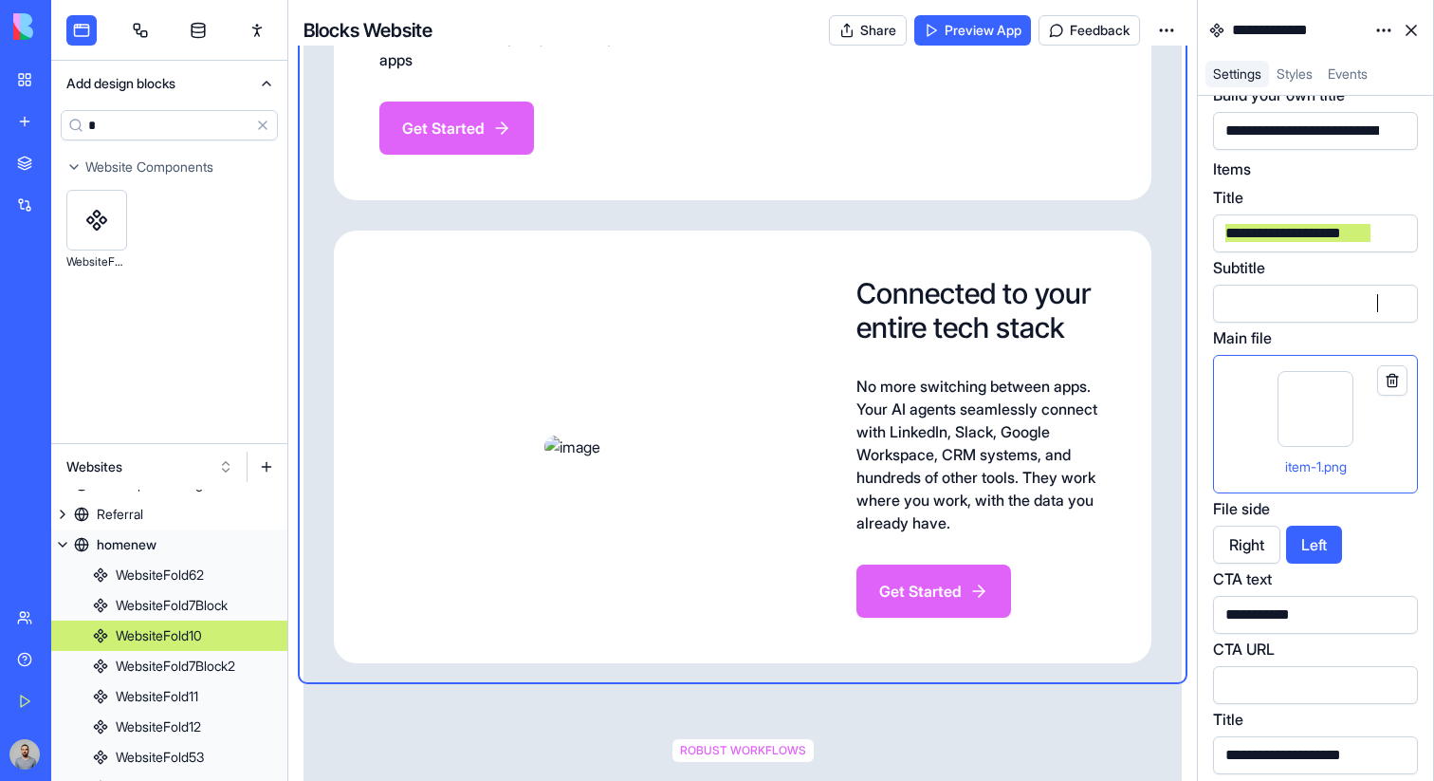
click at [1419, 33] on link at bounding box center [1412, 30] width 30 height 30
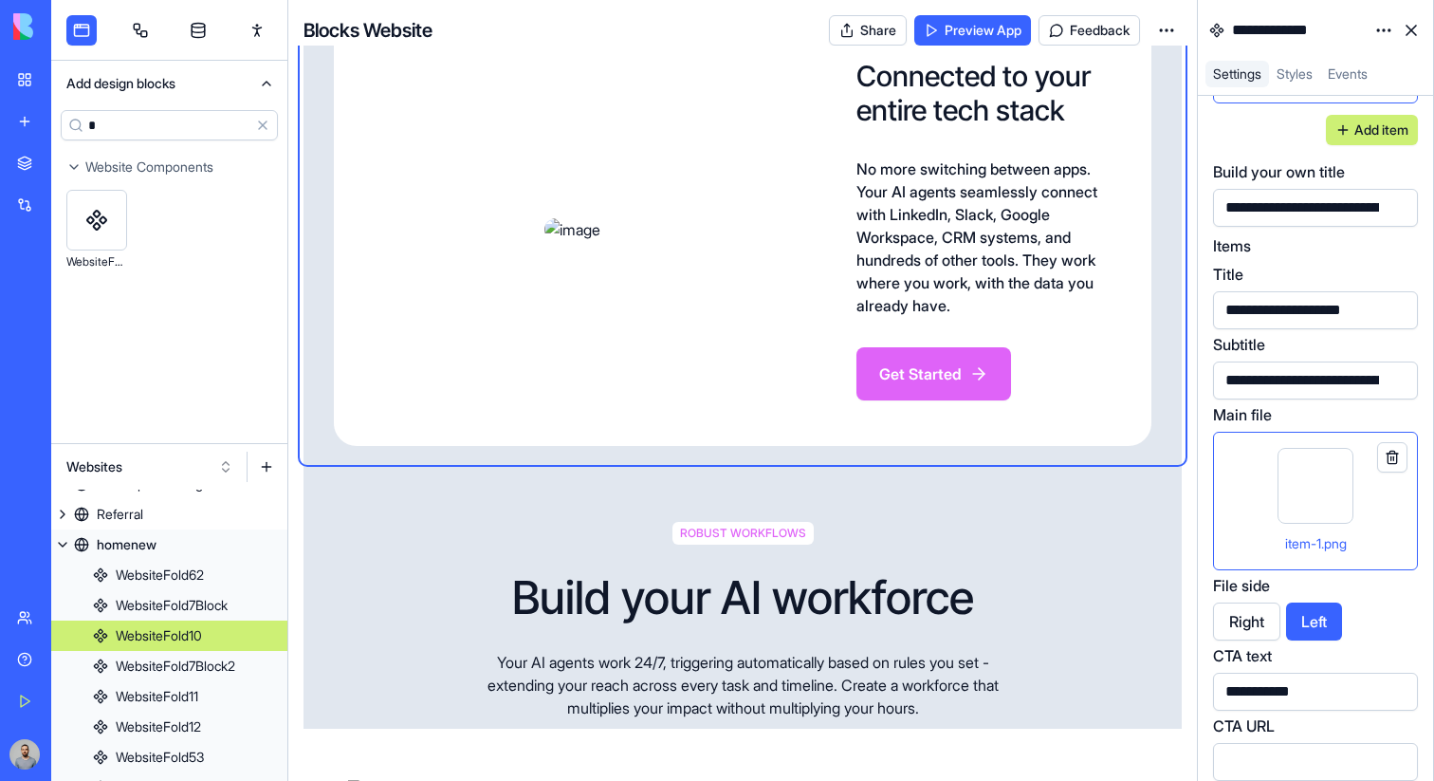
scroll to position [4745, 0]
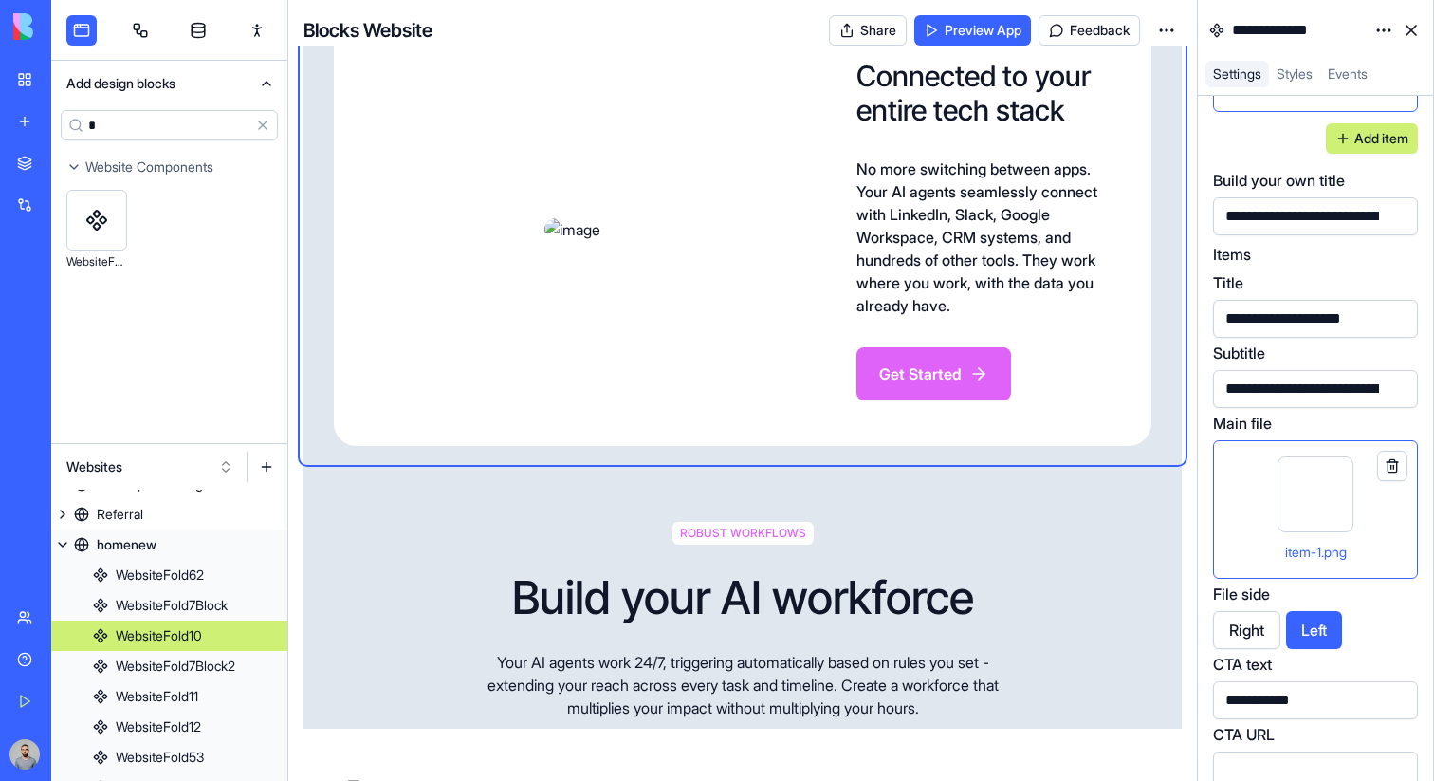
click at [1283, 319] on div "**********" at bounding box center [1296, 318] width 153 height 21
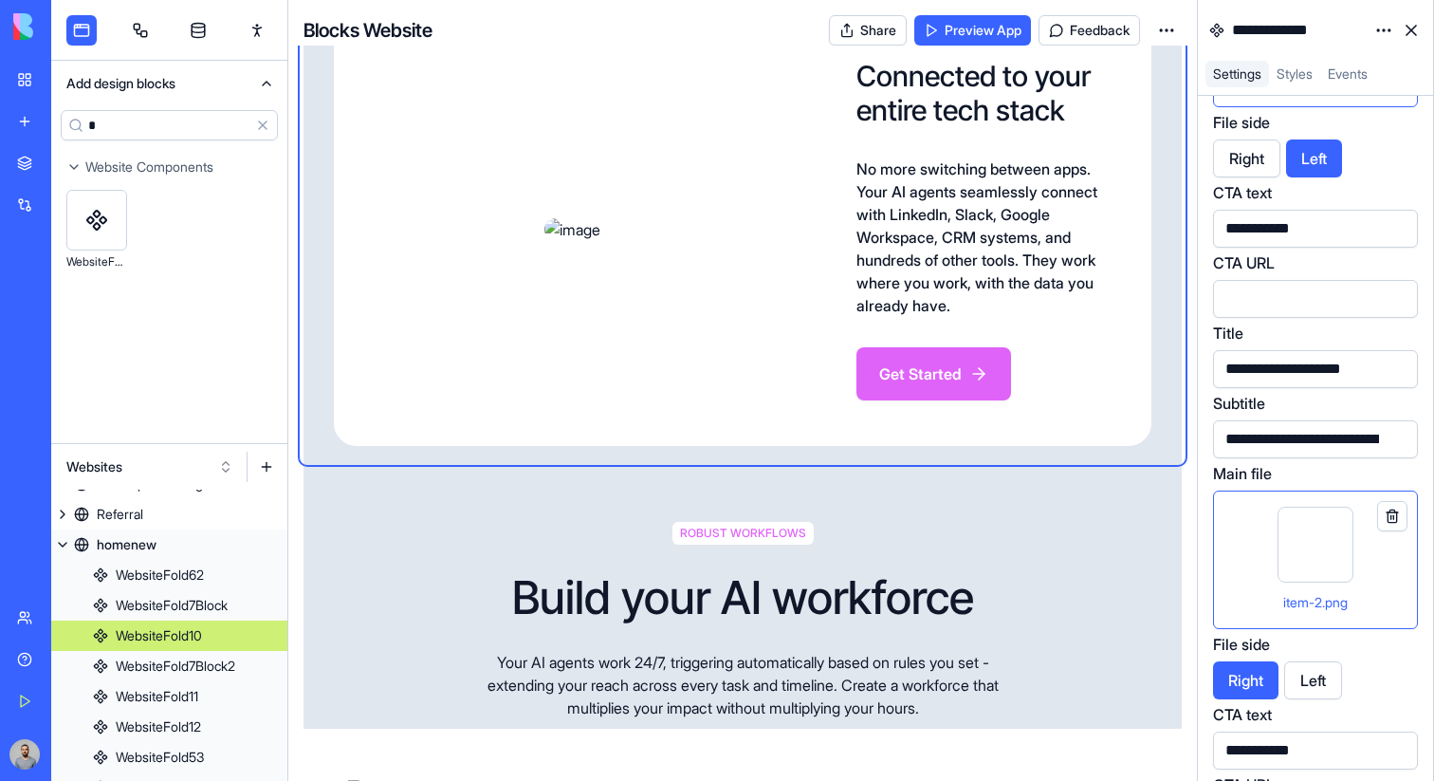
scroll to position [5237, 0]
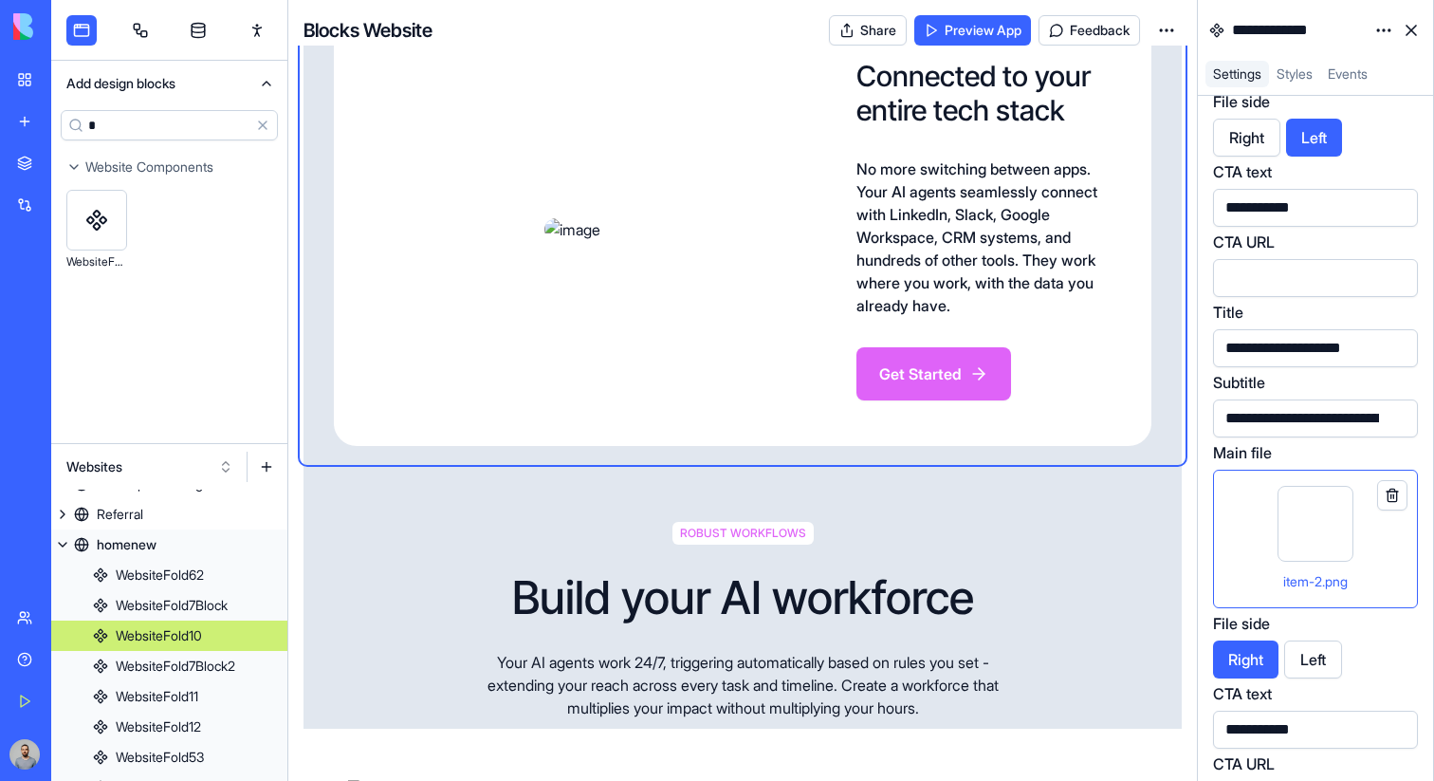
click at [1271, 348] on div "**********" at bounding box center [1289, 348] width 139 height 21
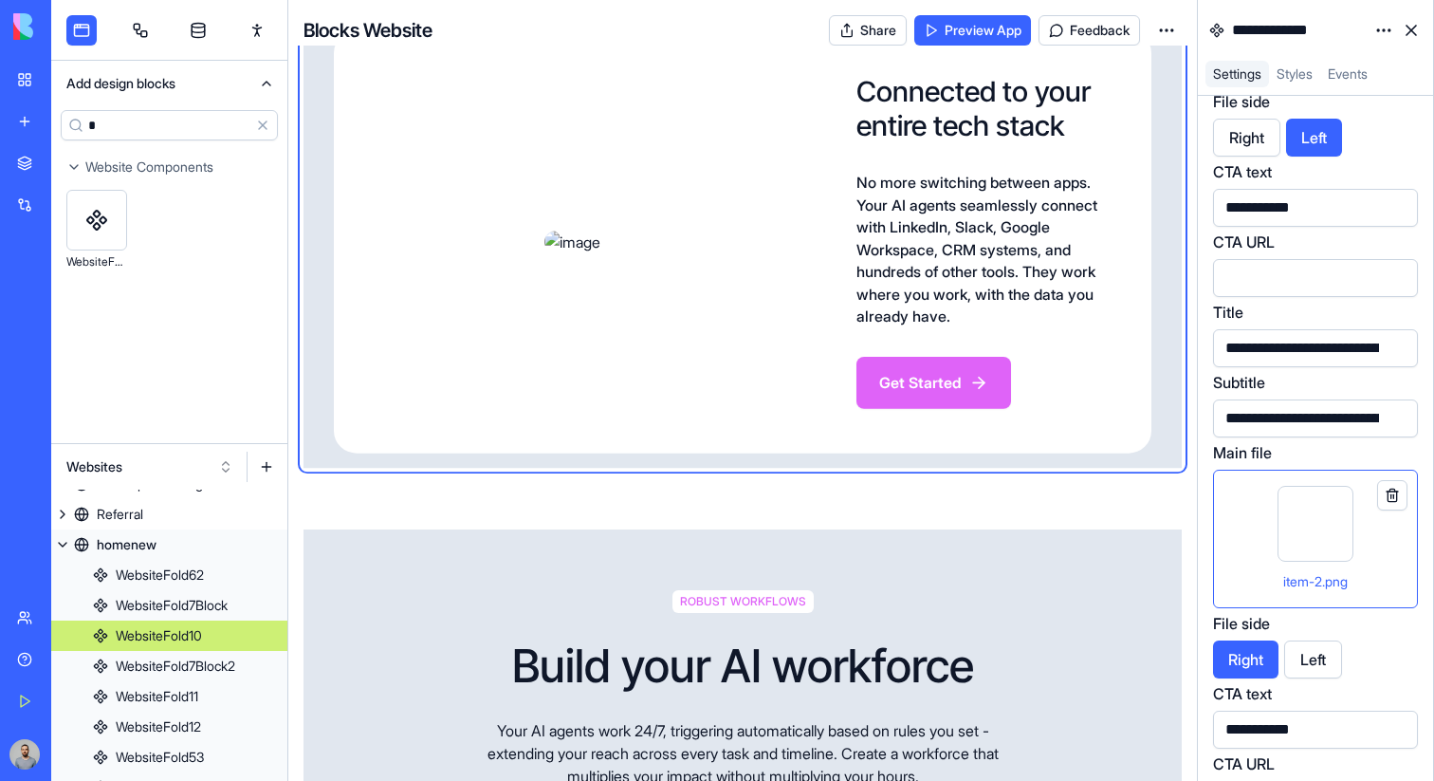
scroll to position [0, 248]
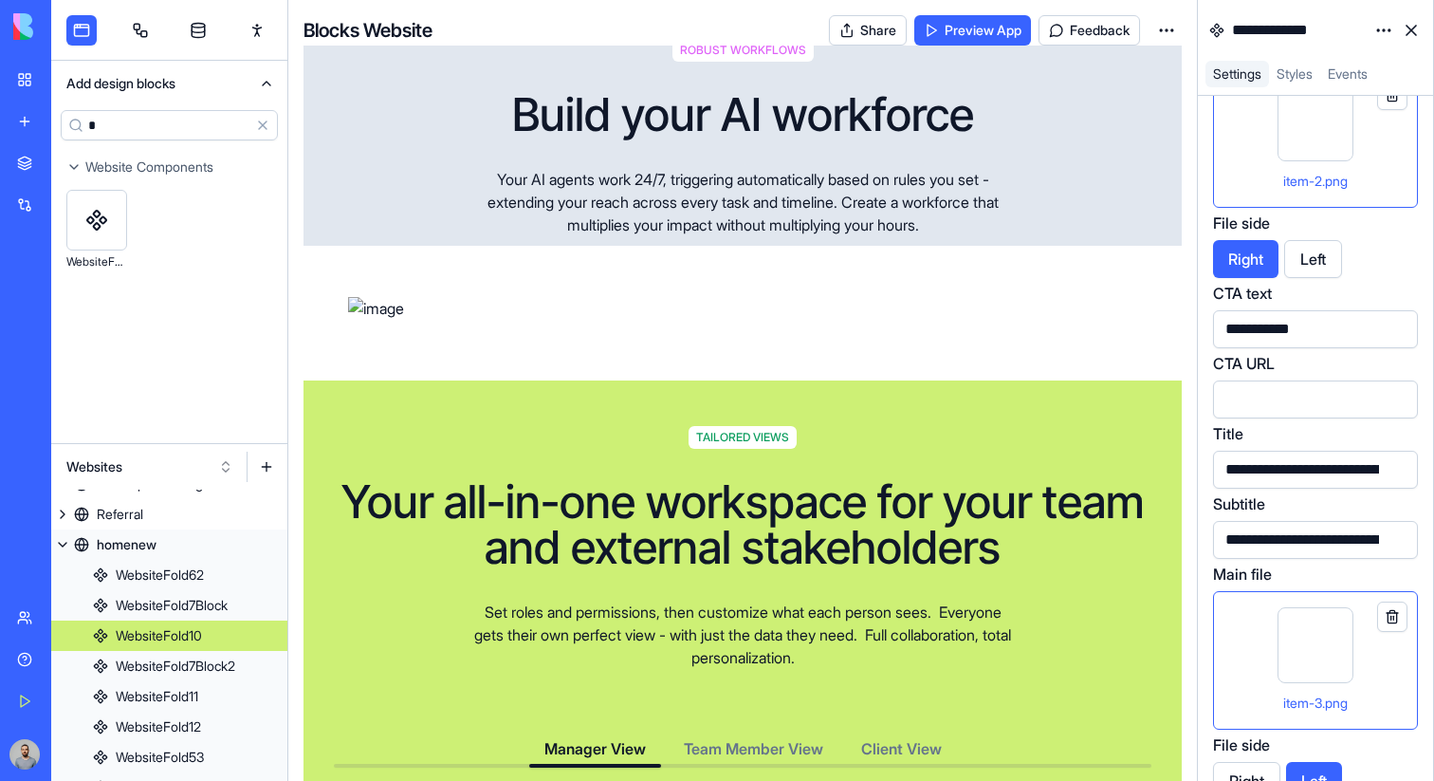
scroll to position [5654, 0]
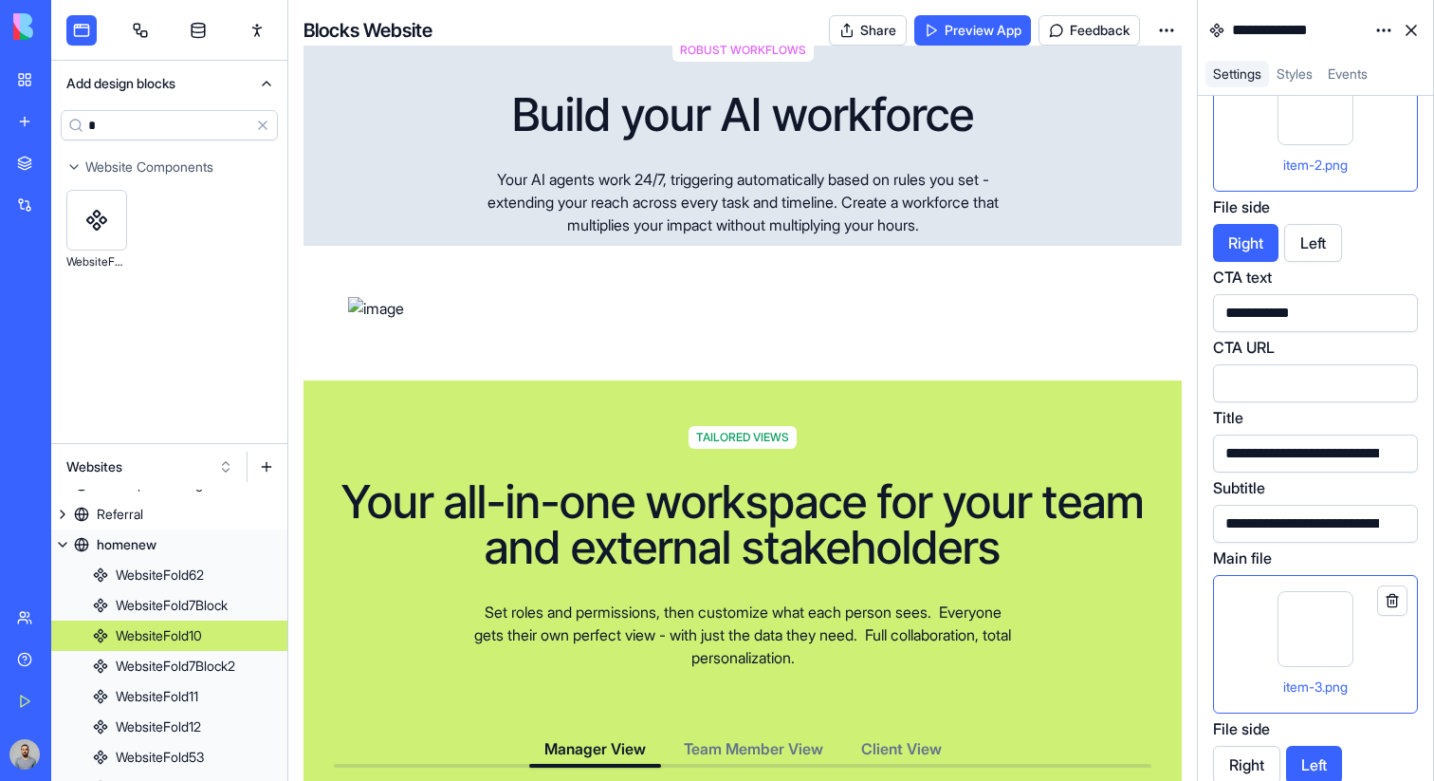
click at [1270, 450] on div "**********" at bounding box center [1351, 453] width 262 height 21
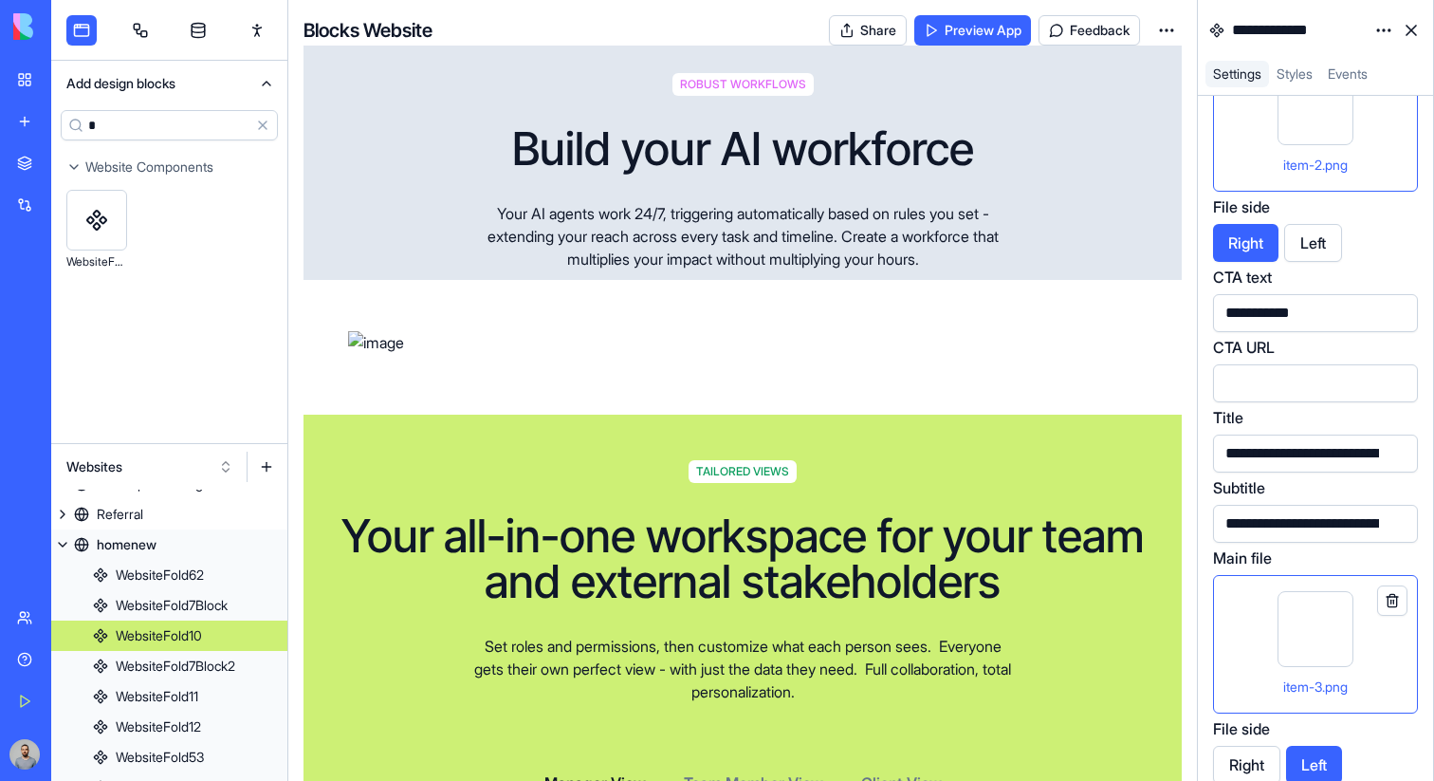
scroll to position [0, 137]
click at [1283, 538] on div "**********" at bounding box center [1315, 524] width 205 height 38
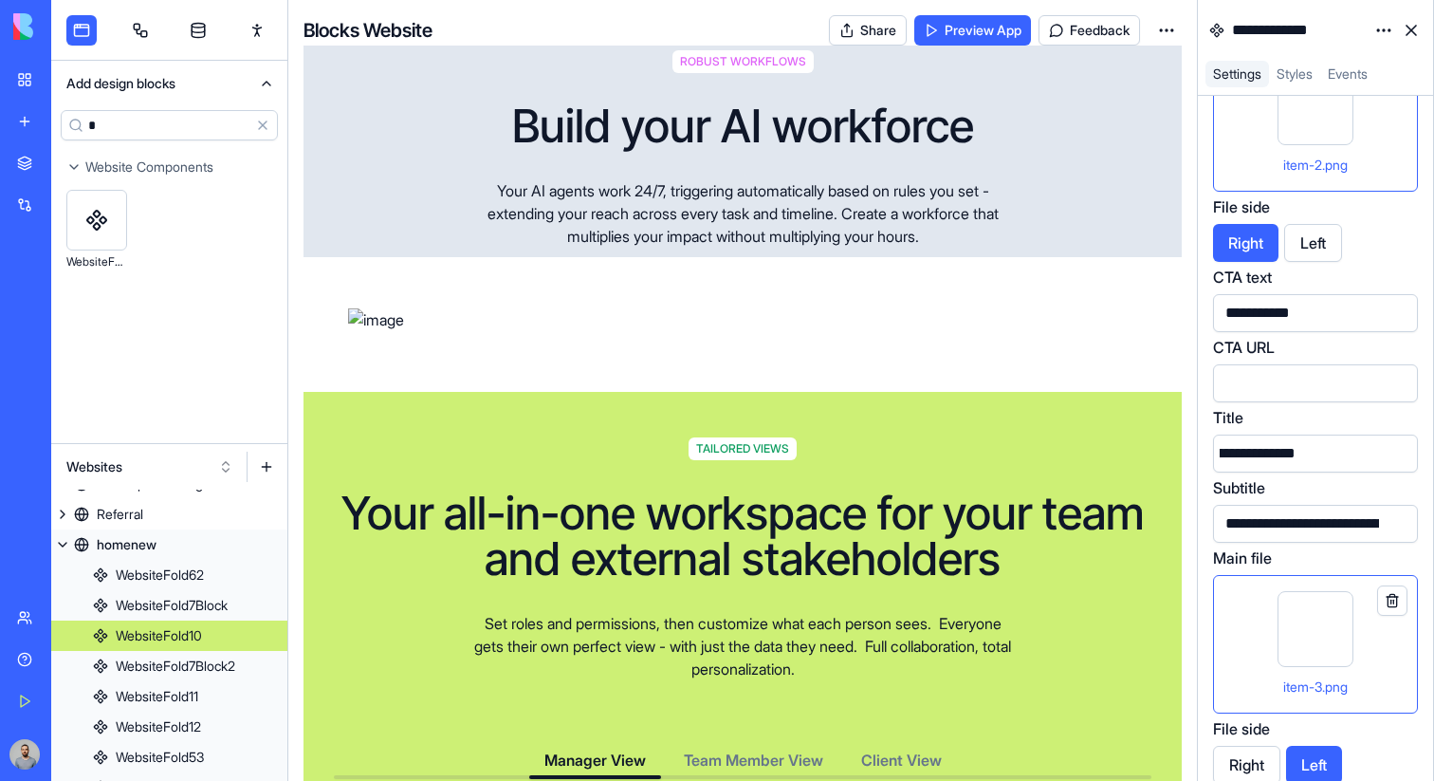
scroll to position [0, 1129]
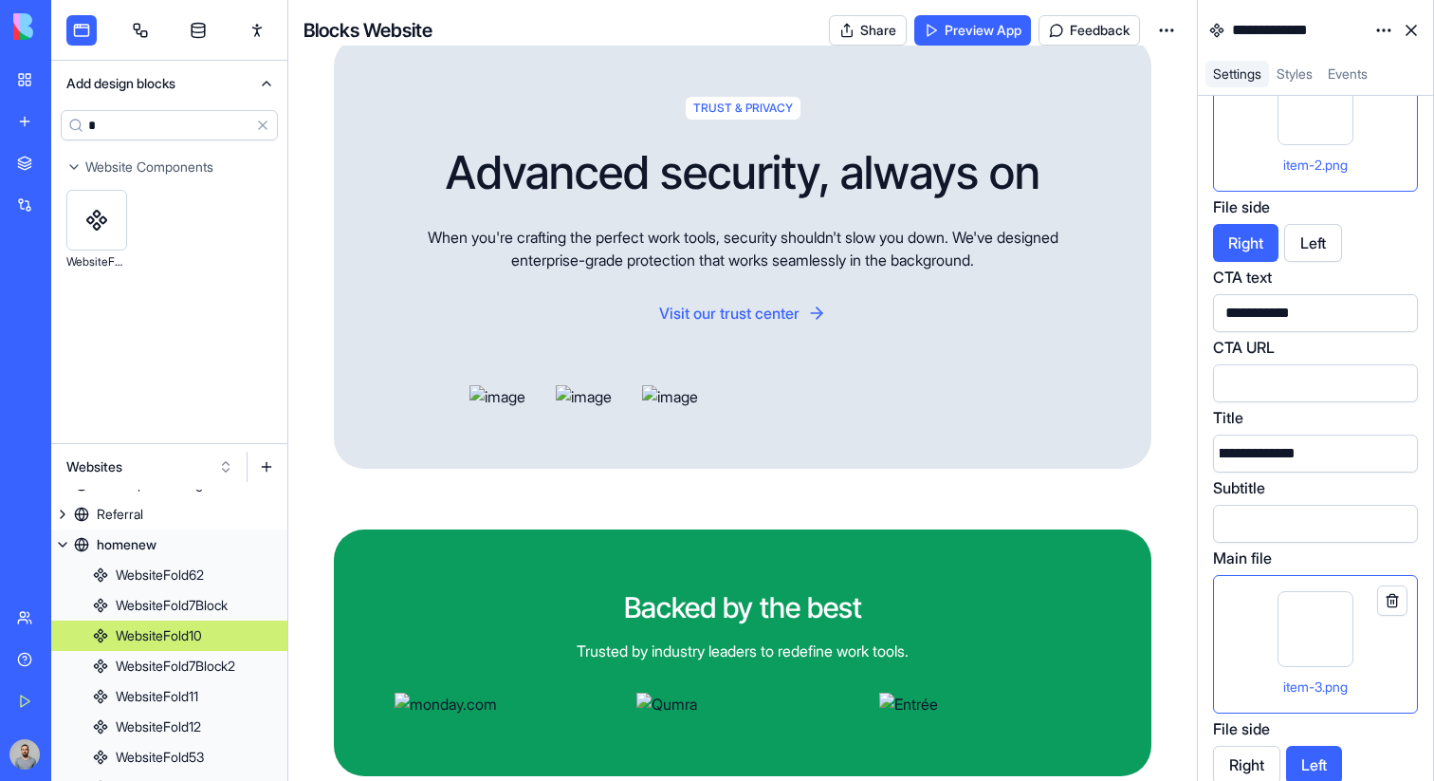
scroll to position [5136, 0]
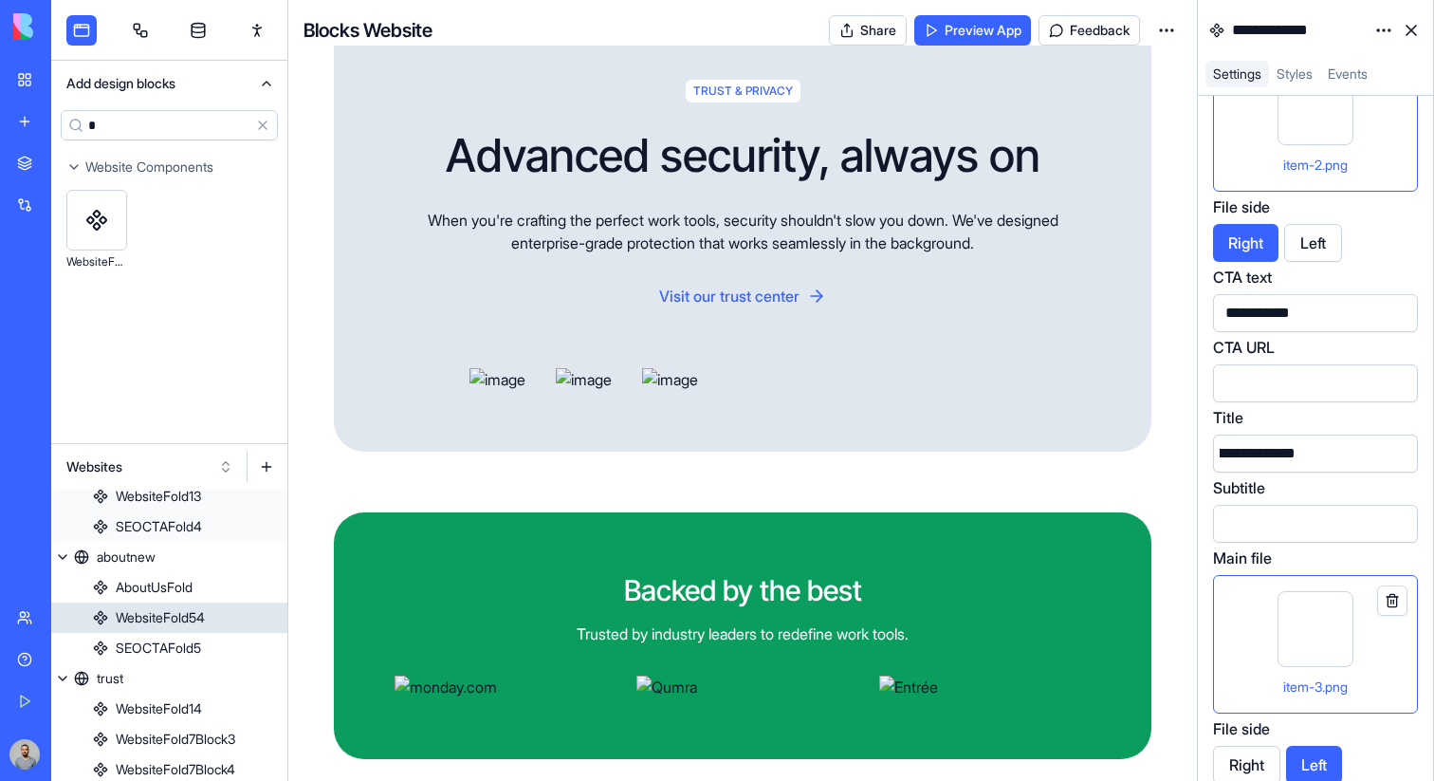
scroll to position [657, 0]
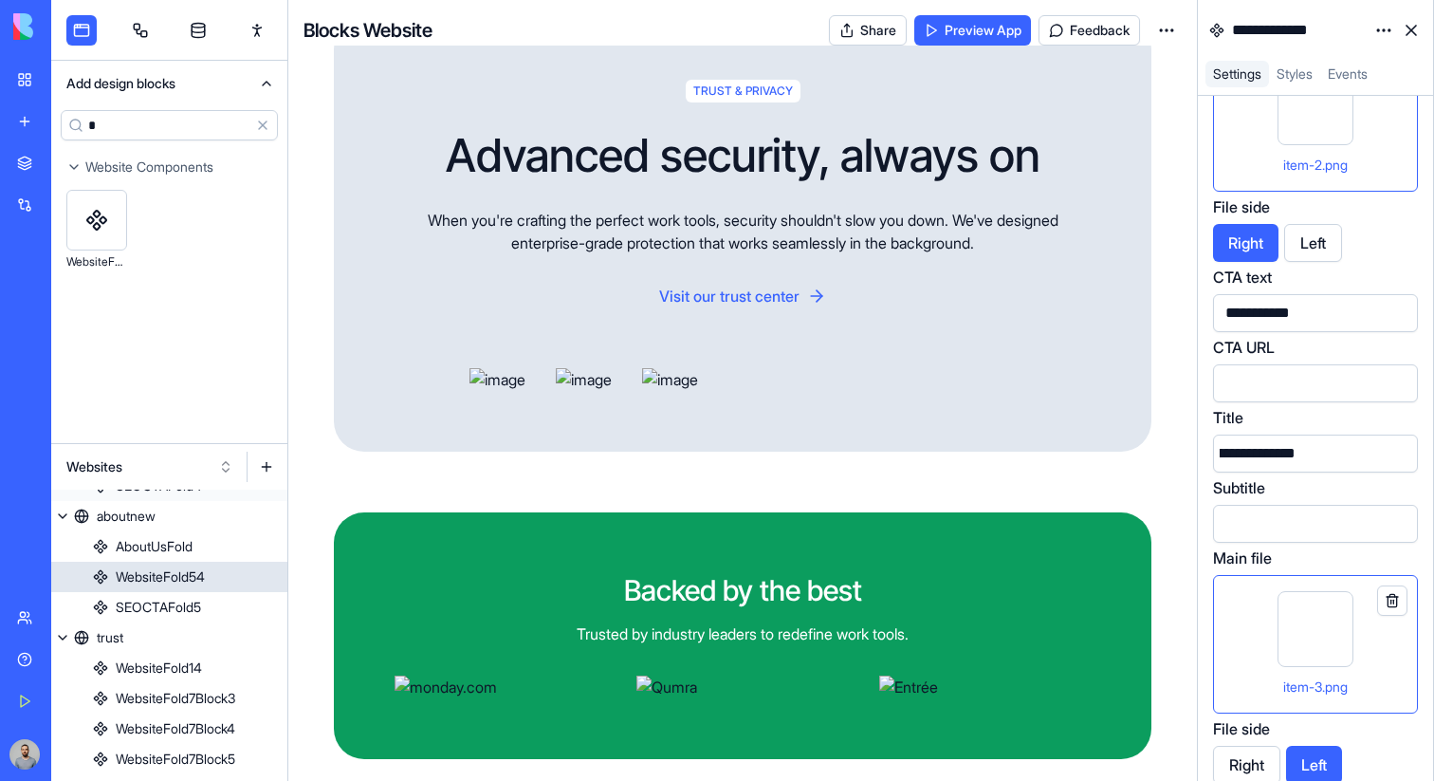
click at [178, 517] on link "aboutnew" at bounding box center [169, 516] width 236 height 30
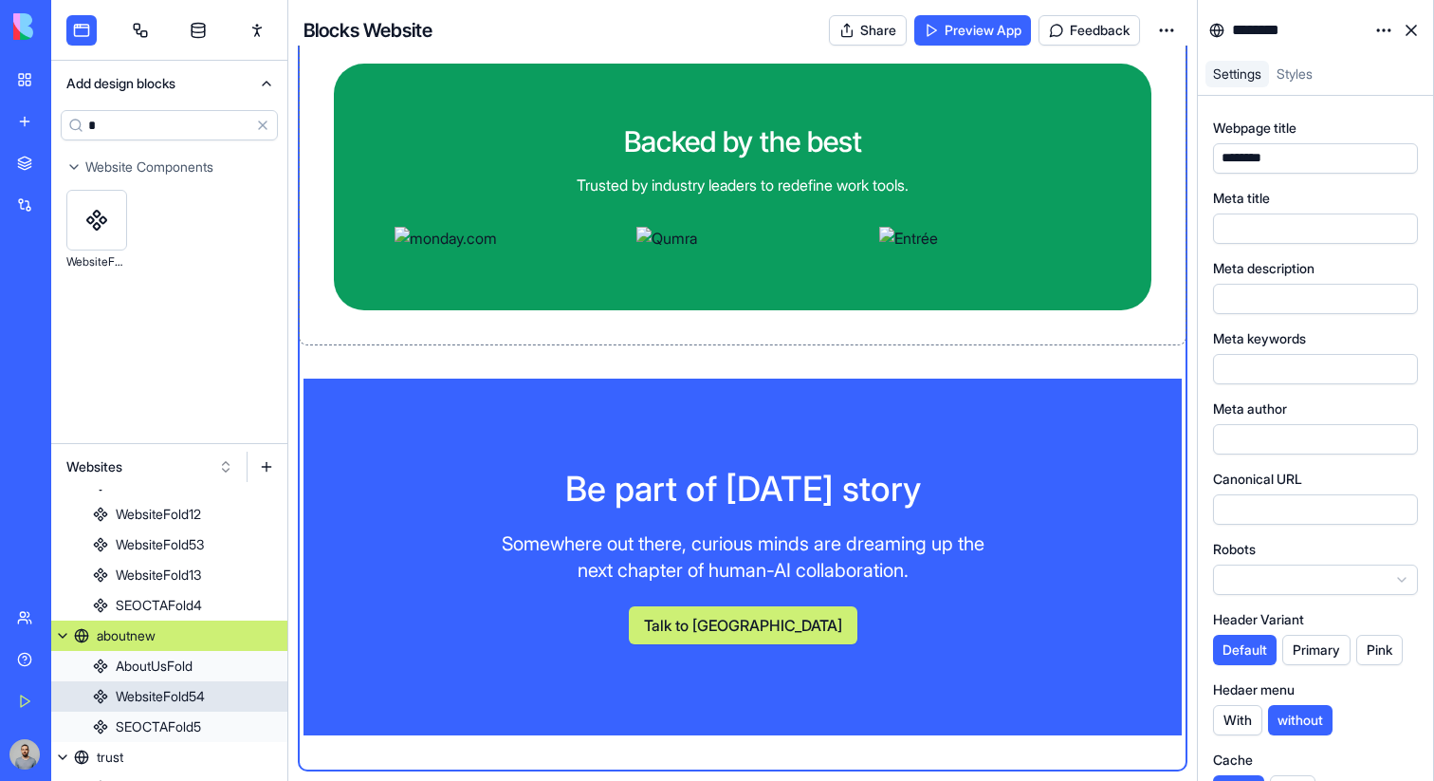
scroll to position [1791, 0]
click at [1370, 643] on button "Pink" at bounding box center [1380, 650] width 46 height 30
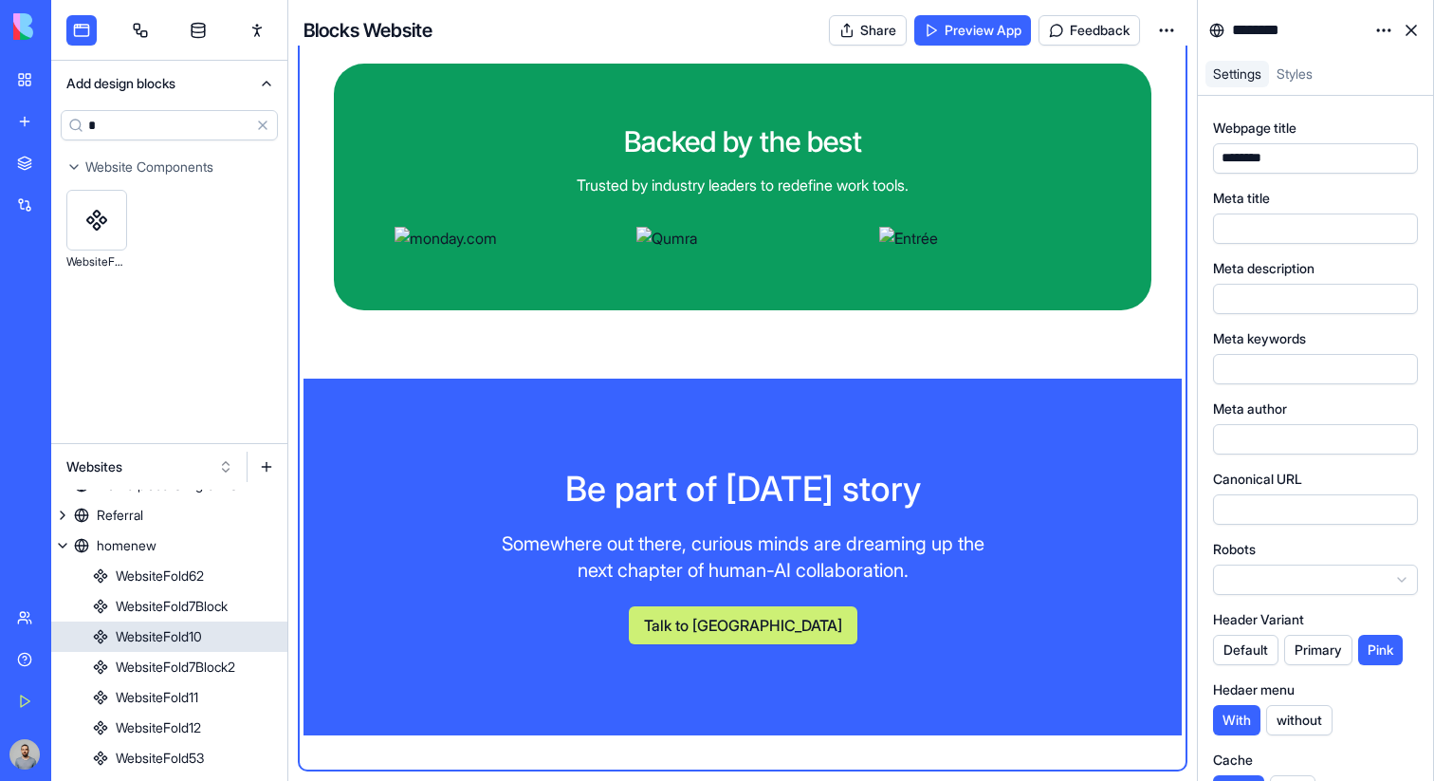
scroll to position [311, 0]
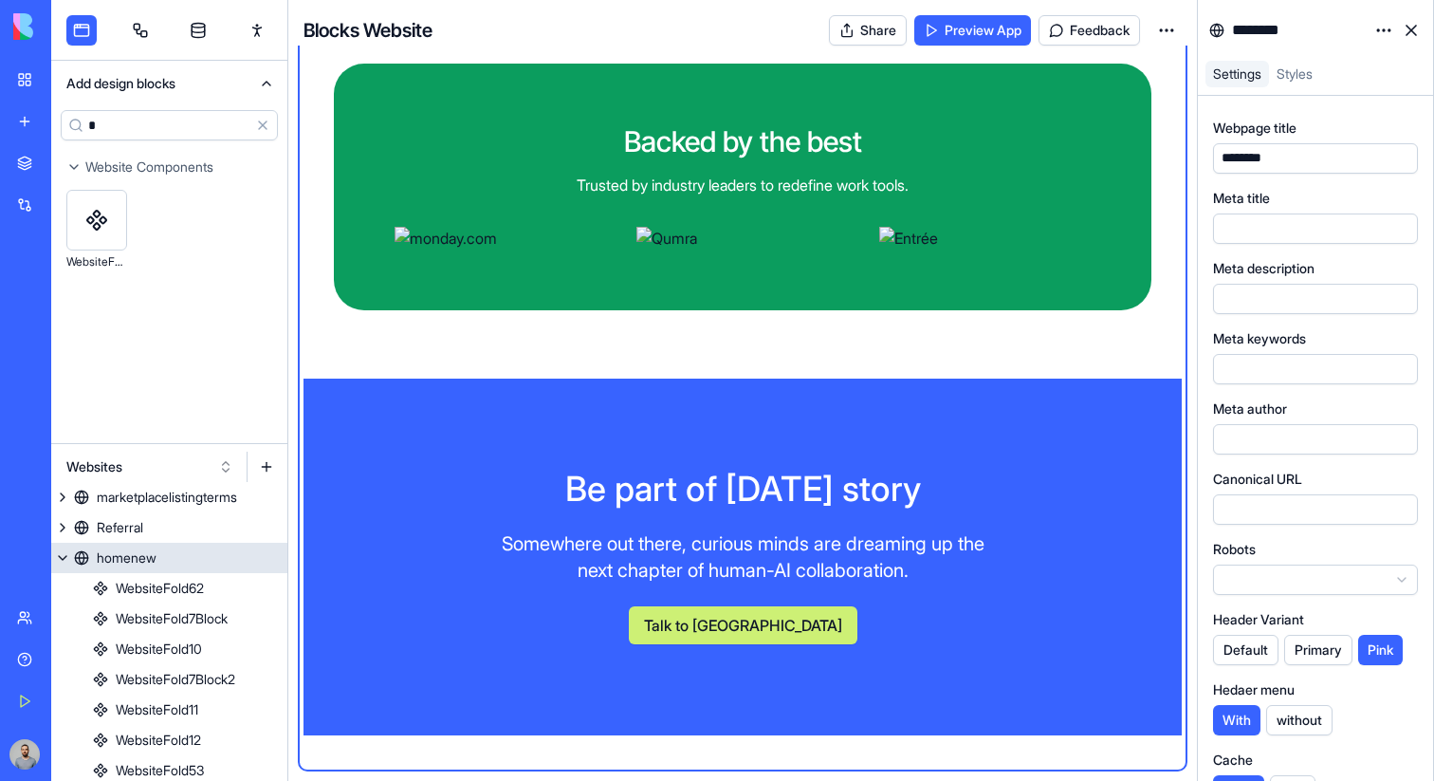
click at [164, 550] on link "homenew" at bounding box center [169, 558] width 236 height 30
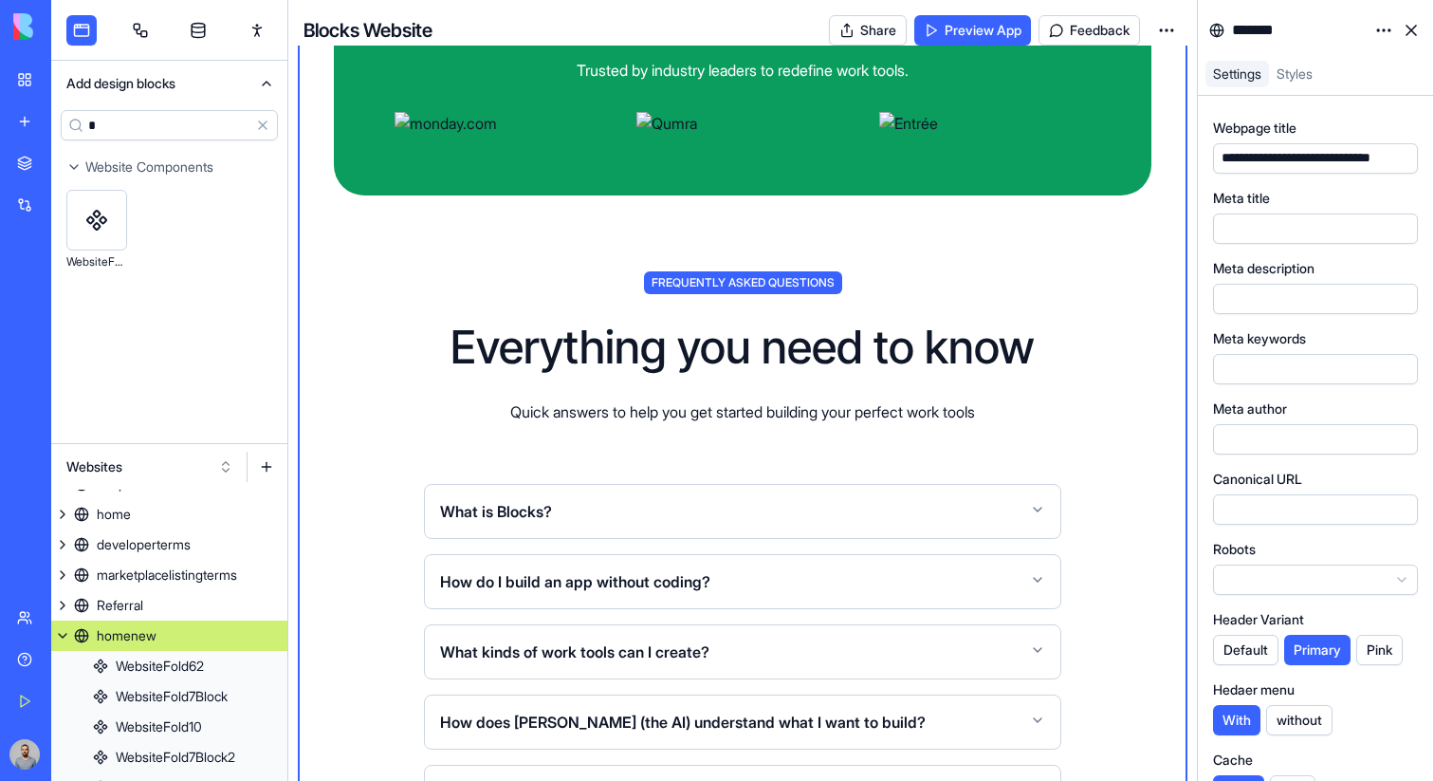
scroll to position [5670, 0]
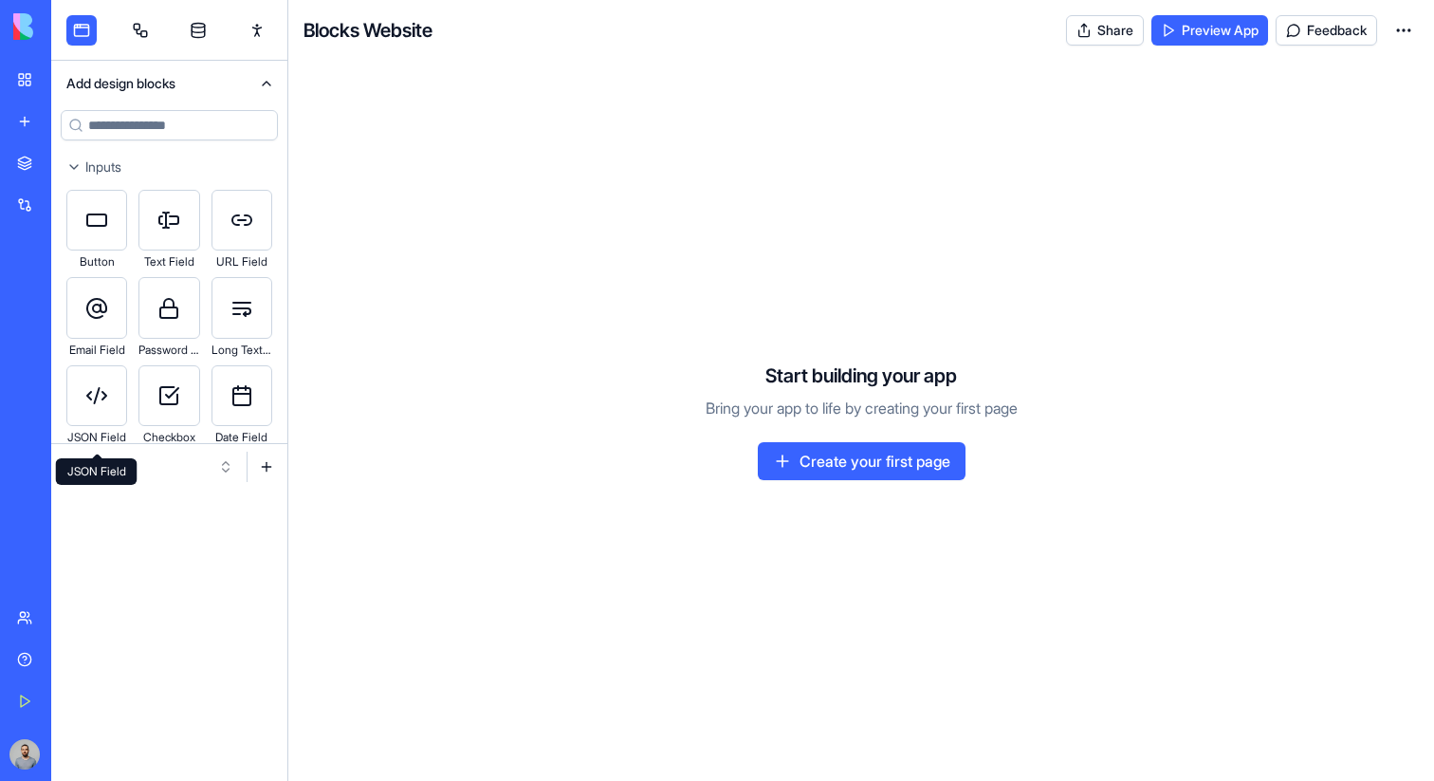
click at [120, 469] on div "JSON Field [GEOGRAPHIC_DATA]" at bounding box center [97, 471] width 82 height 27
click at [194, 466] on button "Pages" at bounding box center [150, 467] width 186 height 30
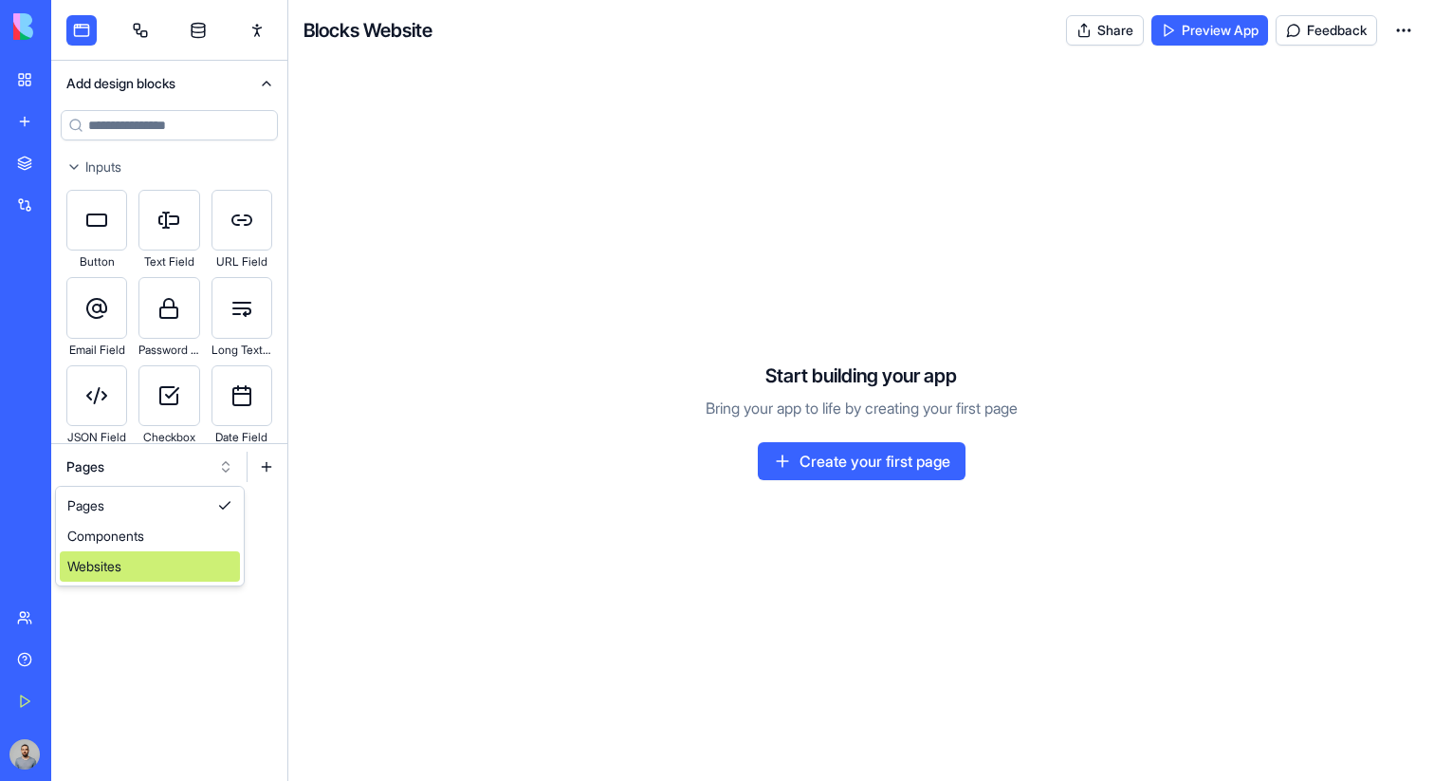
click at [181, 567] on div "Websites" at bounding box center [150, 566] width 180 height 30
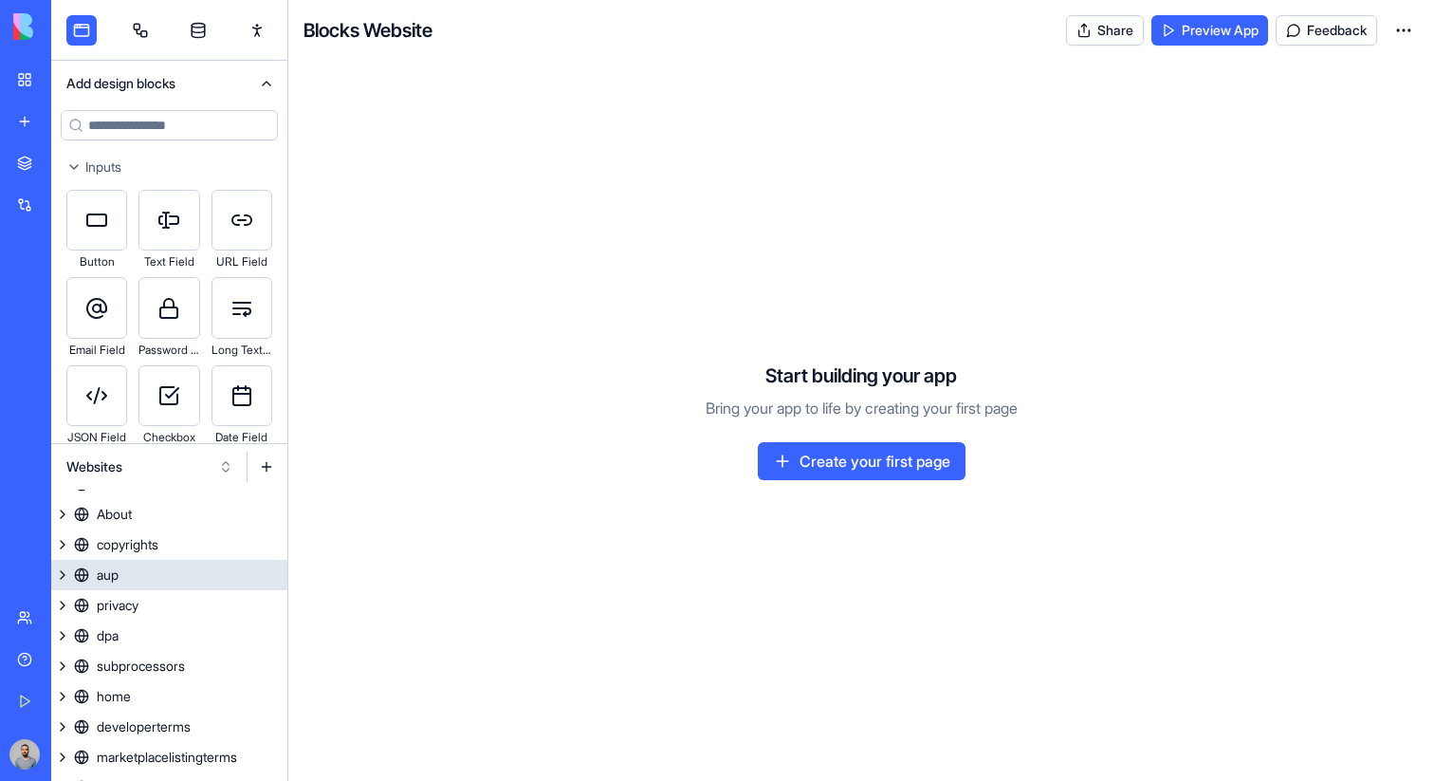
scroll to position [164, 0]
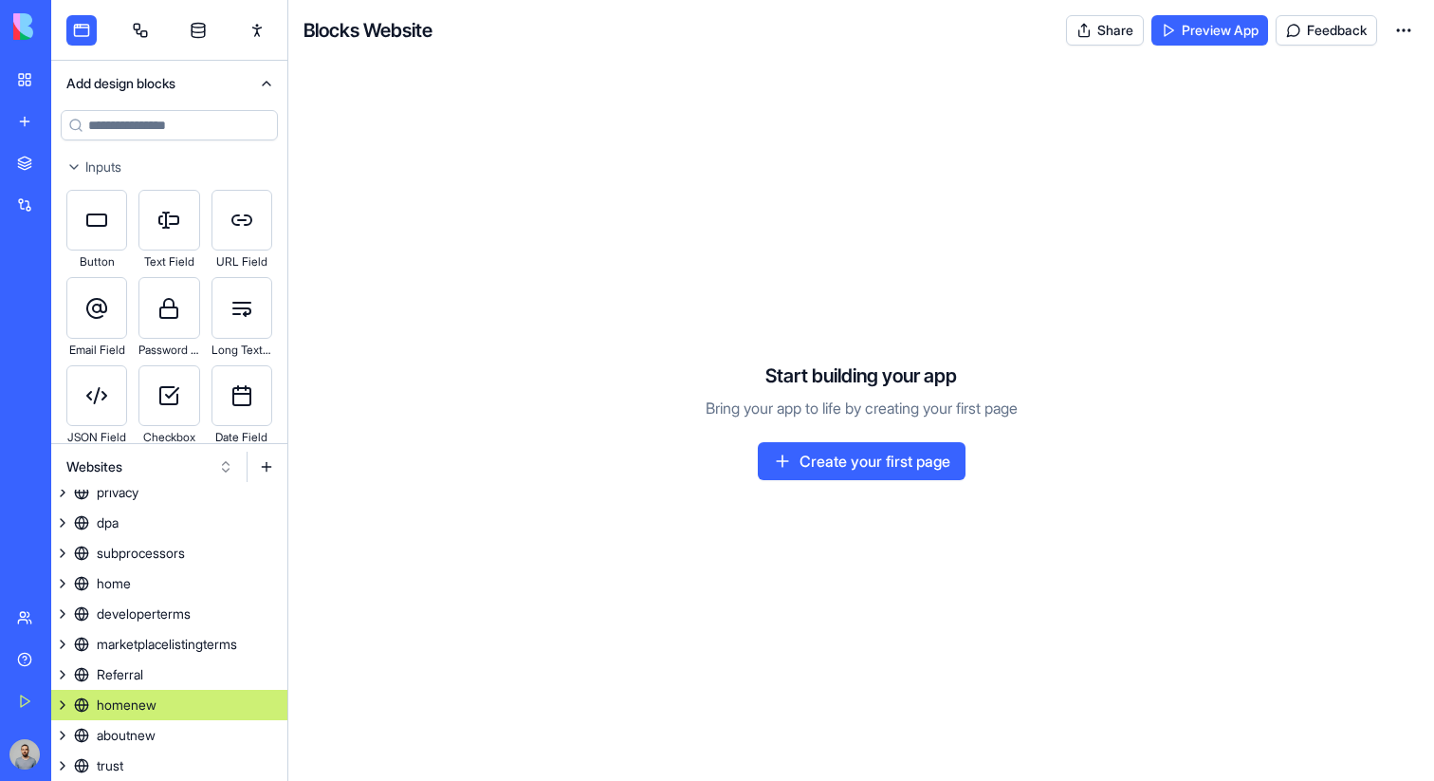
click at [199, 702] on link "homenew" at bounding box center [169, 705] width 236 height 30
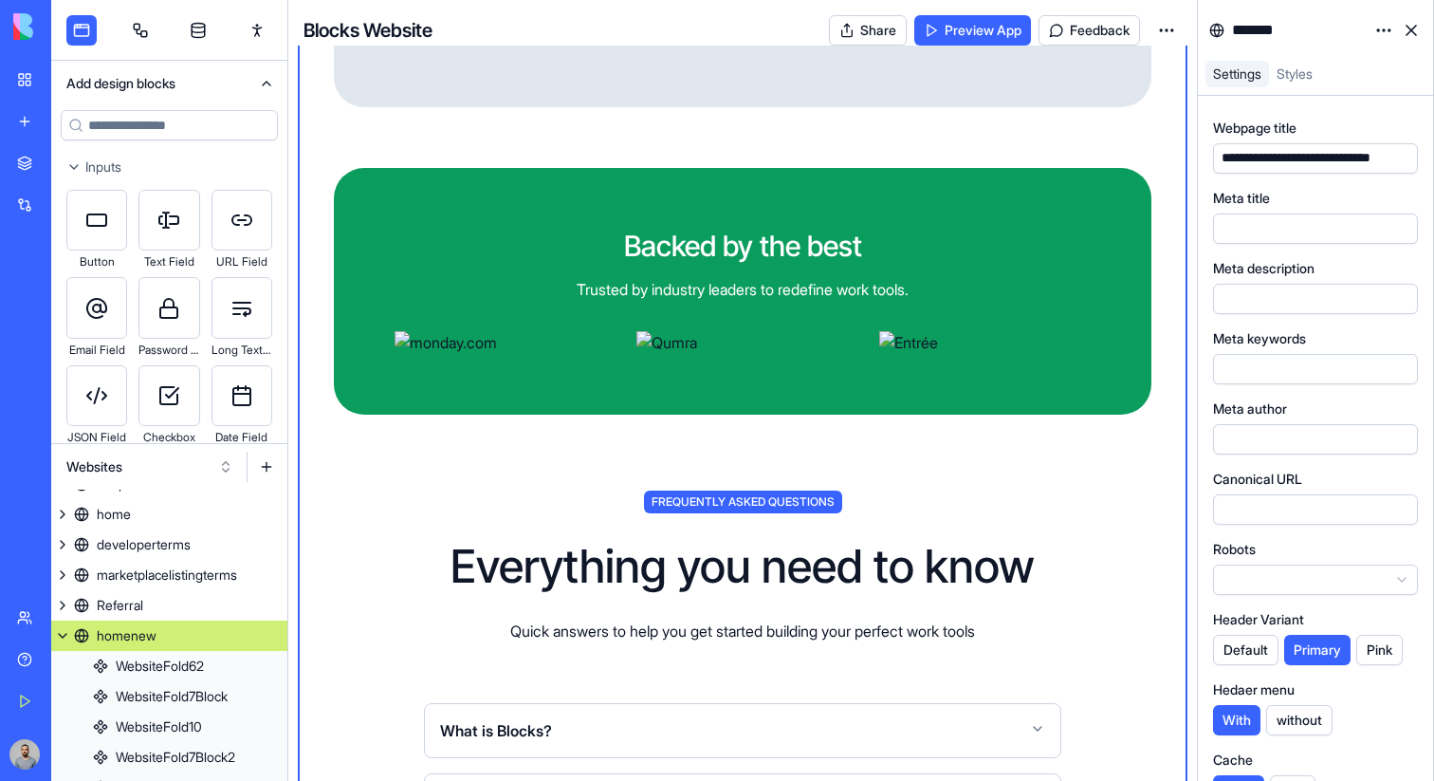
scroll to position [5495, 0]
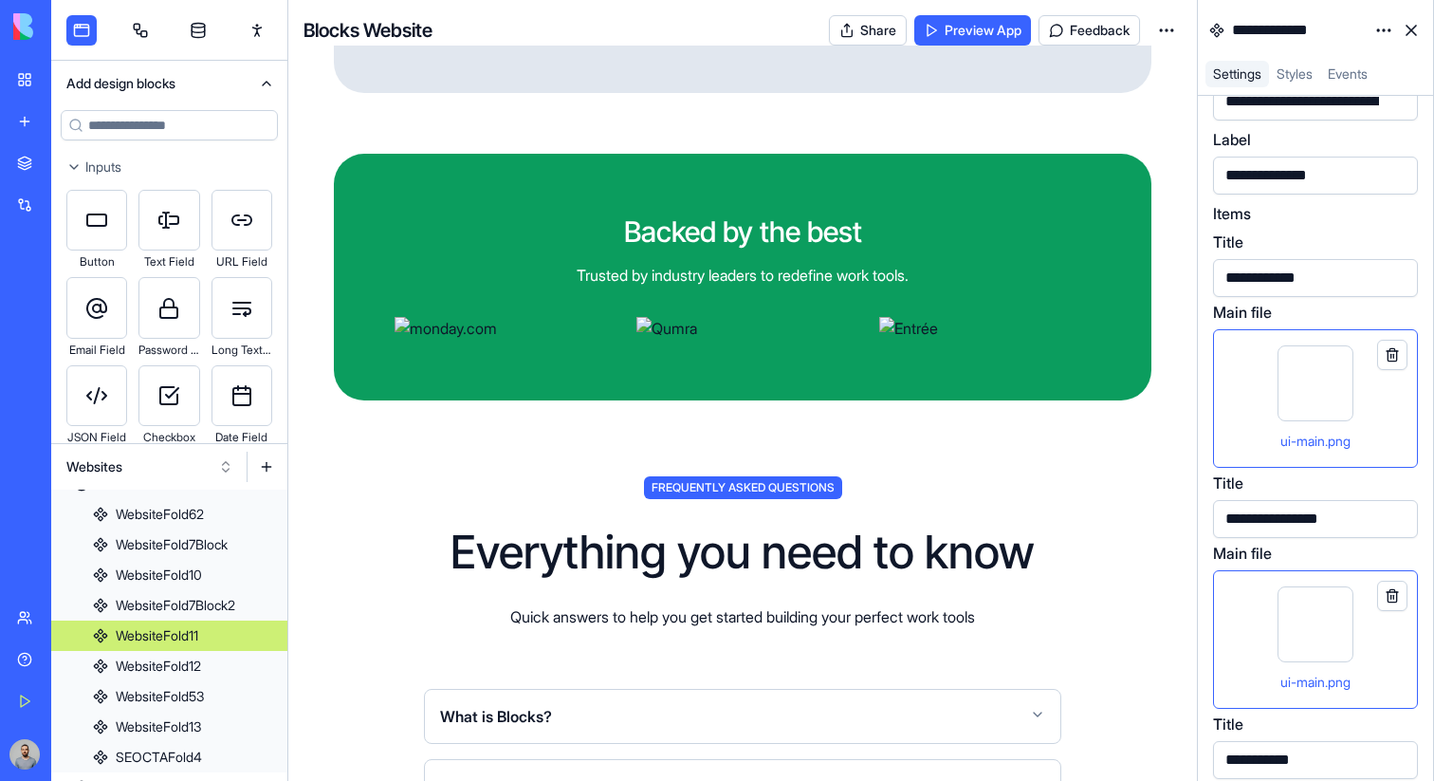
scroll to position [268, 0]
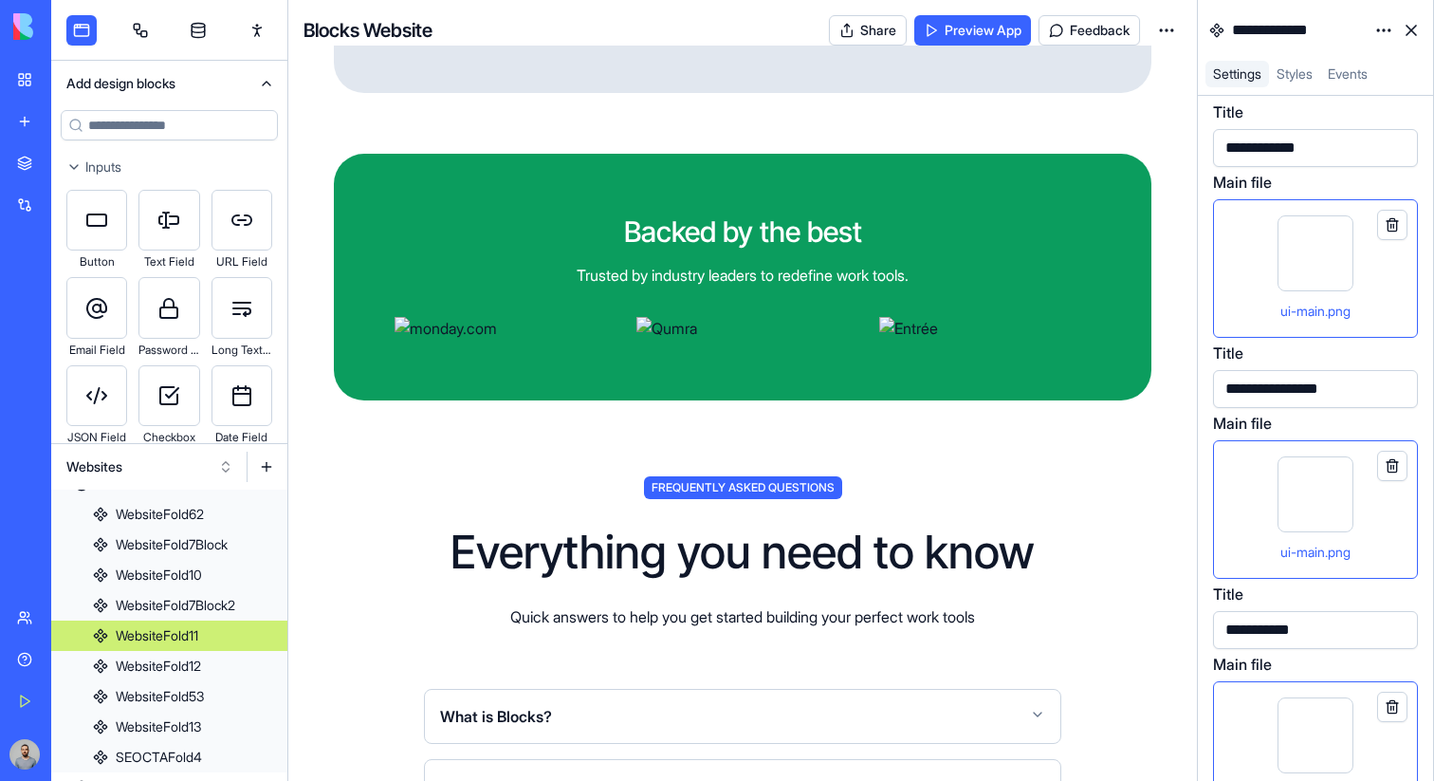
click at [1370, 733] on div "item-3.png" at bounding box center [1316, 750] width 173 height 106
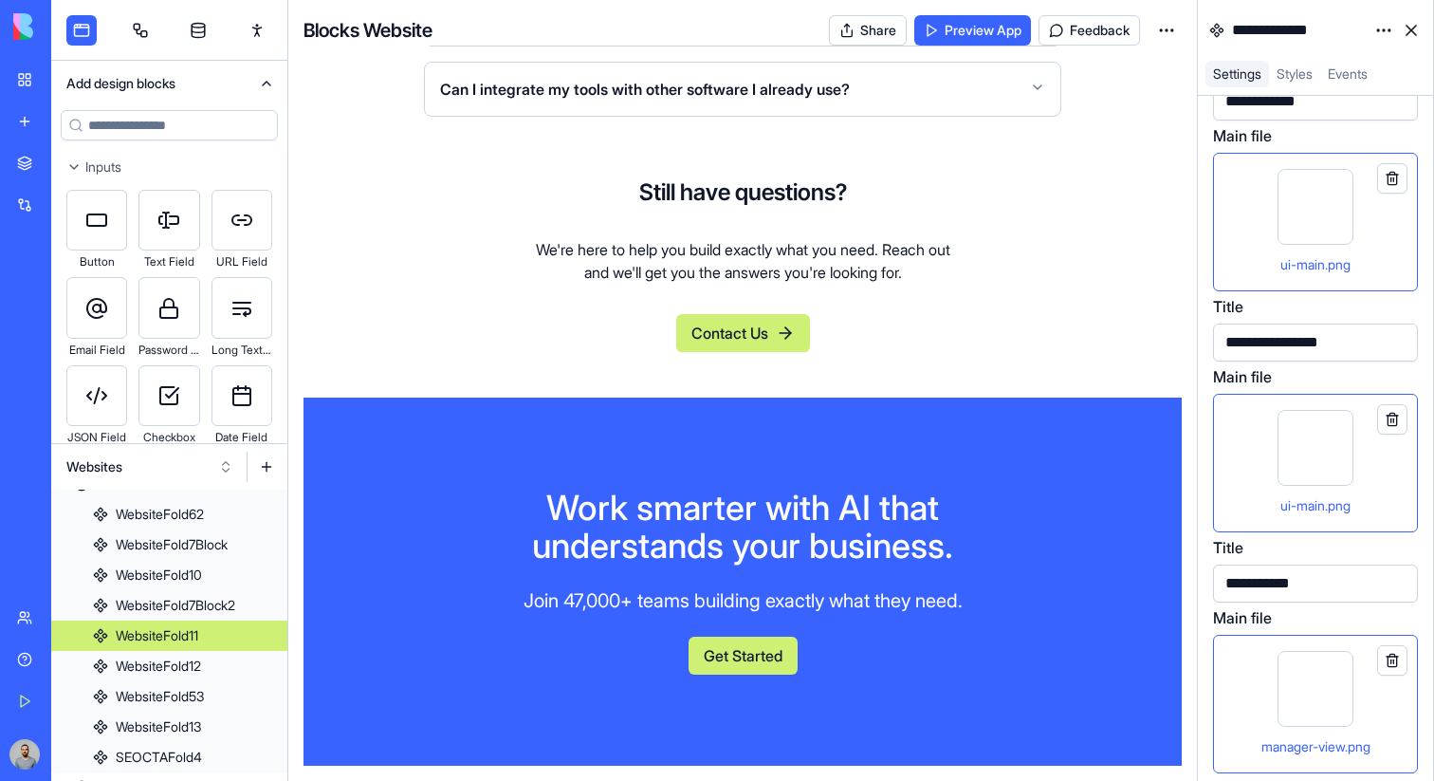
scroll to position [357, 0]
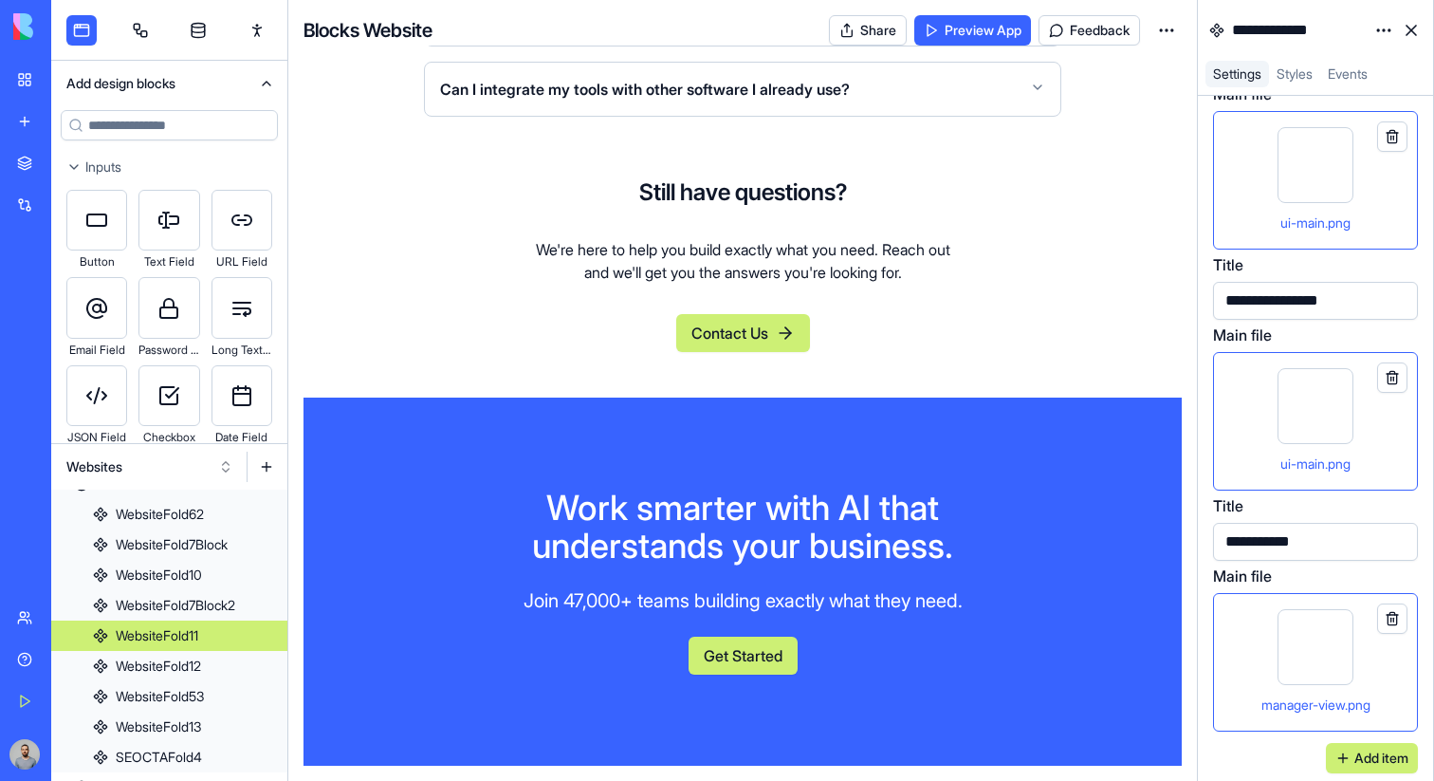
click at [1370, 686] on div "manager-view.png" at bounding box center [1316, 662] width 173 height 106
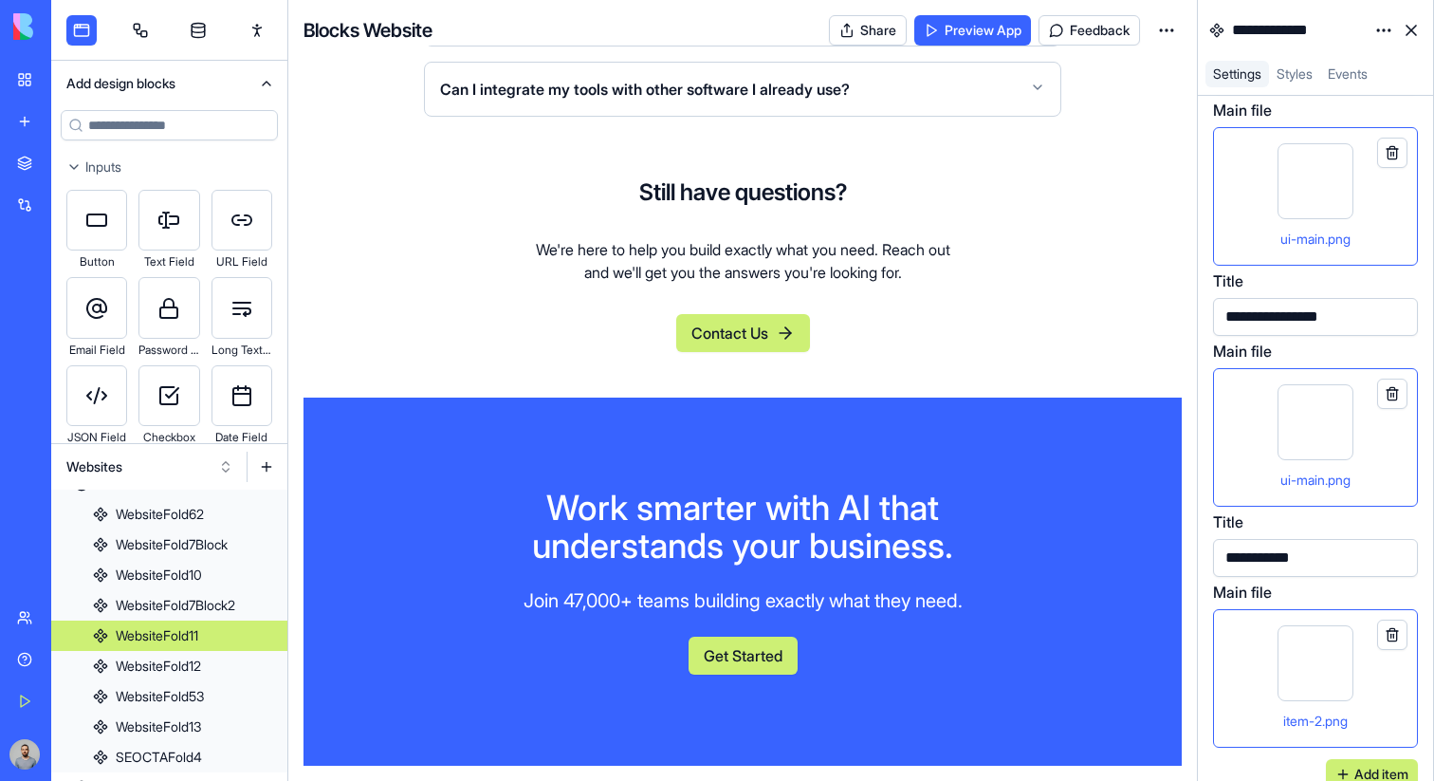
scroll to position [339, 0]
click at [1246, 409] on div "ui-main.png" at bounding box center [1316, 439] width 173 height 106
click at [1254, 661] on div "item-2.png" at bounding box center [1316, 680] width 173 height 106
click at [1253, 396] on div "item-1.png" at bounding box center [1316, 439] width 173 height 106
